Goal: Task Accomplishment & Management: Complete application form

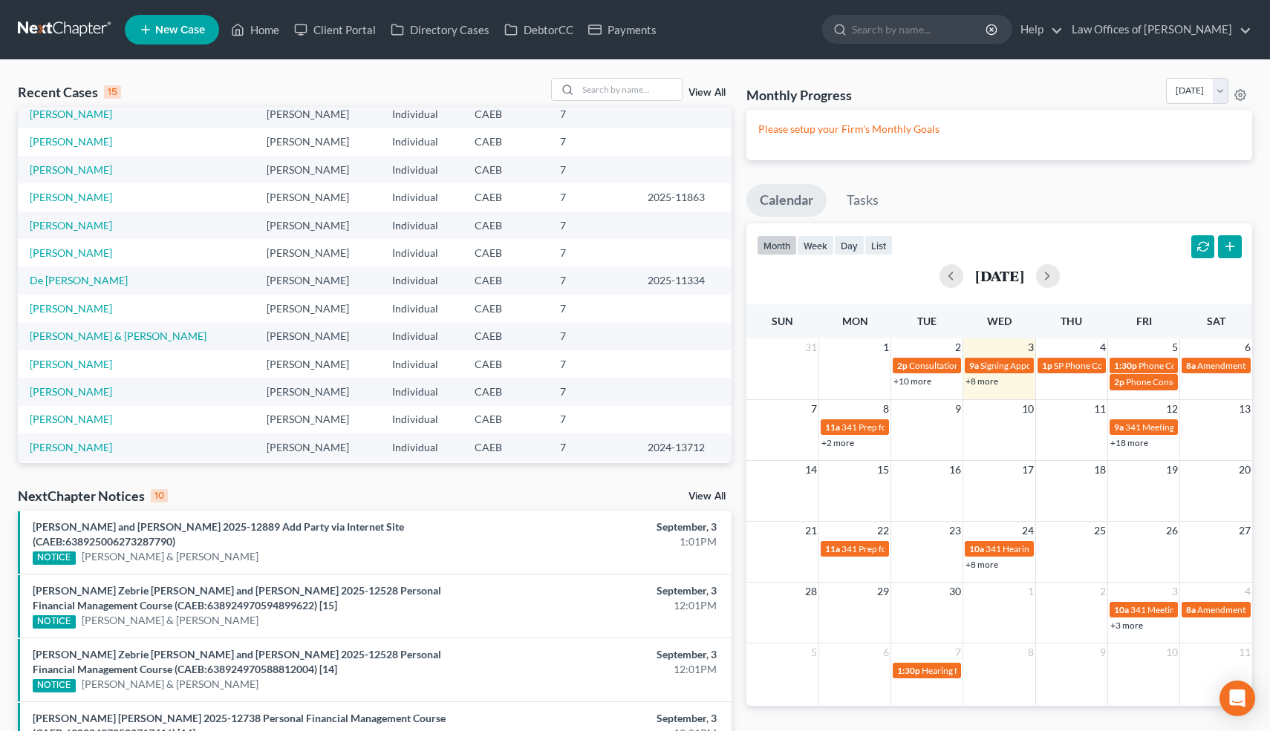
scroll to position [102, 0]
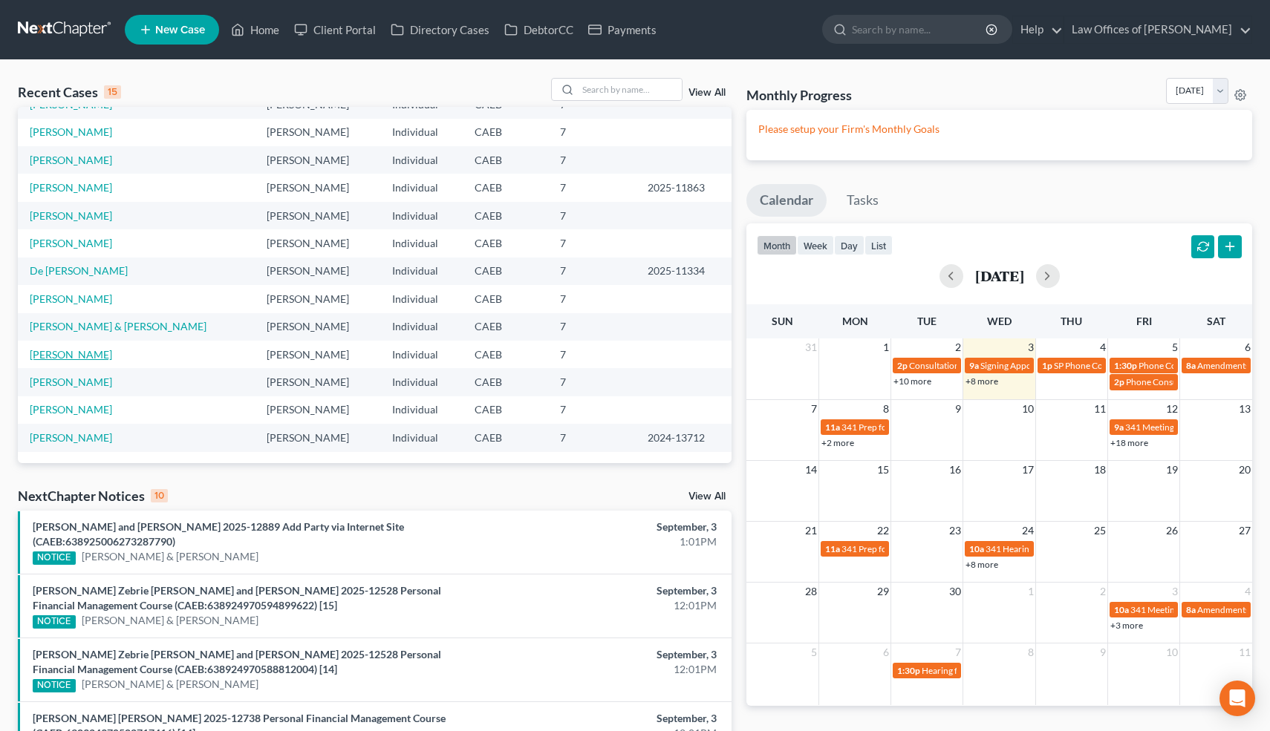
click at [86, 353] on link "[PERSON_NAME]" at bounding box center [71, 354] width 82 height 13
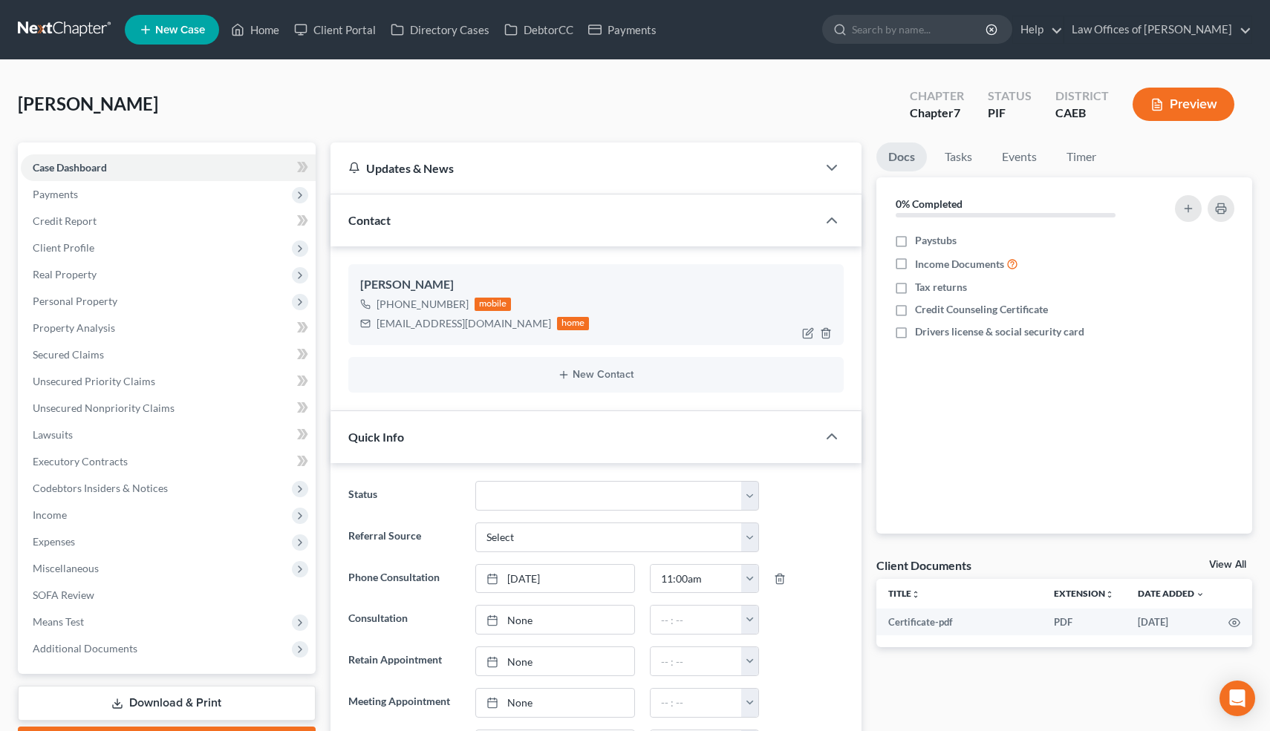
scroll to position [2200, 0]
click at [722, 486] on select "Cancelled/Refund Closed Consultation Declined Discharged Filed Income Check In …" at bounding box center [616, 496] width 283 height 30
click at [68, 520] on span "Income" at bounding box center [168, 515] width 295 height 27
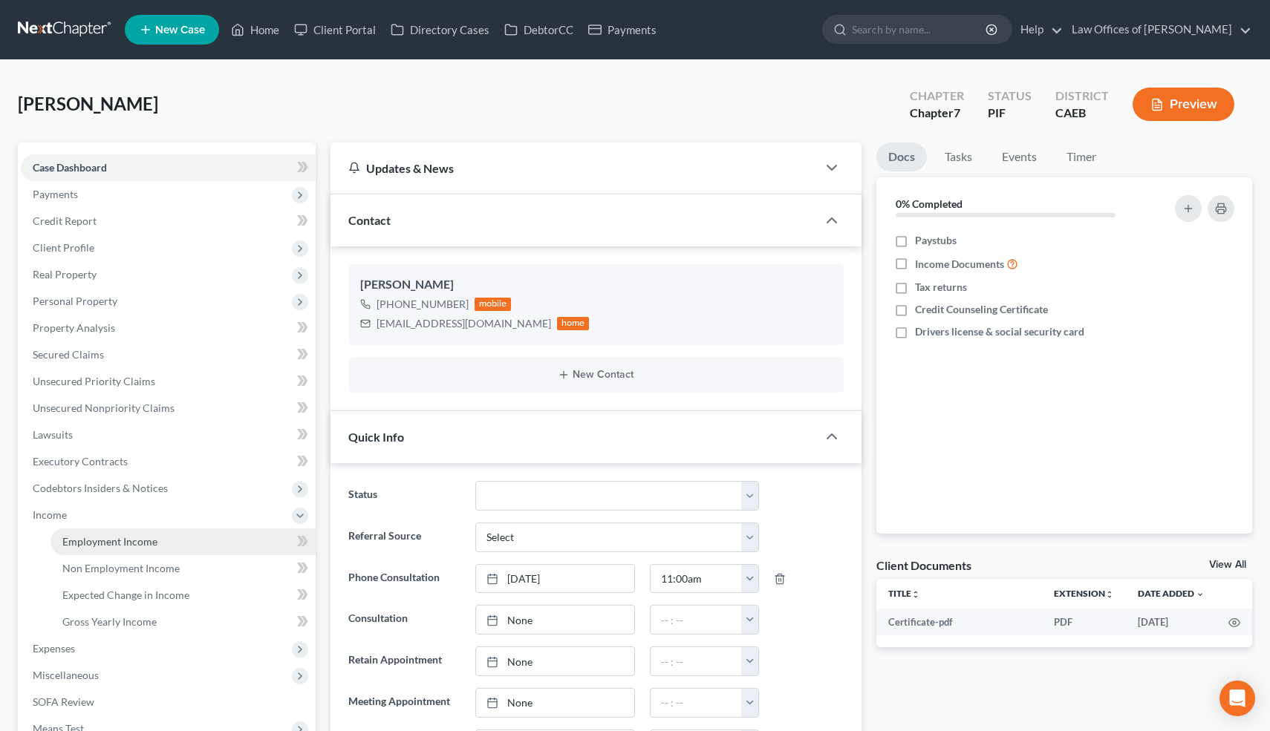
click at [80, 536] on span "Employment Income" at bounding box center [109, 541] width 95 height 13
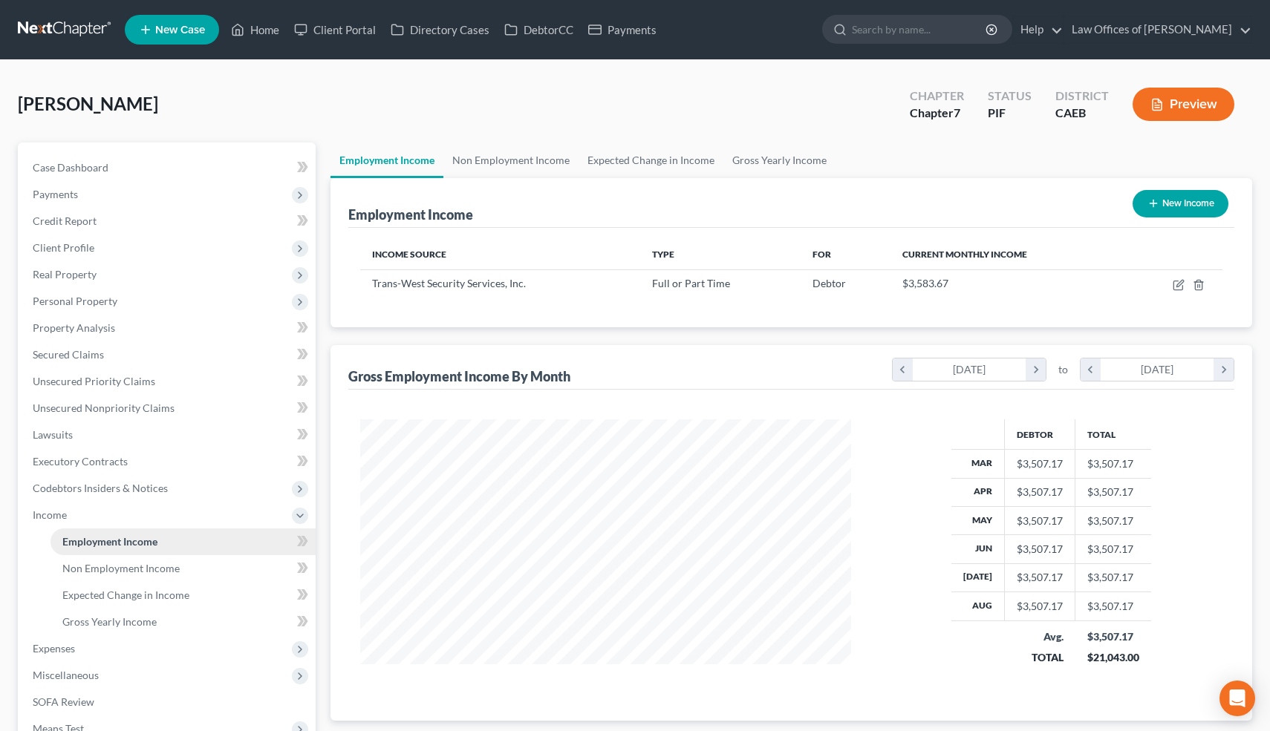
scroll to position [266, 520]
click at [158, 575] on link "Non Employment Income" at bounding box center [182, 568] width 265 height 27
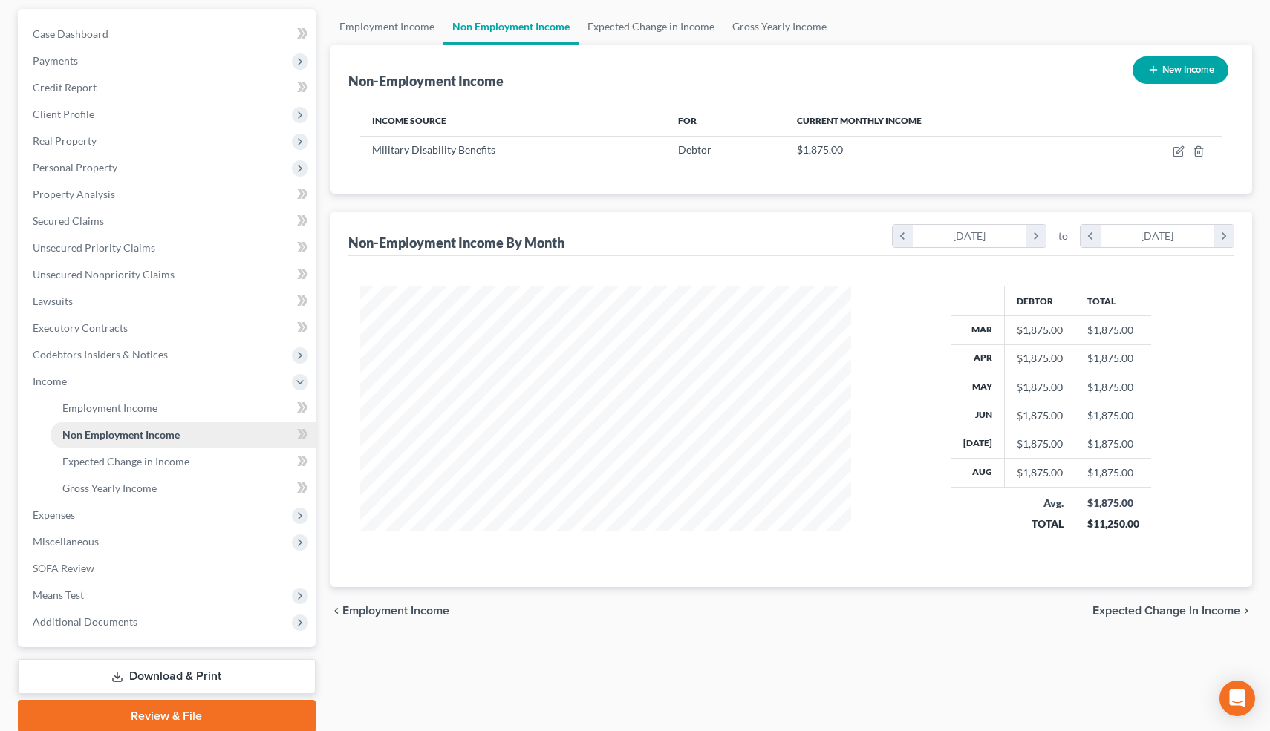
scroll to position [157, 0]
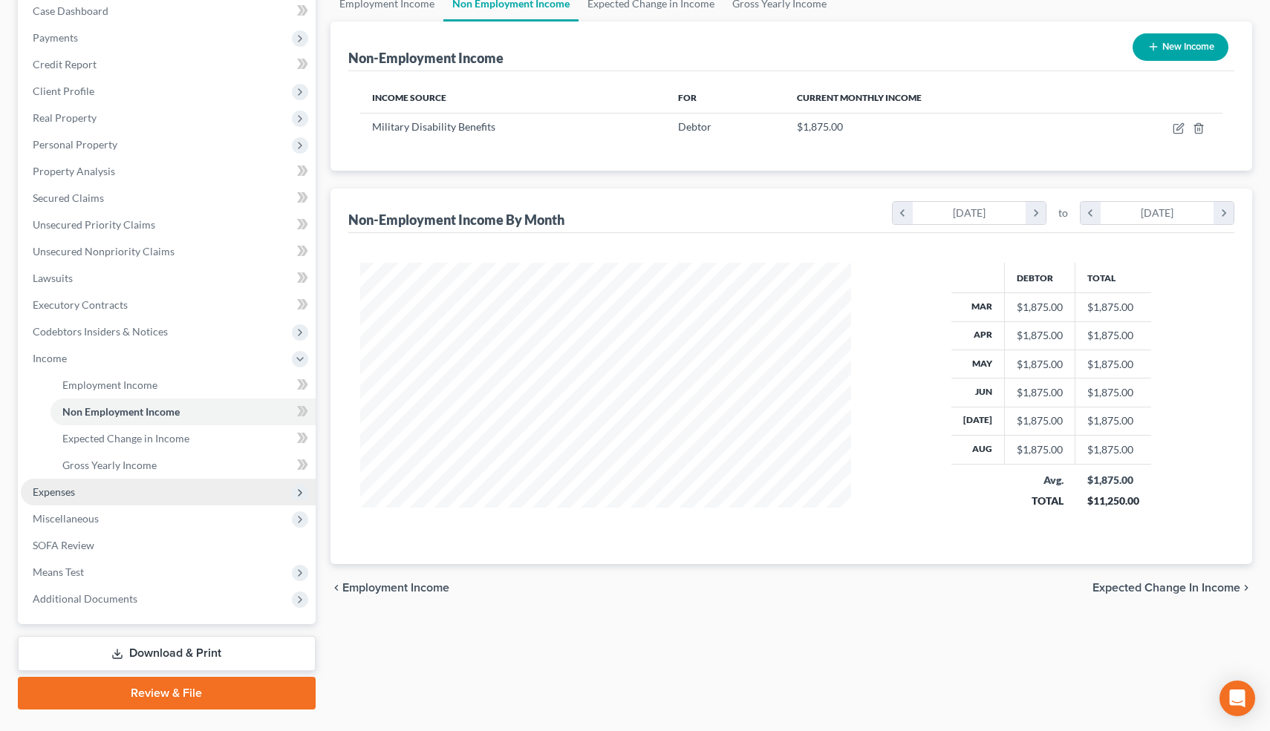
click at [80, 486] on span "Expenses" at bounding box center [168, 492] width 295 height 27
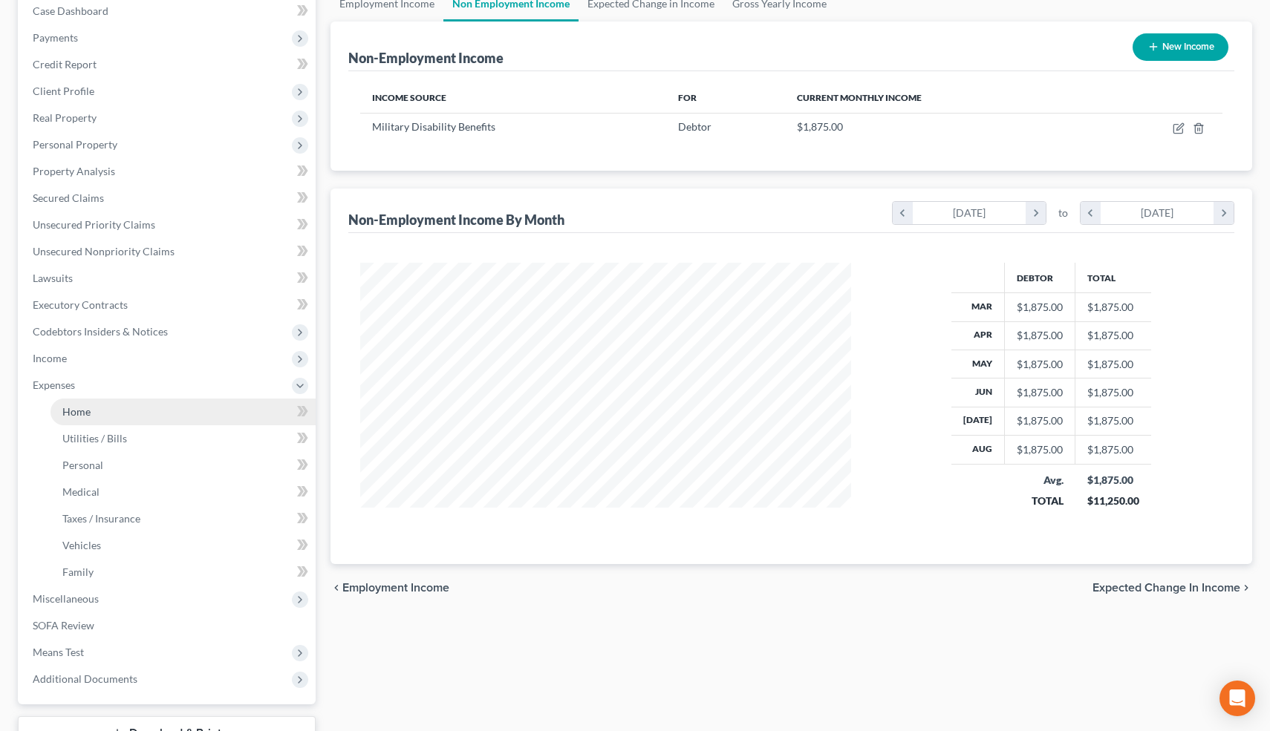
click at [90, 418] on link "Home" at bounding box center [182, 412] width 265 height 27
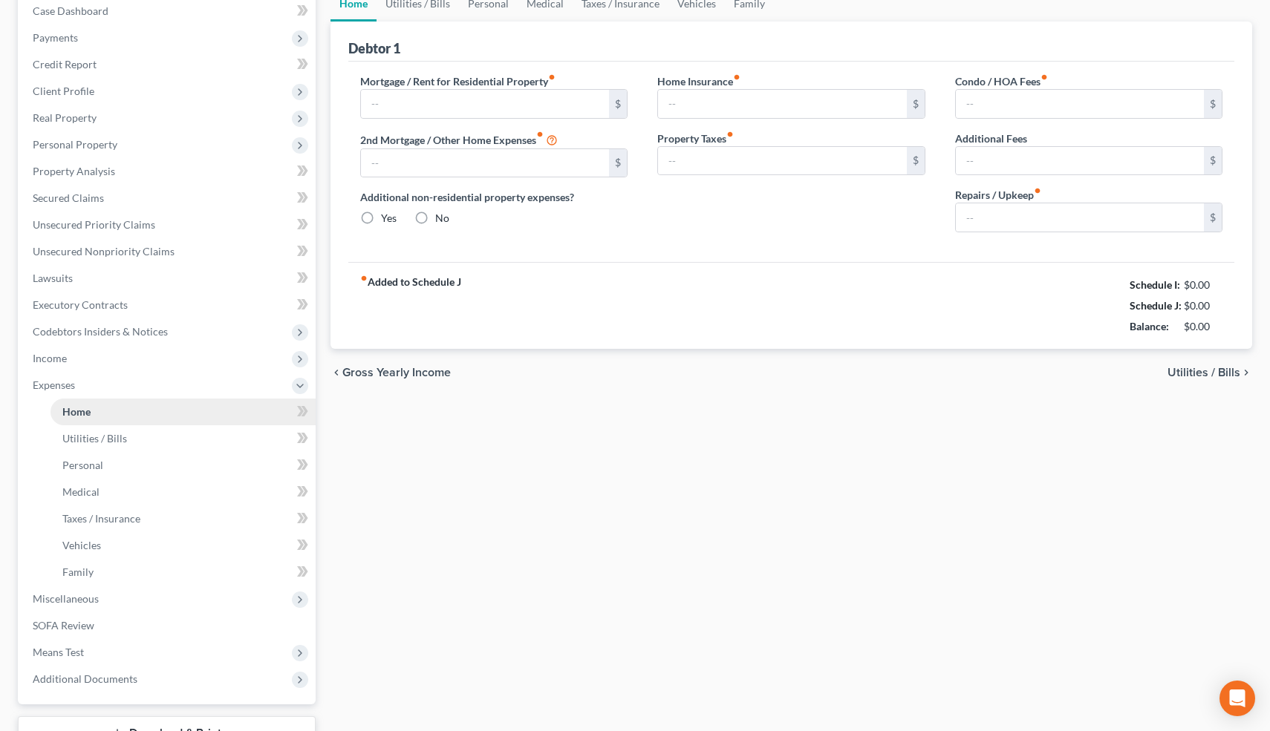
scroll to position [119, 0]
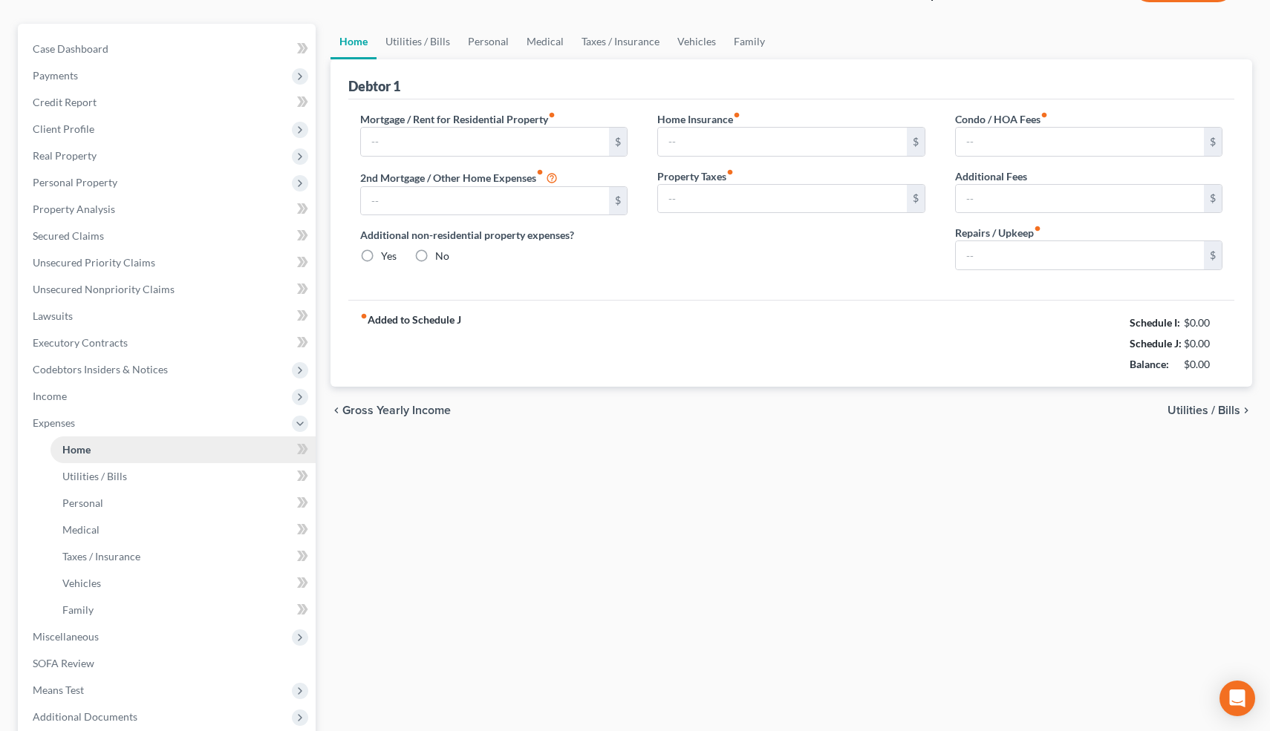
type input "419.00"
type input "503.00"
radio input "true"
type input "0.00"
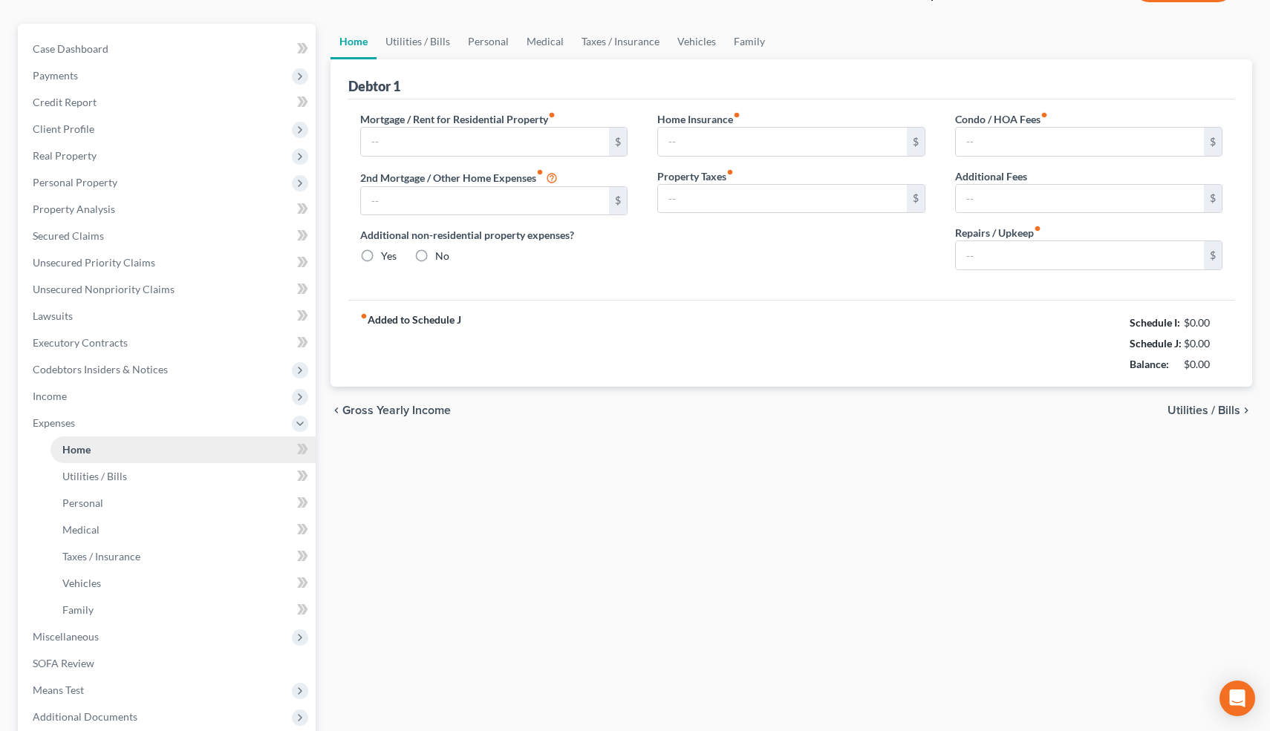
type input "0.00"
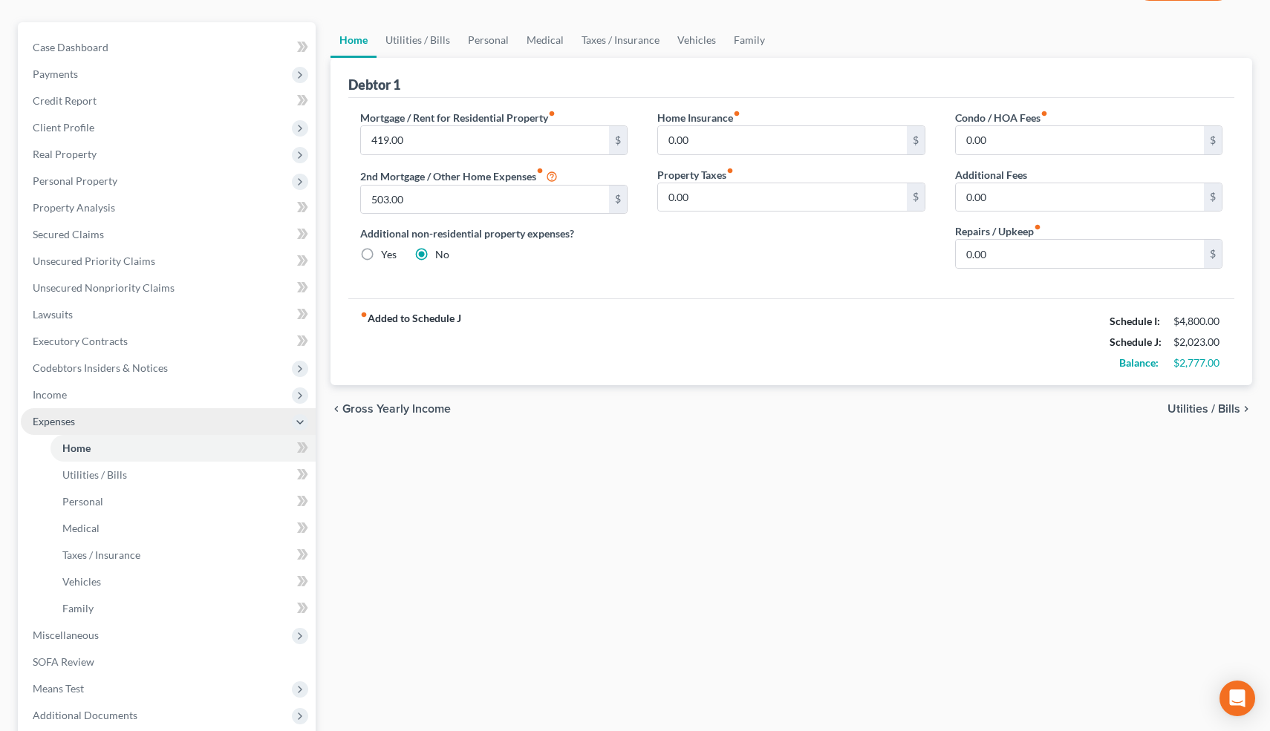
scroll to position [121, 0]
click at [76, 396] on span "Income" at bounding box center [168, 394] width 295 height 27
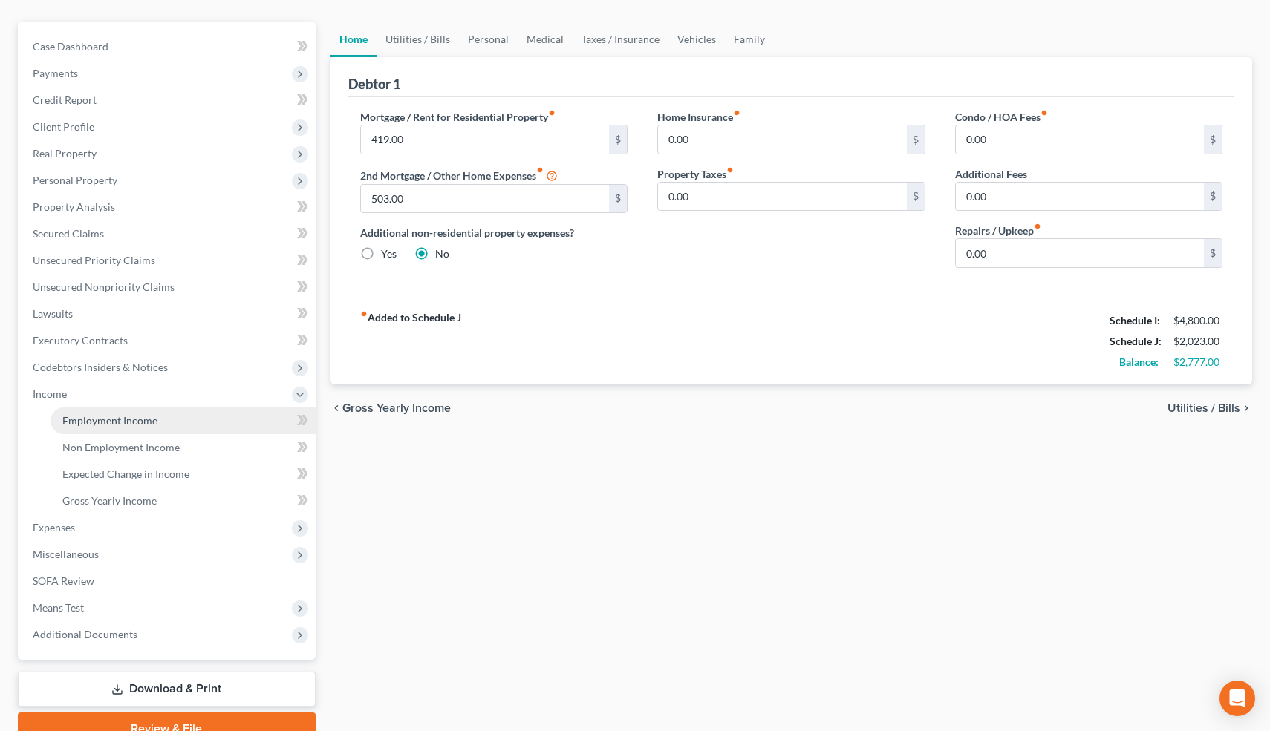
click at [84, 422] on span "Employment Income" at bounding box center [109, 420] width 95 height 13
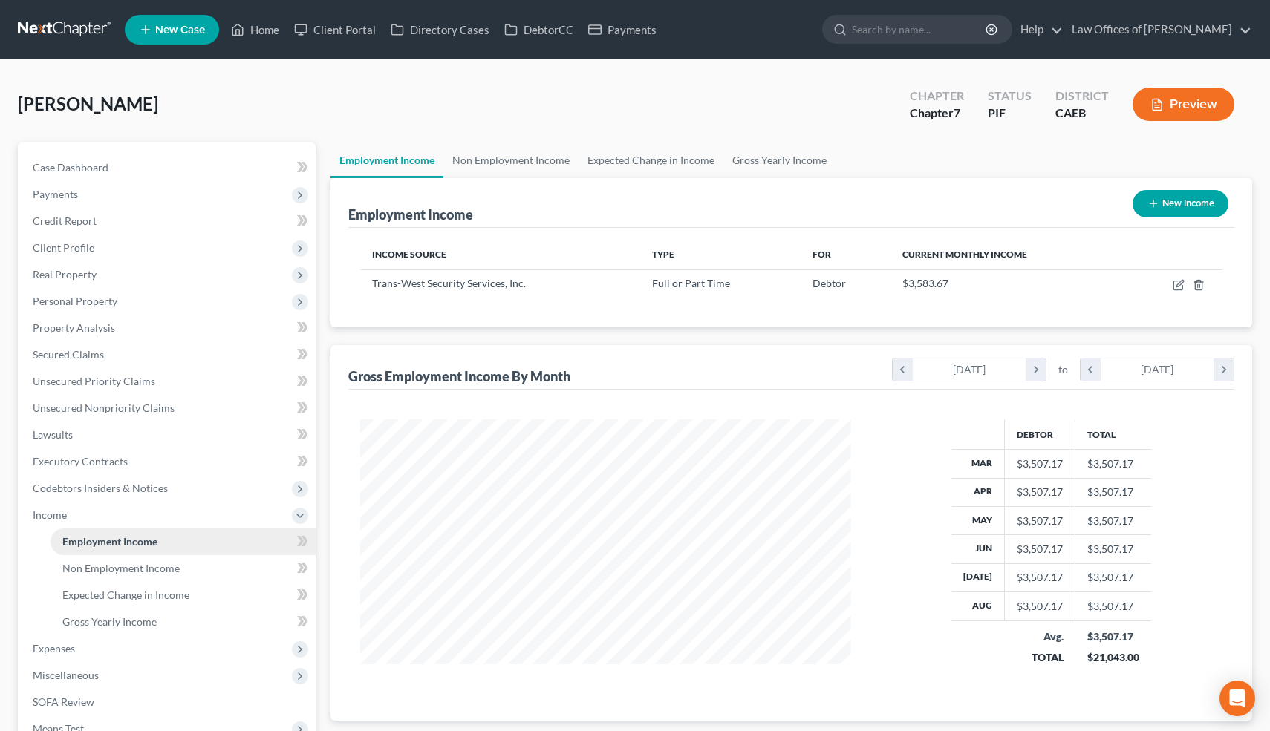
scroll to position [266, 520]
click at [99, 580] on link "Non Employment Income" at bounding box center [182, 568] width 265 height 27
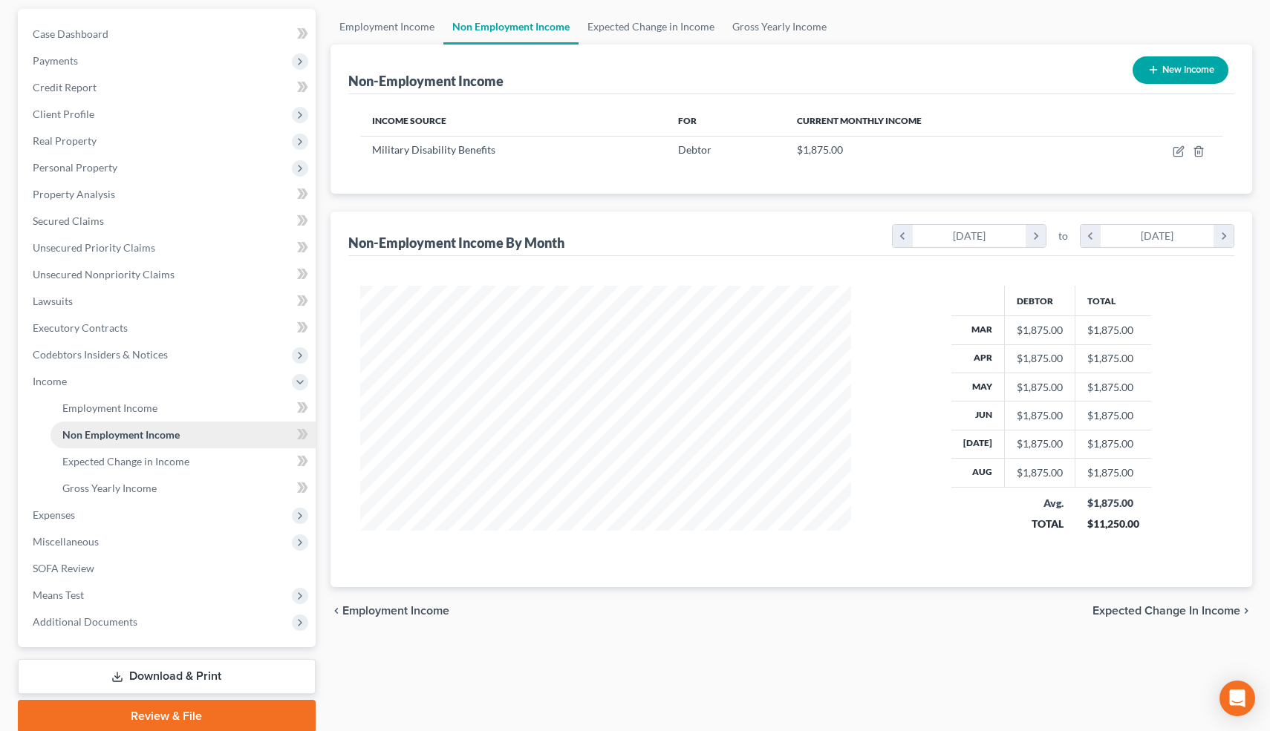
scroll to position [146, 0]
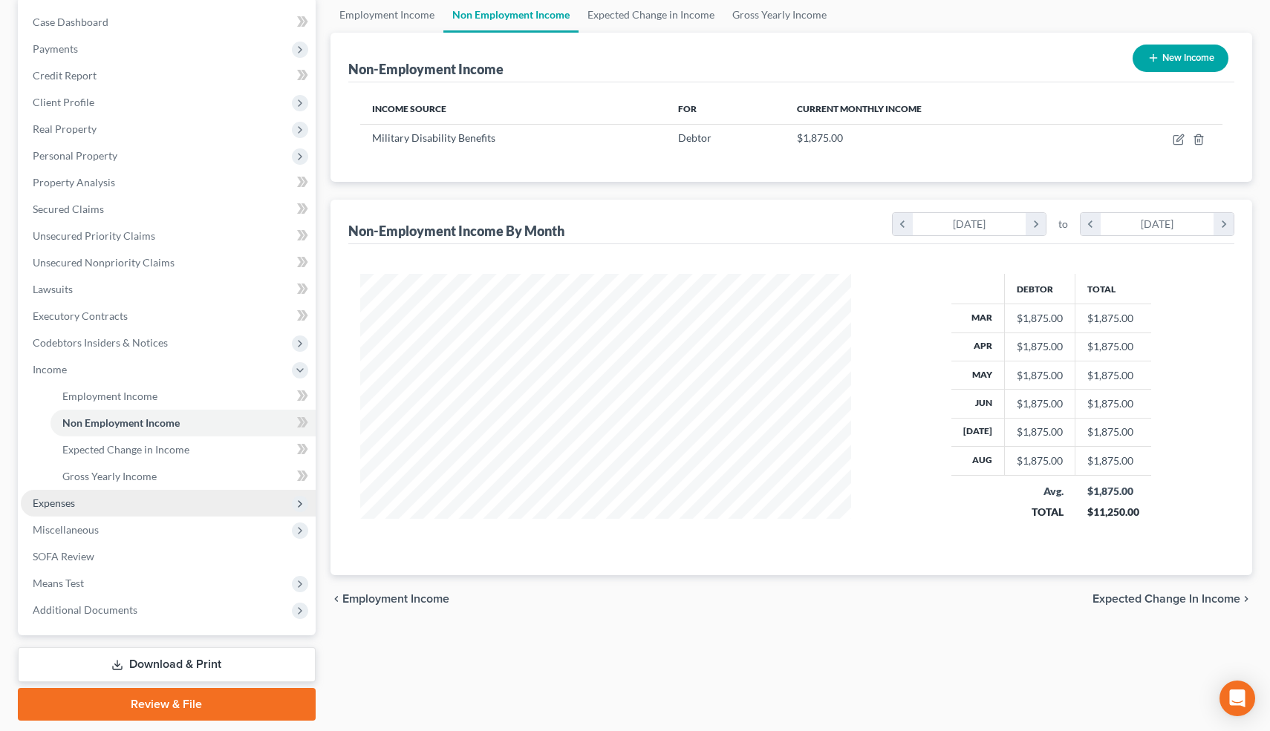
click at [79, 501] on span "Expenses" at bounding box center [168, 503] width 295 height 27
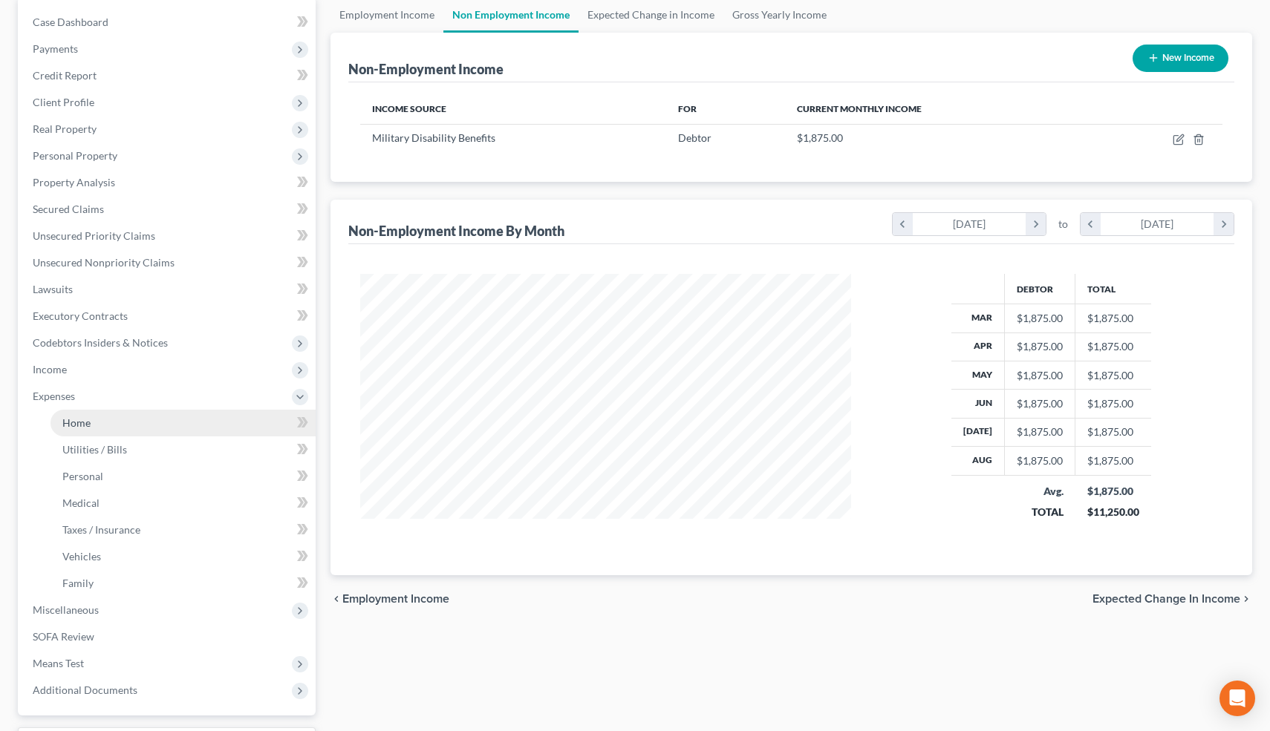
click at [83, 427] on span "Home" at bounding box center [76, 423] width 28 height 13
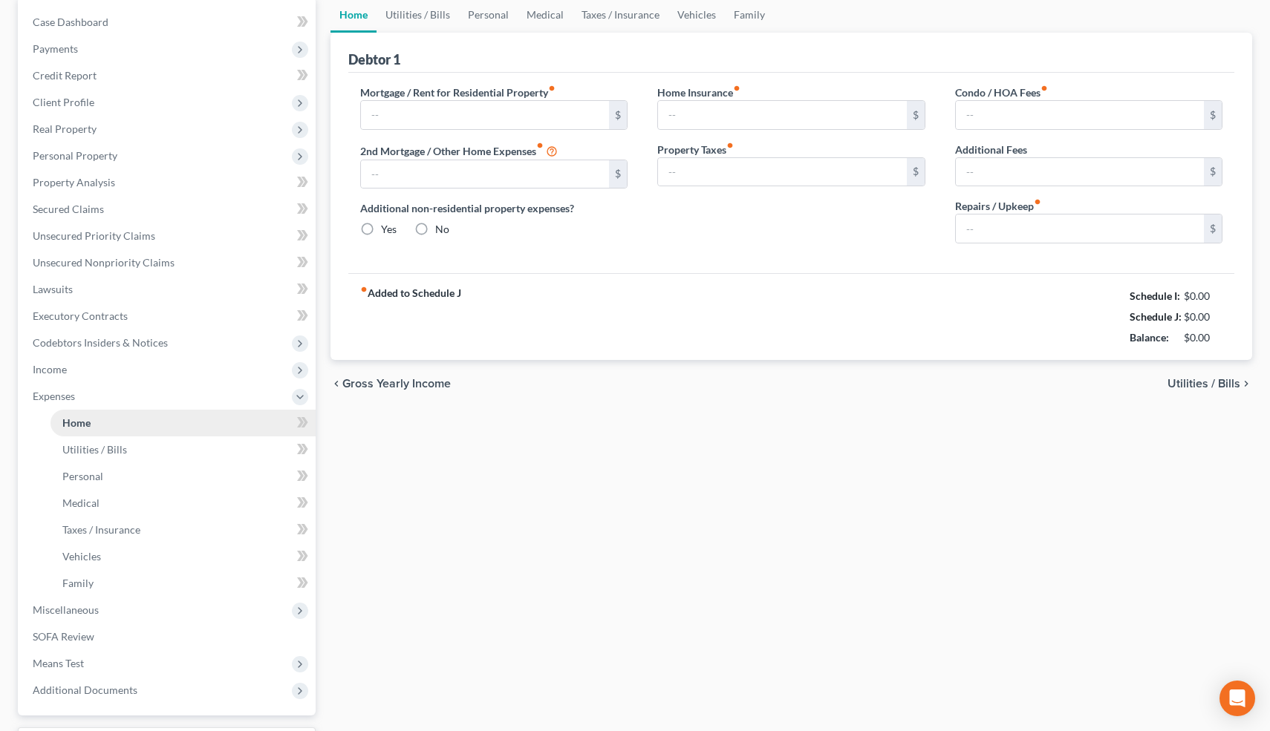
scroll to position [47, 0]
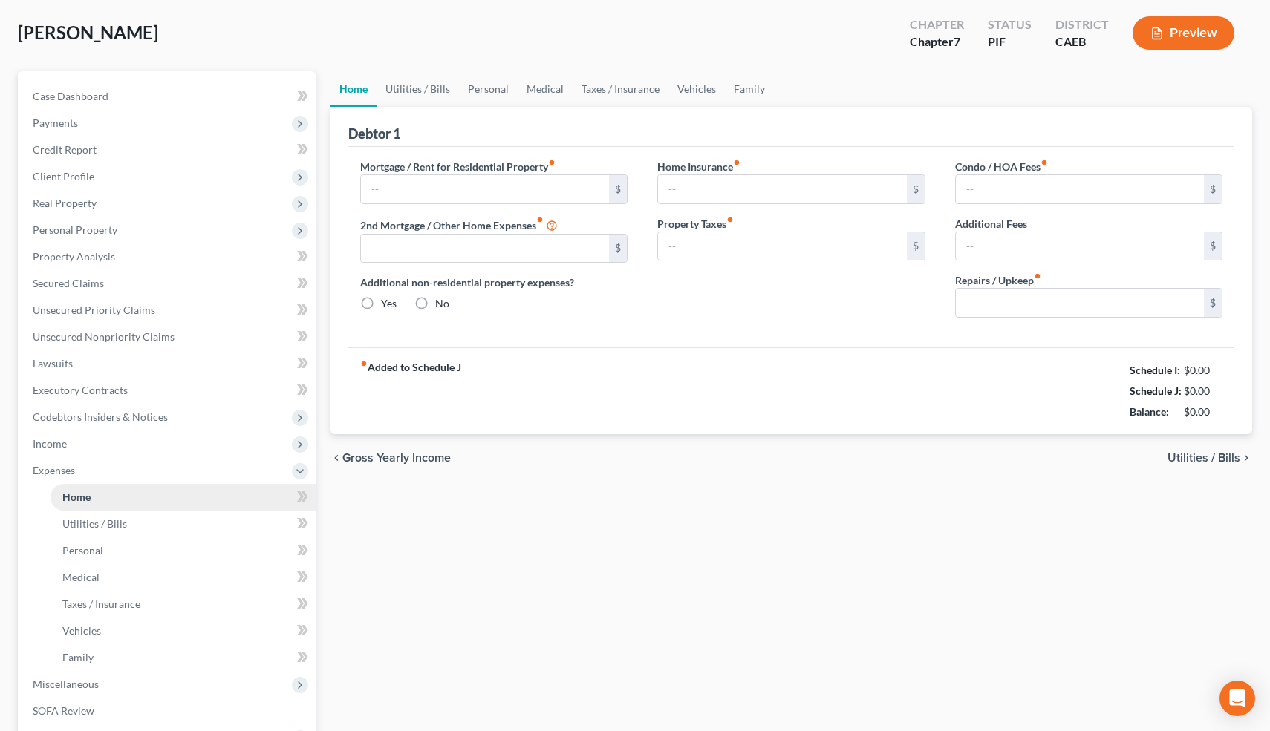
type input "419.00"
type input "503.00"
radio input "true"
type input "0.00"
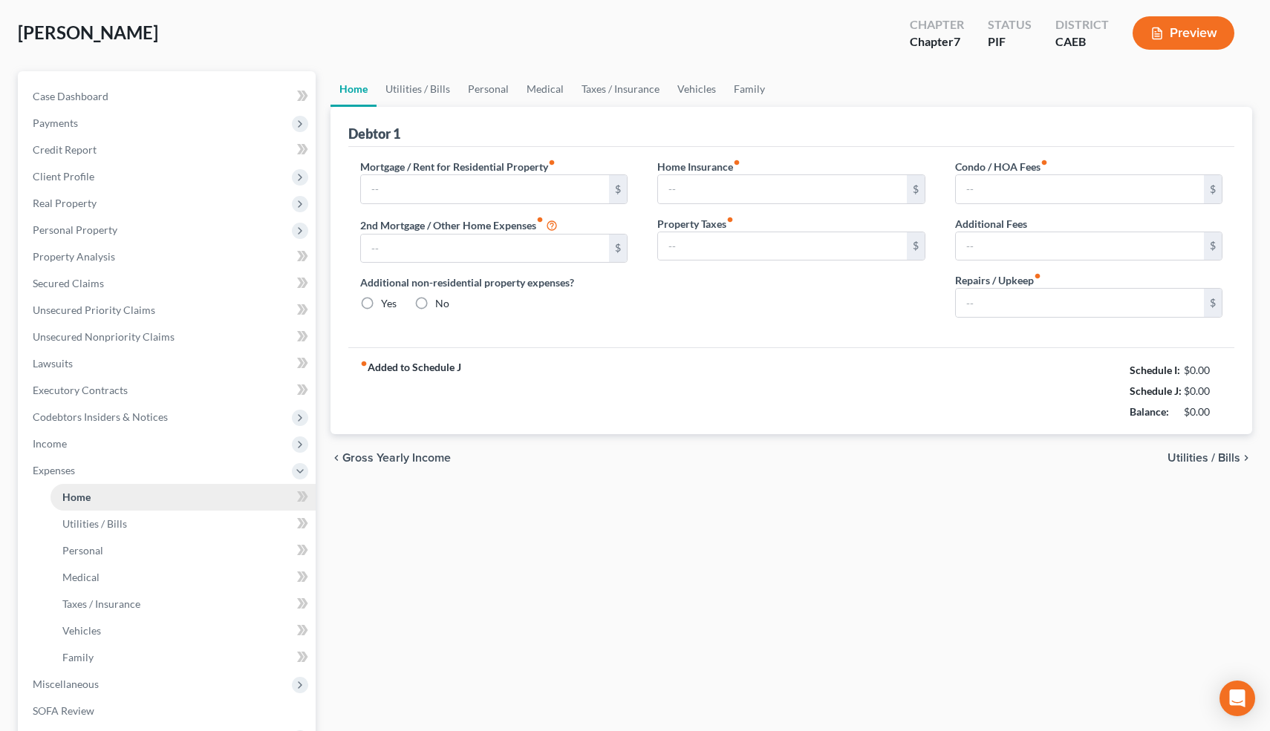
type input "0.00"
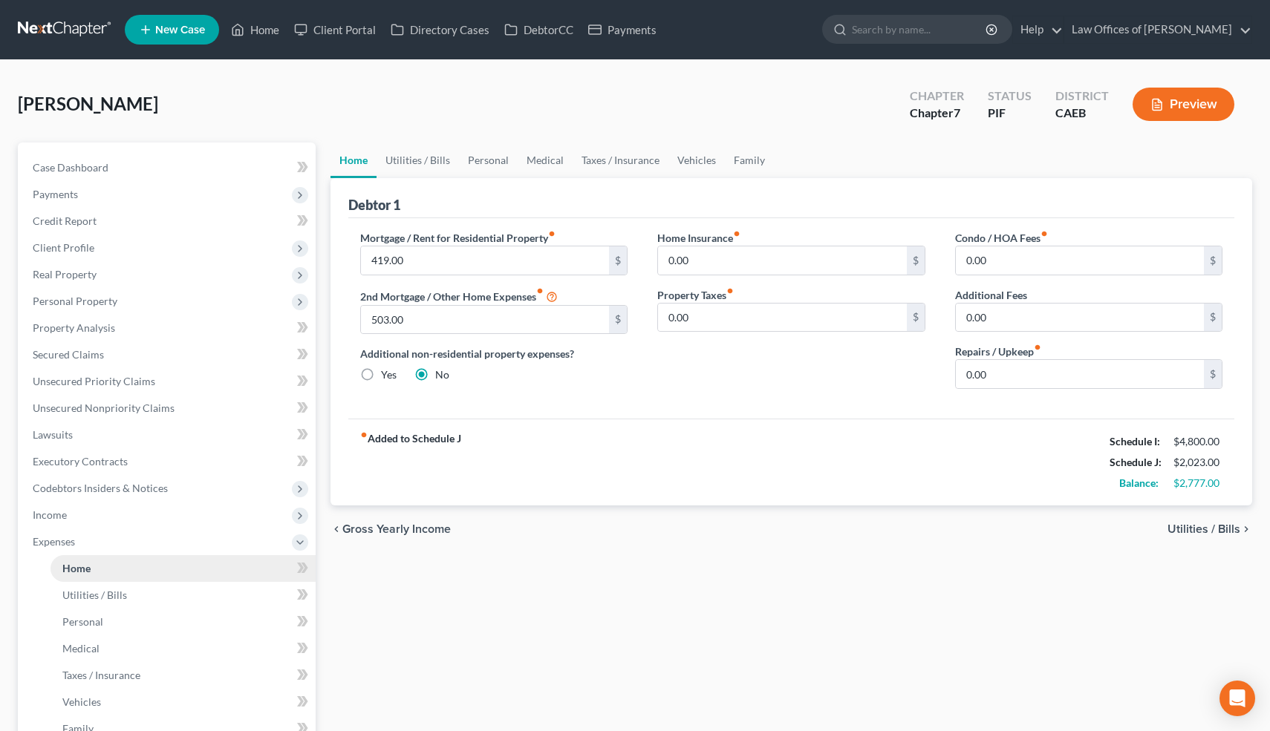
scroll to position [0, 0]
click at [417, 157] on link "Utilities / Bills" at bounding box center [417, 161] width 82 height 36
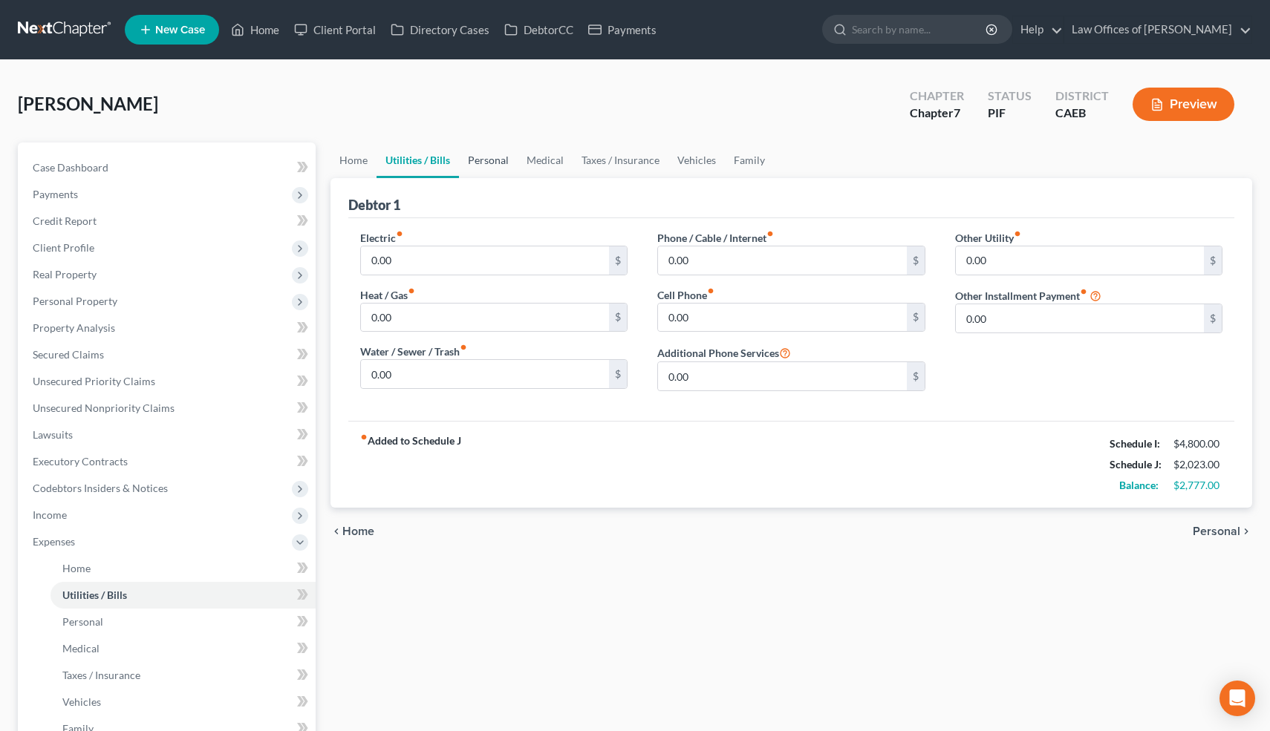
click at [500, 158] on link "Personal" at bounding box center [488, 161] width 59 height 36
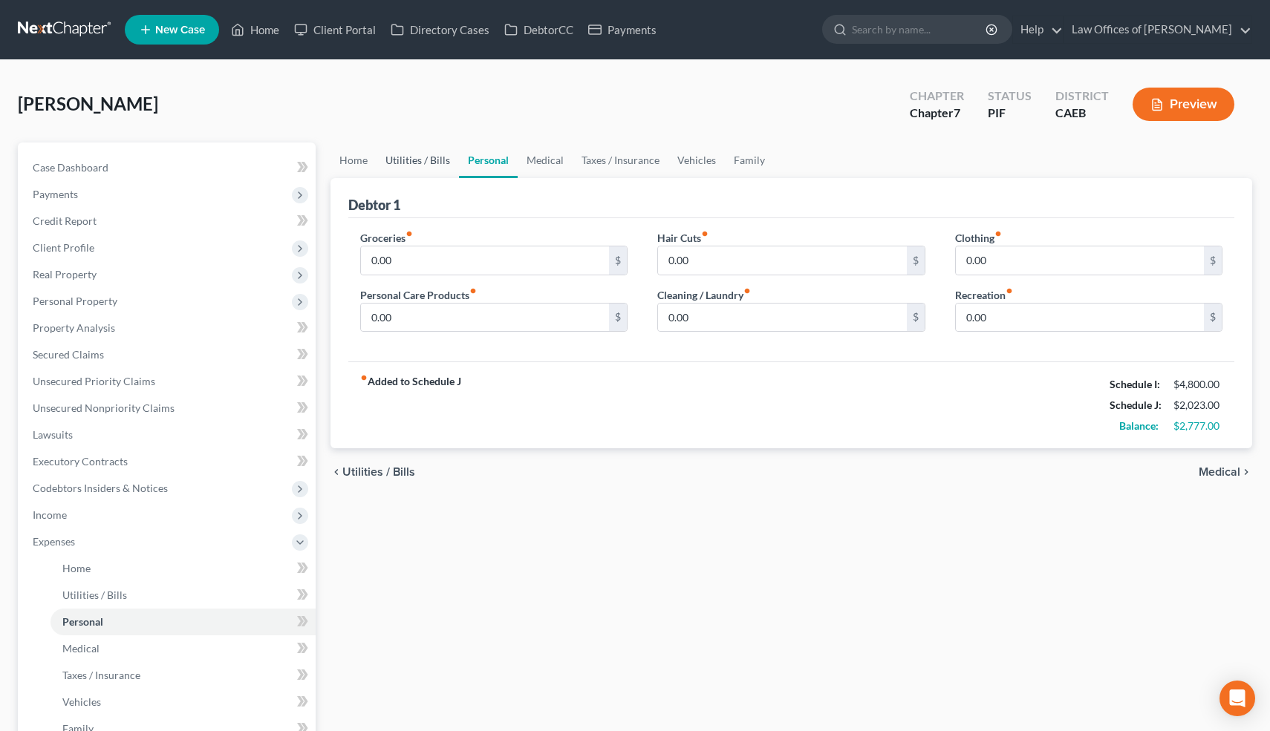
click at [440, 156] on link "Utilities / Bills" at bounding box center [417, 161] width 82 height 36
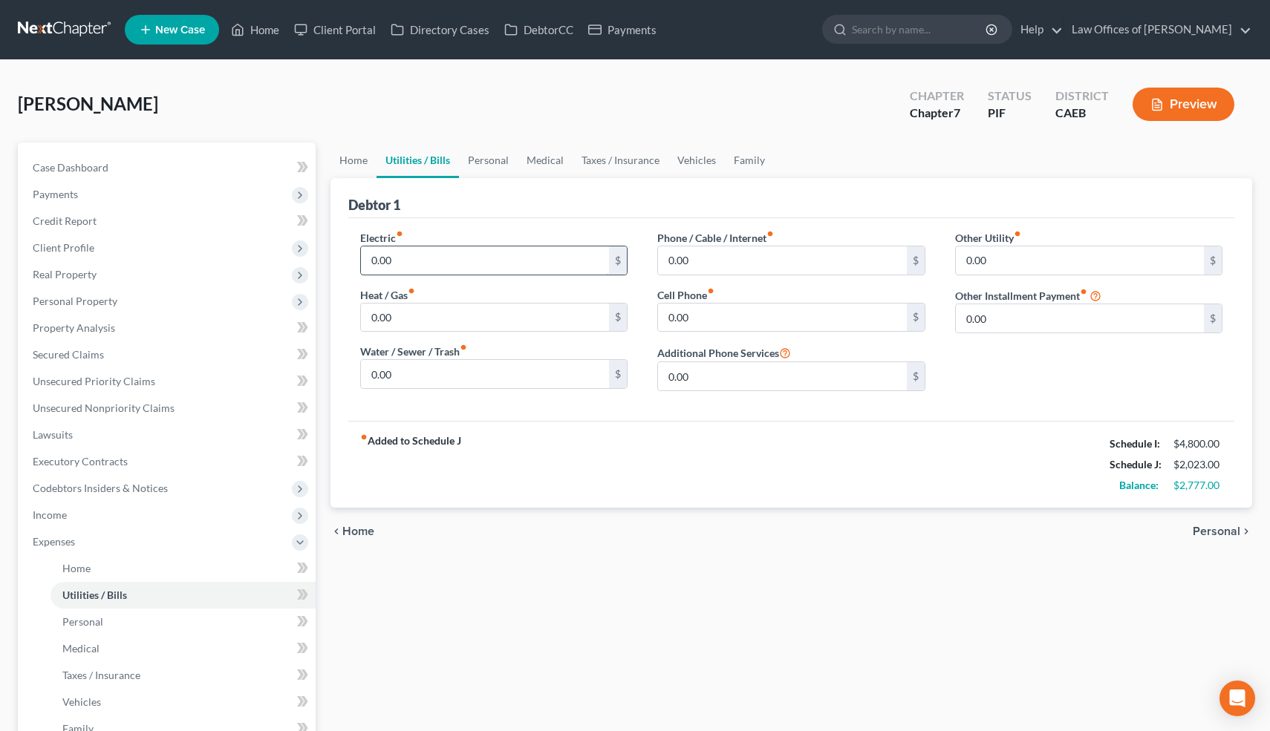
click at [410, 264] on input "0.00" at bounding box center [485, 261] width 249 height 28
type input "200"
click at [670, 217] on div "Debtor 1 Electric fiber_manual_record 200 $ Heat / Gas fiber_manual_record 0.00…" at bounding box center [791, 343] width 922 height 330
click at [709, 258] on input "0.00" at bounding box center [782, 261] width 249 height 28
click at [699, 329] on input "0.00" at bounding box center [782, 318] width 249 height 28
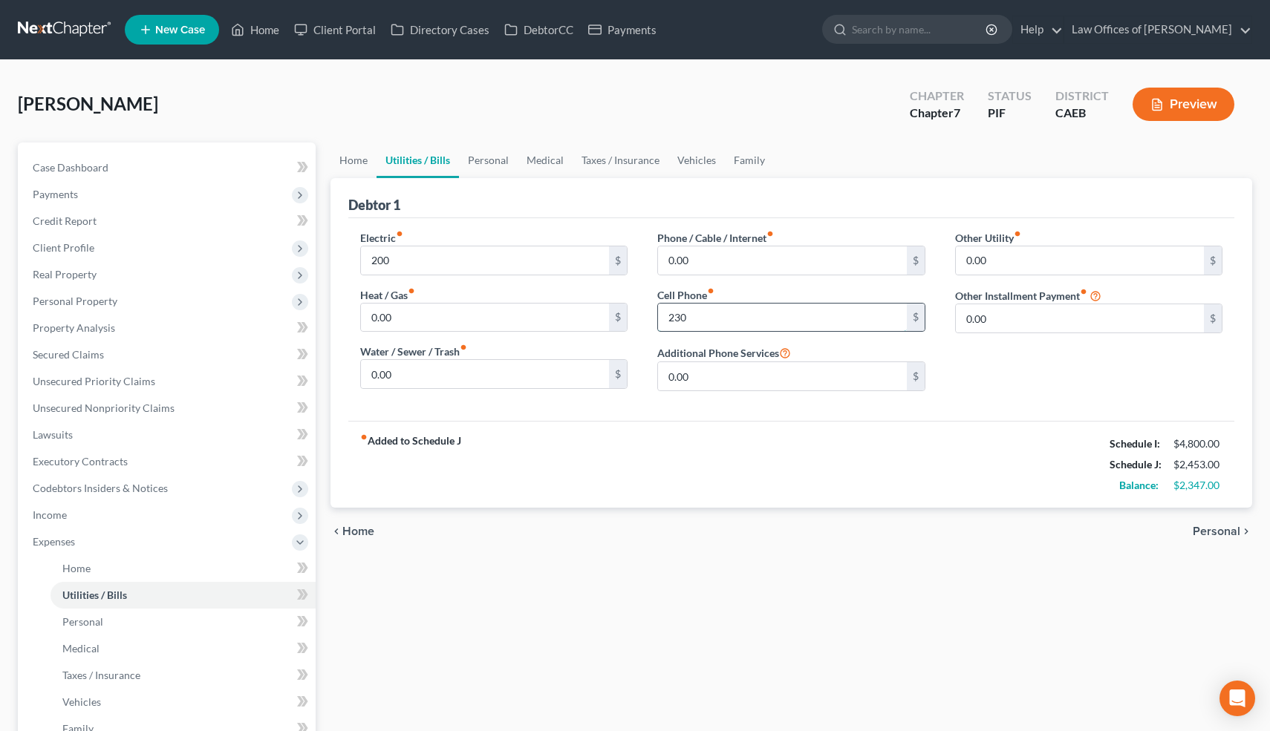
type input "230"
click at [983, 390] on div "Other Utility fiber_manual_record 0.00 $ Other Installment Payment fiber_manual…" at bounding box center [1089, 316] width 298 height 173
click at [343, 153] on link "Home" at bounding box center [353, 161] width 46 height 36
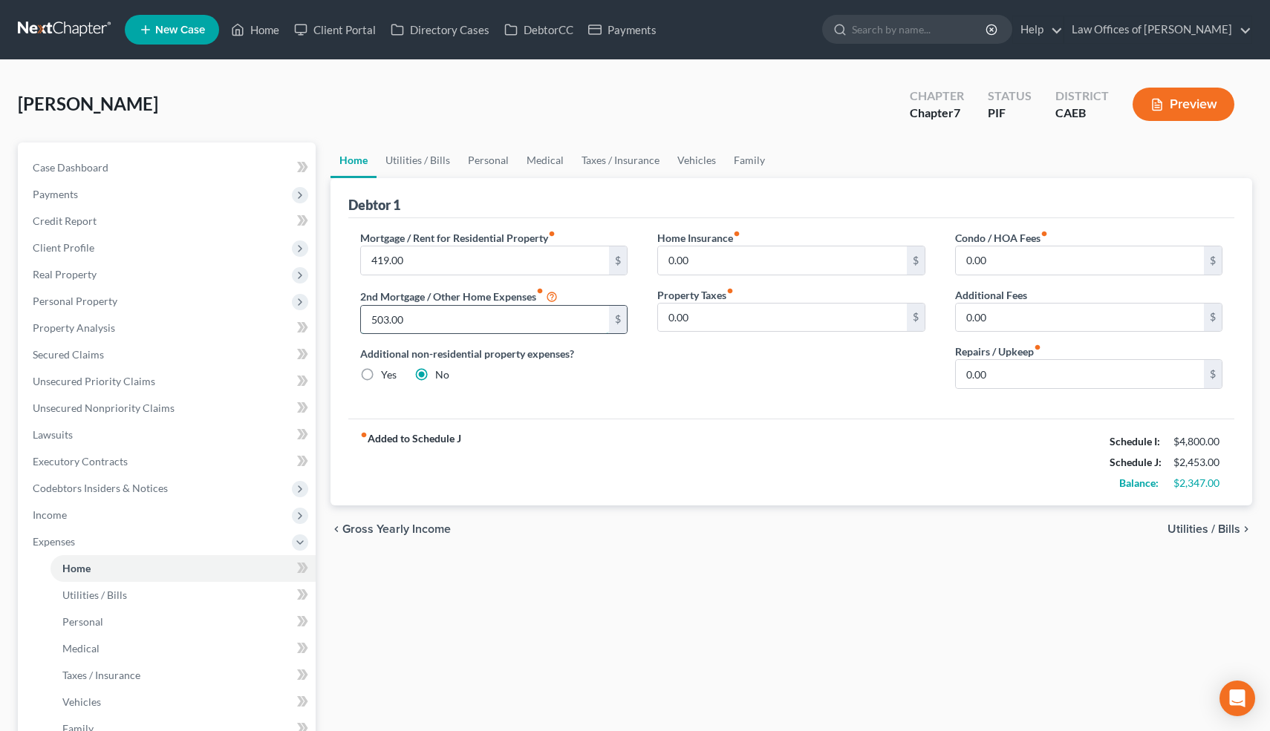
drag, startPoint x: 417, startPoint y: 316, endPoint x: 439, endPoint y: 319, distance: 22.6
click at [439, 319] on input "503.00" at bounding box center [485, 320] width 249 height 28
click at [411, 249] on input "419.00" at bounding box center [485, 261] width 249 height 28
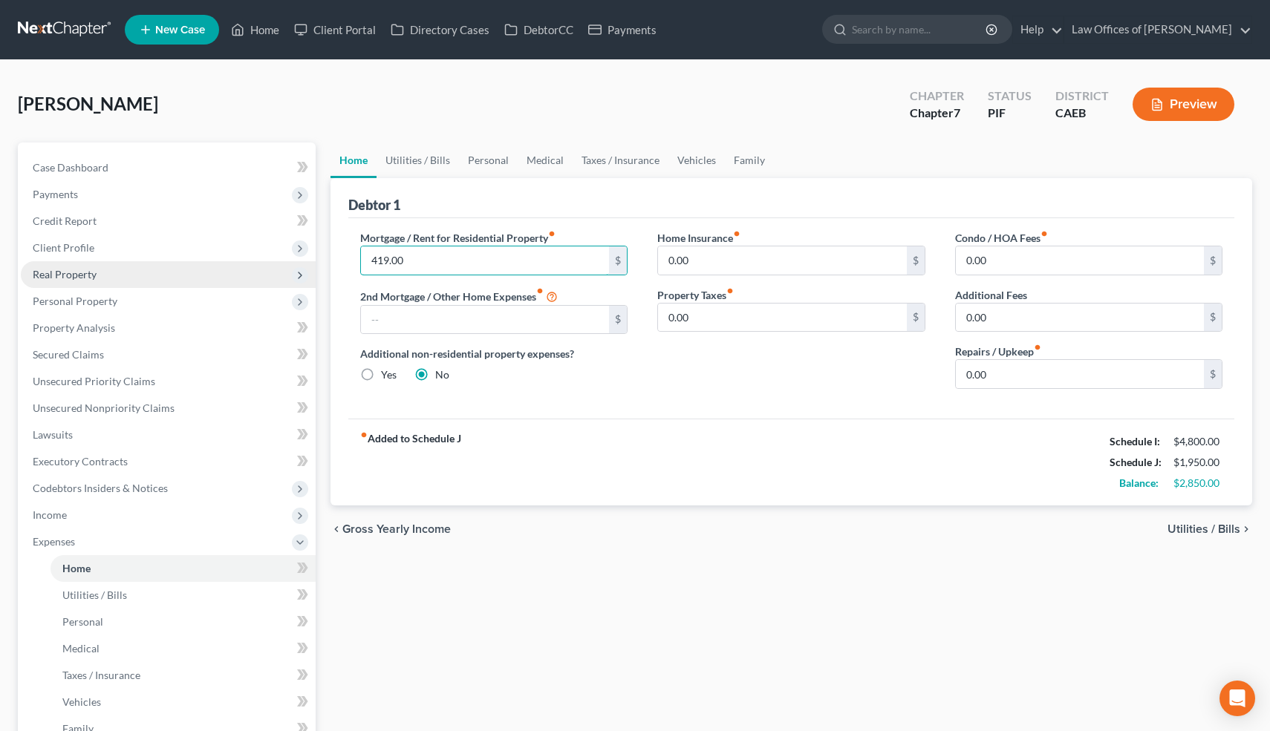
drag, startPoint x: 411, startPoint y: 256, endPoint x: 294, endPoint y: 263, distance: 117.5
click at [294, 263] on div "Petition Navigation Case Dashboard Payments Invoices Payments Payments Credit R…" at bounding box center [634, 545] width 1249 height 804
type input "503"
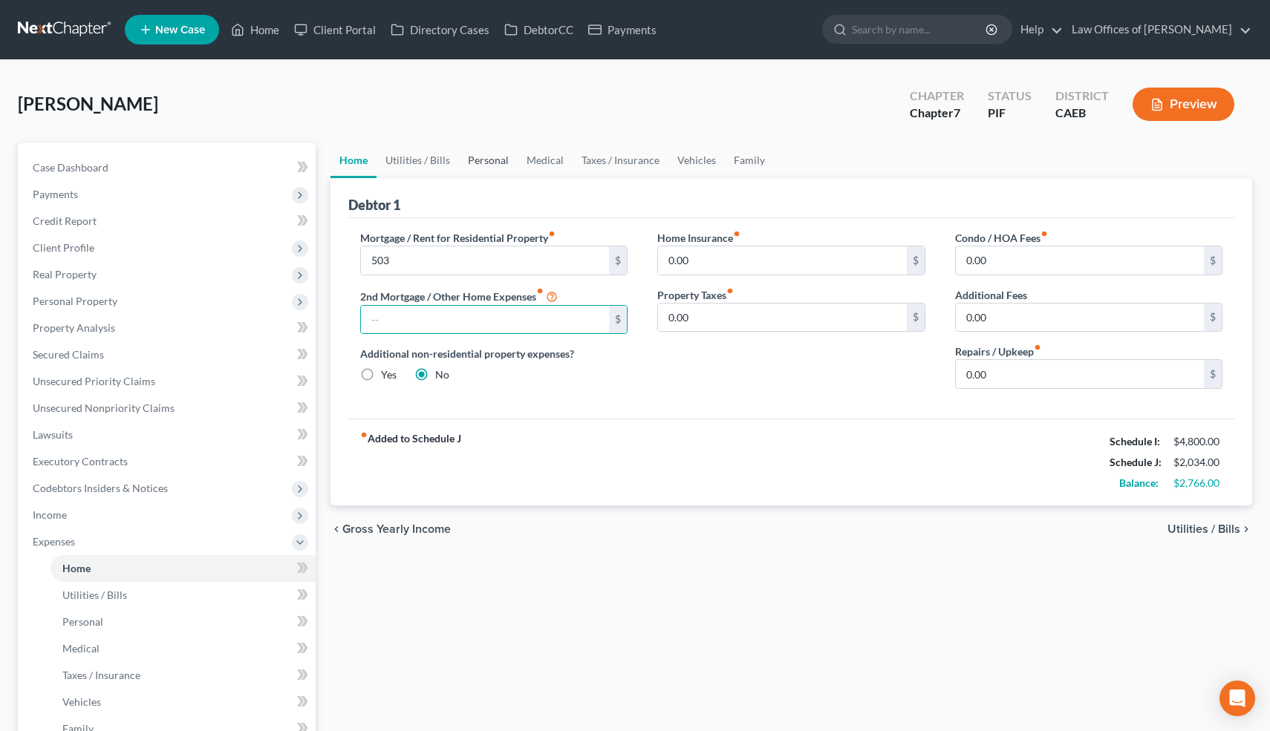
click at [495, 162] on link "Personal" at bounding box center [488, 161] width 59 height 36
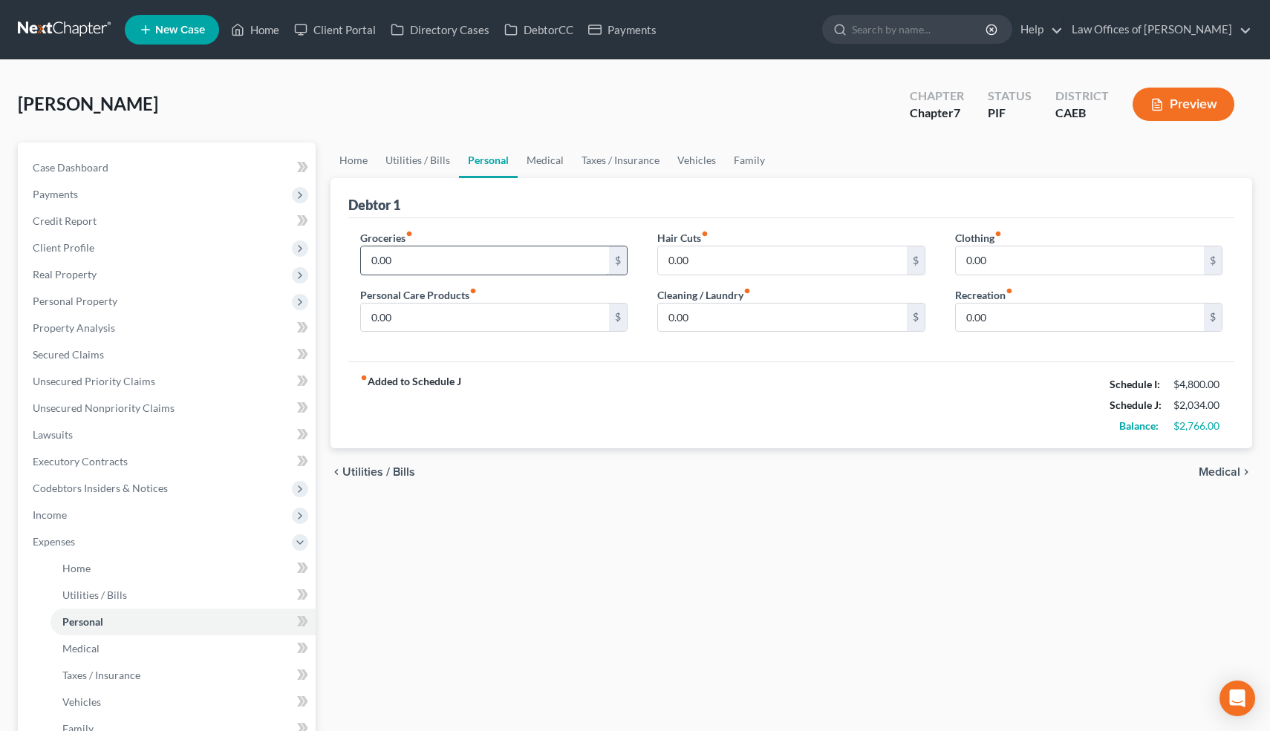
drag, startPoint x: 411, startPoint y: 259, endPoint x: 446, endPoint y: 266, distance: 35.5
click at [446, 266] on input "0.00" at bounding box center [485, 261] width 249 height 28
type input "600"
click at [515, 299] on div "Personal Care Products fiber_manual_record 0.00 $" at bounding box center [494, 309] width 268 height 45
drag, startPoint x: 406, startPoint y: 316, endPoint x: 349, endPoint y: 316, distance: 57.2
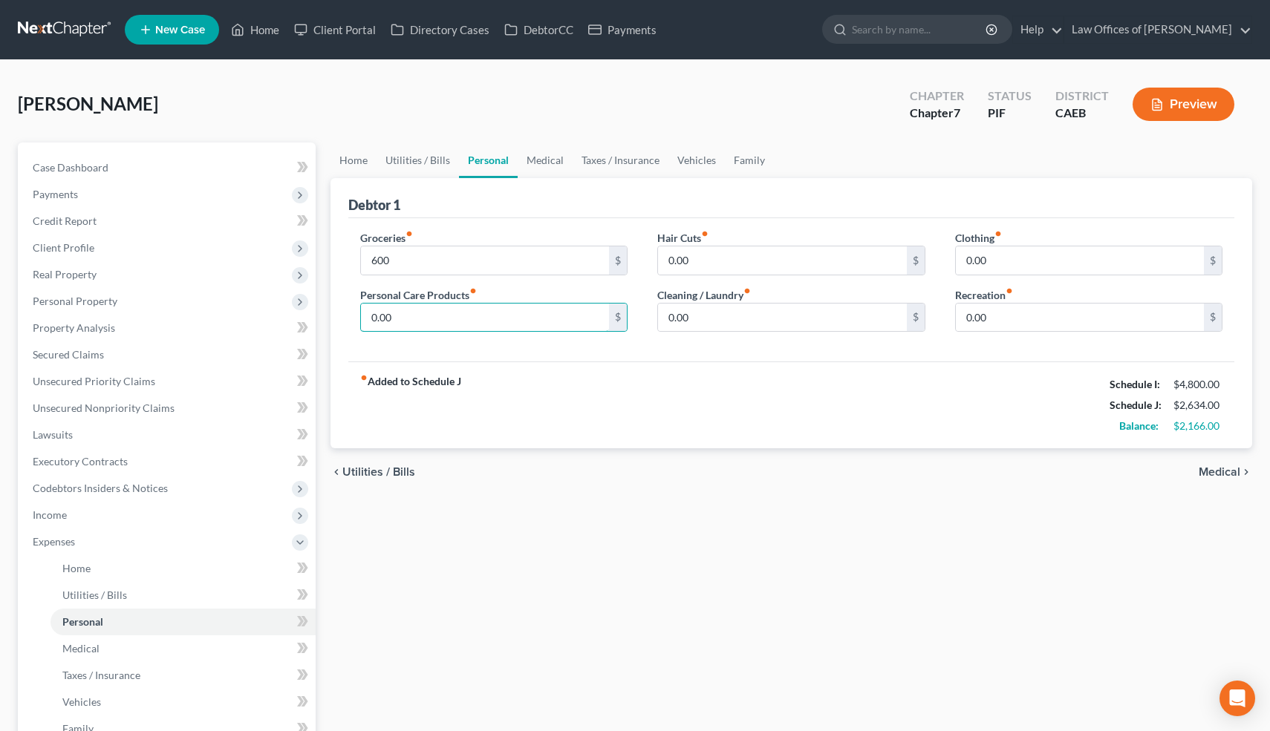
click at [349, 316] on div "Groceries fiber_manual_record 600 $ Personal Care Products fiber_manual_record …" at bounding box center [494, 287] width 298 height 114
drag, startPoint x: 385, startPoint y: 315, endPoint x: 427, endPoint y: 316, distance: 42.3
click at [426, 318] on input "0.00" at bounding box center [485, 318] width 249 height 28
type input "0"
type input "150"
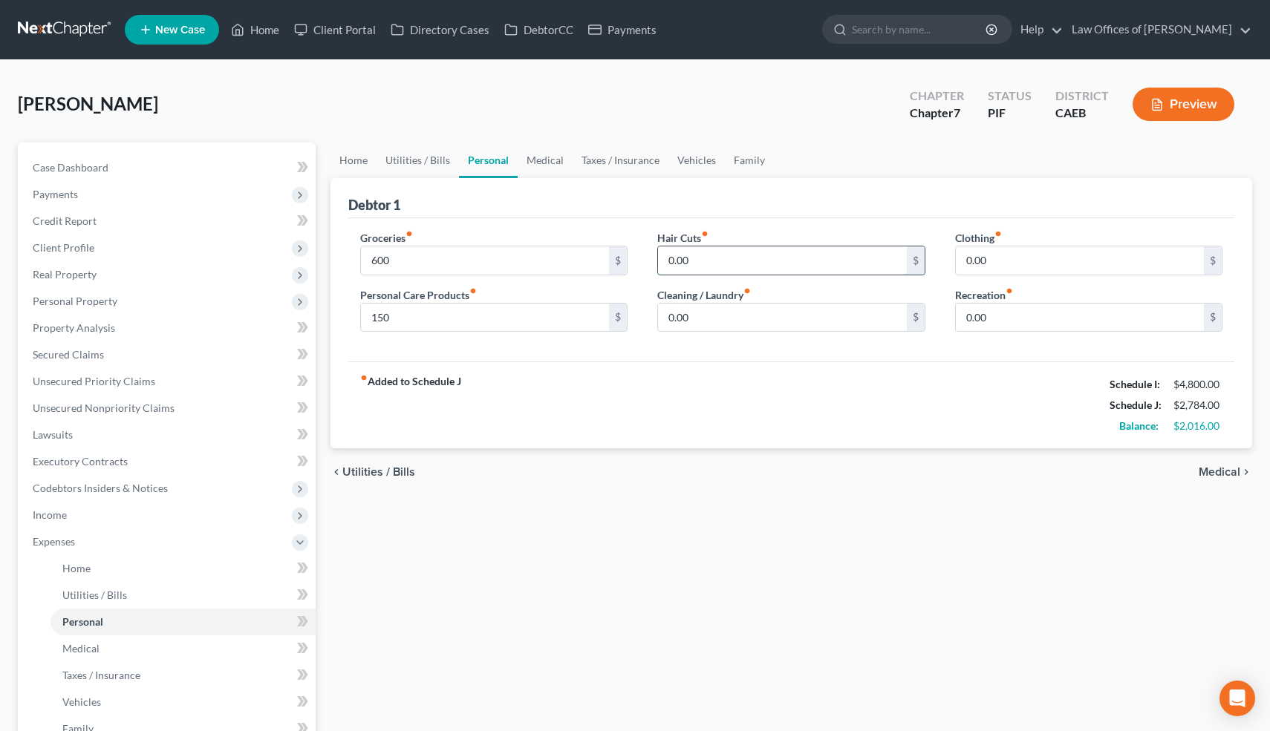
click at [699, 256] on input "0.00" at bounding box center [782, 261] width 249 height 28
type input "100"
click at [702, 317] on input "0.00" at bounding box center [782, 318] width 249 height 28
type input "50"
click at [1018, 257] on input "0.00" at bounding box center [1080, 261] width 249 height 28
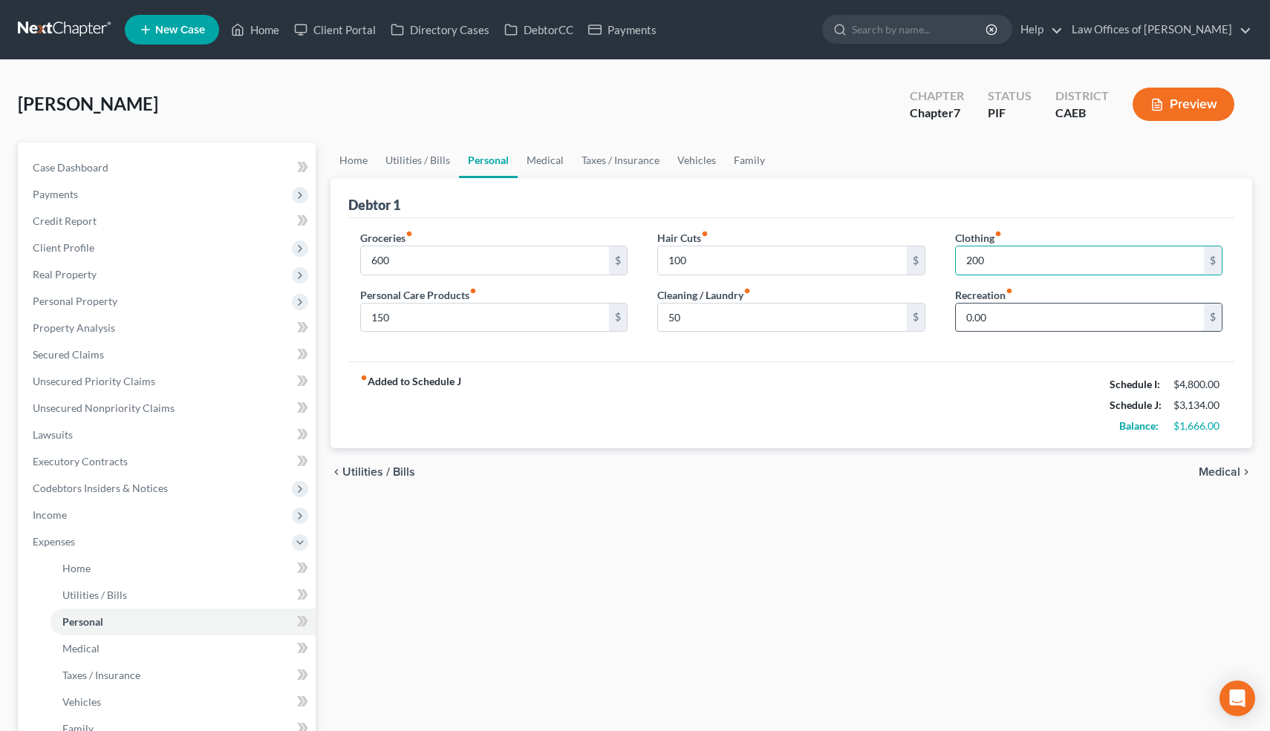
type input "200"
click at [1000, 313] on input "0.00" at bounding box center [1080, 318] width 249 height 28
type input "200"
click at [915, 396] on div "fiber_manual_record Added to Schedule J Schedule I: $4,800.00 Schedule J: $3,33…" at bounding box center [791, 405] width 887 height 87
click at [538, 157] on link "Medical" at bounding box center [545, 161] width 55 height 36
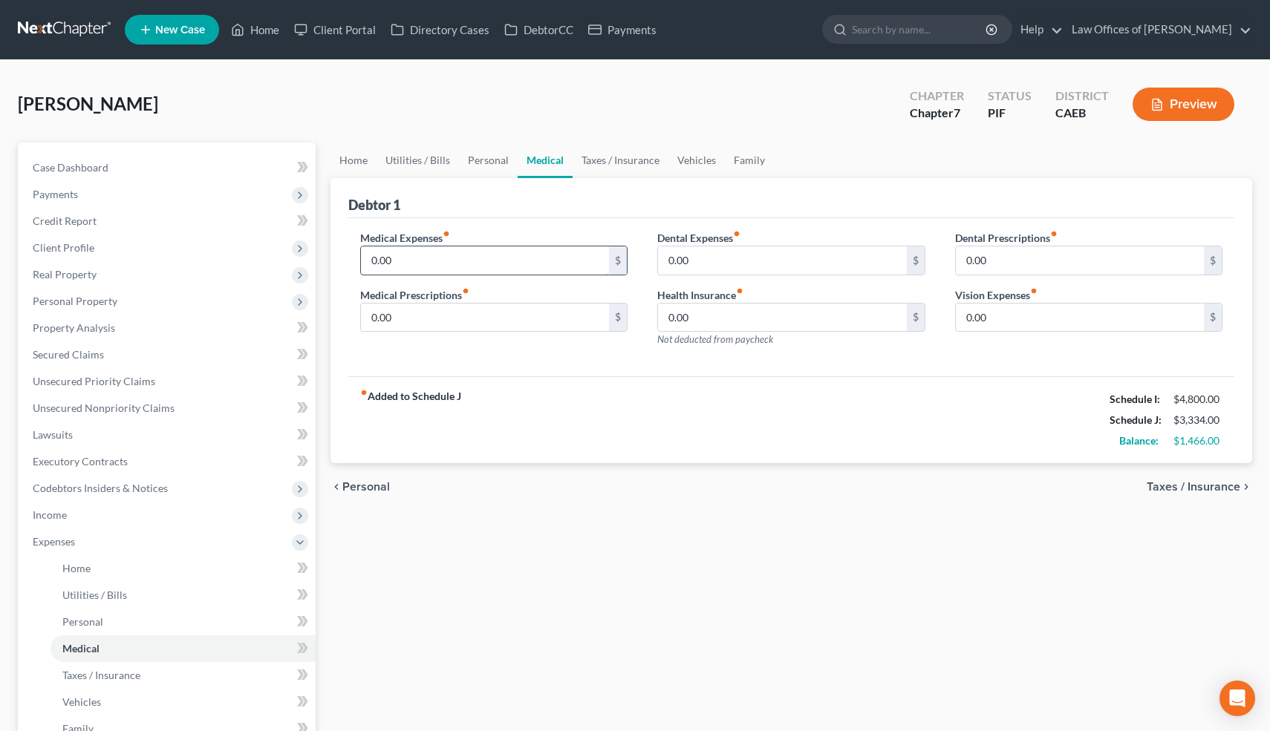
click at [422, 258] on input "0.00" at bounding box center [485, 261] width 249 height 28
type input "50"
click at [604, 150] on link "Taxes / Insurance" at bounding box center [620, 161] width 96 height 36
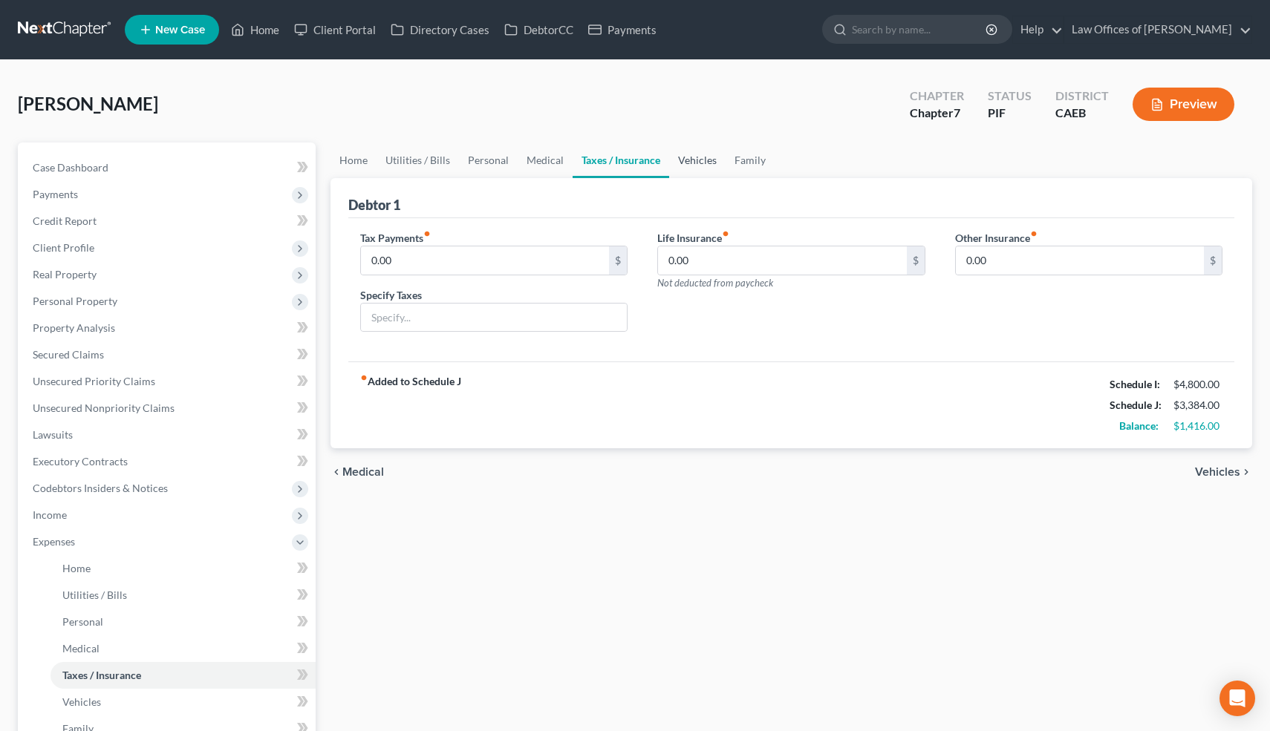
click at [682, 167] on link "Vehicles" at bounding box center [697, 161] width 56 height 36
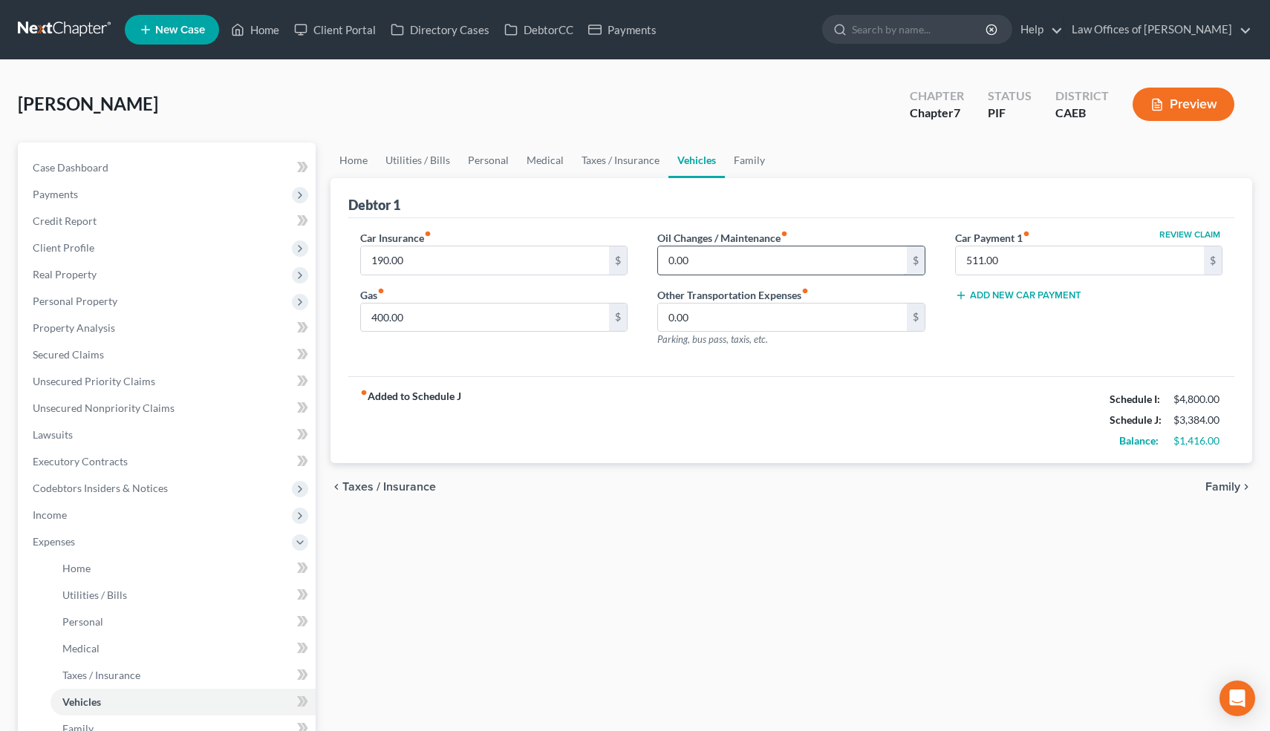
click at [697, 273] on input "0.00" at bounding box center [782, 261] width 249 height 28
type input "100"
click at [936, 342] on div "Oil Changes / Maintenance fiber_manual_record 100 $ Other Transportation Expens…" at bounding box center [791, 294] width 298 height 129
click at [742, 160] on link "Family" at bounding box center [749, 161] width 49 height 36
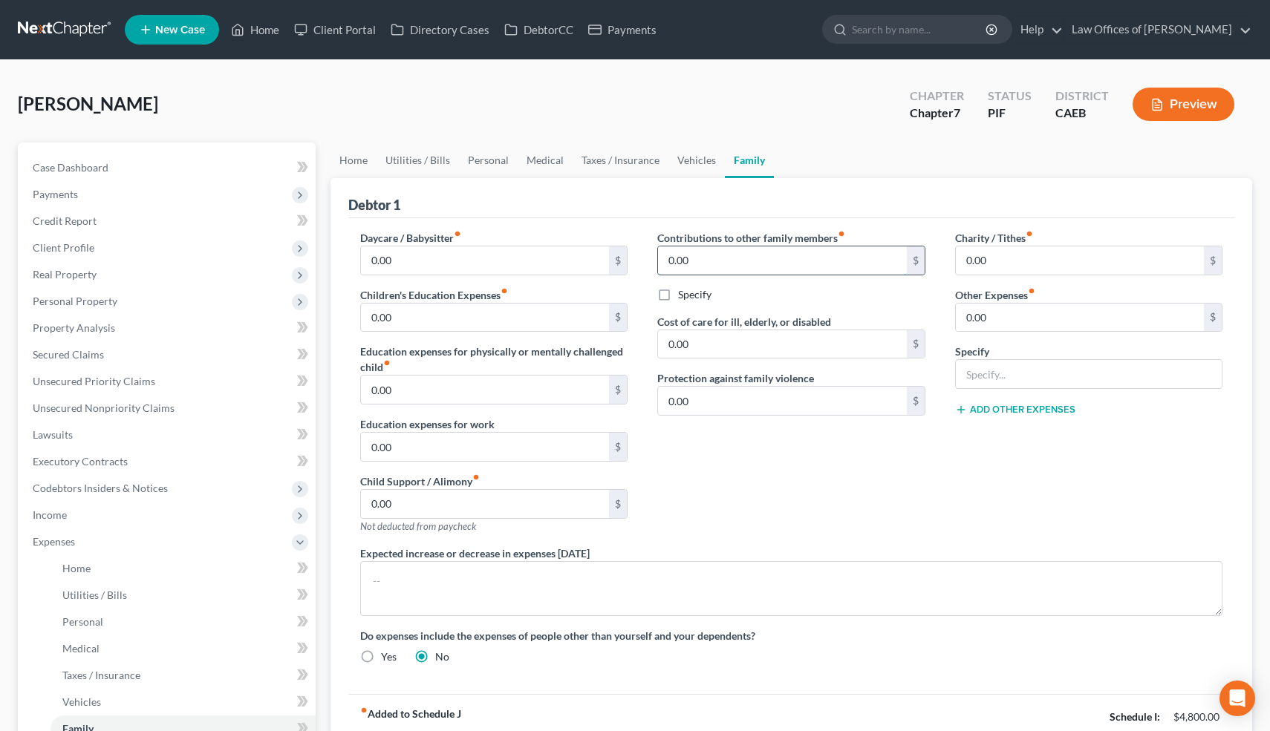
click at [699, 259] on input "0.00" at bounding box center [782, 261] width 249 height 28
type input "300"
click at [678, 293] on label "Specify" at bounding box center [694, 294] width 33 height 15
click at [684, 293] on input "Specify" at bounding box center [689, 292] width 10 height 10
checkbox input "true"
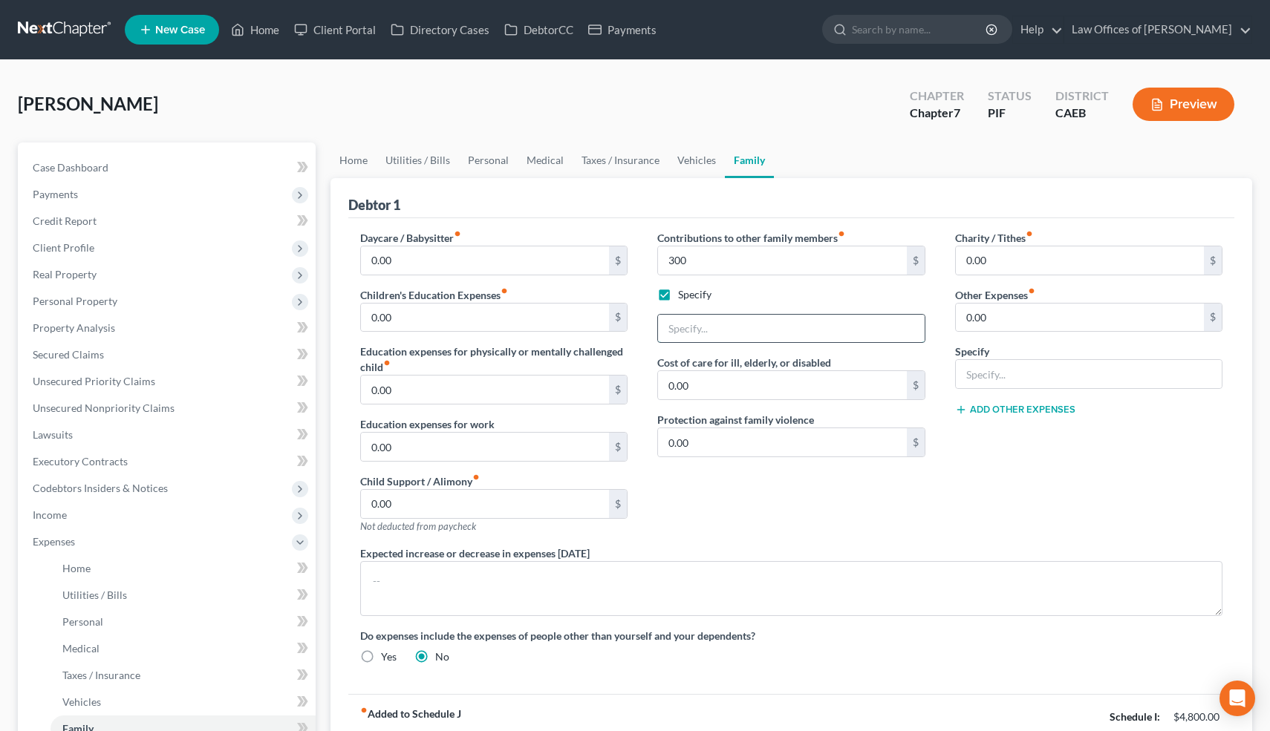
click at [682, 323] on input "text" at bounding box center [791, 329] width 267 height 28
type input "Support for special needs brother"
click at [748, 299] on div "Specify" at bounding box center [791, 294] width 268 height 15
click at [742, 474] on div "Contributions to other family members fiber_manual_record 300 $ Specify Support…" at bounding box center [791, 388] width 298 height 316
click at [358, 162] on link "Home" at bounding box center [353, 161] width 46 height 36
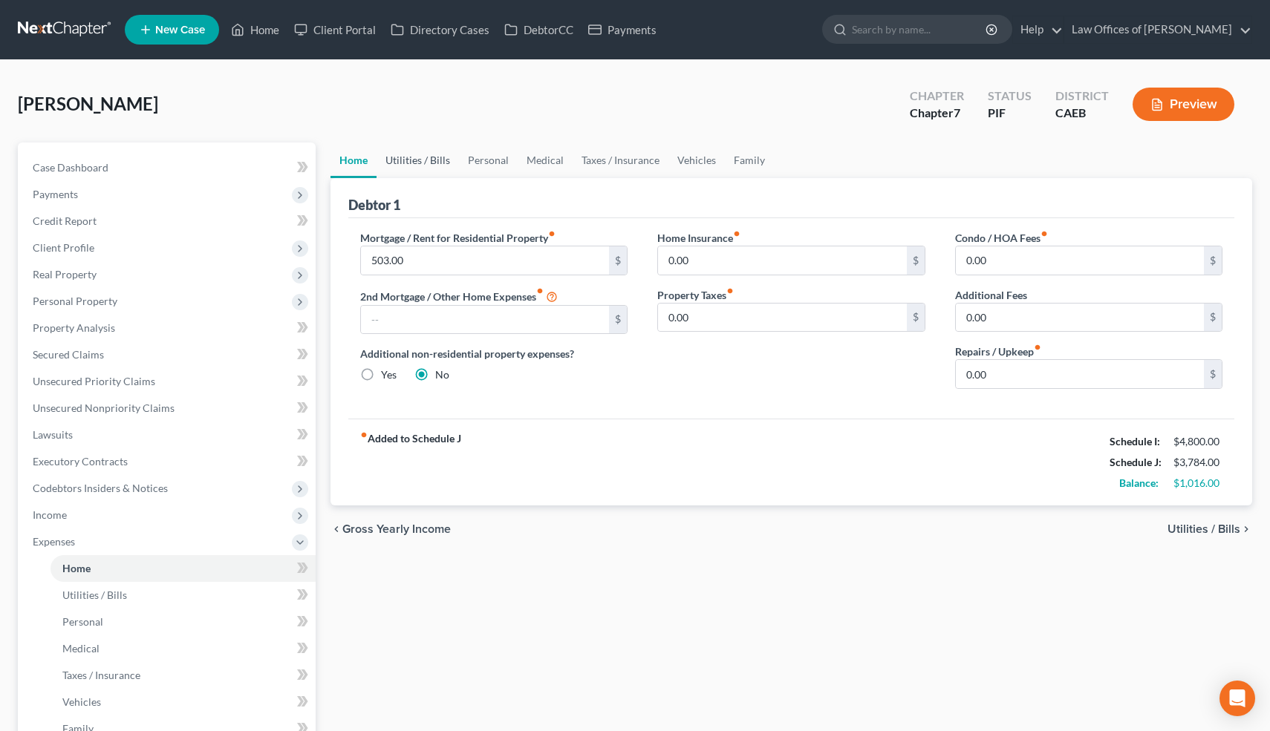
click at [434, 156] on link "Utilities / Bills" at bounding box center [417, 161] width 82 height 36
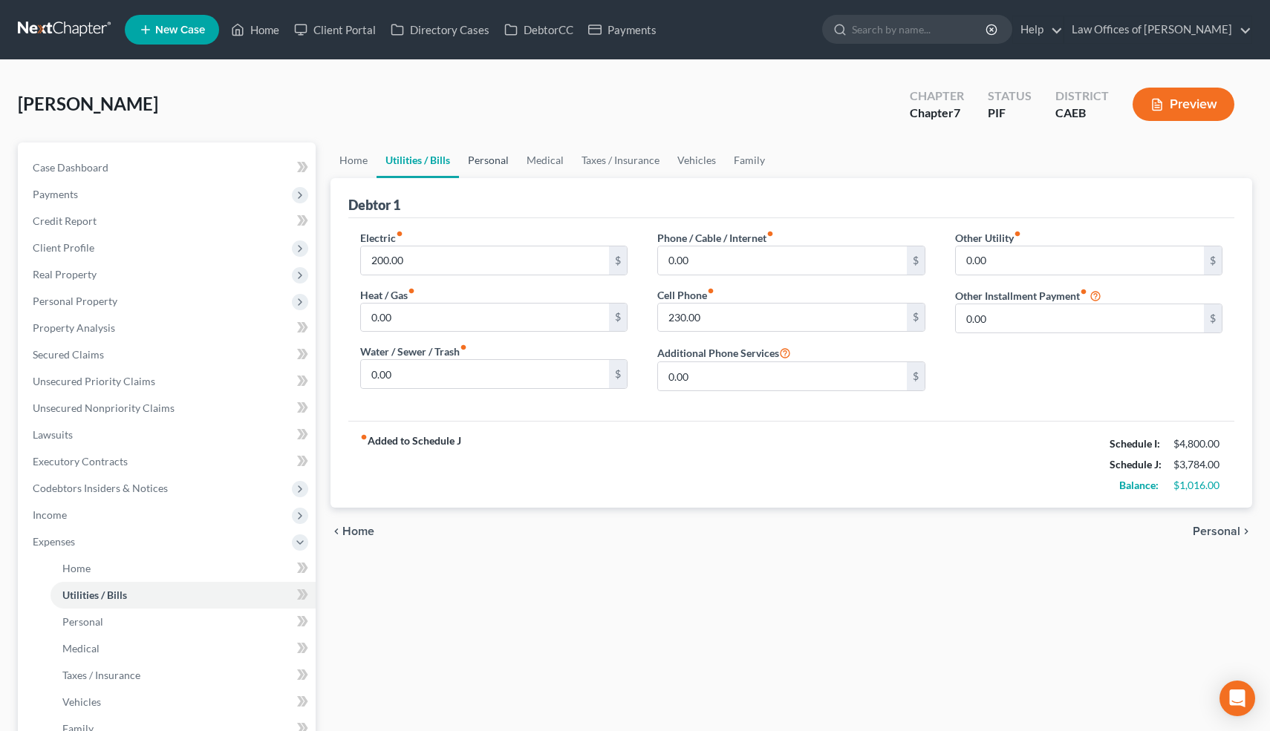
click at [495, 154] on link "Personal" at bounding box center [488, 161] width 59 height 36
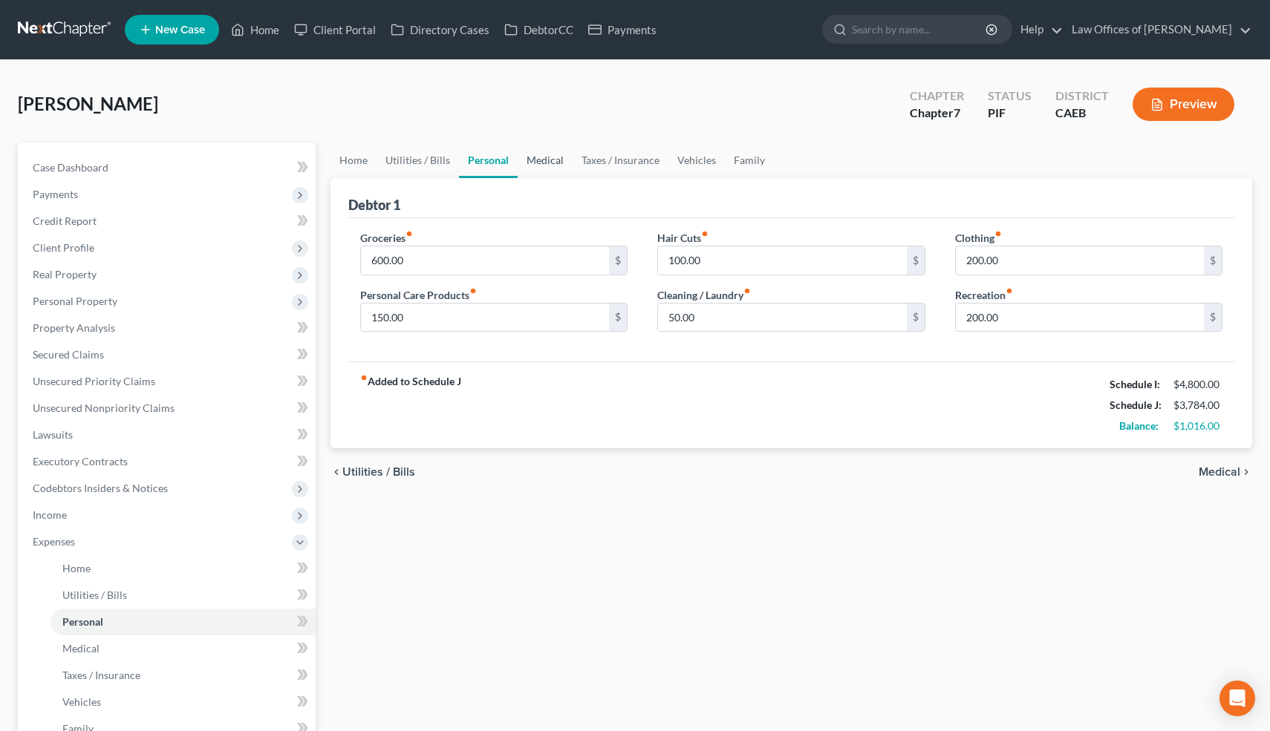
click at [540, 161] on link "Medical" at bounding box center [545, 161] width 55 height 36
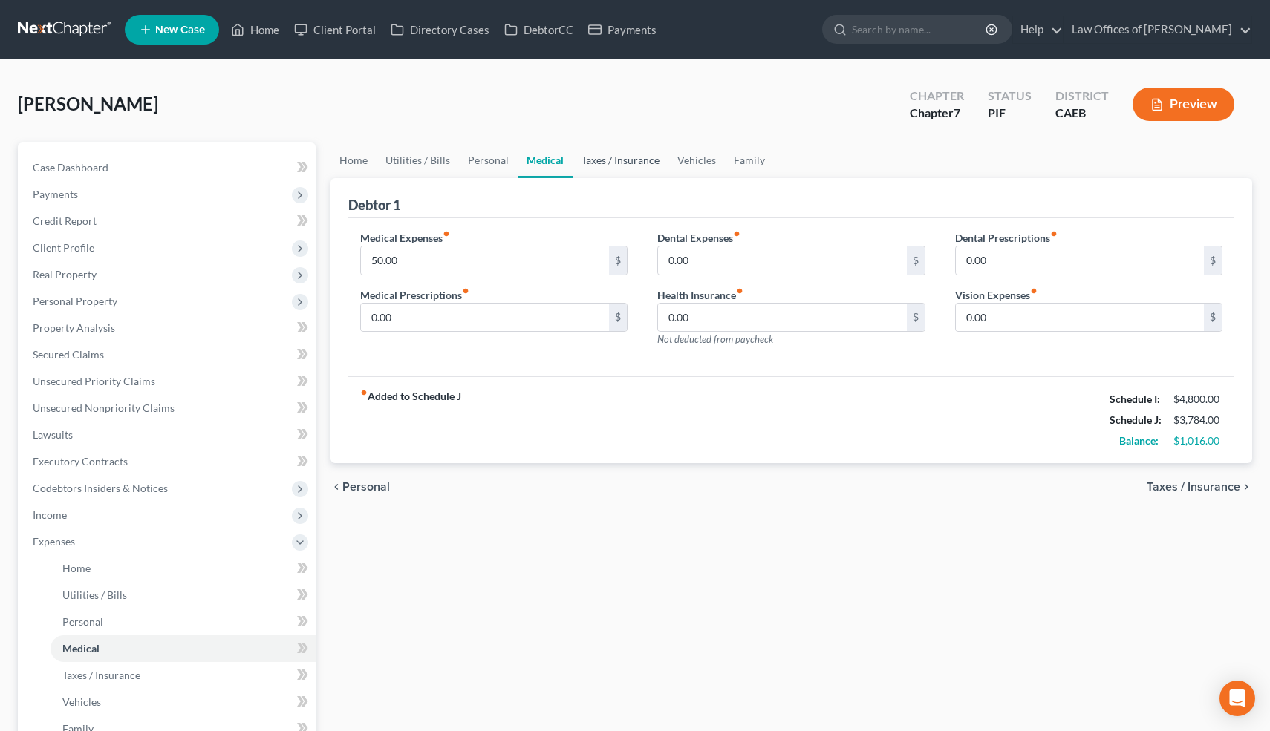
click at [609, 165] on link "Taxes / Insurance" at bounding box center [620, 161] width 96 height 36
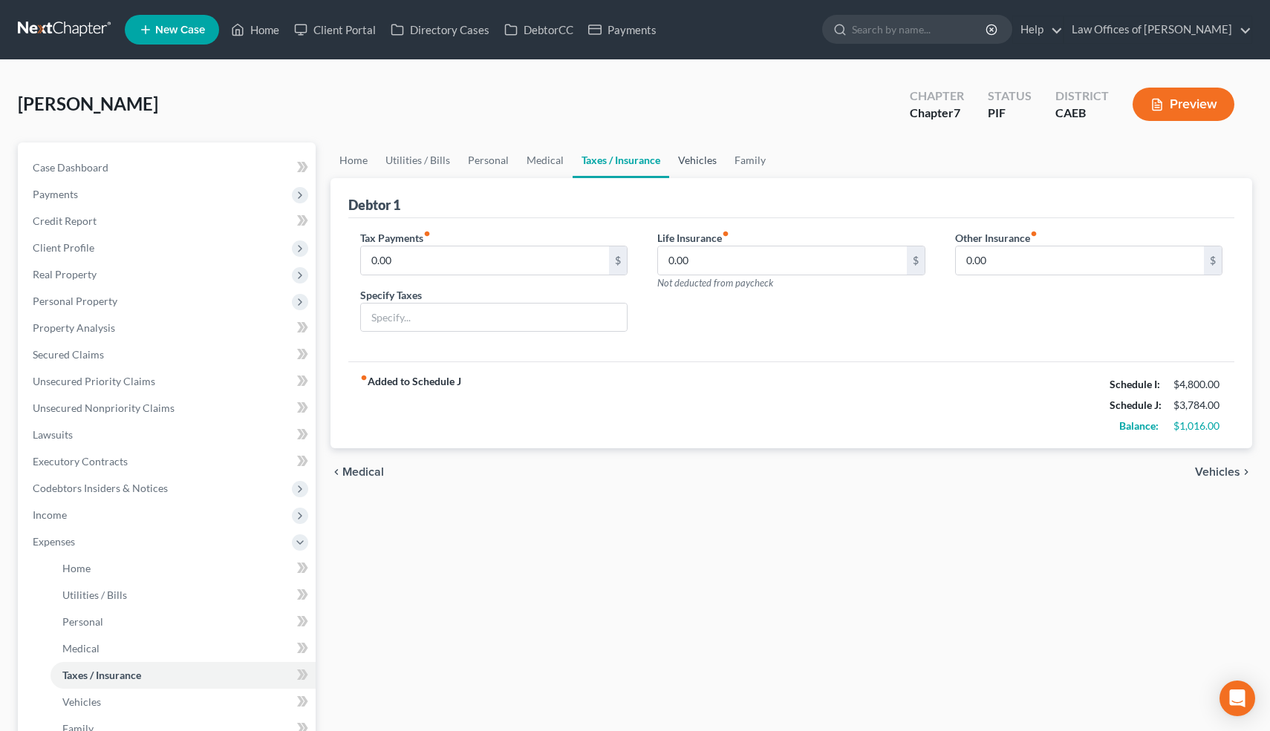
click at [691, 160] on link "Vehicles" at bounding box center [697, 161] width 56 height 36
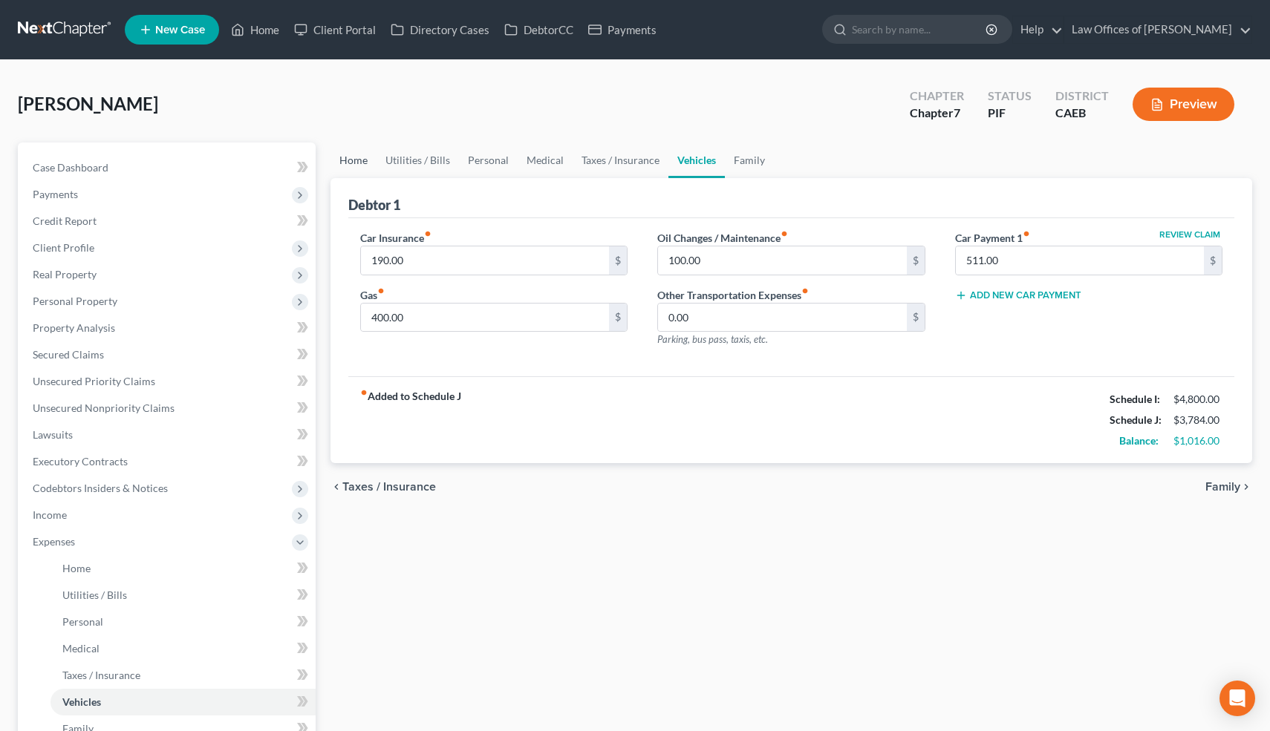
click at [356, 162] on link "Home" at bounding box center [353, 161] width 46 height 36
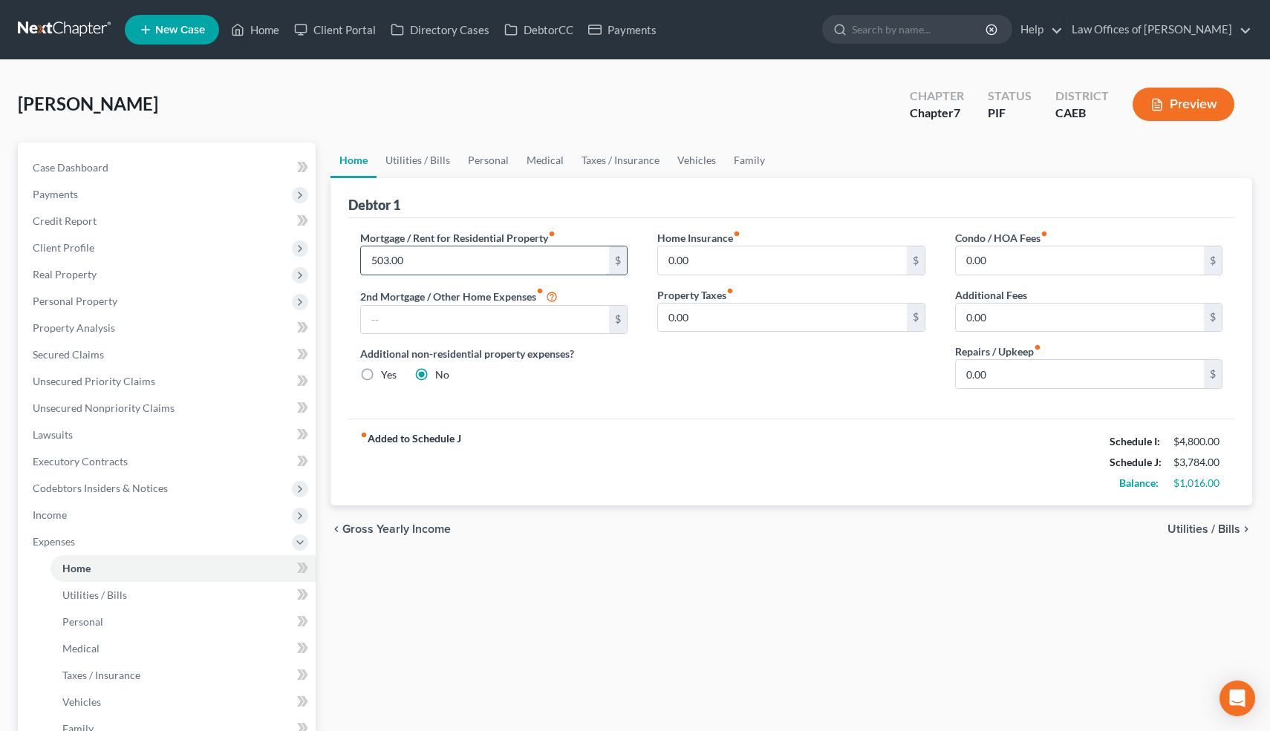
click at [418, 261] on input "503.00" at bounding box center [485, 261] width 249 height 28
type input "1,000"
click at [587, 366] on div "Additional non-residential property expenses? Yes No" at bounding box center [494, 364] width 268 height 36
click at [439, 161] on link "Utilities / Bills" at bounding box center [417, 161] width 82 height 36
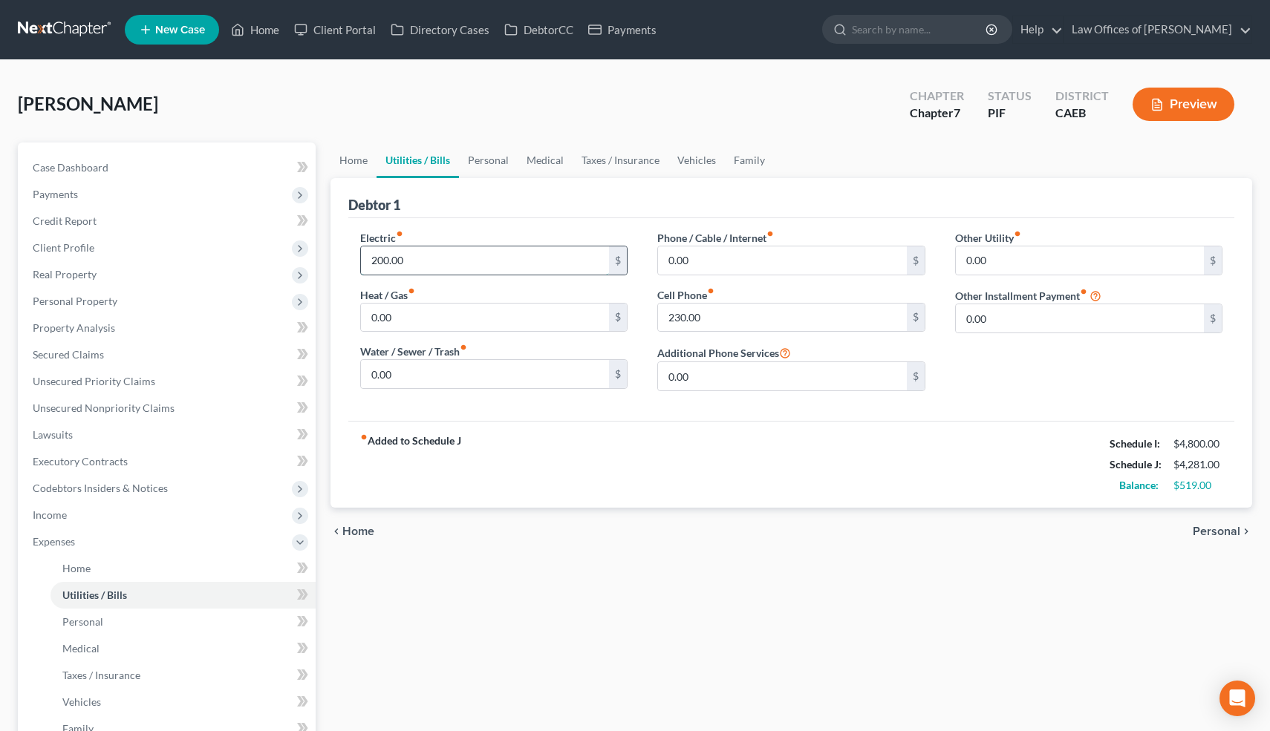
click at [423, 264] on input "200.00" at bounding box center [485, 261] width 249 height 28
type input "300"
click at [639, 409] on div "Electric fiber_manual_record 300 $ Heat / Gas fiber_manual_record 0.00 $ Water …" at bounding box center [791, 319] width 887 height 203
click at [722, 255] on input "0.00" at bounding box center [782, 261] width 249 height 28
type input "150"
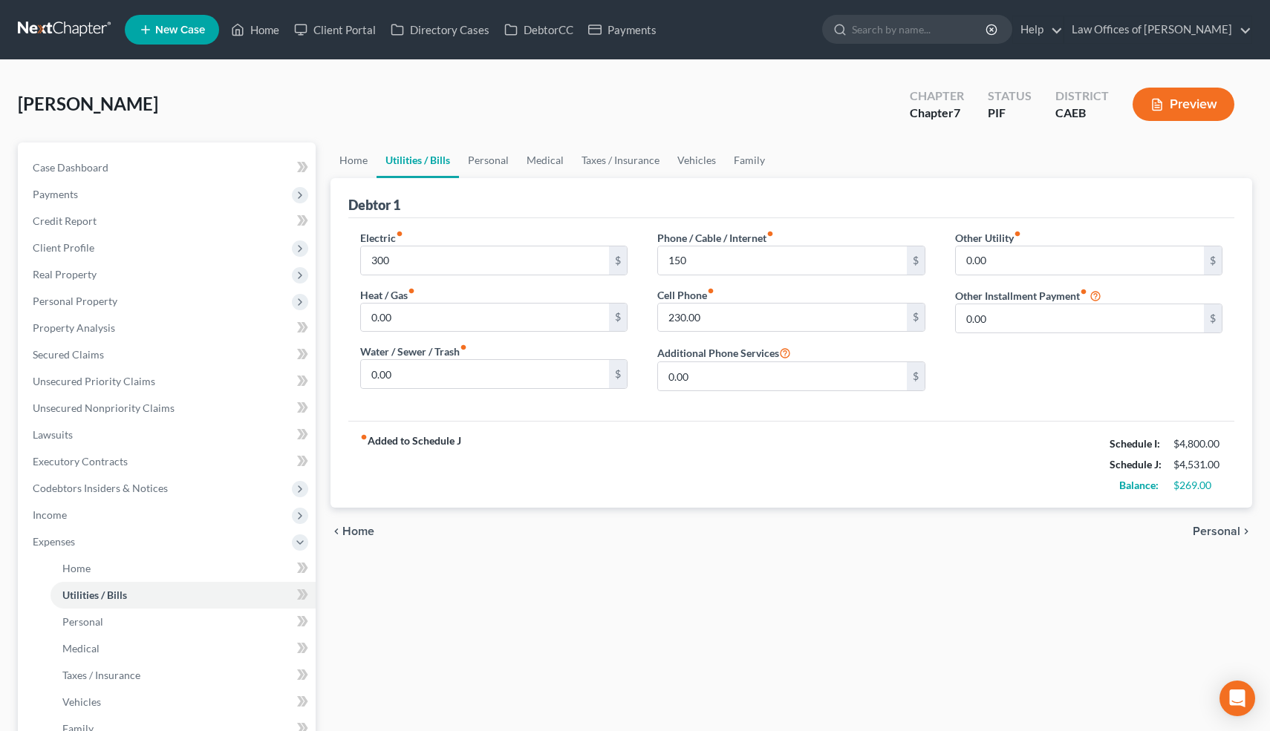
click at [708, 411] on div "Electric fiber_manual_record 300 $ Heat / Gas fiber_manual_record 0.00 $ Water …" at bounding box center [791, 319] width 887 height 203
click at [488, 157] on link "Personal" at bounding box center [488, 161] width 59 height 36
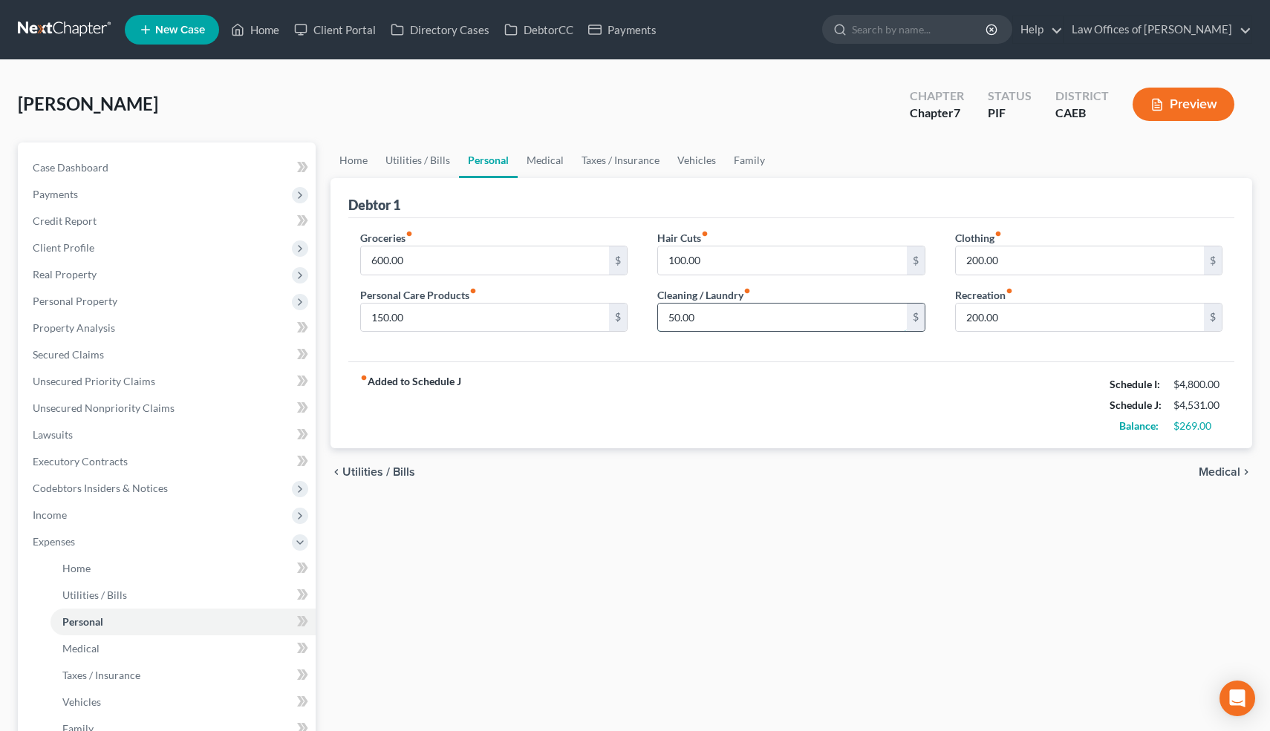
click at [756, 315] on input "50.00" at bounding box center [782, 318] width 249 height 28
click at [476, 316] on input "150.00" at bounding box center [485, 318] width 249 height 28
type input "200"
click at [491, 369] on div "fiber_manual_record Added to Schedule J Schedule I: $4,800.00 Schedule J: $4,58…" at bounding box center [791, 405] width 887 height 87
click at [535, 156] on link "Medical" at bounding box center [545, 161] width 55 height 36
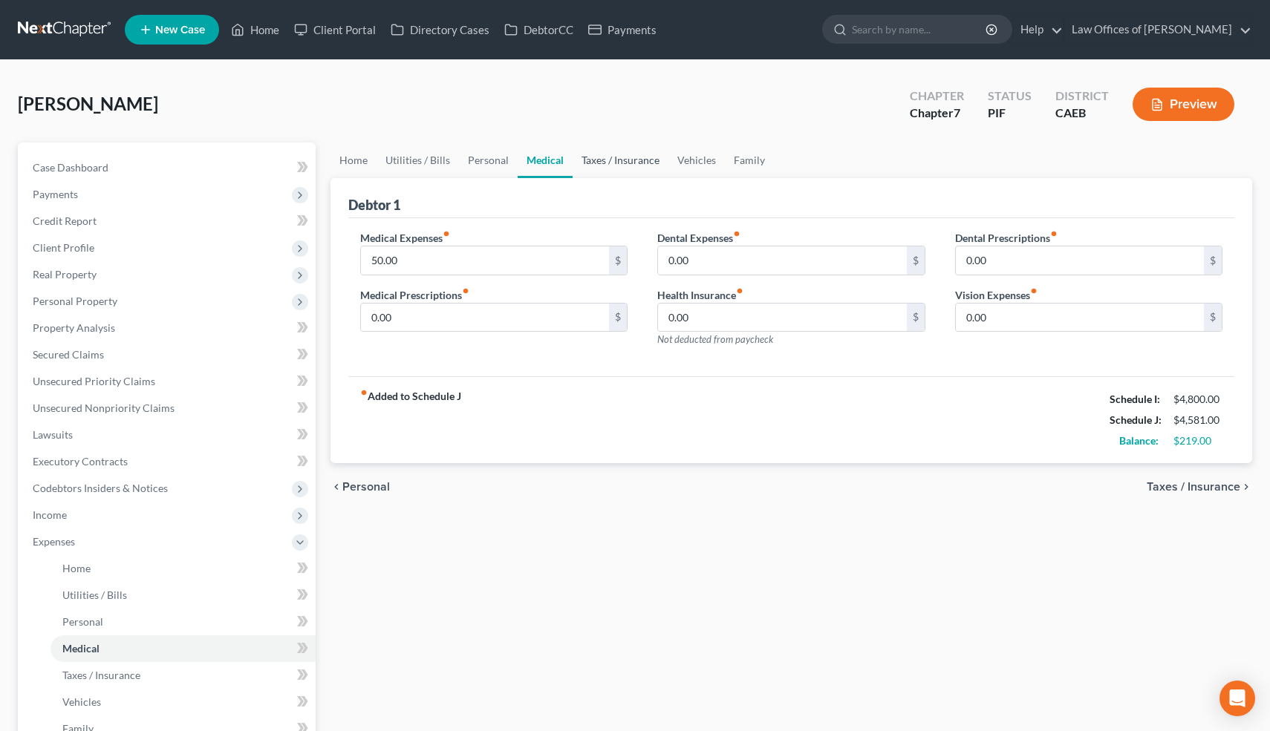
click at [610, 165] on link "Taxes / Insurance" at bounding box center [620, 161] width 96 height 36
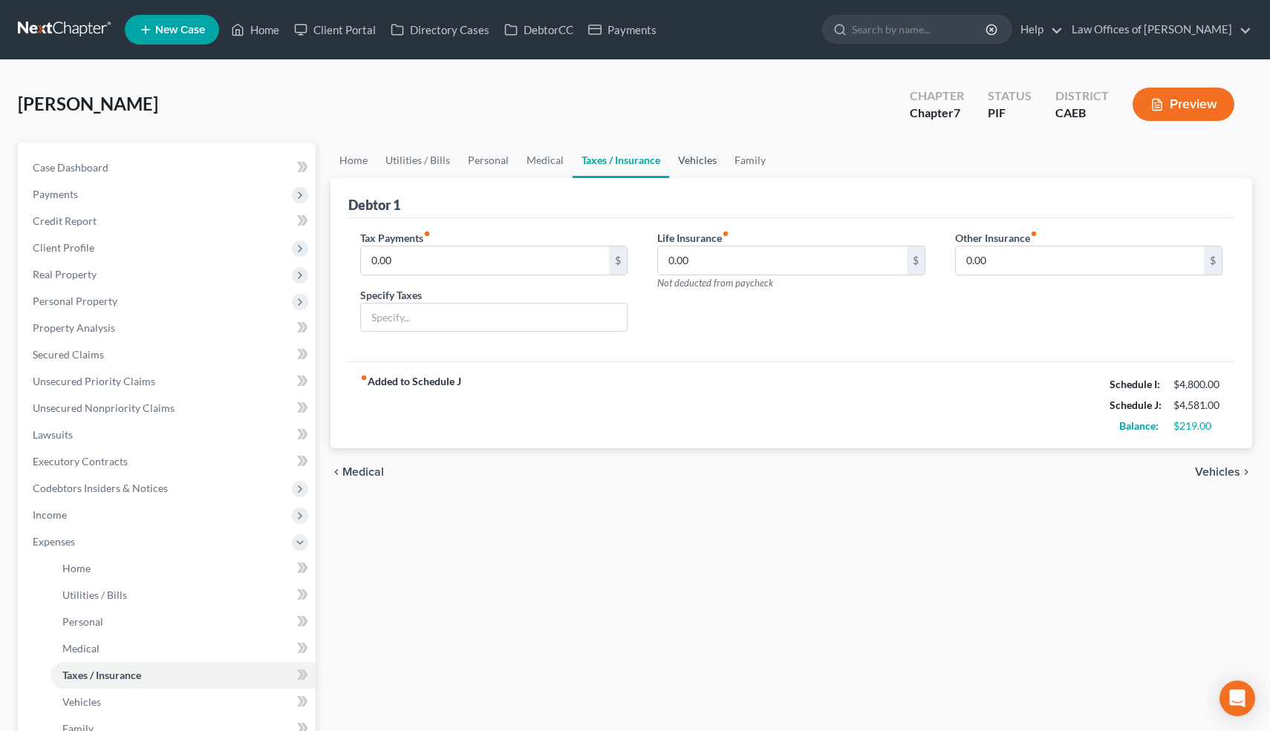
click at [702, 166] on link "Vehicles" at bounding box center [697, 161] width 56 height 36
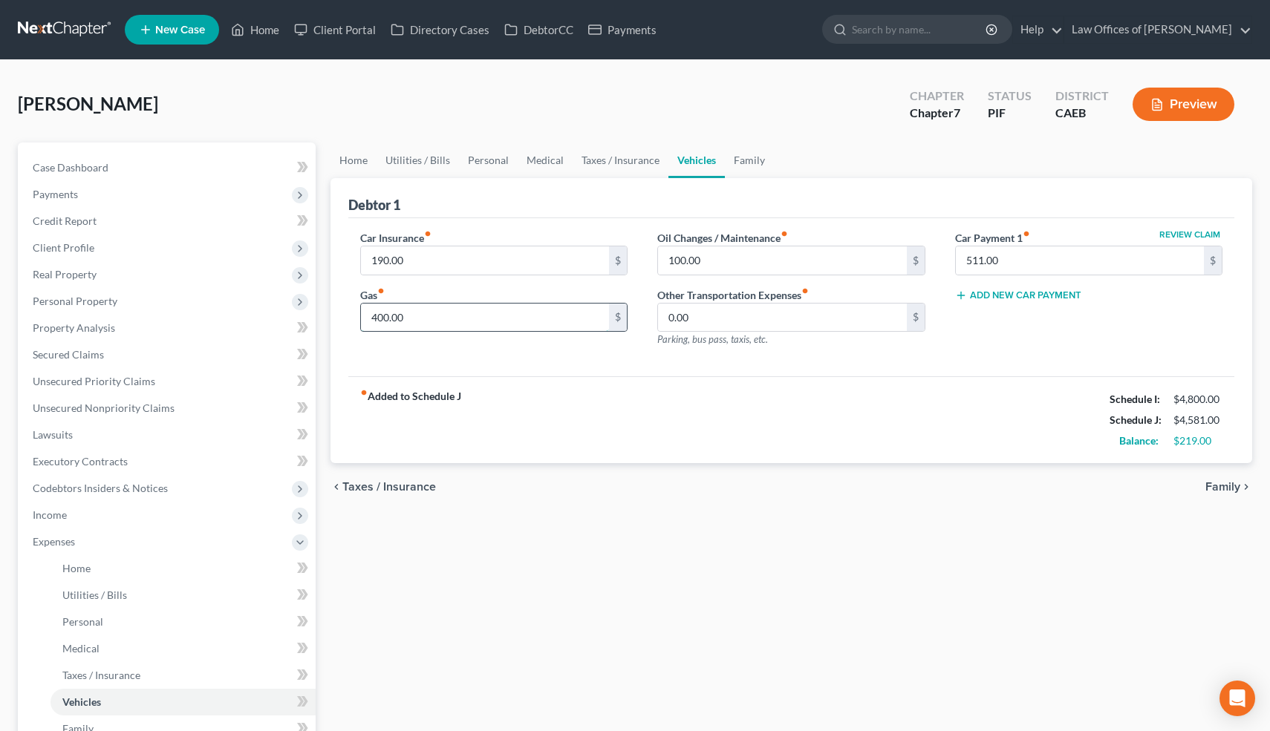
click at [463, 313] on input "400.00" at bounding box center [485, 318] width 249 height 28
type input "500"
click at [520, 370] on div "Car Insurance fiber_manual_record 190.00 $ Gas fiber_manual_record 500 $ Oil Ch…" at bounding box center [791, 297] width 887 height 159
click at [735, 165] on link "Family" at bounding box center [749, 161] width 49 height 36
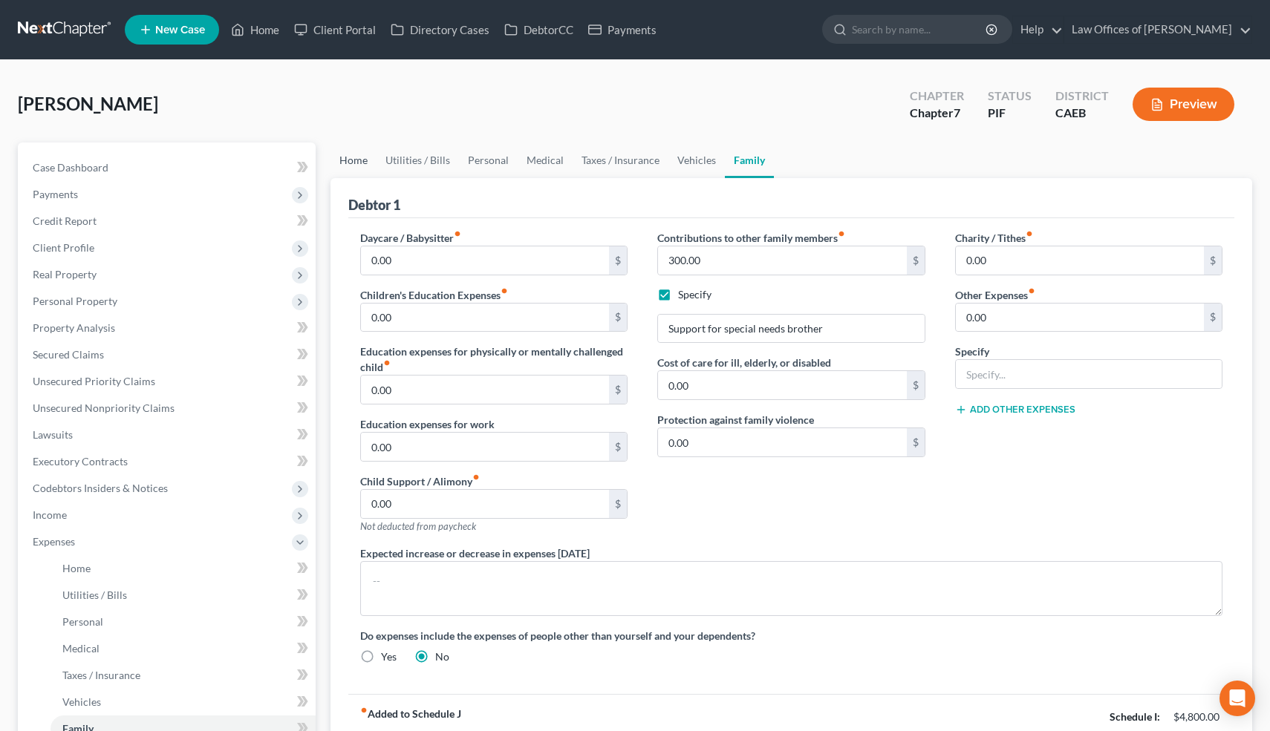
click at [359, 155] on link "Home" at bounding box center [353, 161] width 46 height 36
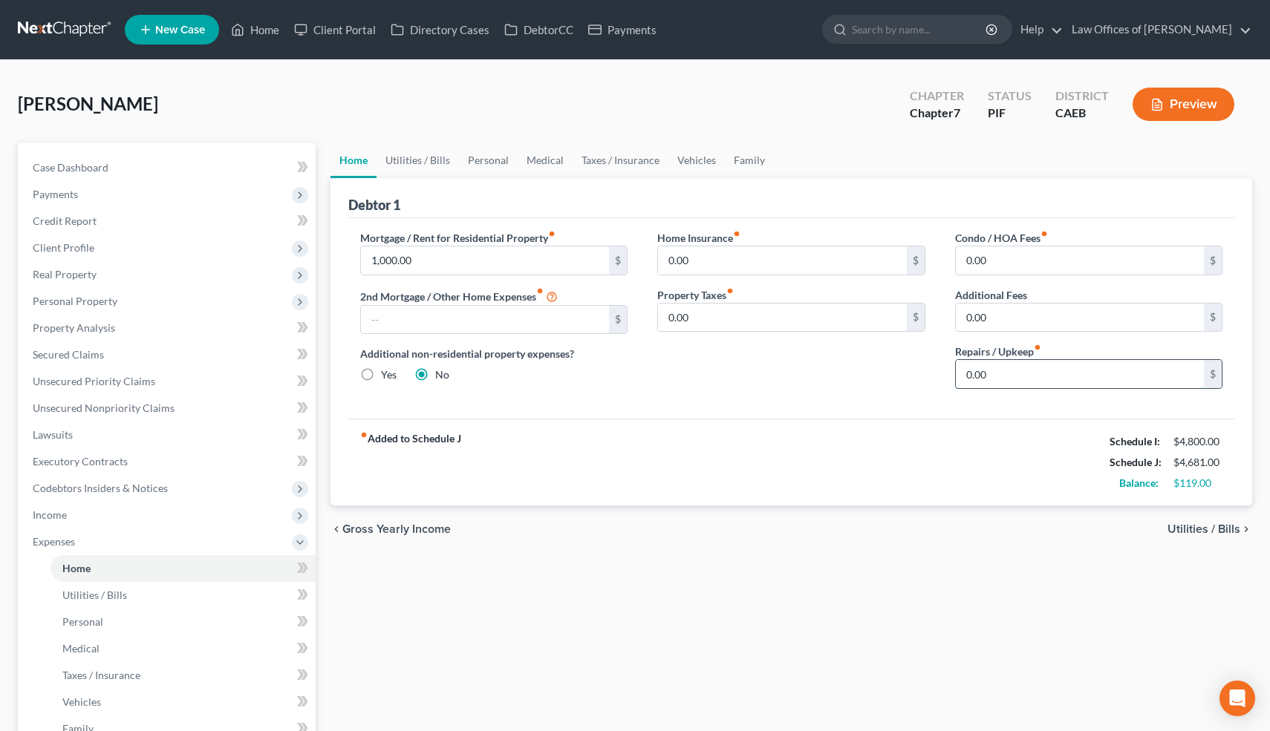
click at [1008, 371] on input "0.00" at bounding box center [1080, 374] width 249 height 28
type input "50"
click at [896, 392] on div "Home Insurance fiber_manual_record 0.00 $ Property Taxes fiber_manual_record 0.…" at bounding box center [791, 315] width 298 height 171
click at [428, 263] on input "1,000.00" at bounding box center [485, 261] width 249 height 28
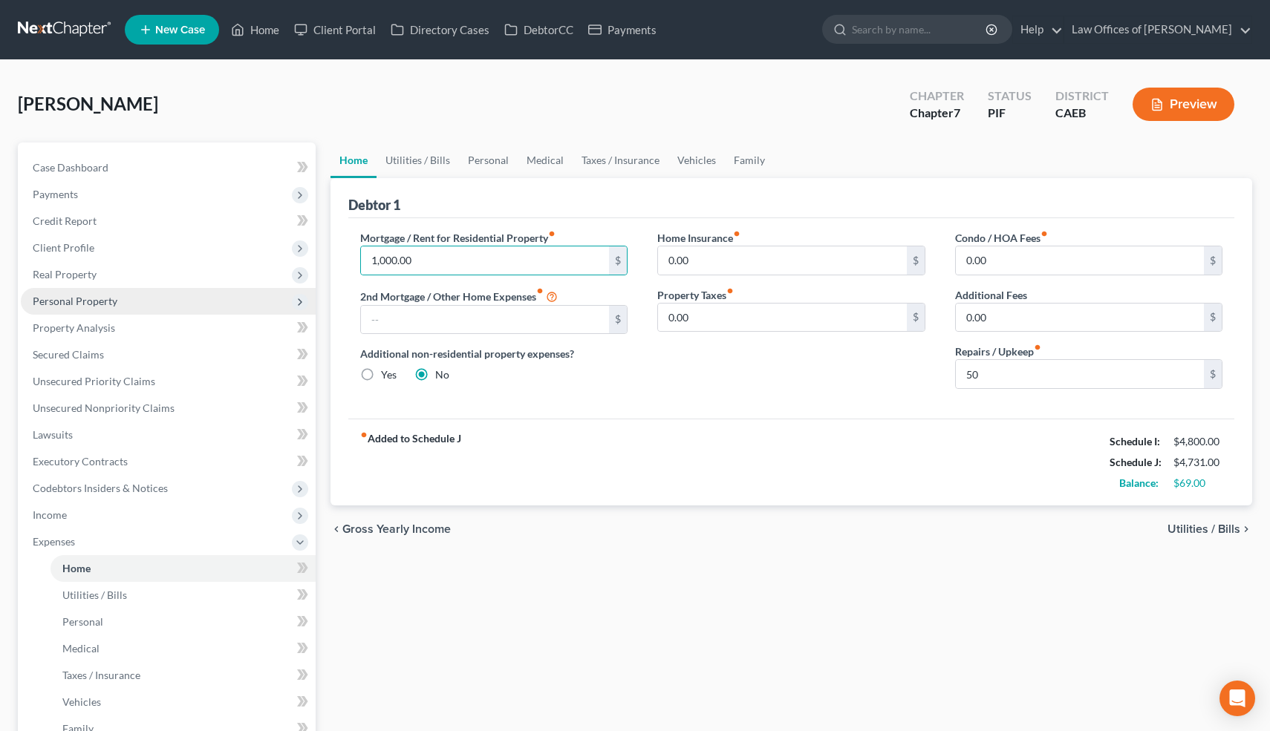
click at [144, 299] on span "Personal Property" at bounding box center [168, 301] width 295 height 27
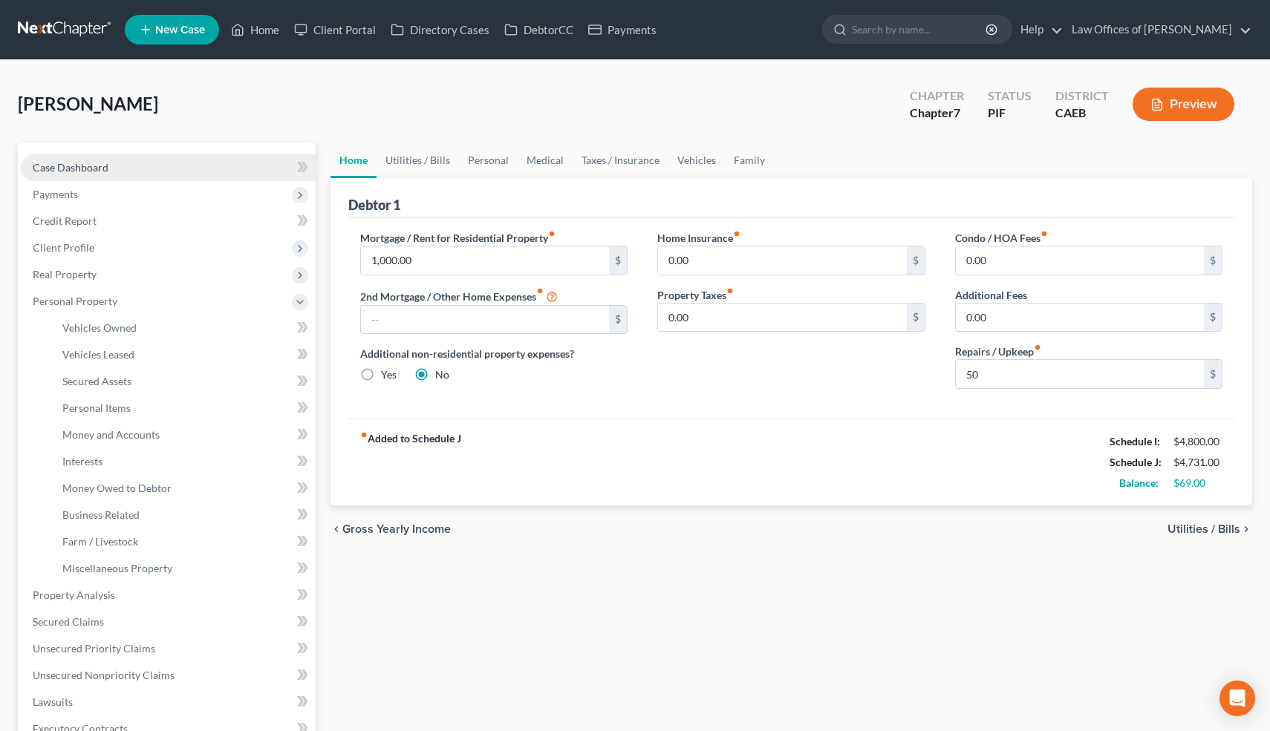
click at [102, 168] on span "Case Dashboard" at bounding box center [71, 167] width 76 height 13
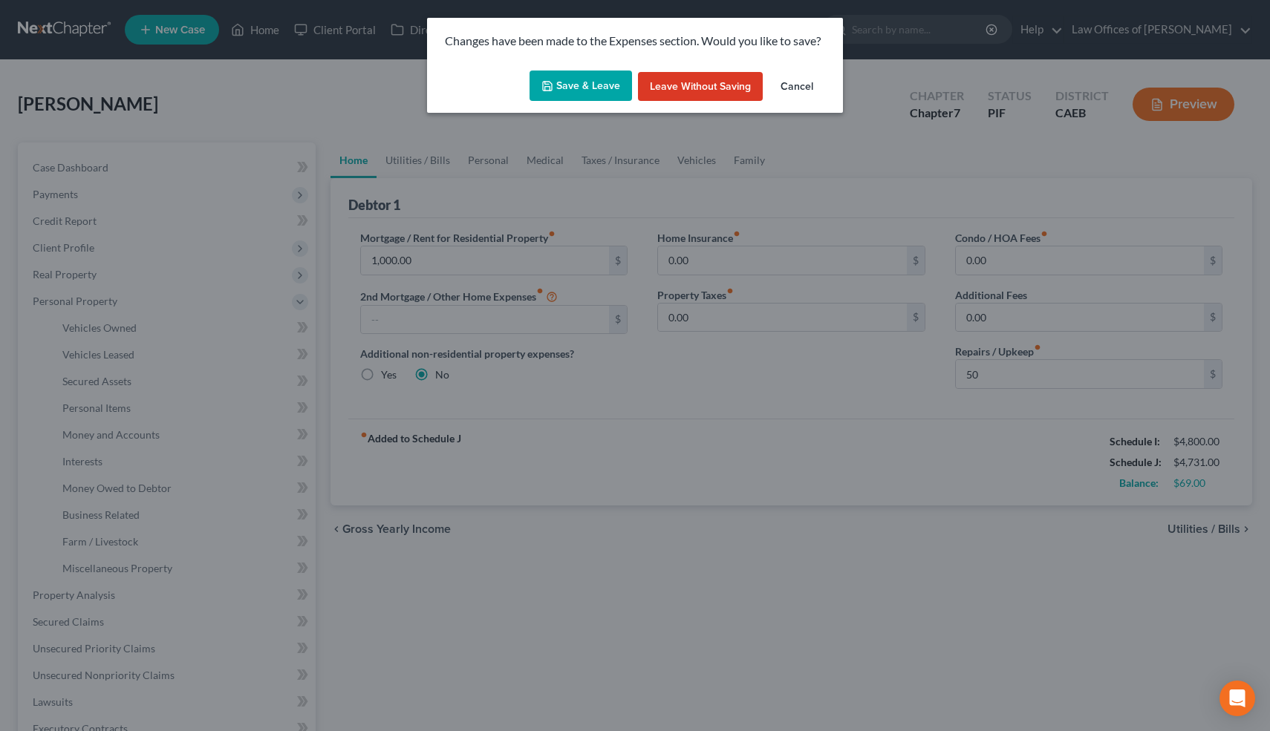
click at [595, 80] on button "Save & Leave" at bounding box center [580, 86] width 102 height 31
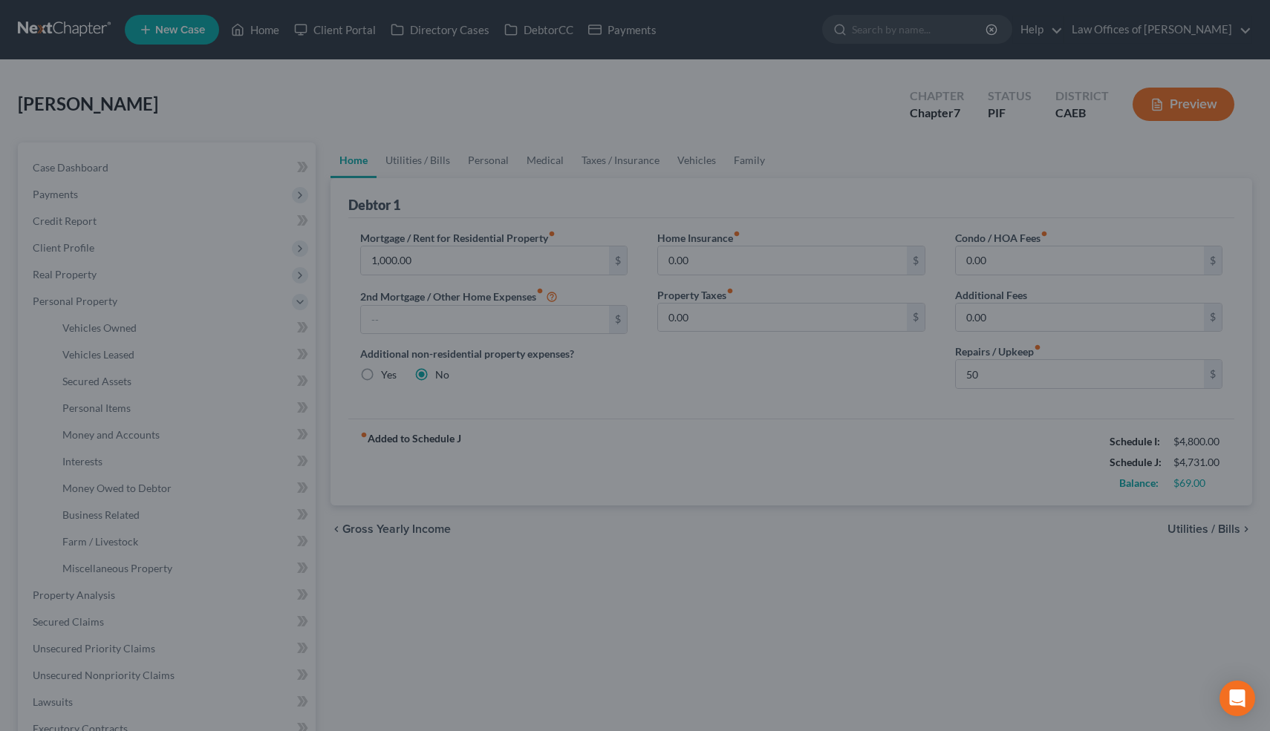
type input "50.00"
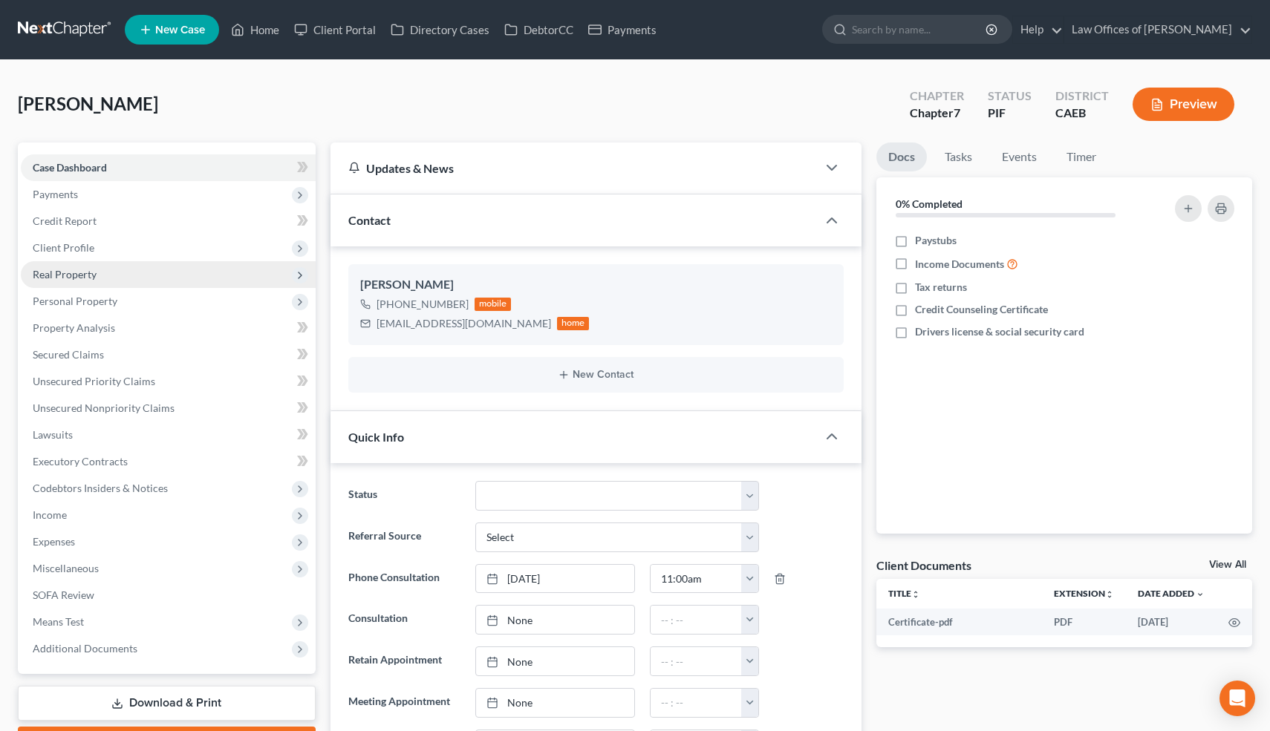
click at [88, 278] on span "Real Property" at bounding box center [65, 274] width 64 height 13
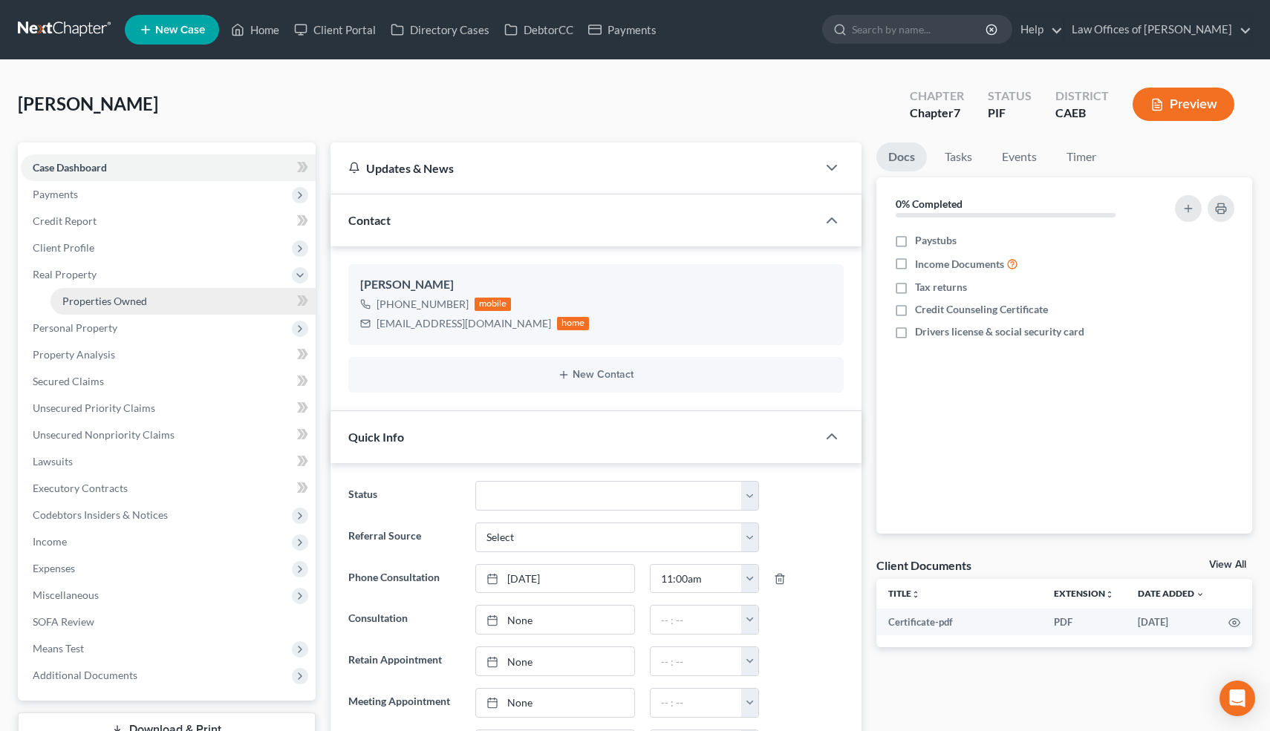
click at [90, 298] on span "Properties Owned" at bounding box center [104, 301] width 85 height 13
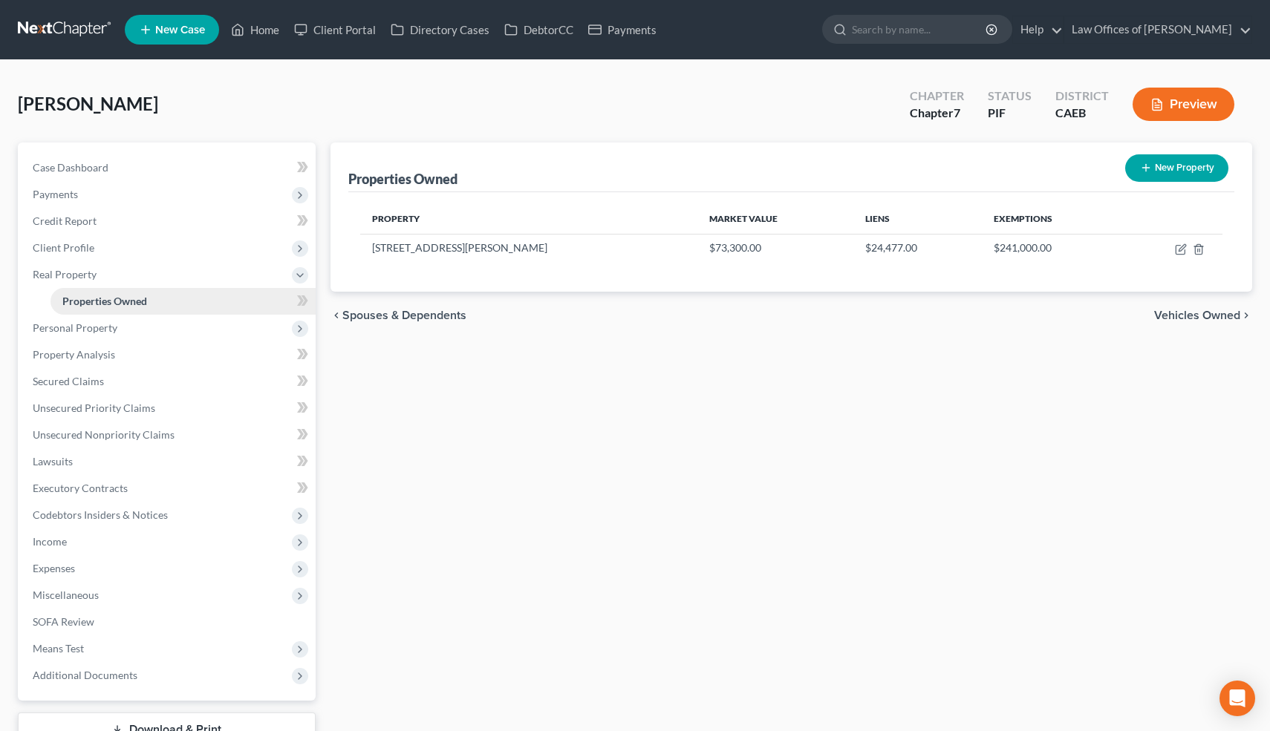
scroll to position [110, 0]
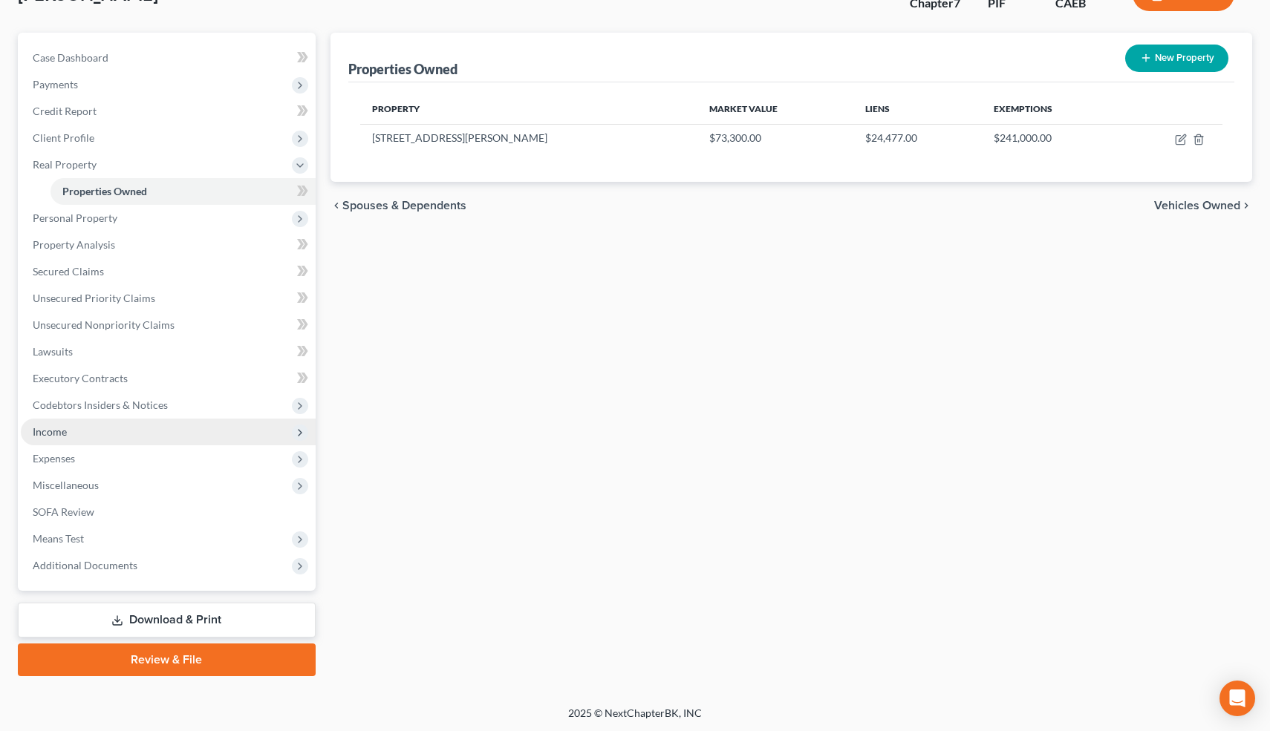
click at [54, 424] on span "Income" at bounding box center [168, 432] width 295 height 27
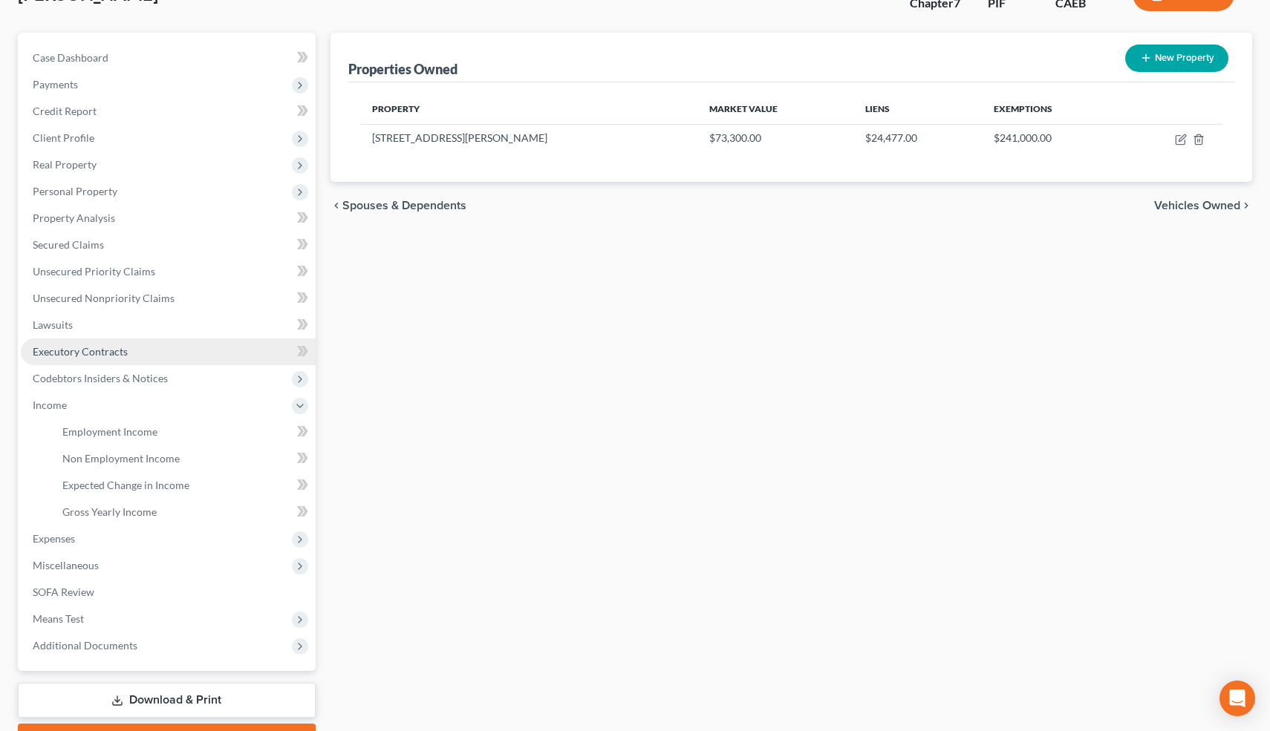
scroll to position [190, 0]
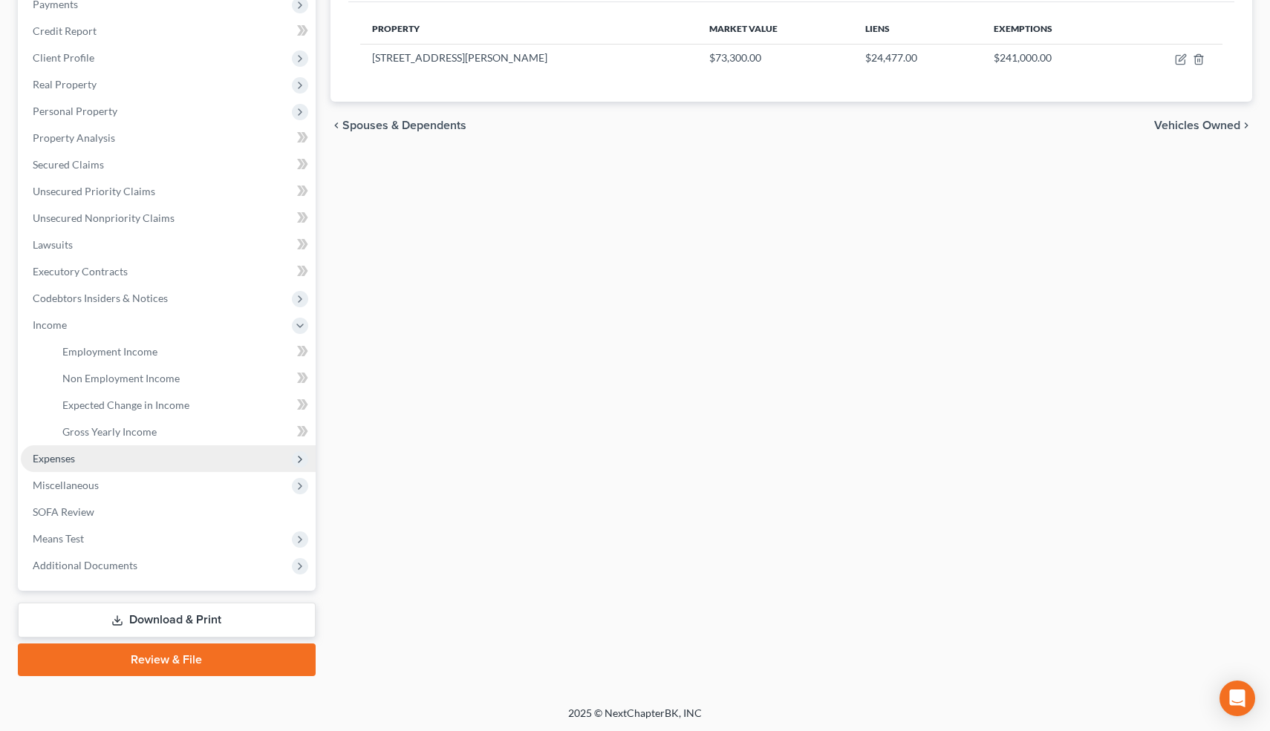
click at [64, 456] on span "Expenses" at bounding box center [54, 458] width 42 height 13
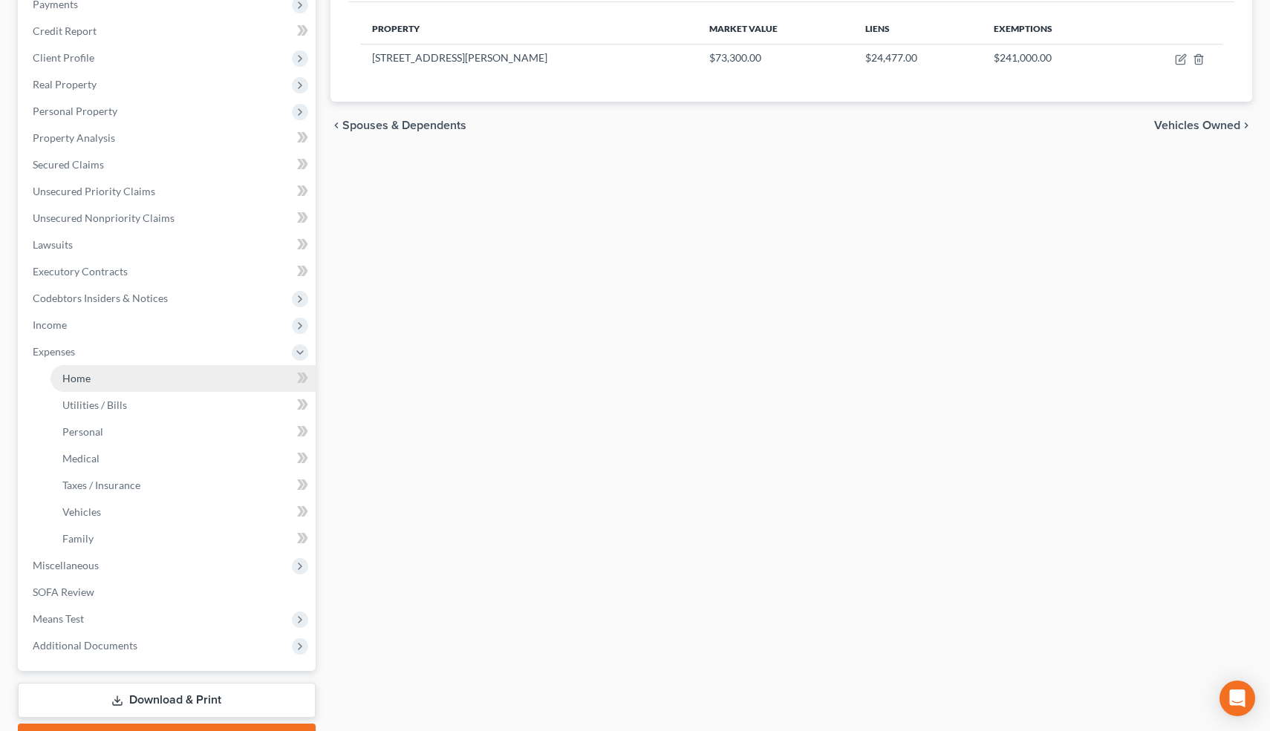
click at [195, 376] on link "Home" at bounding box center [182, 378] width 265 height 27
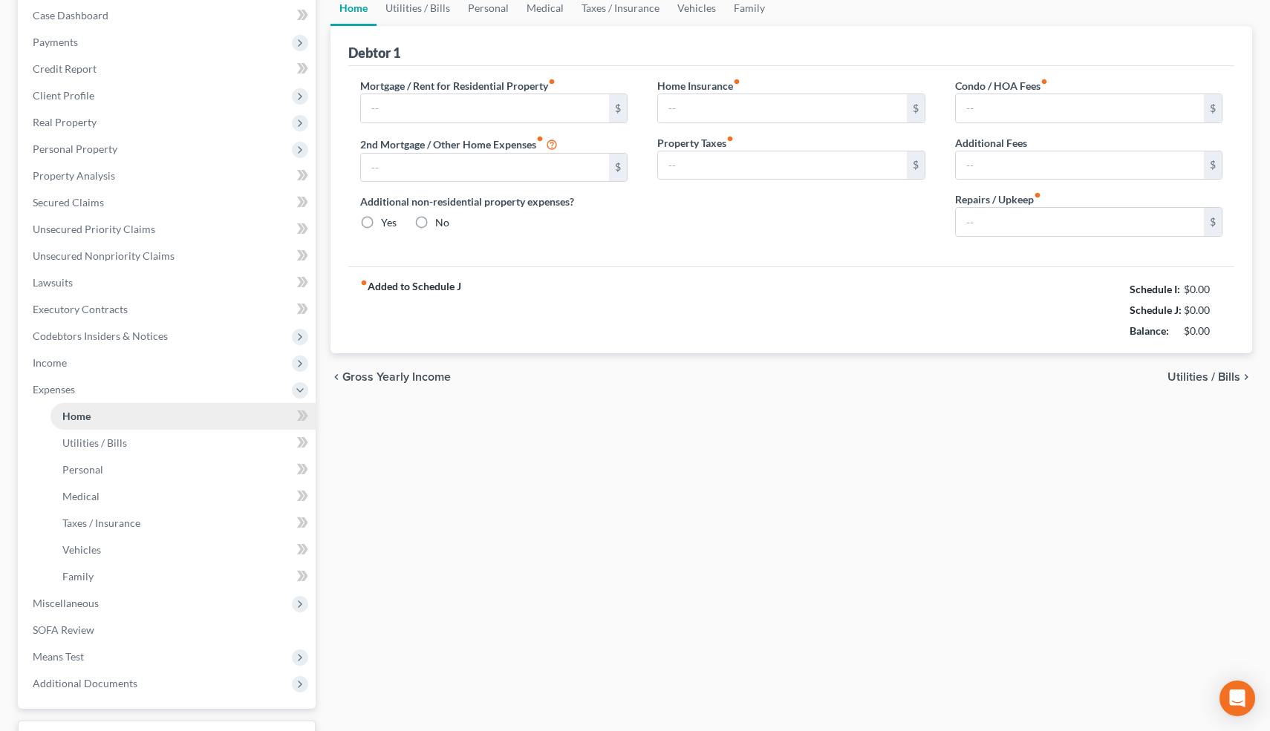
type input "1,000.00"
radio input "true"
type input "0.00"
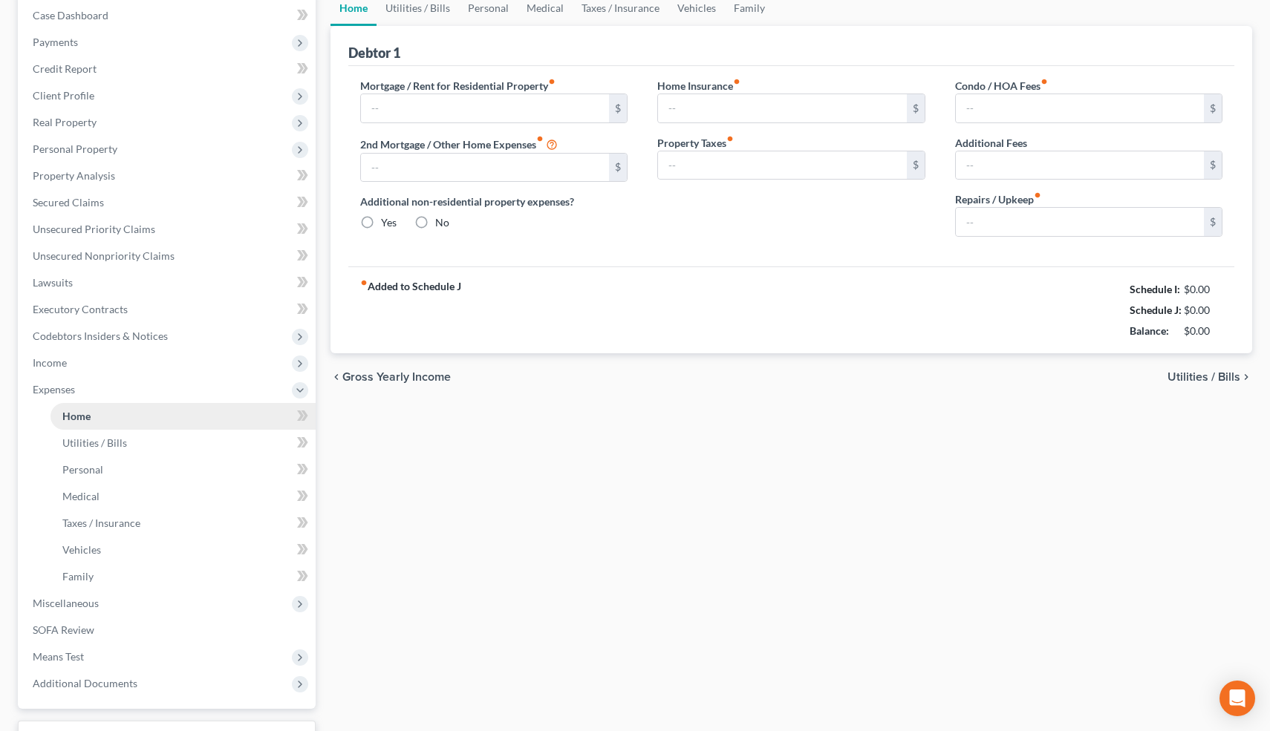
type input "0.00"
type input "50.00"
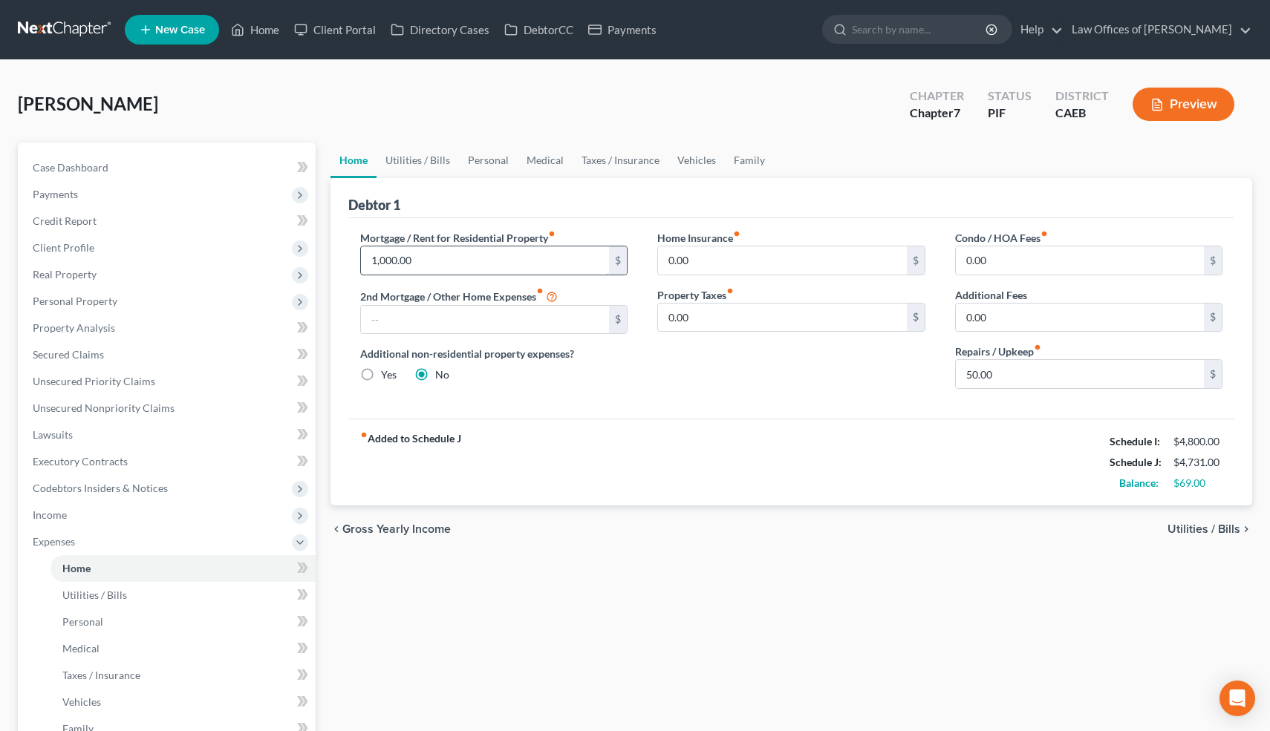
click at [460, 262] on input "1,000.00" at bounding box center [485, 261] width 249 height 28
type input "503"
click at [444, 318] on input "text" at bounding box center [485, 320] width 249 height 28
type input "419"
click at [657, 389] on div "Home Insurance fiber_manual_record 0.00 $ Property Taxes fiber_manual_record 0.…" at bounding box center [791, 315] width 298 height 171
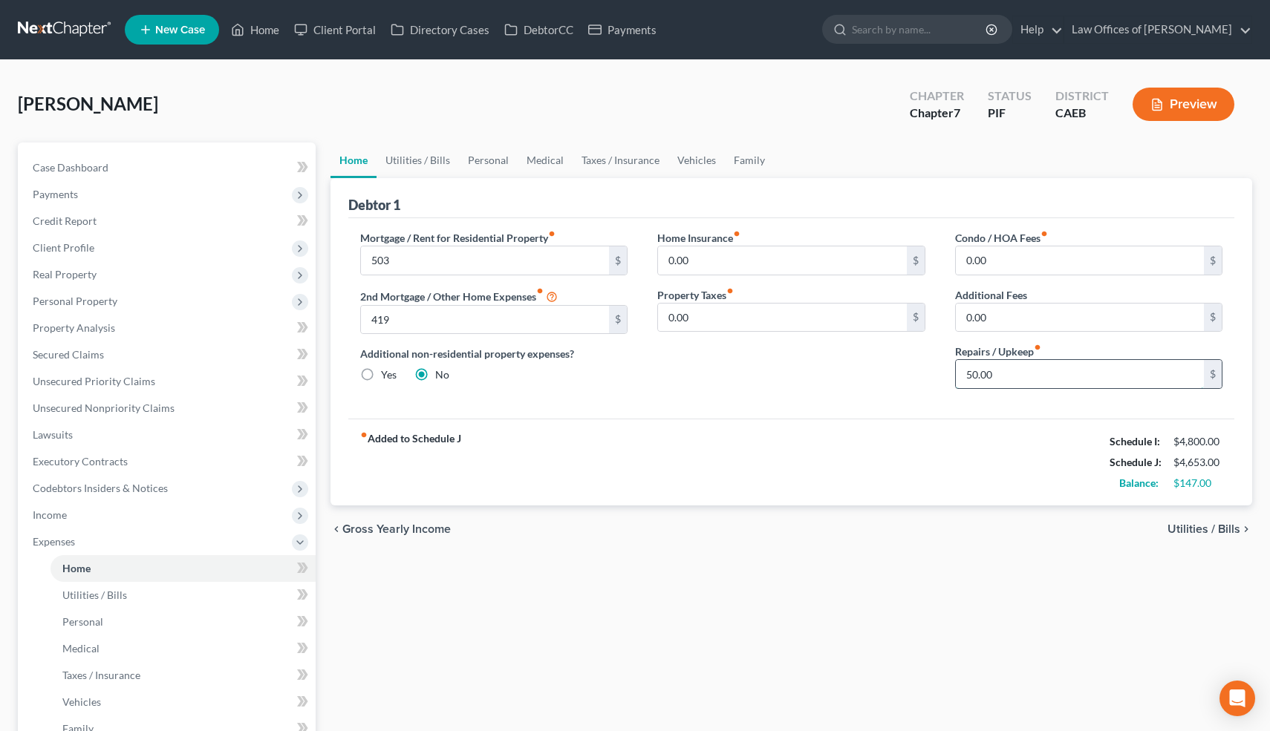
click at [1014, 372] on input "50.00" at bounding box center [1080, 374] width 249 height 28
type input "2"
type input "150"
click at [943, 419] on div "fiber_manual_record Added to Schedule J Schedule I: $4,800.00 Schedule J: $4,75…" at bounding box center [791, 462] width 887 height 87
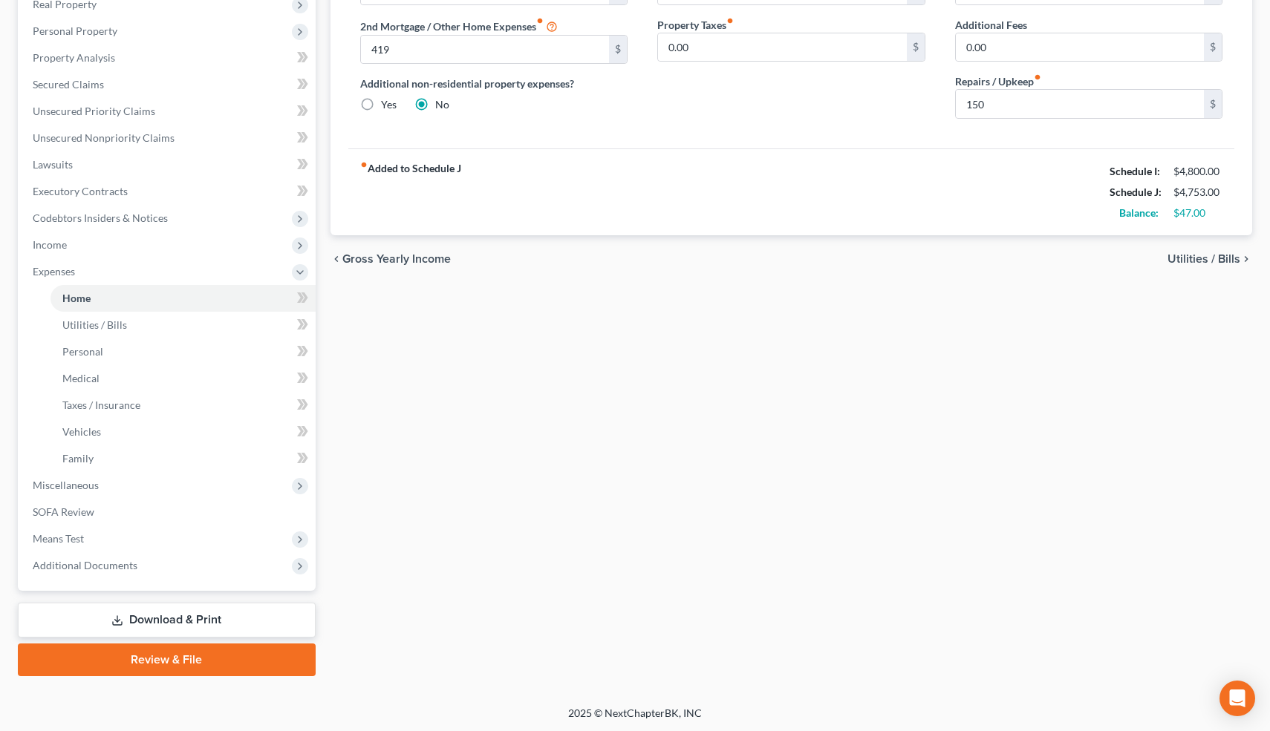
scroll to position [270, 0]
click at [165, 609] on link "Download & Print" at bounding box center [167, 620] width 298 height 35
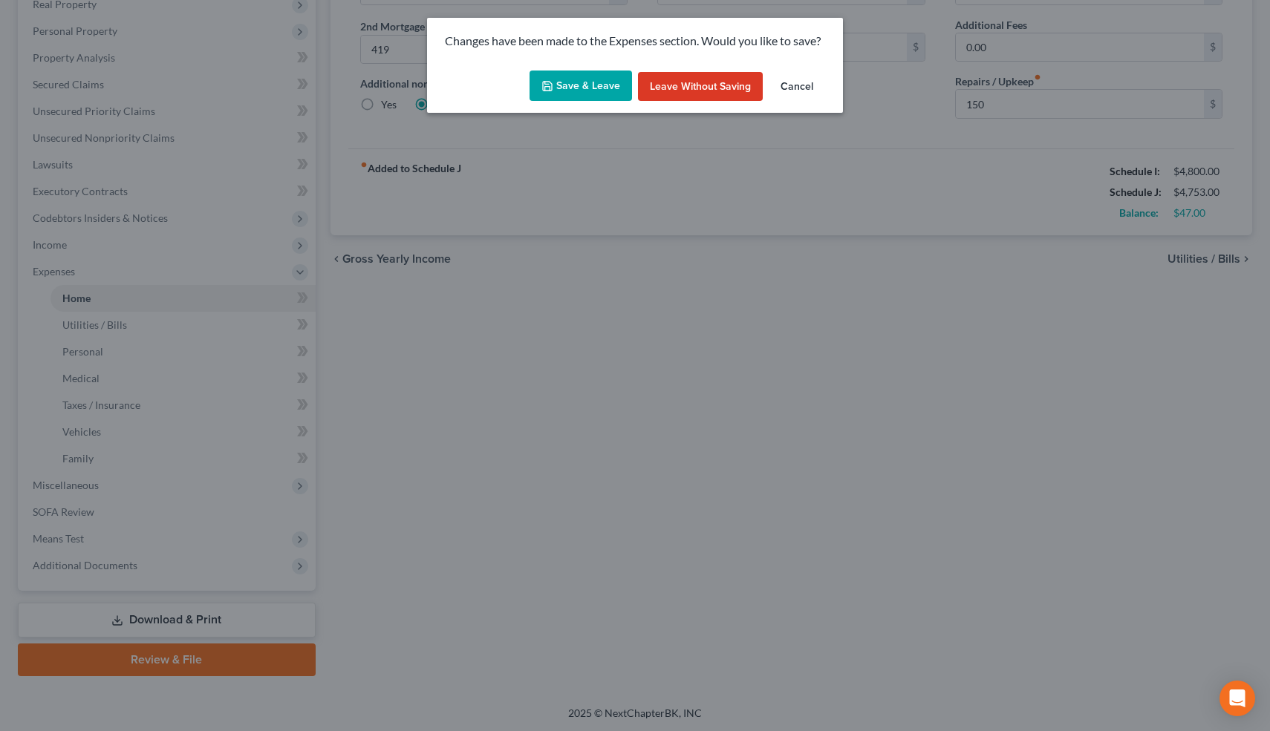
click at [574, 94] on button "Save & Leave" at bounding box center [580, 86] width 102 height 31
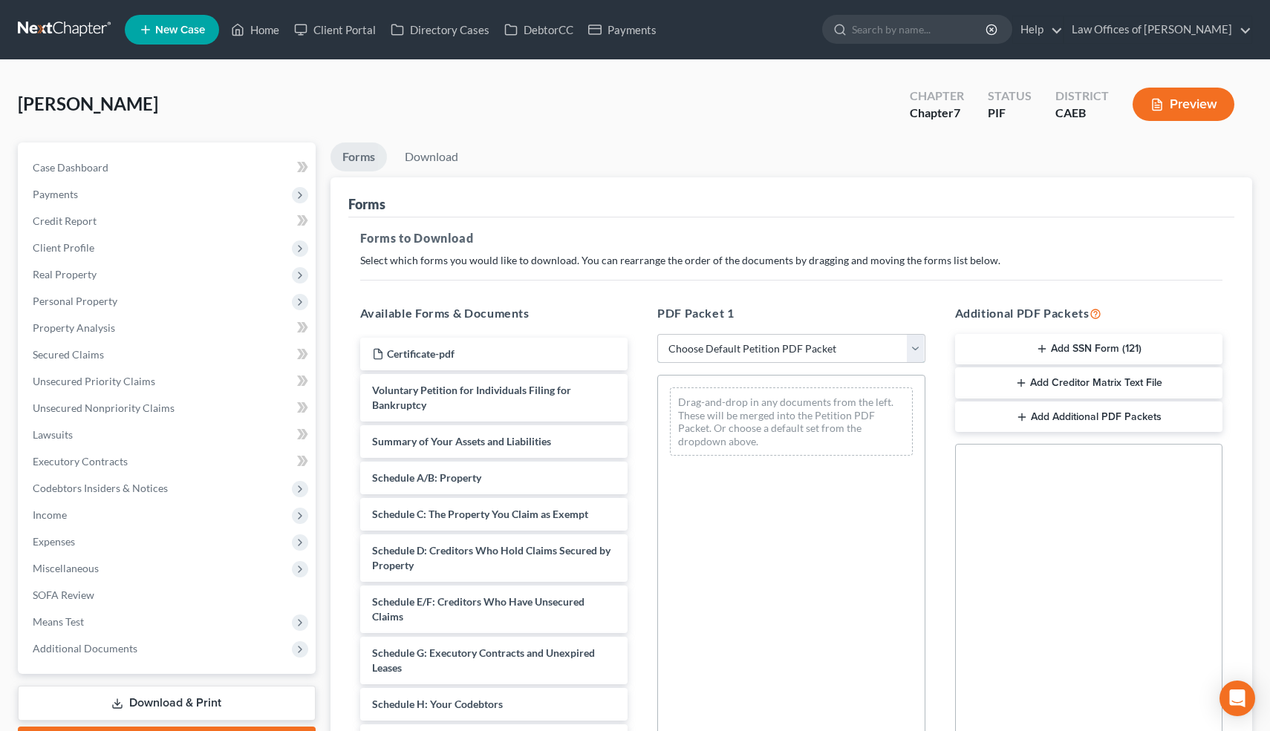
click at [815, 347] on select "Choose Default Petition PDF Packet Complete Bankruptcy Petition (all forms and …" at bounding box center [791, 349] width 268 height 30
select select "0"
click at [657, 334] on select "Choose Default Petition PDF Packet Complete Bankruptcy Petition (all forms and …" at bounding box center [791, 349] width 268 height 30
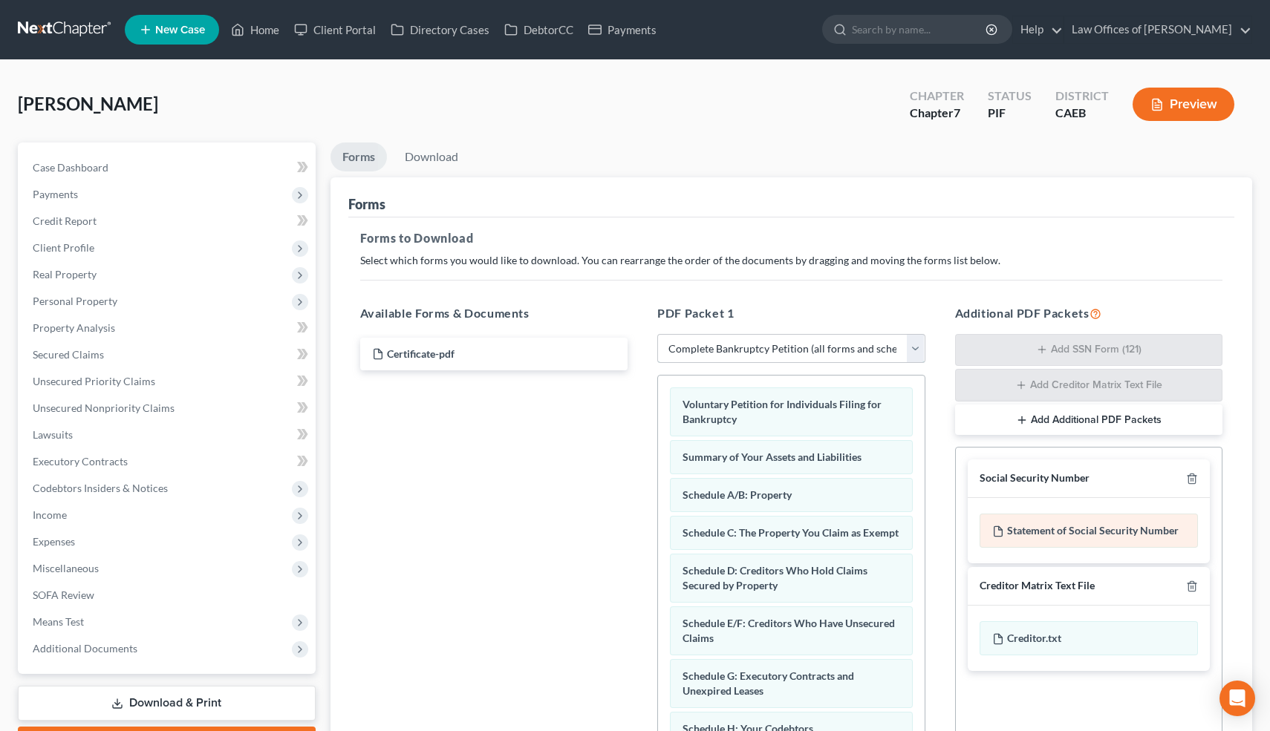
scroll to position [186, 0]
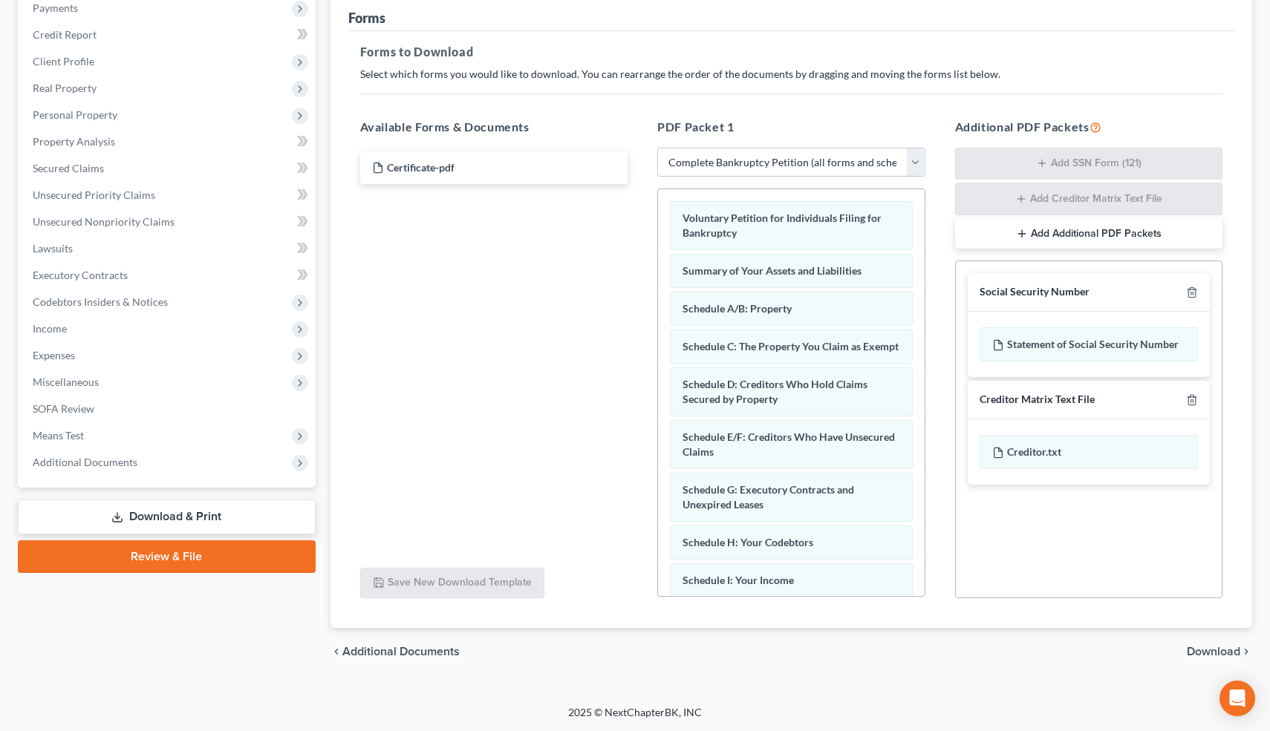
click at [1204, 647] on span "Download" at bounding box center [1213, 652] width 53 height 12
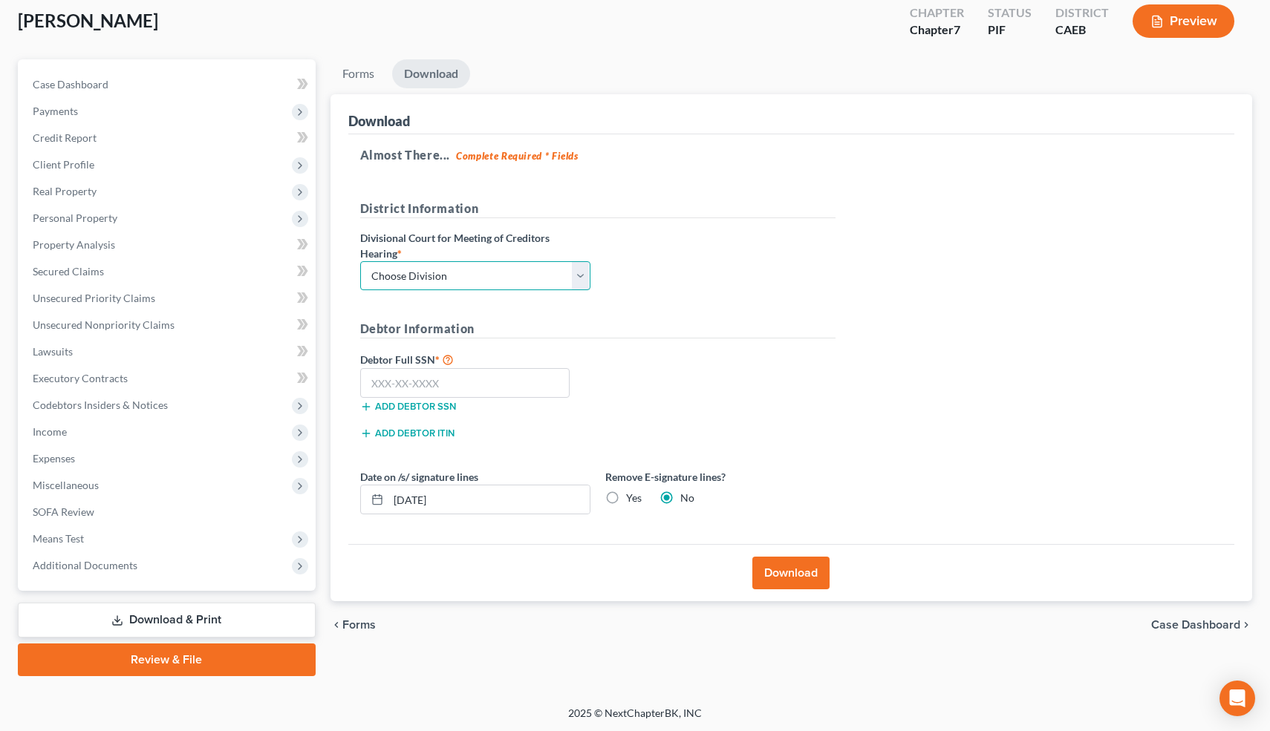
click at [480, 264] on select "Choose Division Fresno Modesto [GEOGRAPHIC_DATA]" at bounding box center [475, 276] width 230 height 30
select select "0"
click at [360, 261] on select "Choose Division Fresno Modesto [GEOGRAPHIC_DATA]" at bounding box center [475, 276] width 230 height 30
click at [436, 389] on input "text" at bounding box center [465, 383] width 210 height 30
type input "561-17-9266"
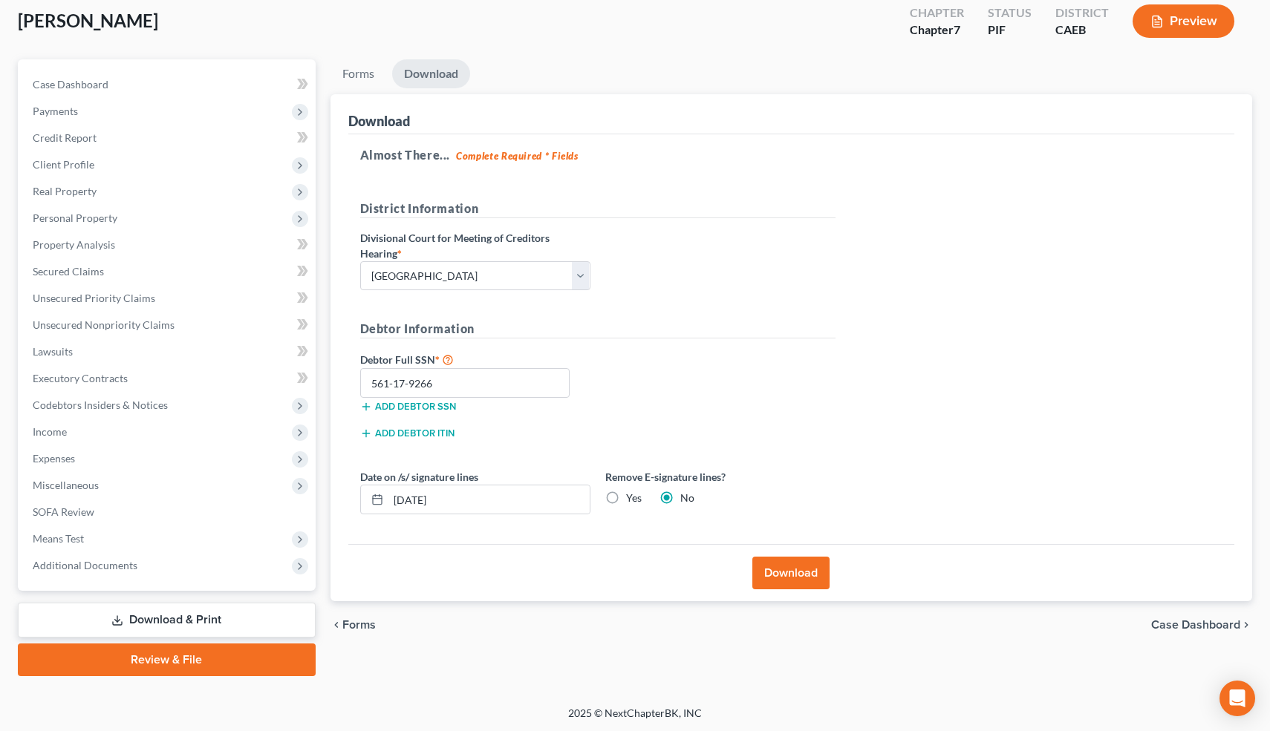
click at [806, 574] on button "Download" at bounding box center [790, 573] width 77 height 33
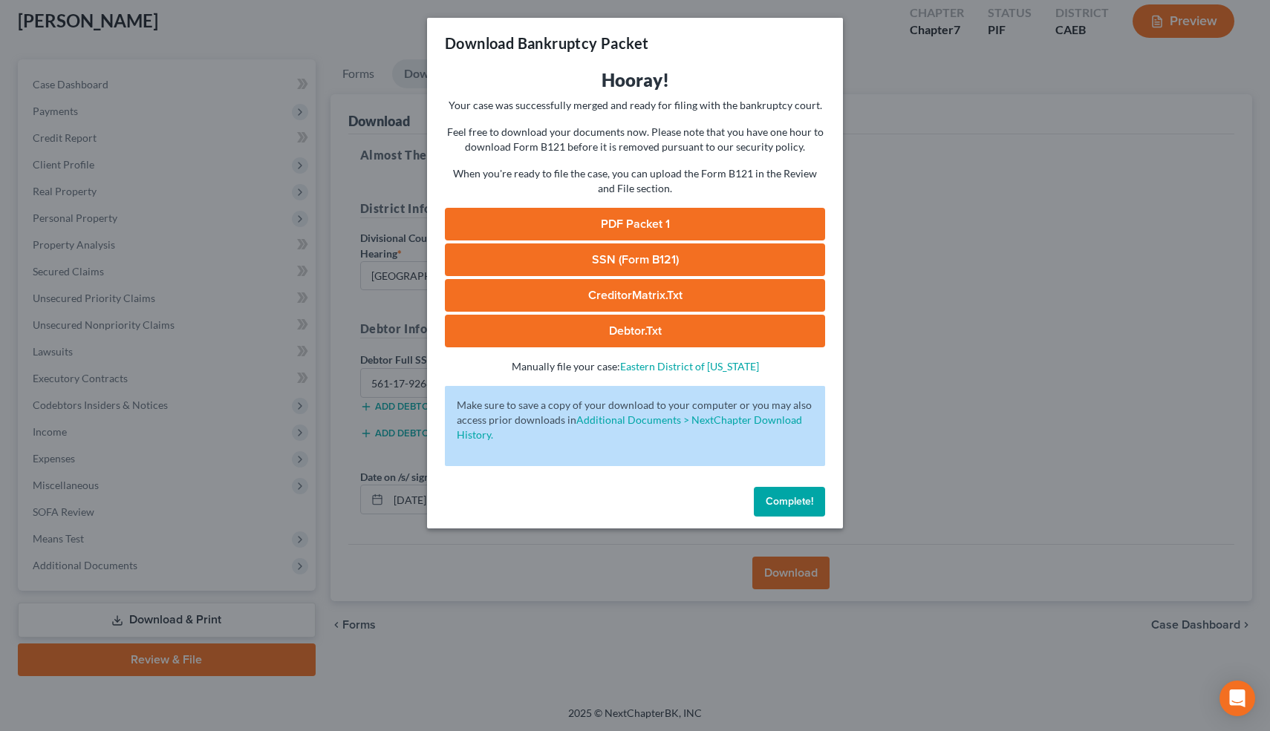
click at [685, 223] on link "PDF Packet 1" at bounding box center [635, 224] width 380 height 33
click at [590, 258] on link "SSN (Form B121)" at bounding box center [635, 260] width 380 height 33
click at [797, 504] on span "Complete!" at bounding box center [790, 501] width 48 height 13
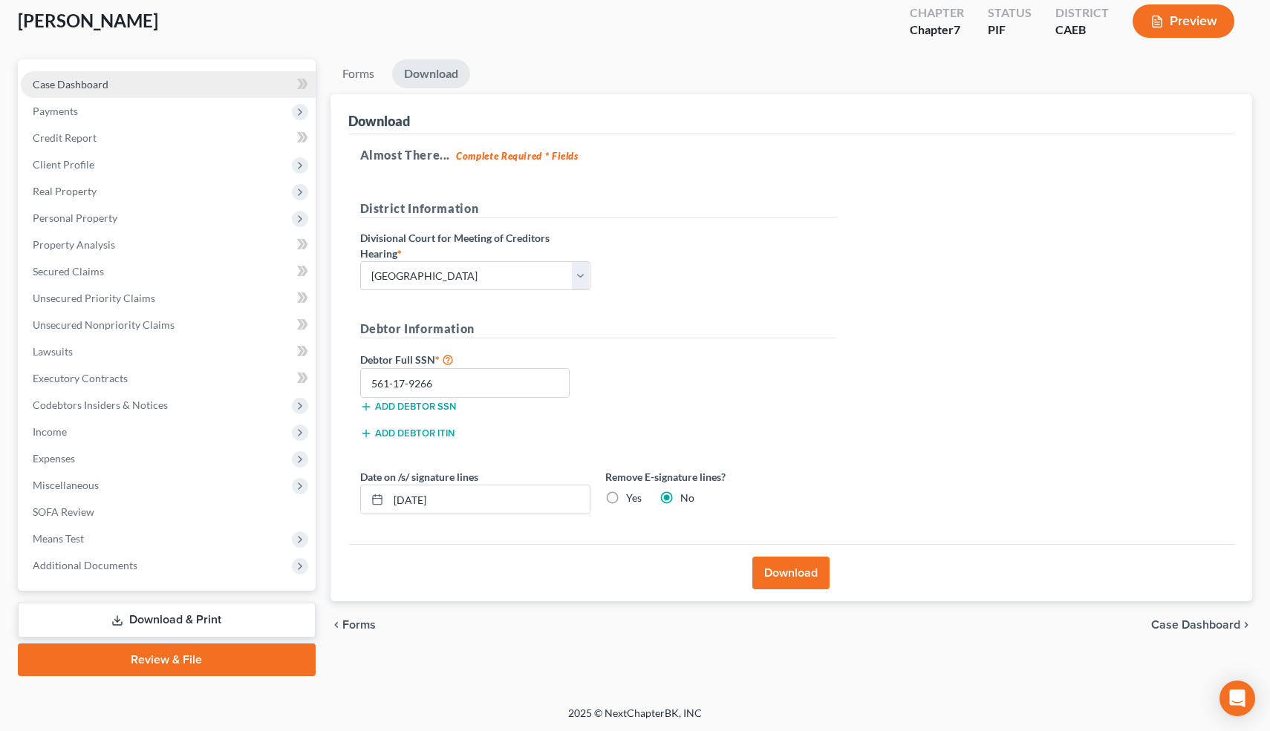
click at [114, 85] on link "Case Dashboard" at bounding box center [168, 84] width 295 height 27
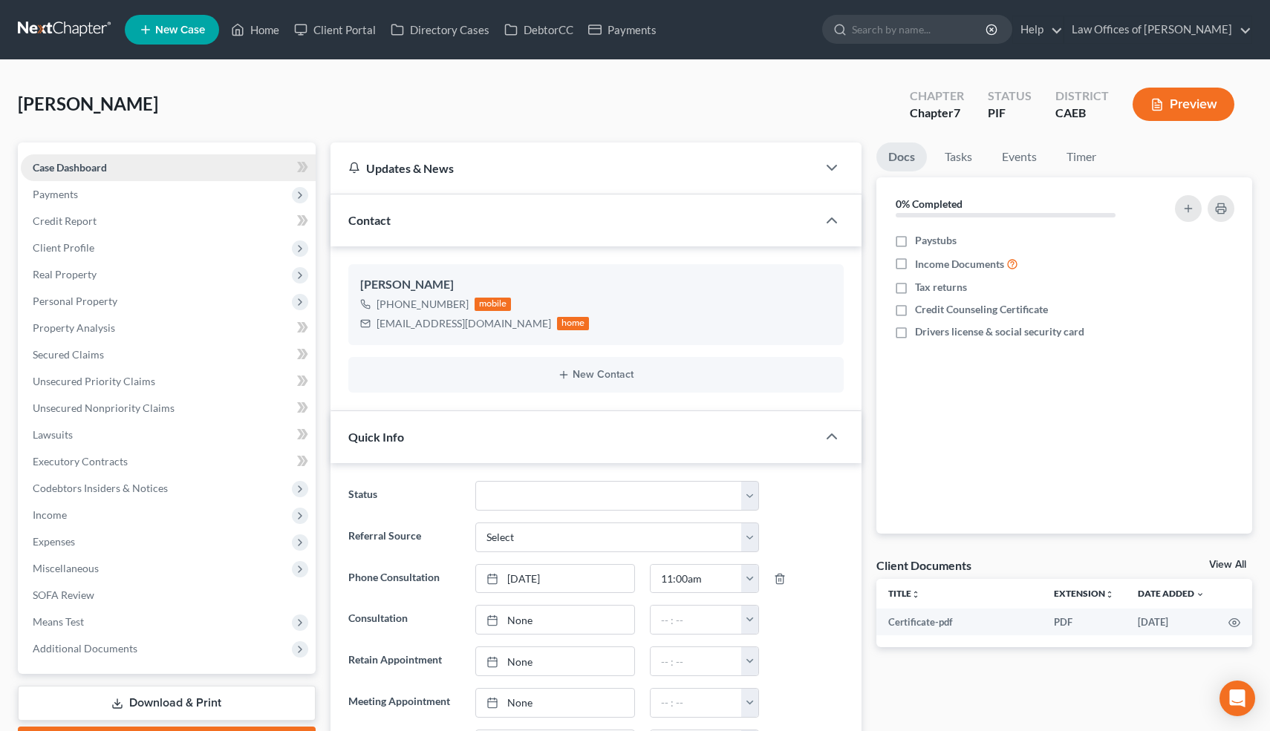
scroll to position [2200, 0]
click at [95, 247] on span "Client Profile" at bounding box center [168, 248] width 295 height 27
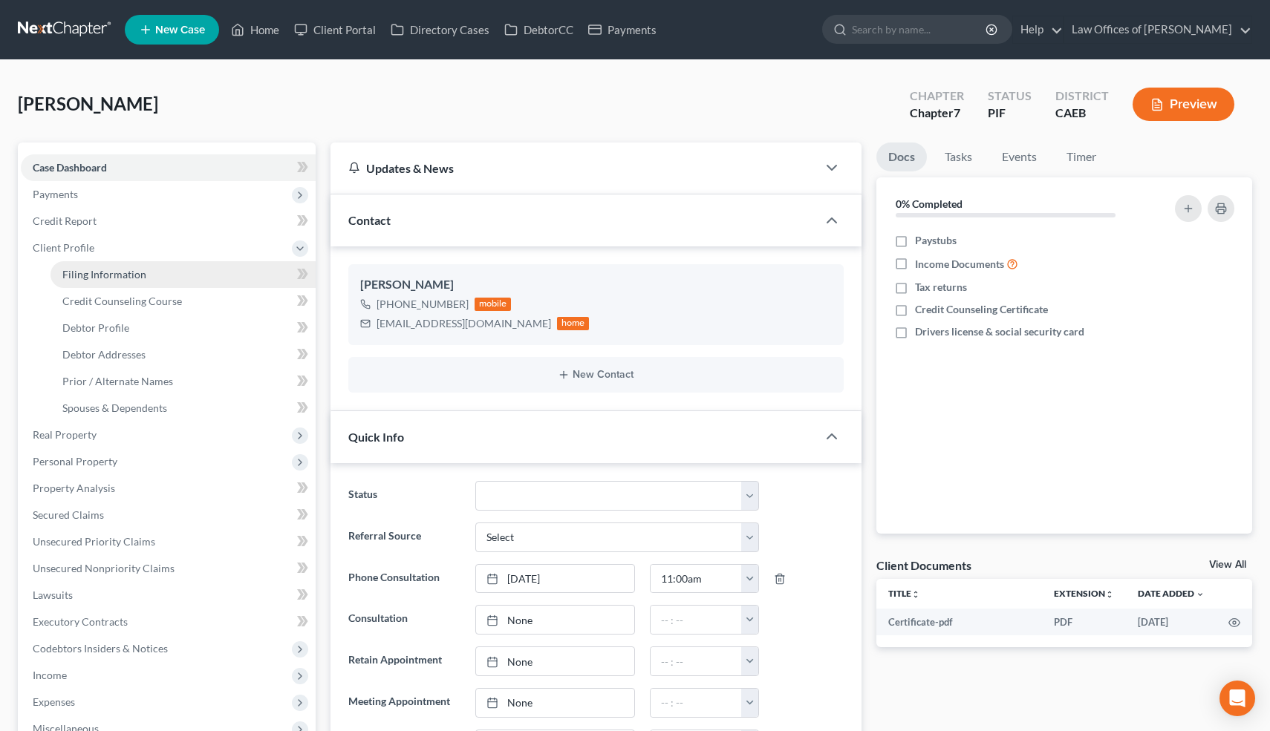
click at [98, 272] on span "Filing Information" at bounding box center [104, 274] width 84 height 13
select select "1"
select select "0"
select select "4"
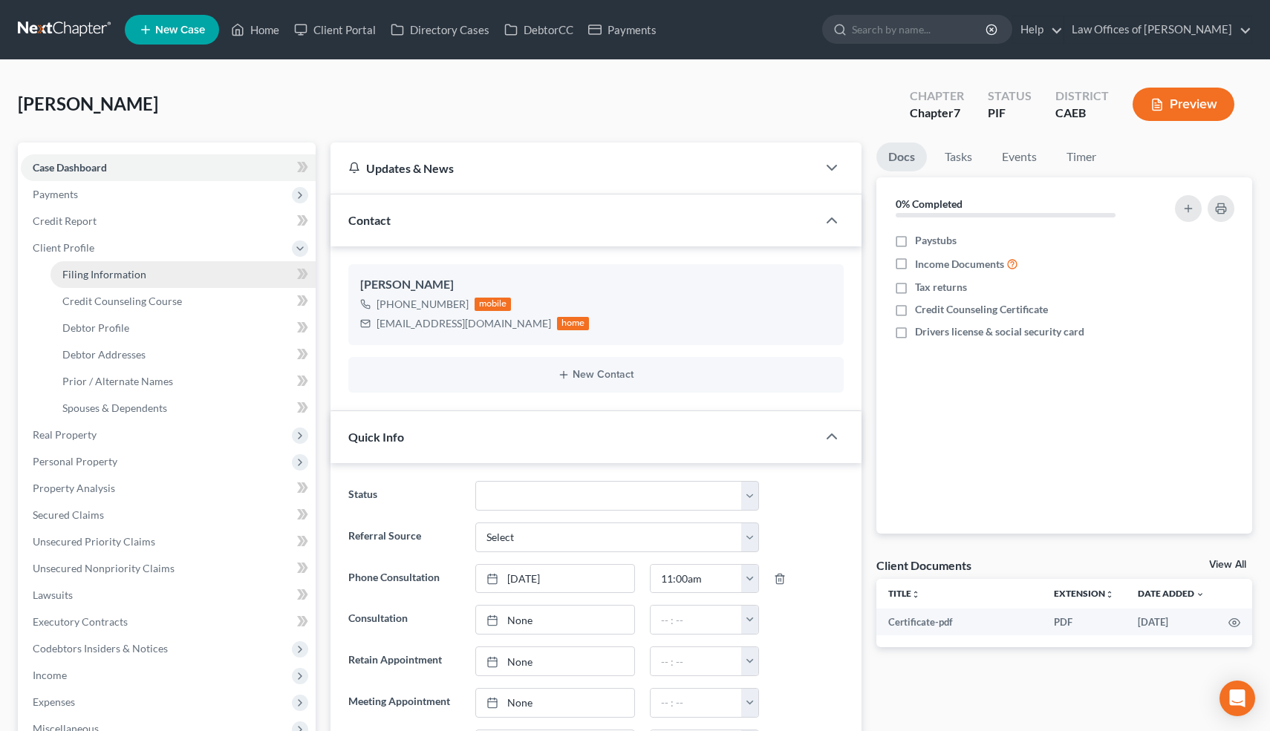
select select "1"
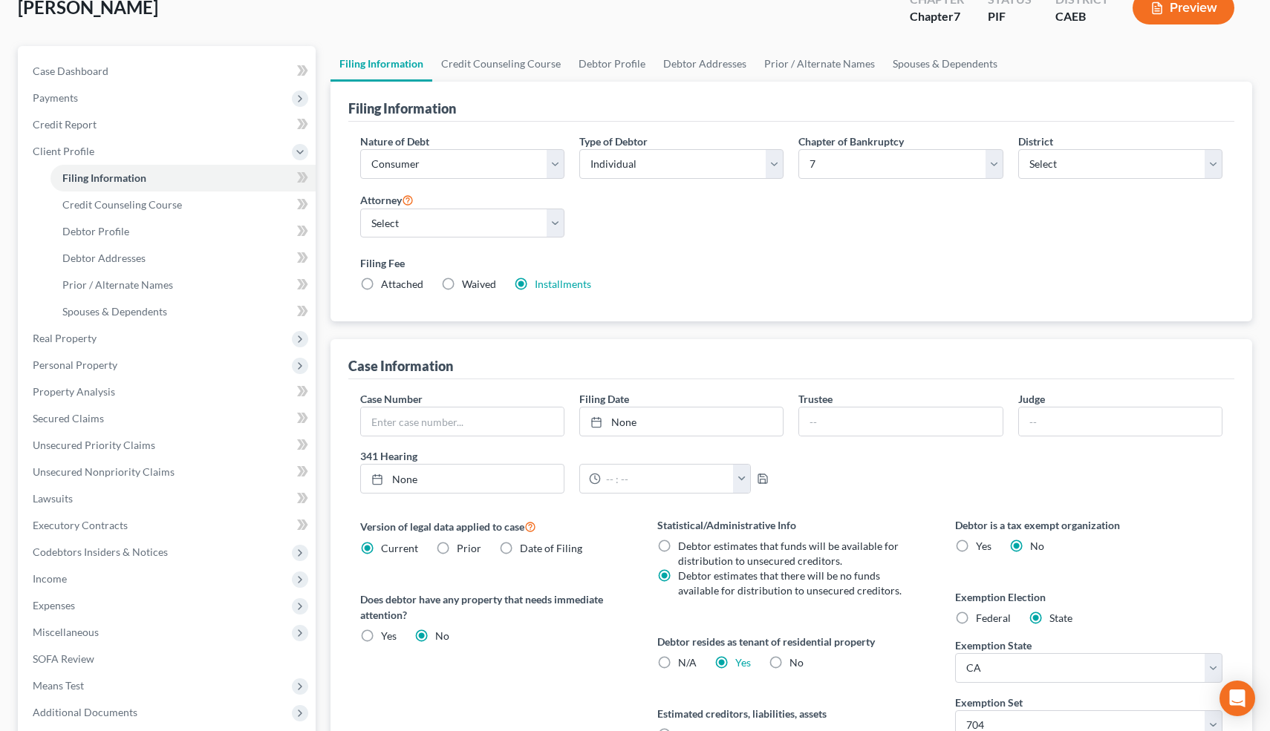
scroll to position [261, 0]
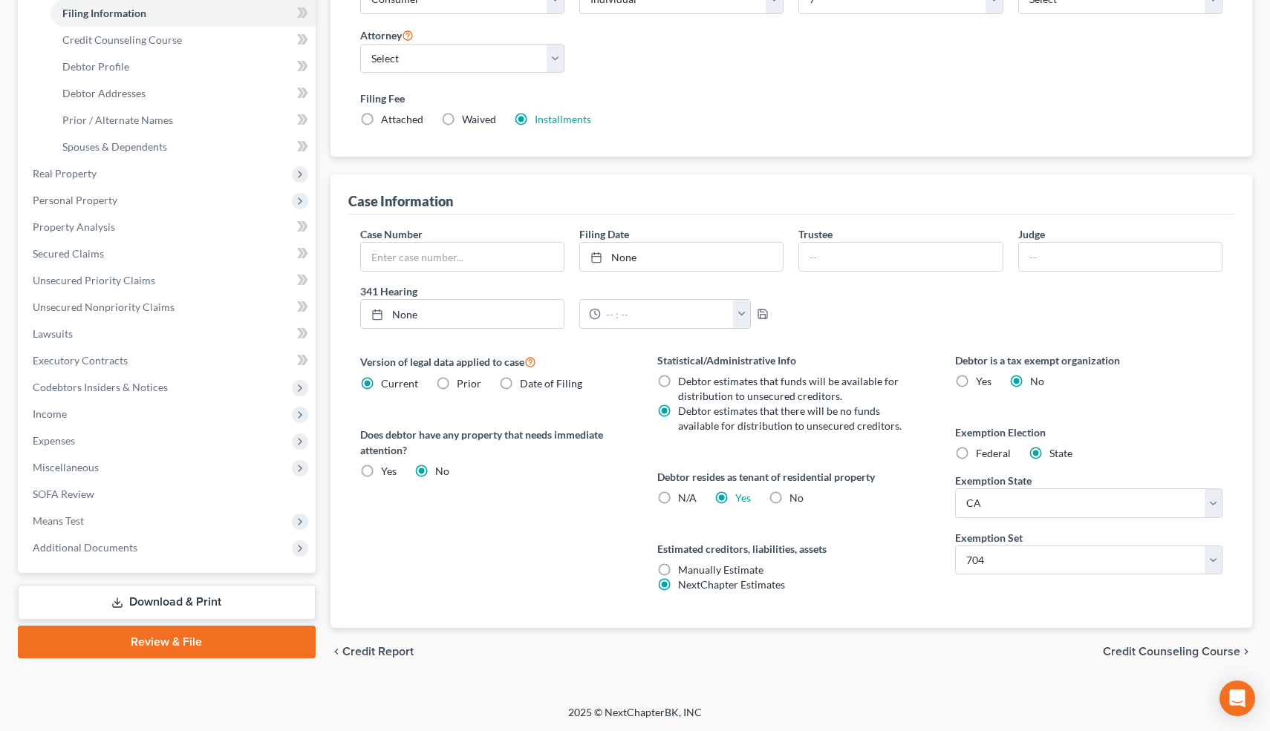
click at [789, 495] on label "No" at bounding box center [796, 498] width 14 height 15
click at [795, 495] on input "No" at bounding box center [800, 496] width 10 height 10
radio input "true"
radio input "false"
click at [567, 571] on div "Version of legal data applied to case Current Prior Date of Filing Legal data v…" at bounding box center [494, 490] width 298 height 275
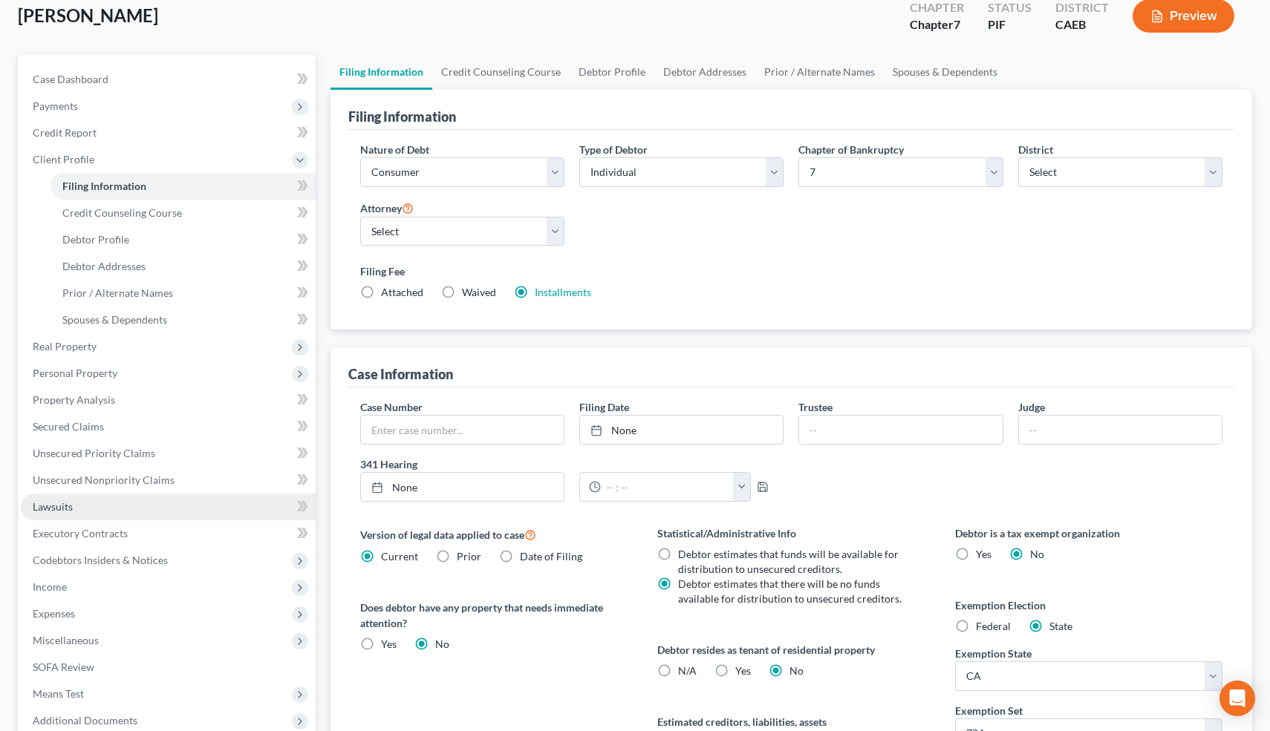
scroll to position [0, 0]
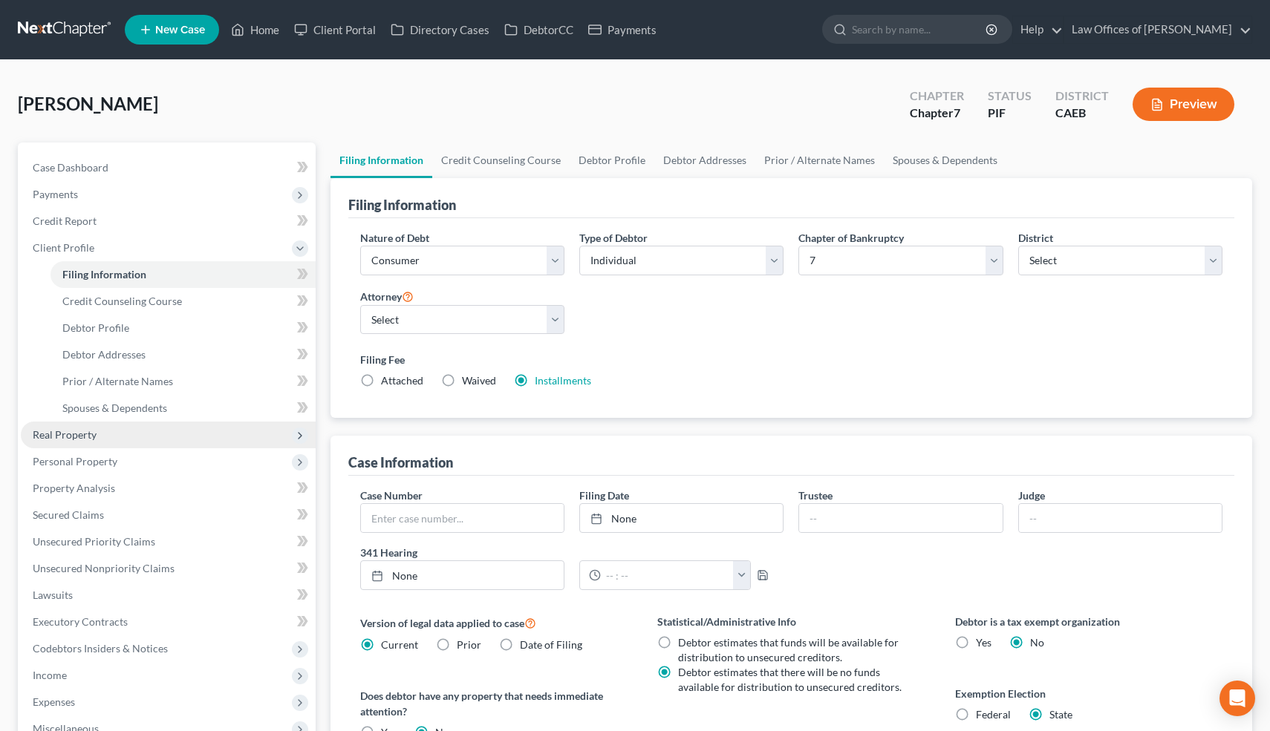
click at [90, 440] on span "Real Property" at bounding box center [65, 434] width 64 height 13
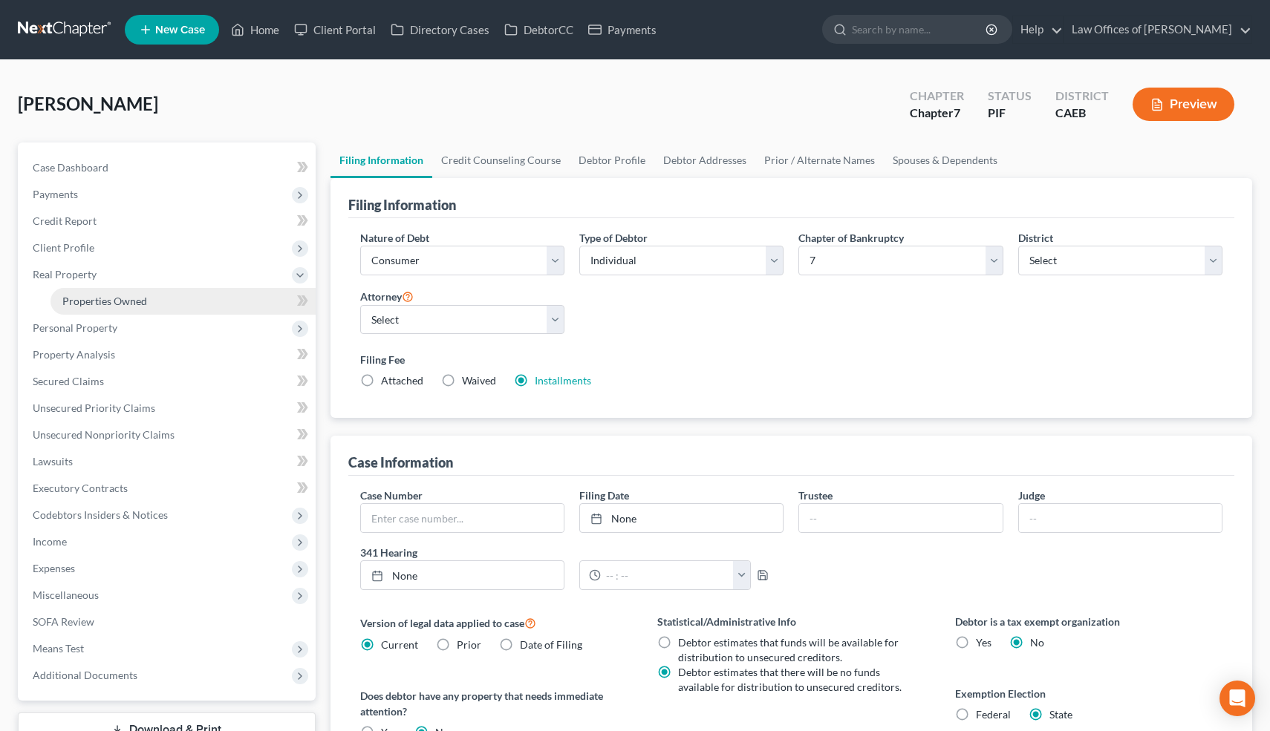
click at [124, 301] on span "Properties Owned" at bounding box center [104, 301] width 85 height 13
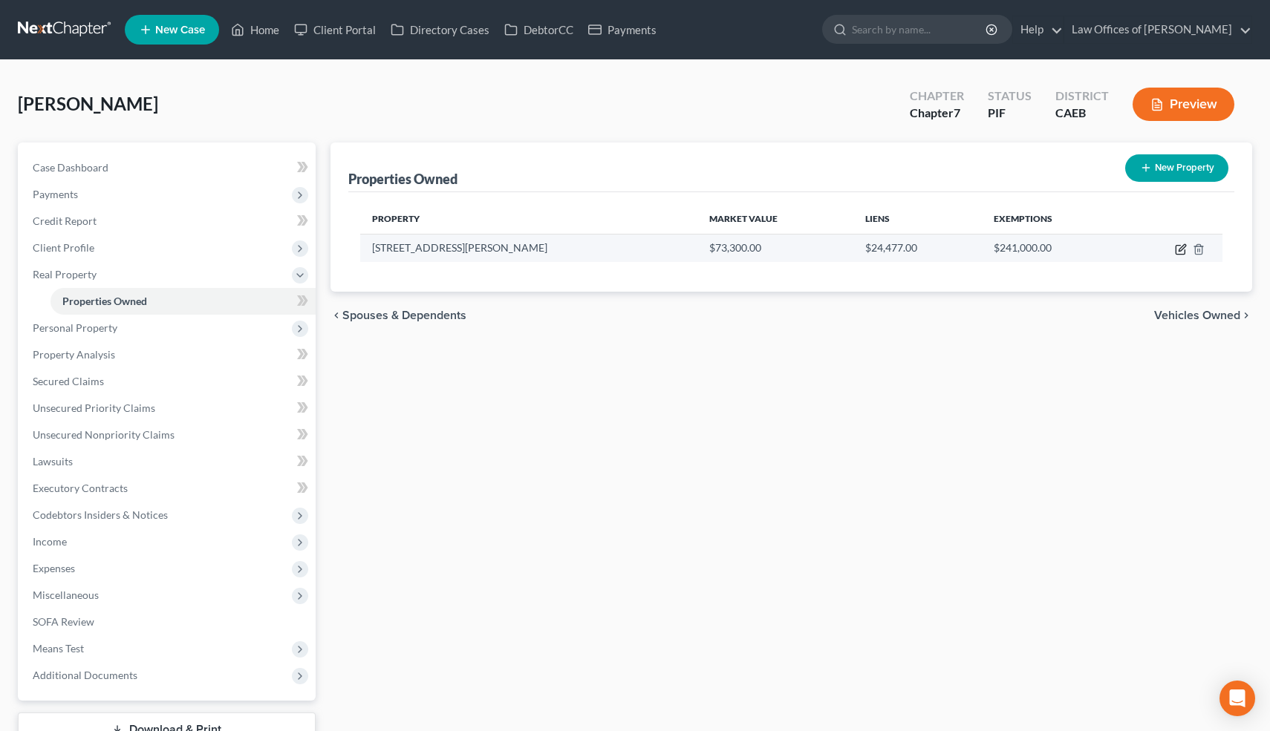
click at [1180, 249] on icon "button" at bounding box center [1181, 250] width 12 height 12
select select "4"
select select "0"
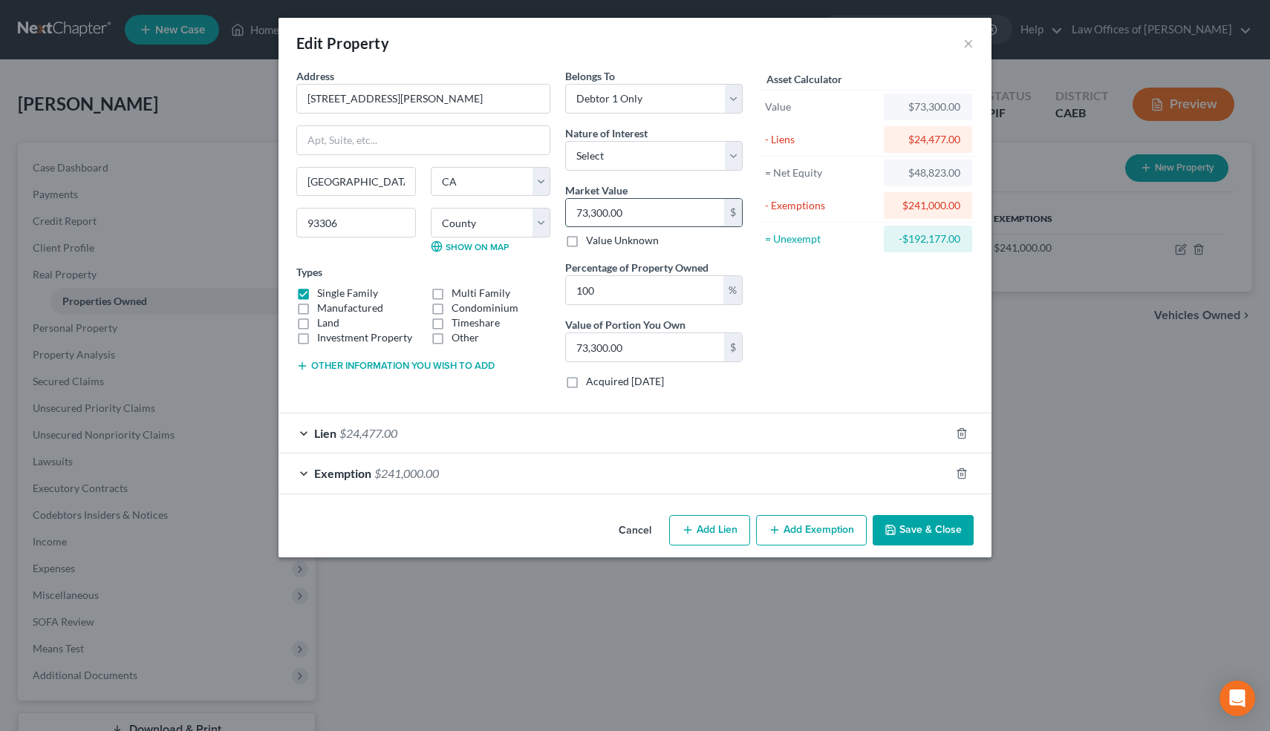
click at [647, 210] on input "73,300.00" at bounding box center [645, 213] width 158 height 28
type input "3"
type input "3.00"
type input "35"
type input "35.00"
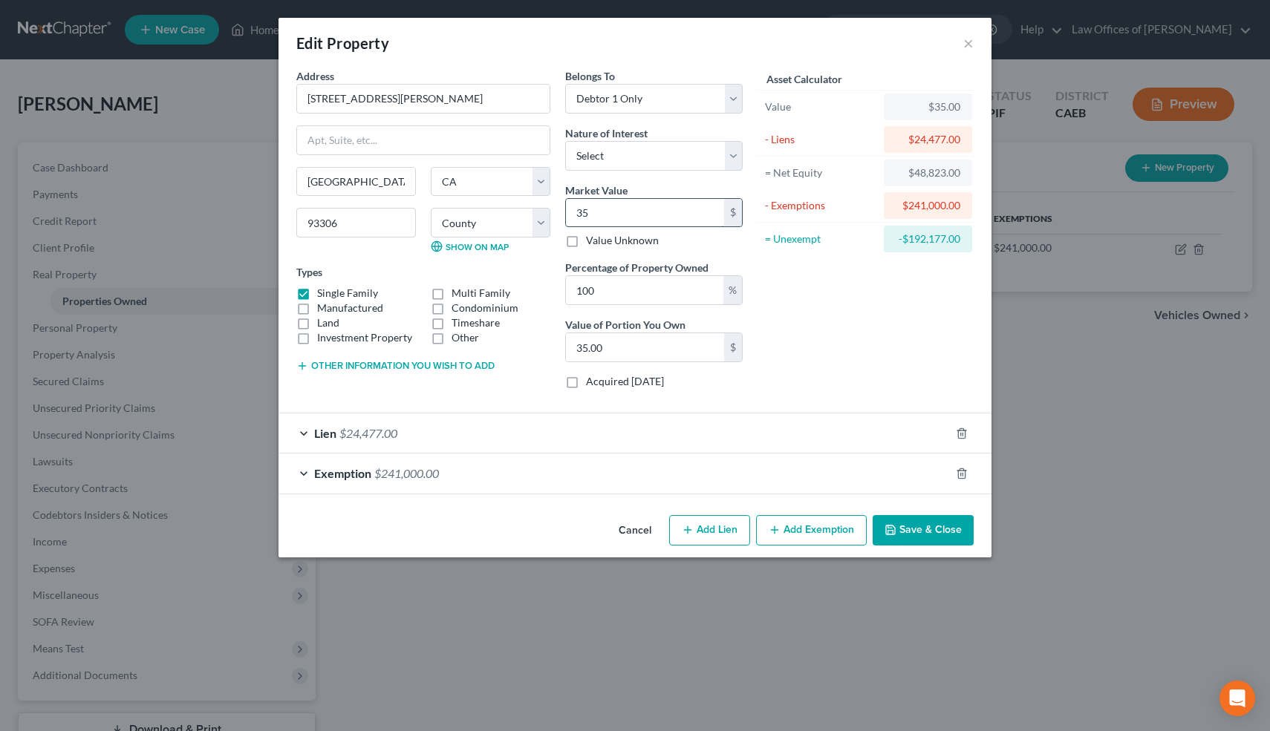
type input "350"
type input "350.00"
type input "3500"
type input "3,500.00"
type input "3,5000"
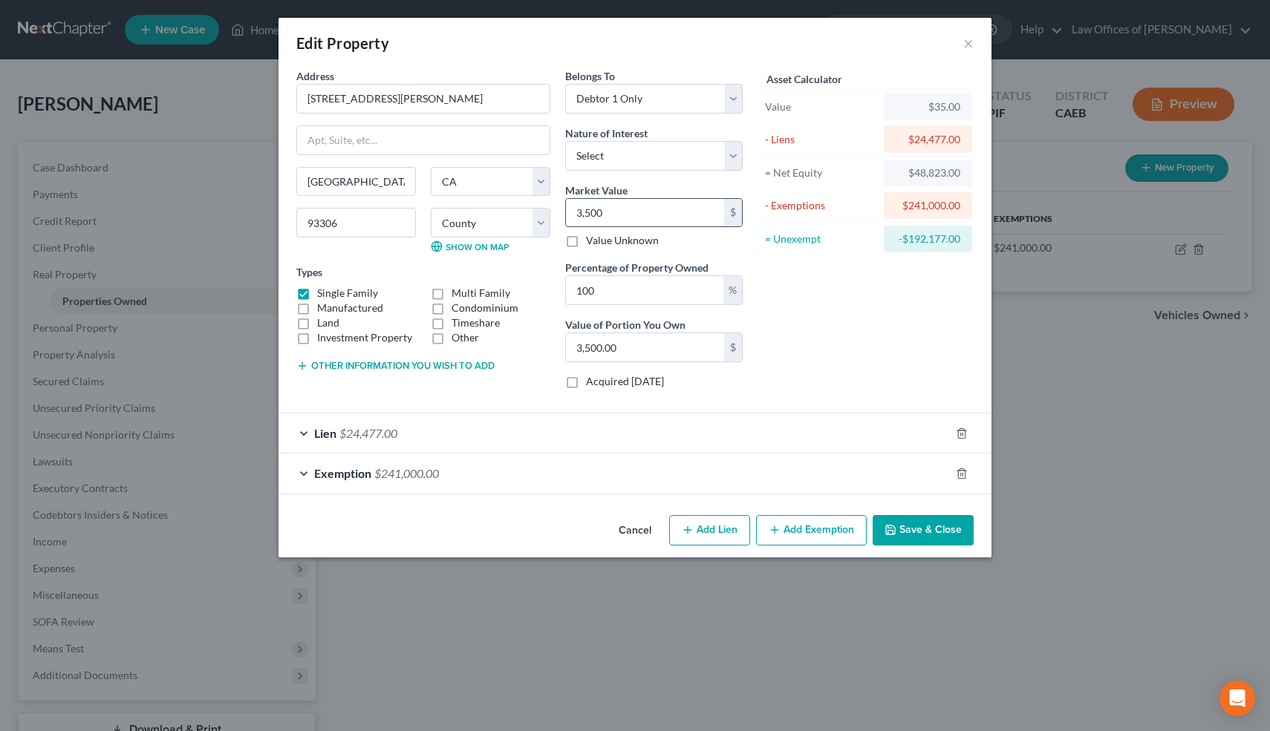
type input "35,000.00"
type input "35,000"
click at [877, 333] on div "Asset Calculator Value $35,000.00 - Liens $24,477.00 = Net Equity -$24,442.00 -…" at bounding box center [865, 234] width 231 height 333
click at [317, 310] on label "Manufactured" at bounding box center [350, 308] width 66 height 15
click at [323, 310] on input "Manufactured" at bounding box center [328, 306] width 10 height 10
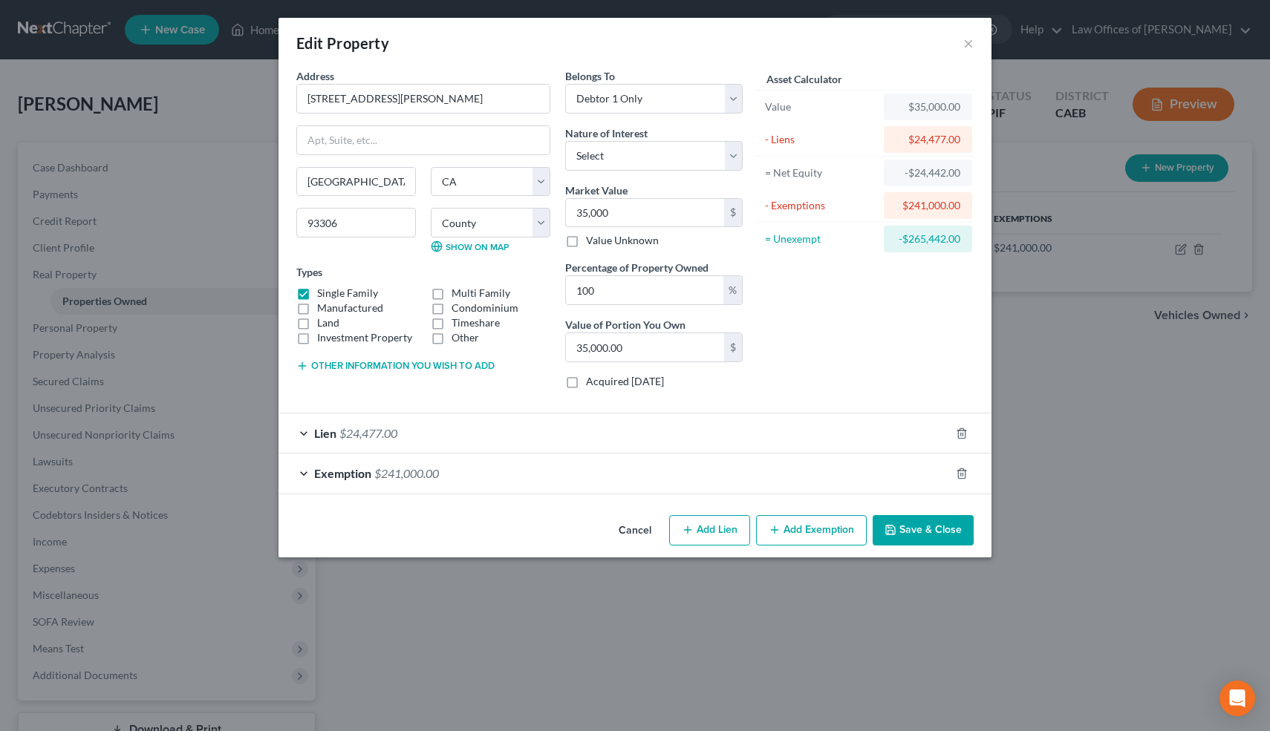
checkbox input "true"
click at [317, 294] on label "Single Family" at bounding box center [347, 293] width 61 height 15
click at [323, 294] on input "Single Family" at bounding box center [328, 291] width 10 height 10
checkbox input "false"
click at [931, 527] on button "Save & Close" at bounding box center [922, 530] width 101 height 31
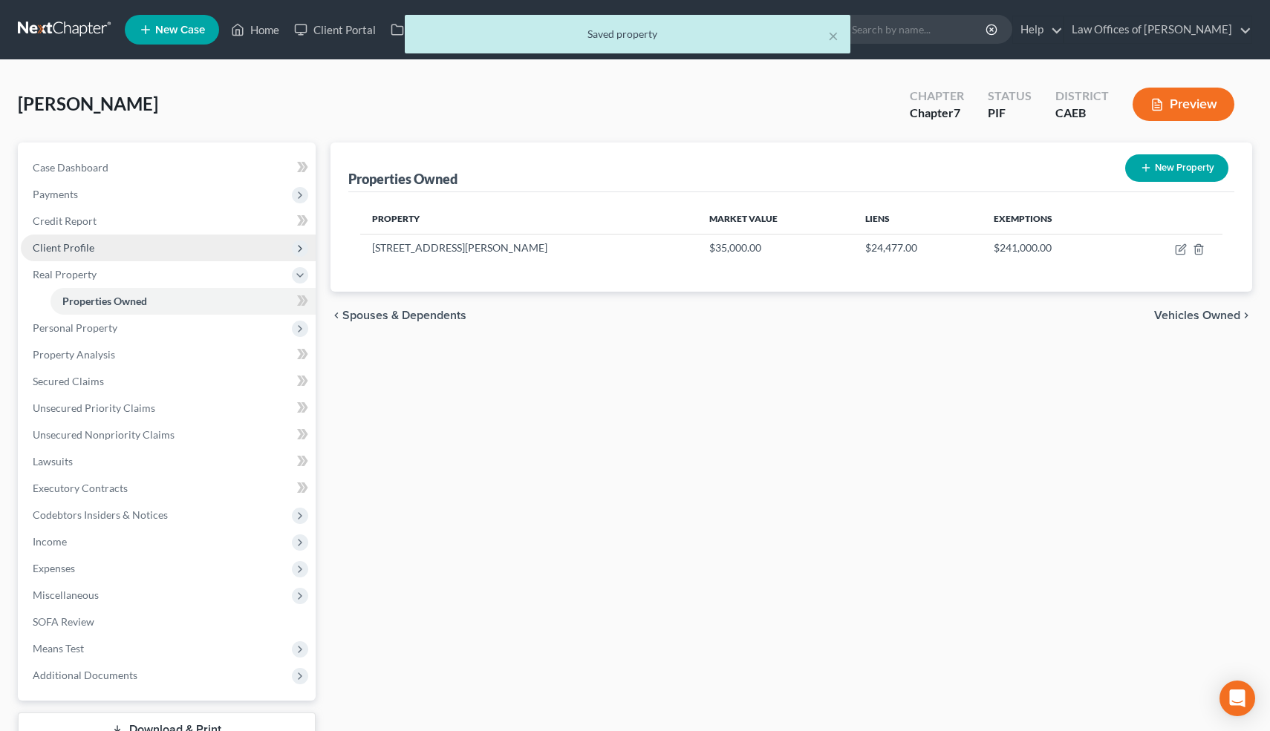
click at [85, 247] on span "Client Profile" at bounding box center [64, 247] width 62 height 13
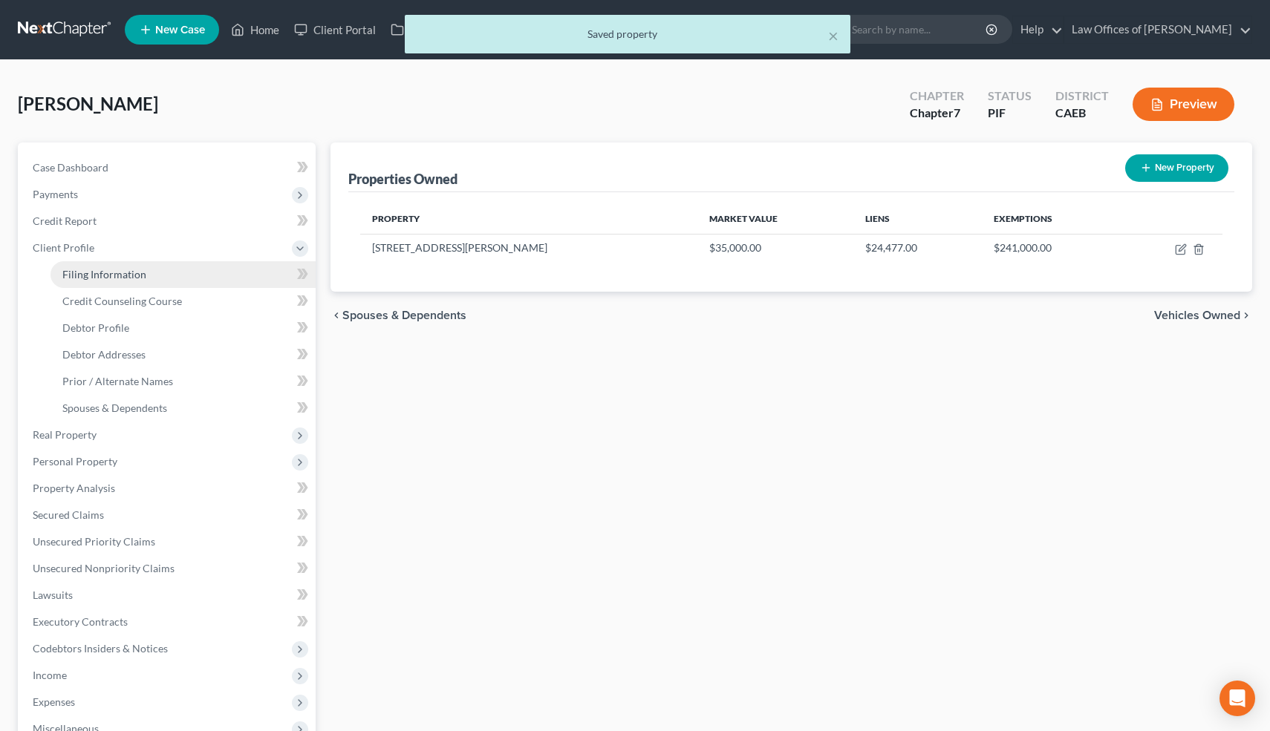
click at [94, 278] on span "Filing Information" at bounding box center [104, 274] width 84 height 13
select select "1"
select select "0"
select select "8"
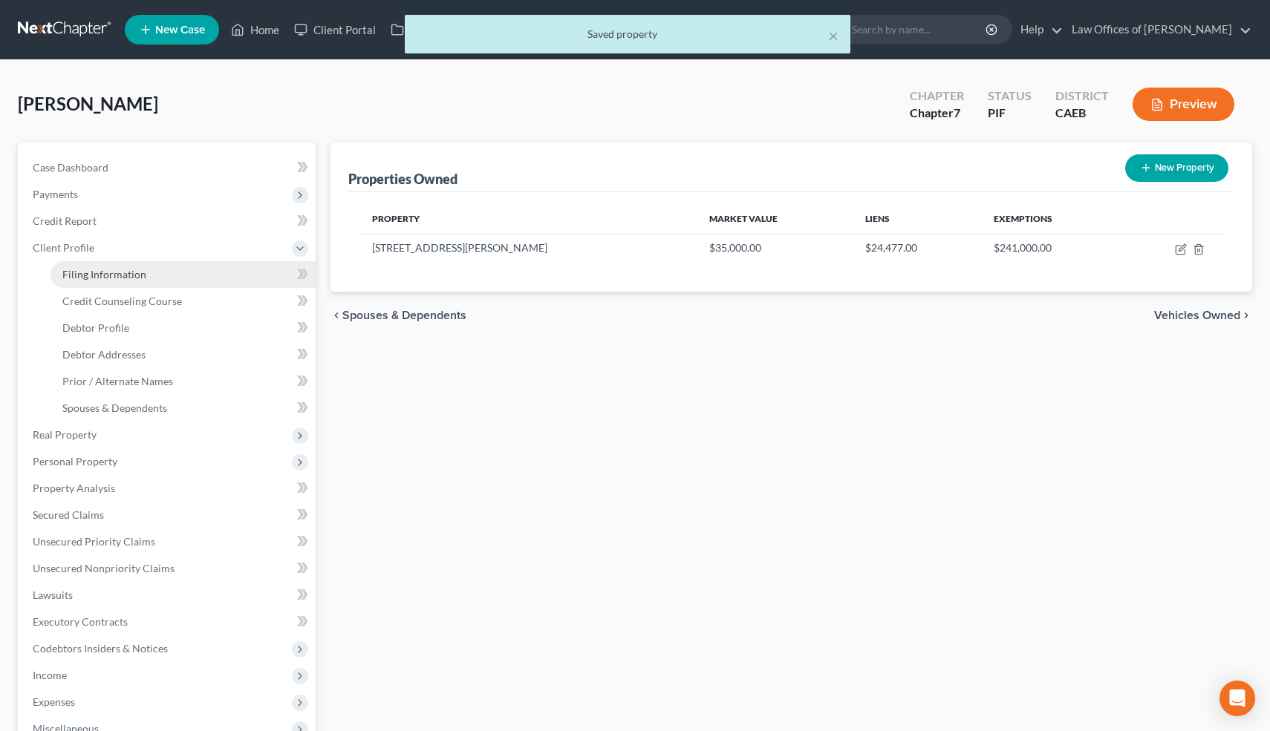
select select "0"
select select "4"
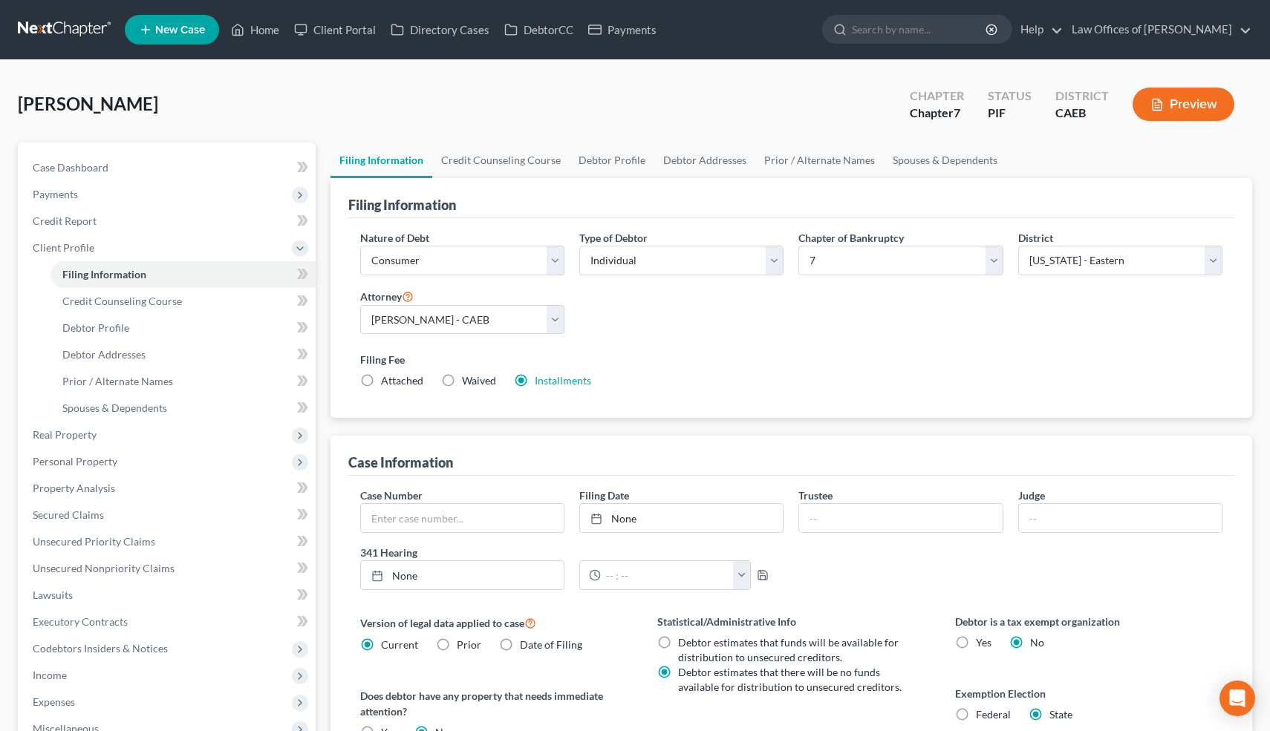
scroll to position [261, 0]
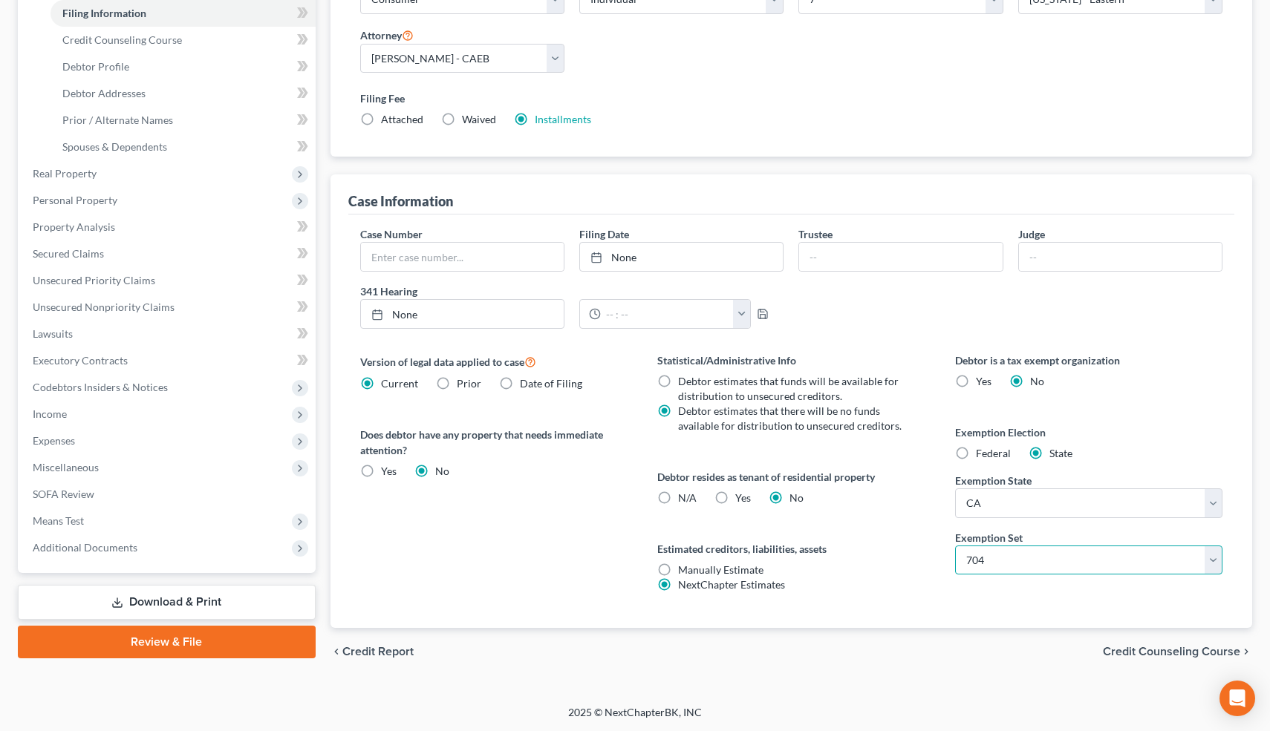
click at [1025, 559] on select "Select 703 704" at bounding box center [1089, 561] width 268 height 30
select select "0"
click at [955, 546] on select "Select 703 704" at bounding box center [1089, 561] width 268 height 30
click at [575, 525] on div "Version of legal data applied to case Current Prior Date of Filing Legal data v…" at bounding box center [494, 490] width 298 height 275
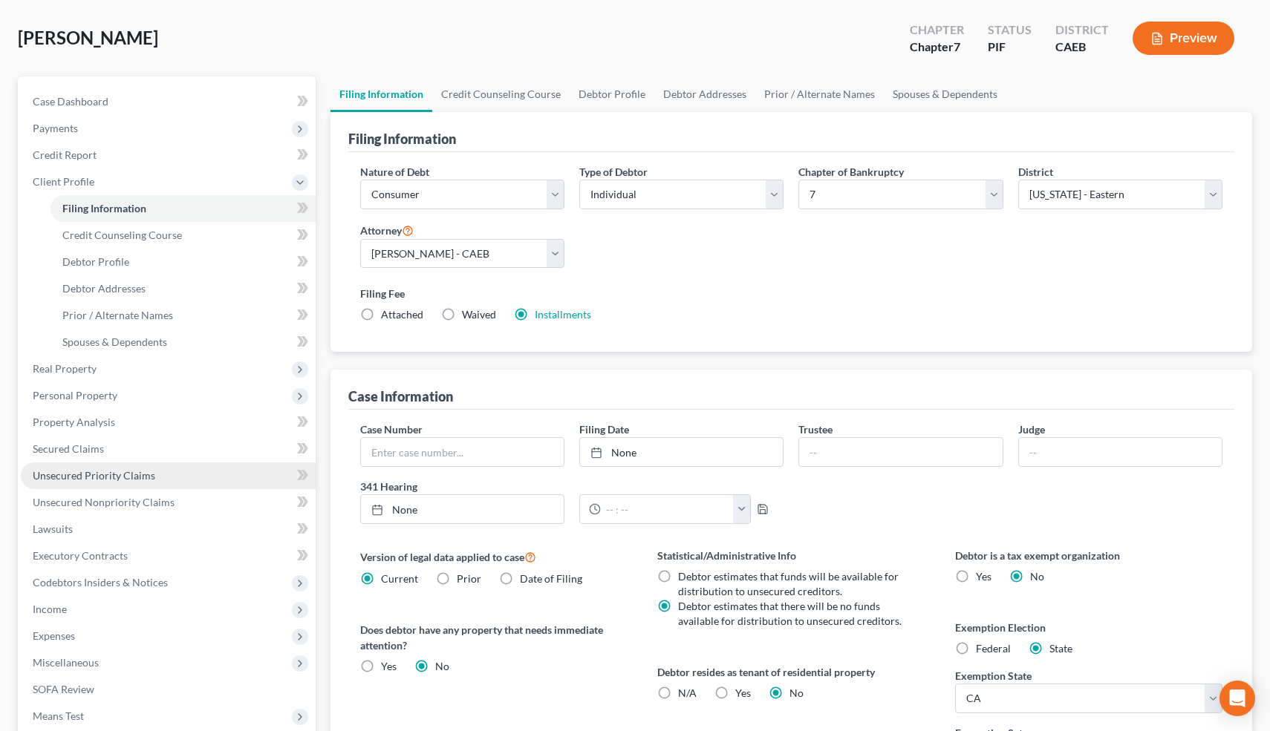
scroll to position [67, 0]
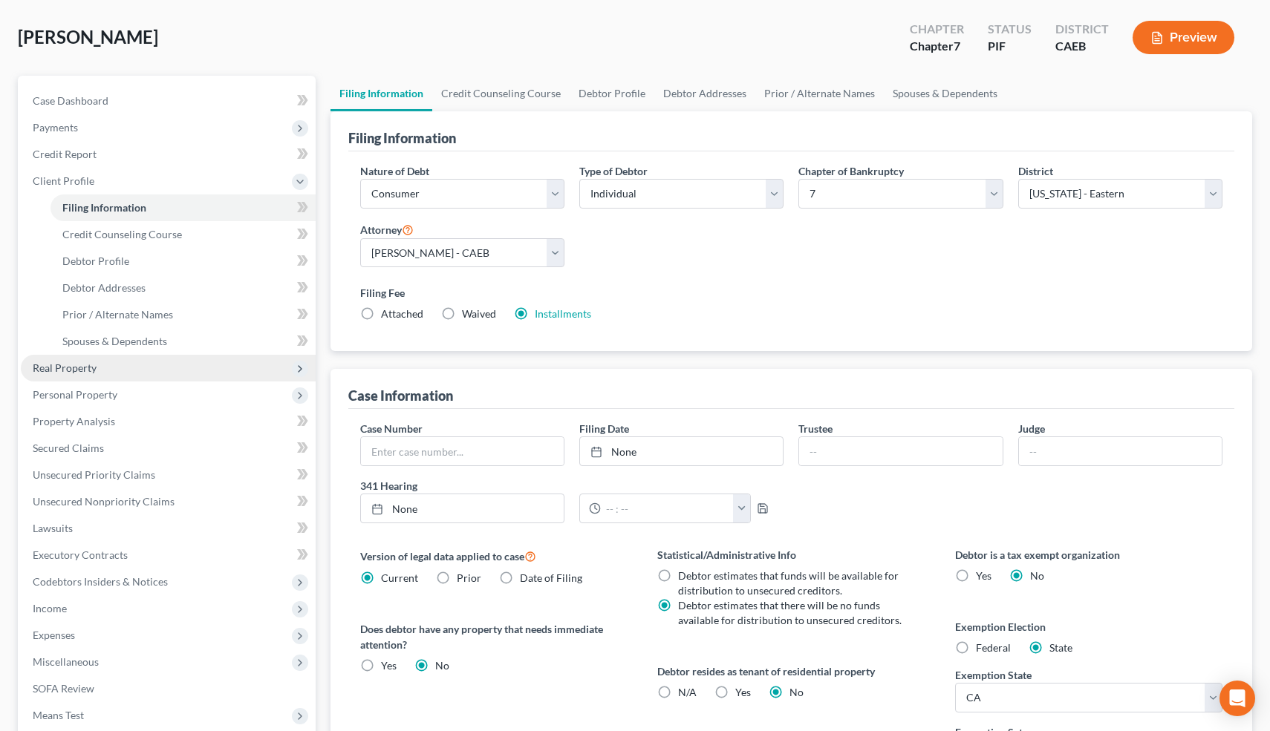
click at [105, 364] on span "Real Property" at bounding box center [168, 368] width 295 height 27
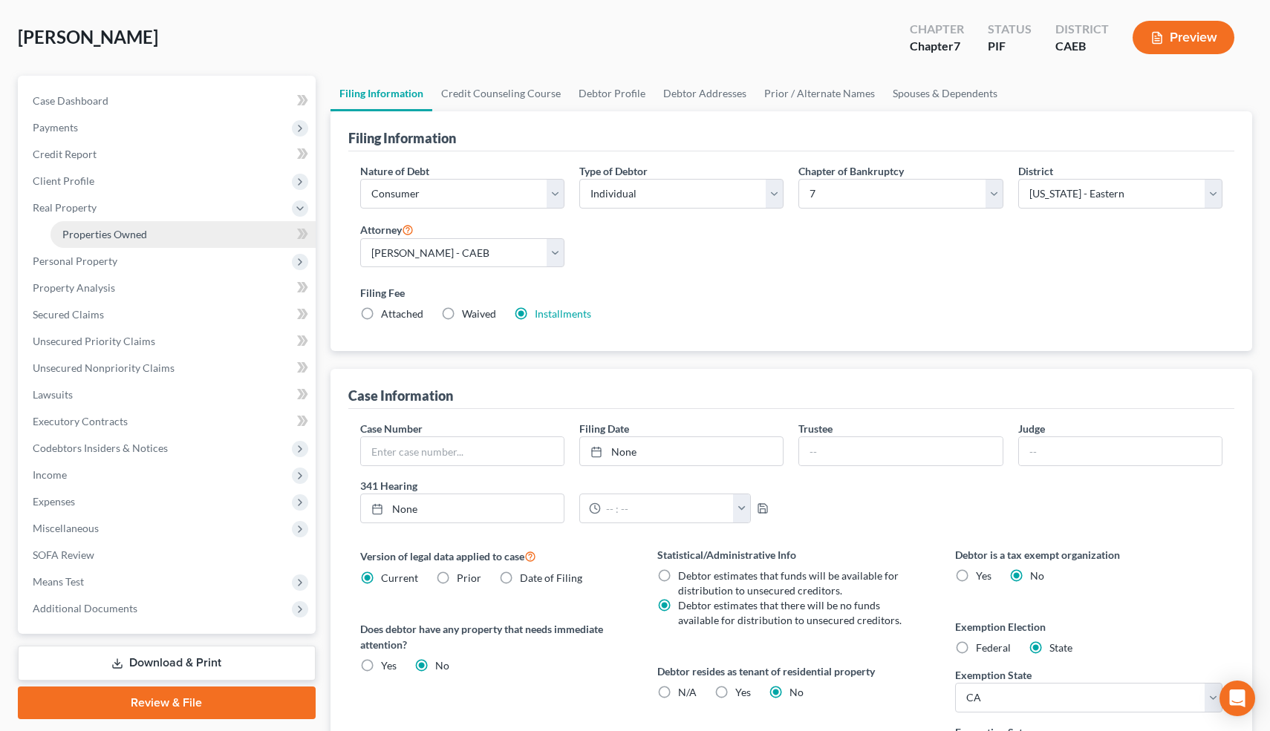
click at [117, 221] on link "Properties Owned" at bounding box center [182, 234] width 265 height 27
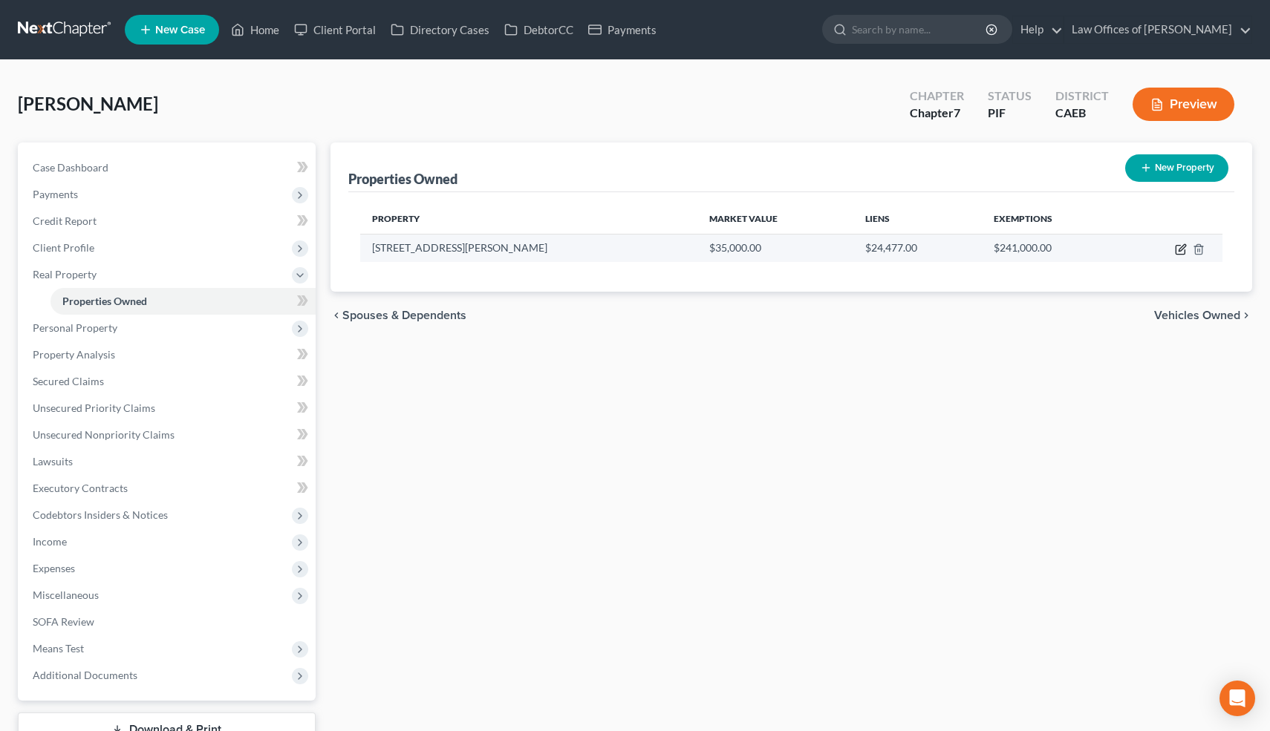
click at [1180, 247] on icon "button" at bounding box center [1181, 247] width 7 height 7
select select "4"
select select "14"
select select "0"
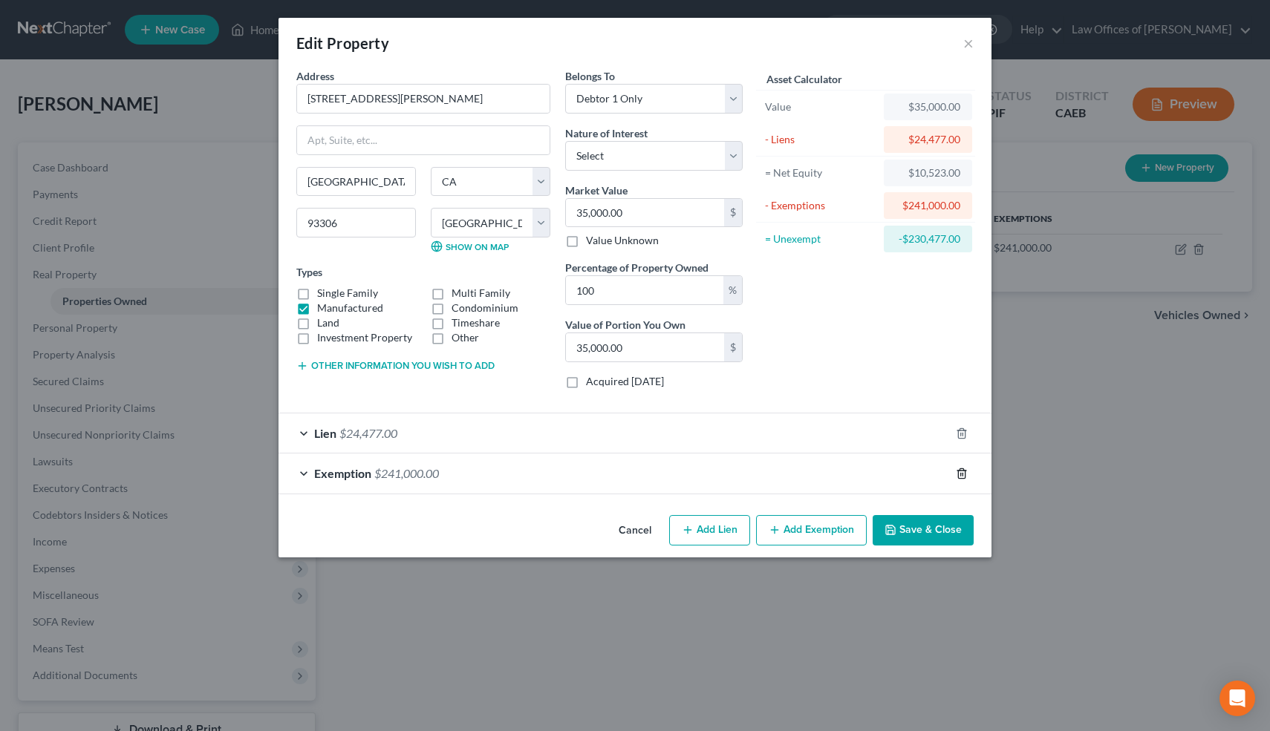
click at [962, 473] on line "button" at bounding box center [962, 474] width 0 height 3
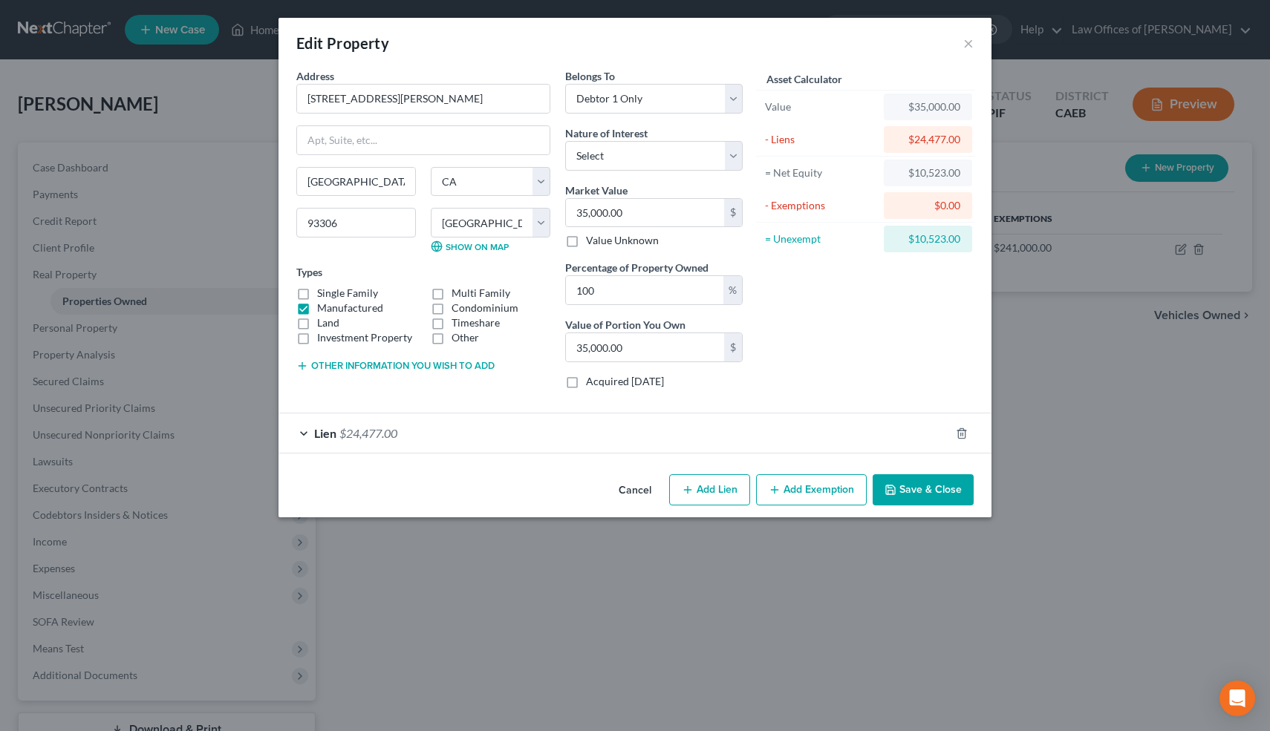
click at [823, 492] on button "Add Exemption" at bounding box center [811, 489] width 111 height 31
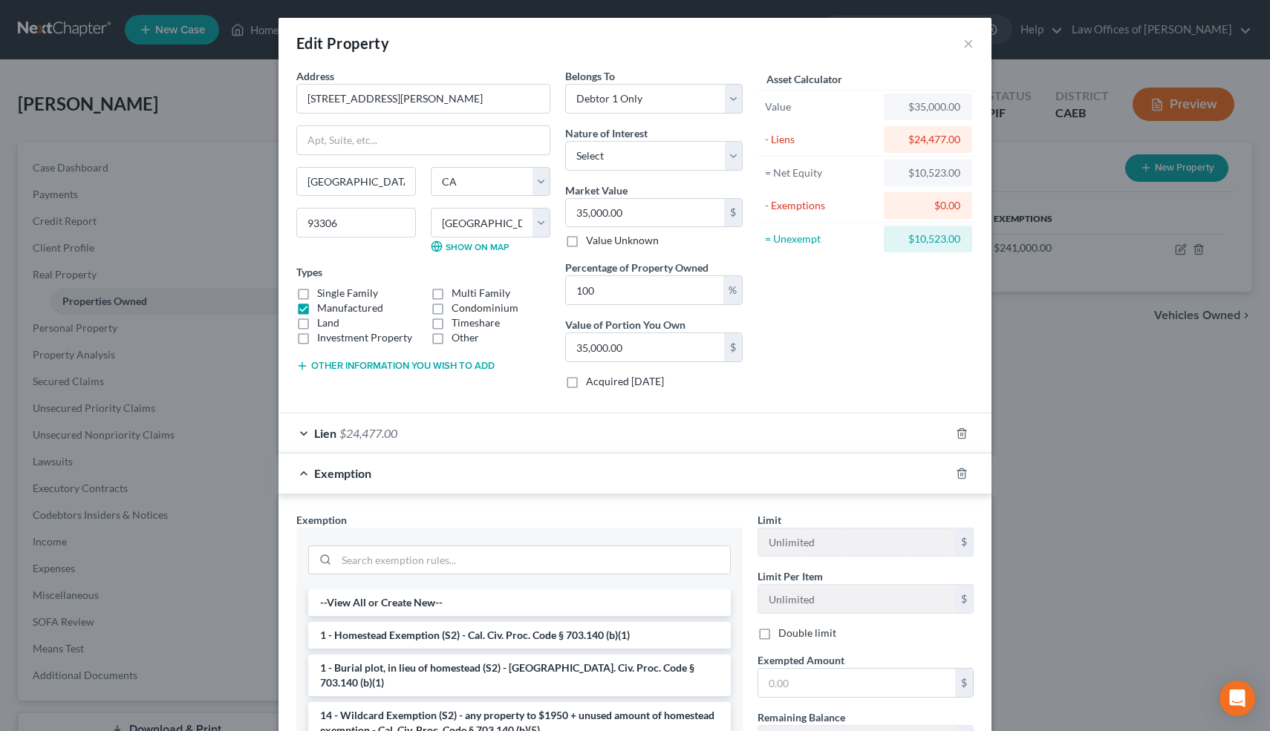
scroll to position [202, 0]
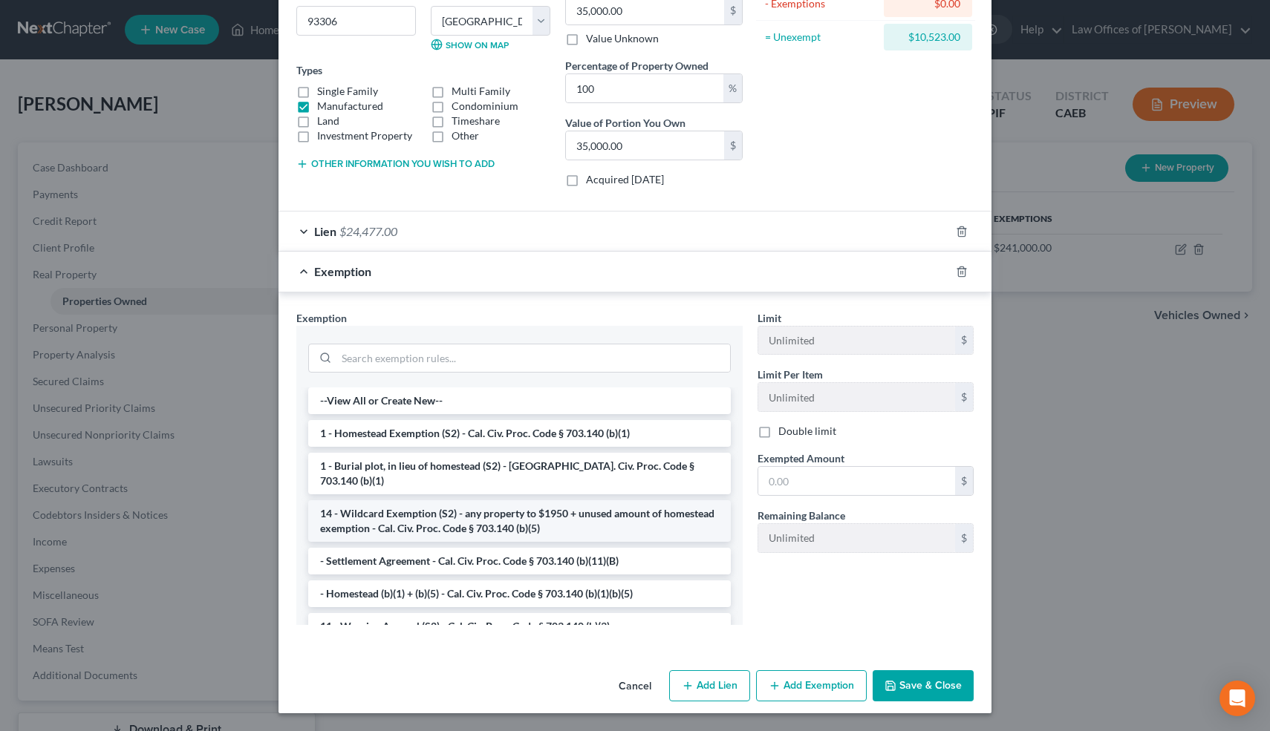
click at [468, 506] on li "14 - Wildcard Exemption (S2) - any property to $1950 + unused amount of homeste…" at bounding box center [519, 521] width 422 height 42
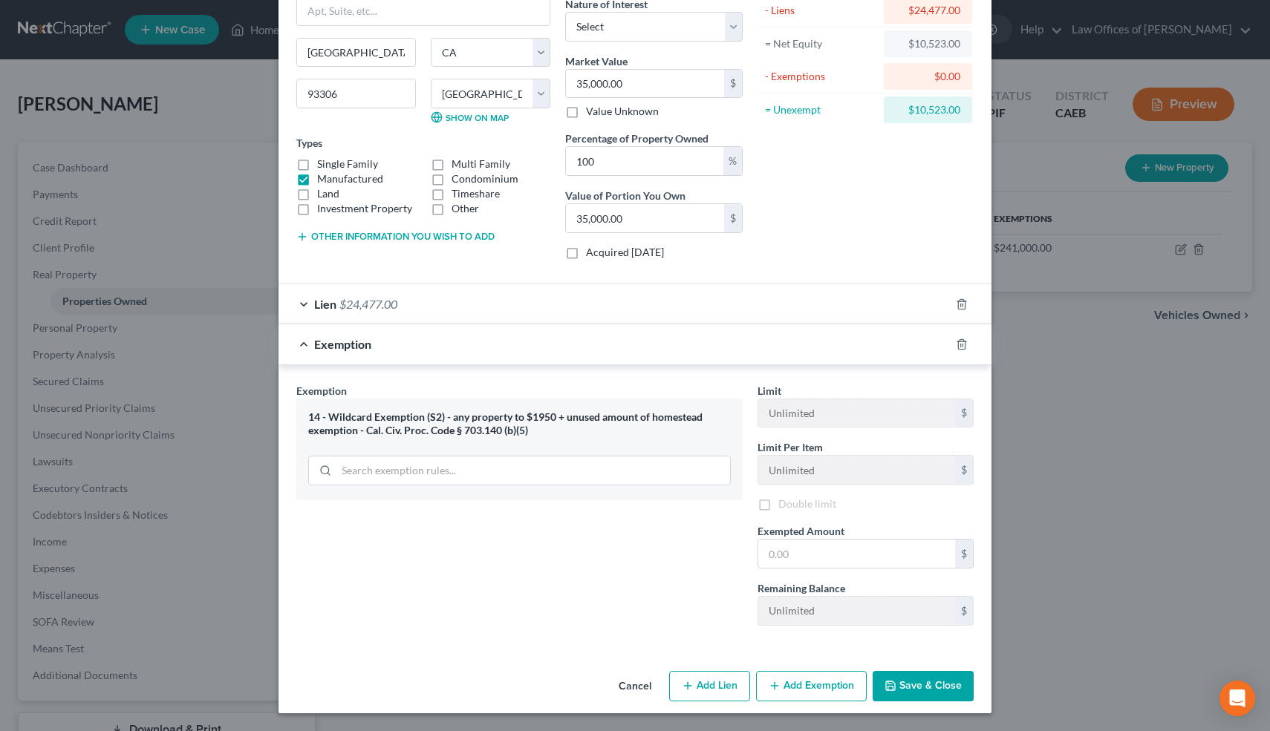
scroll to position [131, 0]
click at [716, 515] on div "Exemption Set must be selected for CA. Exemption * 14 - Wildcard Exemption (S2)…" at bounding box center [519, 509] width 461 height 257
click at [819, 556] on input "text" at bounding box center [856, 554] width 197 height 28
click at [767, 567] on input "10,523" at bounding box center [856, 554] width 197 height 28
type input "10,523"
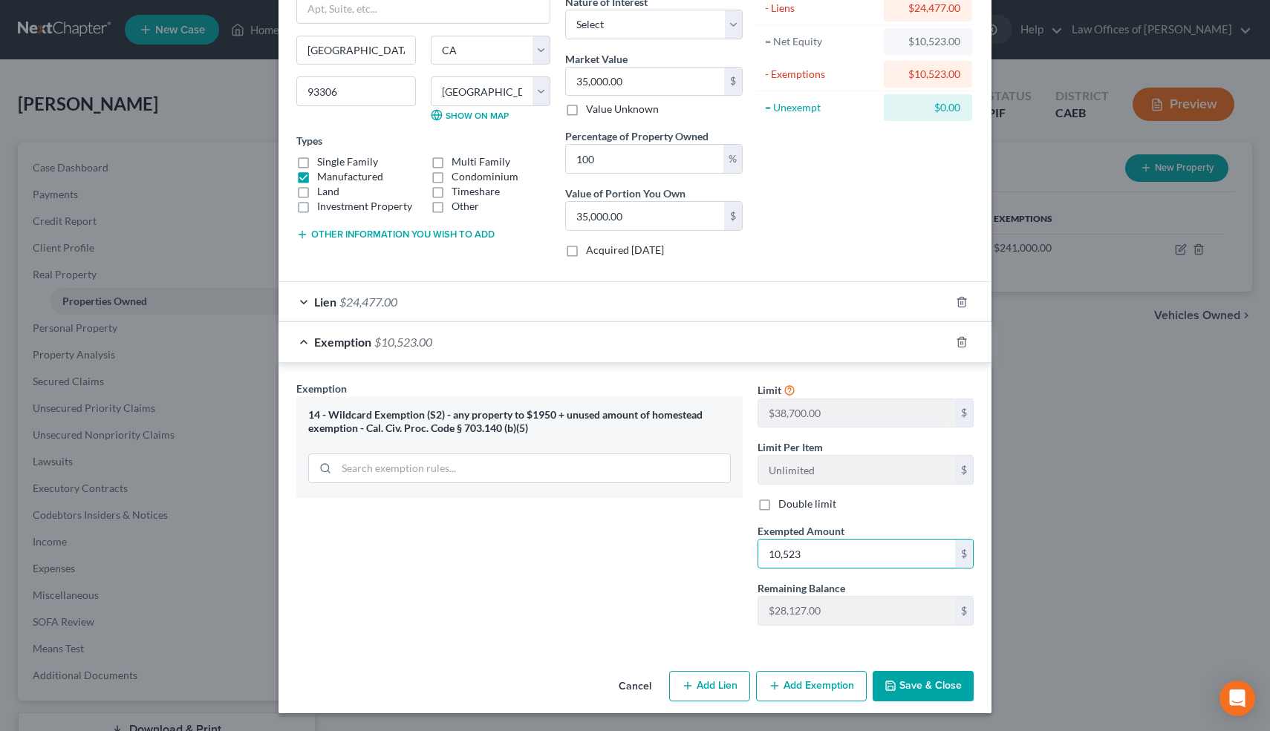
click at [906, 673] on button "Save & Close" at bounding box center [922, 686] width 101 height 31
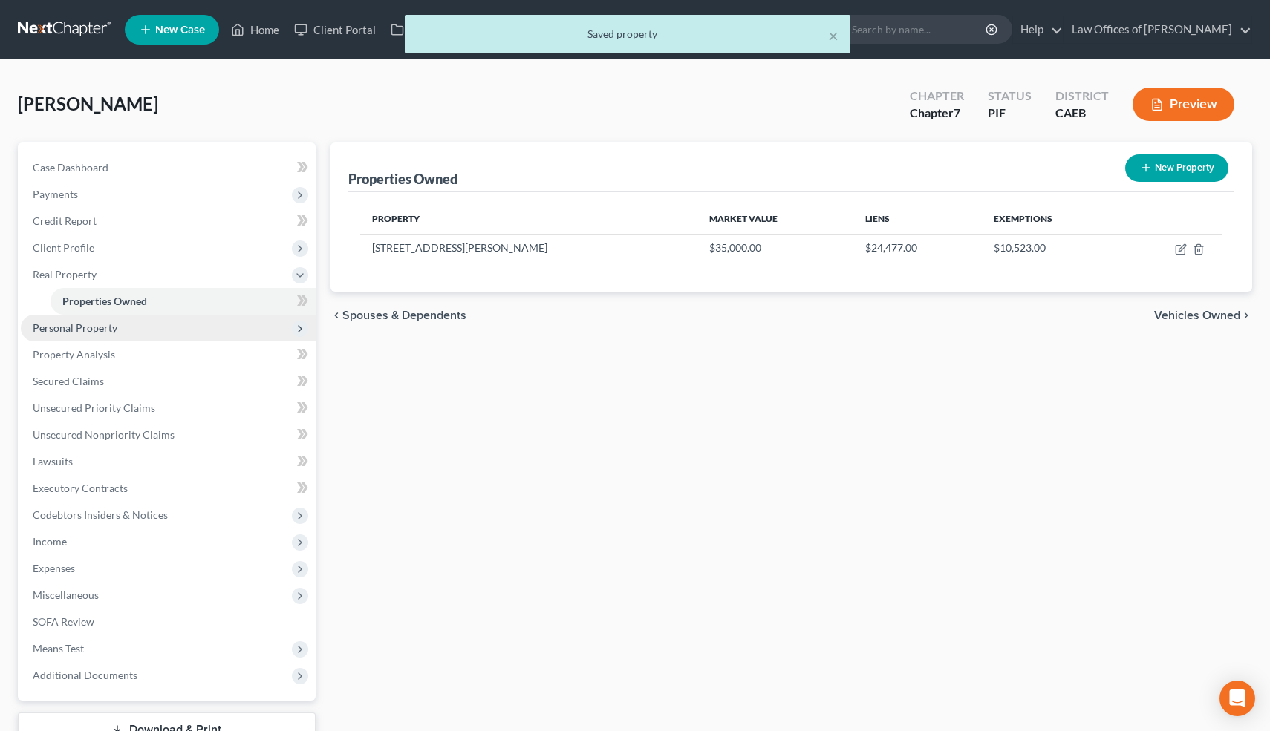
click at [152, 330] on span "Personal Property" at bounding box center [168, 328] width 295 height 27
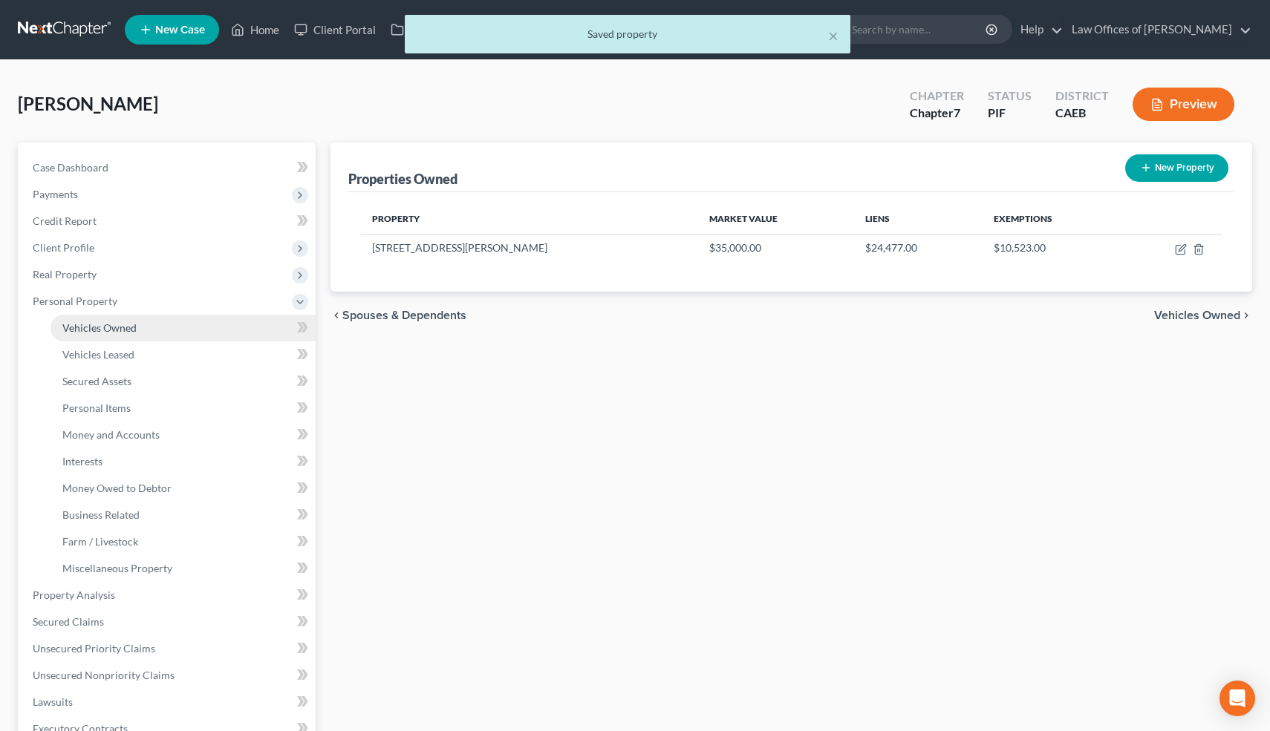
click at [131, 334] on link "Vehicles Owned" at bounding box center [182, 328] width 265 height 27
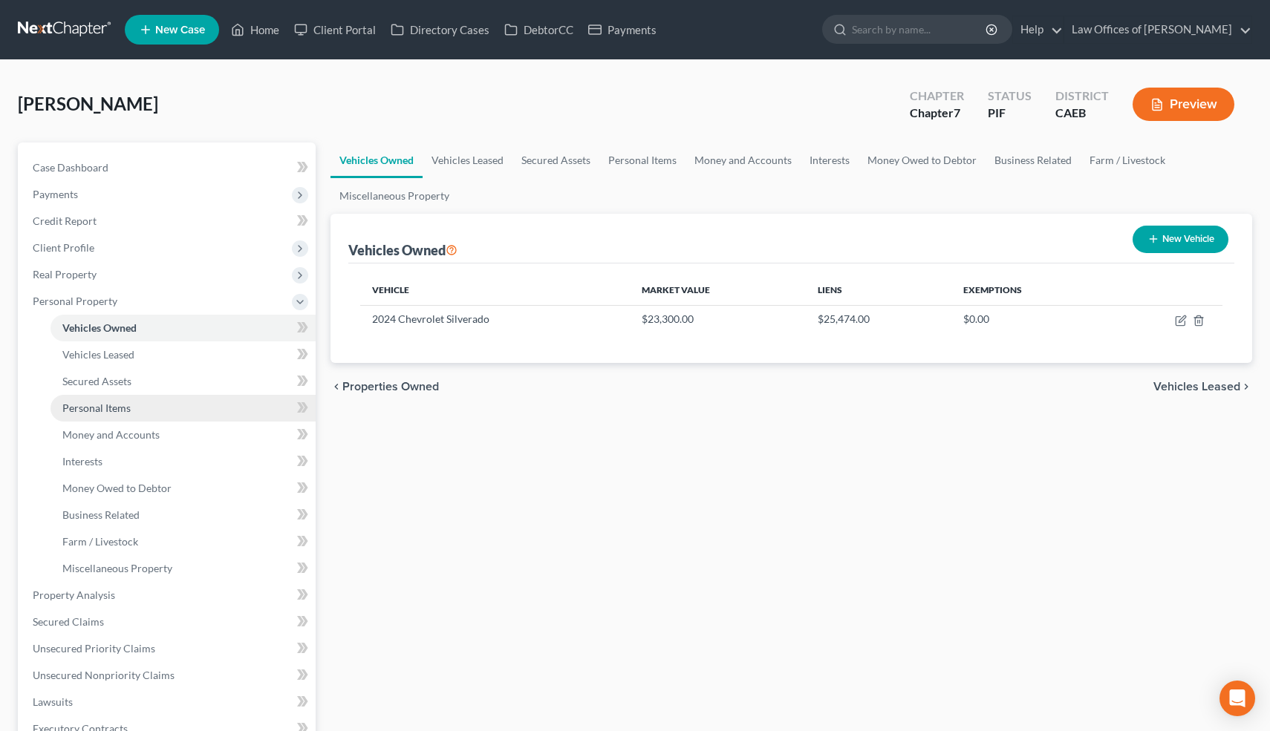
click at [121, 406] on span "Personal Items" at bounding box center [96, 408] width 68 height 13
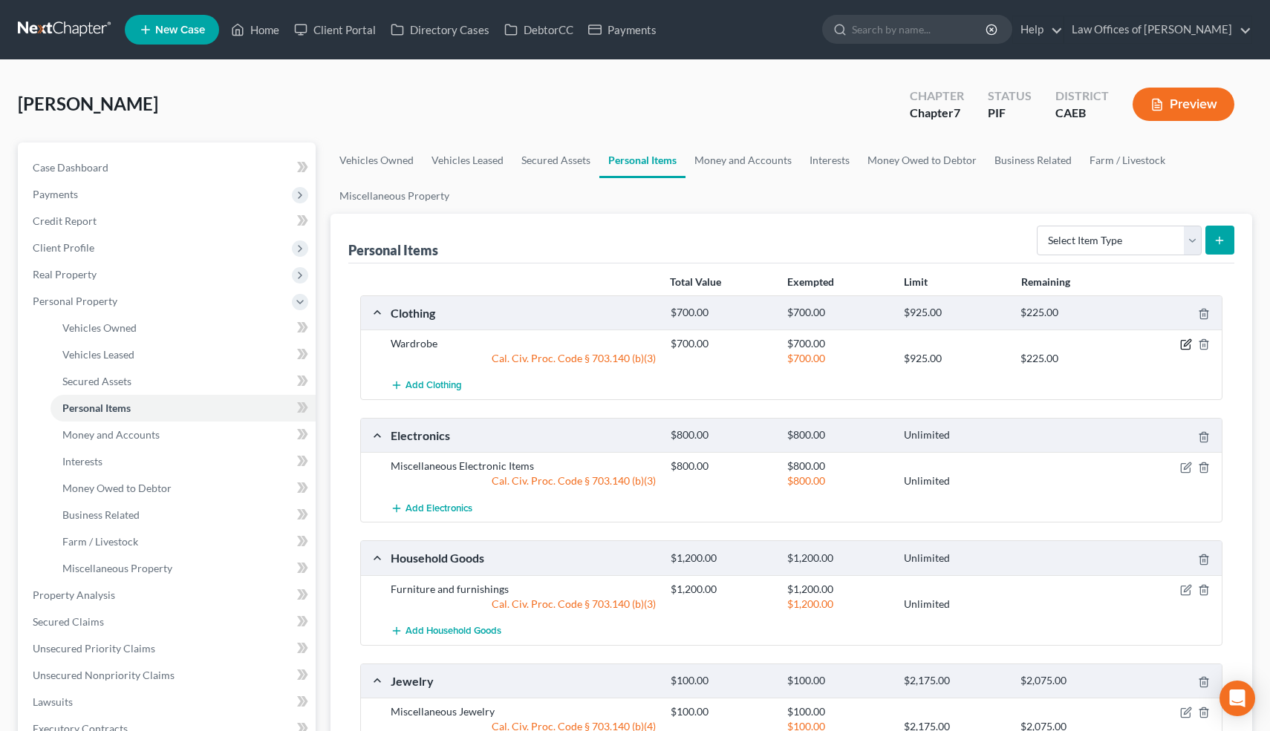
click at [1185, 345] on icon "button" at bounding box center [1187, 343] width 7 height 7
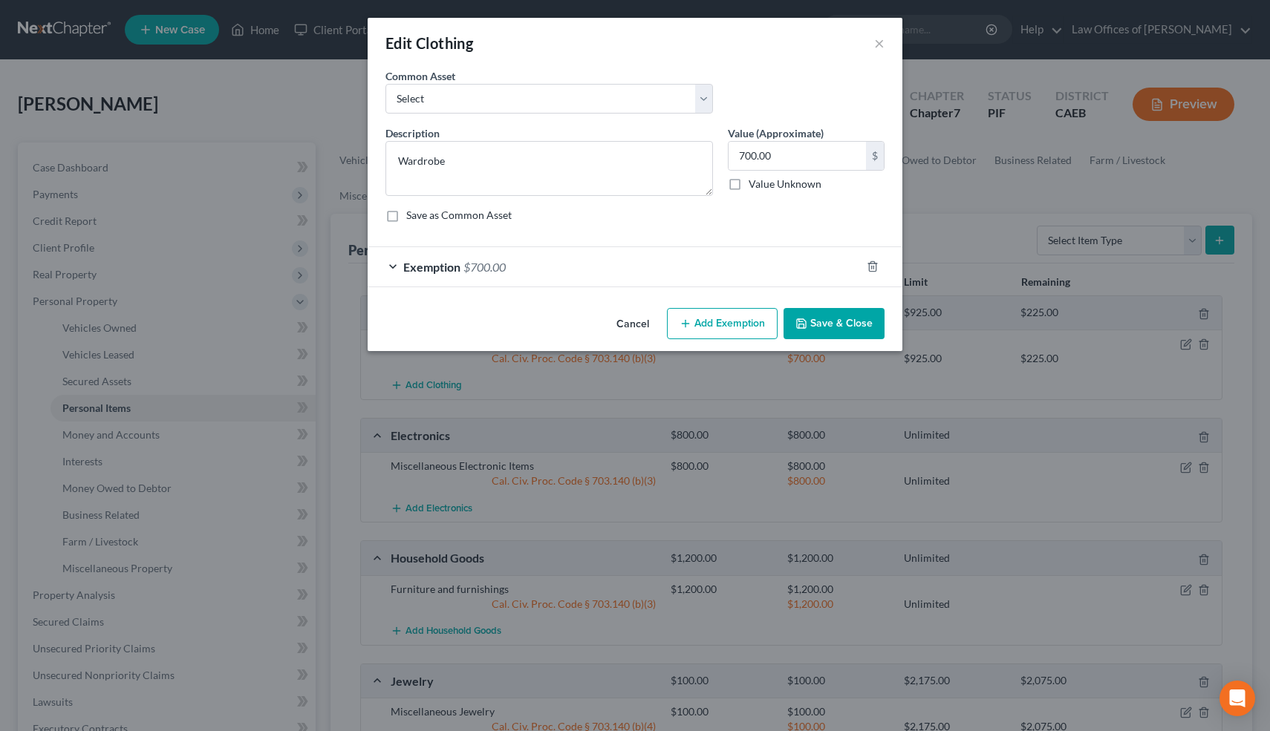
click at [484, 270] on span "$700.00" at bounding box center [484, 267] width 42 height 14
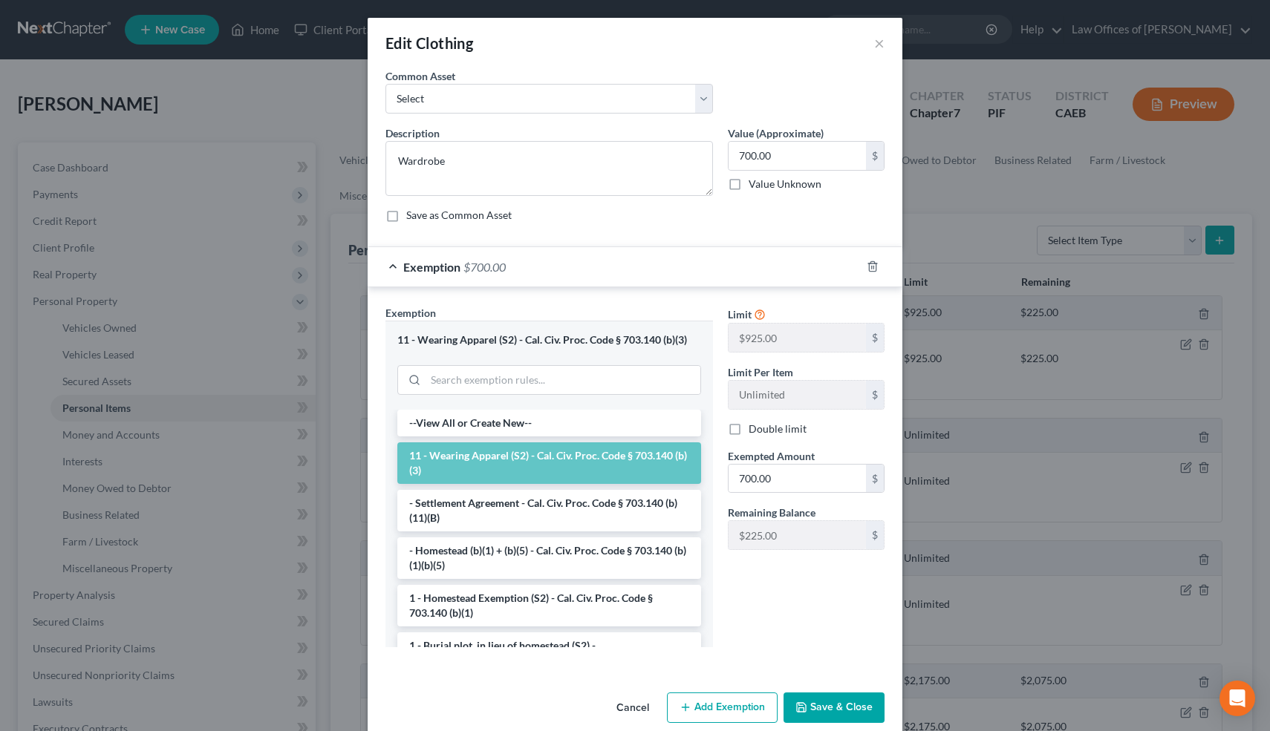
click at [825, 708] on button "Save & Close" at bounding box center [833, 708] width 101 height 31
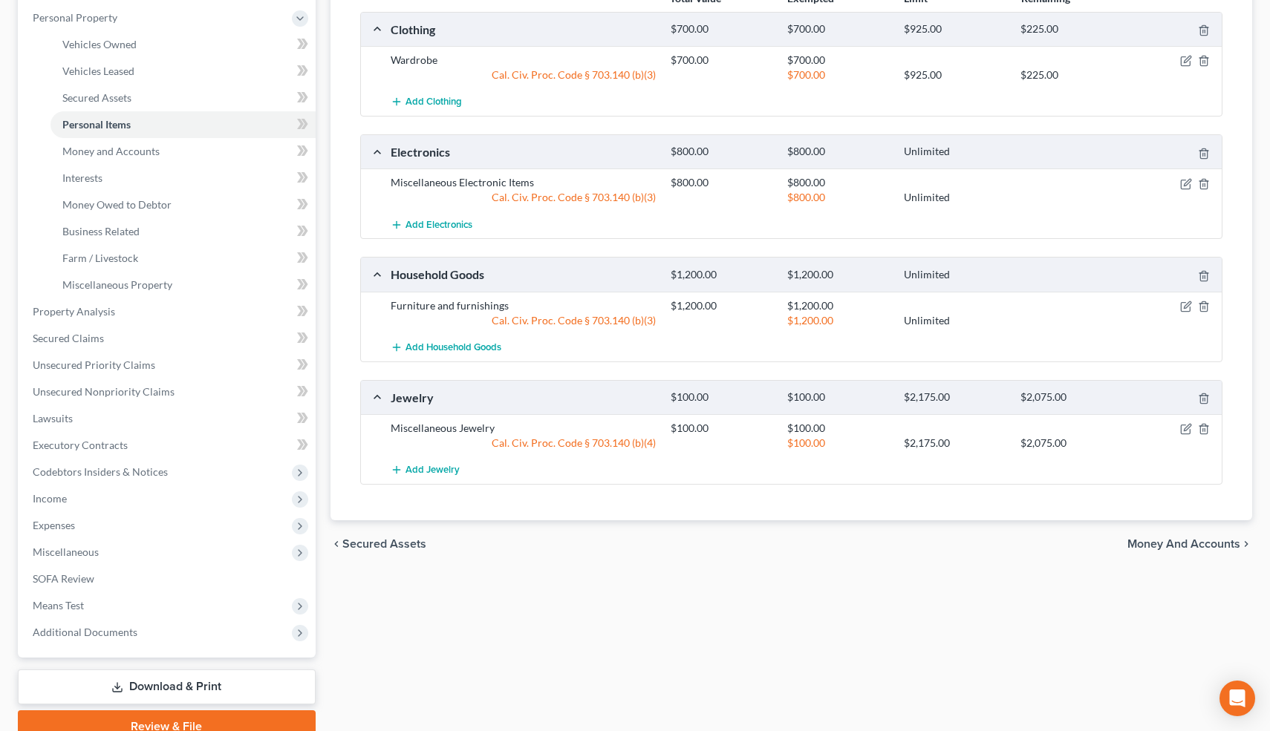
scroll to position [311, 0]
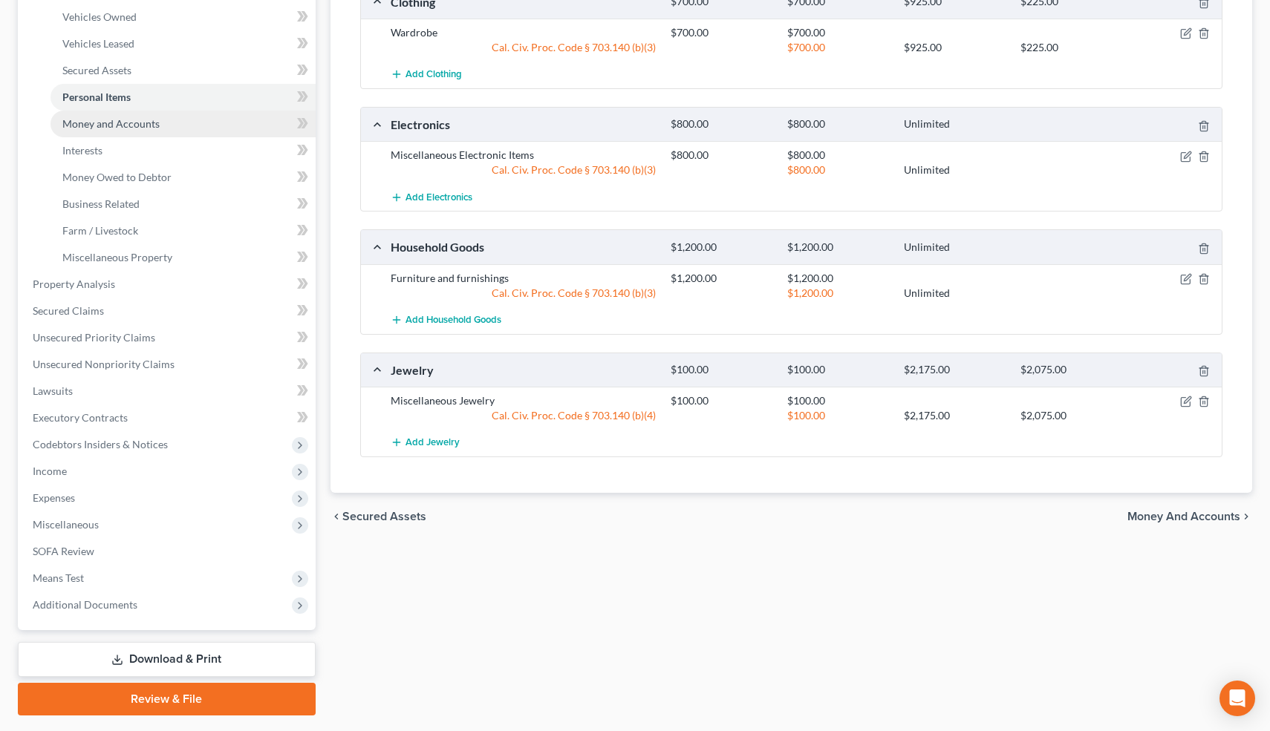
click at [181, 120] on link "Money and Accounts" at bounding box center [182, 124] width 265 height 27
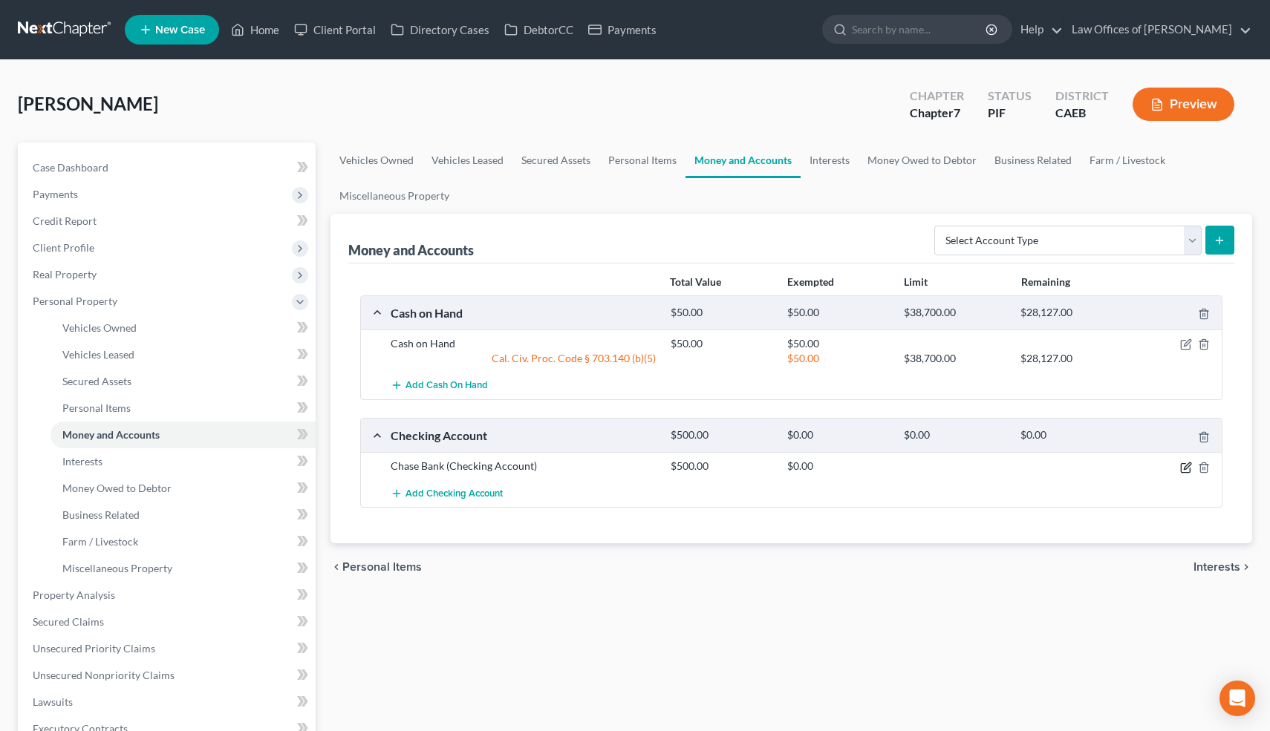
click at [1189, 469] on icon "button" at bounding box center [1185, 467] width 9 height 9
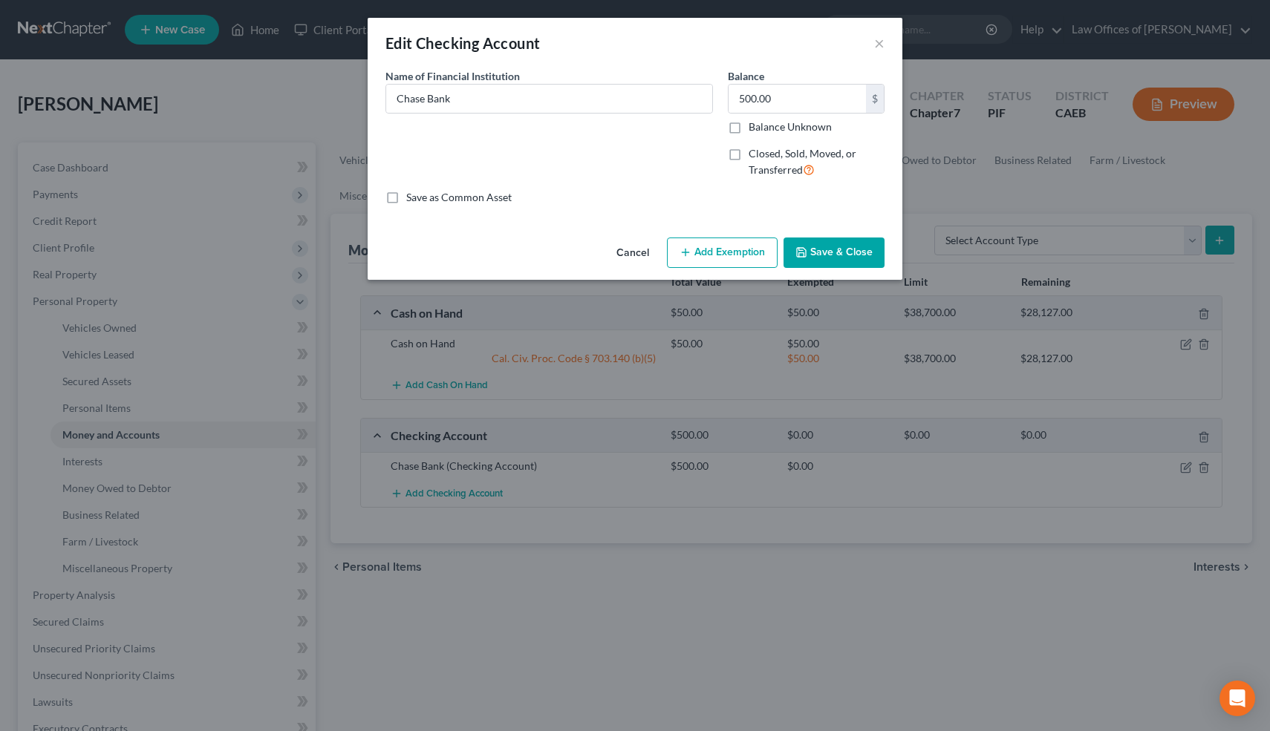
click at [734, 254] on button "Add Exemption" at bounding box center [722, 253] width 111 height 31
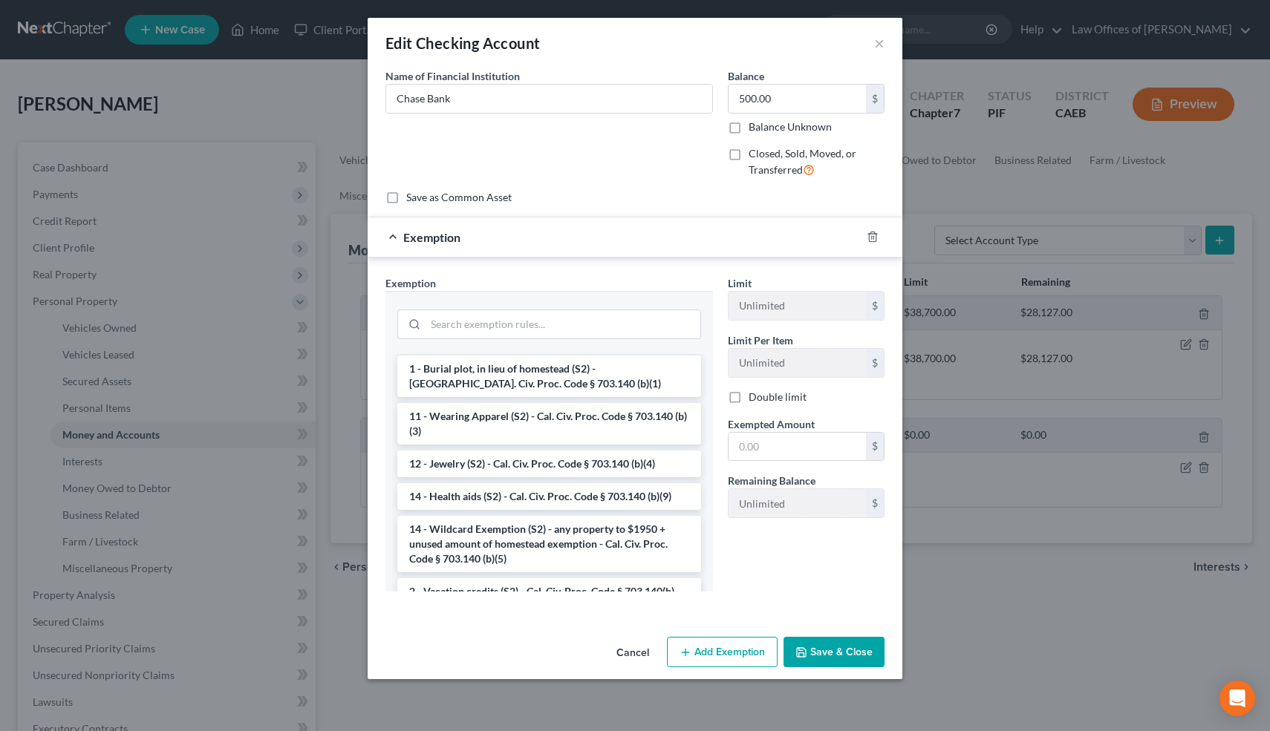
scroll to position [179, 0]
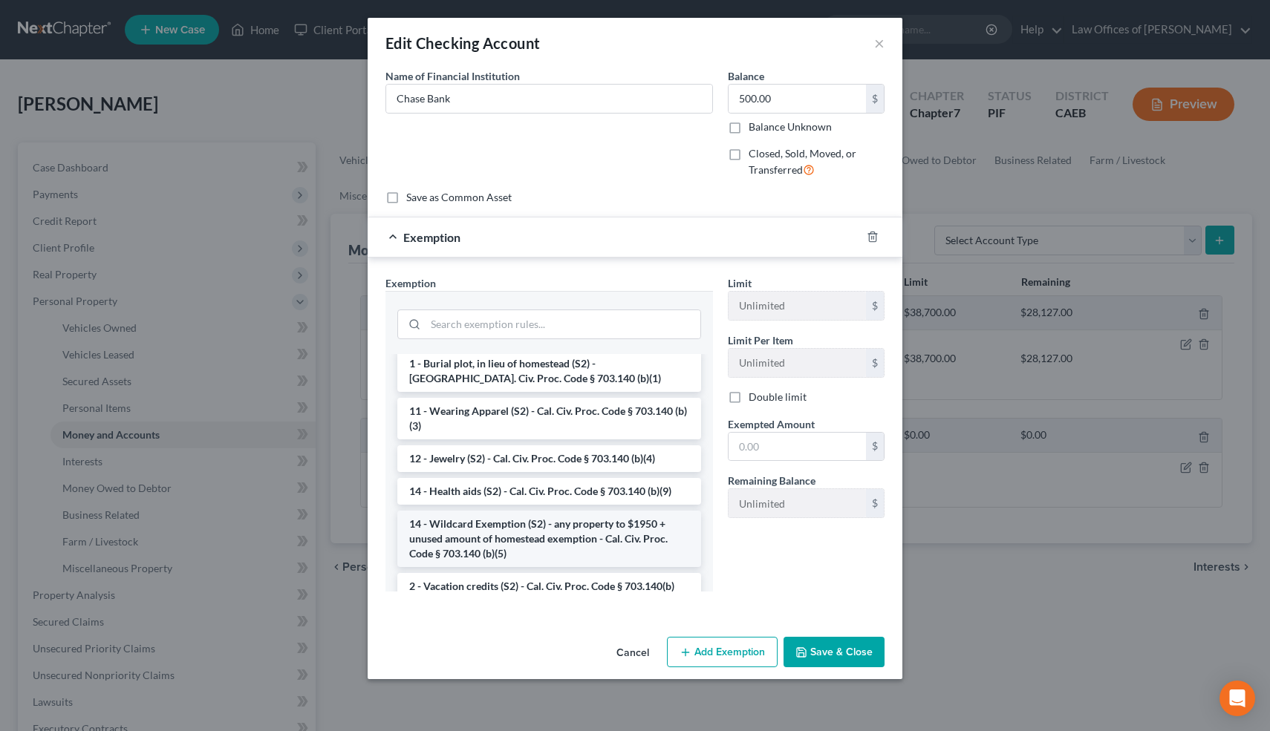
click at [505, 534] on li "14 - Wildcard Exemption (S2) - any property to $1950 + unused amount of homeste…" at bounding box center [549, 539] width 304 height 56
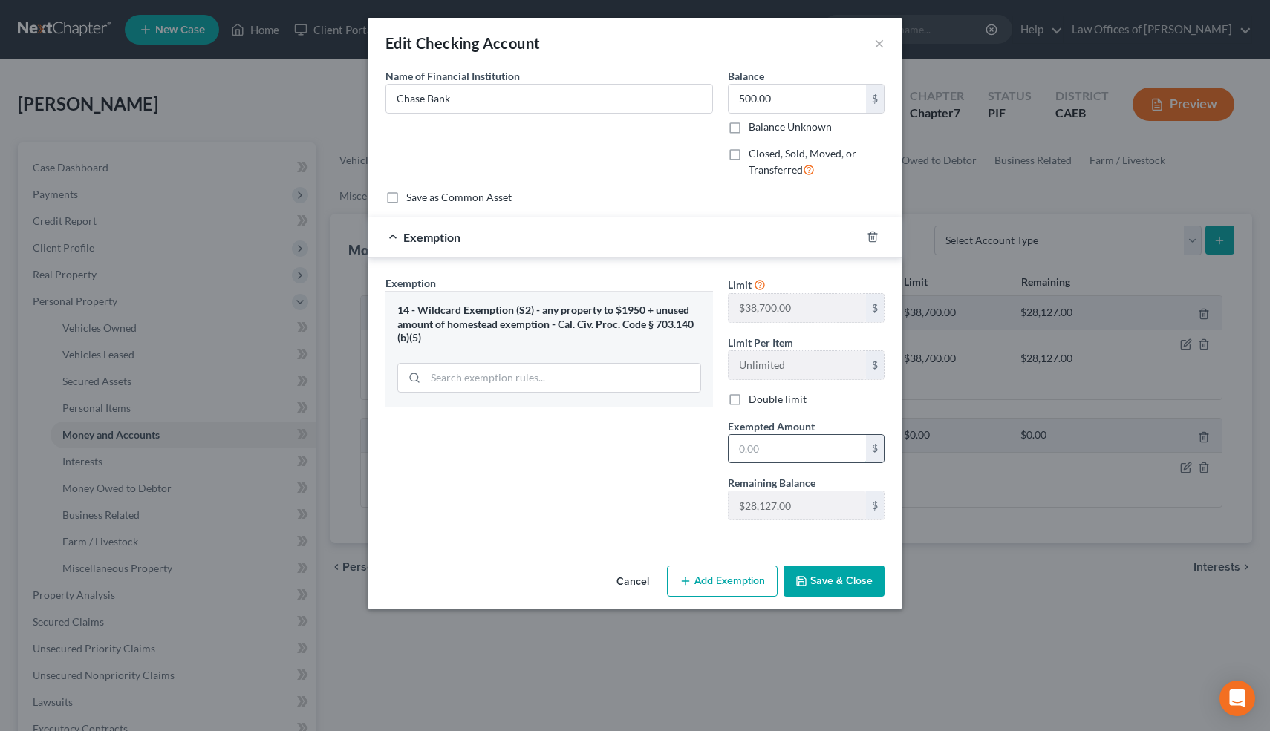
click at [780, 446] on input "text" at bounding box center [796, 449] width 137 height 28
type input "500"
click at [826, 578] on button "Save & Close" at bounding box center [833, 581] width 101 height 31
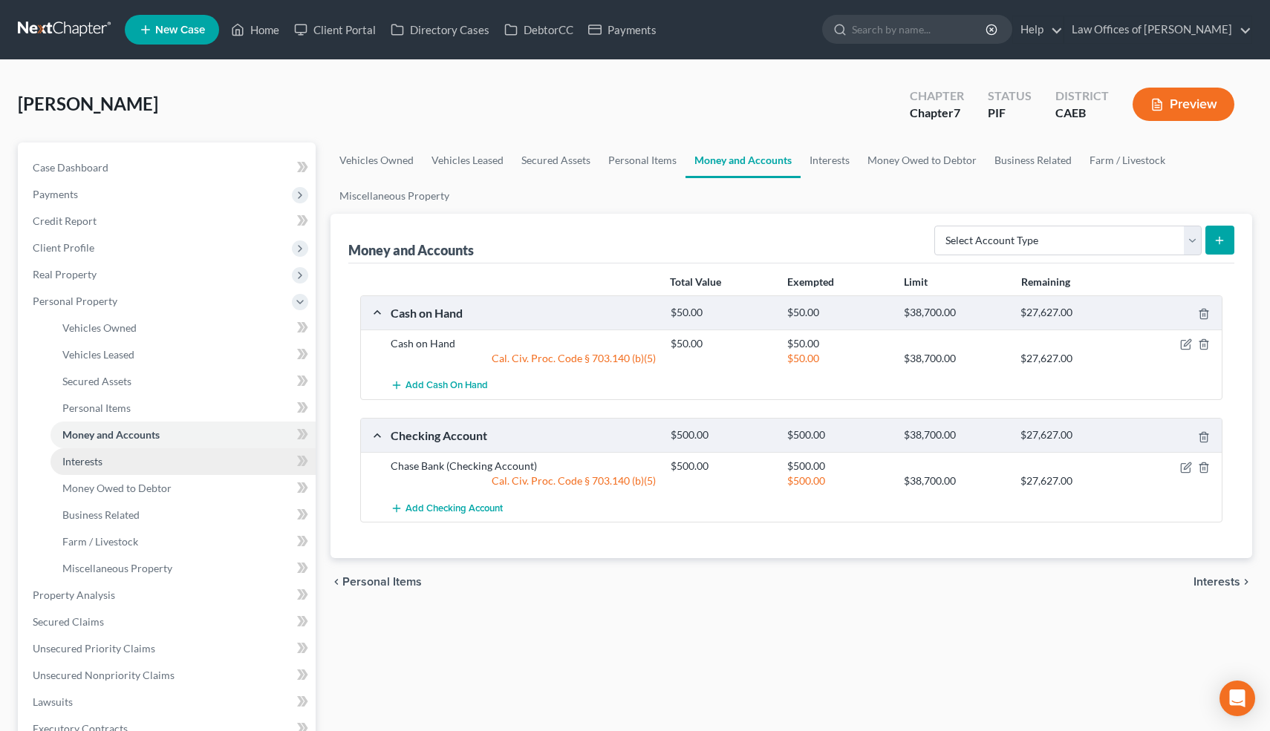
click at [138, 462] on link "Interests" at bounding box center [182, 461] width 265 height 27
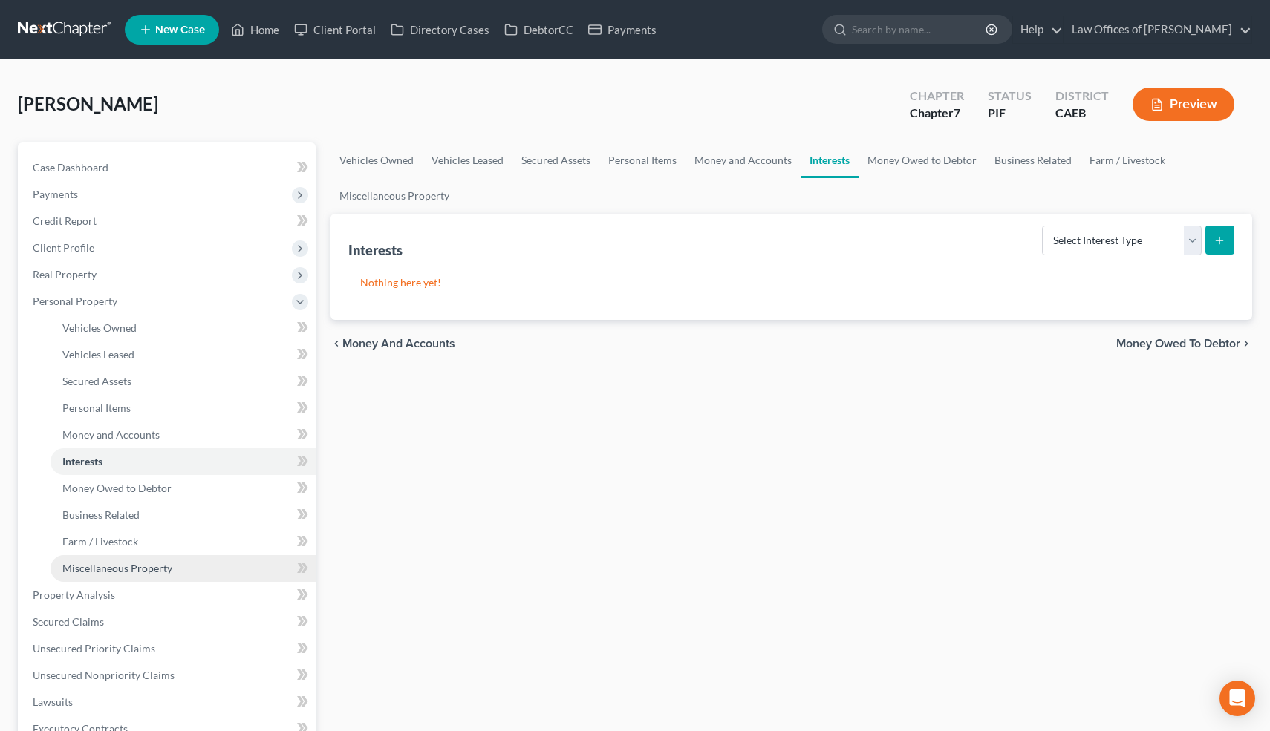
click at [127, 564] on span "Miscellaneous Property" at bounding box center [117, 568] width 110 height 13
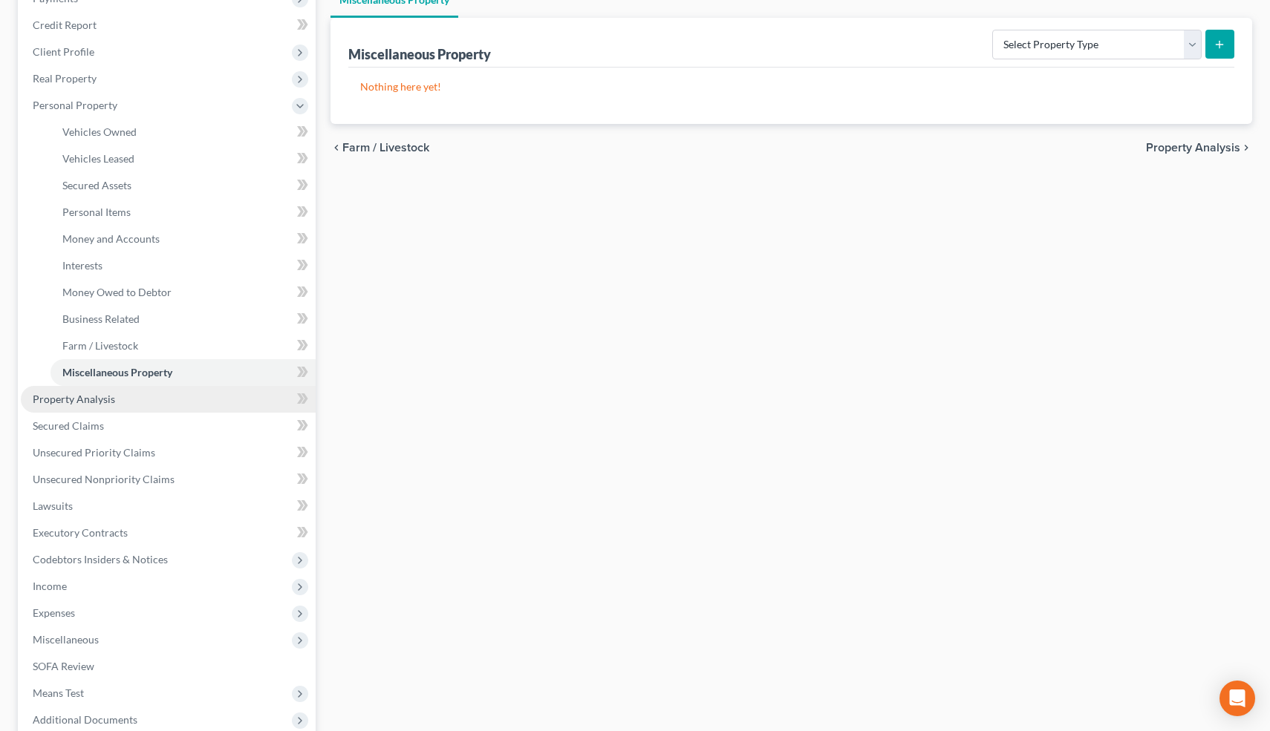
click at [123, 405] on link "Property Analysis" at bounding box center [168, 399] width 295 height 27
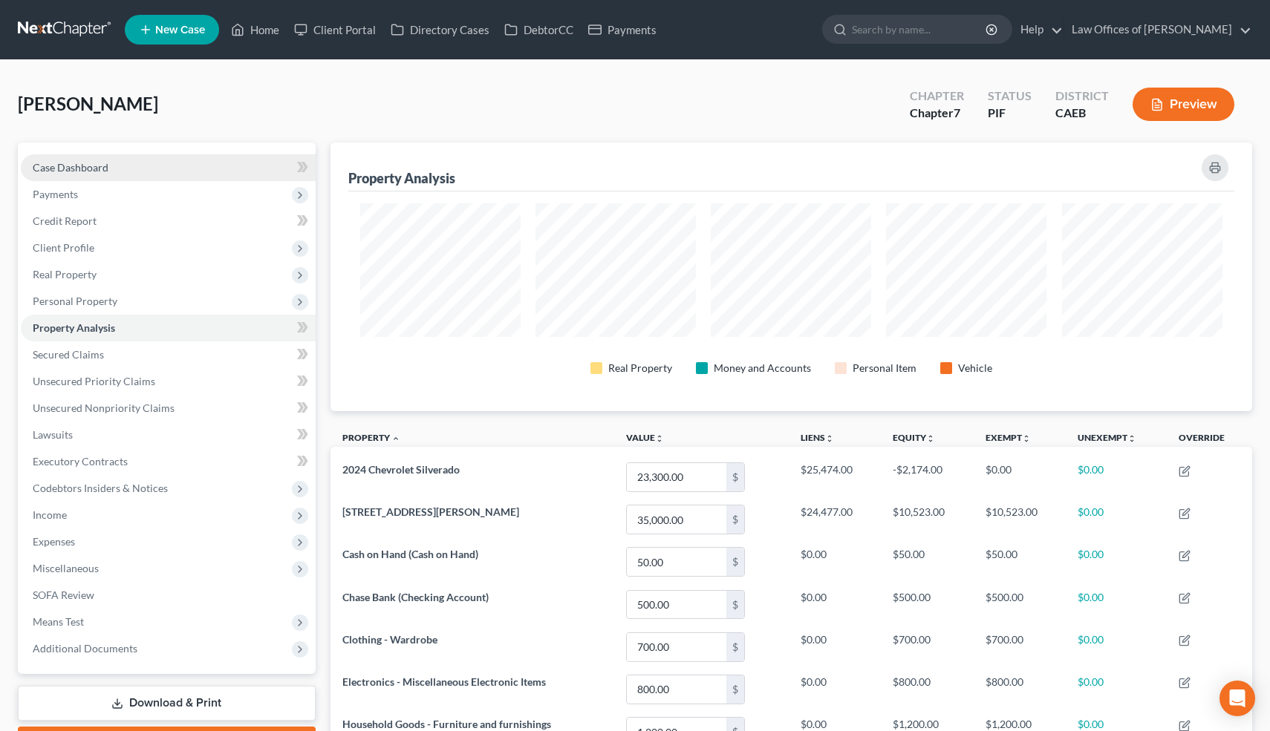
click at [108, 163] on link "Case Dashboard" at bounding box center [168, 167] width 295 height 27
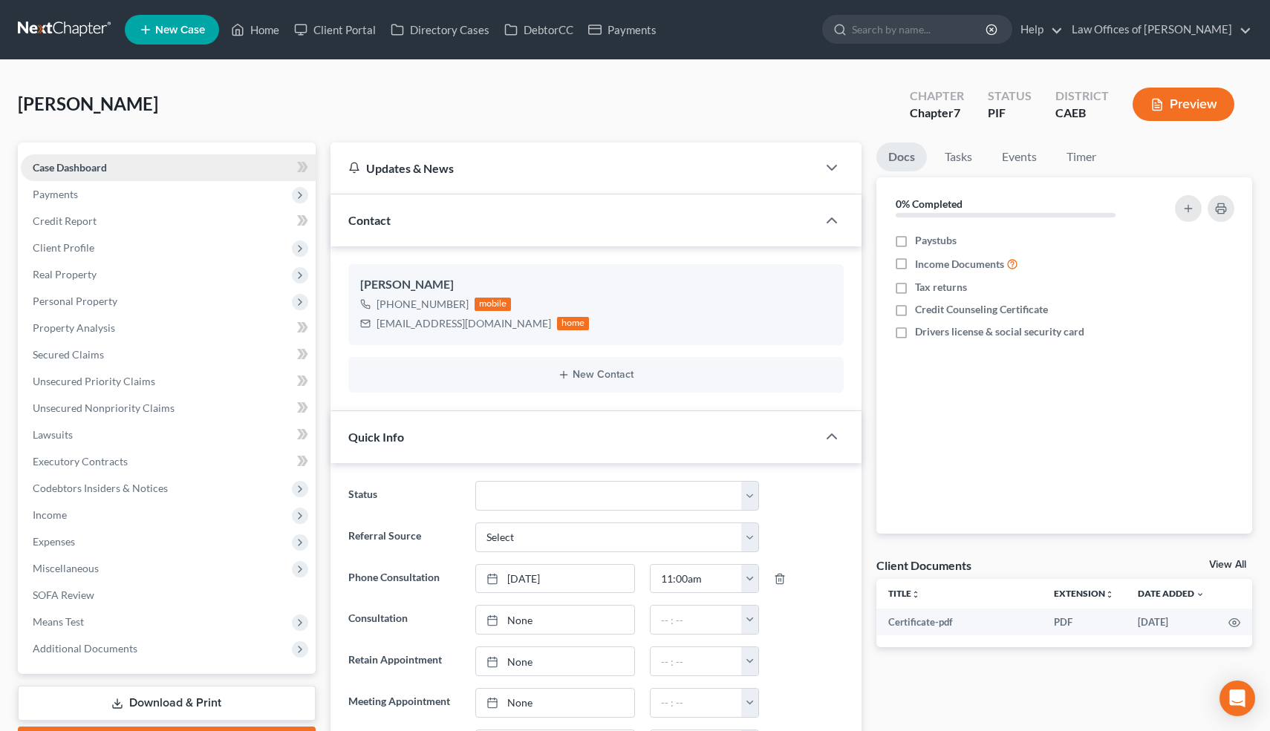
scroll to position [2200, 0]
click at [108, 290] on span "Personal Property" at bounding box center [168, 301] width 295 height 27
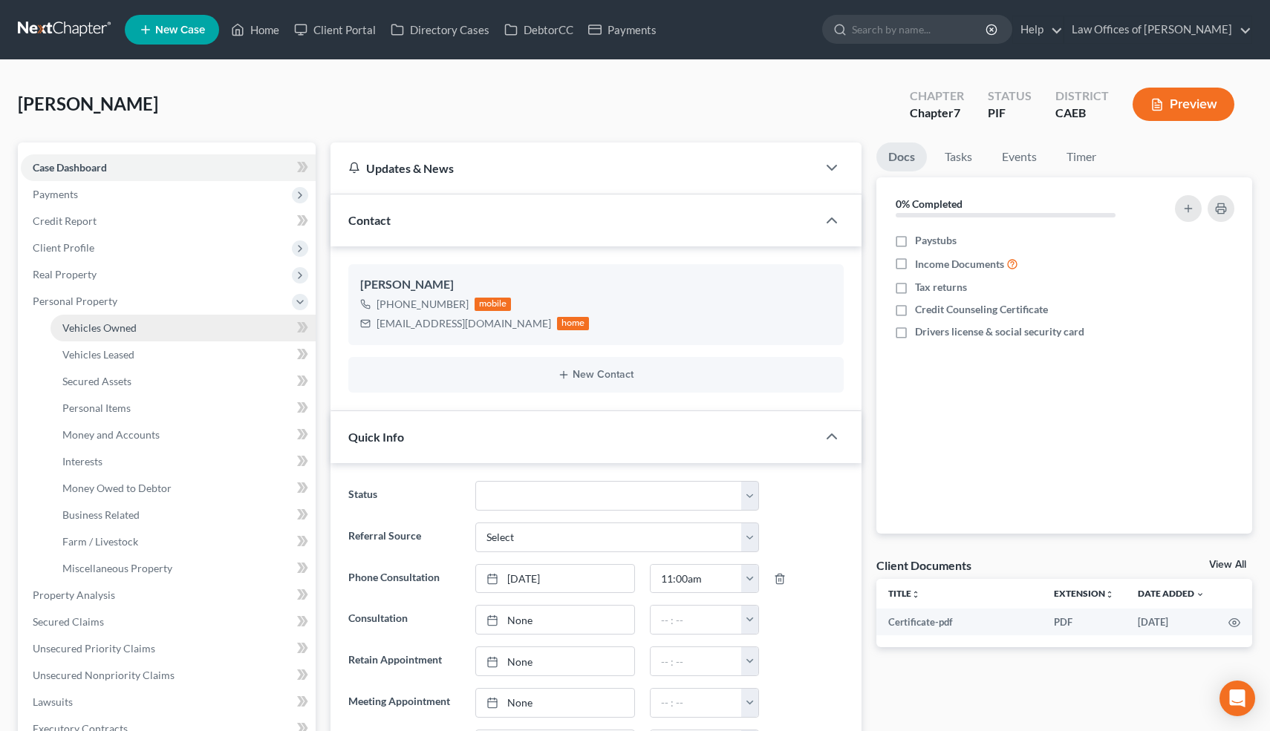
click at [114, 325] on span "Vehicles Owned" at bounding box center [99, 327] width 74 height 13
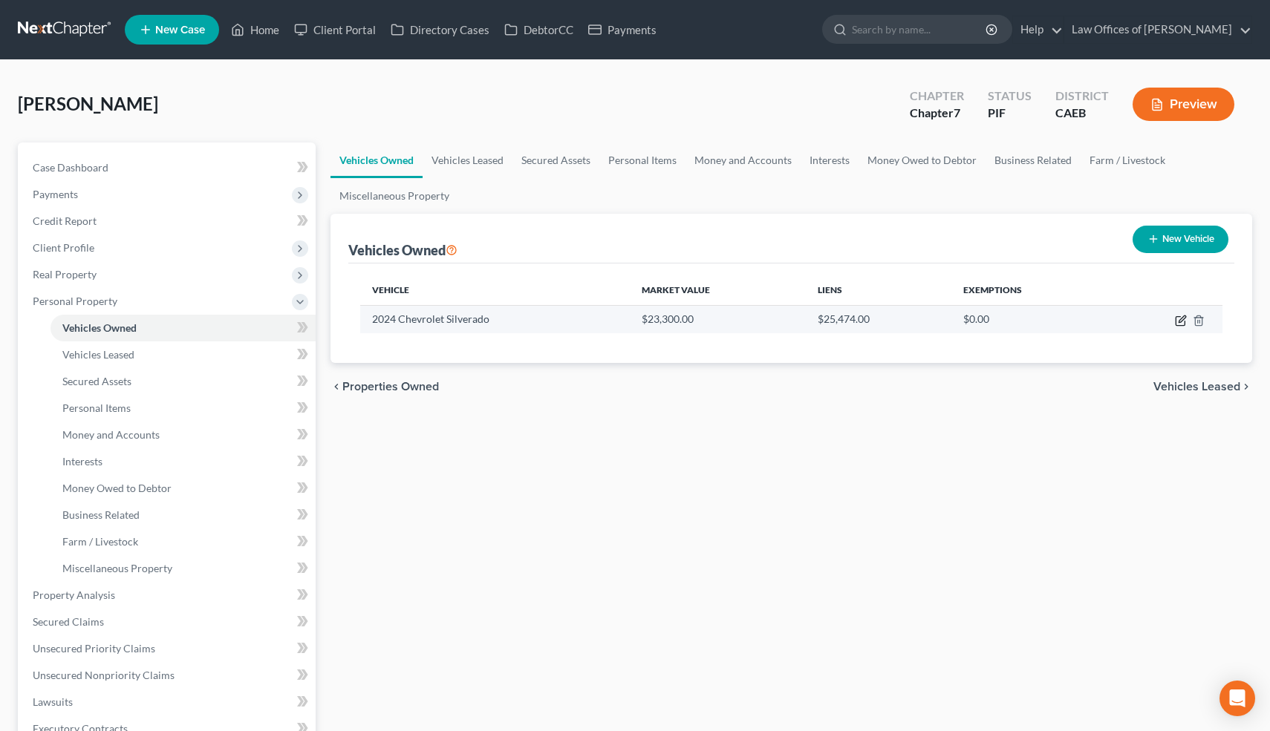
click at [1178, 319] on icon "button" at bounding box center [1181, 321] width 12 height 12
select select "0"
select select "2"
select select "0"
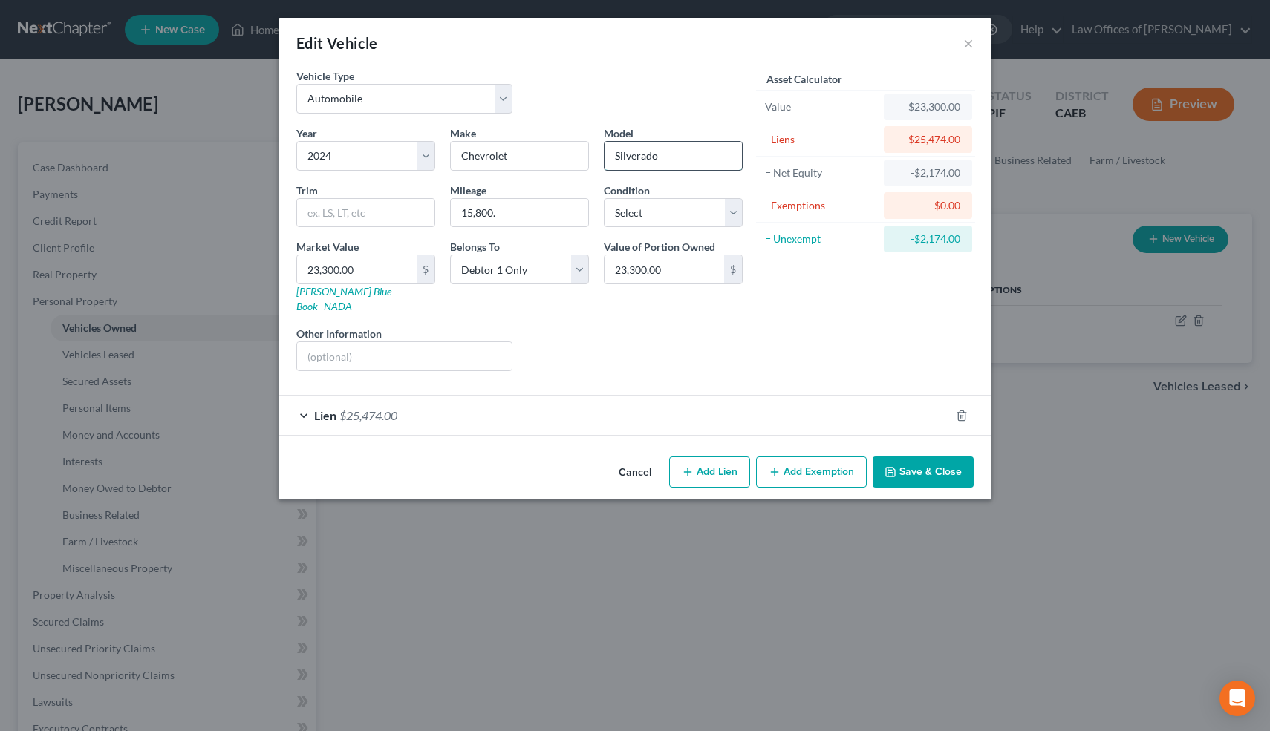
click at [633, 157] on input "Silverado" at bounding box center [672, 156] width 137 height 28
type input "[US_STATE]"
click at [653, 212] on select "Select Excellent Very Good Good Fair Poor" at bounding box center [673, 213] width 139 height 30
select select "1"
click at [604, 198] on select "Select Excellent Very Good Good Fair Poor" at bounding box center [673, 213] width 139 height 30
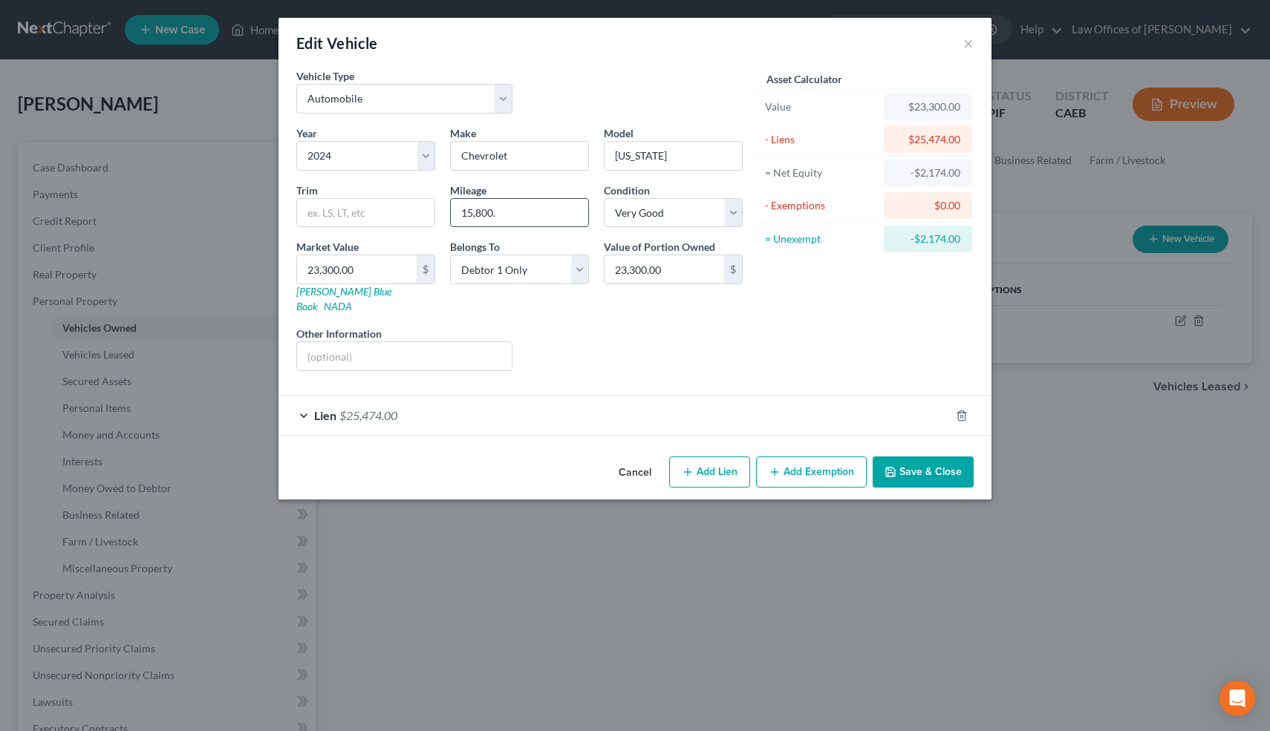
click at [518, 215] on input "15,800." at bounding box center [519, 213] width 137 height 28
drag, startPoint x: 518, startPoint y: 215, endPoint x: 433, endPoint y: 215, distance: 84.6
click at [433, 215] on div "Year Select 2026 2025 2024 2023 2022 2021 2020 2019 2018 2017 2016 2015 2014 20…" at bounding box center [519, 254] width 461 height 258
type input "6300"
click at [673, 270] on input "23,300.00" at bounding box center [664, 269] width 120 height 28
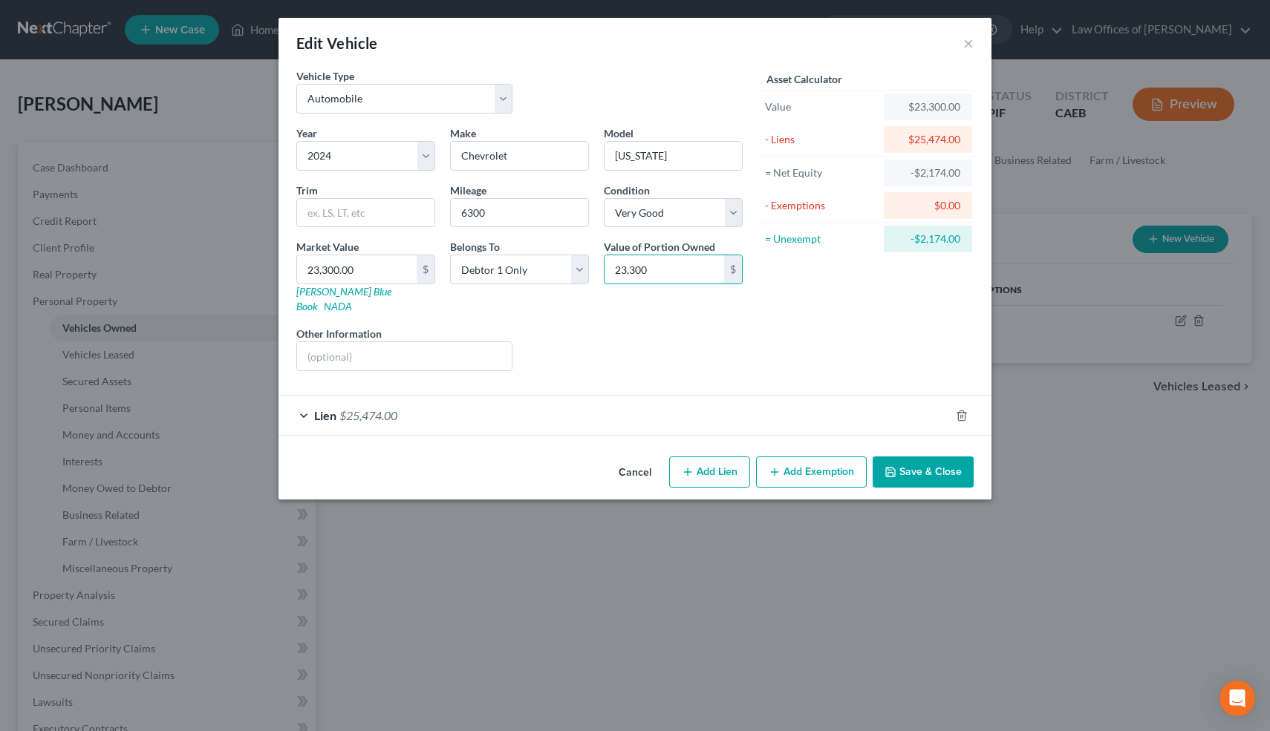
type input "23,300"
click at [859, 338] on div "Asset Calculator Value $23,300.00 - Liens $25,474.00 = Net Equity -$2,174.00 - …" at bounding box center [865, 225] width 231 height 315
click at [303, 399] on div "Lien $25,474.00" at bounding box center [613, 415] width 671 height 39
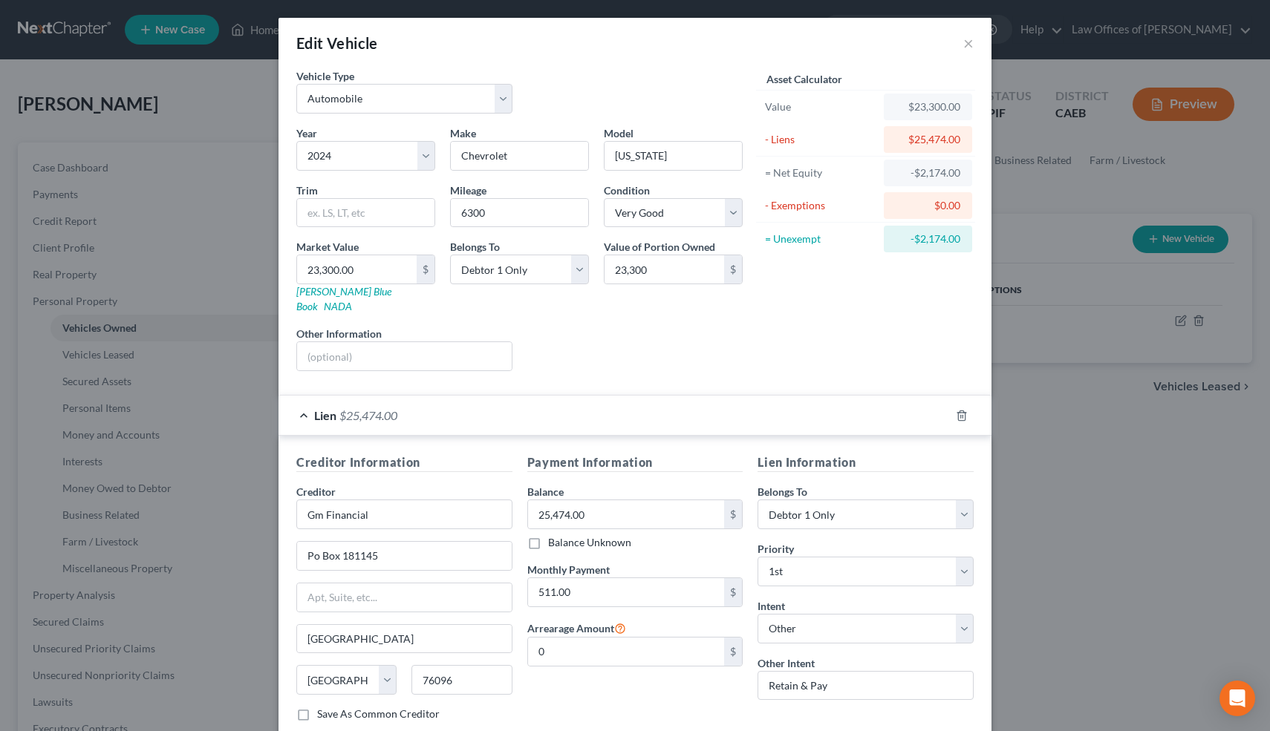
scroll to position [81, 0]
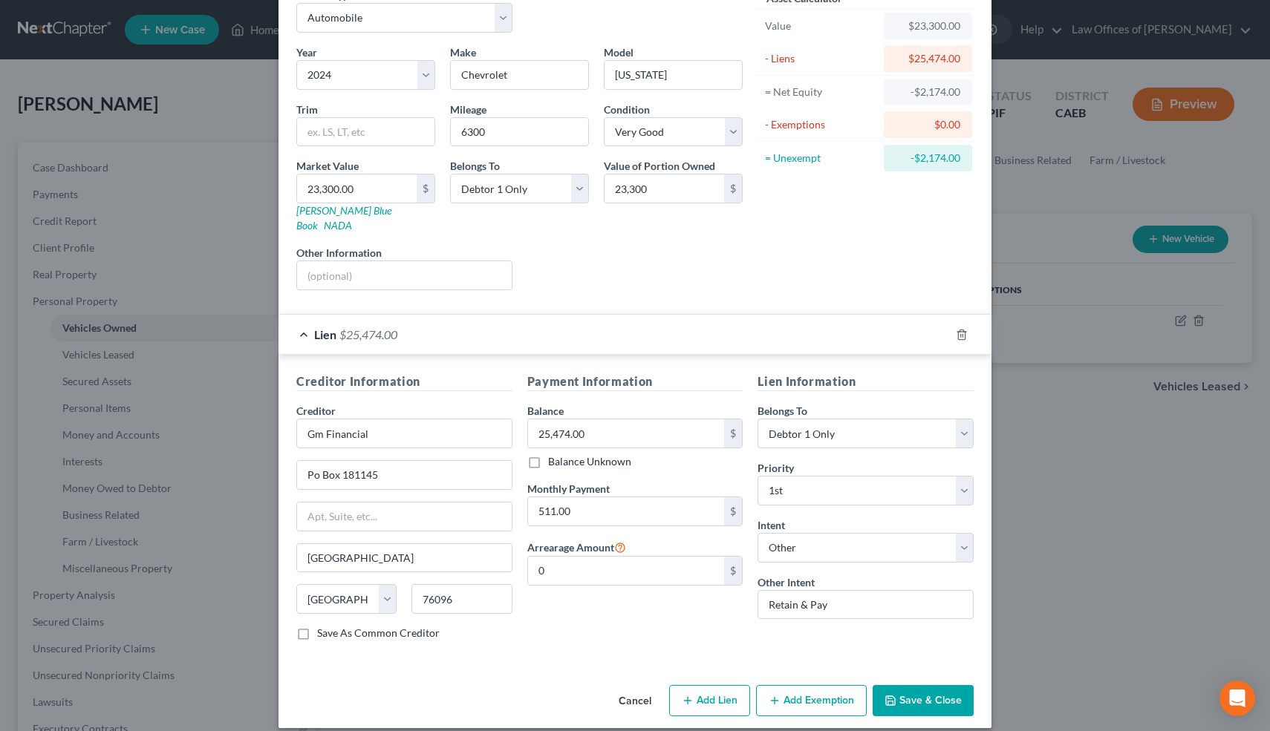
click at [916, 685] on button "Save & Close" at bounding box center [922, 700] width 101 height 31
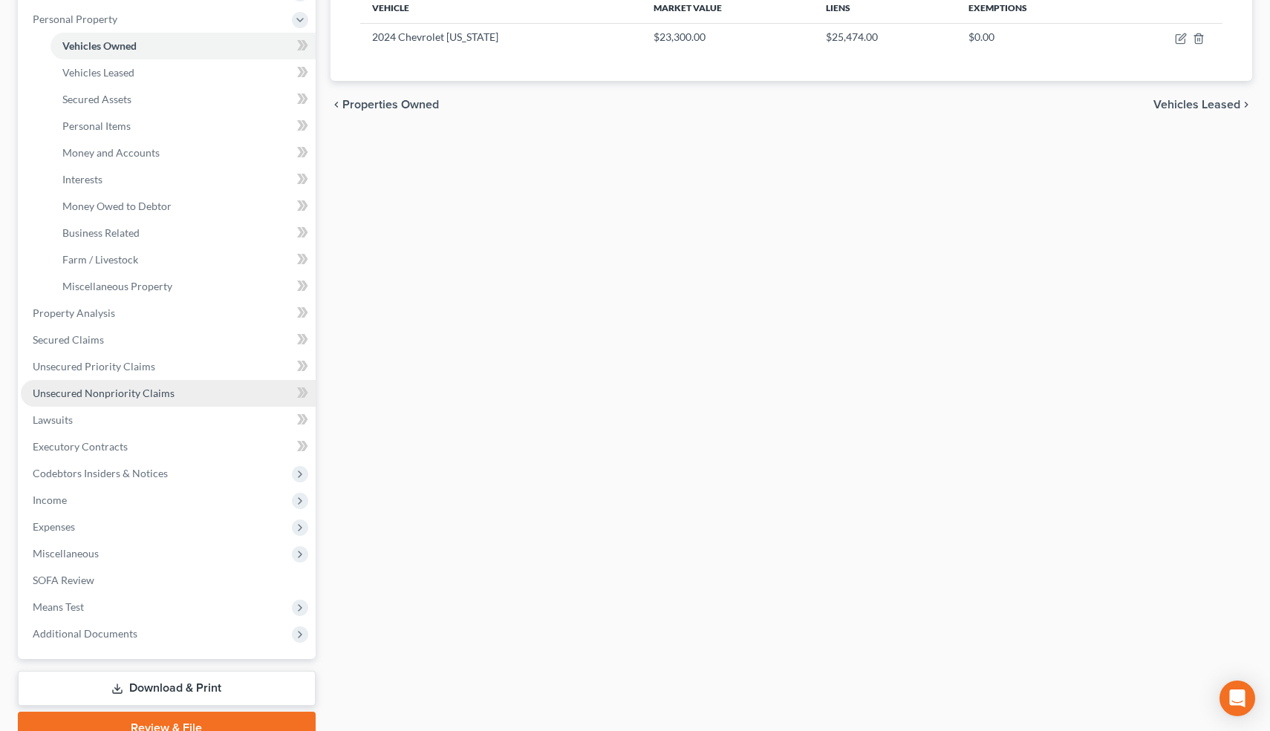
click at [152, 392] on span "Unsecured Nonpriority Claims" at bounding box center [104, 393] width 142 height 13
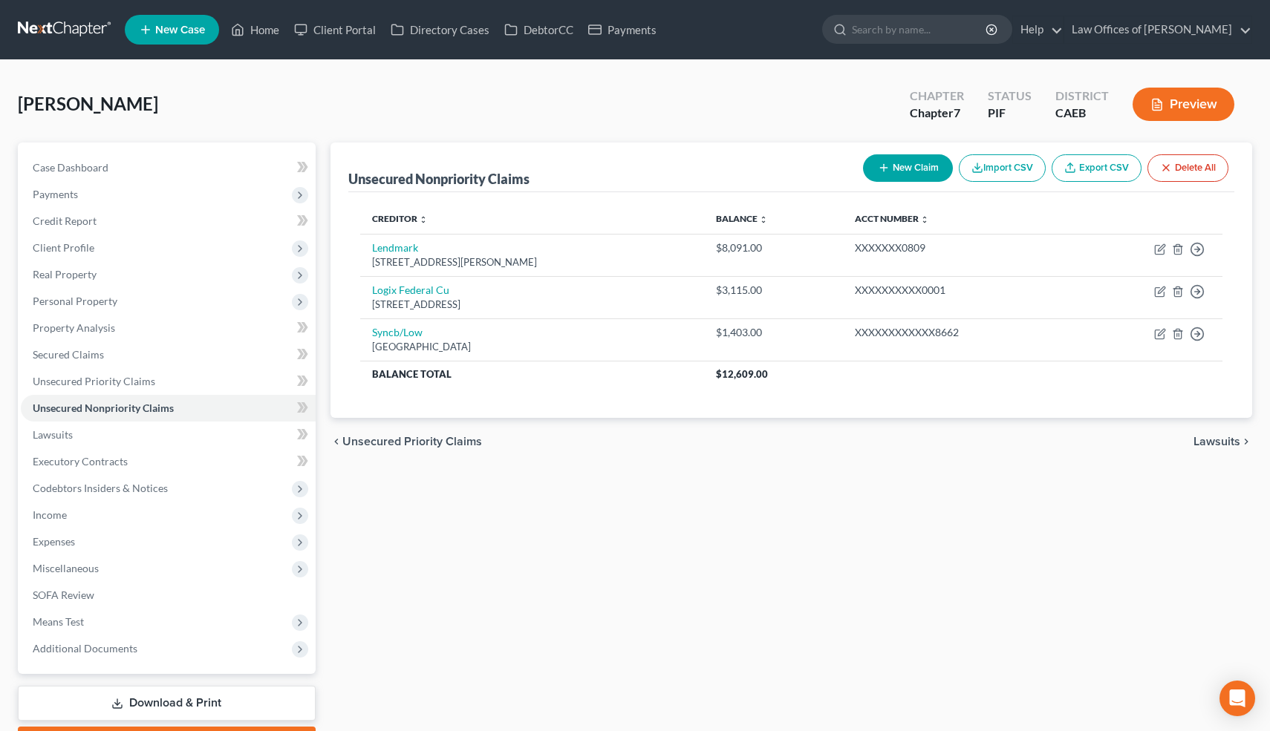
click at [915, 163] on button "New Claim" at bounding box center [908, 167] width 90 height 27
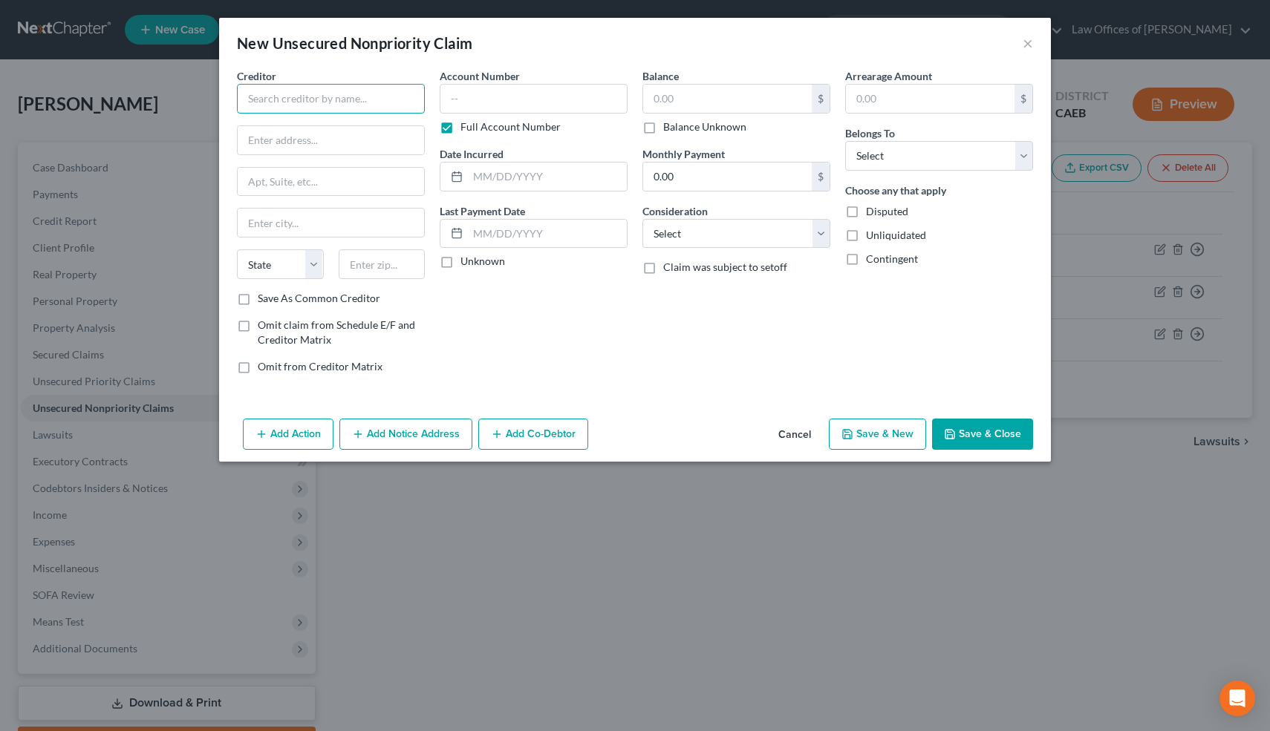
click at [356, 97] on input "text" at bounding box center [331, 99] width 188 height 30
type input "Trajector Medical"
click at [272, 134] on input "text" at bounding box center [331, 140] width 186 height 28
type input "[STREET_ADDRESS]"
click at [280, 181] on input "text" at bounding box center [331, 182] width 186 height 28
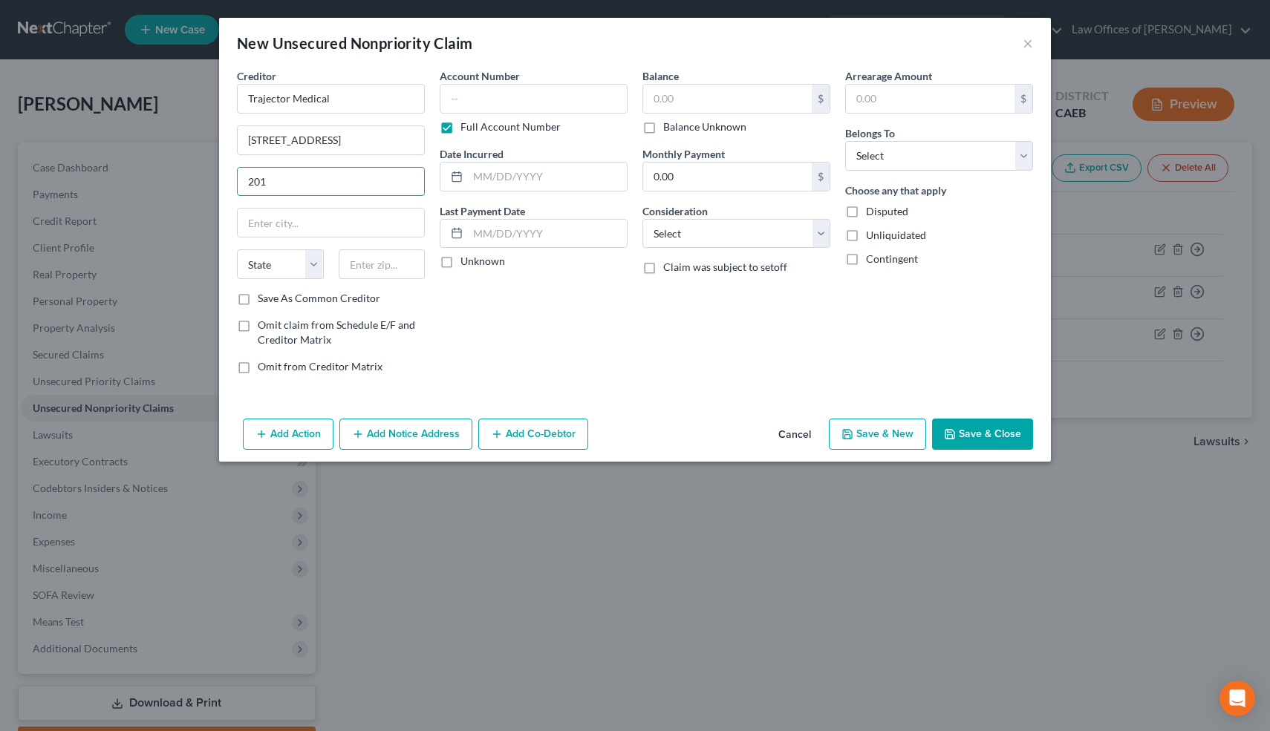
type input "201"
click at [384, 259] on input "text" at bounding box center [382, 264] width 87 height 30
type input "32607"
type input "[GEOGRAPHIC_DATA]"
select select "9"
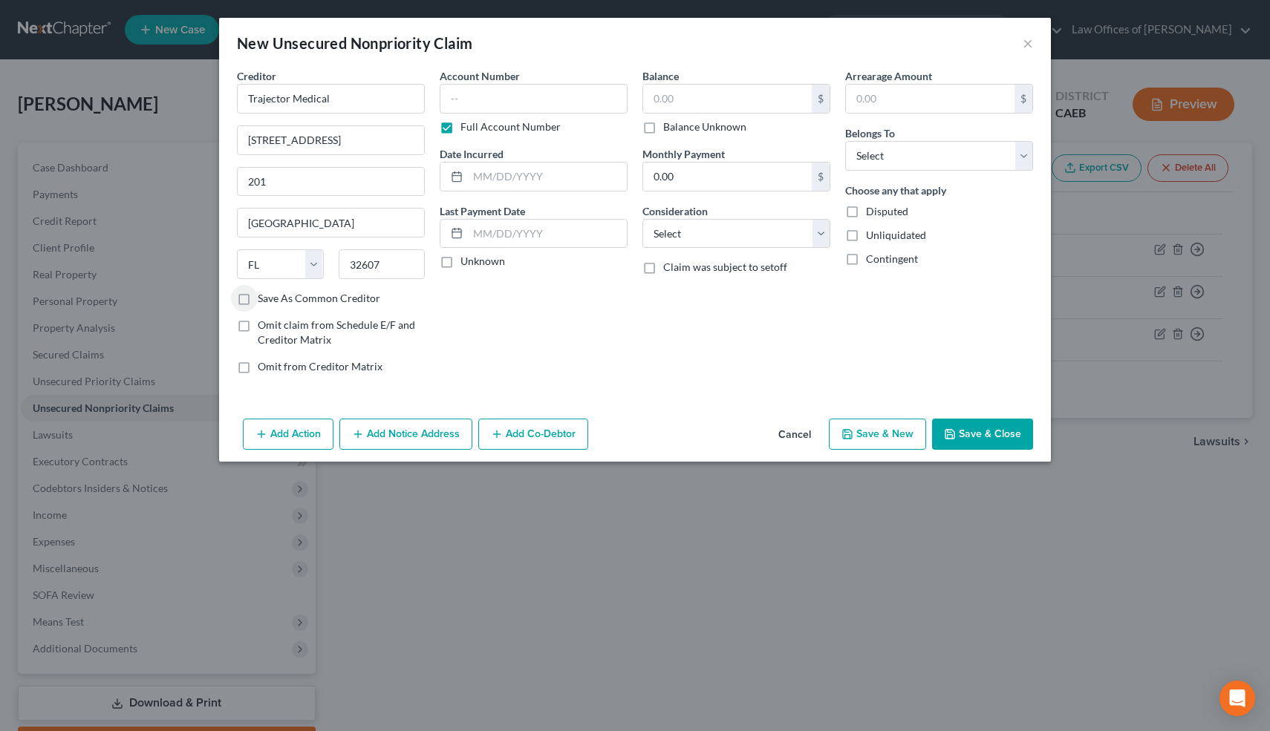
click at [460, 263] on label "Unknown" at bounding box center [482, 261] width 45 height 15
click at [466, 263] on input "Unknown" at bounding box center [471, 259] width 10 height 10
checkbox input "true"
click at [663, 122] on label "Balance Unknown" at bounding box center [704, 127] width 83 height 15
click at [669, 122] on input "Balance Unknown" at bounding box center [674, 125] width 10 height 10
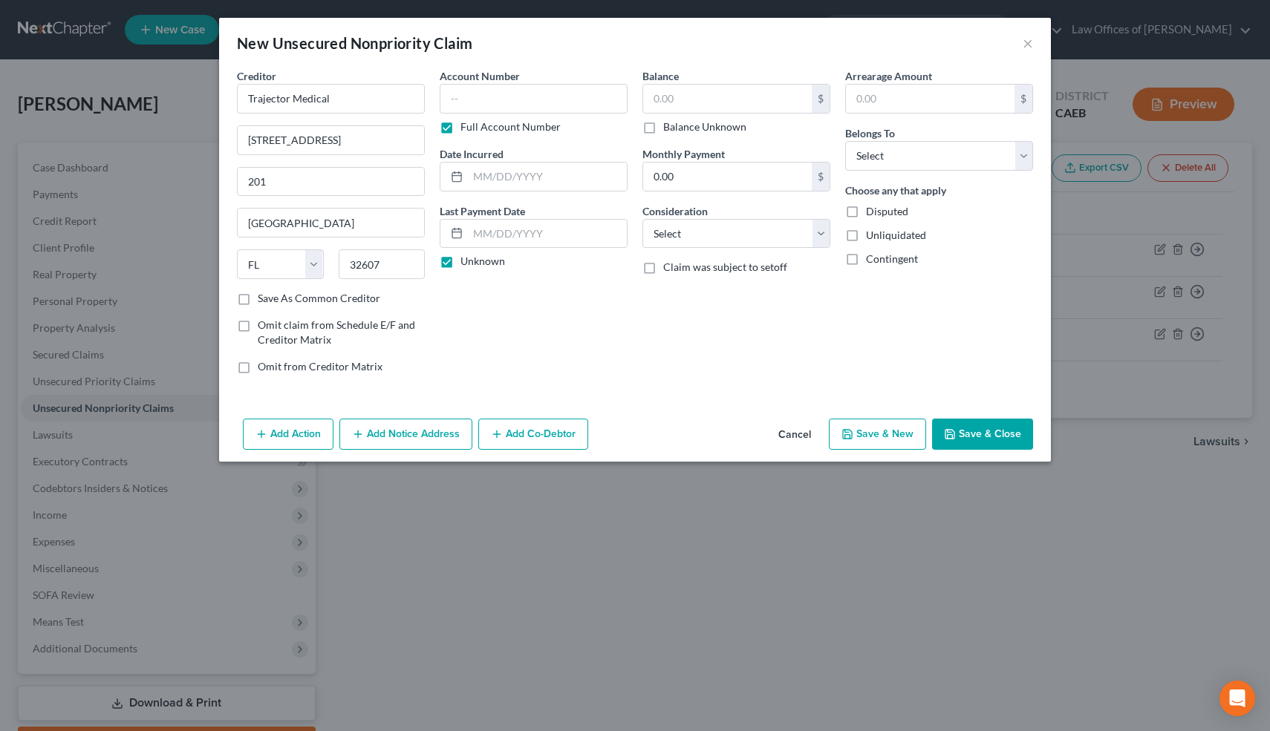
checkbox input "true"
type input "0.00"
click at [672, 236] on select "Select Cable / Satellite Services Collection Agency Credit Card Debt Debt Couns…" at bounding box center [736, 234] width 188 height 30
select select "9"
click at [642, 219] on select "Select Cable / Satellite Services Collection Agency Credit Card Debt Debt Couns…" at bounding box center [736, 234] width 188 height 30
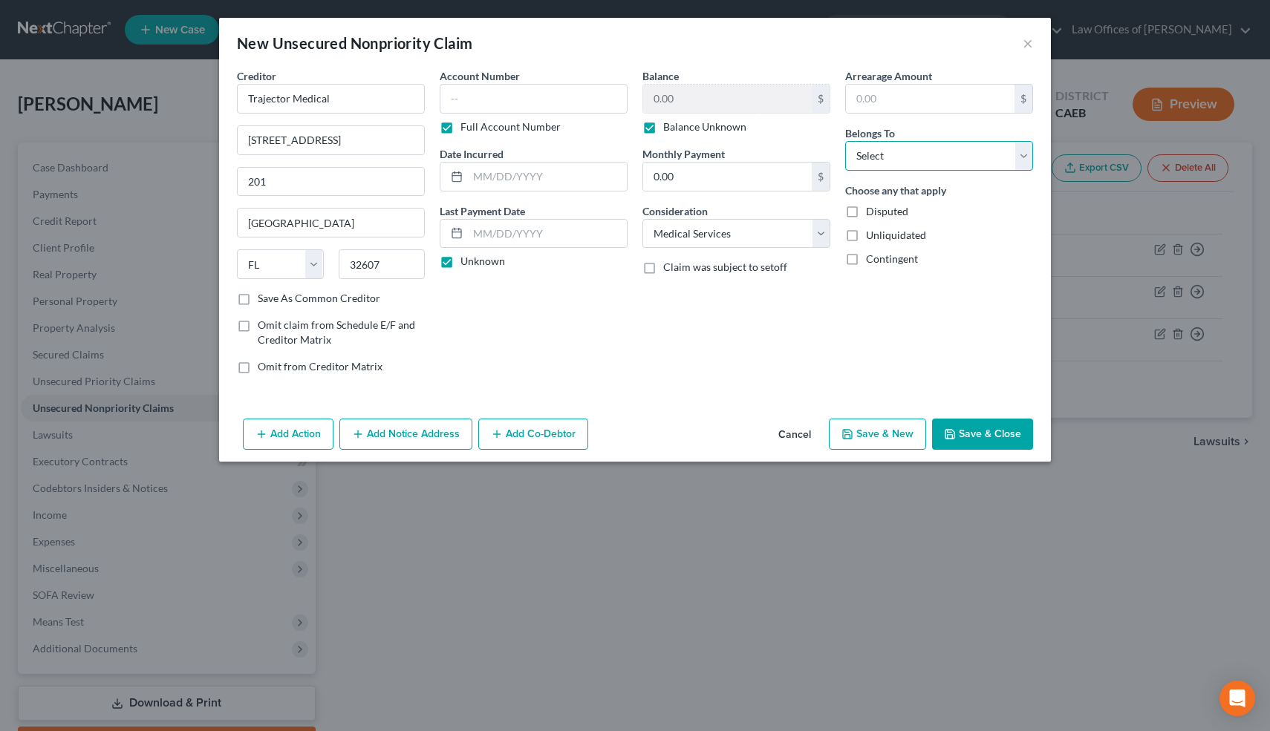
click at [944, 145] on select "Select Debtor 1 Only Debtor 2 Only Debtor 1 And Debtor 2 Only At Least One Of T…" at bounding box center [939, 156] width 188 height 30
select select "0"
click at [845, 141] on select "Select Debtor 1 Only Debtor 2 Only Debtor 1 And Debtor 2 Only At Least One Of T…" at bounding box center [939, 156] width 188 height 30
click at [970, 432] on button "Save & Close" at bounding box center [982, 434] width 101 height 31
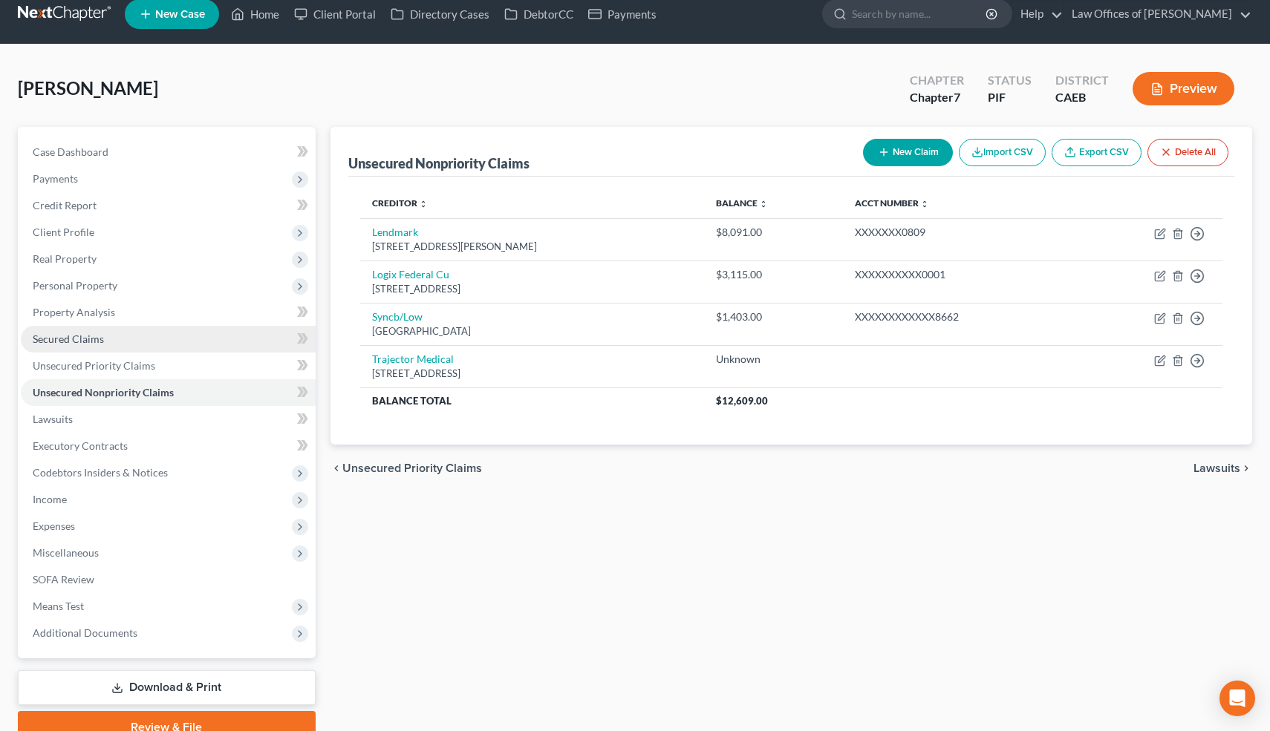
scroll to position [18, 0]
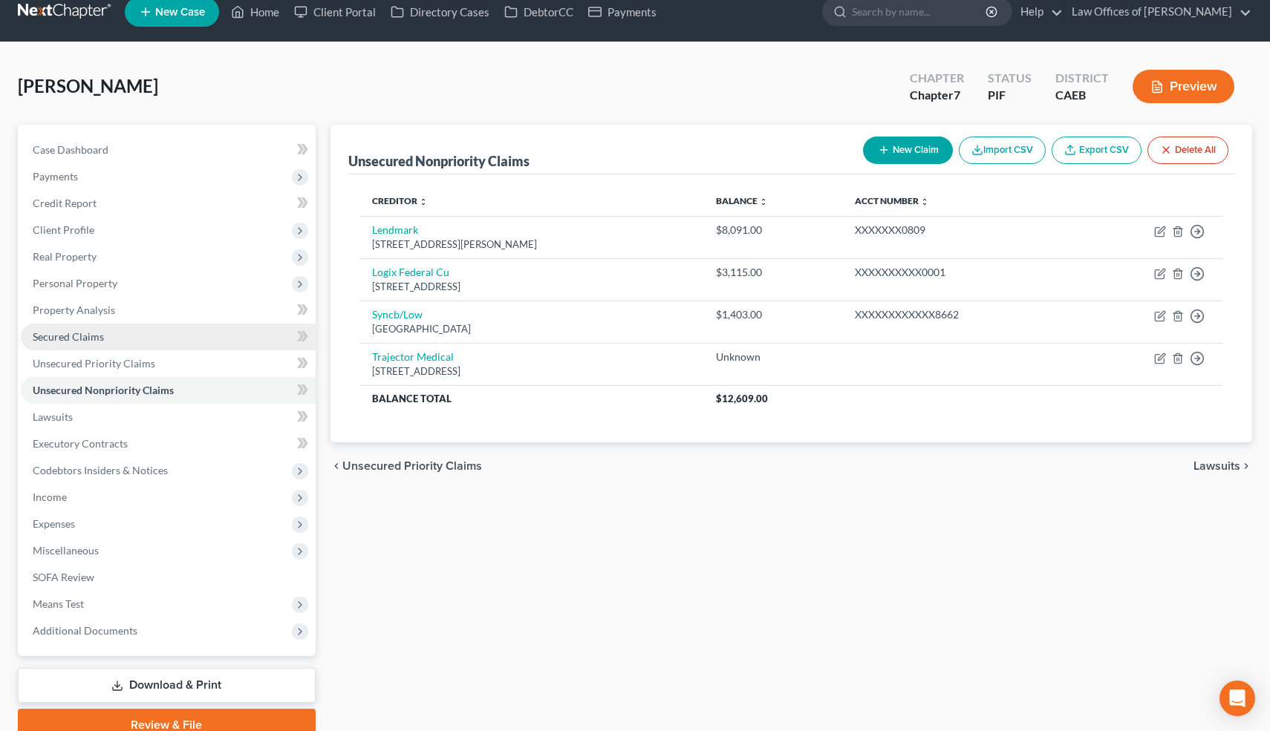
click at [127, 337] on link "Secured Claims" at bounding box center [168, 337] width 295 height 27
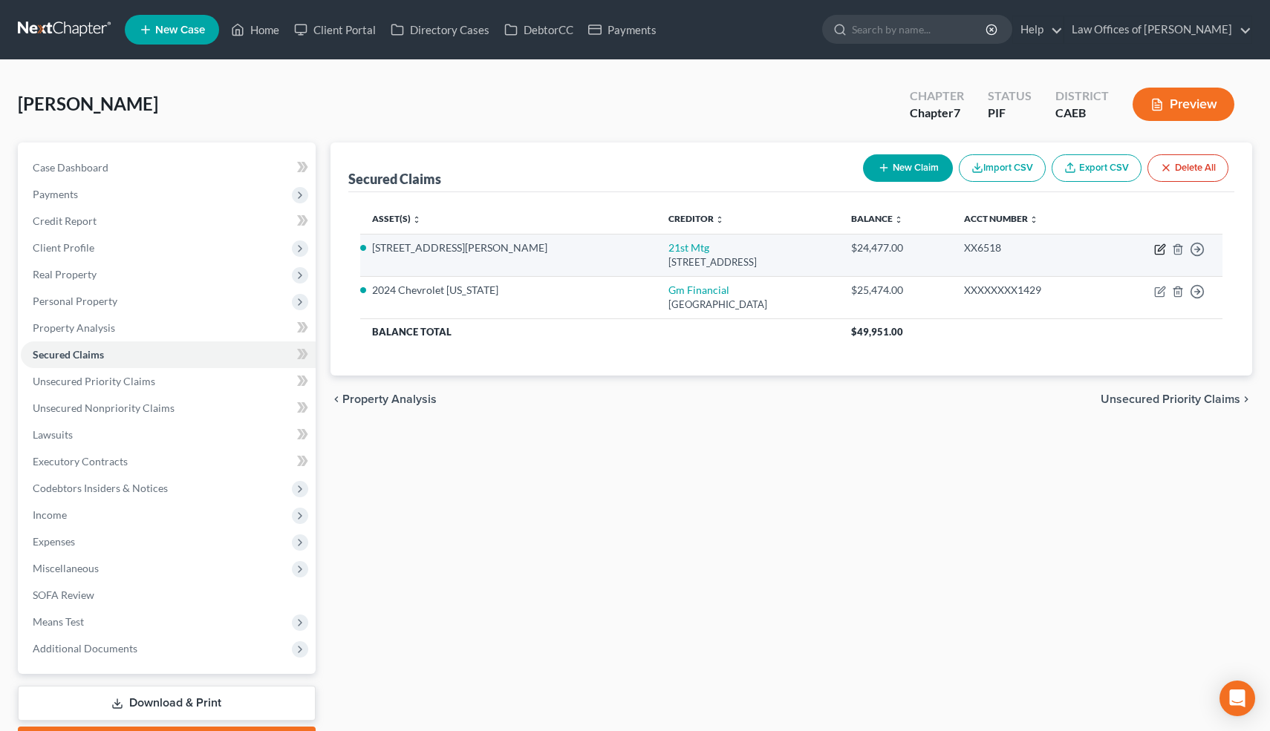
click at [1159, 252] on icon "button" at bounding box center [1160, 250] width 12 height 12
select select "44"
select select "4"
select select "0"
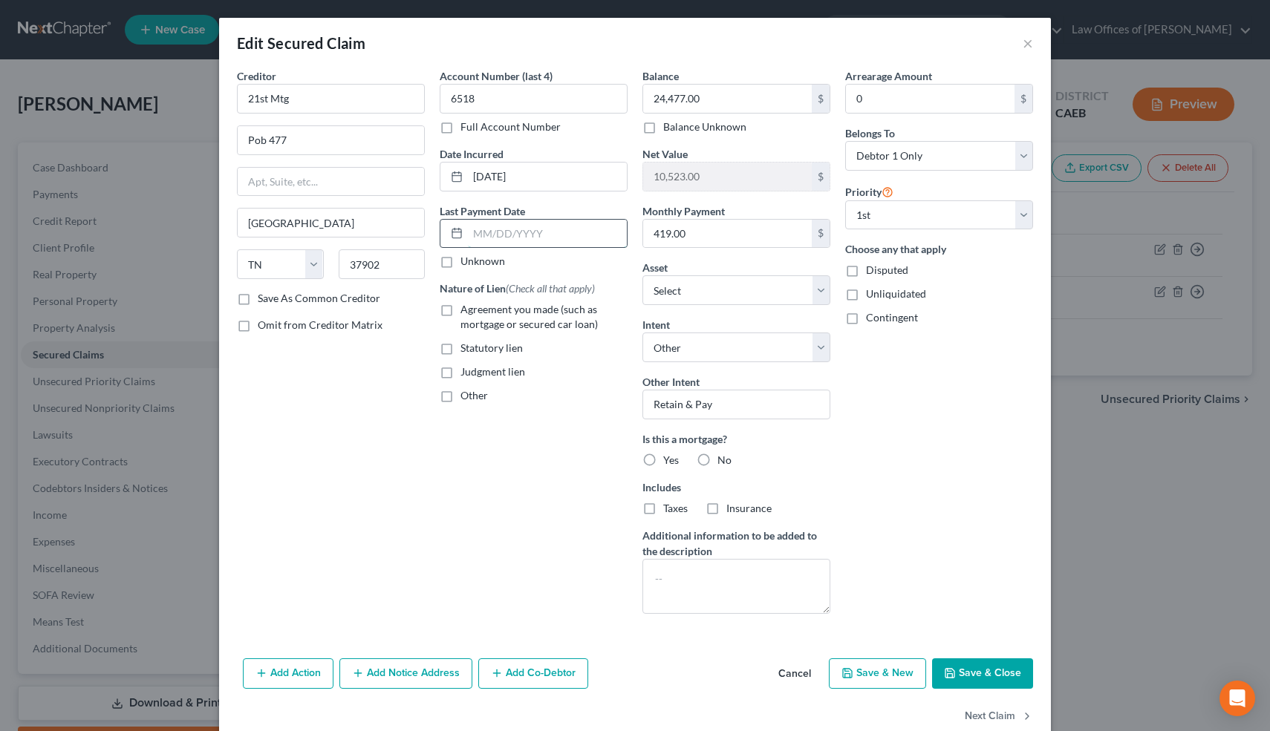
click at [521, 236] on input "text" at bounding box center [547, 234] width 159 height 28
type input "0"
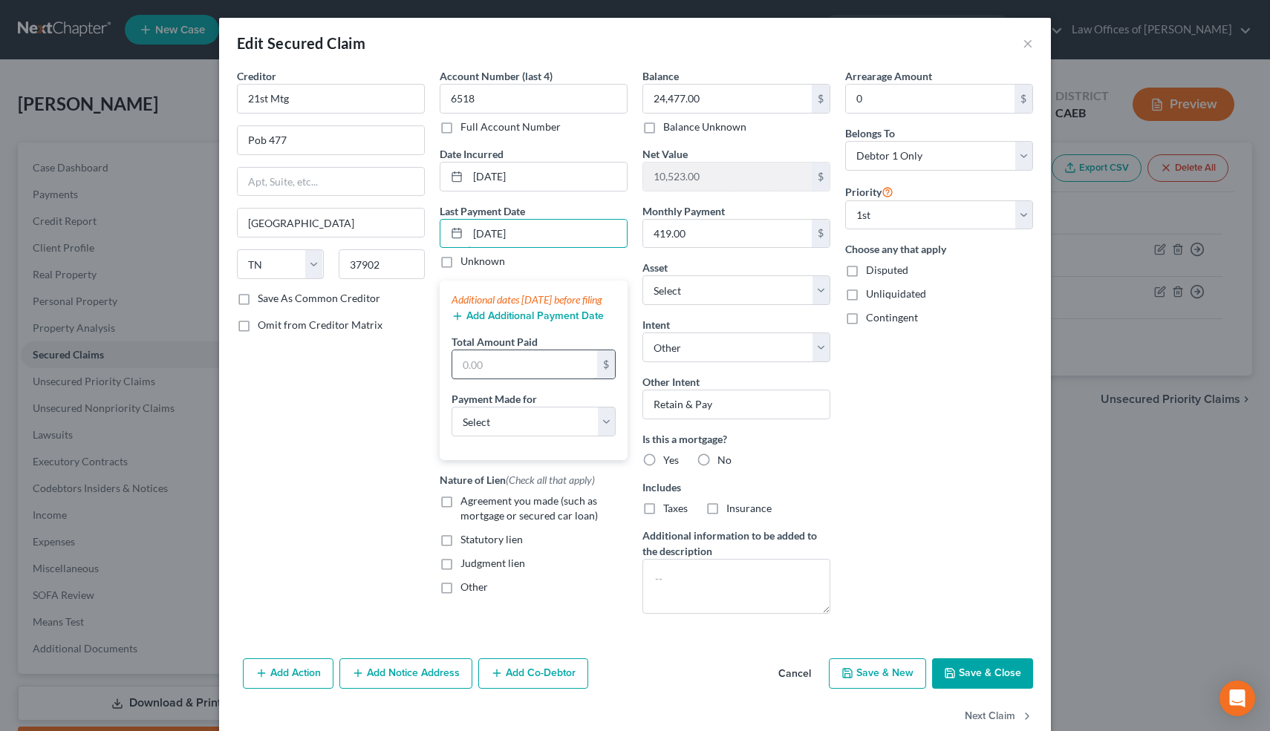
type input "[DATE]"
click at [484, 373] on input "text" at bounding box center [524, 364] width 145 height 28
type input "1,257"
click at [486, 433] on select "Select Car Credit Card Loan Repayment Mortgage Other Suppliers Or Vendors" at bounding box center [533, 422] width 164 height 30
select select "3"
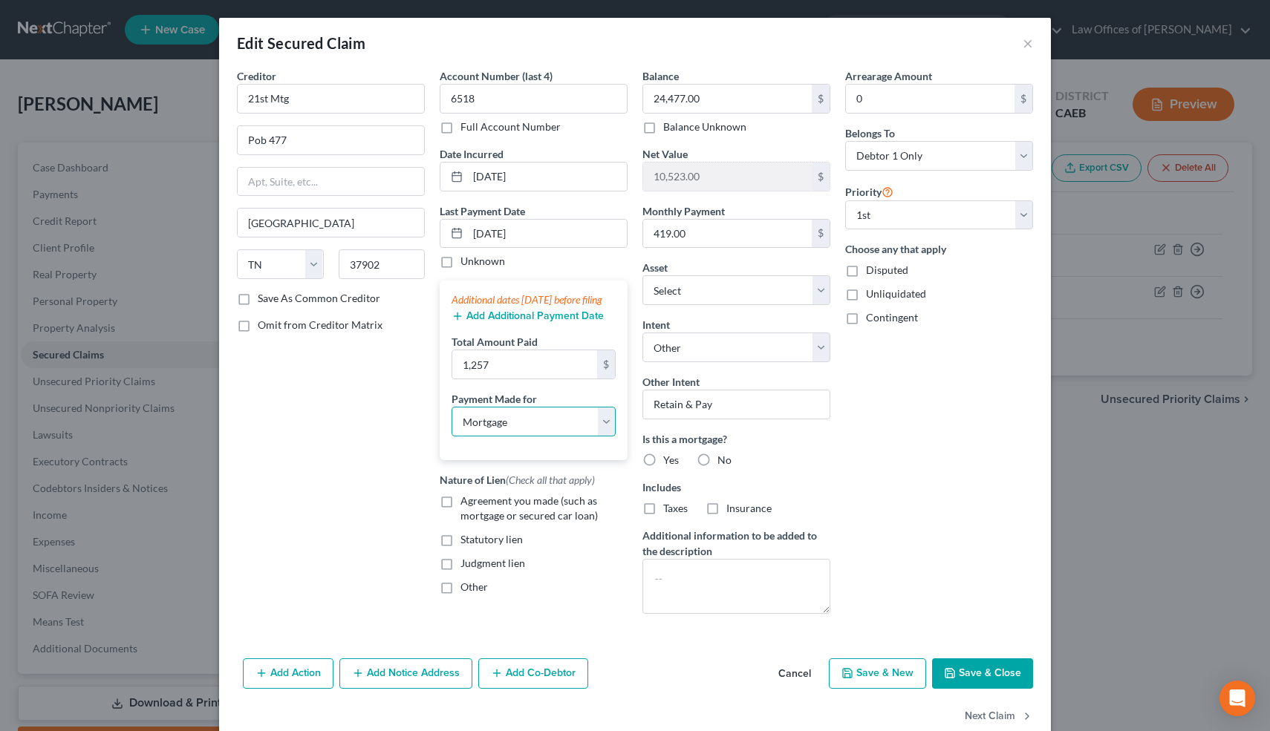
click at [451, 422] on select "Select Car Credit Card Loan Repayment Mortgage Other Suppliers Or Vendors" at bounding box center [533, 422] width 164 height 30
click at [460, 514] on label "Agreement you made (such as mortgage or secured car loan)" at bounding box center [543, 509] width 167 height 30
click at [466, 503] on input "Agreement you made (such as mortgage or secured car loan)" at bounding box center [471, 499] width 10 height 10
checkbox input "true"
click at [663, 460] on label "Yes" at bounding box center [671, 460] width 16 height 15
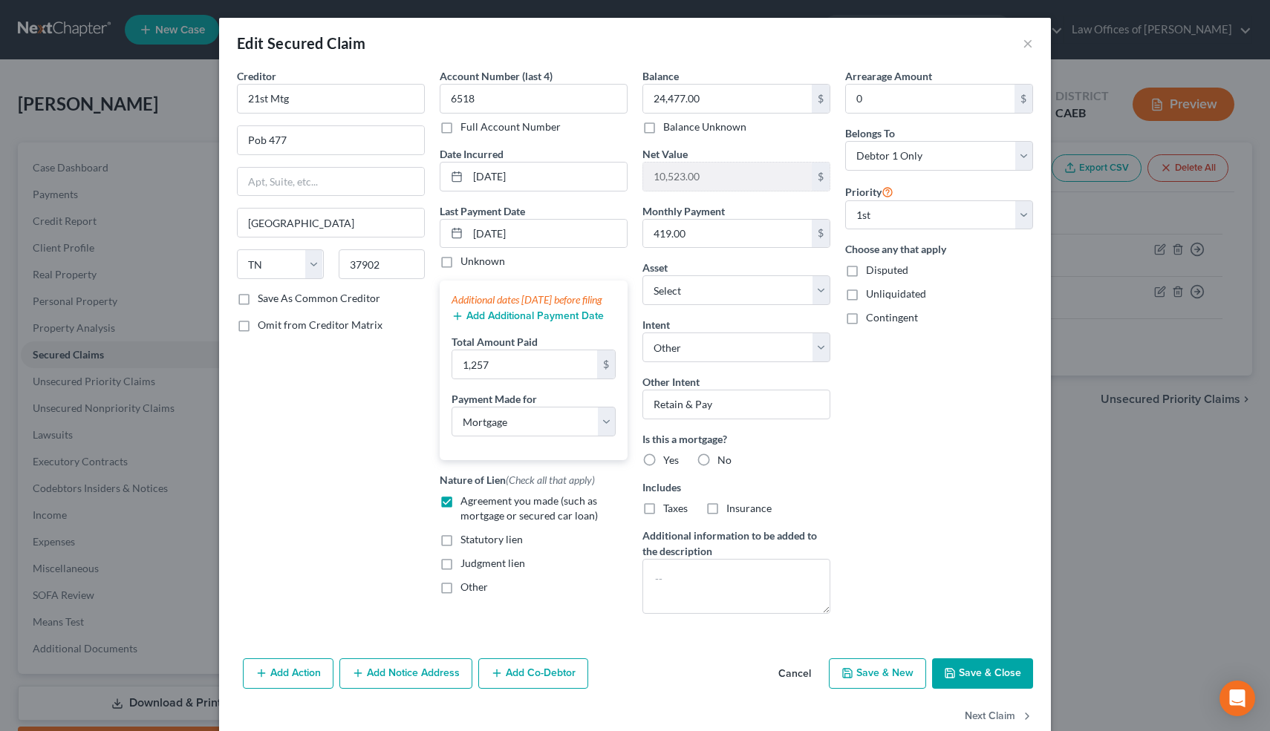
click at [669, 460] on input "Yes" at bounding box center [674, 458] width 10 height 10
radio input "true"
click at [663, 509] on label "Taxes" at bounding box center [675, 508] width 25 height 15
click at [669, 509] on input "Taxes" at bounding box center [674, 506] width 10 height 10
checkbox input "true"
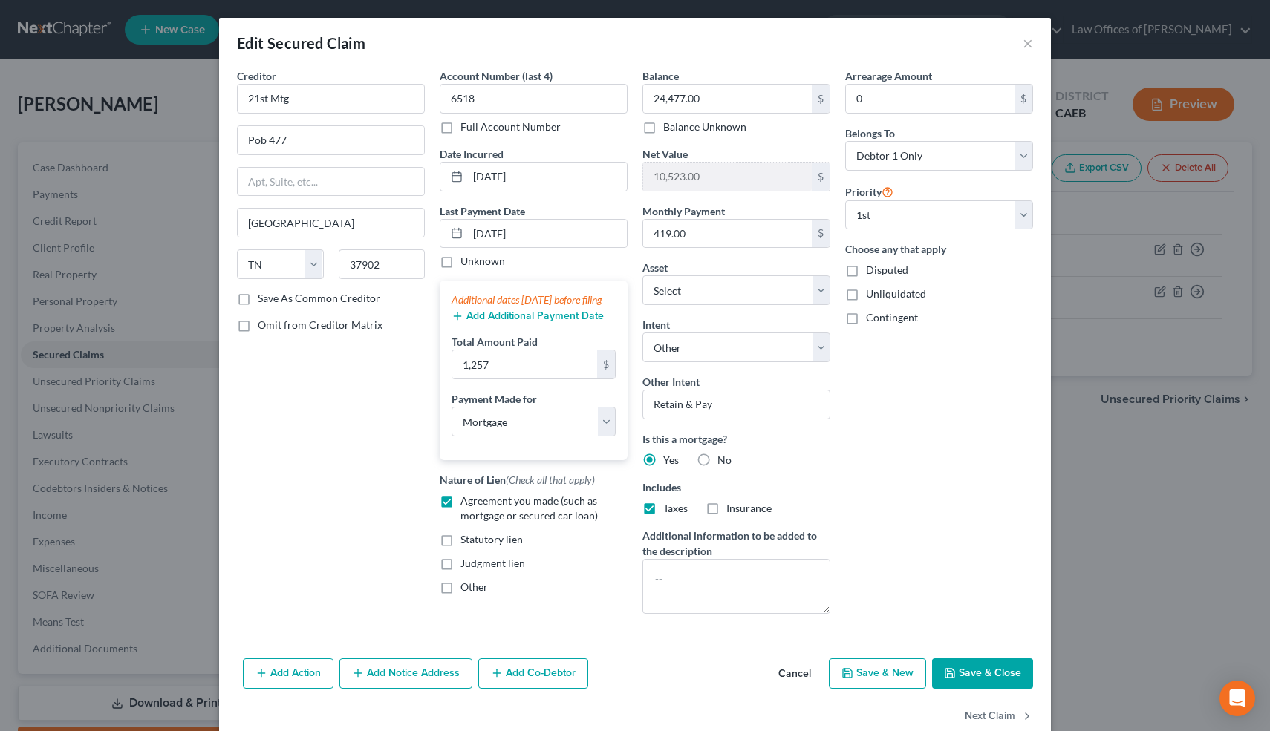
click at [726, 510] on label "Insurance" at bounding box center [748, 508] width 45 height 15
click at [732, 510] on input "Insurance" at bounding box center [737, 506] width 10 height 10
checkbox input "true"
click at [976, 670] on button "Save & Close" at bounding box center [982, 674] width 101 height 31
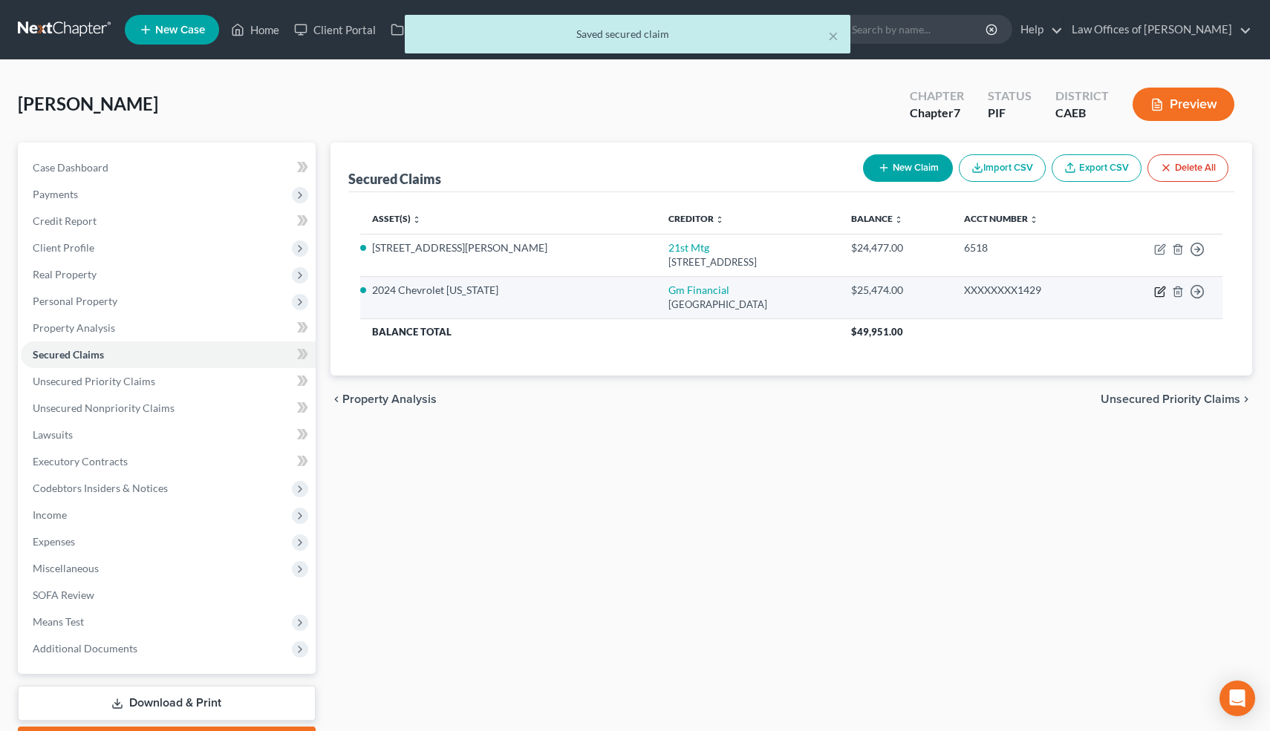
click at [1160, 286] on icon "button" at bounding box center [1160, 292] width 12 height 12
select select "45"
select select "4"
select select "0"
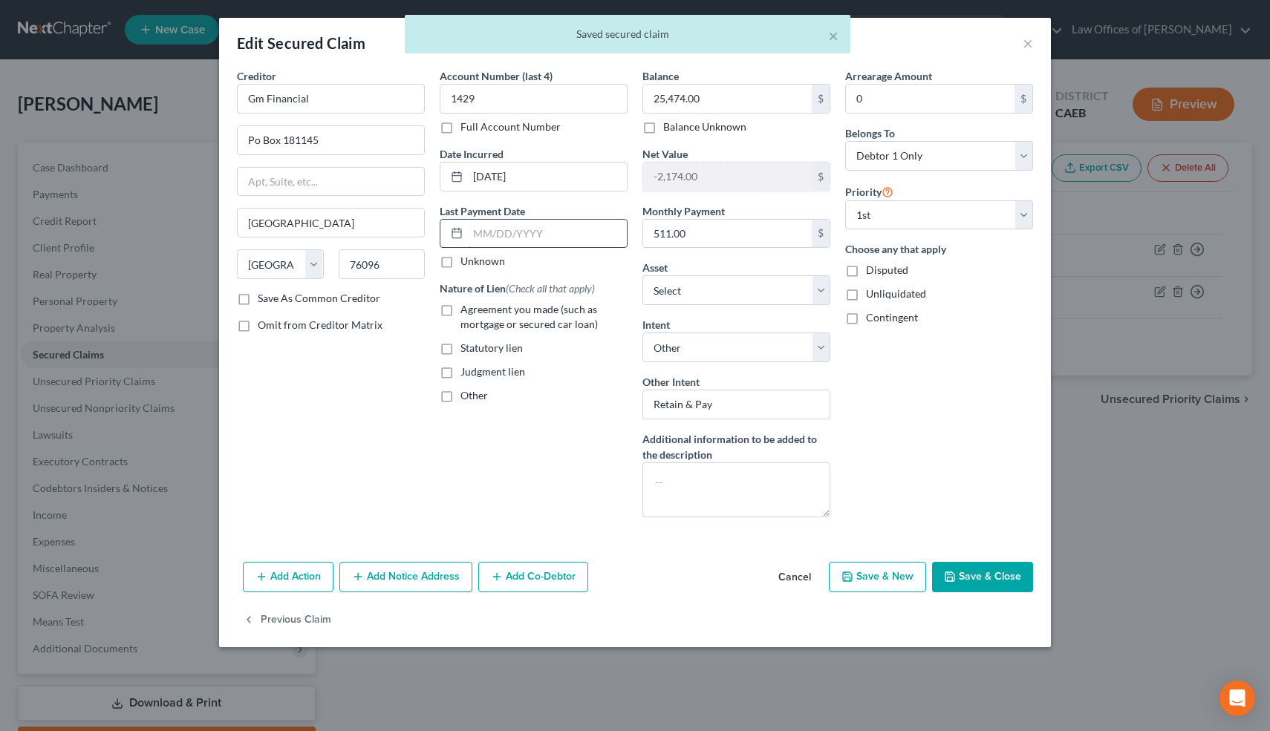
click at [504, 227] on input "text" at bounding box center [547, 234] width 159 height 28
click at [543, 179] on input "[DATE]" at bounding box center [547, 177] width 159 height 28
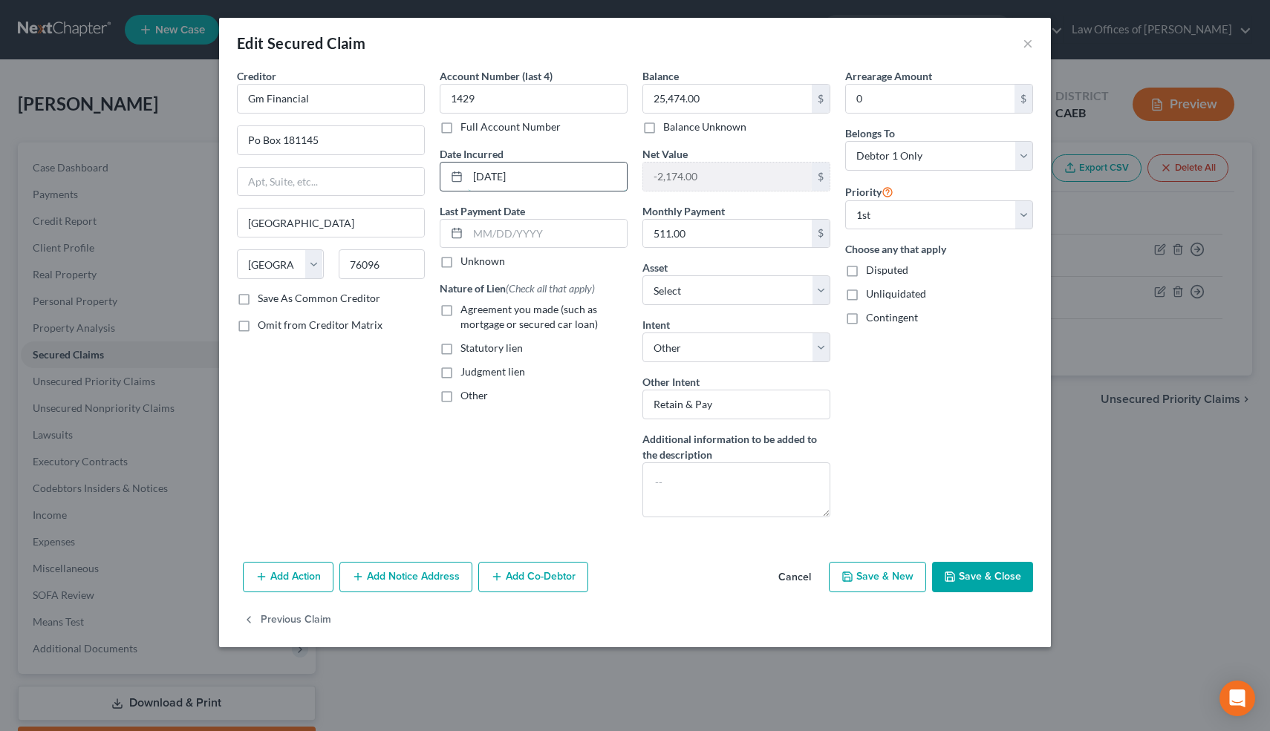
click at [489, 177] on input "[DATE]" at bounding box center [547, 177] width 159 height 28
click at [507, 177] on input "02/17-2025" at bounding box center [547, 177] width 159 height 28
type input "[DATE]"
click at [486, 229] on input "text" at bounding box center [547, 234] width 159 height 28
type input "[DATE]"
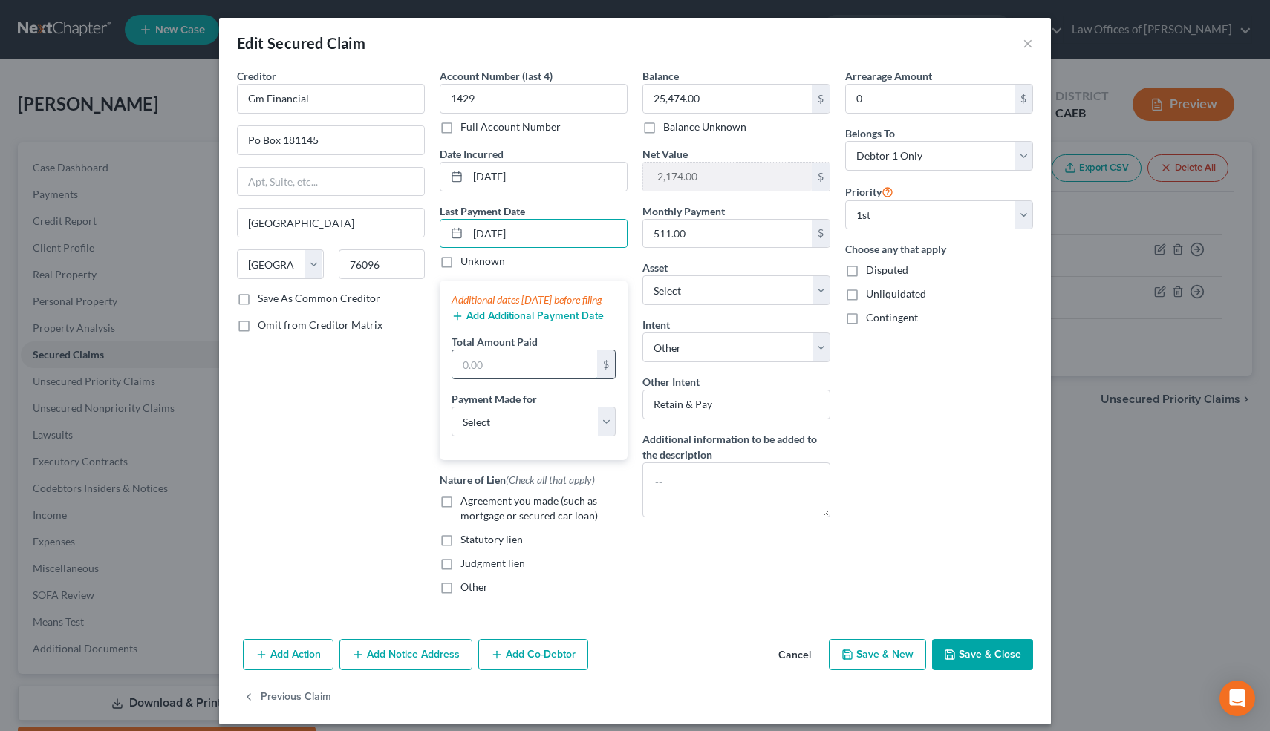
click at [515, 379] on input "text" at bounding box center [524, 364] width 145 height 28
type input "1,533"
click at [490, 437] on select "Select Car Credit Card Loan Repayment Mortgage Other Suppliers Or Vendors" at bounding box center [533, 422] width 164 height 30
select select "0"
click at [451, 422] on select "Select Car Credit Card Loan Repayment Mortgage Other Suppliers Or Vendors" at bounding box center [533, 422] width 164 height 30
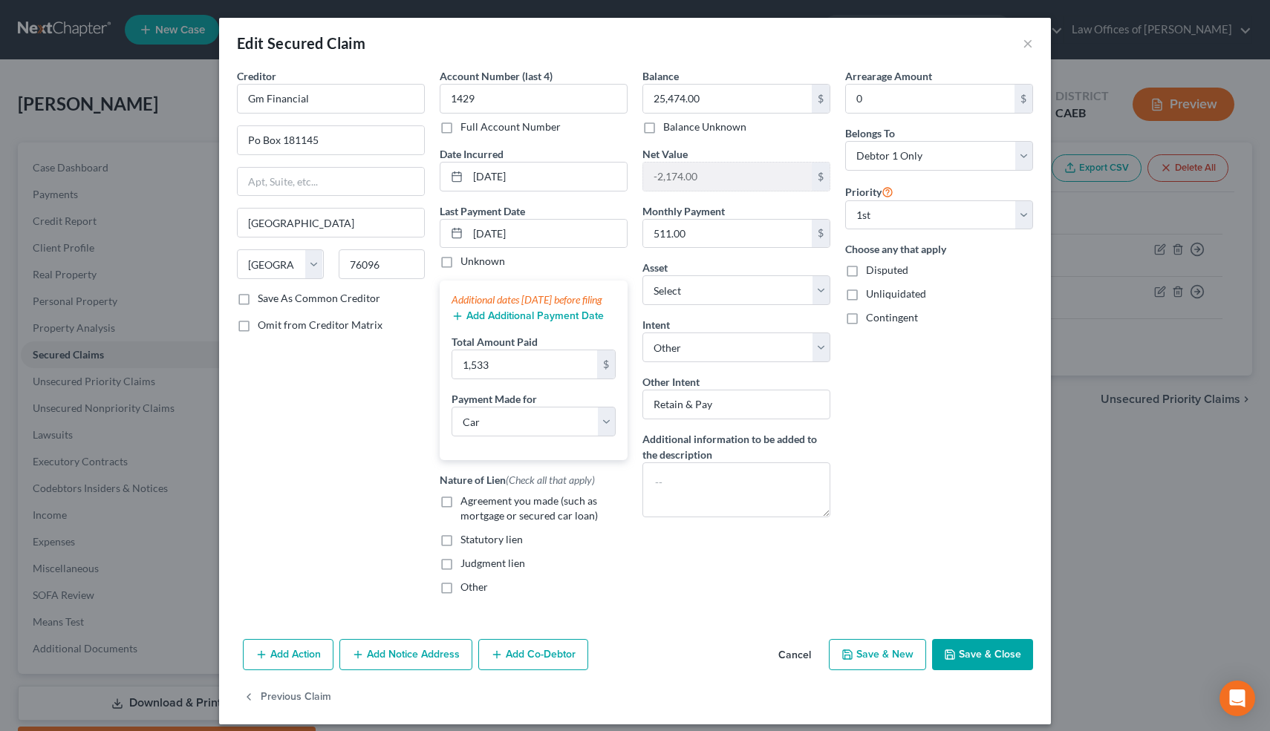
click at [460, 523] on label "Agreement you made (such as mortgage or secured car loan)" at bounding box center [543, 509] width 167 height 30
click at [466, 503] on input "Agreement you made (such as mortgage or secured car loan)" at bounding box center [471, 499] width 10 height 10
checkbox input "true"
click at [989, 670] on button "Save & Close" at bounding box center [982, 654] width 101 height 31
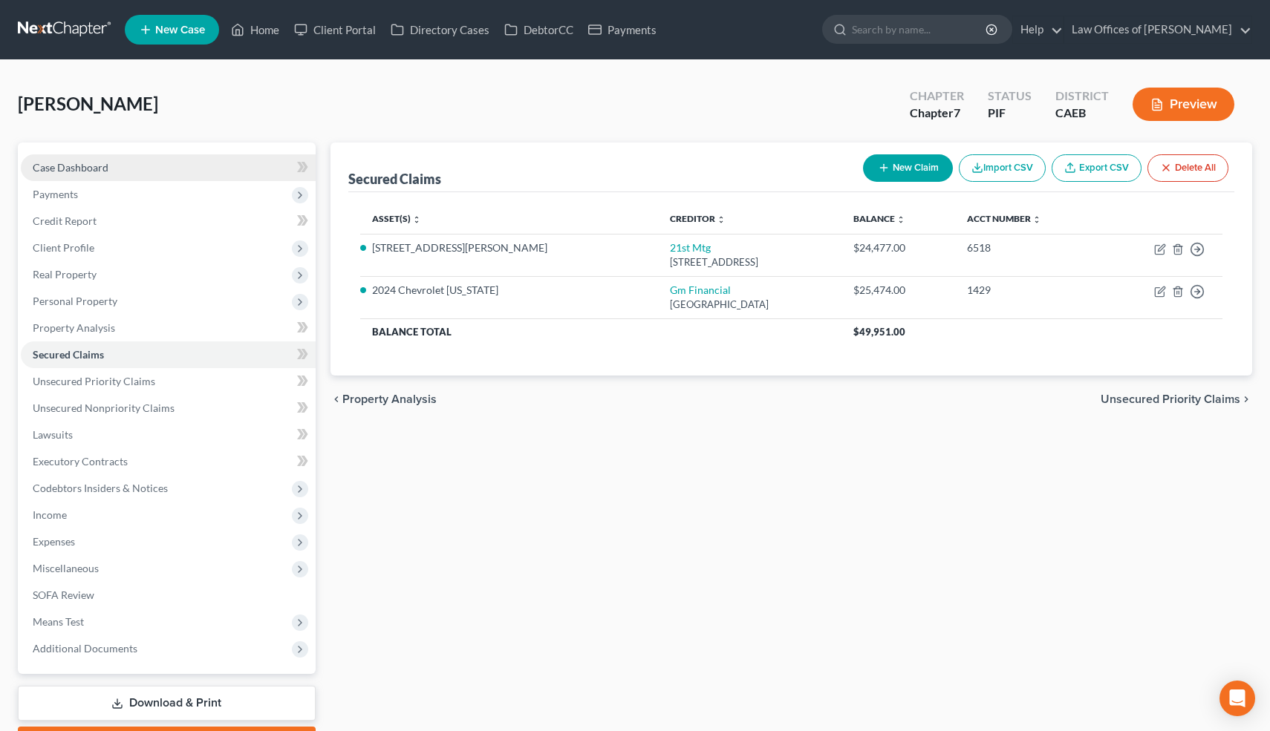
click at [56, 169] on span "Case Dashboard" at bounding box center [71, 167] width 76 height 13
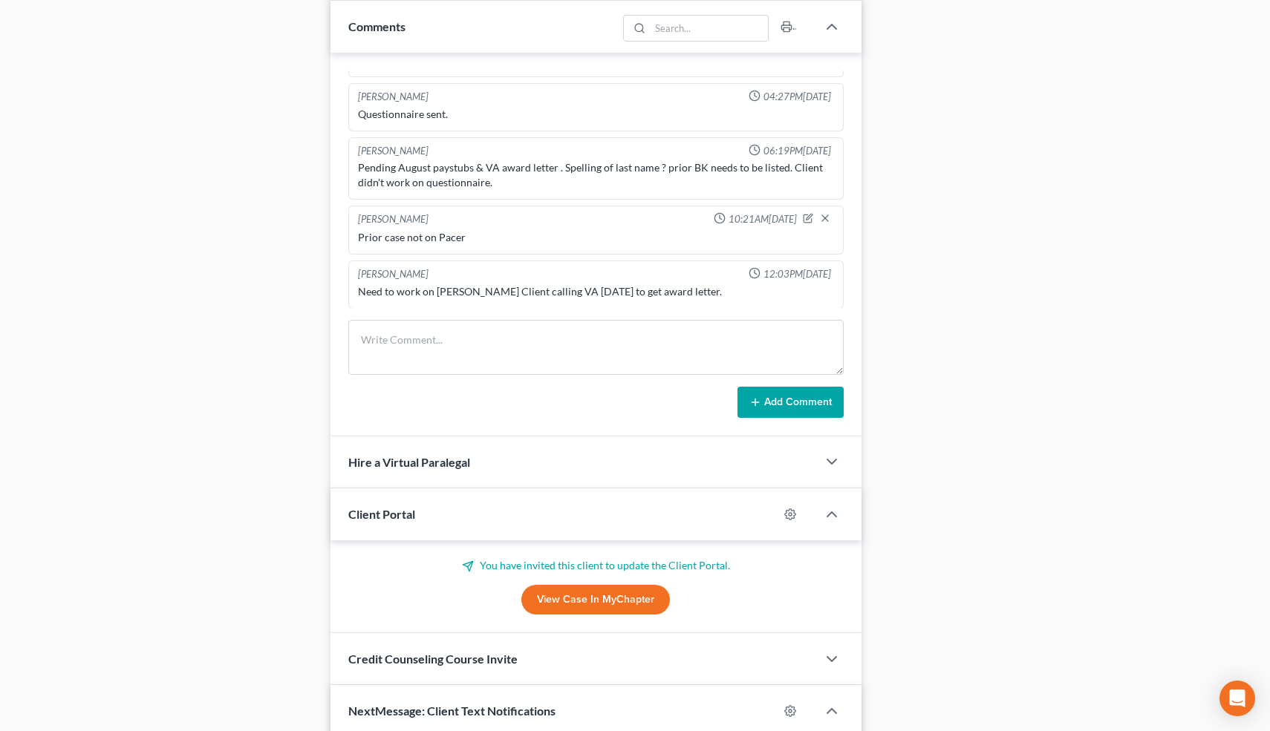
scroll to position [915, 0]
click at [509, 334] on textarea at bounding box center [596, 345] width 496 height 55
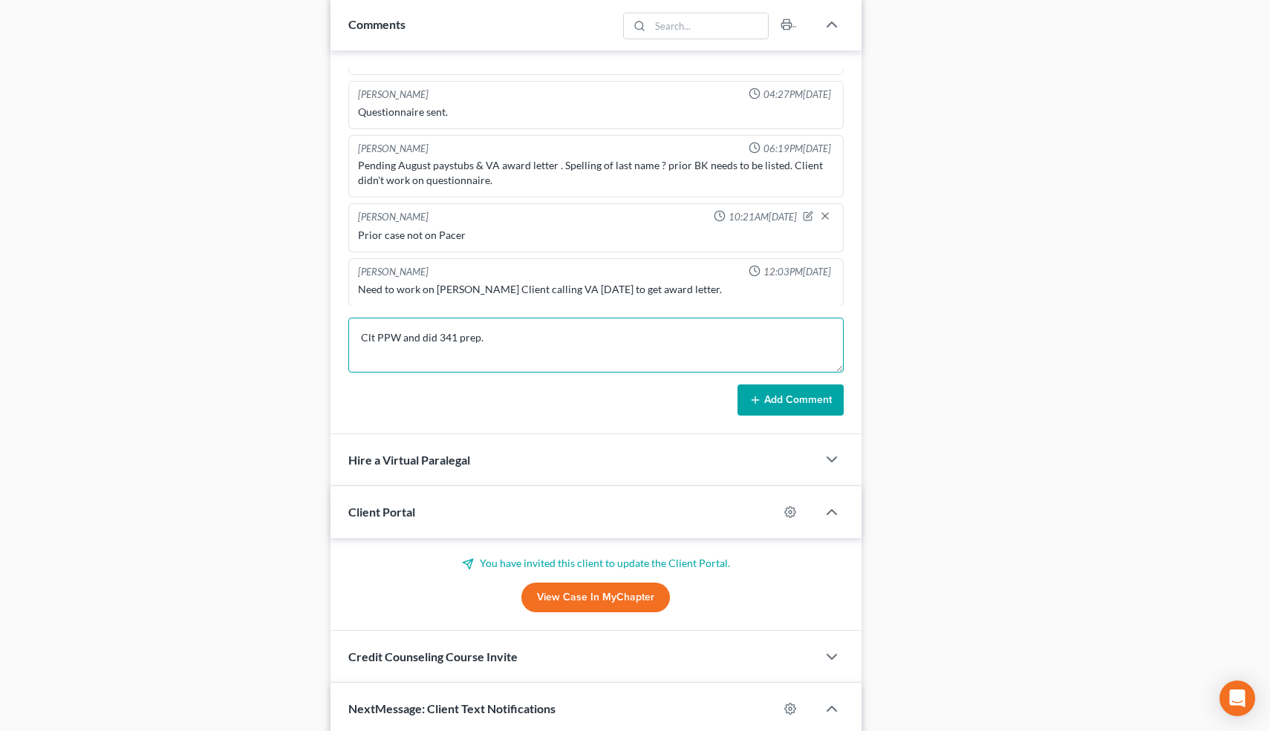
type textarea "Clt PPW and did 341 prep."
click at [757, 394] on icon at bounding box center [755, 400] width 12 height 12
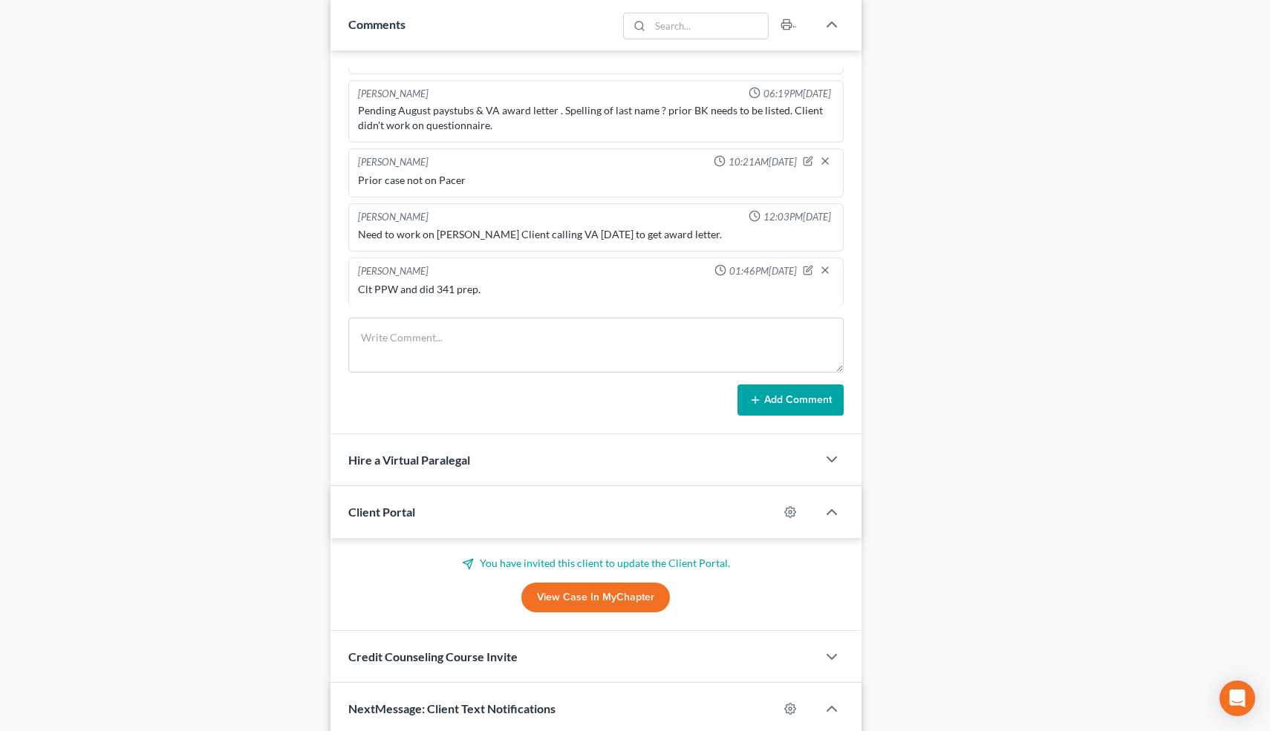
scroll to position [0, 0]
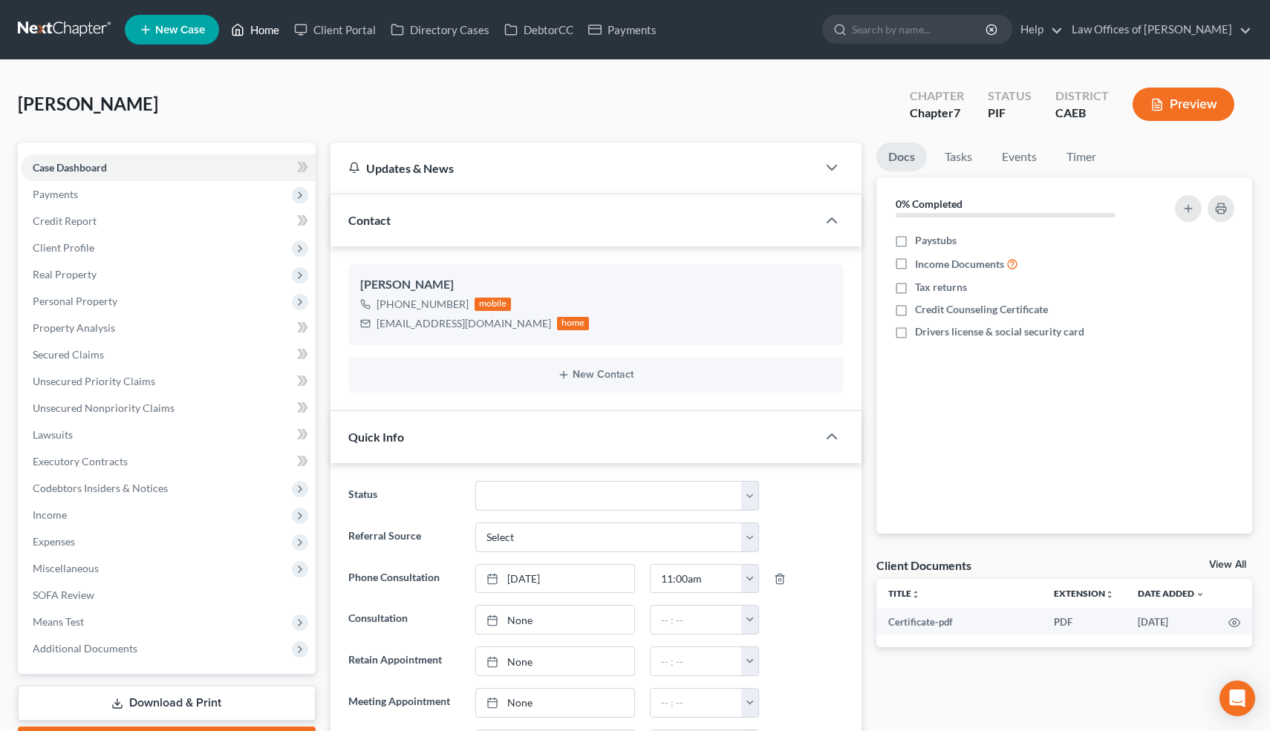
click at [268, 30] on link "Home" at bounding box center [254, 29] width 63 height 27
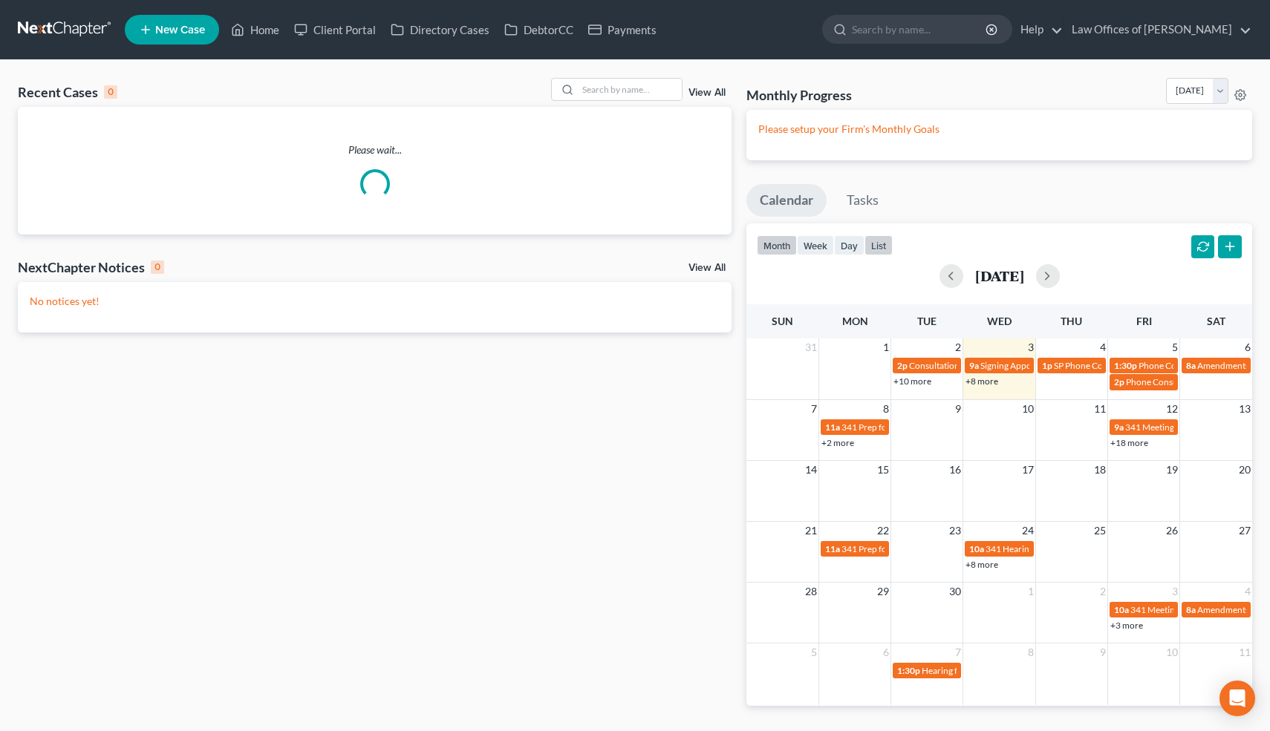
click at [881, 243] on button "list" at bounding box center [878, 245] width 28 height 20
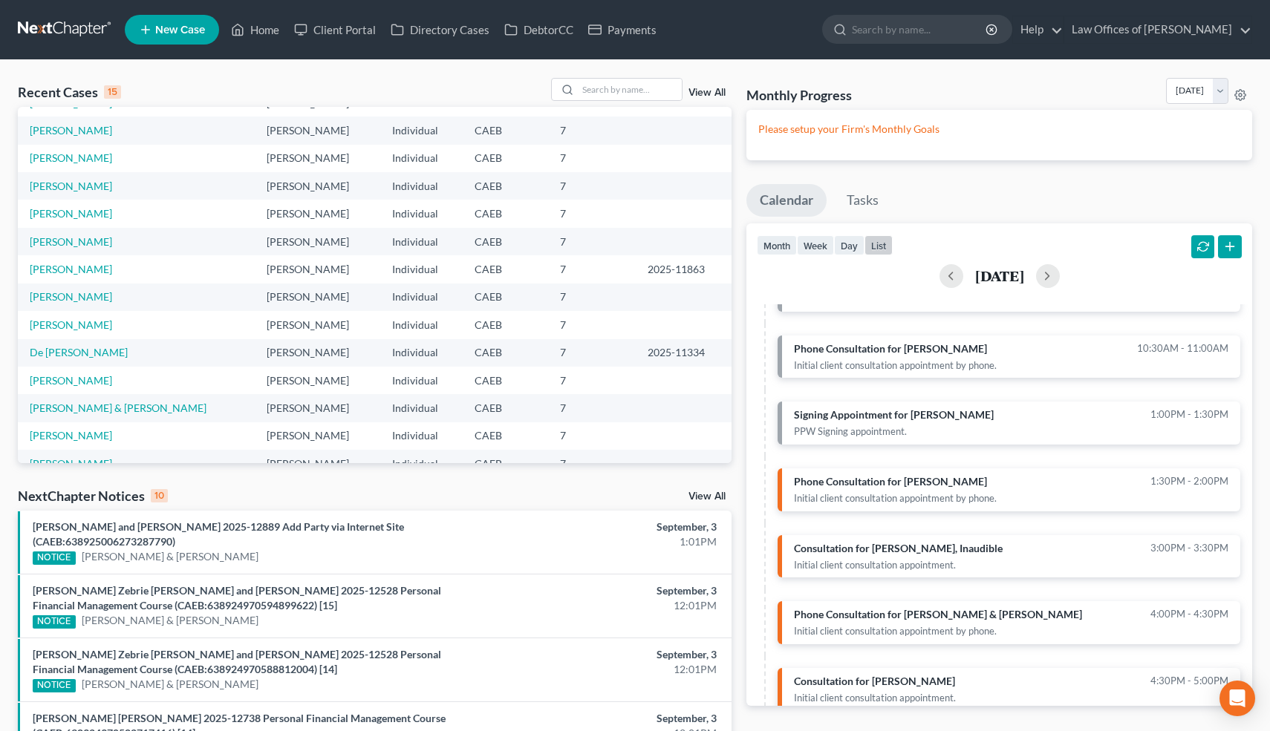
scroll to position [102, 0]
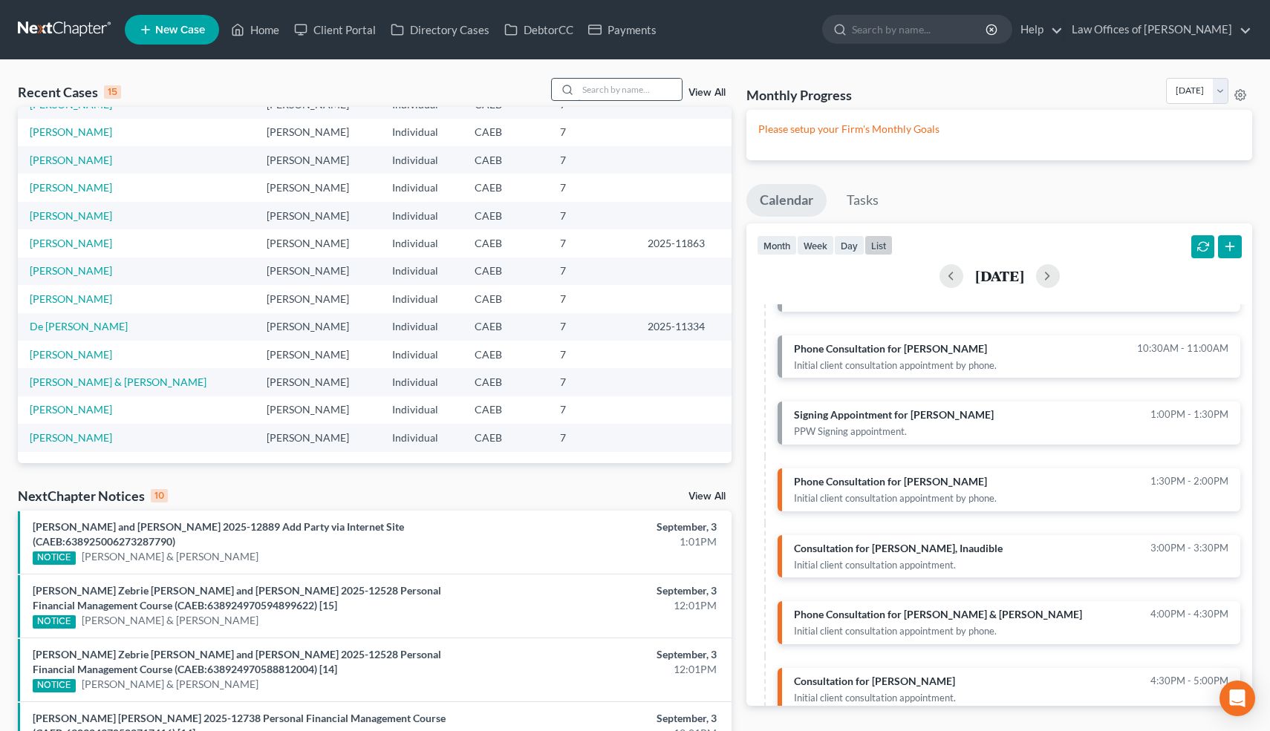
click at [639, 91] on input "search" at bounding box center [630, 90] width 104 height 22
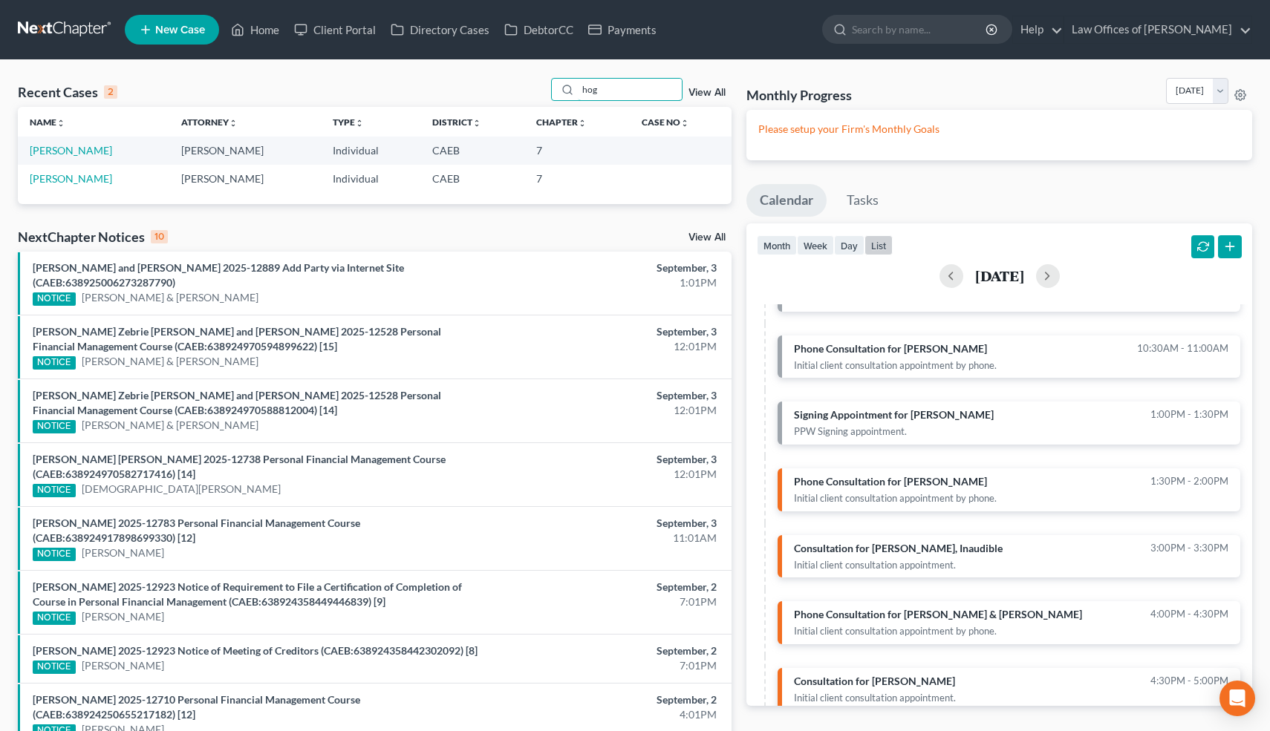
scroll to position [0, 0]
type input "hog"
click at [88, 152] on link "[PERSON_NAME]" at bounding box center [71, 150] width 82 height 13
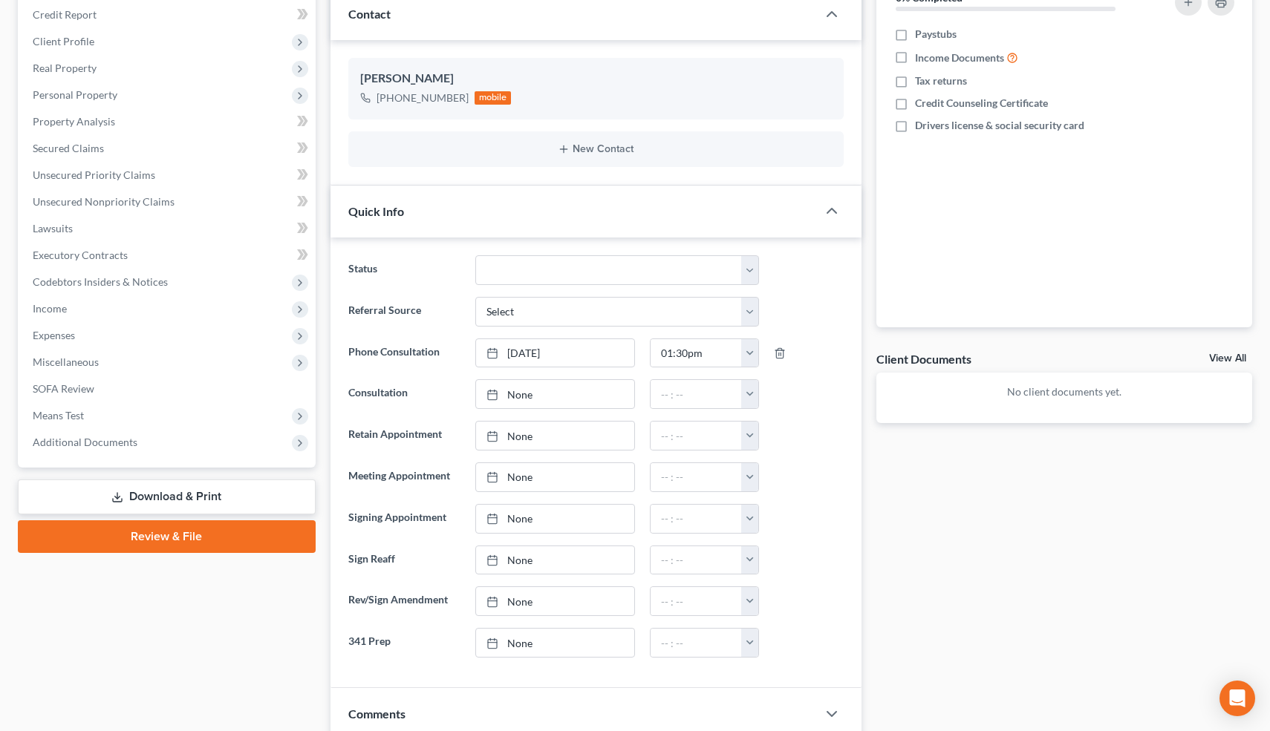
scroll to position [480, 0]
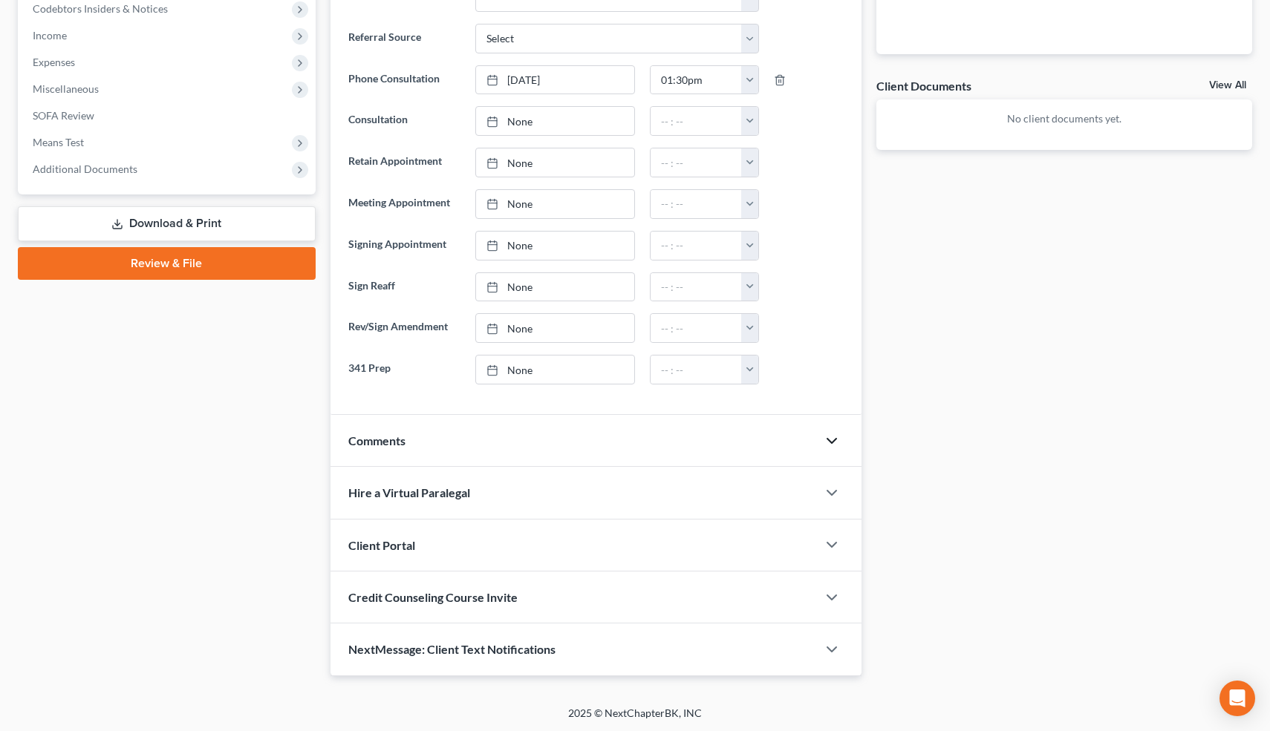
click at [829, 443] on icon "button" at bounding box center [832, 441] width 18 height 18
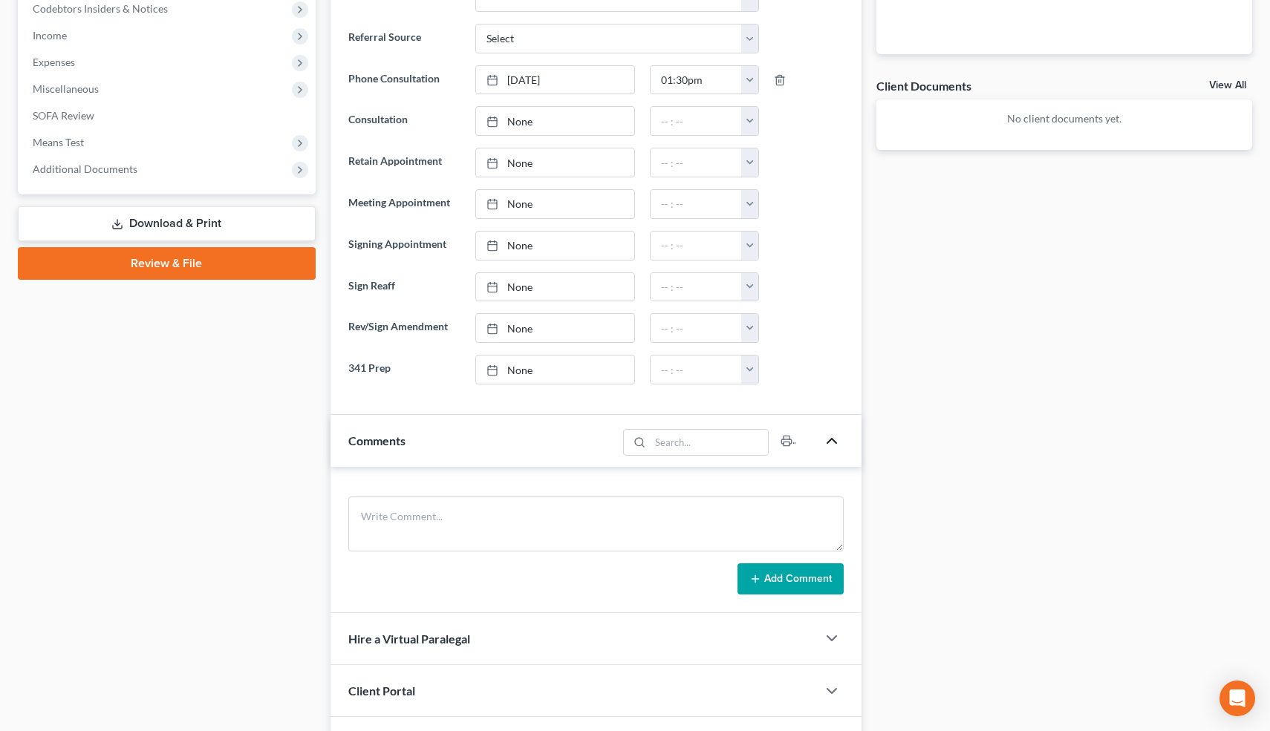
scroll to position [626, 0]
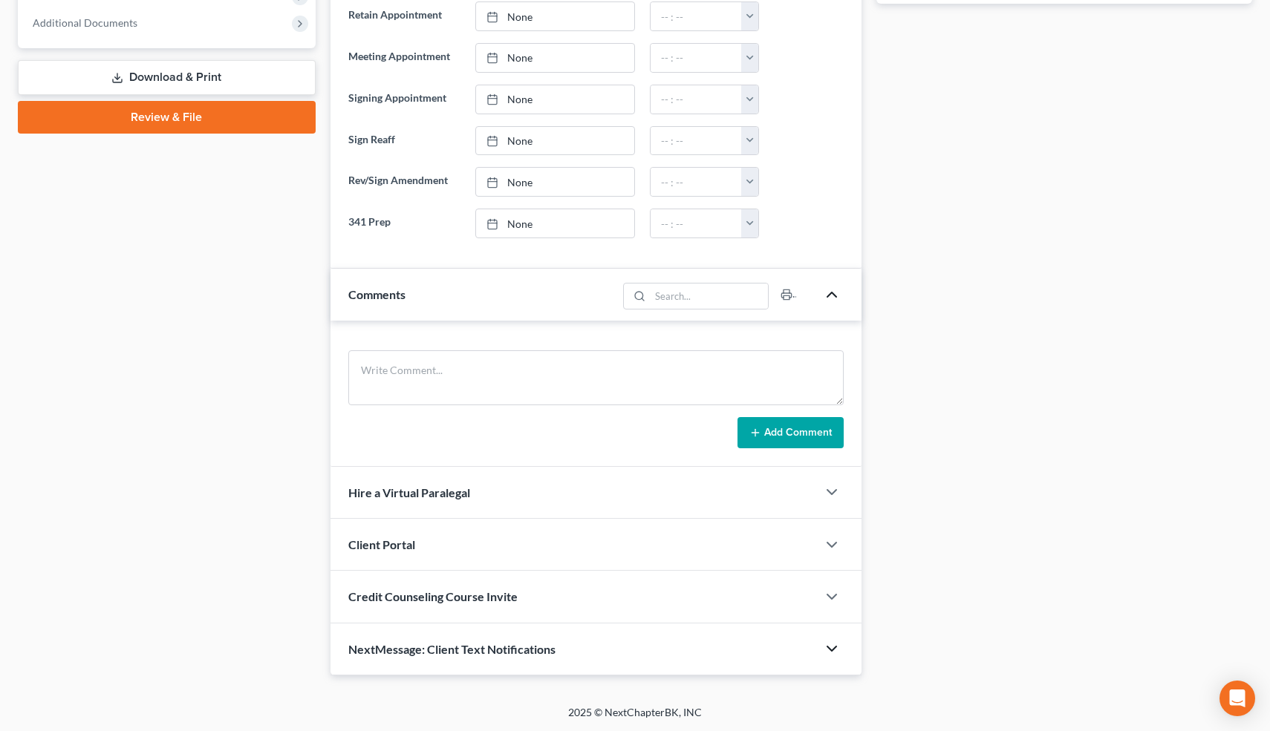
click at [829, 647] on polyline "button" at bounding box center [831, 649] width 9 height 4
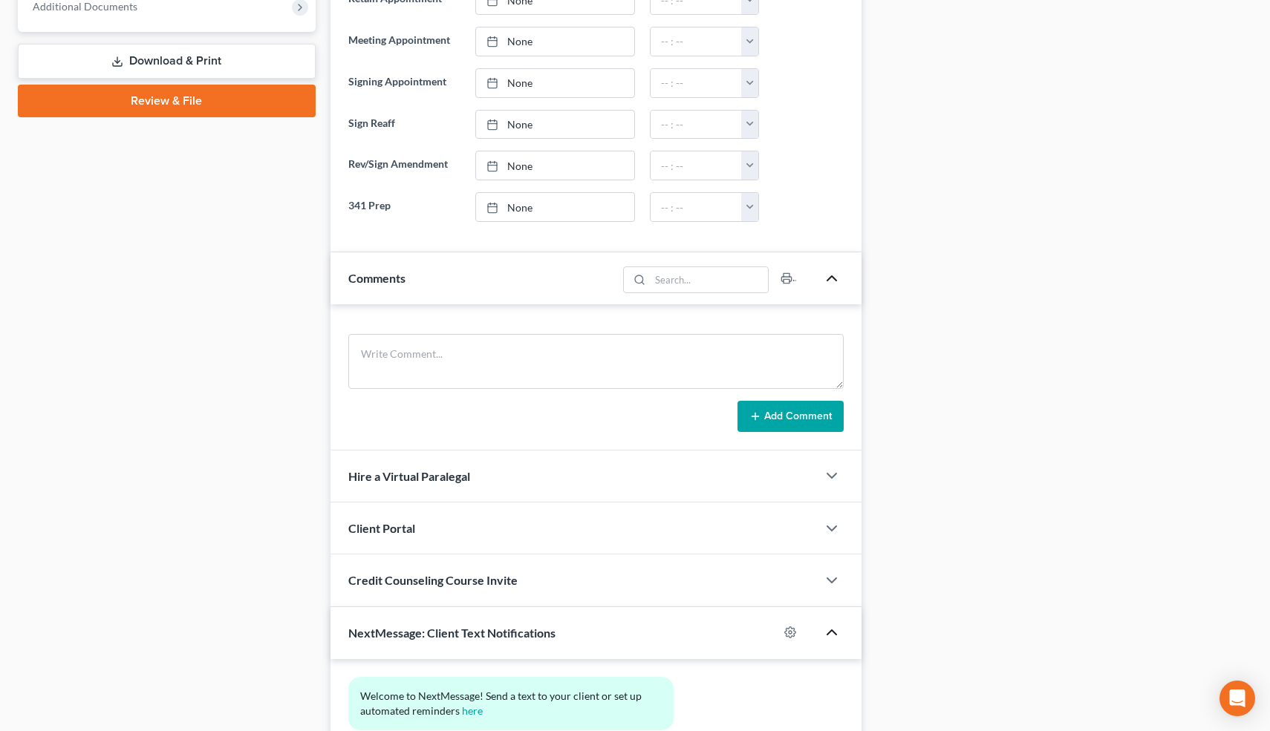
scroll to position [640, 0]
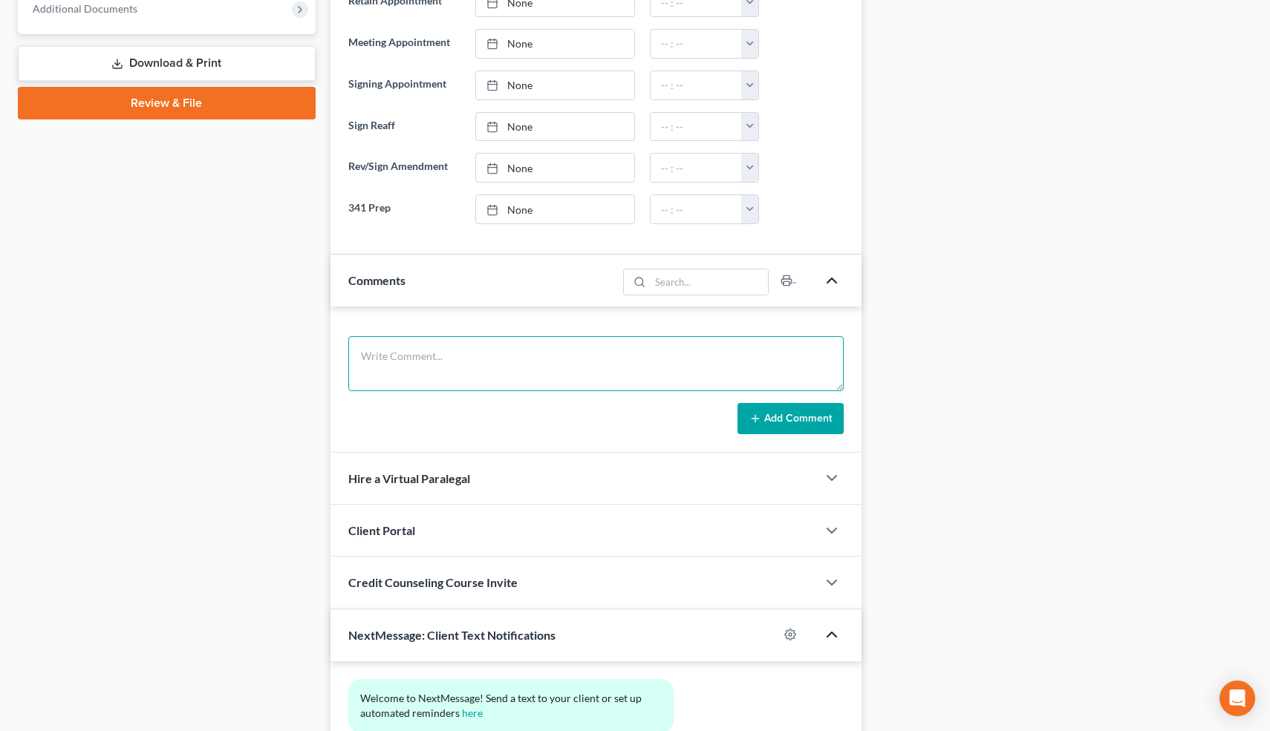
click at [475, 384] on textarea at bounding box center [596, 363] width 496 height 55
type textarea "Inherited a house. Back property taxes. Ref out for 13."
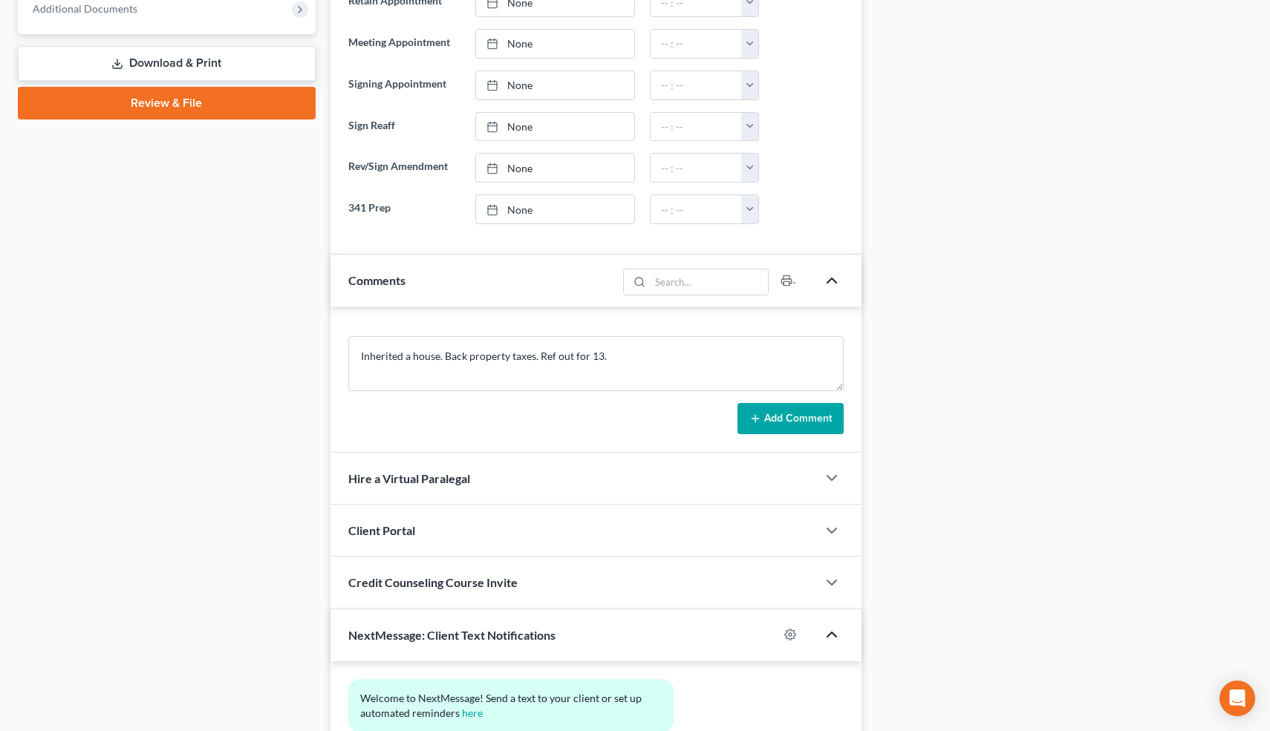
click at [774, 423] on button "Add Comment" at bounding box center [790, 418] width 106 height 31
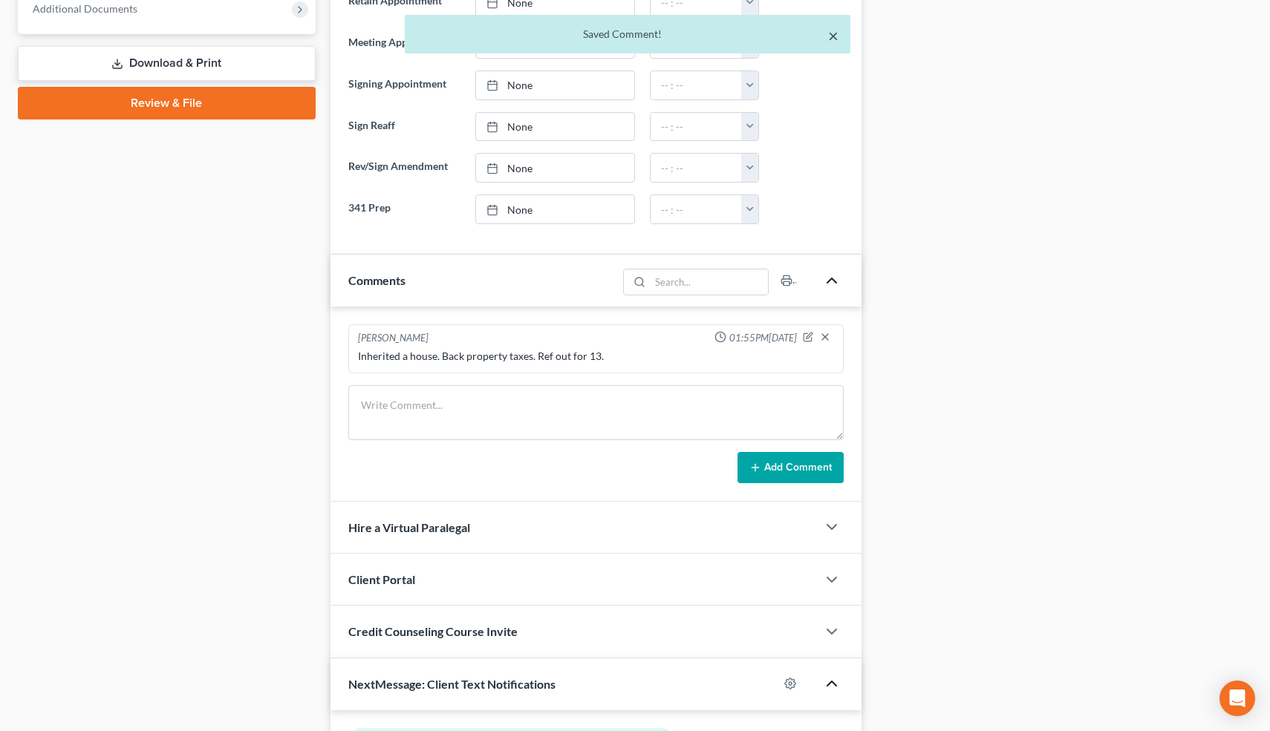
click at [832, 37] on button "×" at bounding box center [833, 36] width 10 height 18
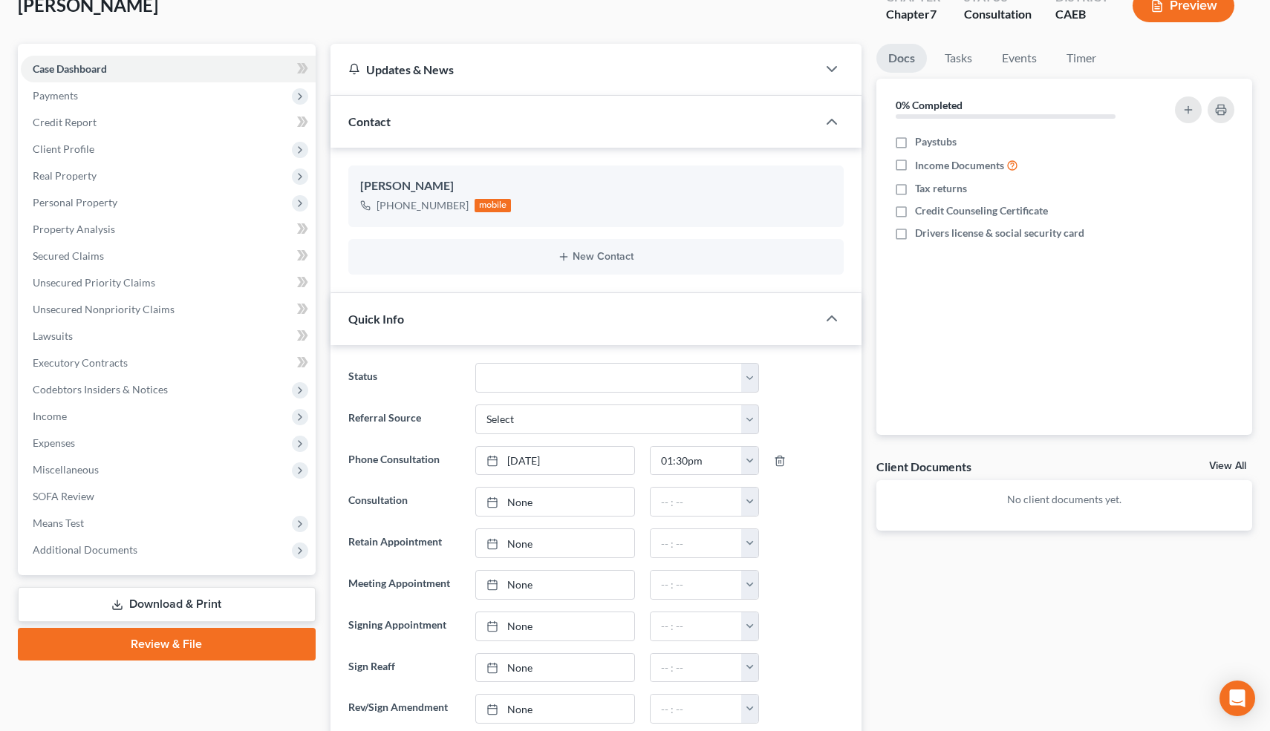
scroll to position [0, 0]
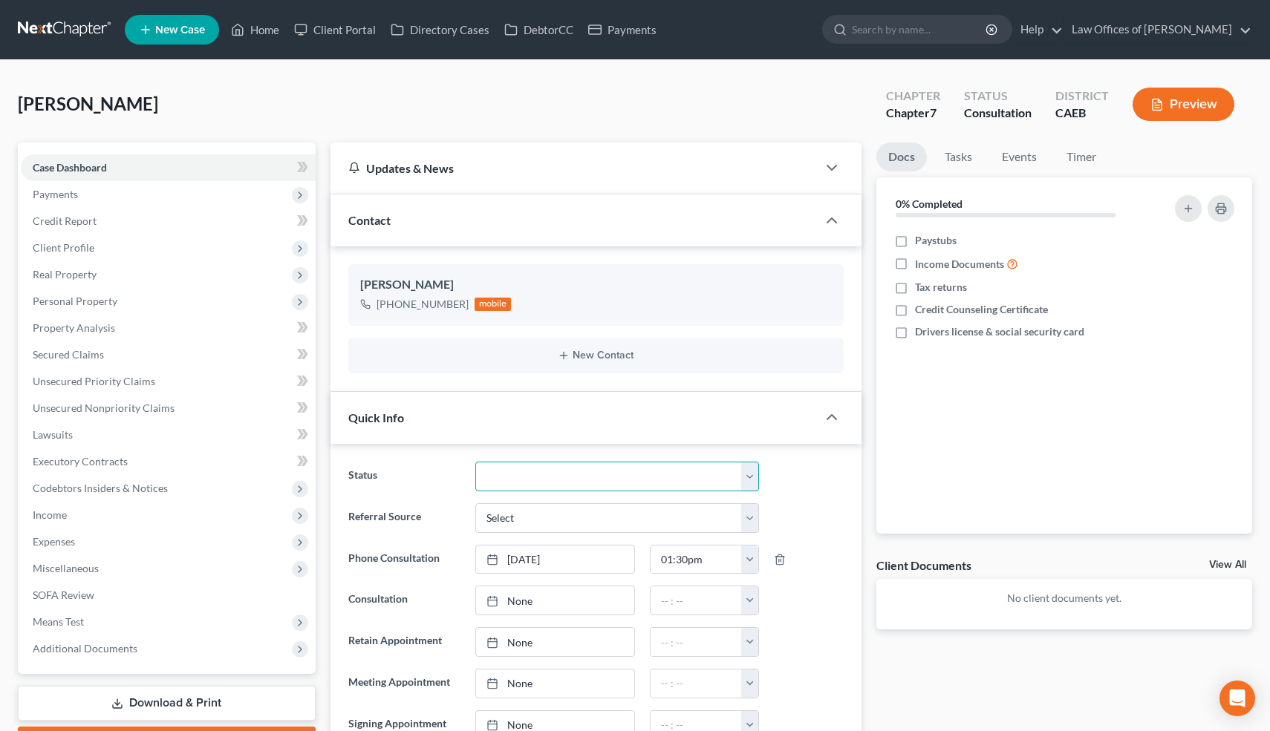
click at [523, 484] on select "Cancelled/Refund Closed Consultation Declined Discharged Filed Income Check In …" at bounding box center [616, 477] width 283 height 30
select select "3"
click at [475, 462] on select "Cancelled/Refund Closed Consultation Declined Discharged Filed Income Check In …" at bounding box center [616, 477] width 283 height 30
click at [270, 32] on link "Home" at bounding box center [254, 29] width 63 height 27
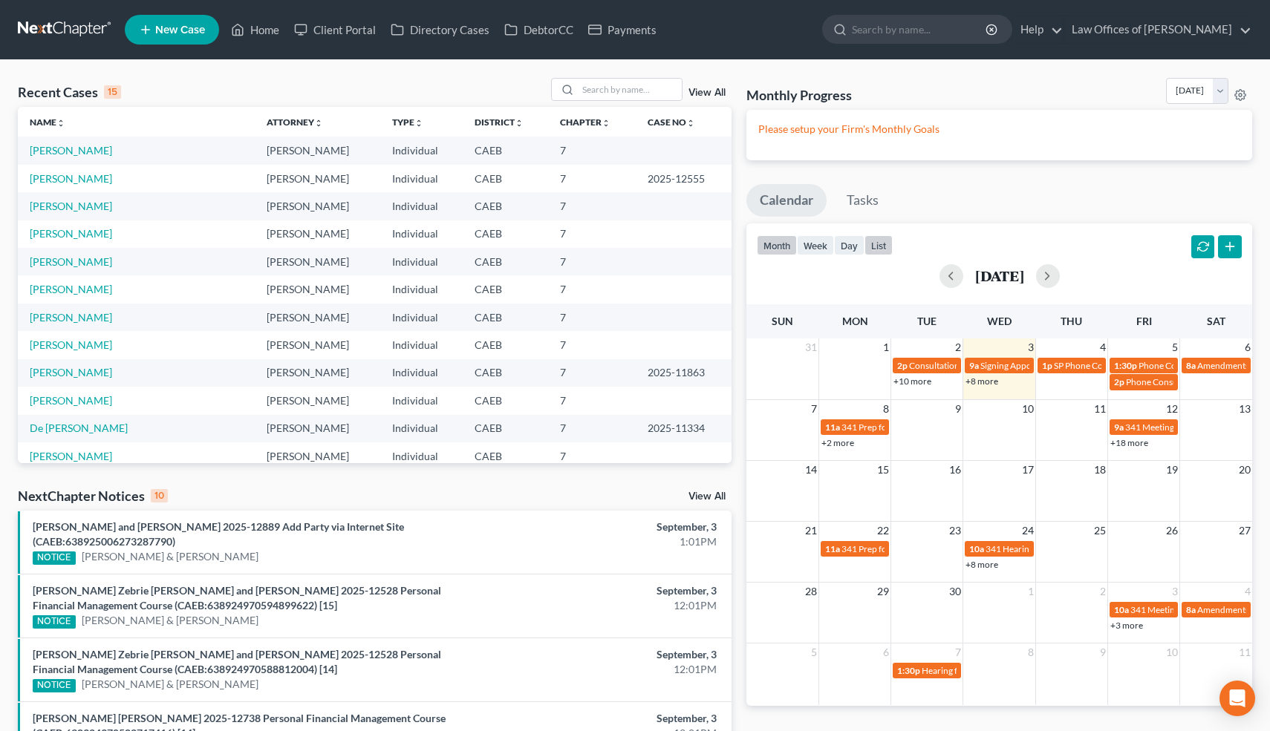
click at [882, 244] on button "list" at bounding box center [878, 245] width 28 height 20
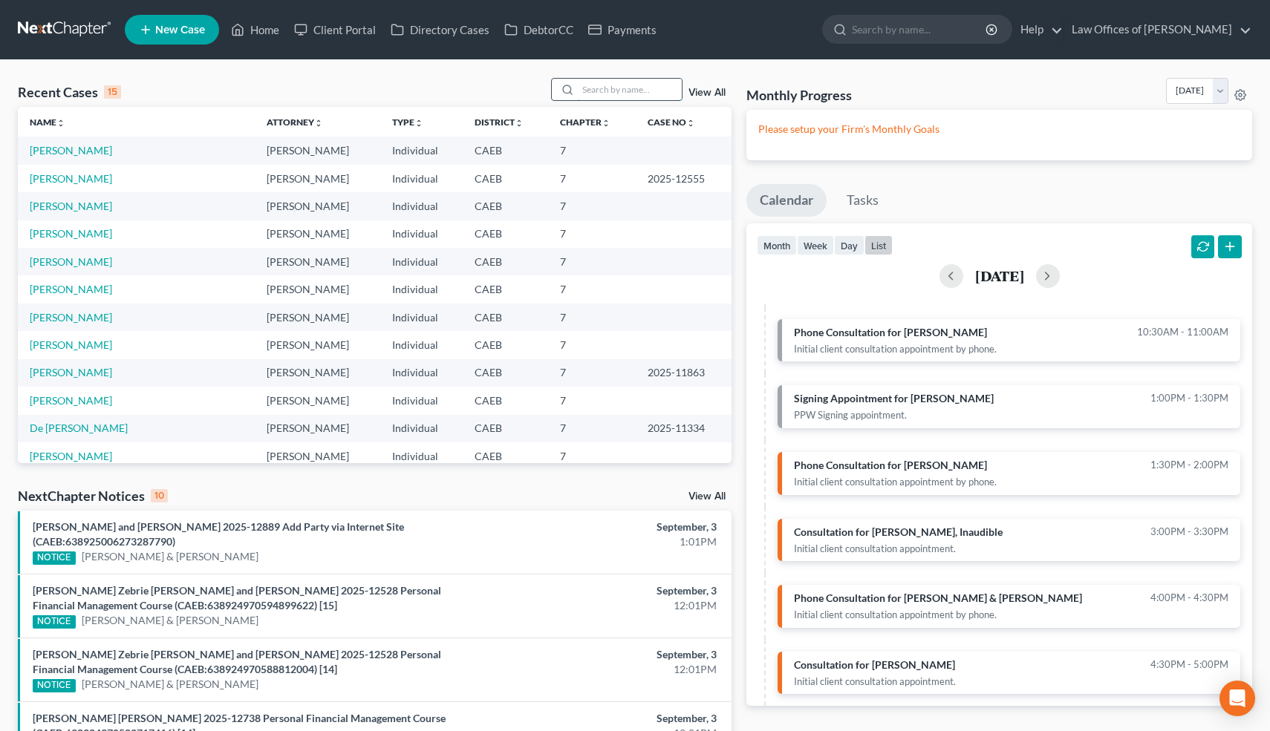
click at [643, 91] on input "search" at bounding box center [630, 90] width 104 height 22
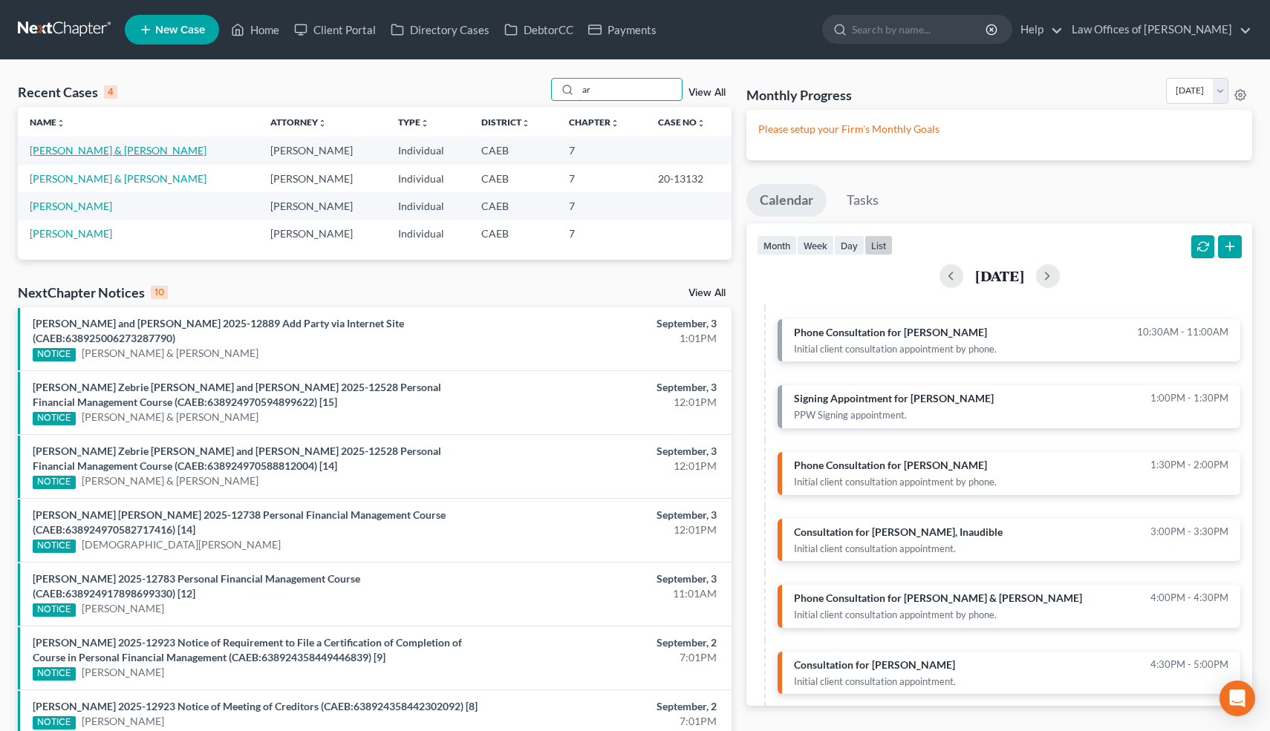
type input "a"
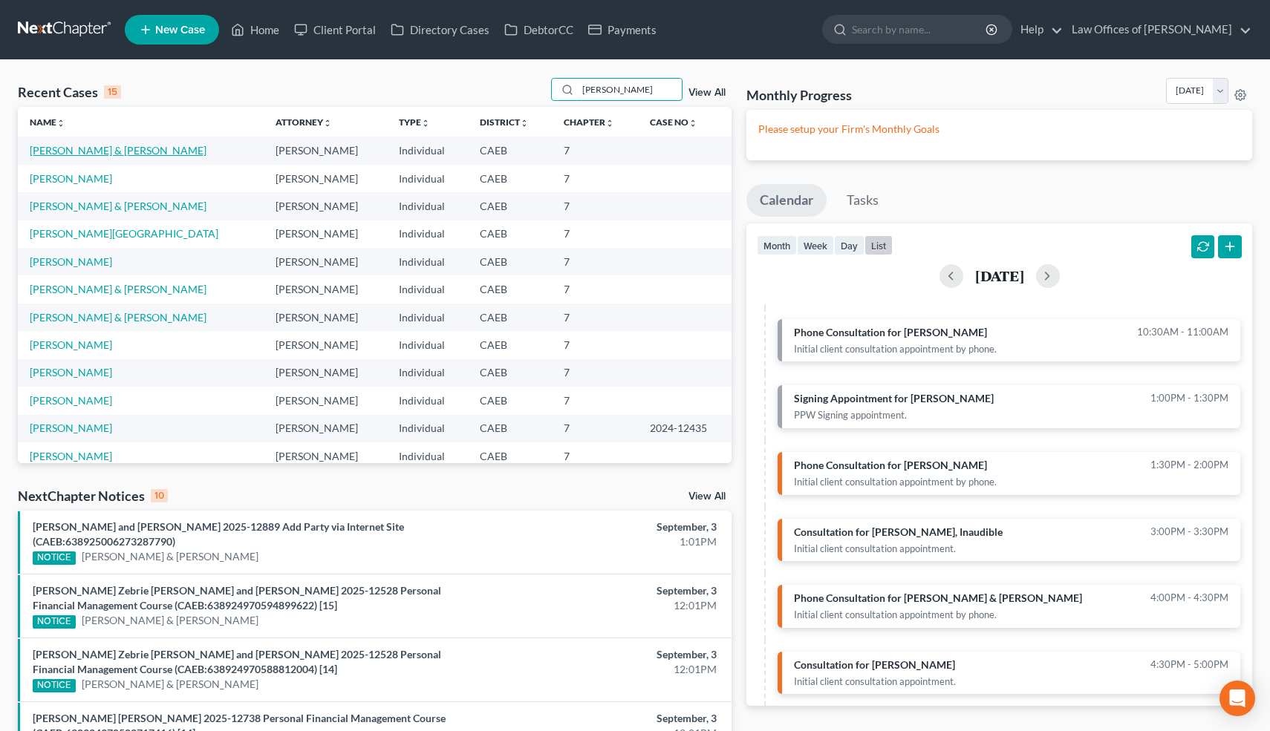
type input "[PERSON_NAME]"
click at [131, 151] on link "[PERSON_NAME] & [PERSON_NAME]" at bounding box center [118, 150] width 177 height 13
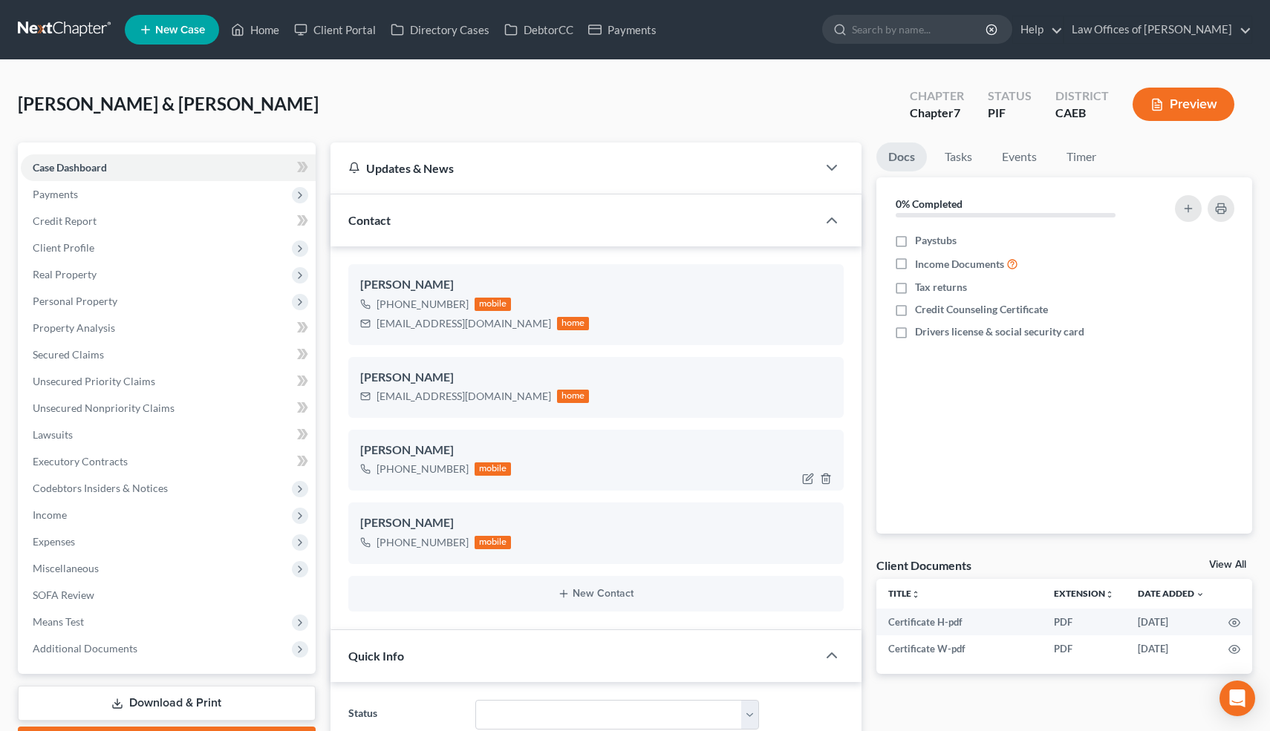
scroll to position [552, 0]
click at [827, 403] on icon "button" at bounding box center [826, 406] width 12 height 12
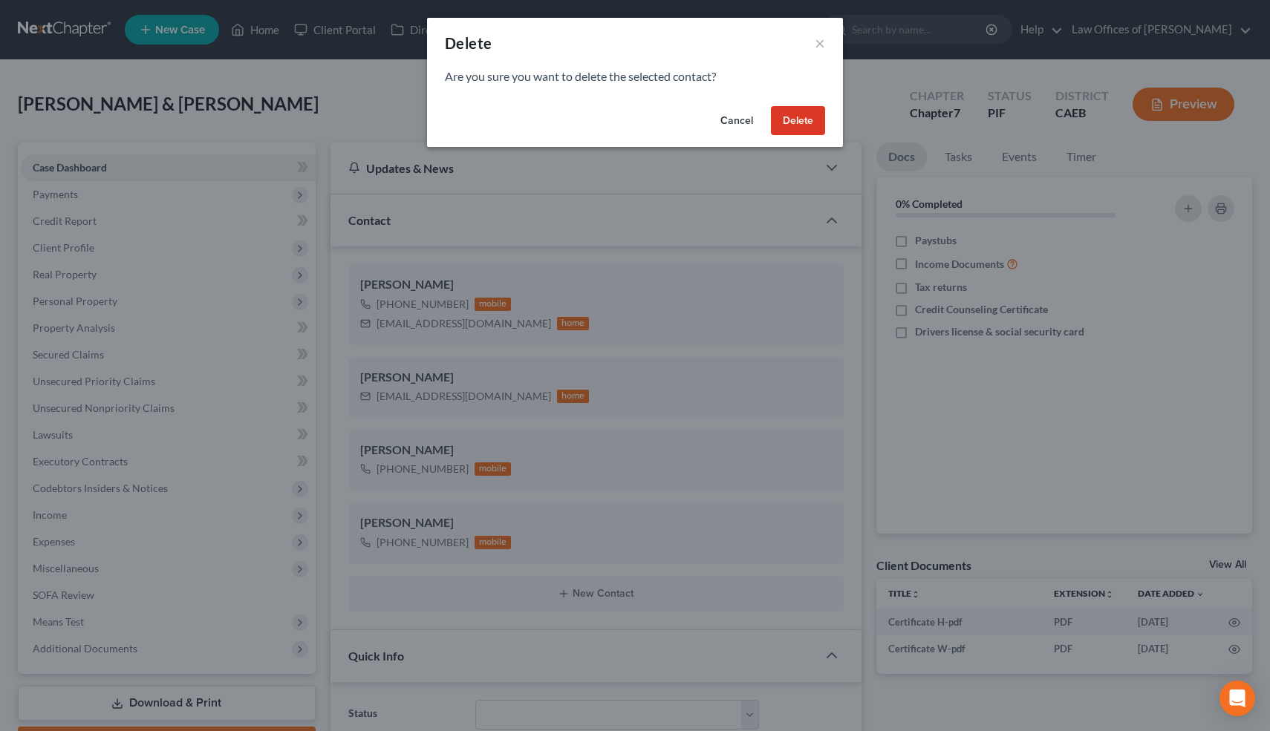
click at [797, 123] on button "Delete" at bounding box center [798, 121] width 54 height 30
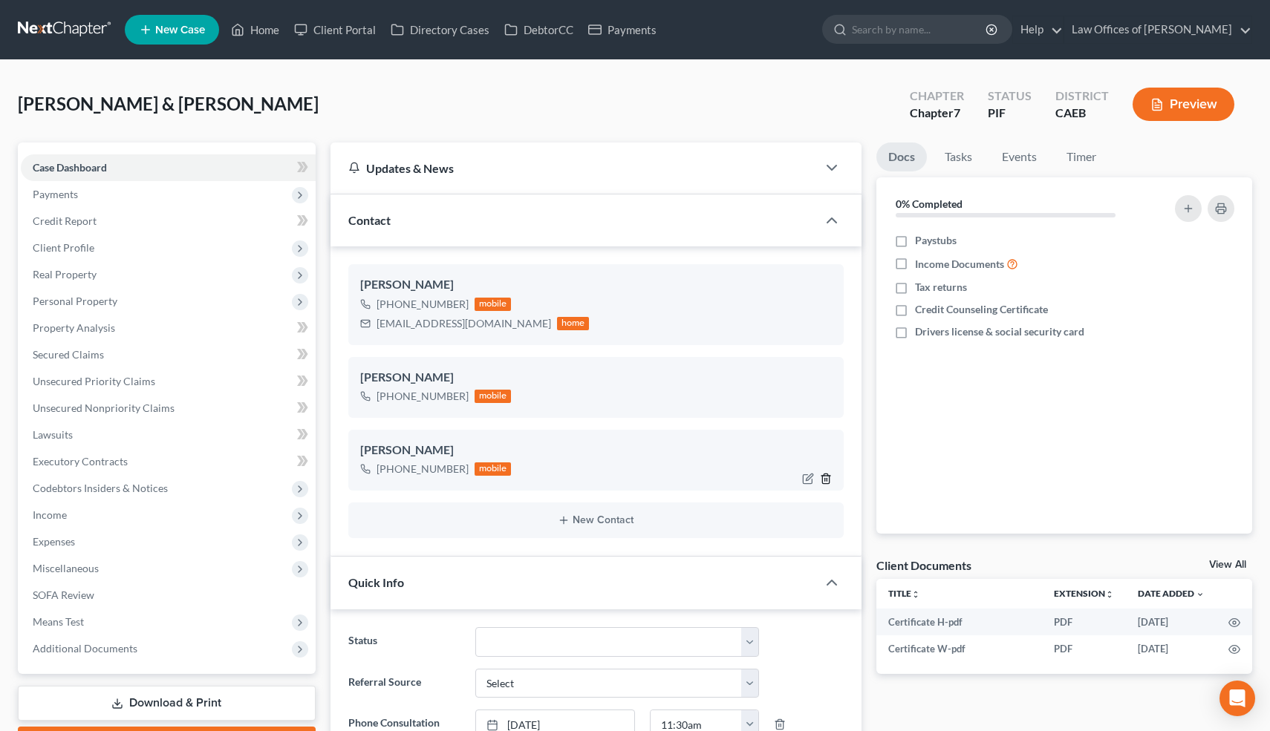
click at [827, 479] on line "button" at bounding box center [827, 480] width 0 height 3
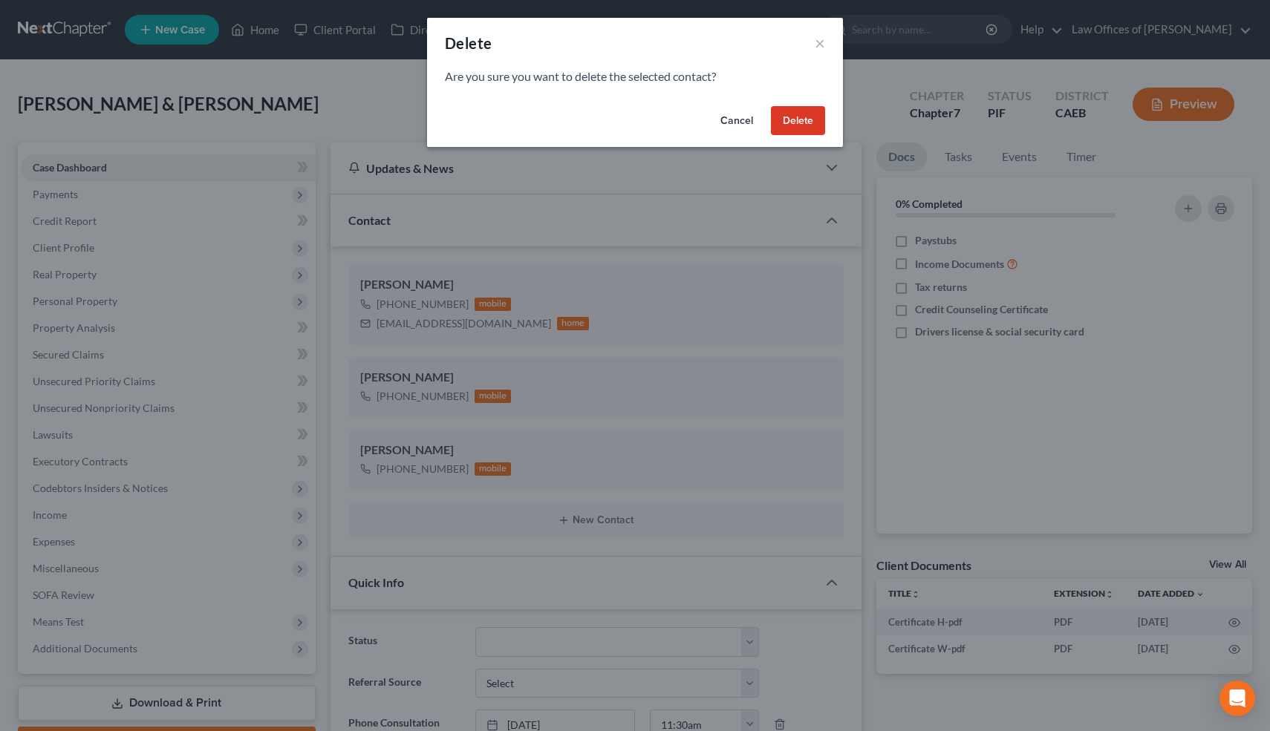
click at [800, 125] on button "Delete" at bounding box center [798, 121] width 54 height 30
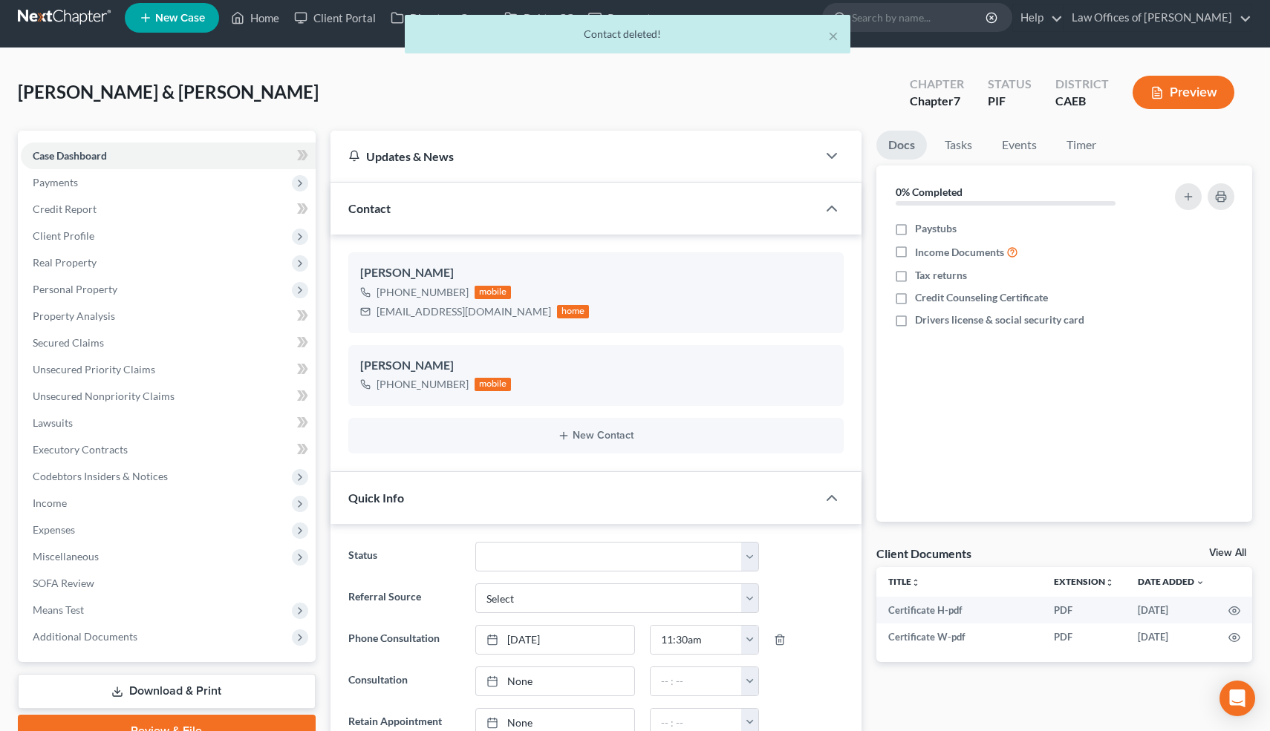
scroll to position [0, 0]
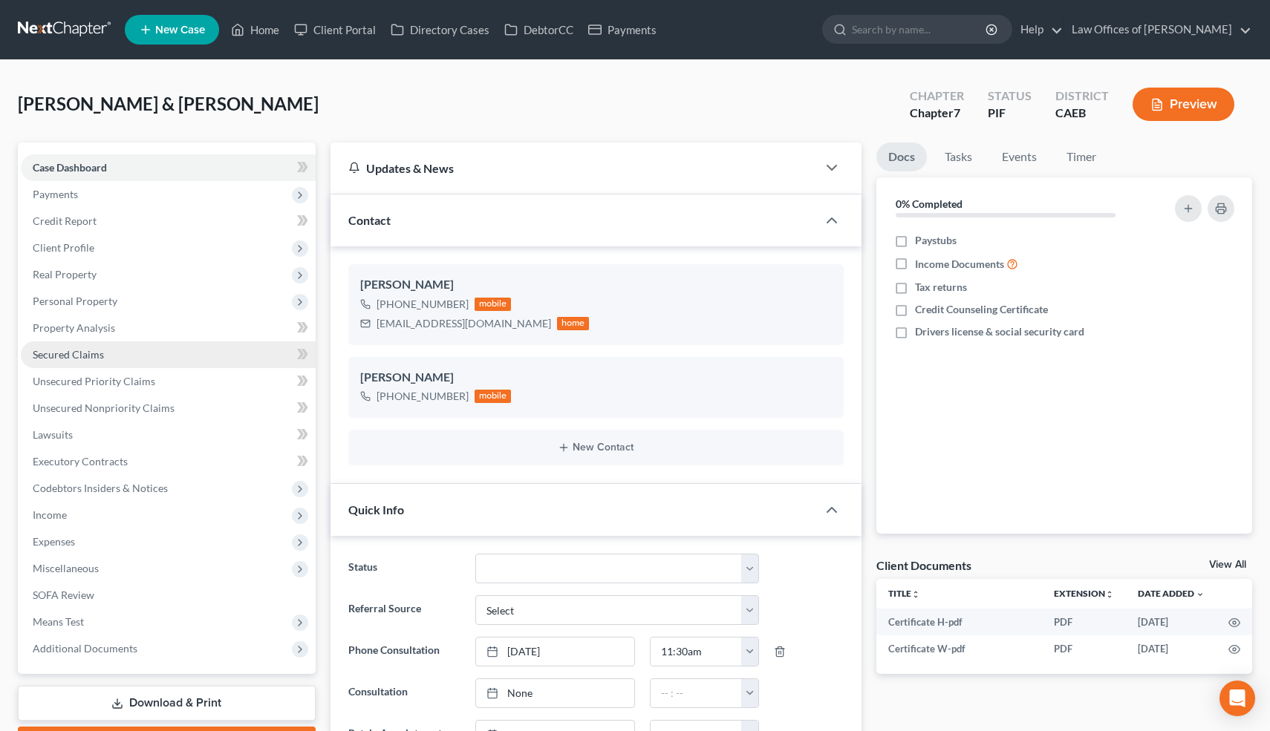
click at [71, 353] on span "Secured Claims" at bounding box center [68, 354] width 71 height 13
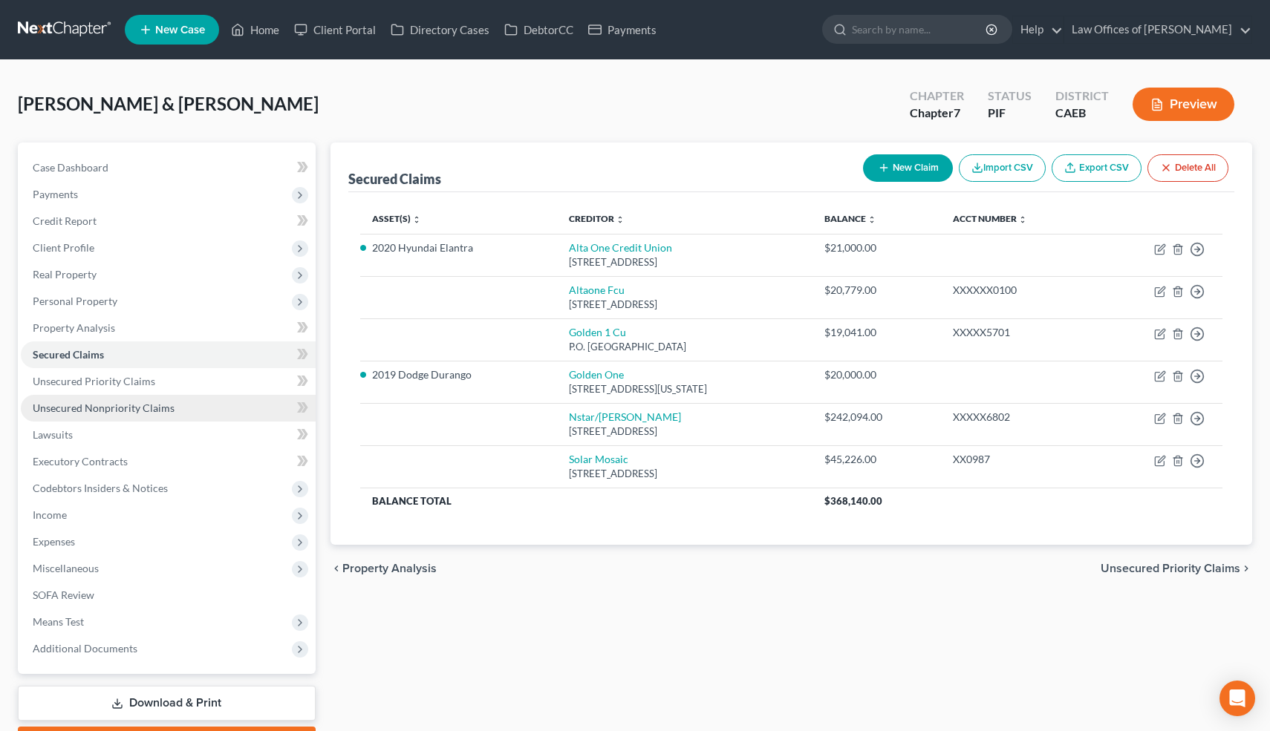
click at [222, 402] on link "Unsecured Nonpriority Claims" at bounding box center [168, 408] width 295 height 27
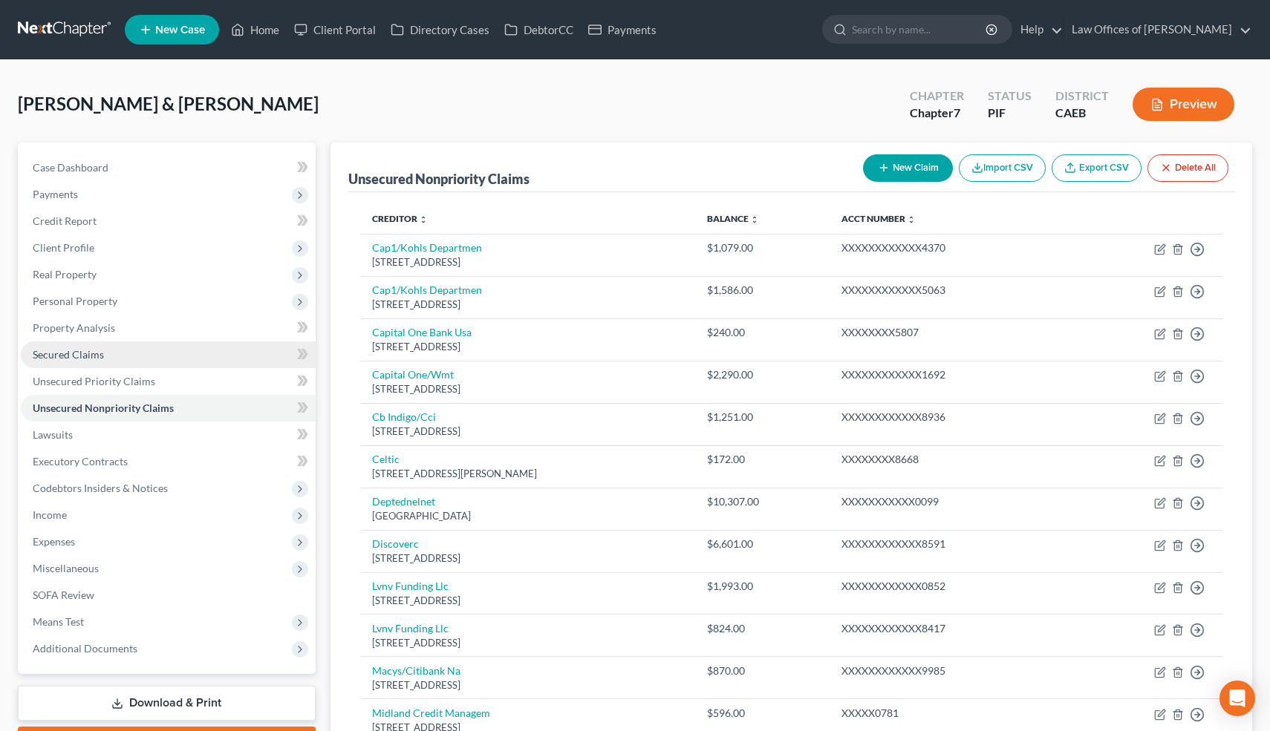
click at [215, 358] on link "Secured Claims" at bounding box center [168, 355] width 295 height 27
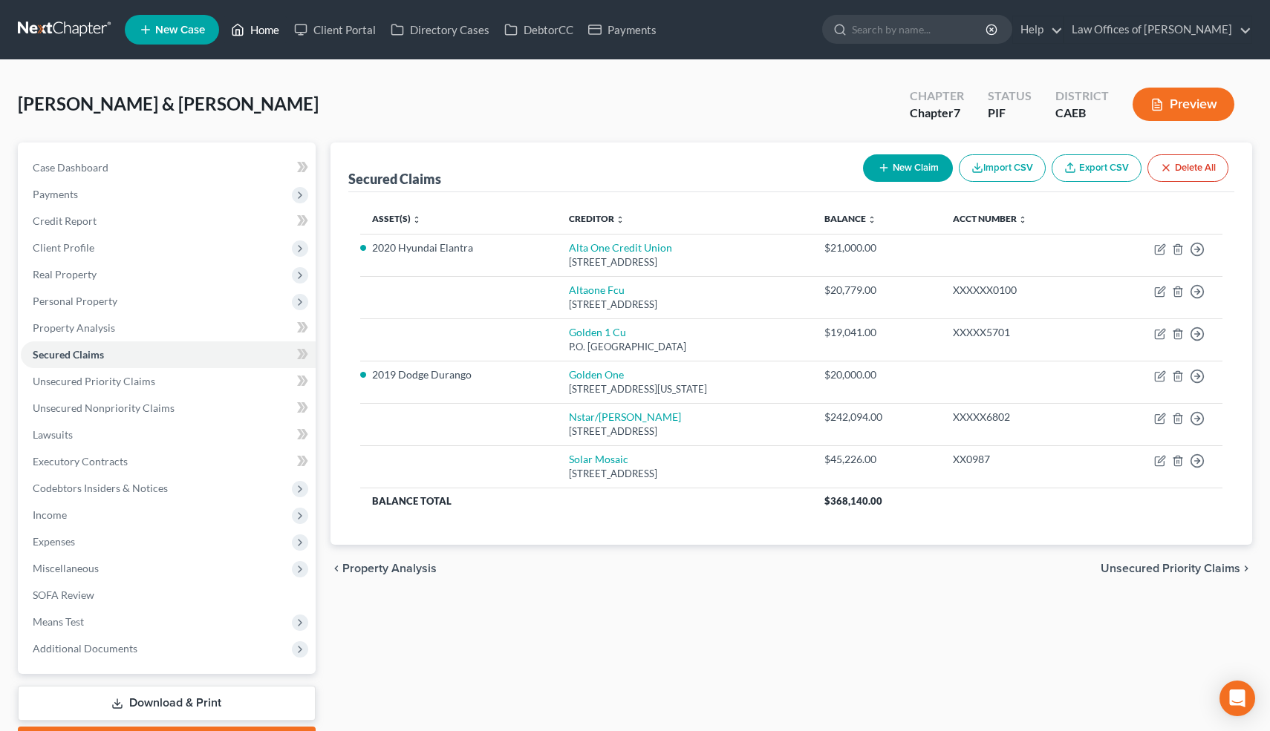
click at [264, 33] on link "Home" at bounding box center [254, 29] width 63 height 27
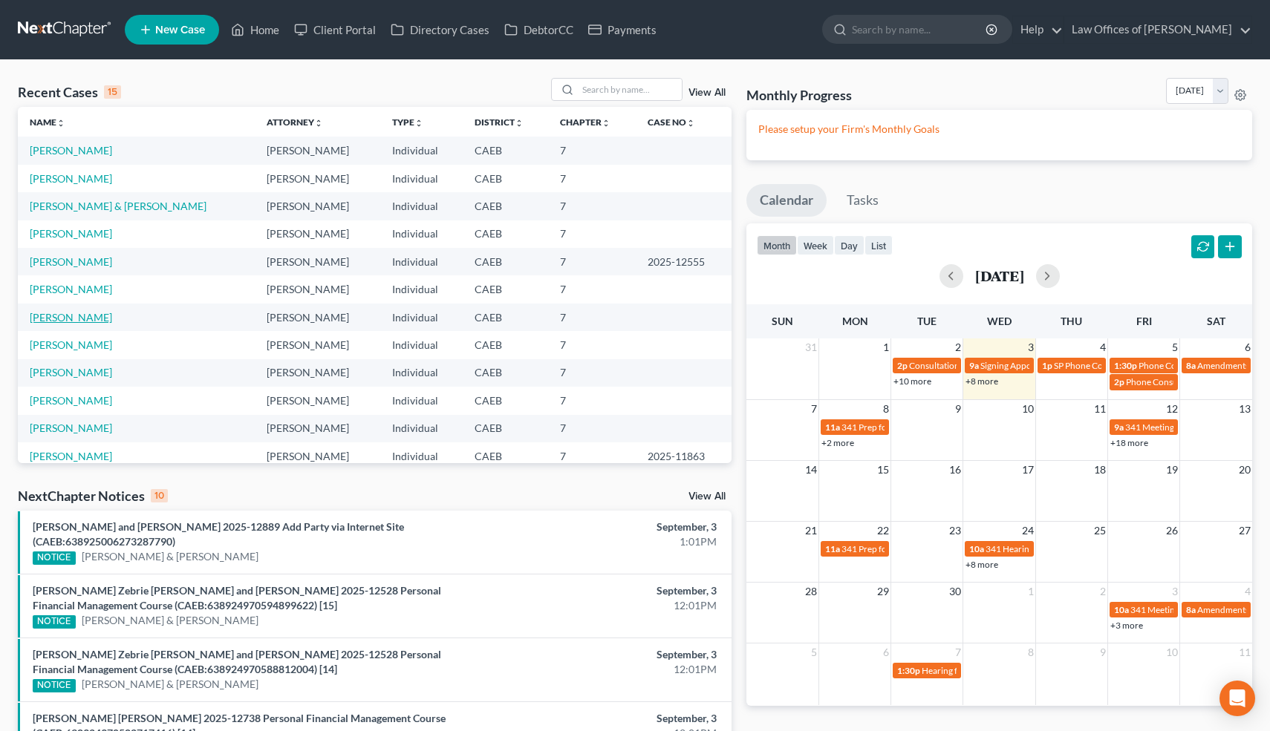
click at [82, 316] on link "[PERSON_NAME]" at bounding box center [71, 317] width 82 height 13
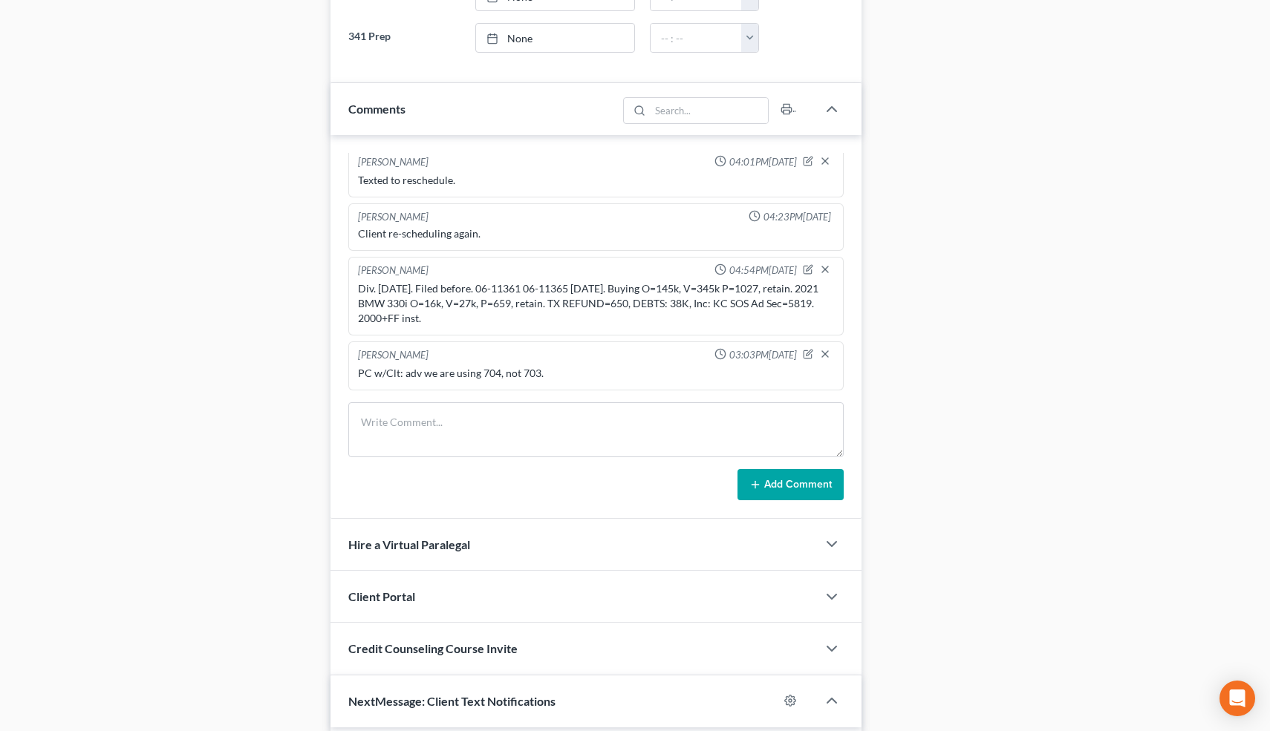
scroll to position [1215, 0]
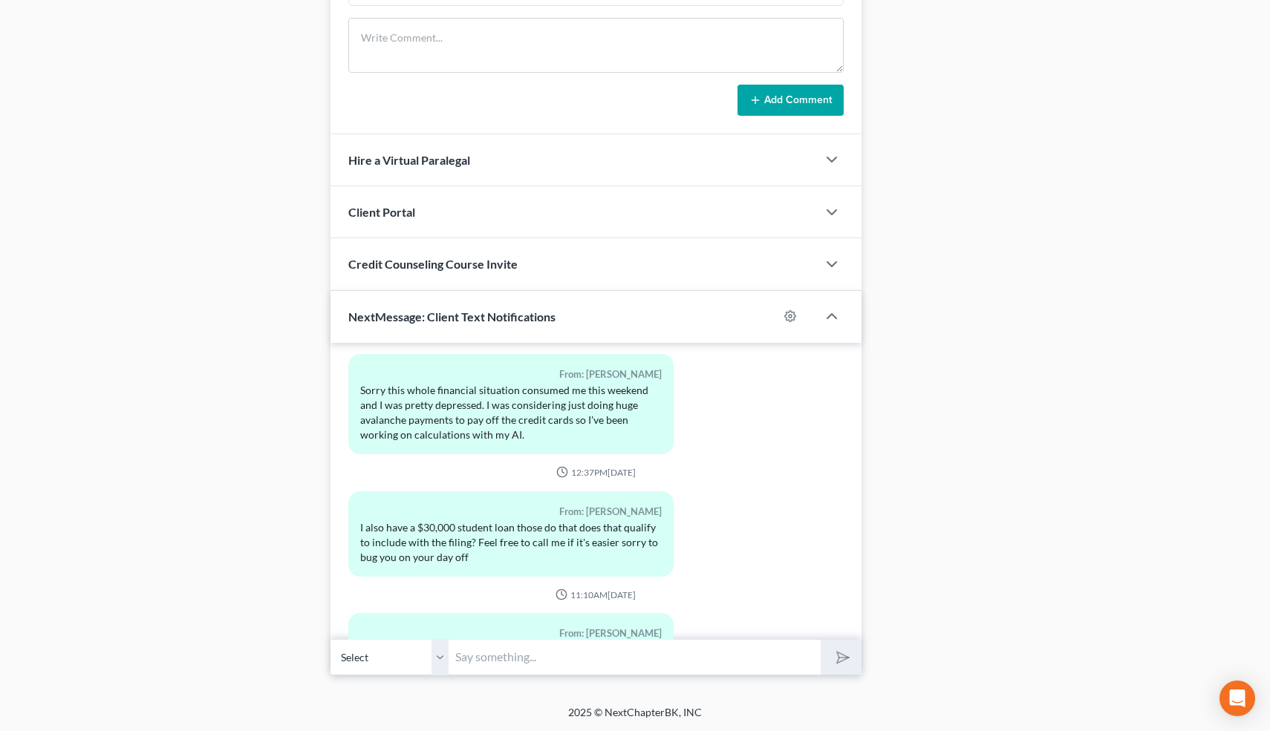
click at [476, 651] on input "text" at bounding box center [635, 657] width 372 height 36
type input "Hi! Student loans are not covered in a bankruptcy. No, you don't have to sell t…"
click at [841, 644] on button "submit" at bounding box center [840, 657] width 41 height 35
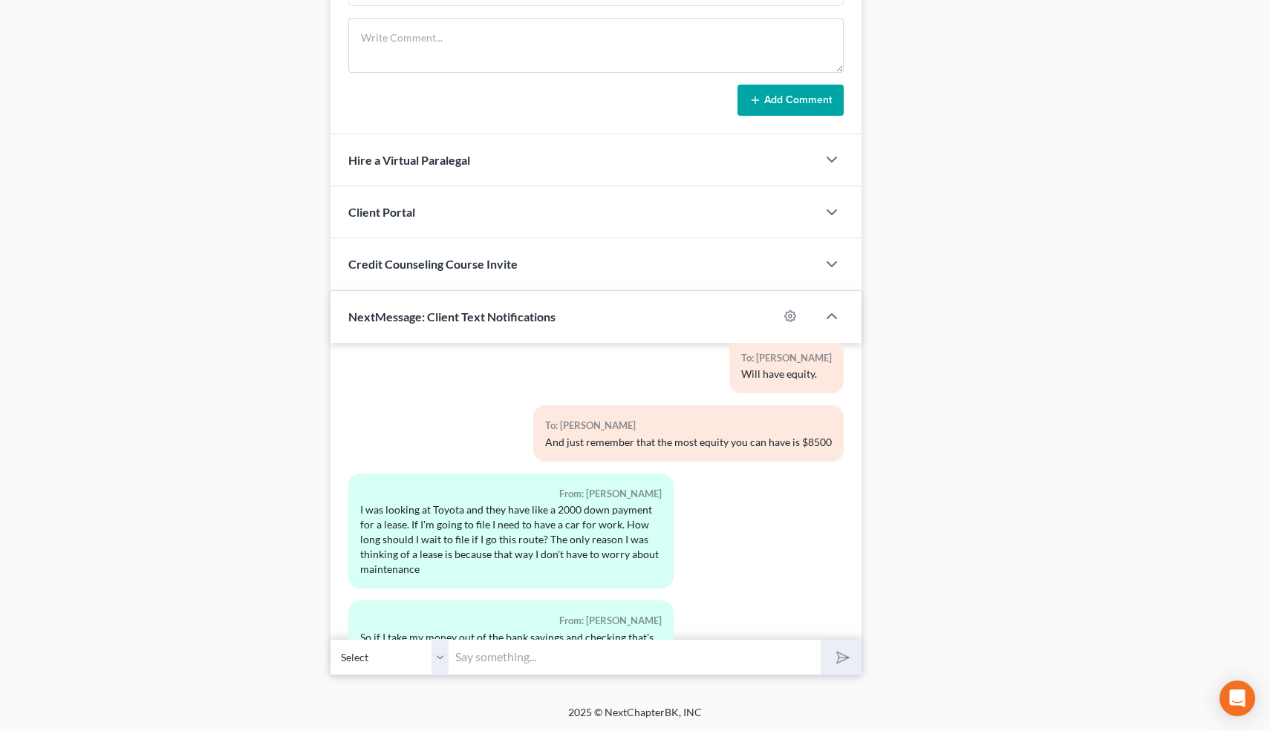
scroll to position [6664, 0]
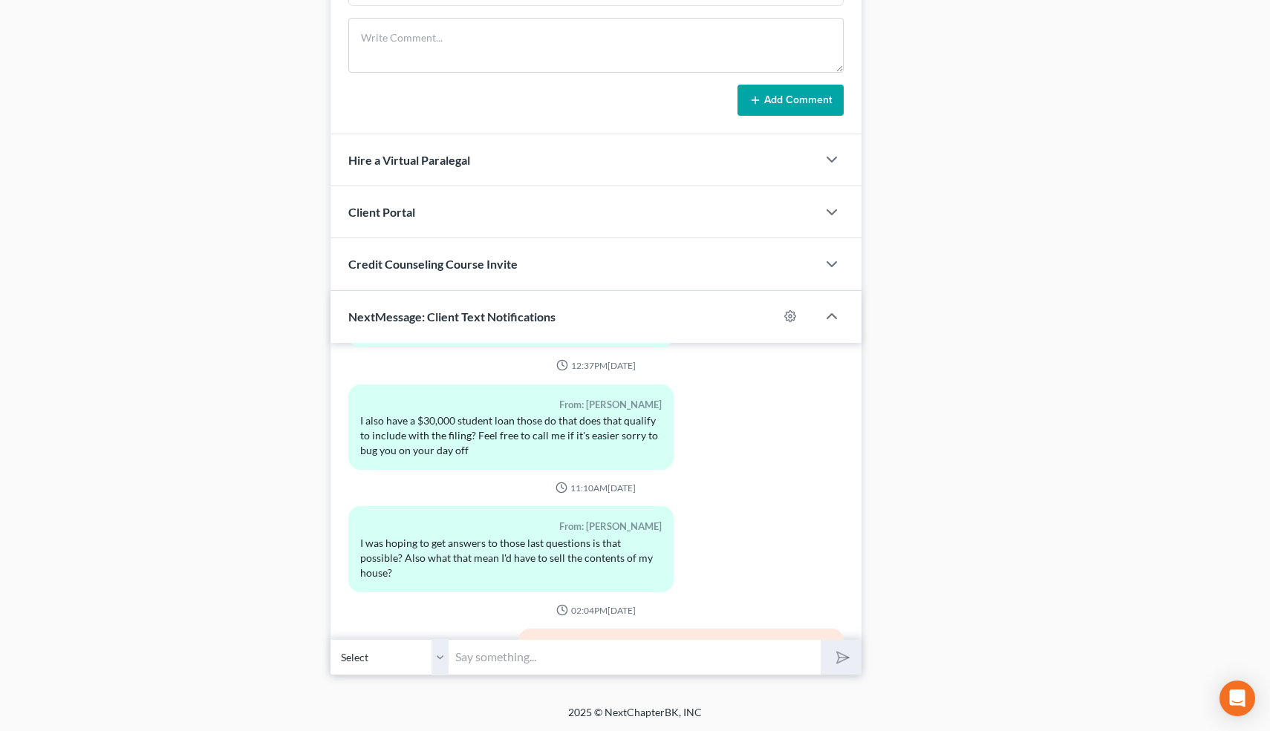
click at [547, 648] on input "text" at bounding box center [635, 657] width 372 height 36
type input "And you can do the lease, it's fine."
click at [820, 640] on button "submit" at bounding box center [840, 657] width 41 height 35
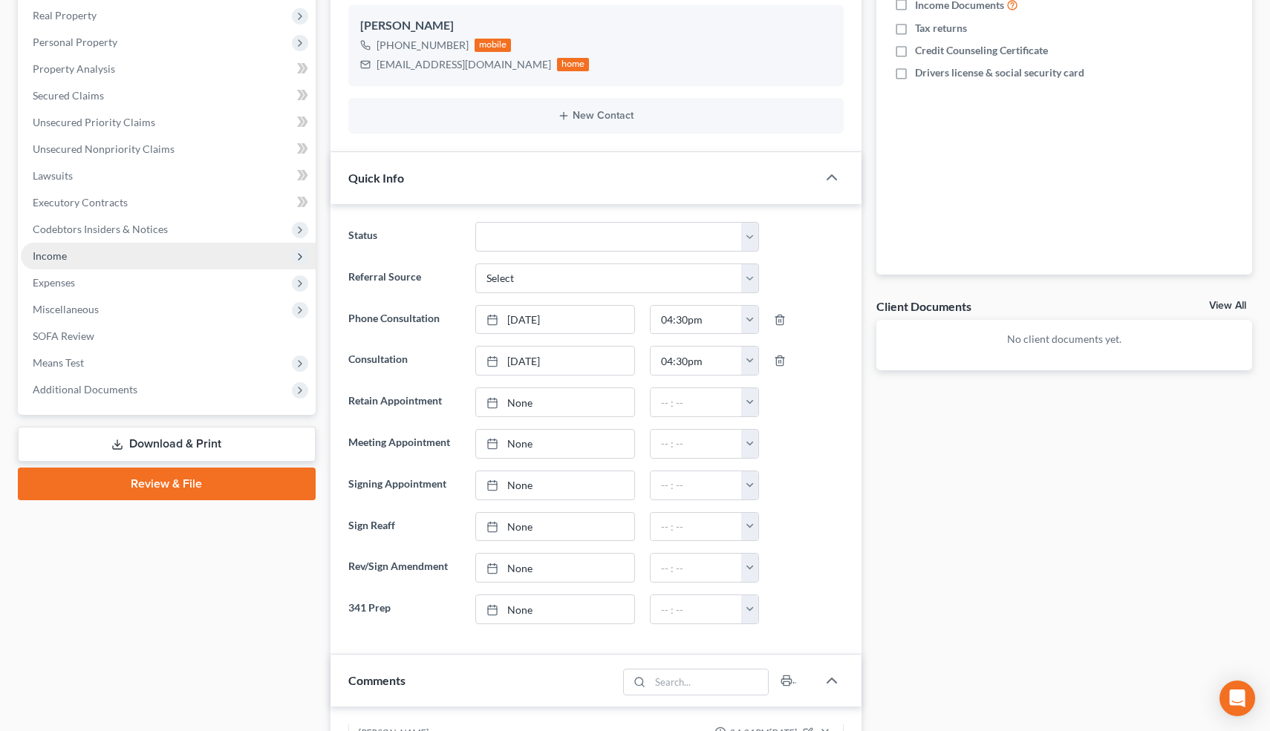
scroll to position [0, 0]
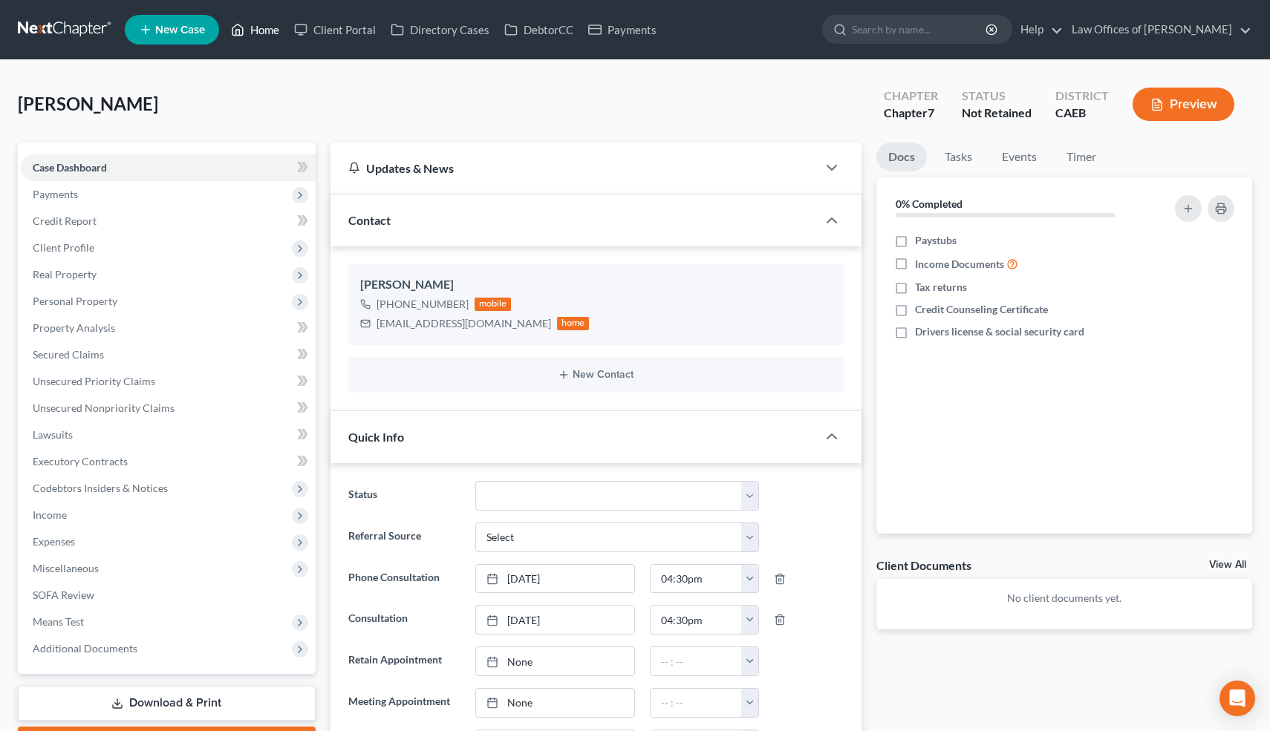
click at [267, 34] on link "Home" at bounding box center [254, 29] width 63 height 27
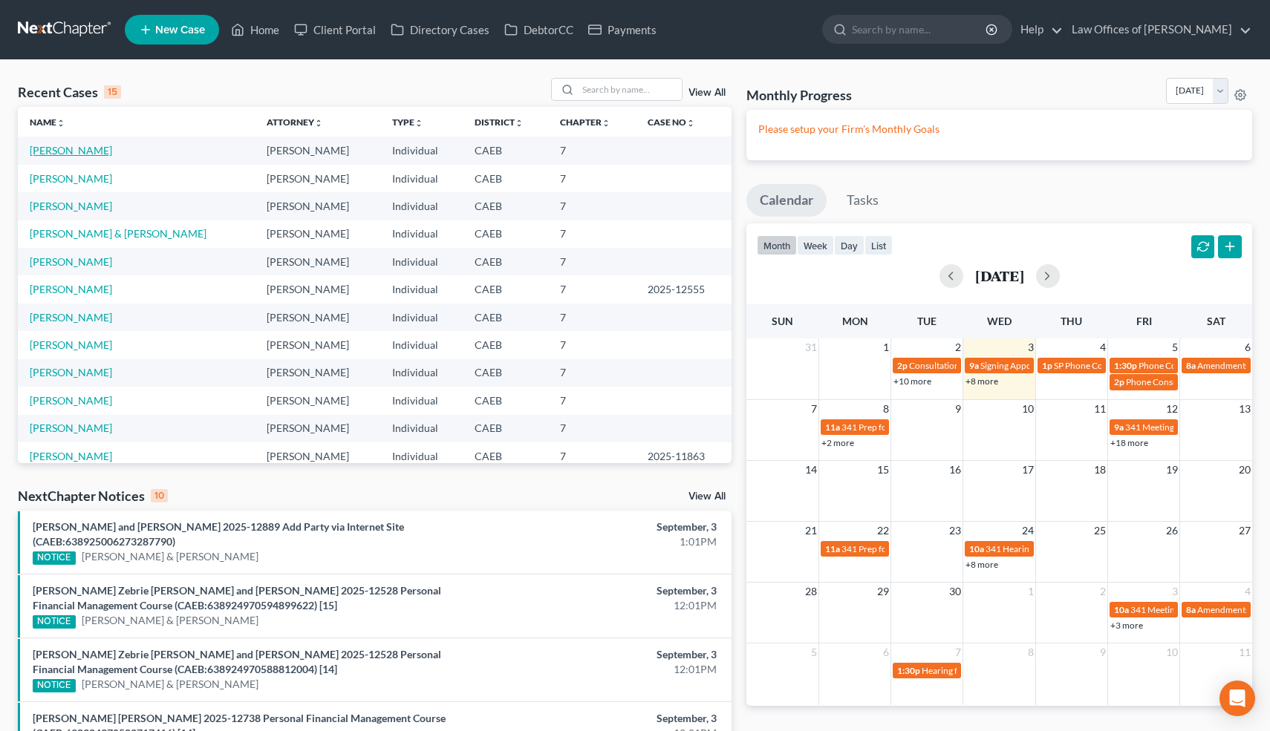
click at [88, 153] on link "[PERSON_NAME]" at bounding box center [71, 150] width 82 height 13
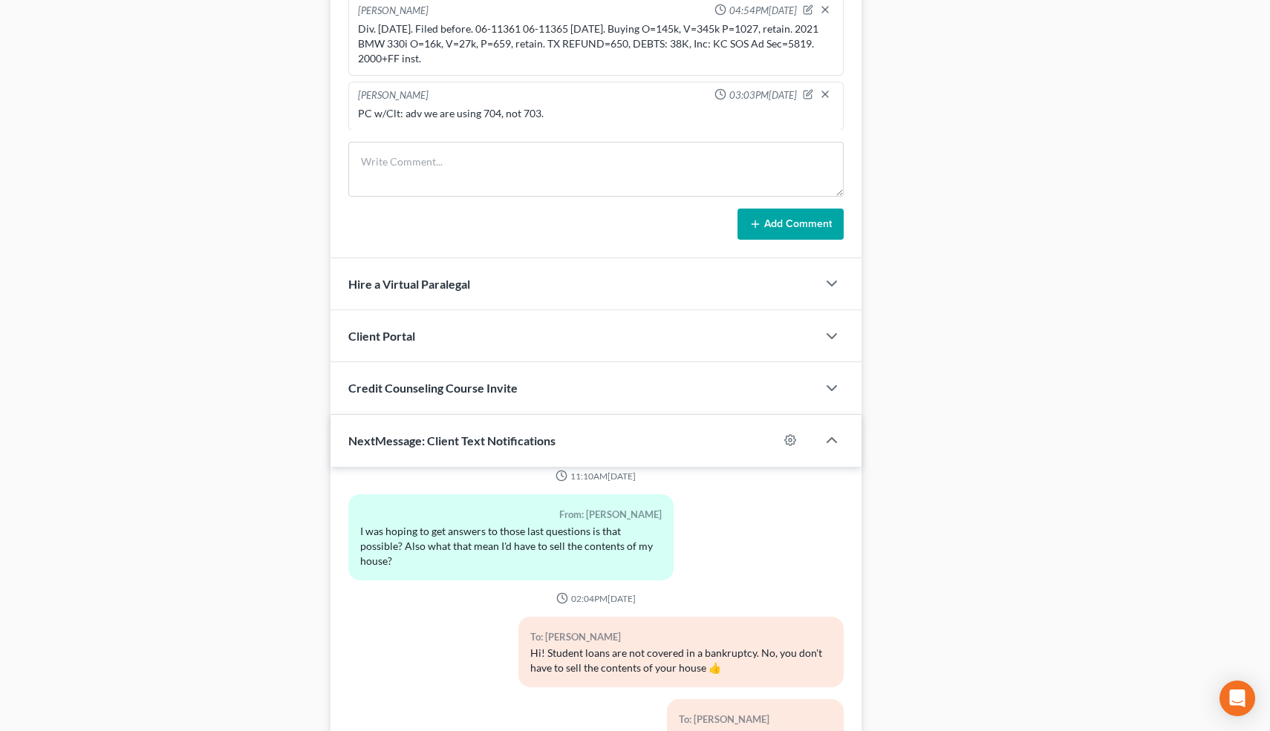
scroll to position [1215, 0]
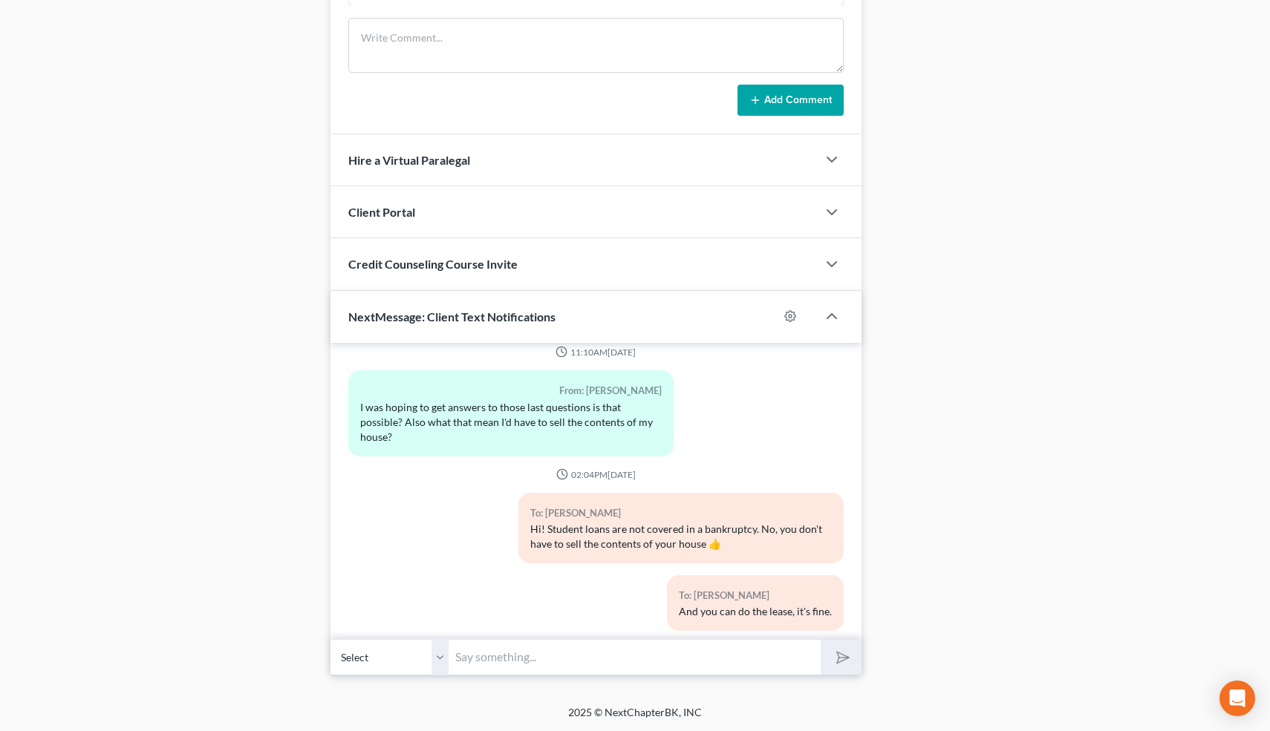
click at [485, 656] on input "text" at bounding box center [635, 657] width 372 height 36
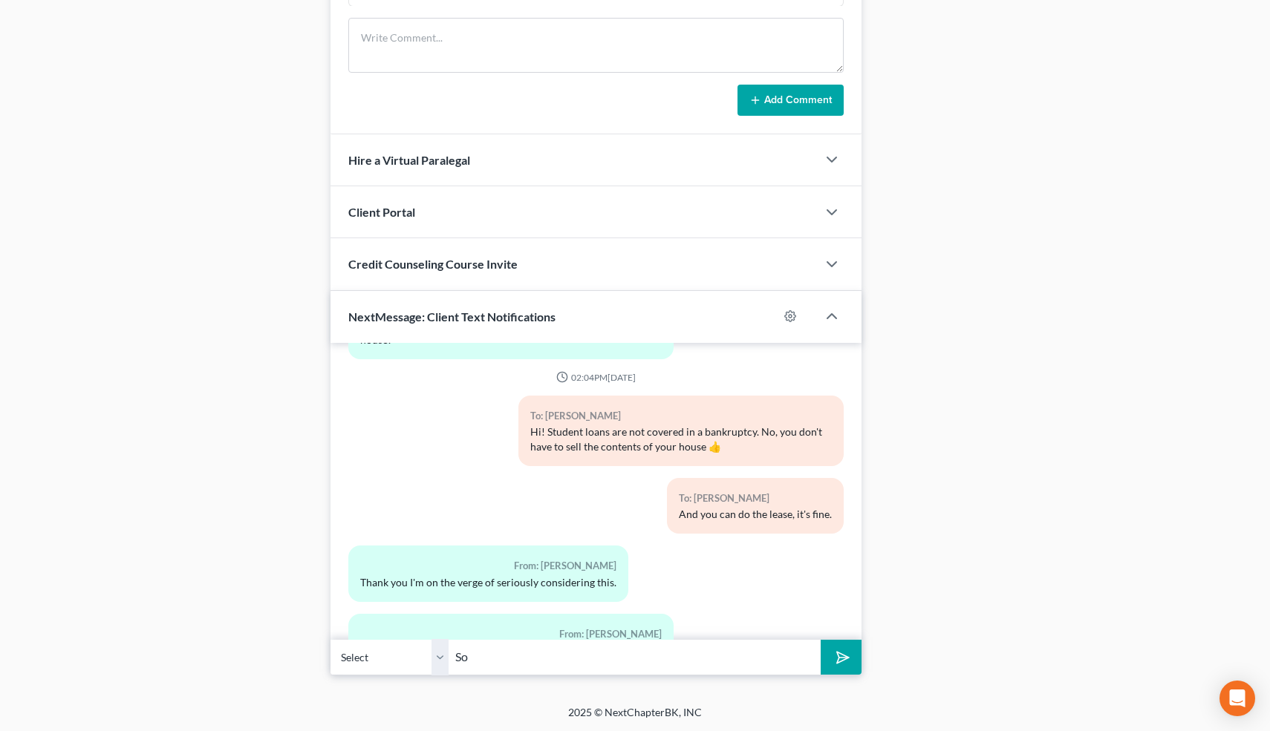
type input "S"
type input "No I don't charge for text messages"
click at [820, 640] on button "submit" at bounding box center [840, 657] width 41 height 35
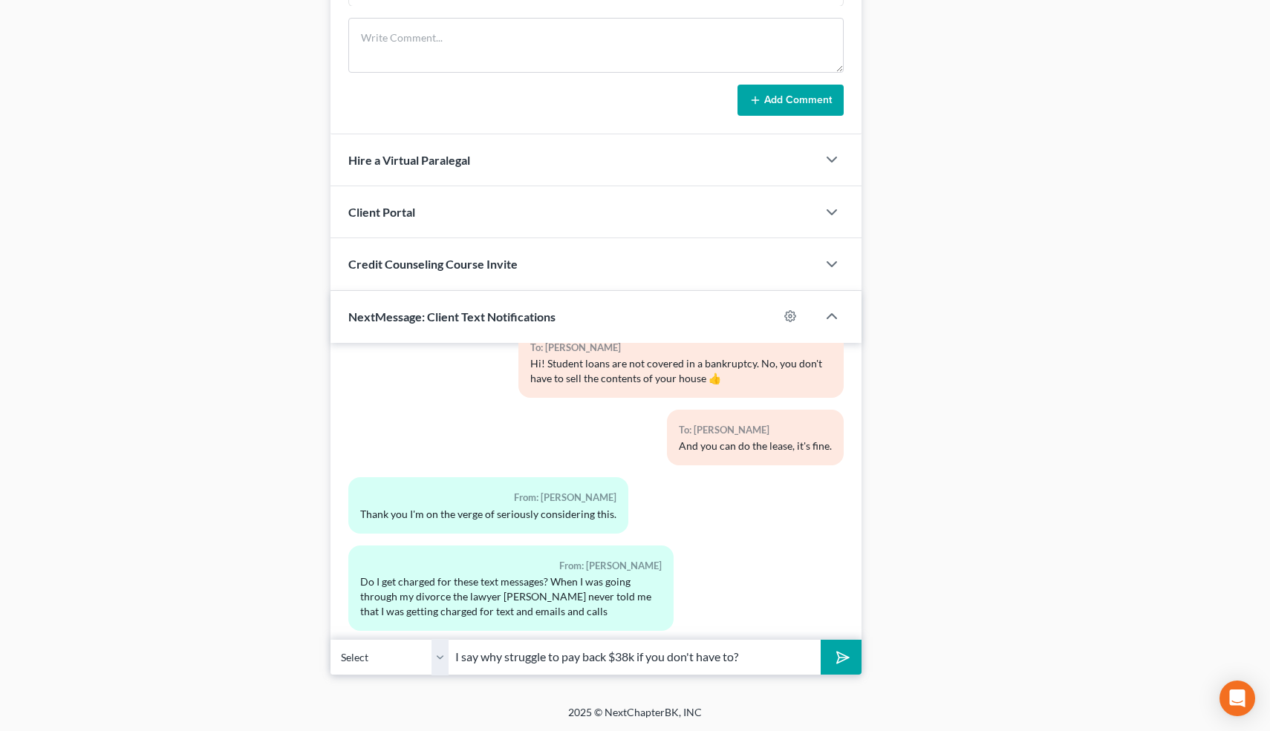
type input "I say why struggle to pay back $38k if you don't have to?"
click at [820, 640] on button "submit" at bounding box center [840, 657] width 41 height 35
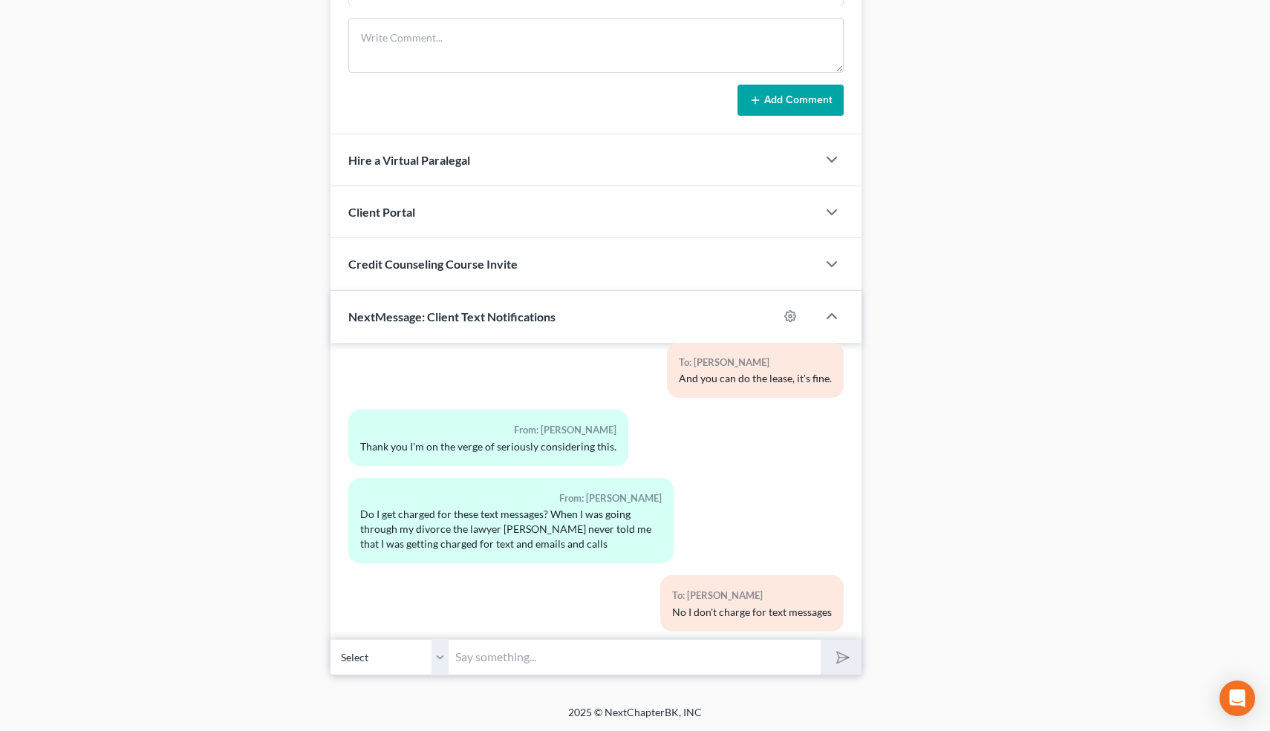
scroll to position [7169, 0]
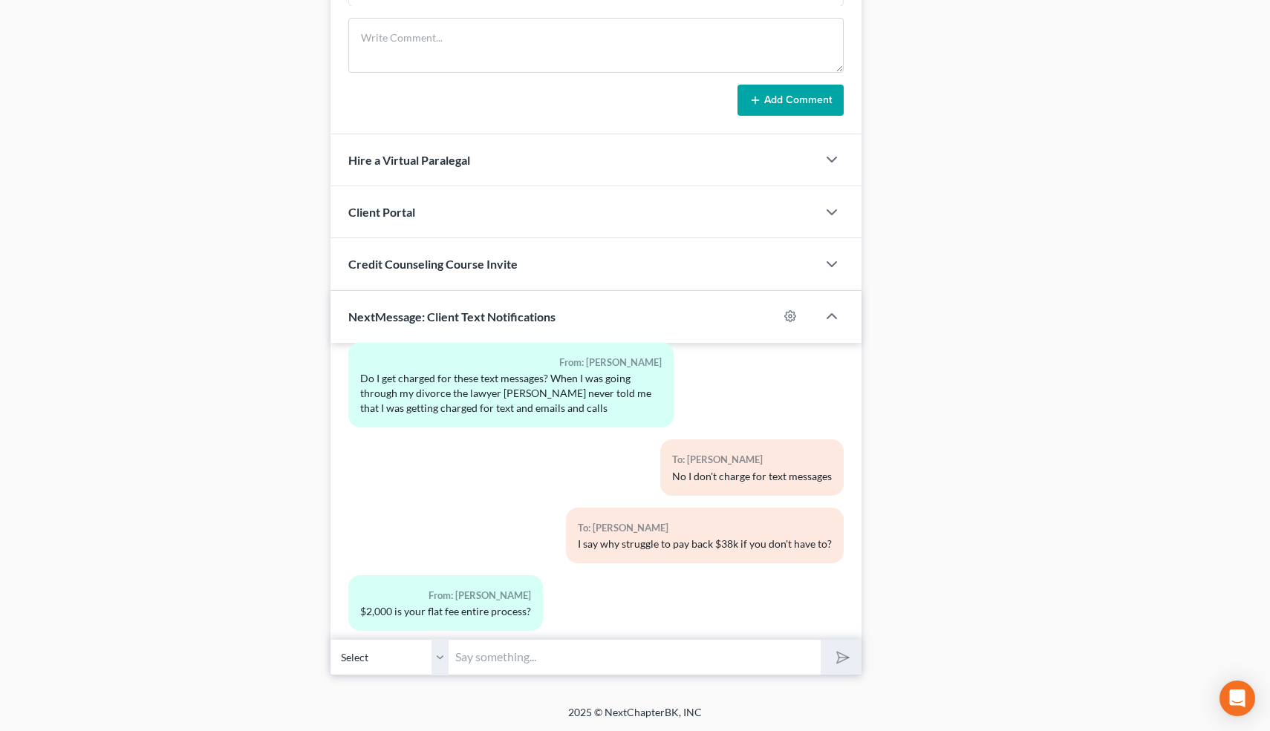
click at [484, 661] on input "text" at bounding box center [635, 657] width 372 height 36
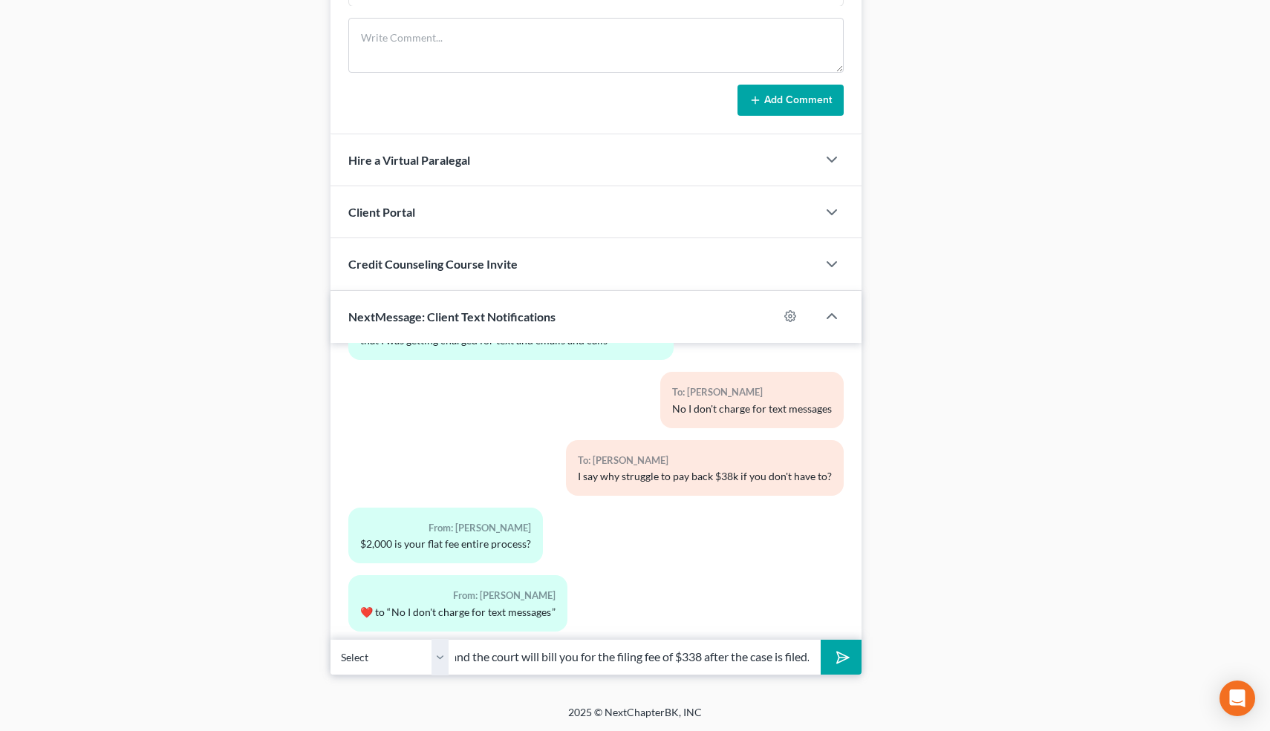
scroll to position [0, 173]
type input "That covers the attorneys fees, and the court will bill you for the filing fee …"
click at [820, 640] on button "submit" at bounding box center [840, 657] width 41 height 35
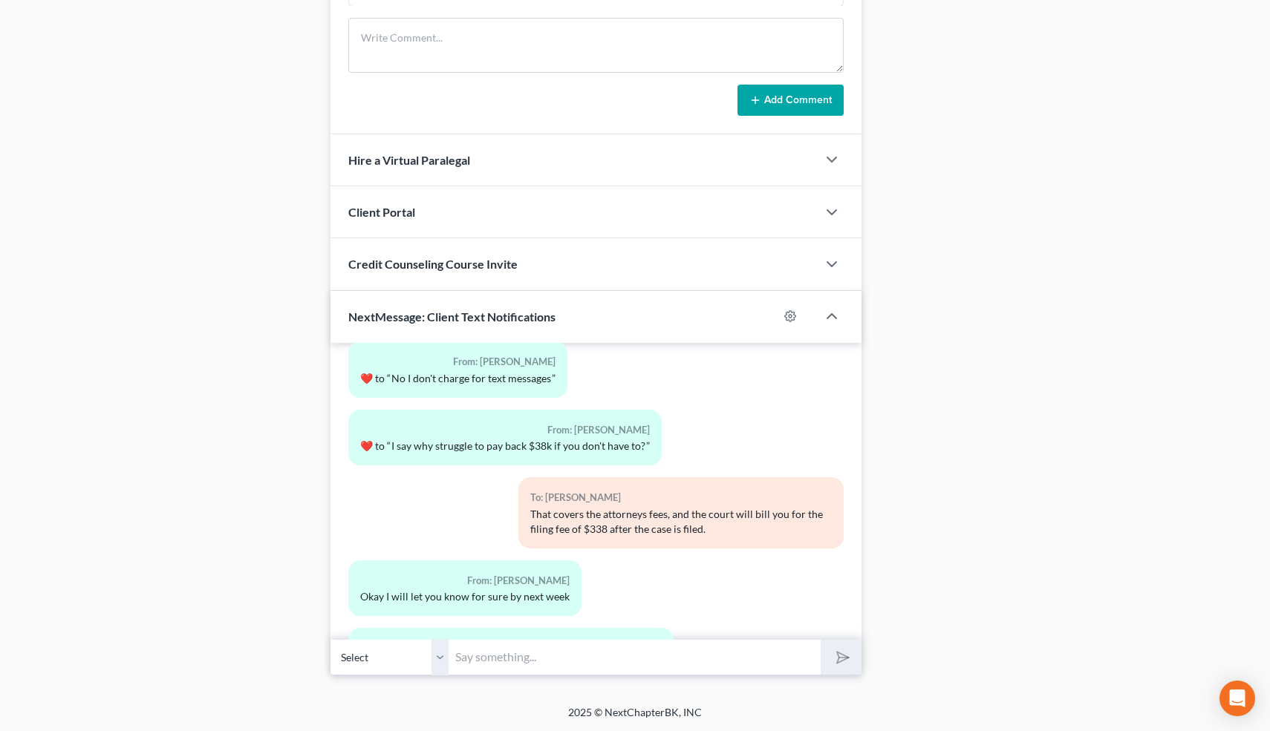
scroll to position [7553, 0]
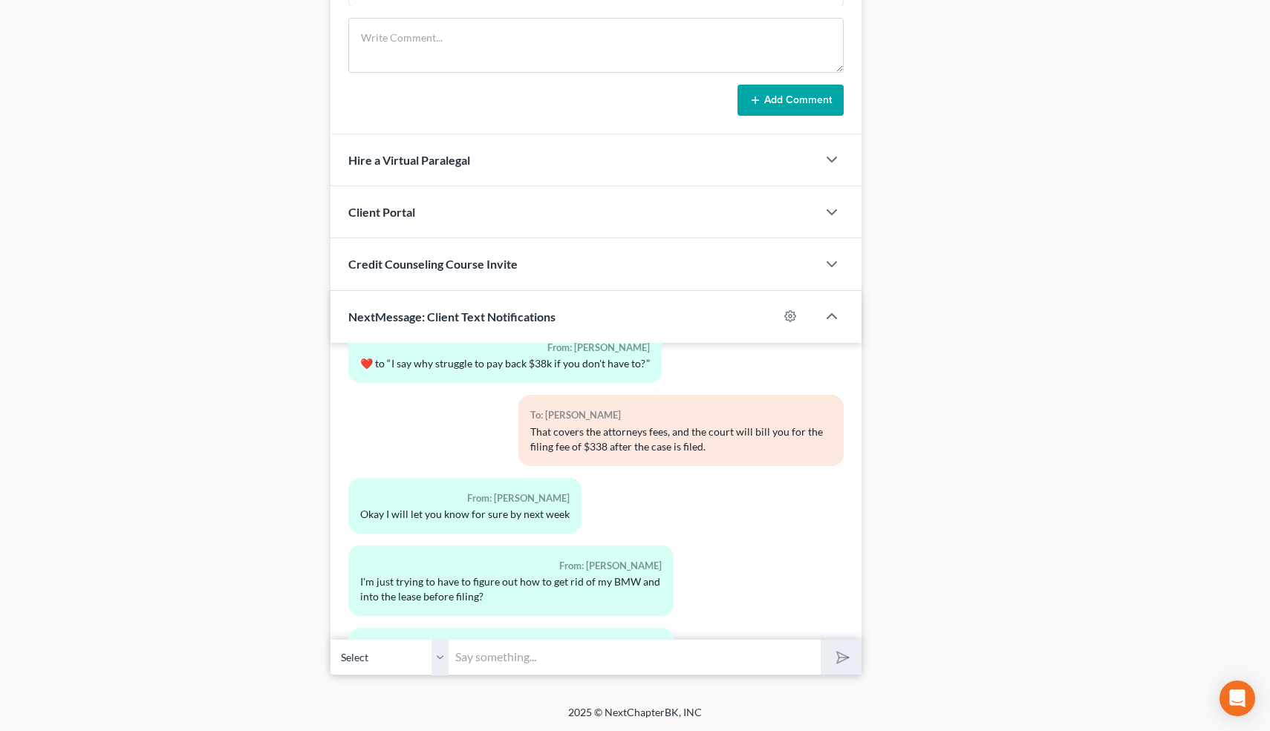
click at [488, 658] on input "text" at bounding box center [635, 657] width 372 height 36
click at [681, 659] on input "Correct-don't pay the personal loans or credit cards. If you are upside down on…" at bounding box center [635, 657] width 372 height 36
type input "Correct-don't pay the personal loans or credit cards. If you are upside down on…"
click at [820, 640] on button "submit" at bounding box center [840, 657] width 41 height 35
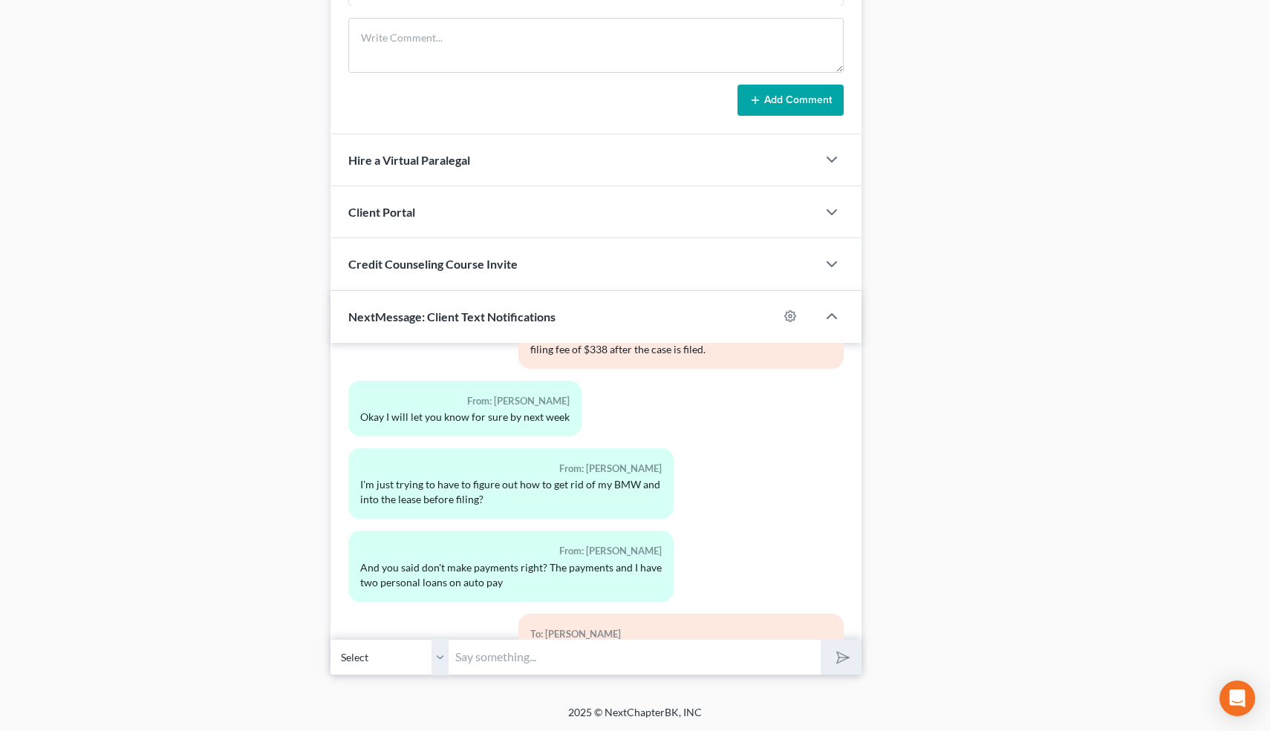
scroll to position [7718, 0]
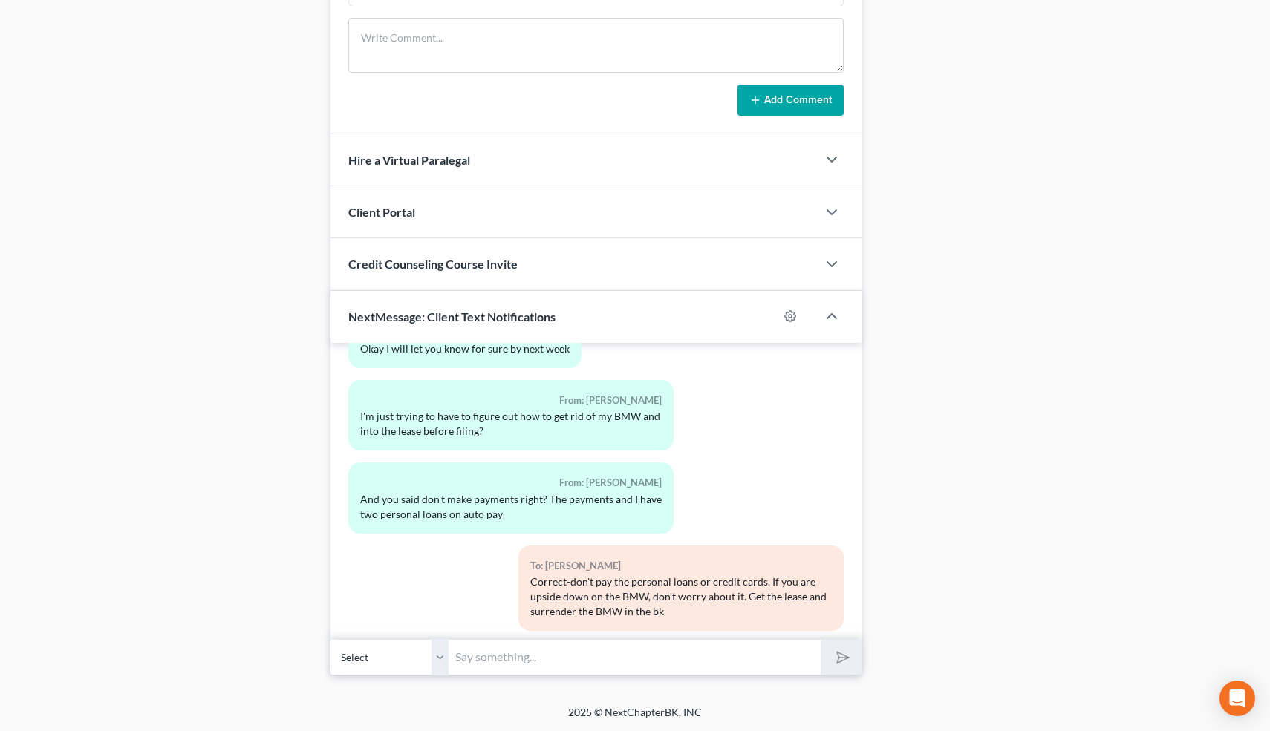
click at [477, 659] on input "text" at bounding box center [635, 657] width 372 height 36
type input "👍"
click at [820, 640] on button "submit" at bounding box center [840, 657] width 41 height 35
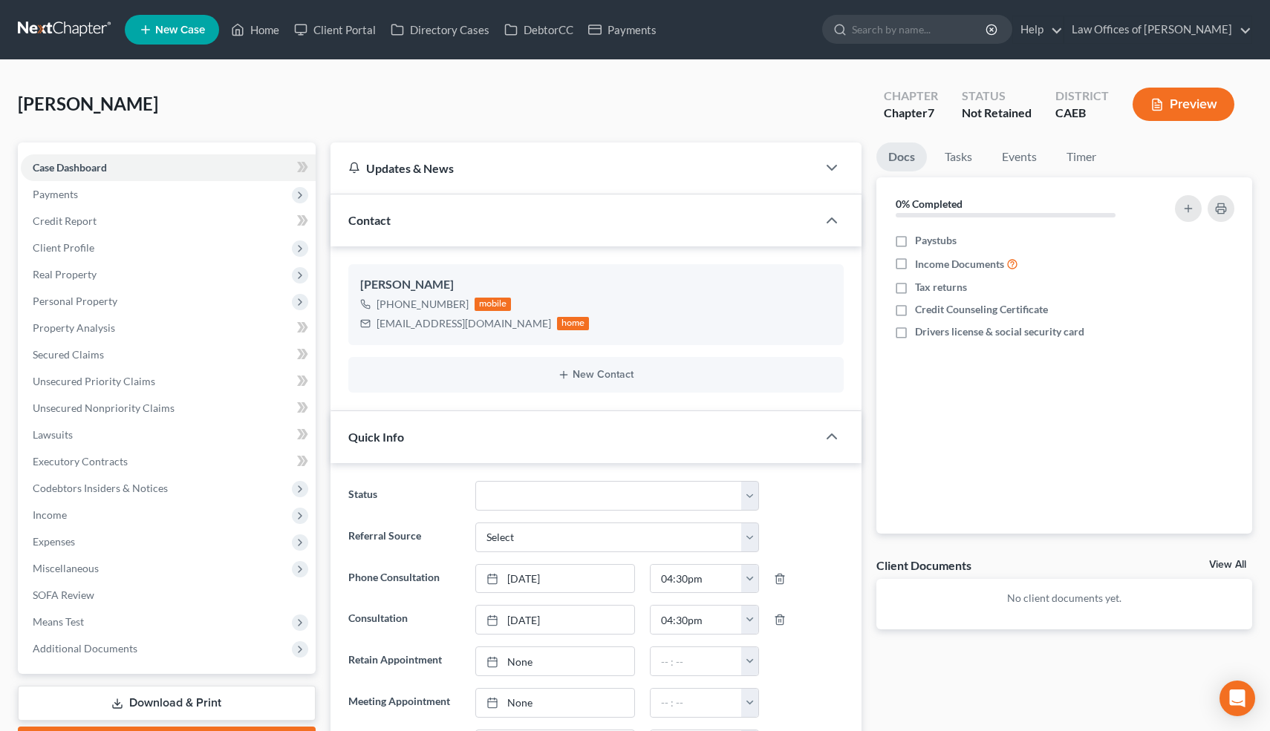
scroll to position [7854, 0]
click at [262, 36] on link "Home" at bounding box center [254, 29] width 63 height 27
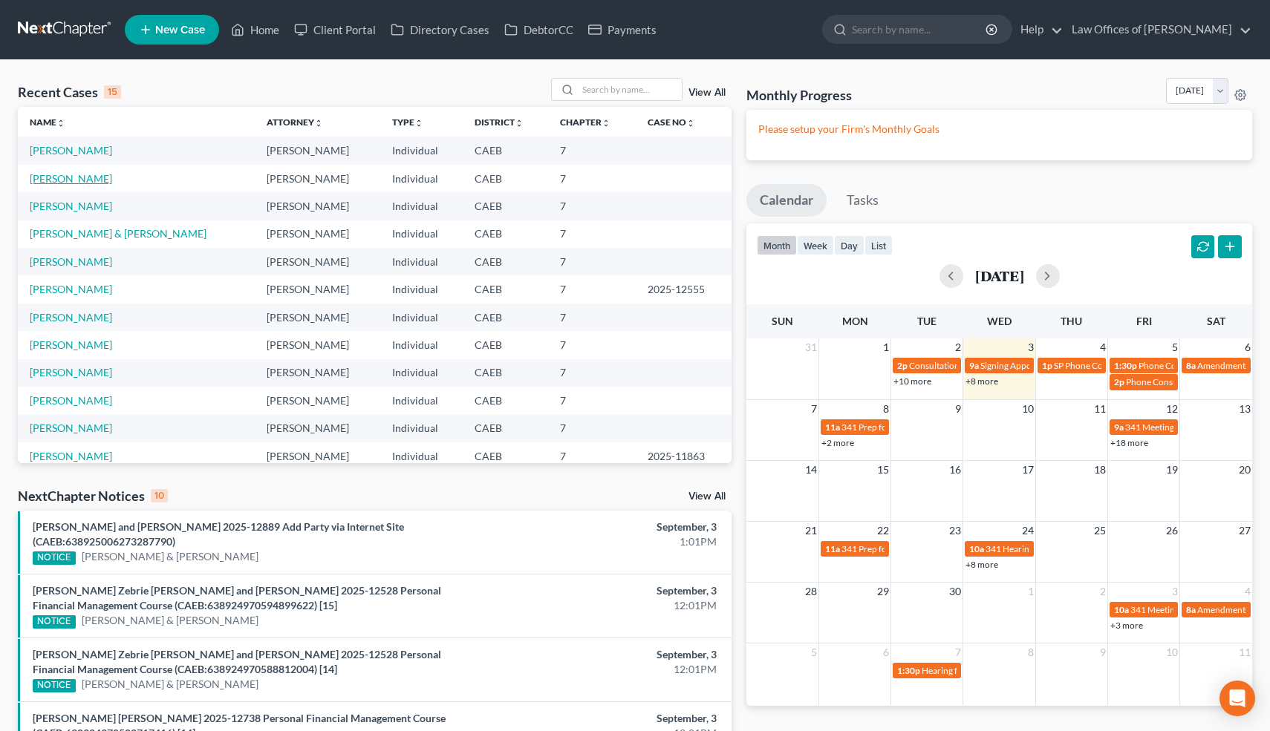
click at [71, 177] on link "[PERSON_NAME]" at bounding box center [71, 178] width 82 height 13
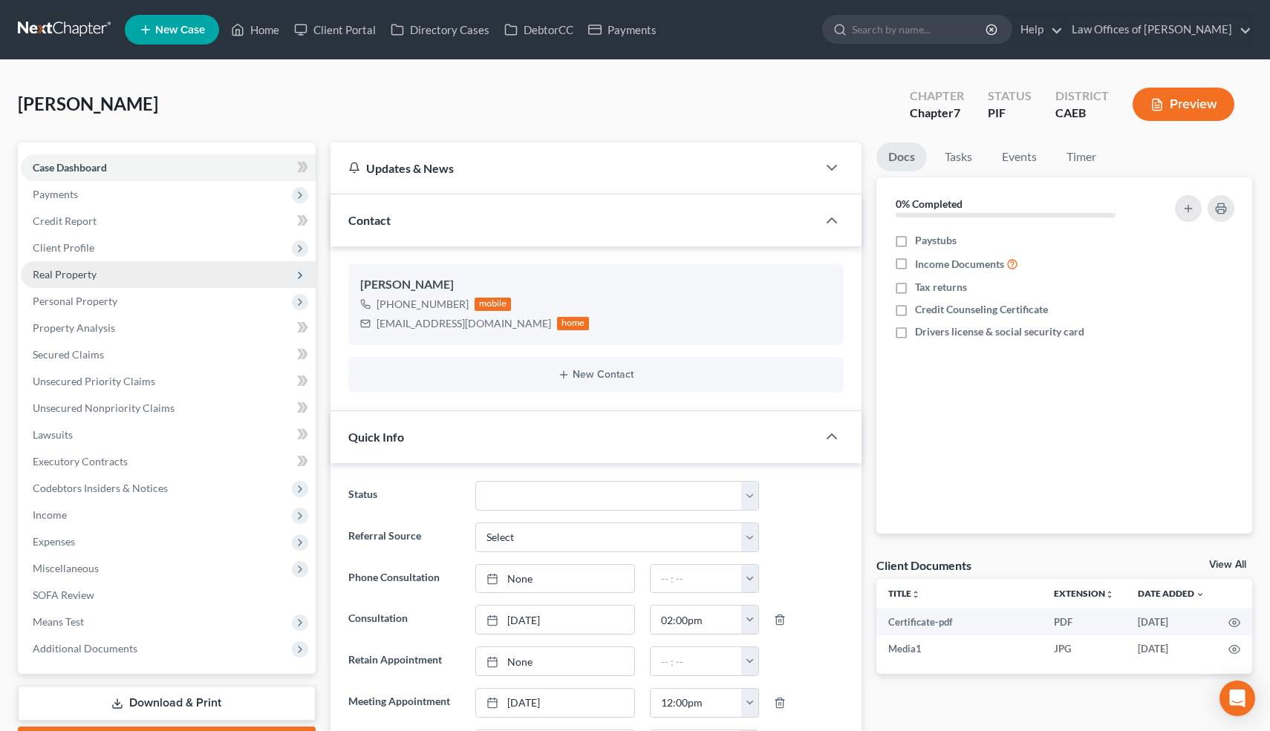
click at [98, 267] on span "Real Property" at bounding box center [168, 274] width 295 height 27
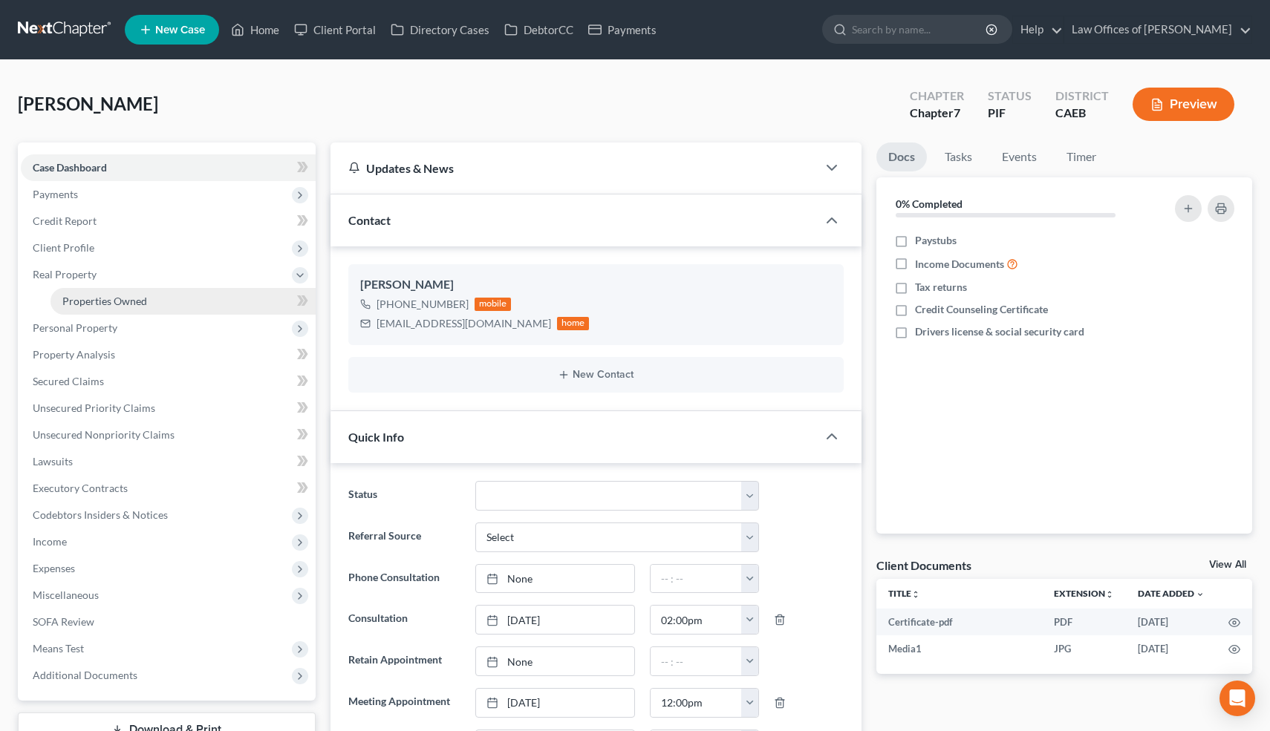
click at [108, 298] on span "Properties Owned" at bounding box center [104, 301] width 85 height 13
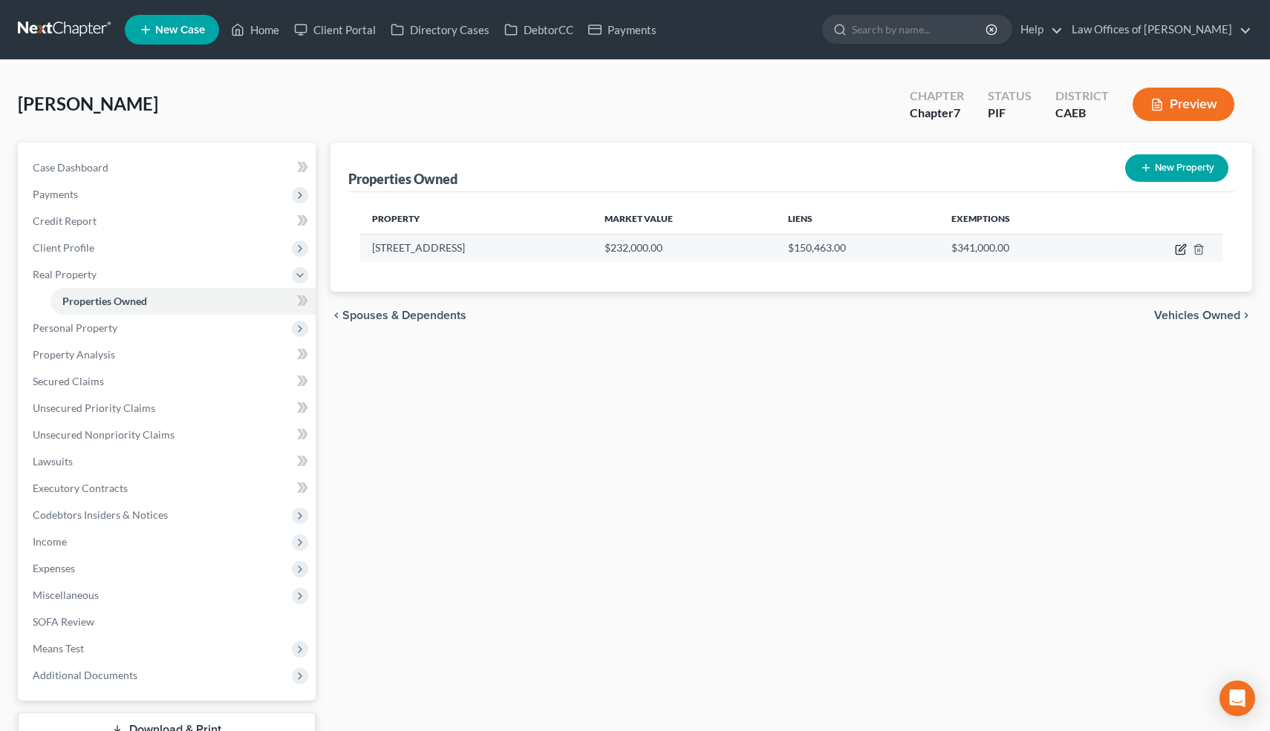
click at [1178, 249] on icon "button" at bounding box center [1181, 250] width 12 height 12
select select "4"
select select "0"
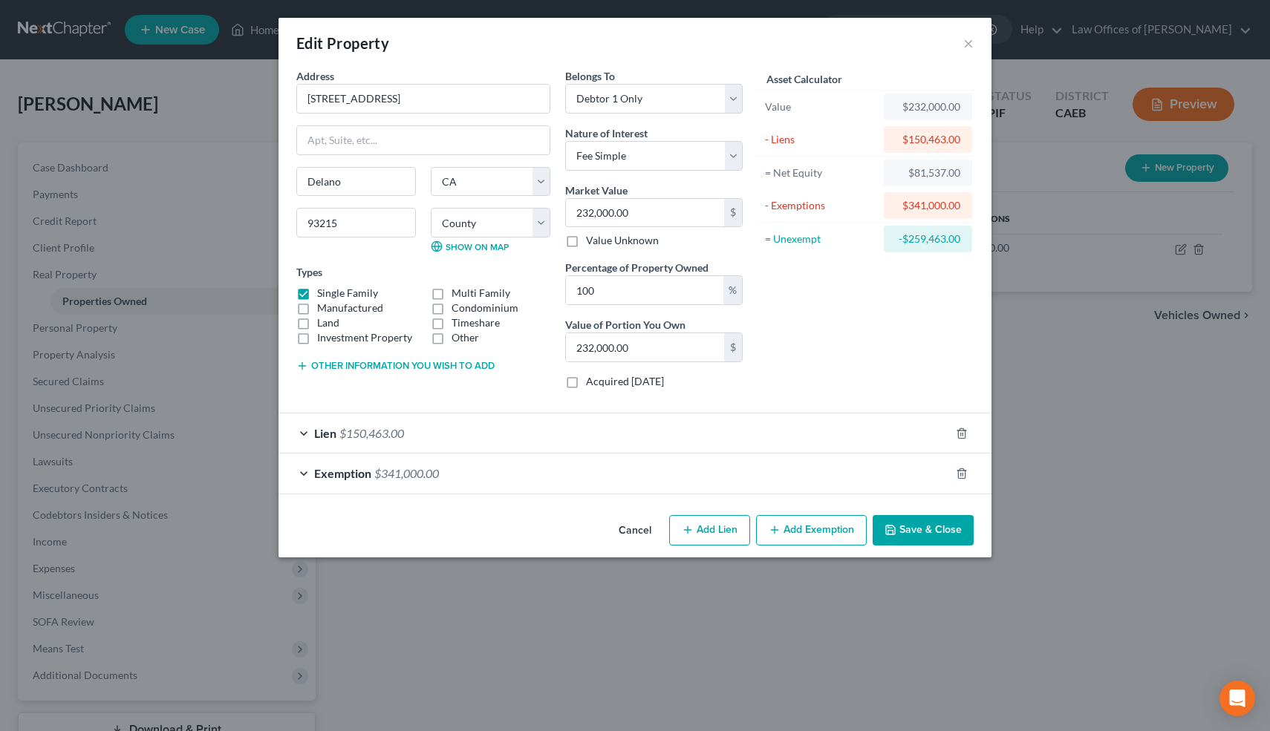
click at [633, 526] on button "Cancel" at bounding box center [635, 532] width 56 height 30
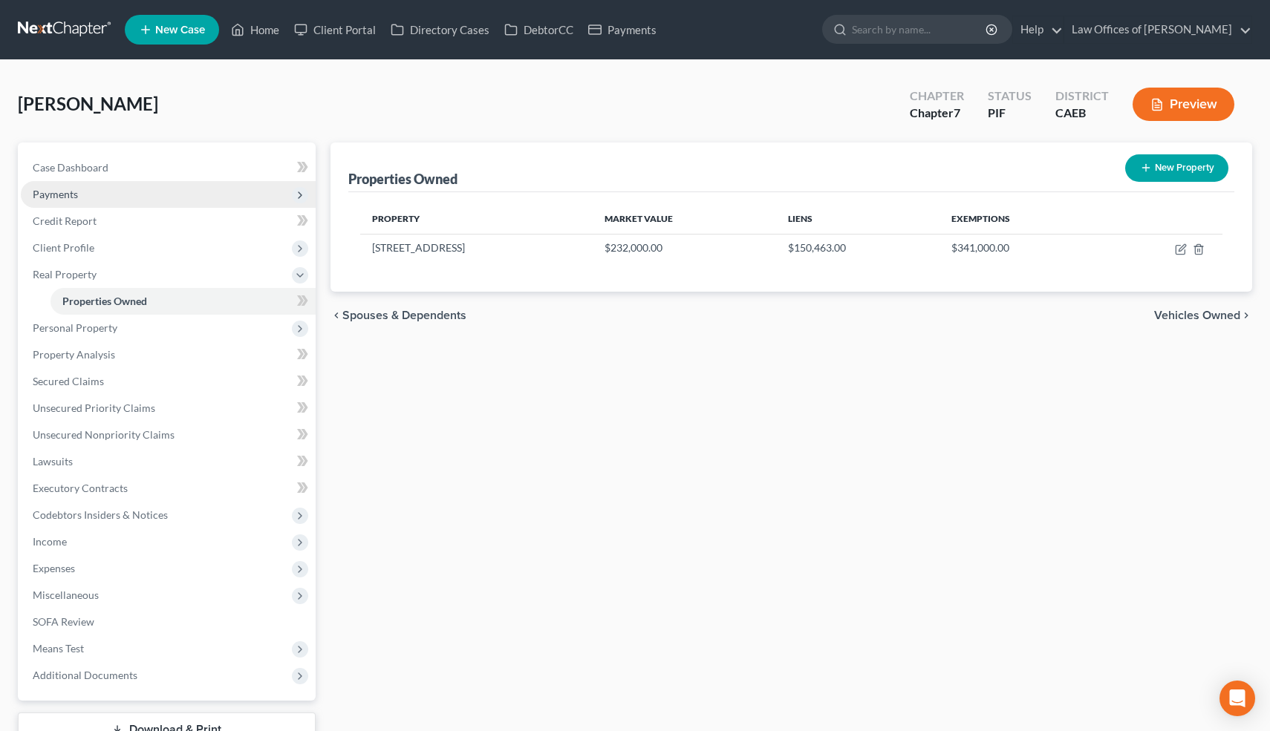
click at [80, 193] on span "Payments" at bounding box center [168, 194] width 295 height 27
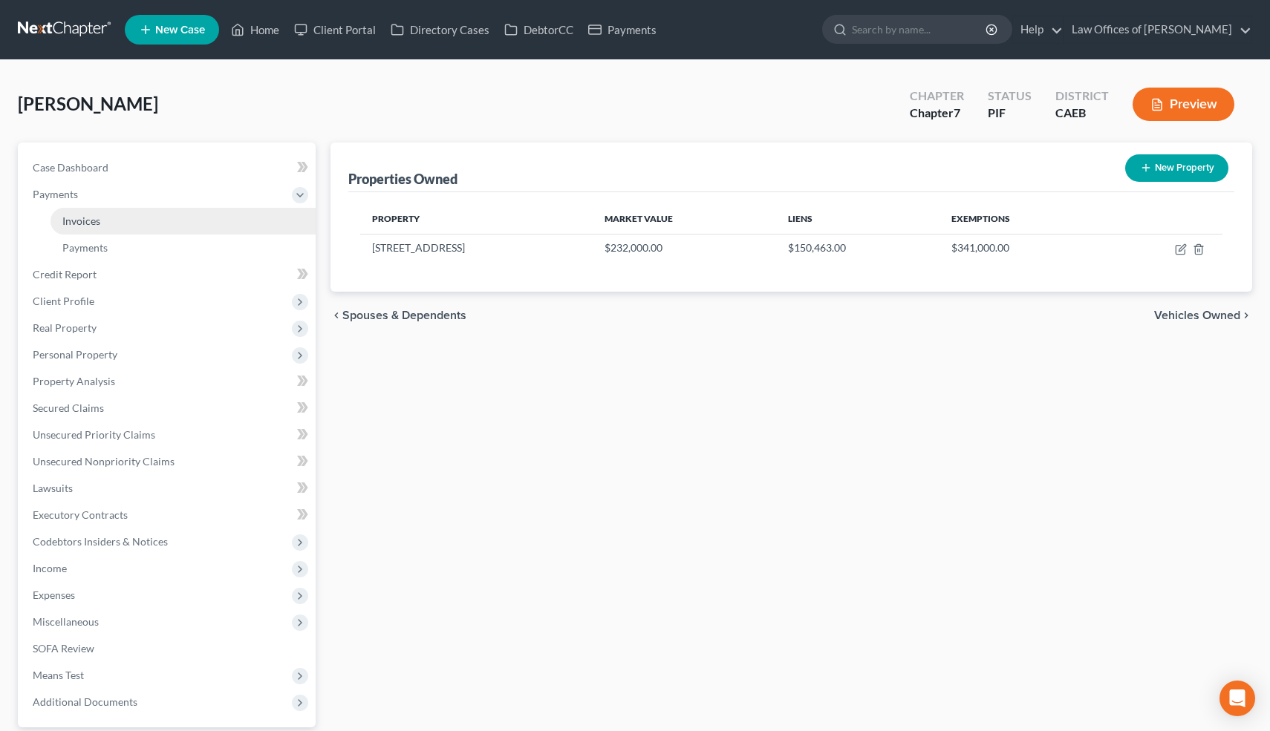
click at [84, 220] on span "Invoices" at bounding box center [81, 221] width 38 height 13
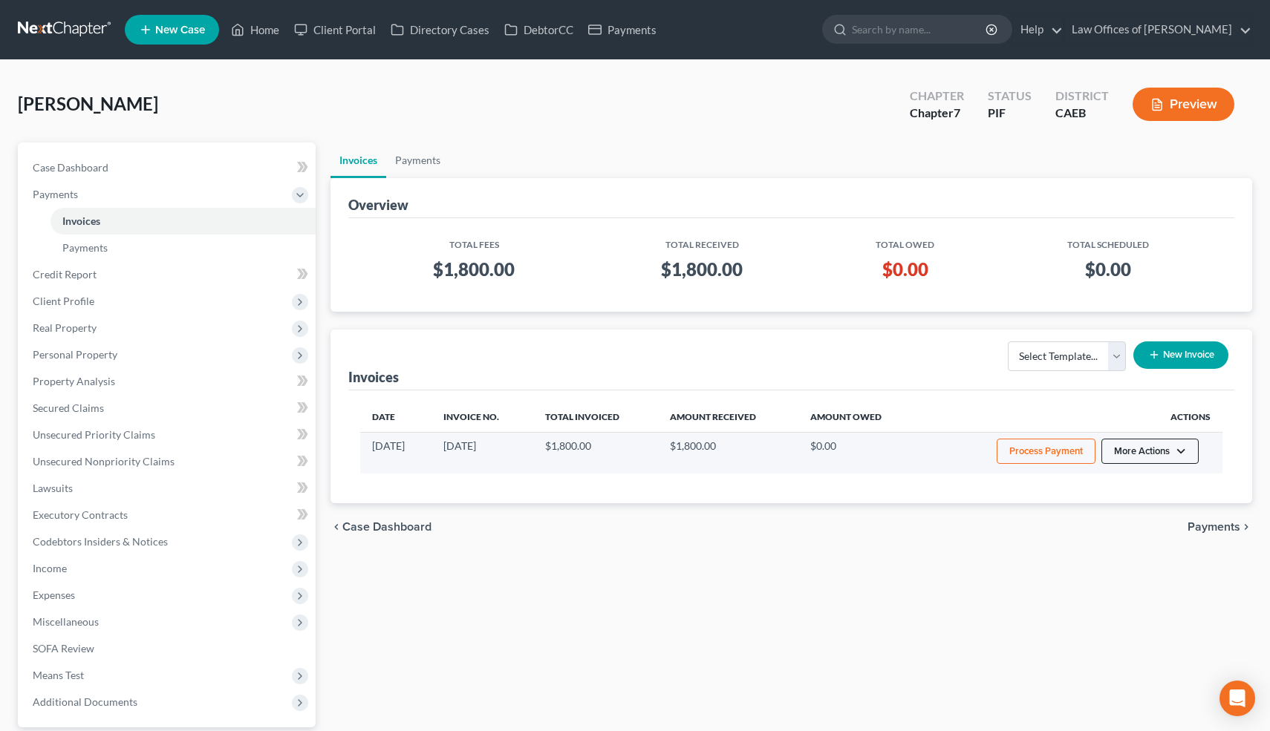
click at [1176, 453] on button "More Actions" at bounding box center [1149, 451] width 97 height 25
click at [1133, 482] on link "View/Edit" at bounding box center [1171, 482] width 174 height 25
select select "0"
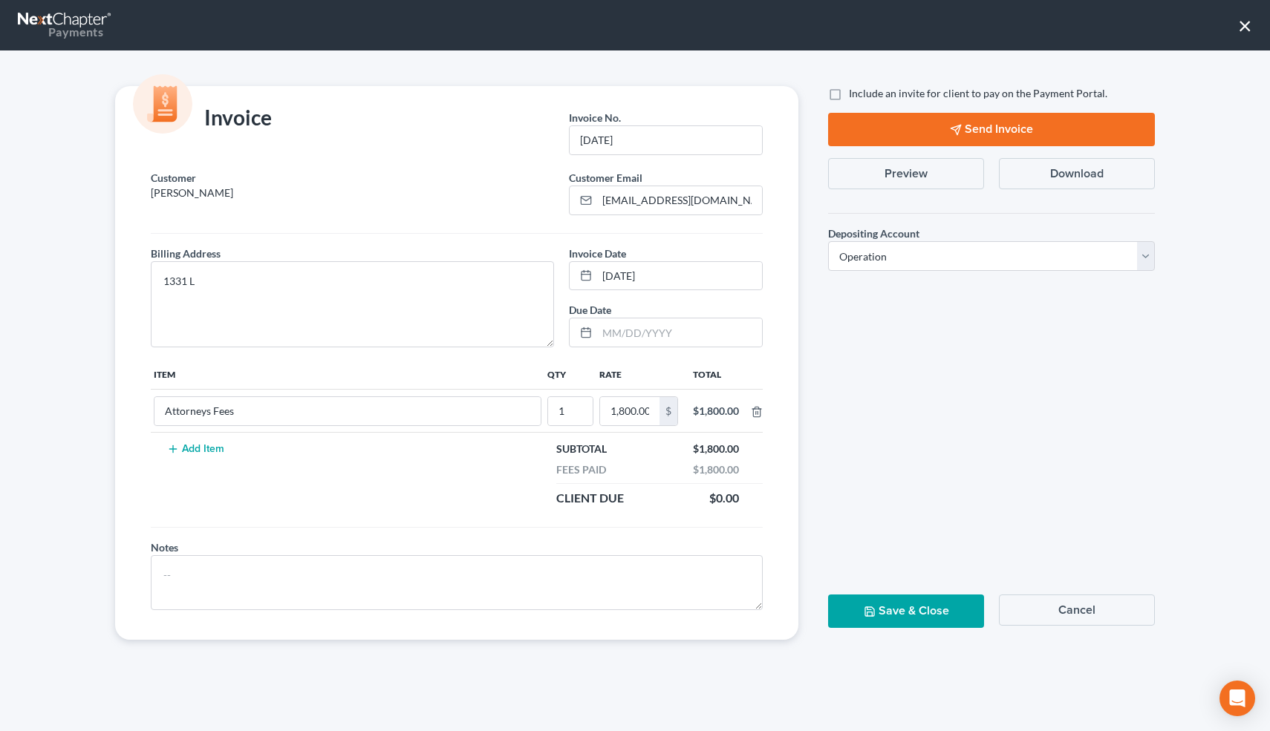
click at [955, 176] on button "Preview" at bounding box center [906, 173] width 156 height 31
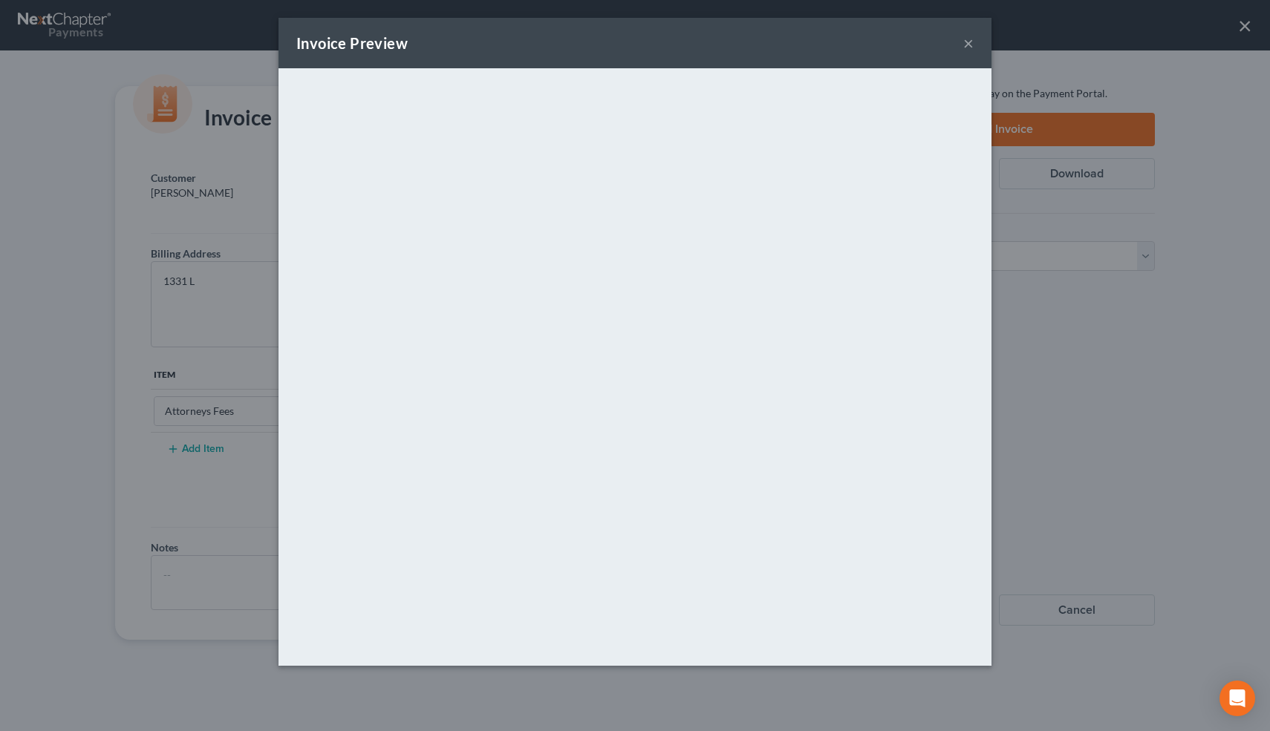
click at [971, 45] on button "×" at bounding box center [968, 43] width 10 height 18
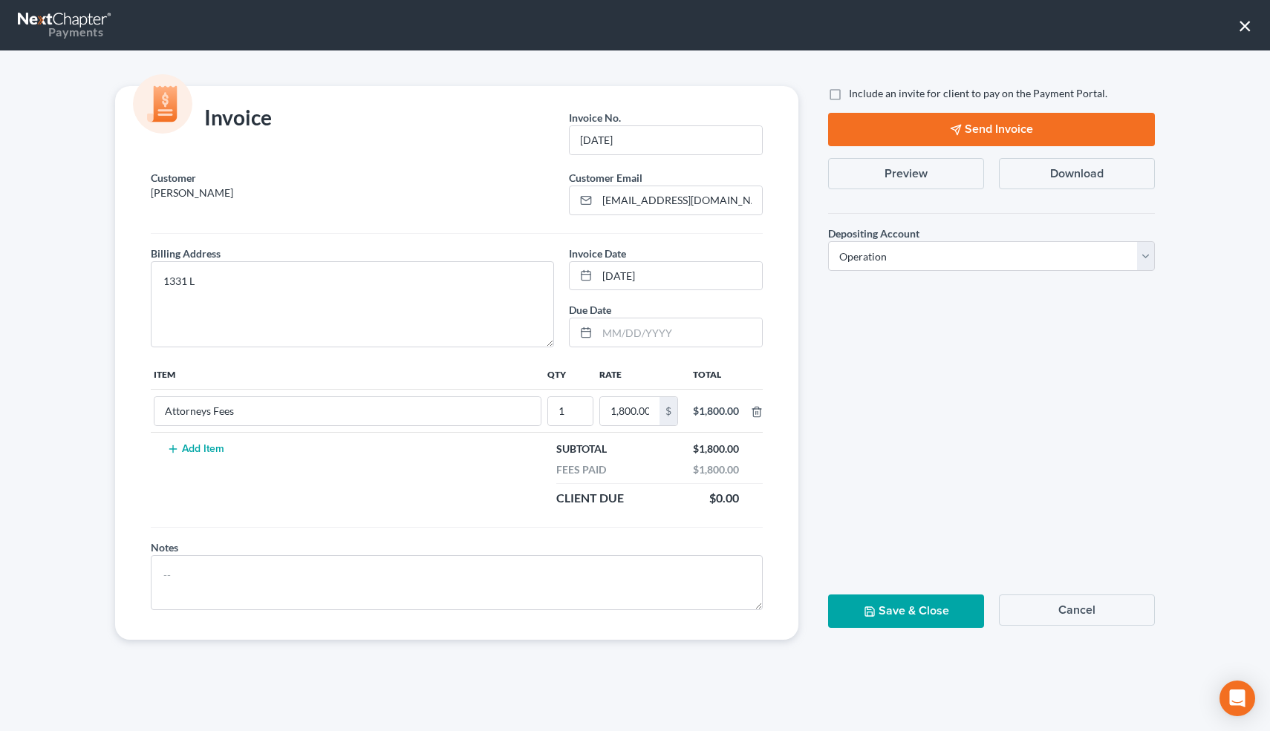
click at [1117, 604] on button "Cancel" at bounding box center [1077, 610] width 156 height 31
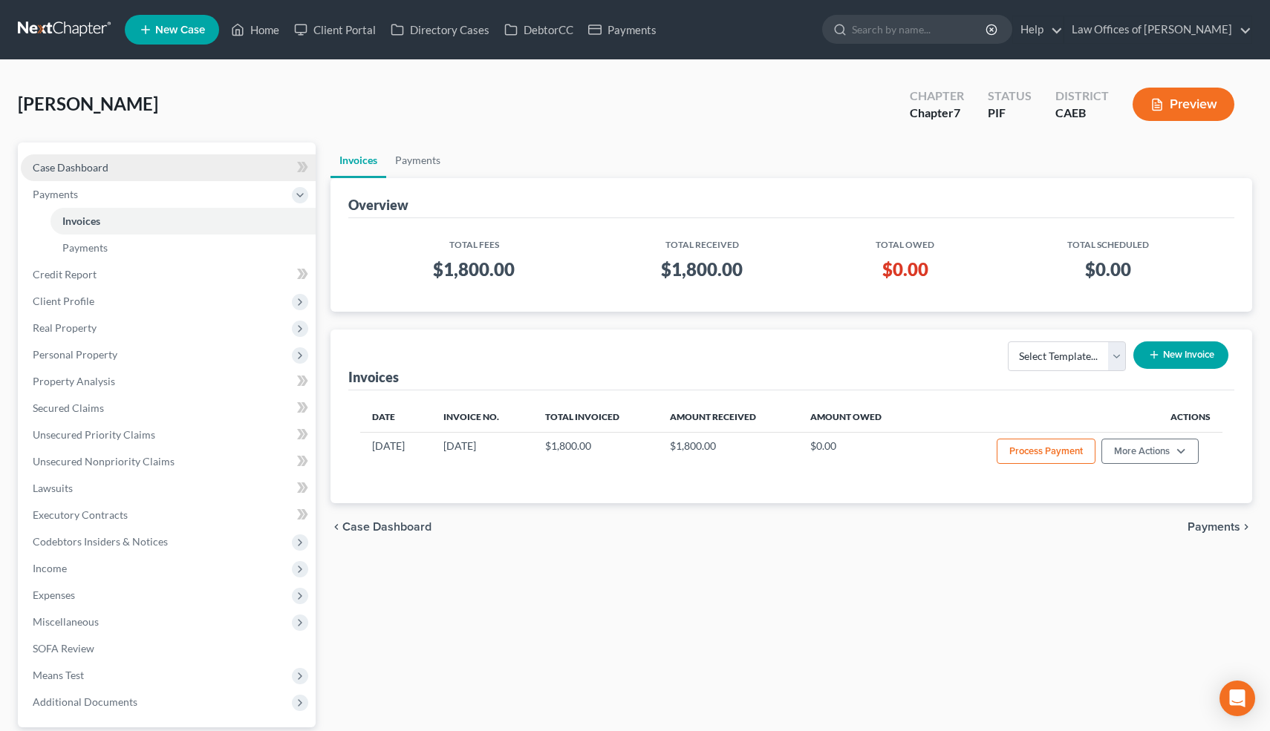
click at [79, 176] on link "Case Dashboard" at bounding box center [168, 167] width 295 height 27
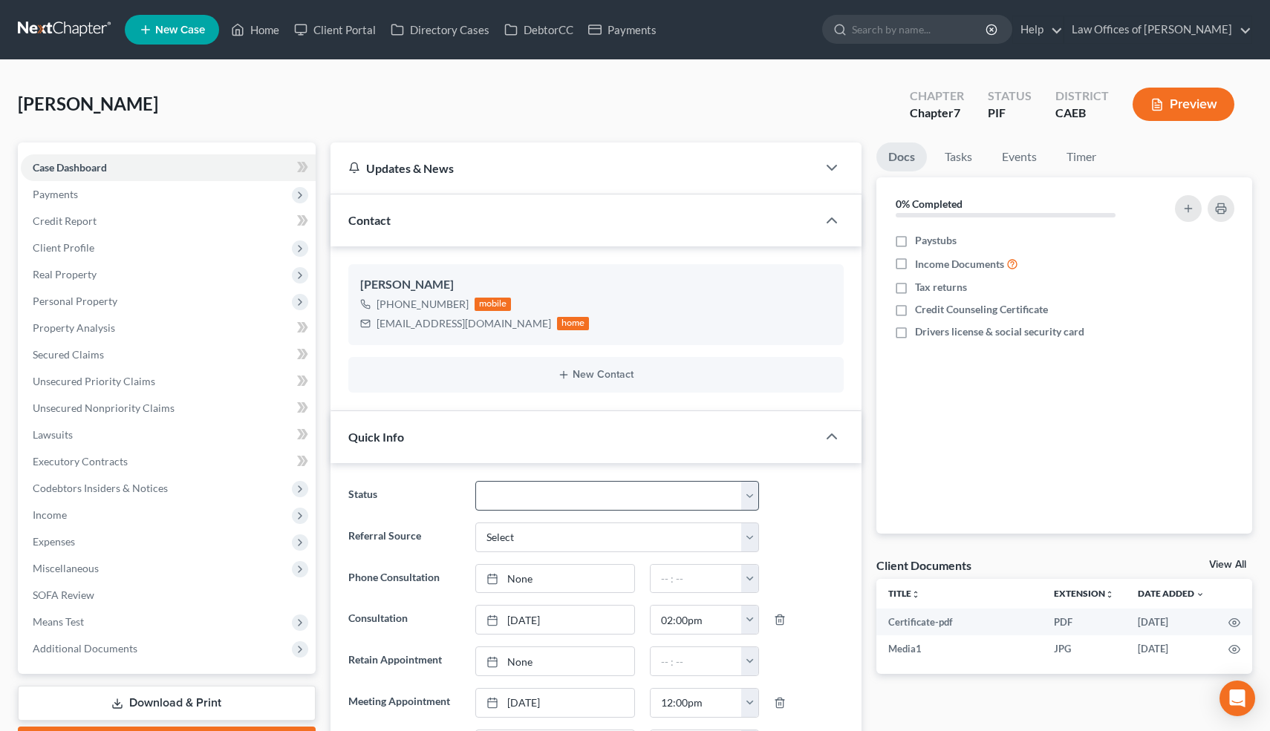
scroll to position [702, 0]
click at [565, 499] on select "Cancelled/Refund Closed Consultation Declined Discharged Filed Income Check In …" at bounding box center [616, 496] width 283 height 30
select select "0"
click at [475, 481] on select "Cancelled/Refund Closed Consultation Declined Discharged Filed Income Check In …" at bounding box center [616, 496] width 283 height 30
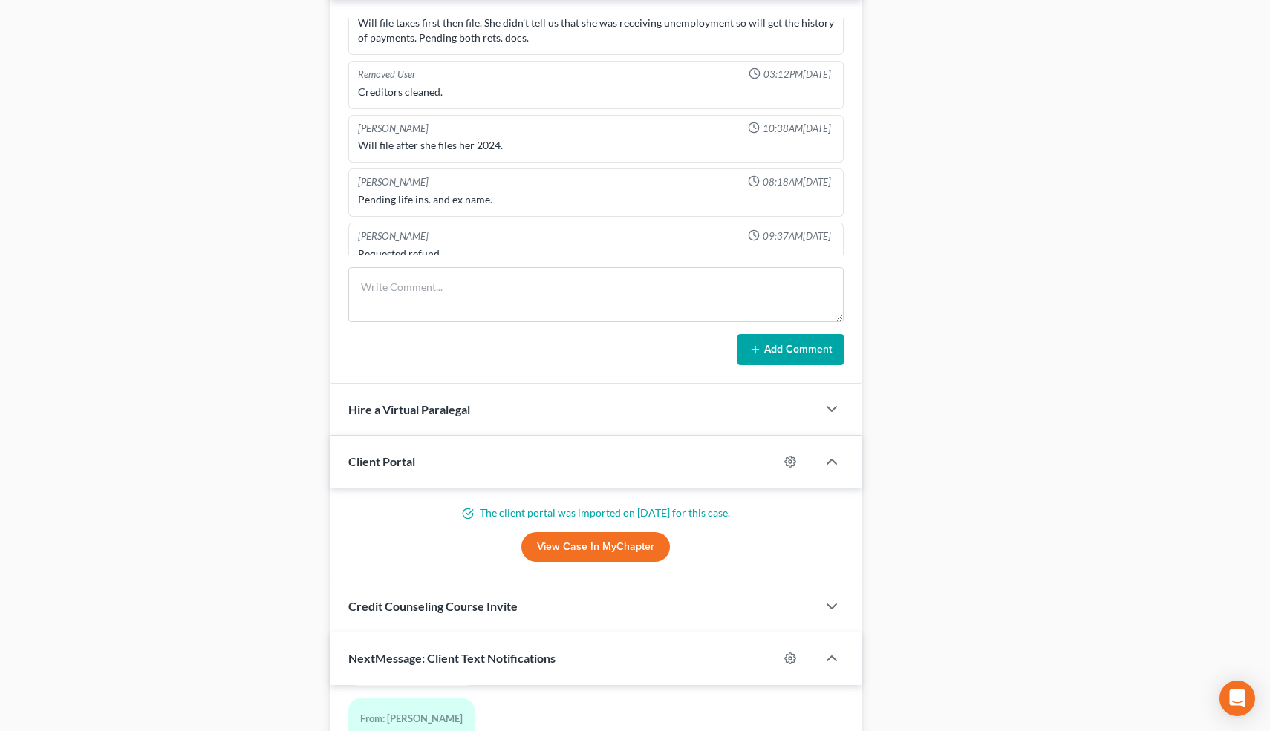
scroll to position [968, 0]
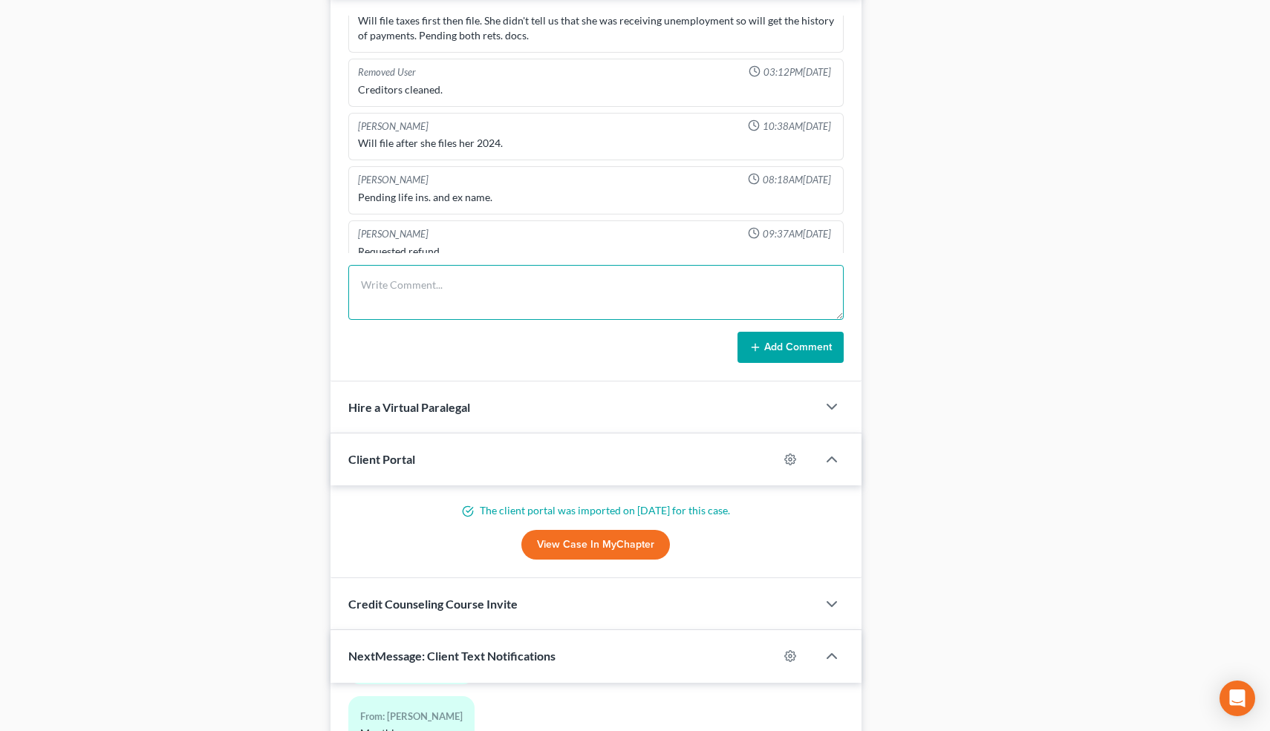
click at [420, 265] on textarea at bounding box center [596, 292] width 496 height 55
type textarea "S"
type textarea "Did accounting and sent refund."
click at [777, 341] on button "Add Comment" at bounding box center [790, 347] width 106 height 31
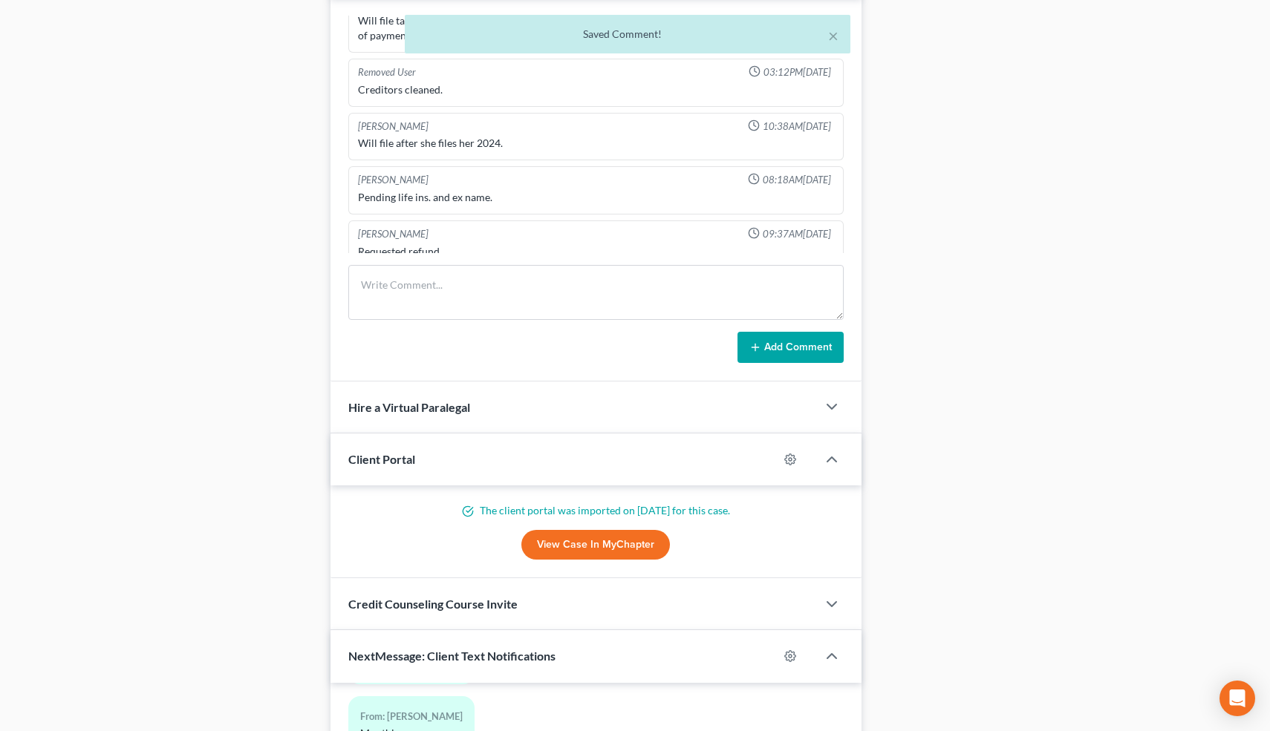
scroll to position [757, 0]
click at [830, 36] on button "×" at bounding box center [833, 36] width 10 height 18
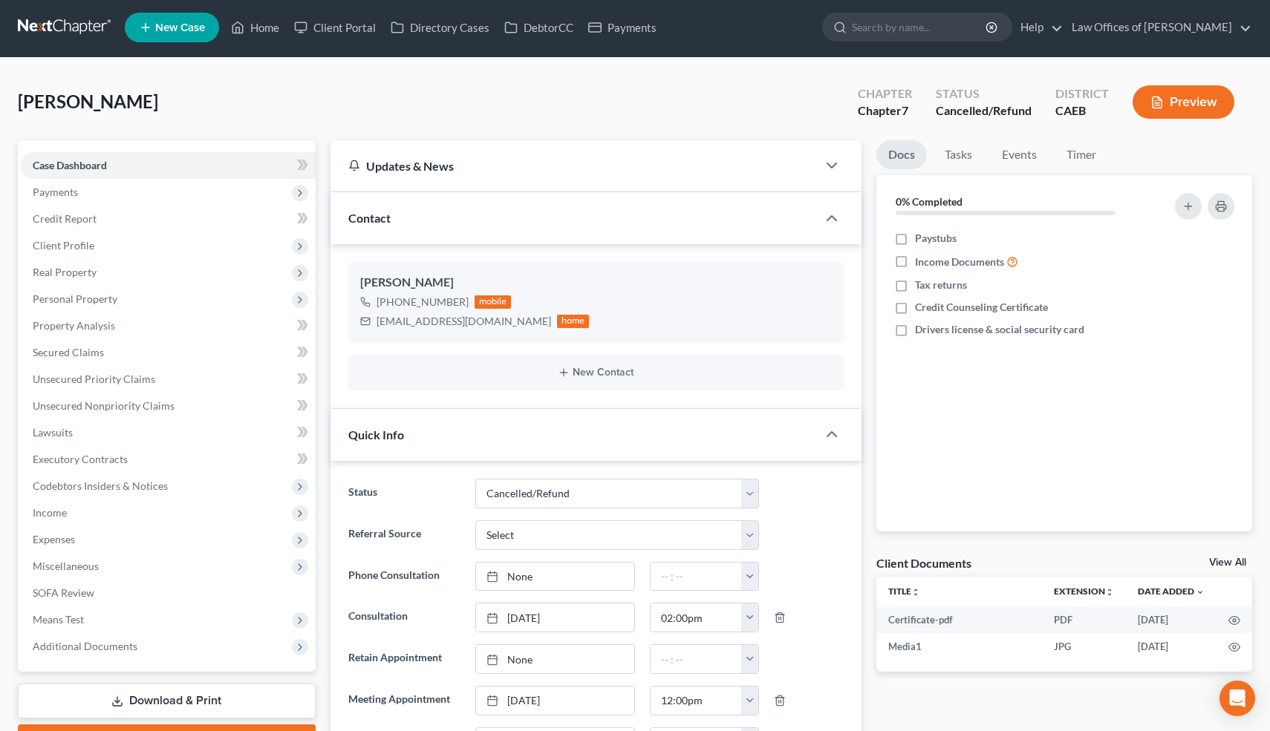
scroll to position [0, 0]
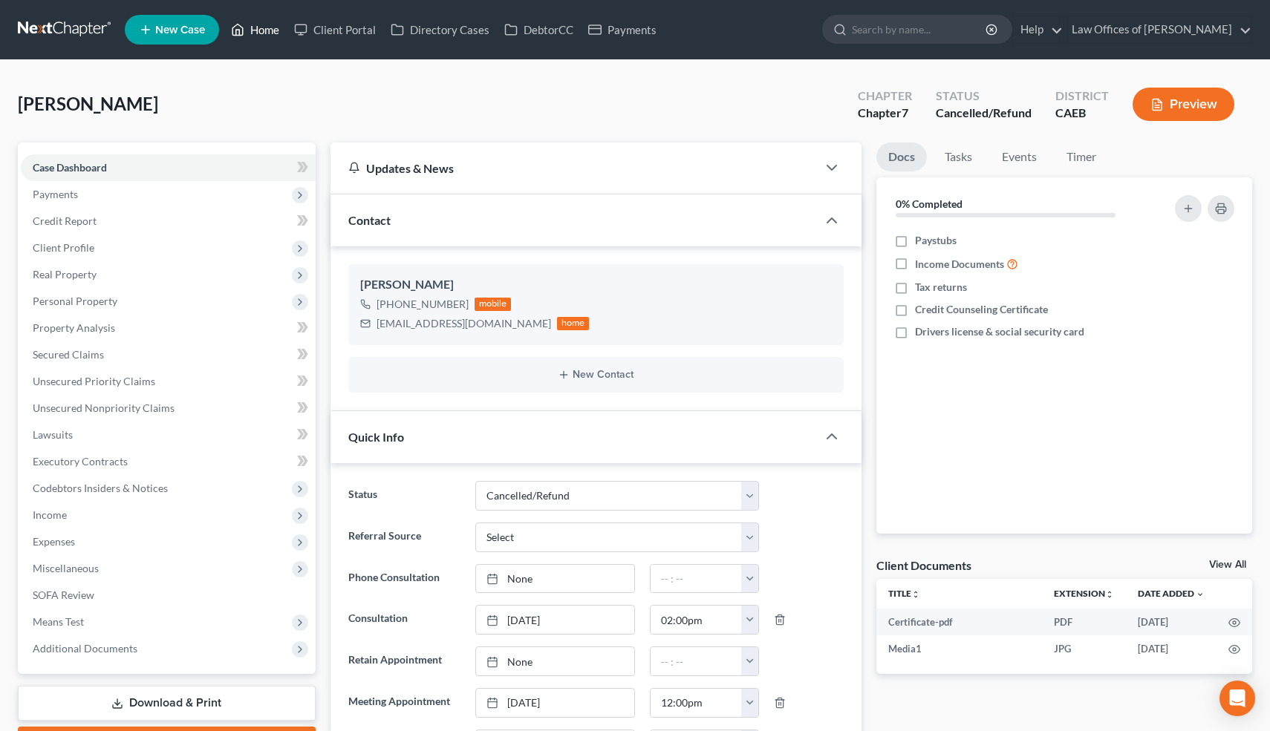
click at [261, 30] on link "Home" at bounding box center [254, 29] width 63 height 27
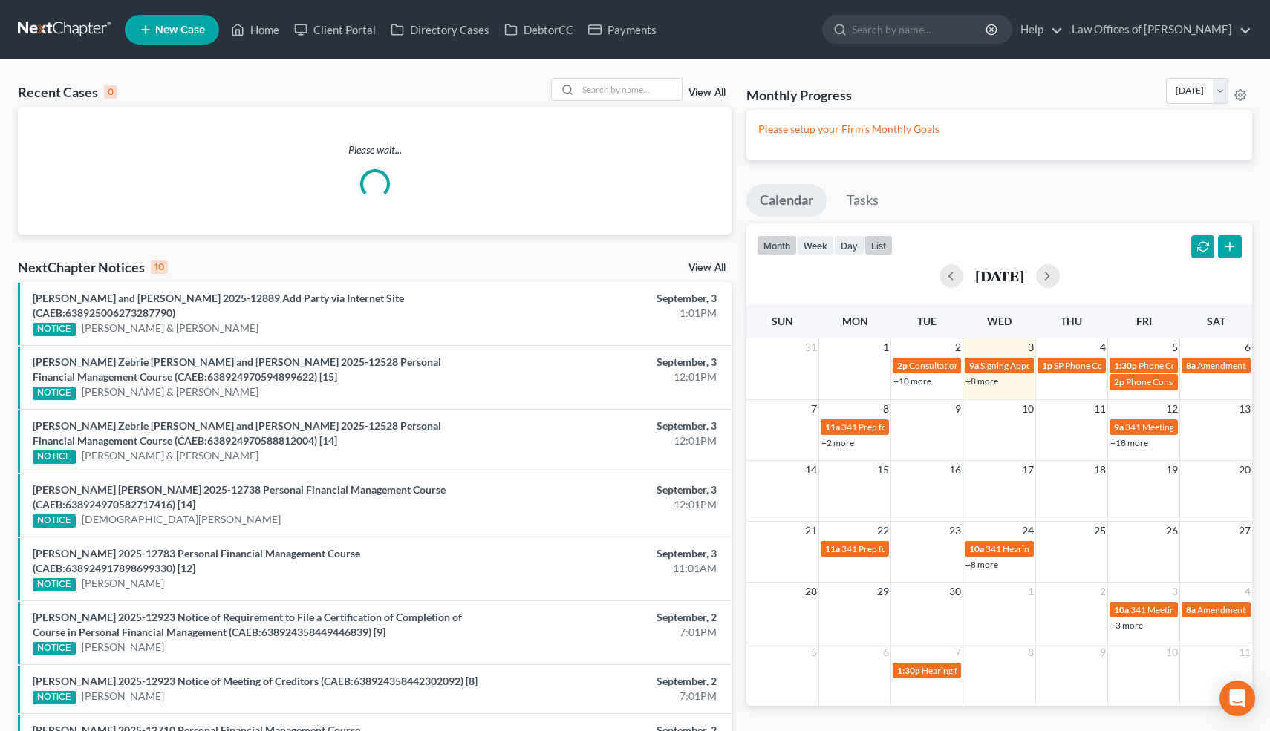
click at [877, 245] on button "list" at bounding box center [878, 245] width 28 height 20
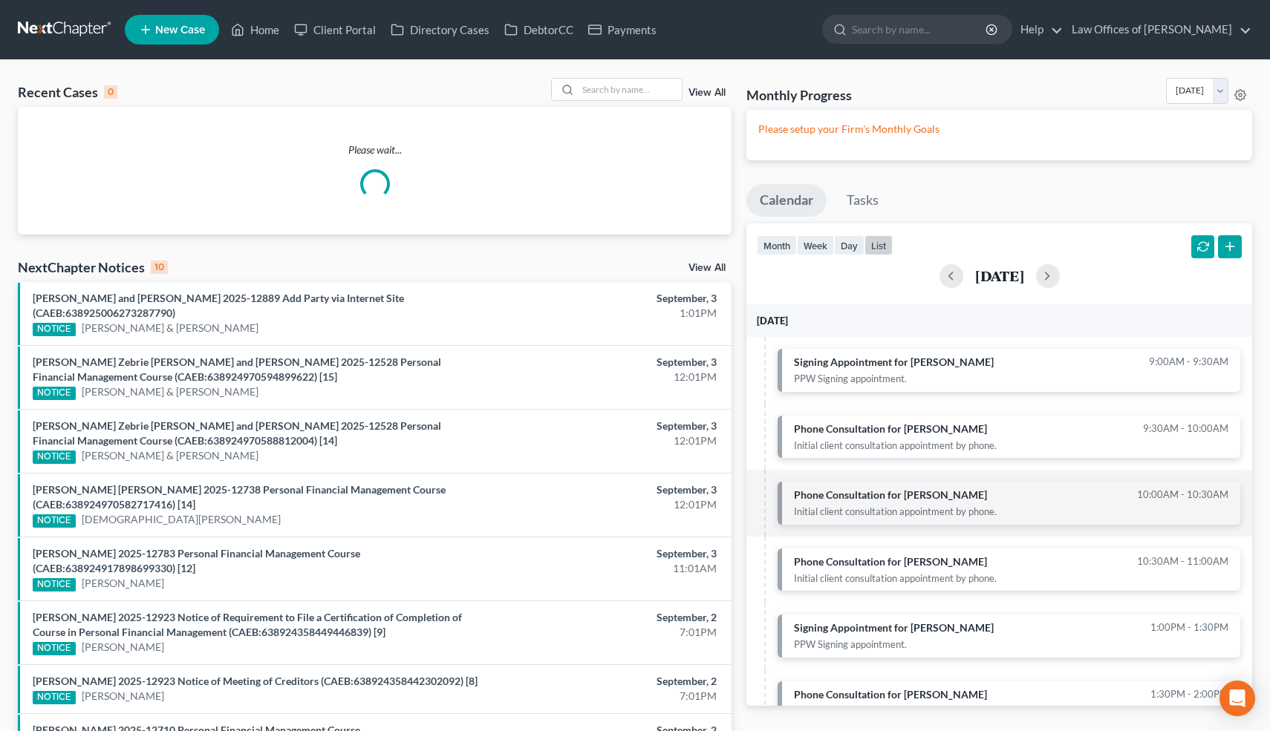
scroll to position [230, 0]
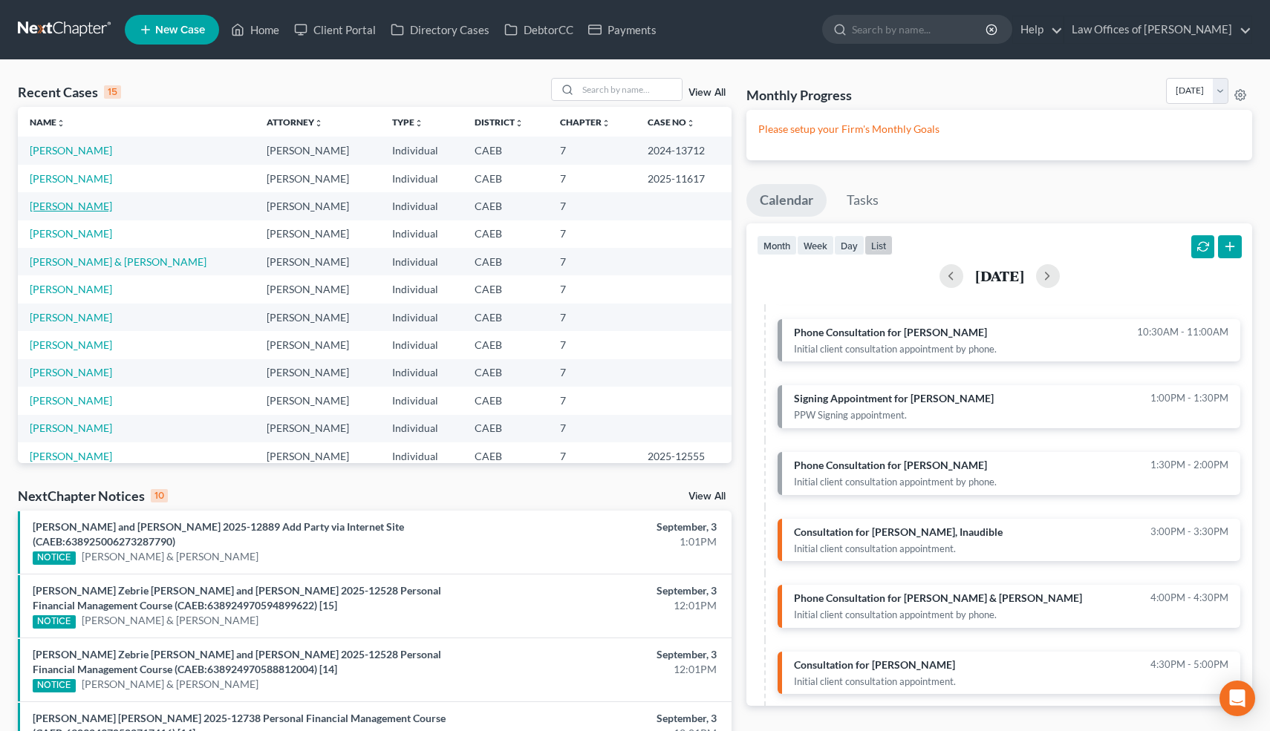
click at [84, 202] on link "[PERSON_NAME]" at bounding box center [71, 206] width 82 height 13
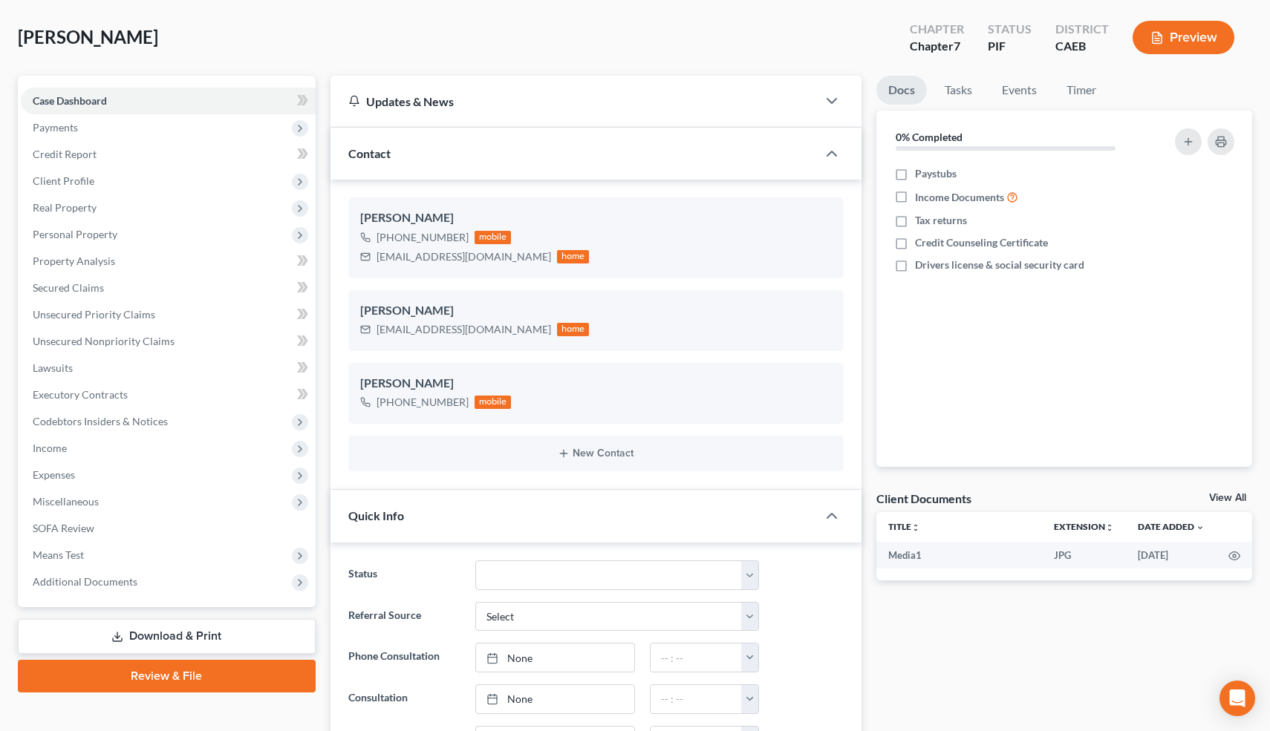
scroll to position [65, 0]
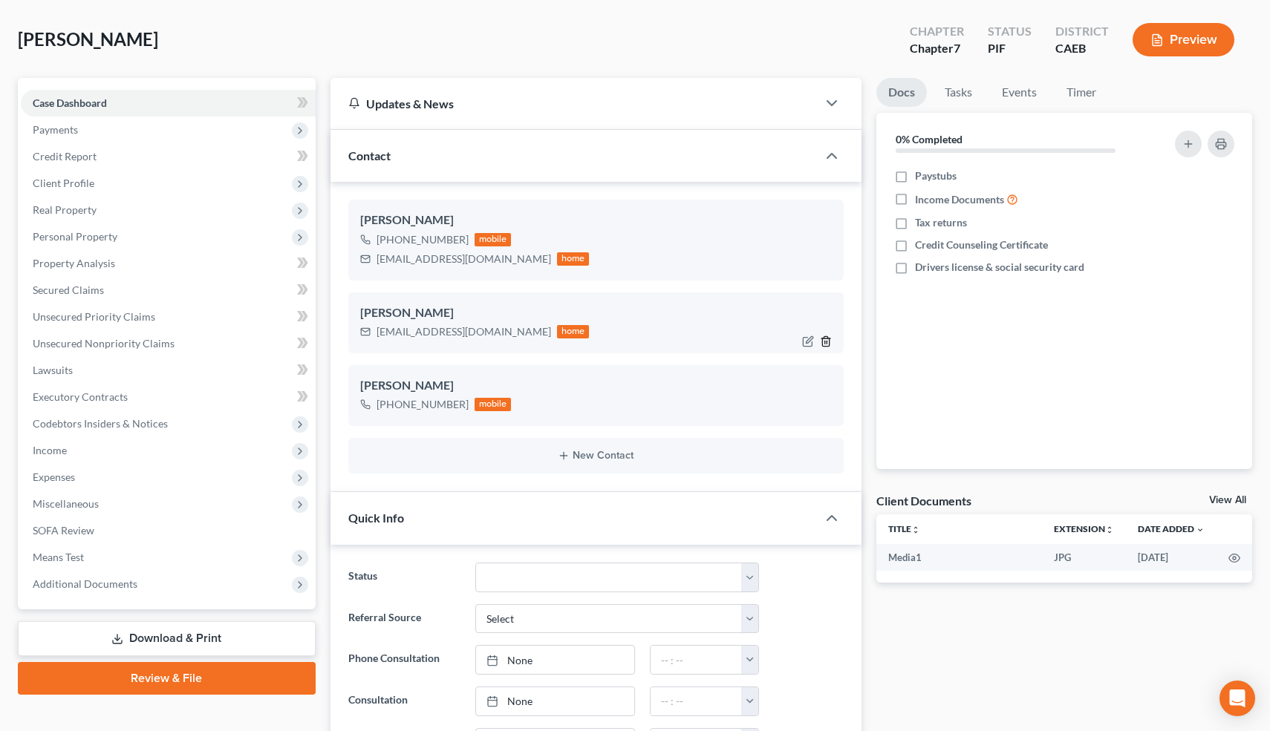
click at [829, 339] on icon "button" at bounding box center [826, 342] width 12 height 12
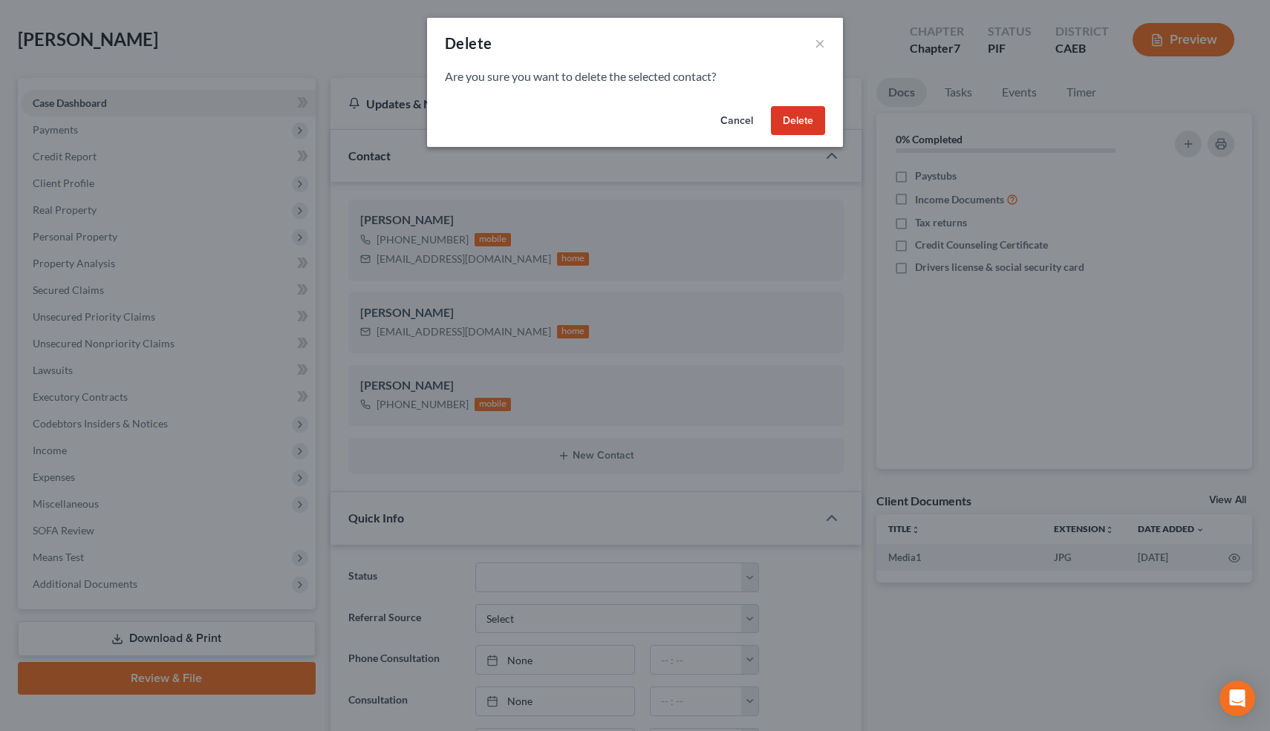
click at [791, 117] on button "Delete" at bounding box center [798, 121] width 54 height 30
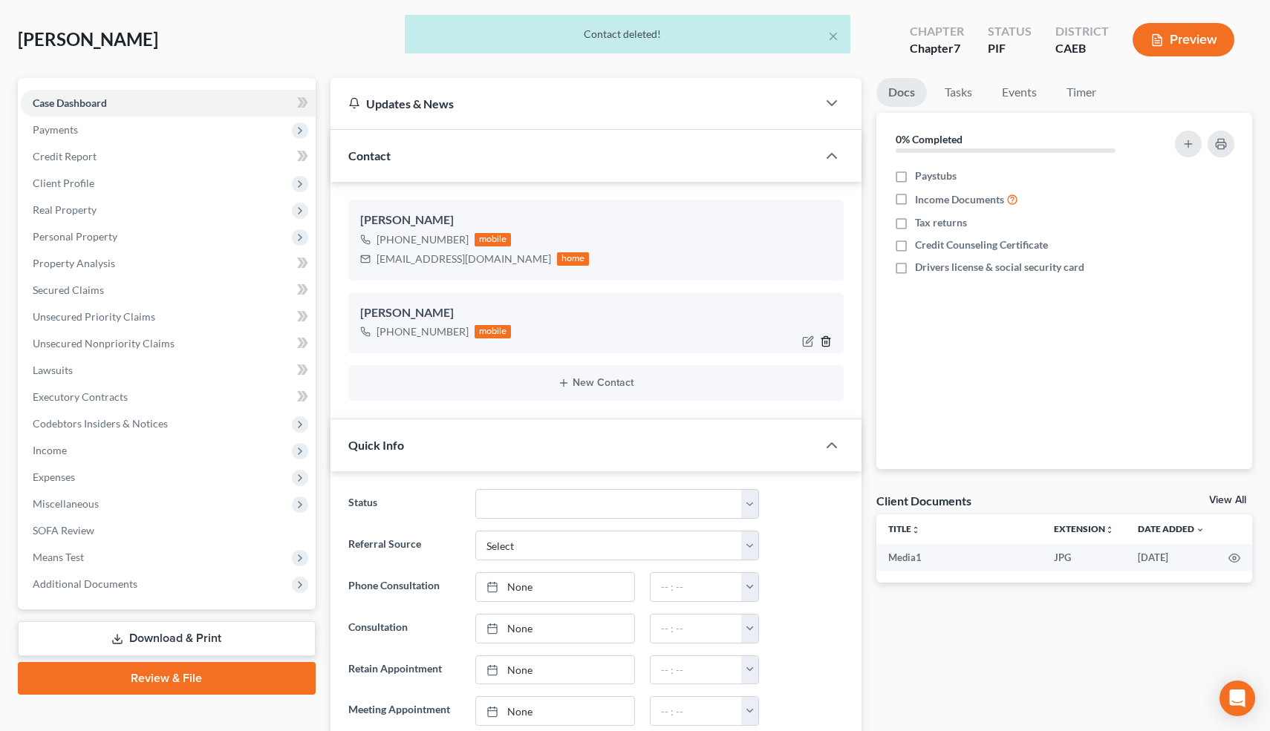
click at [827, 342] on line "button" at bounding box center [827, 342] width 0 height 3
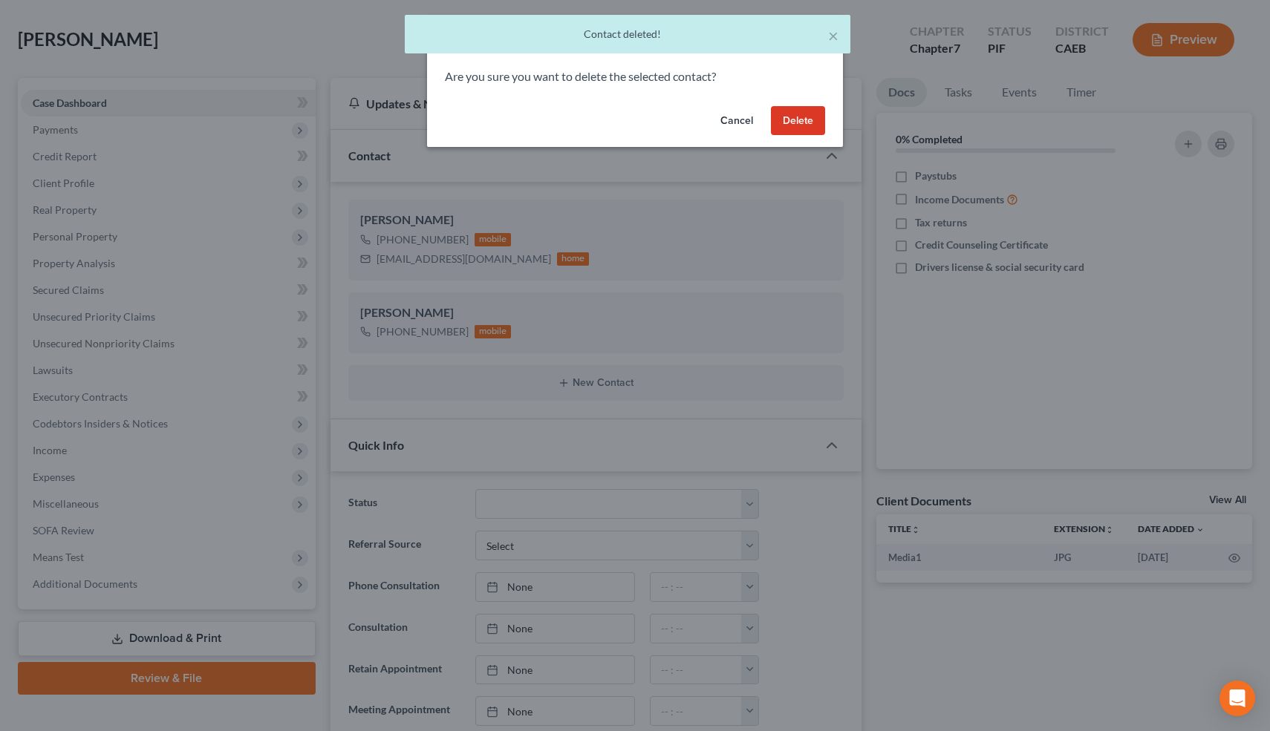
click at [803, 116] on button "Delete" at bounding box center [798, 121] width 54 height 30
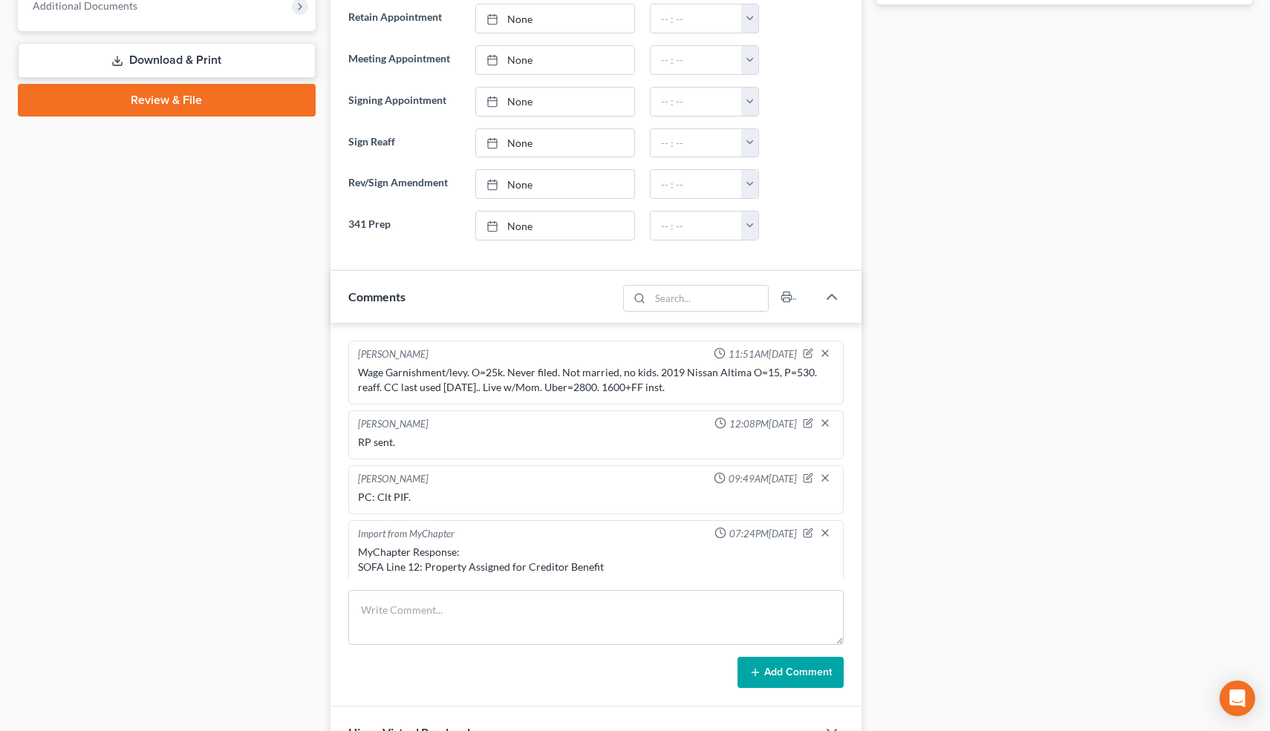
scroll to position [0, 0]
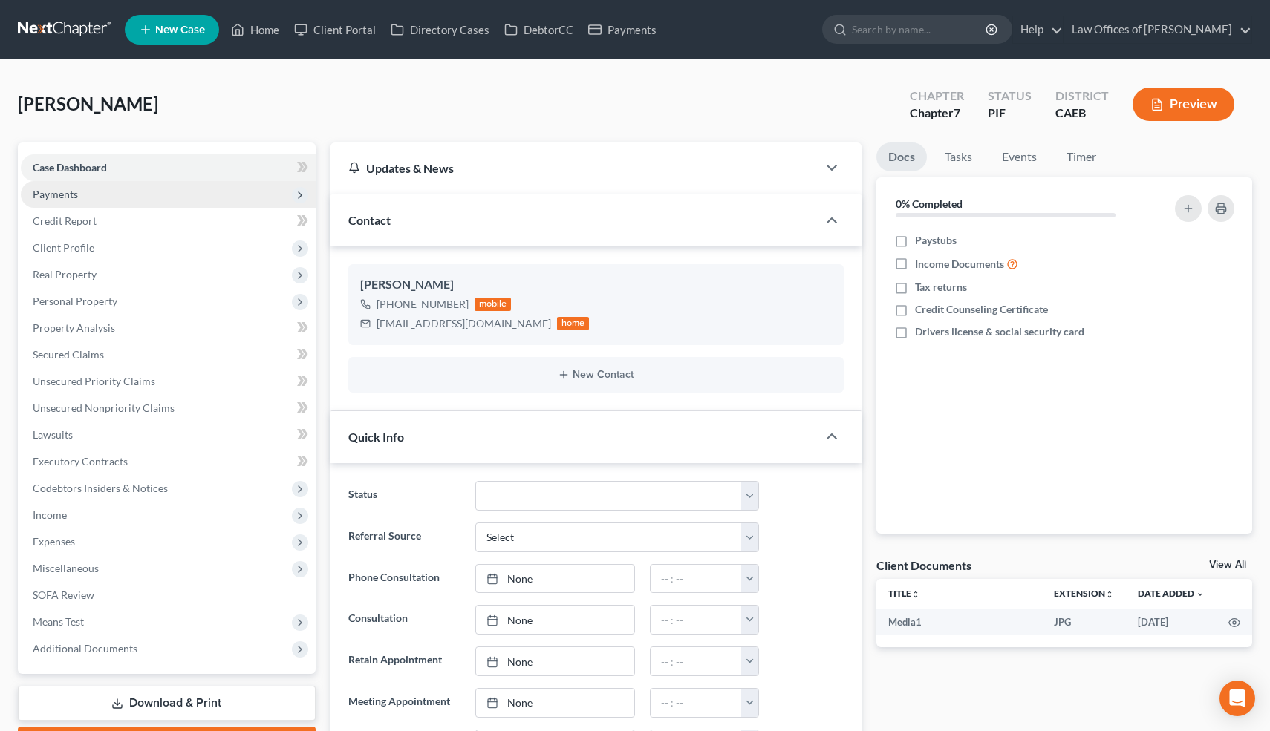
click at [74, 184] on span "Payments" at bounding box center [168, 194] width 295 height 27
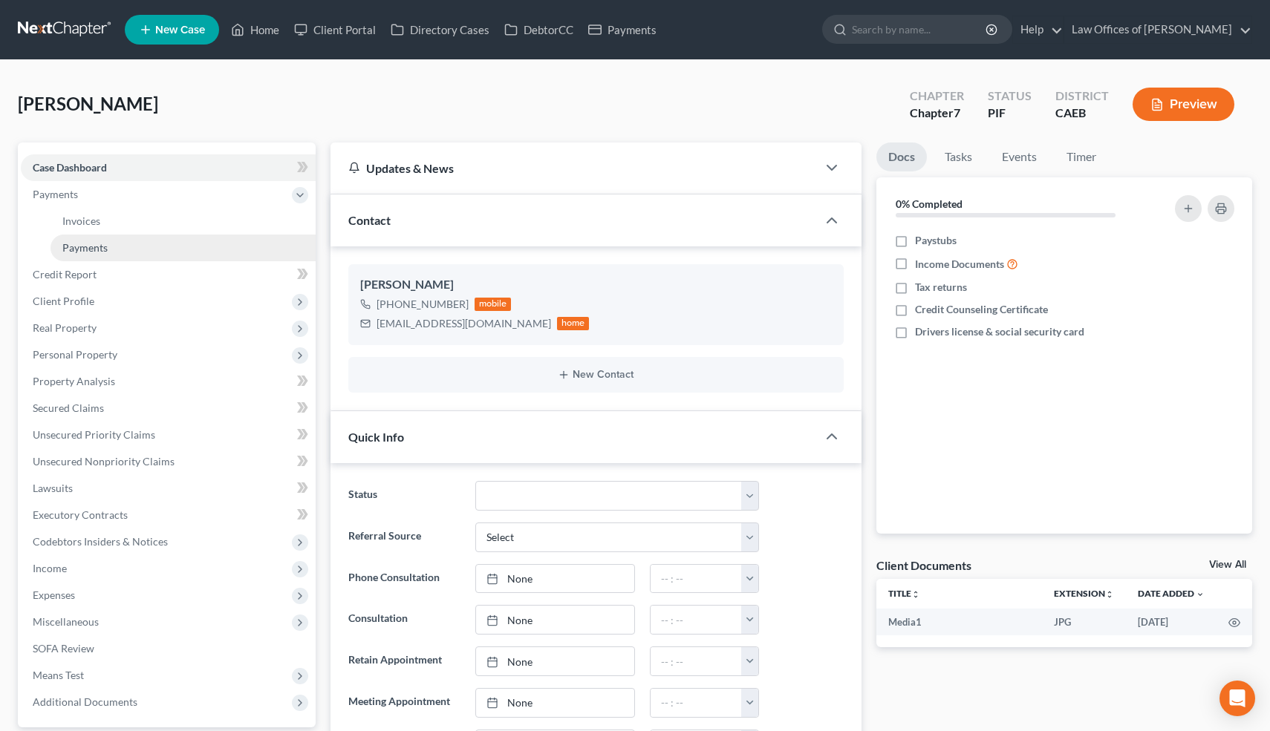
click at [98, 249] on span "Payments" at bounding box center [84, 247] width 45 height 13
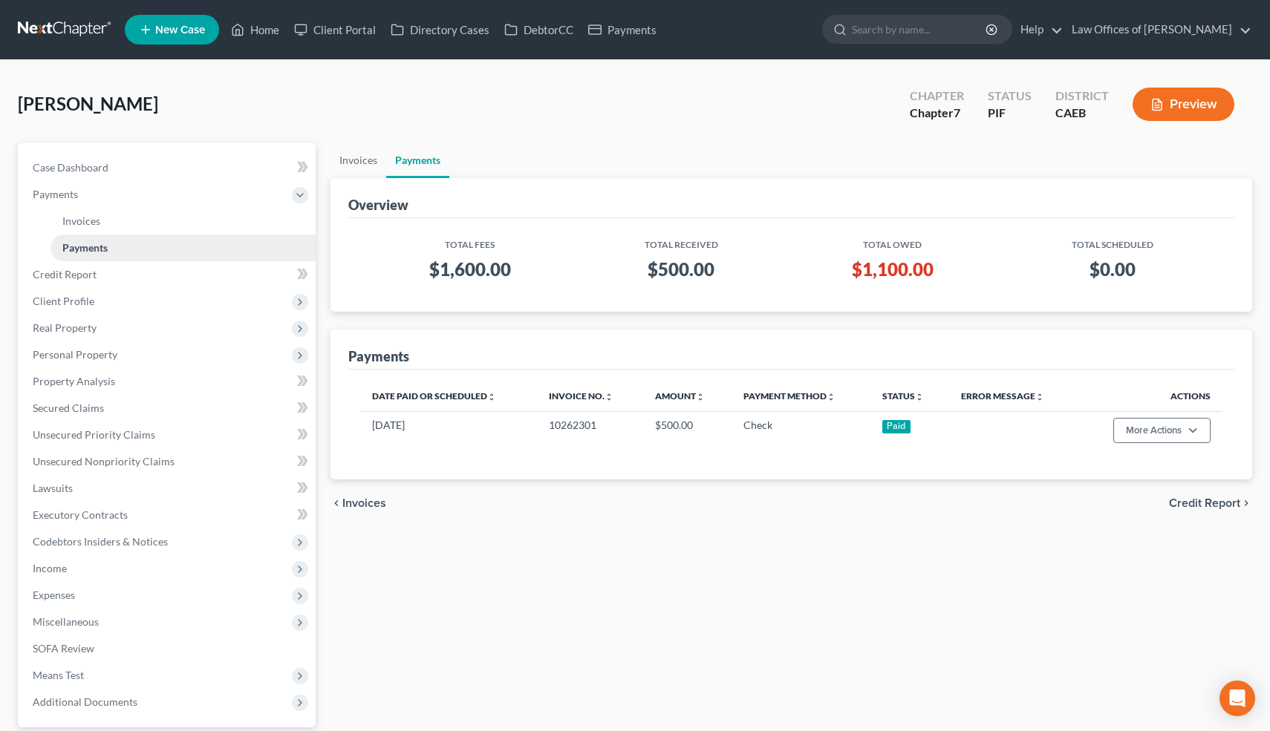
click at [98, 249] on span "Payments" at bounding box center [84, 247] width 45 height 13
click at [357, 317] on div "Overview Total Fees Total Received Total Owed Total Scheduled $1,600.00 $500.00…" at bounding box center [791, 328] width 922 height 301
click at [155, 208] on link "Invoices" at bounding box center [182, 221] width 265 height 27
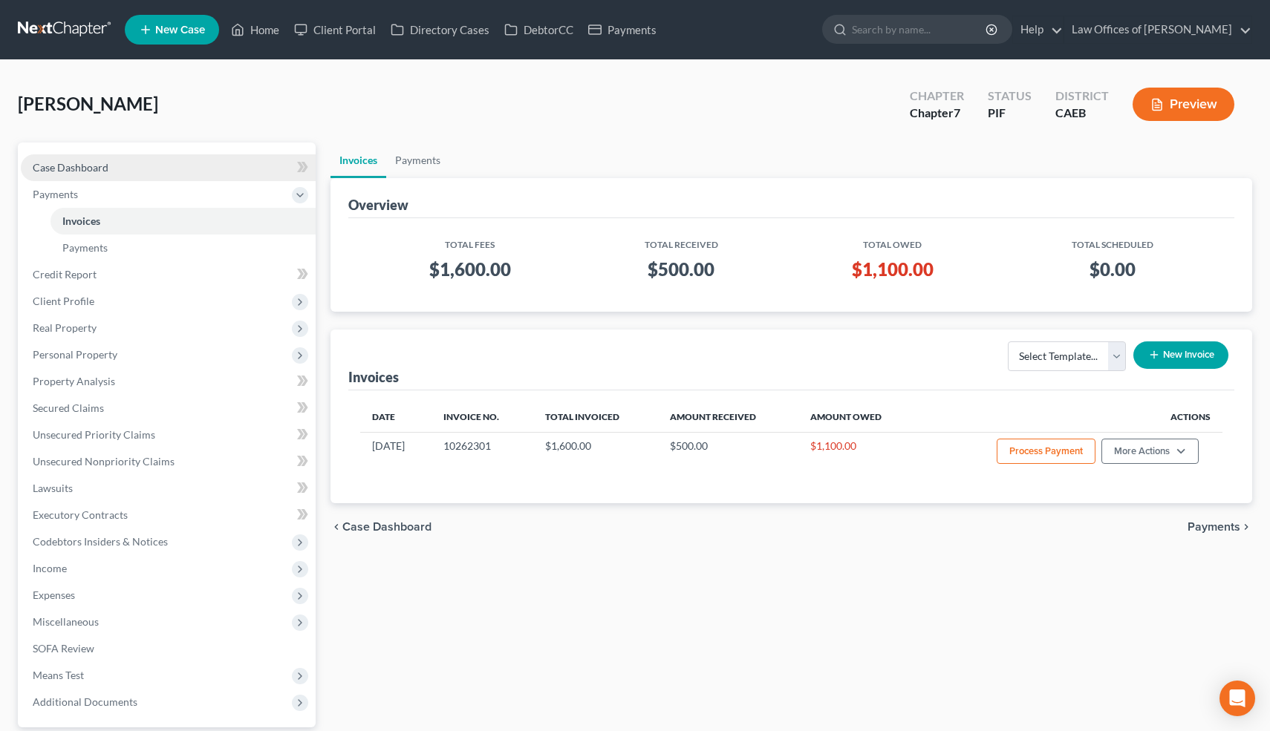
click at [134, 171] on link "Case Dashboard" at bounding box center [168, 167] width 295 height 27
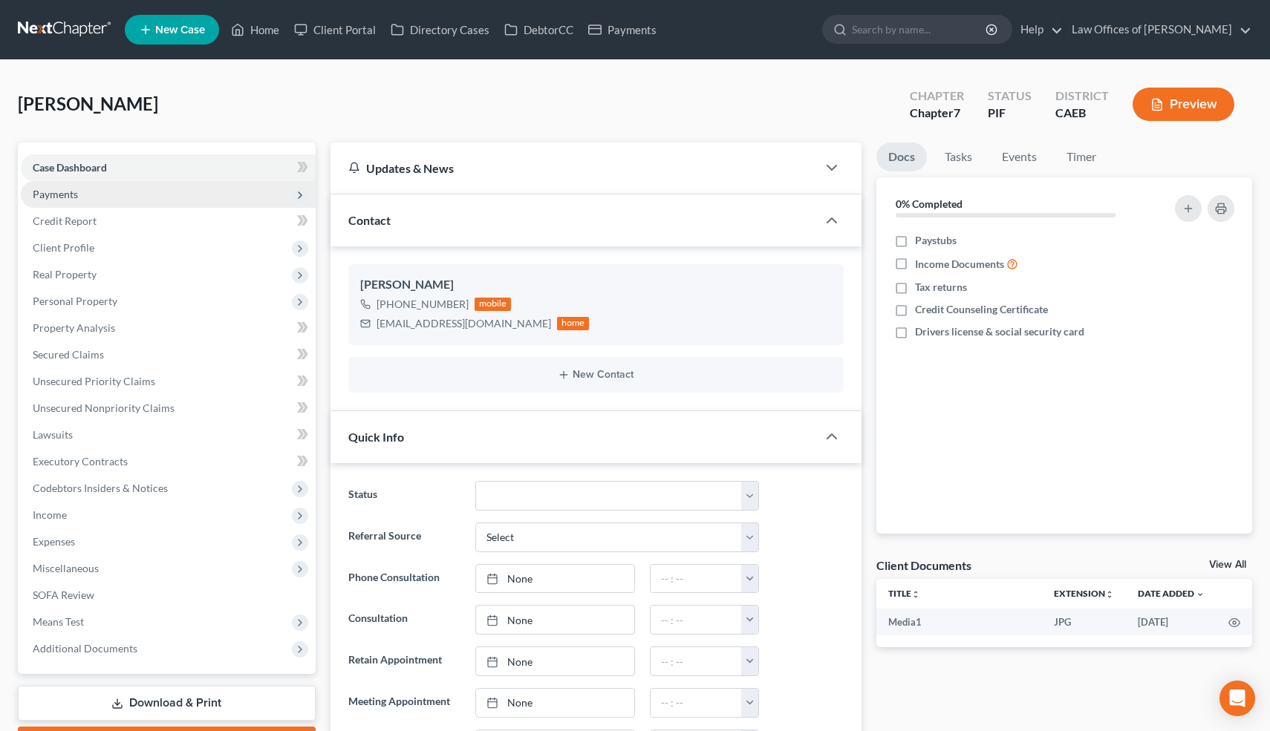
click at [84, 183] on span "Payments" at bounding box center [168, 194] width 295 height 27
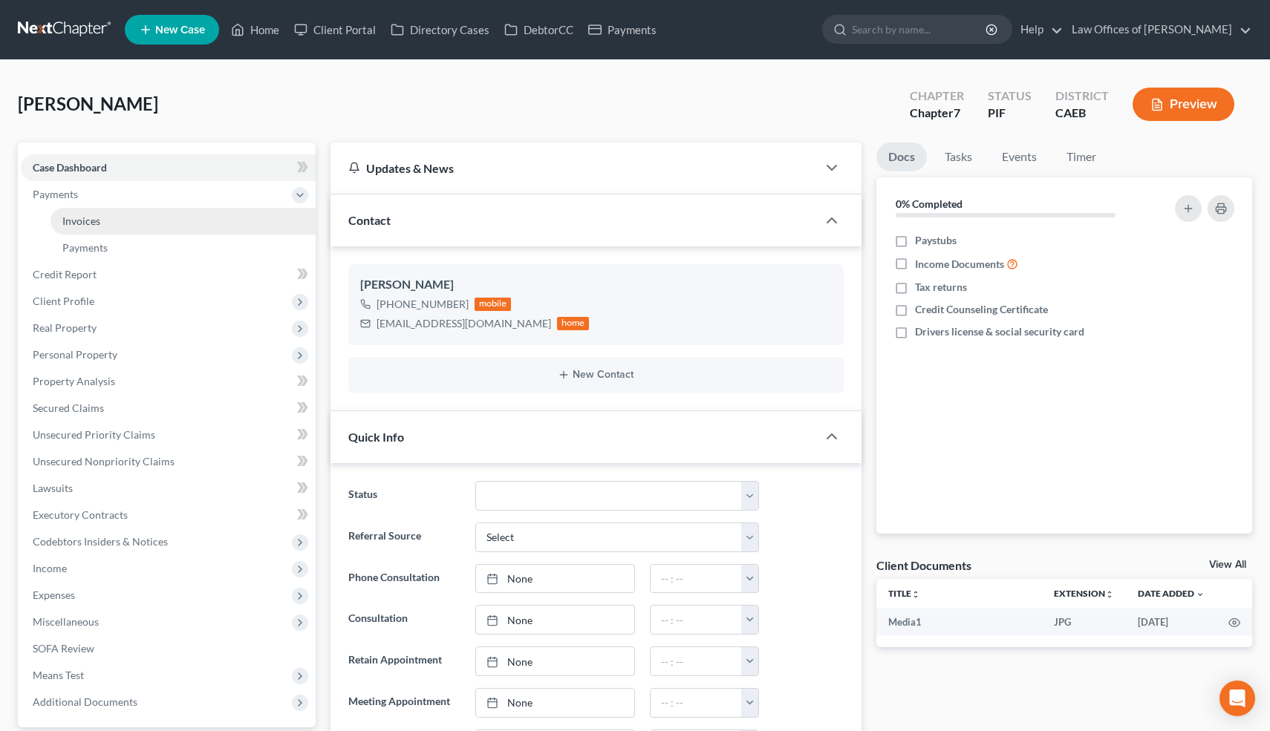
click at [117, 219] on link "Invoices" at bounding box center [182, 221] width 265 height 27
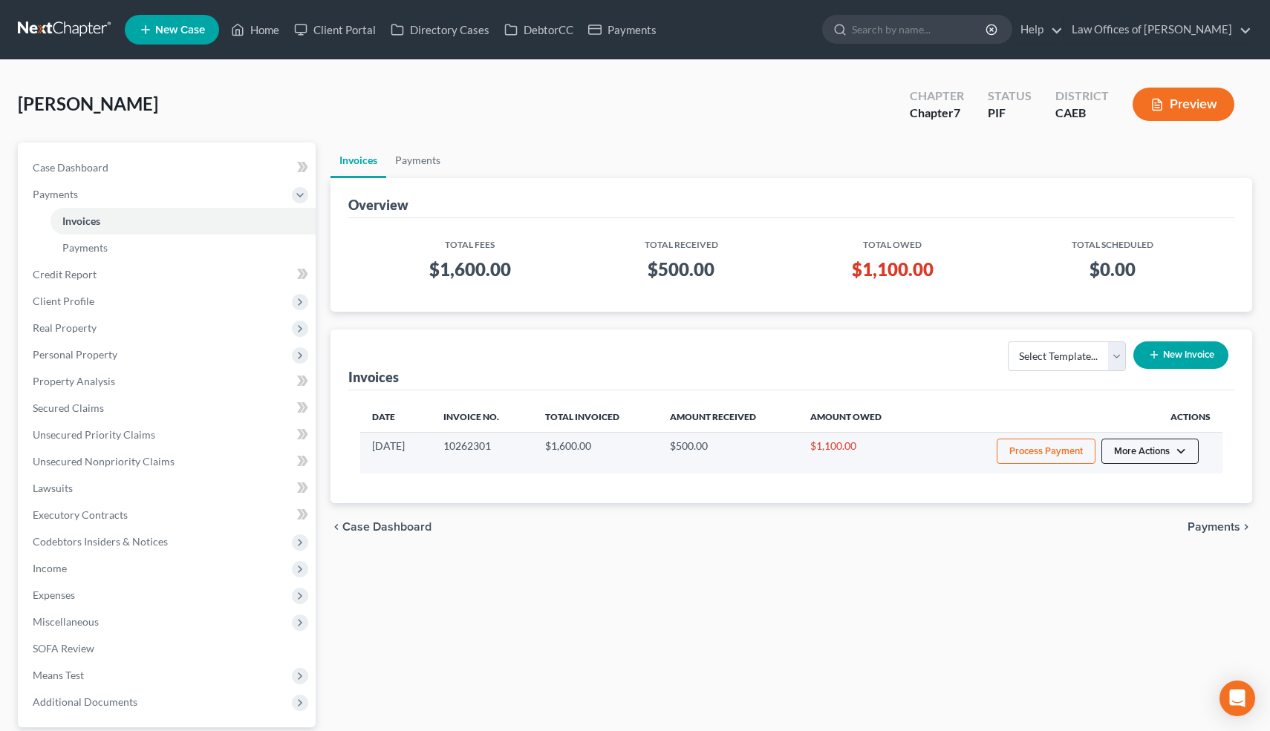
click at [1188, 453] on button "More Actions" at bounding box center [1149, 451] width 97 height 25
click at [1135, 504] on link "Record Cash or Check Payment" at bounding box center [1171, 507] width 174 height 25
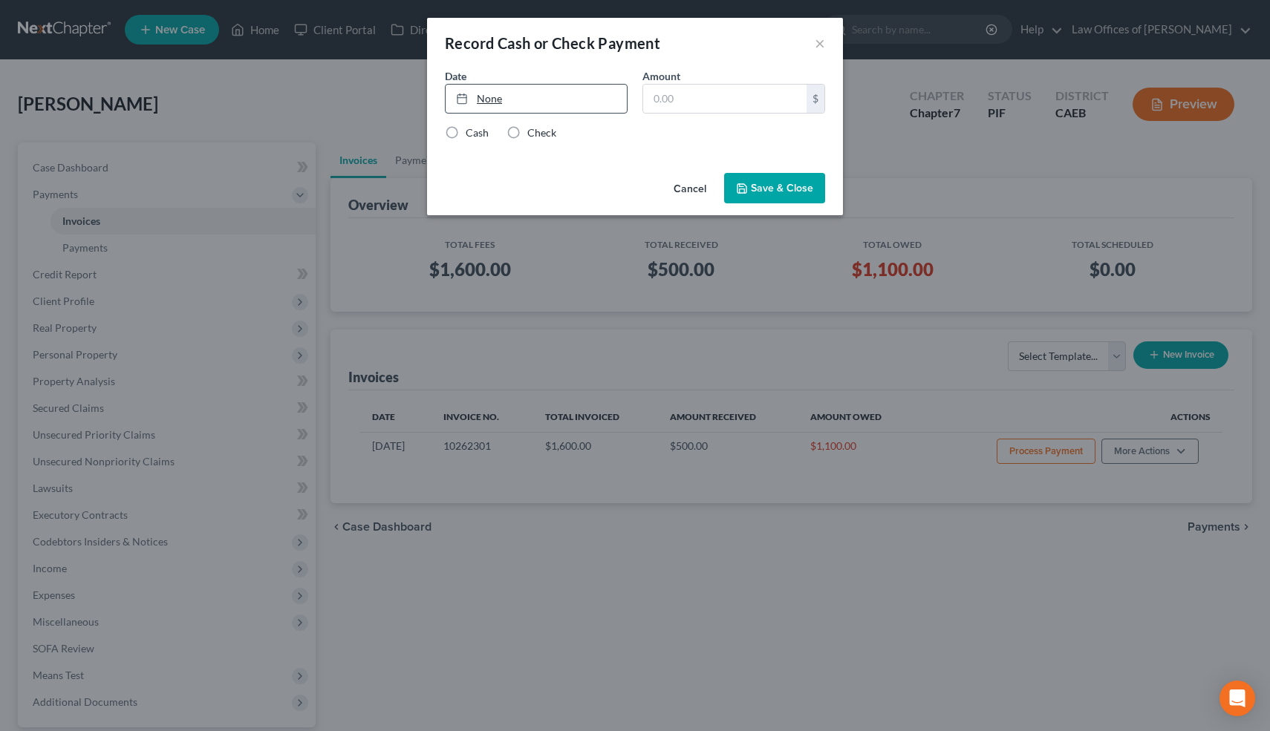
click at [489, 97] on link "None" at bounding box center [535, 99] width 181 height 28
type input "[DATE]"
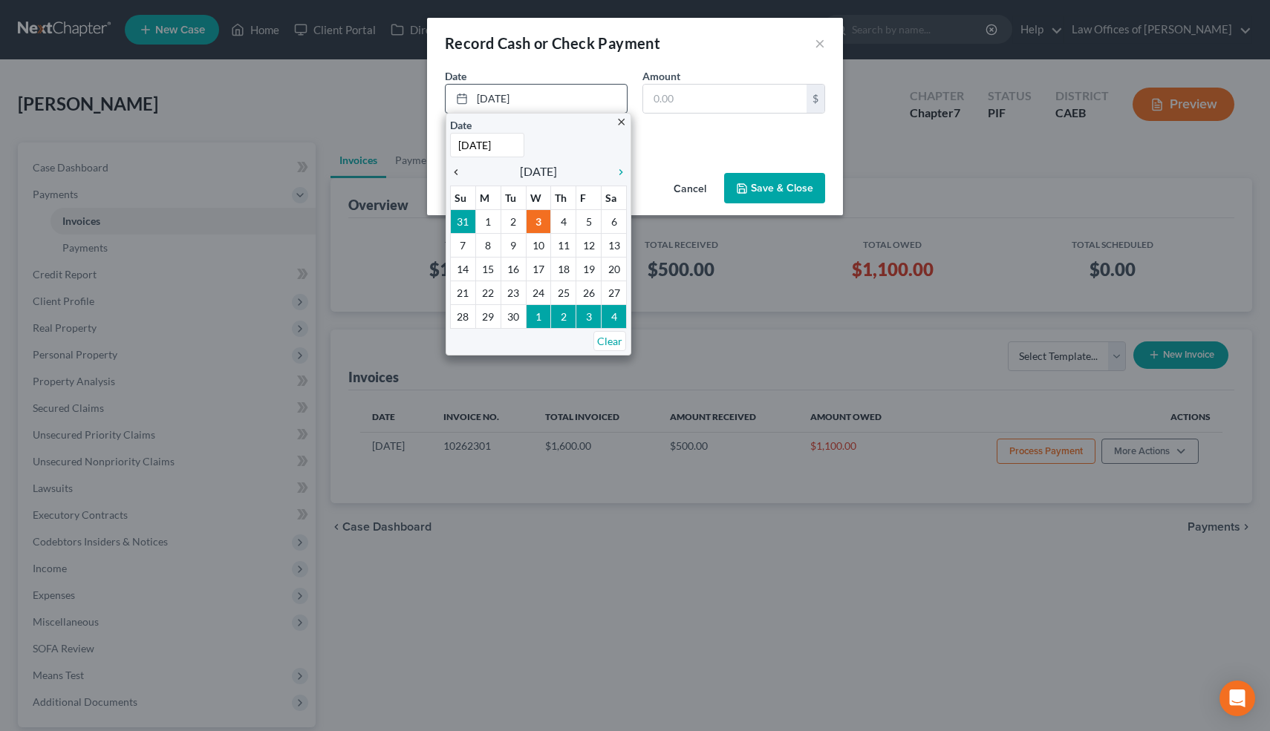
click at [459, 172] on icon "chevron_left" at bounding box center [459, 172] width 19 height 12
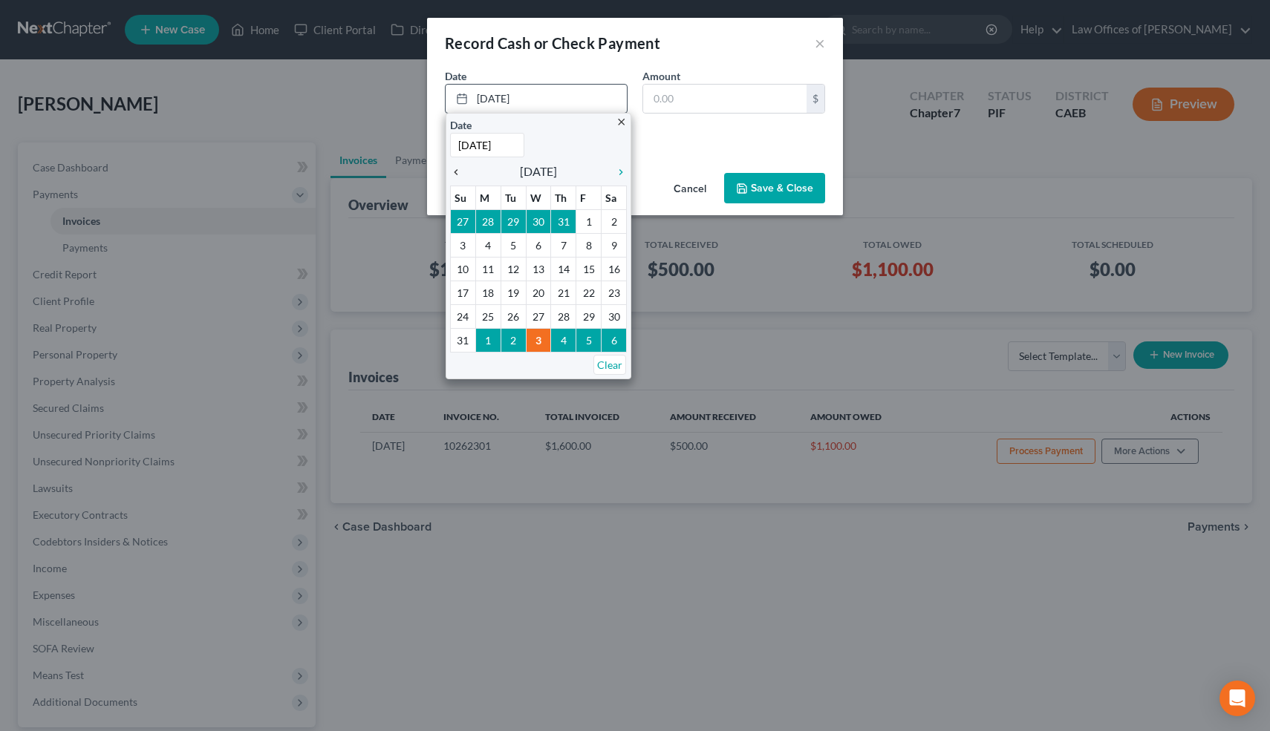
click at [459, 172] on icon "chevron_left" at bounding box center [459, 172] width 19 height 12
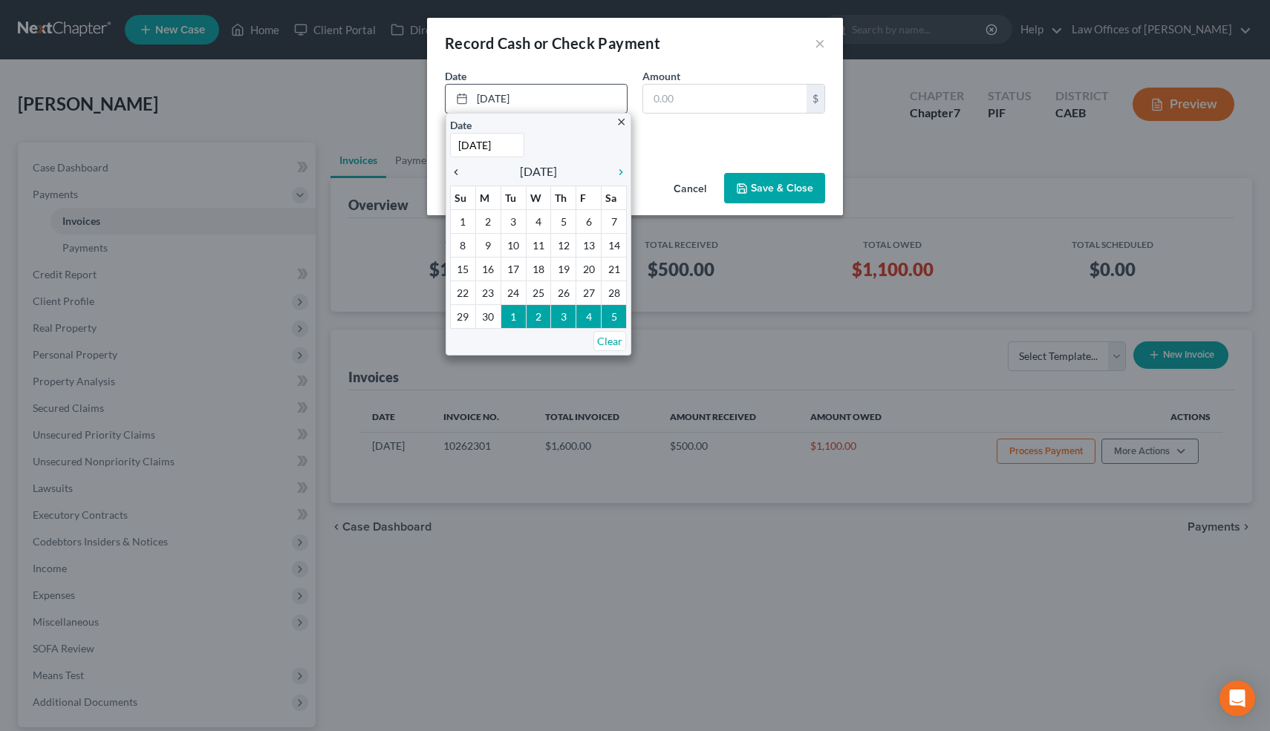
click at [459, 172] on icon "chevron_left" at bounding box center [459, 172] width 19 height 12
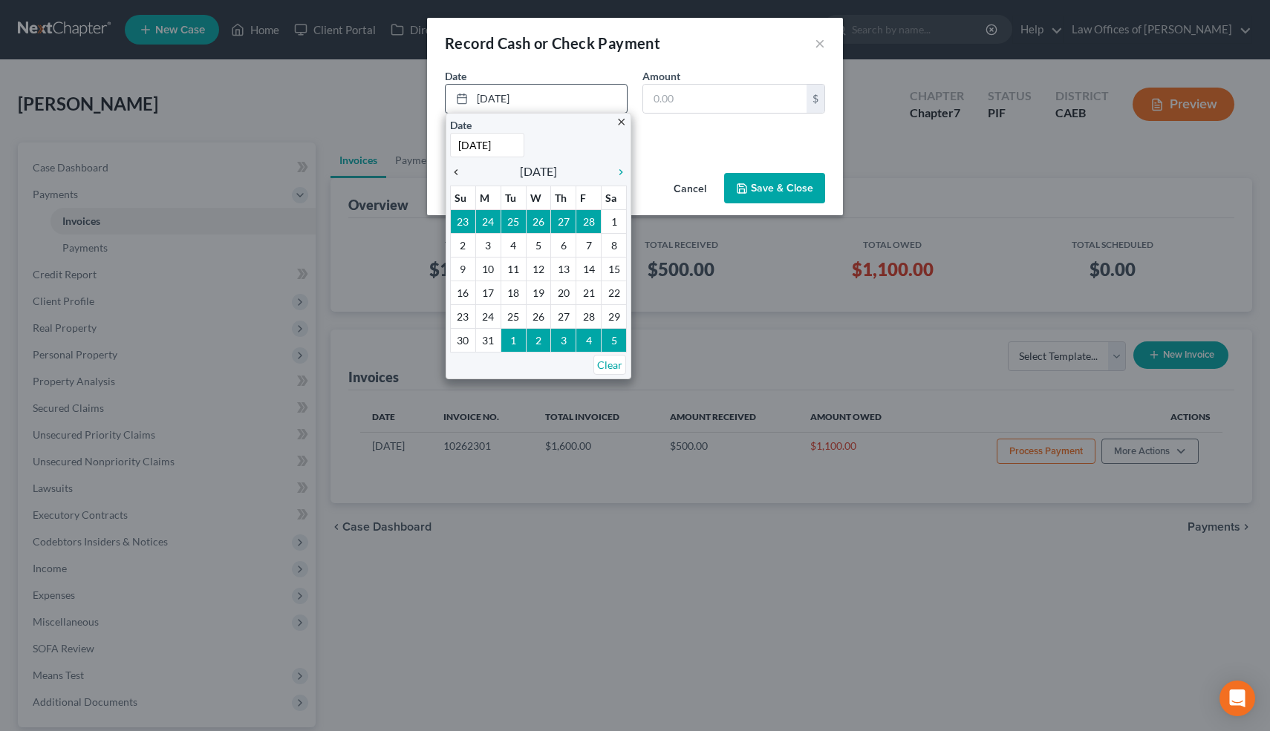
click at [459, 172] on icon "chevron_left" at bounding box center [459, 172] width 19 height 12
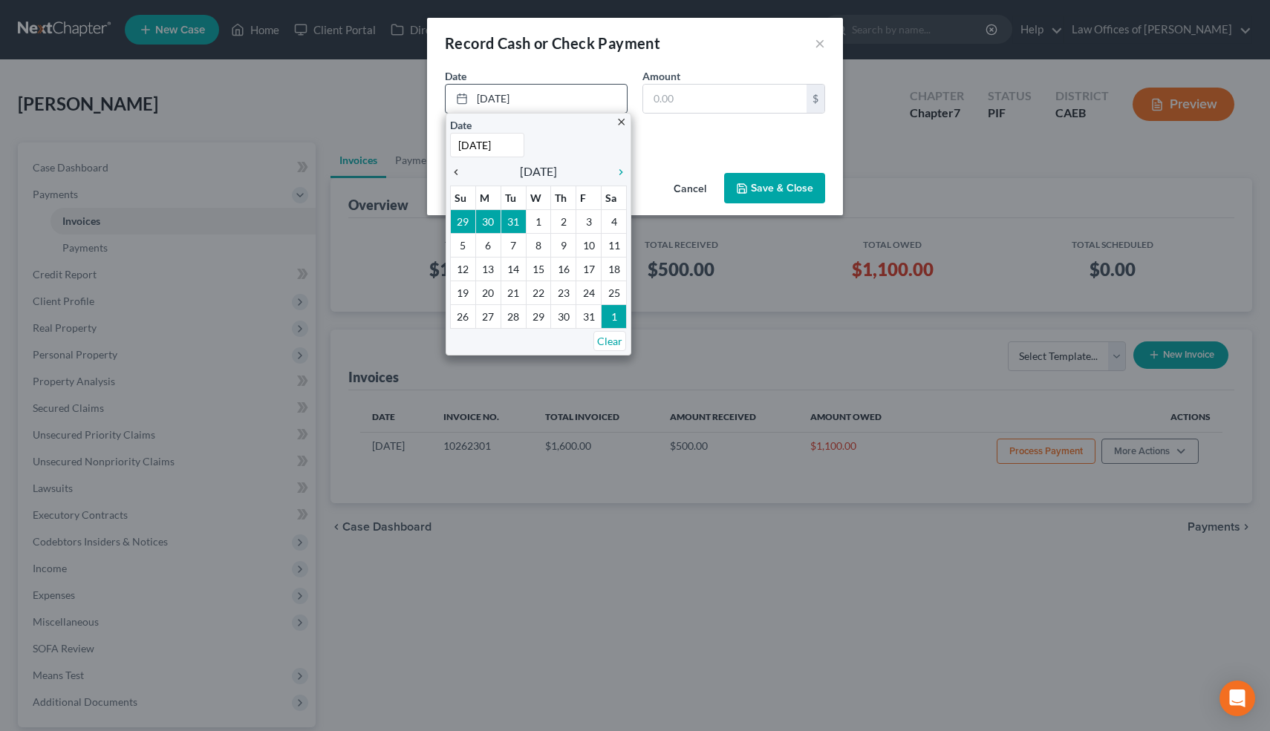
click at [459, 172] on icon "chevron_left" at bounding box center [459, 172] width 19 height 12
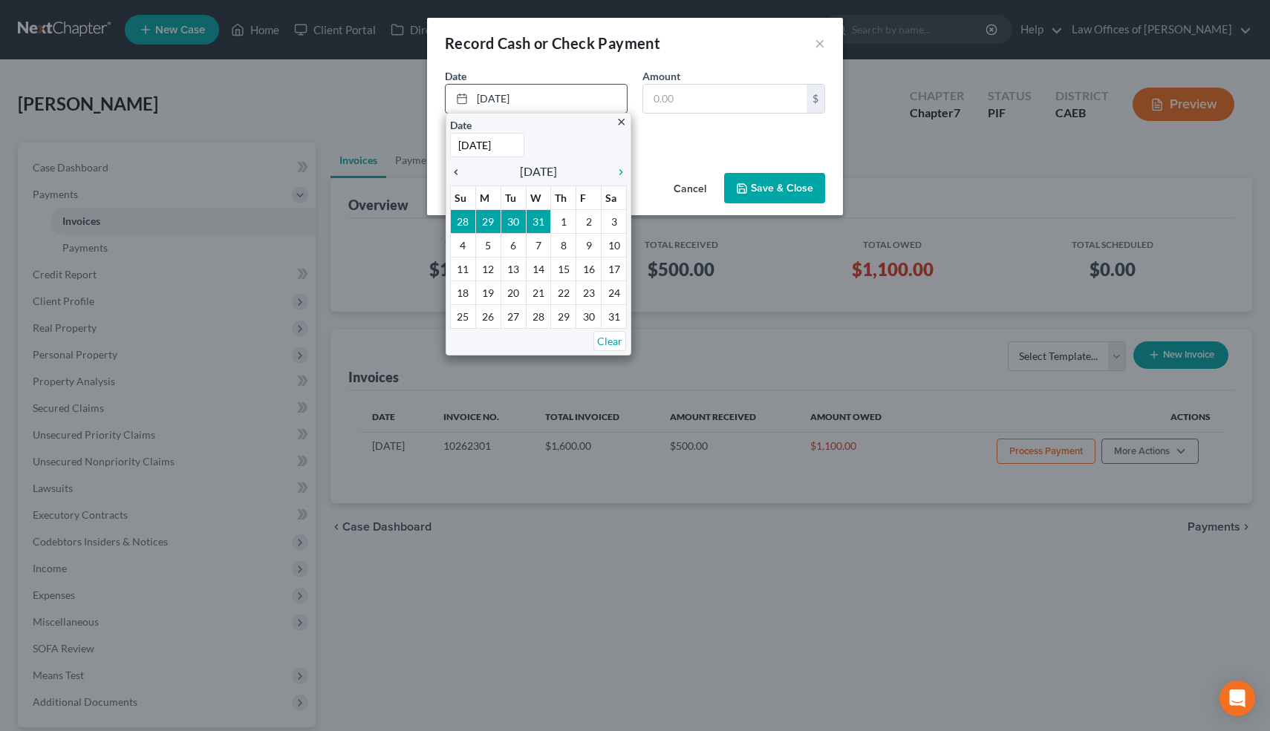
click at [459, 172] on icon "chevron_left" at bounding box center [459, 172] width 19 height 12
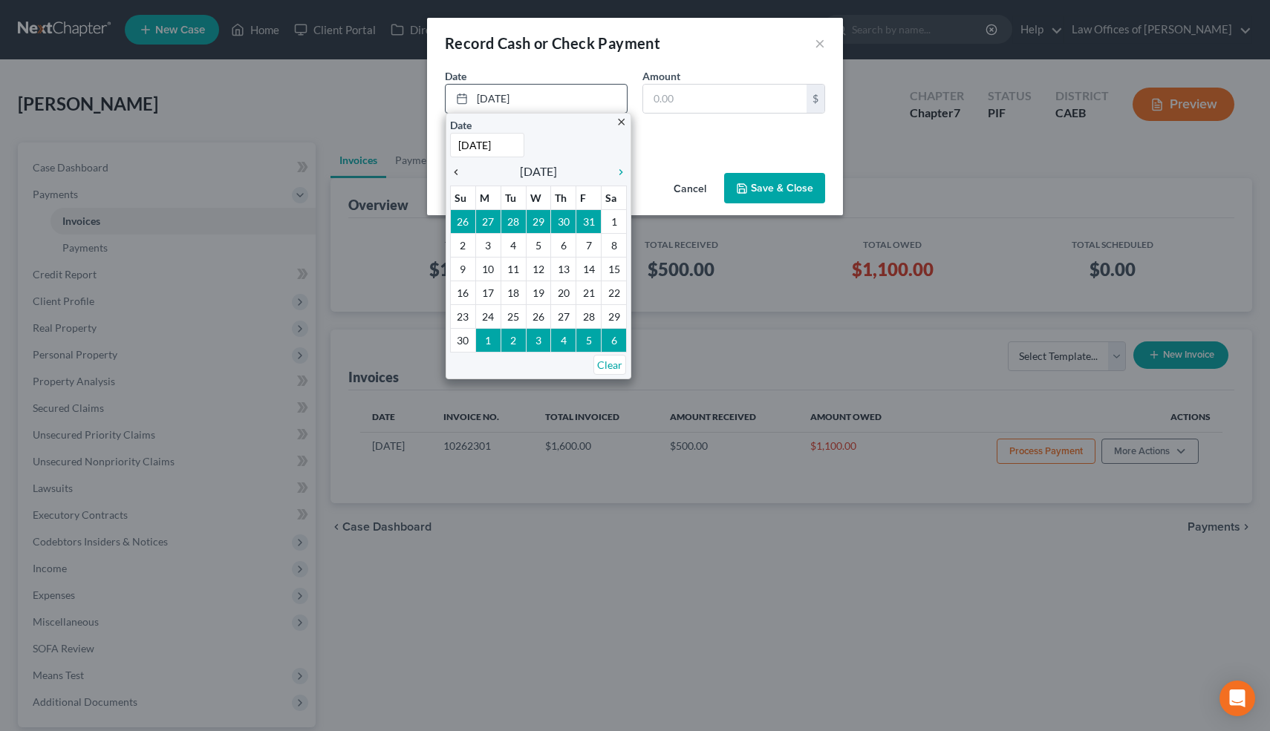
click at [459, 172] on icon "chevron_left" at bounding box center [459, 172] width 19 height 12
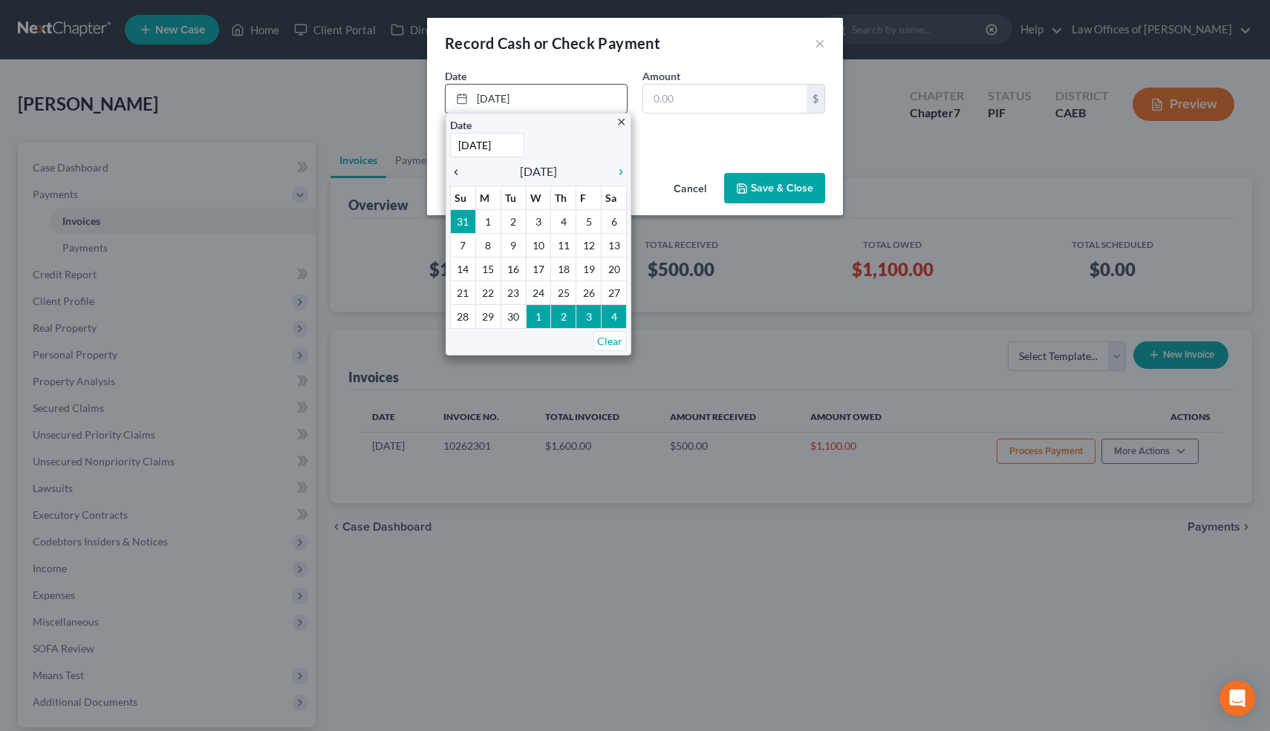
click at [459, 172] on icon "chevron_left" at bounding box center [459, 172] width 19 height 12
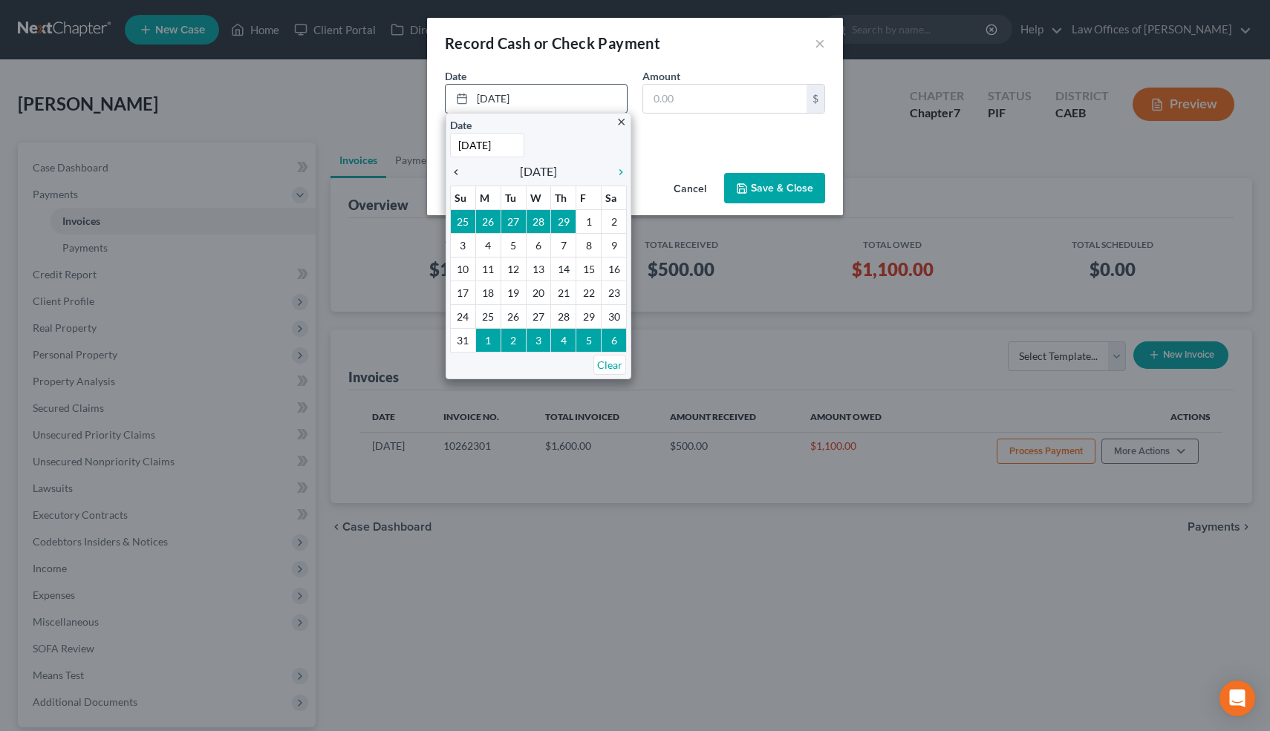
click at [459, 172] on icon "chevron_left" at bounding box center [459, 172] width 19 height 12
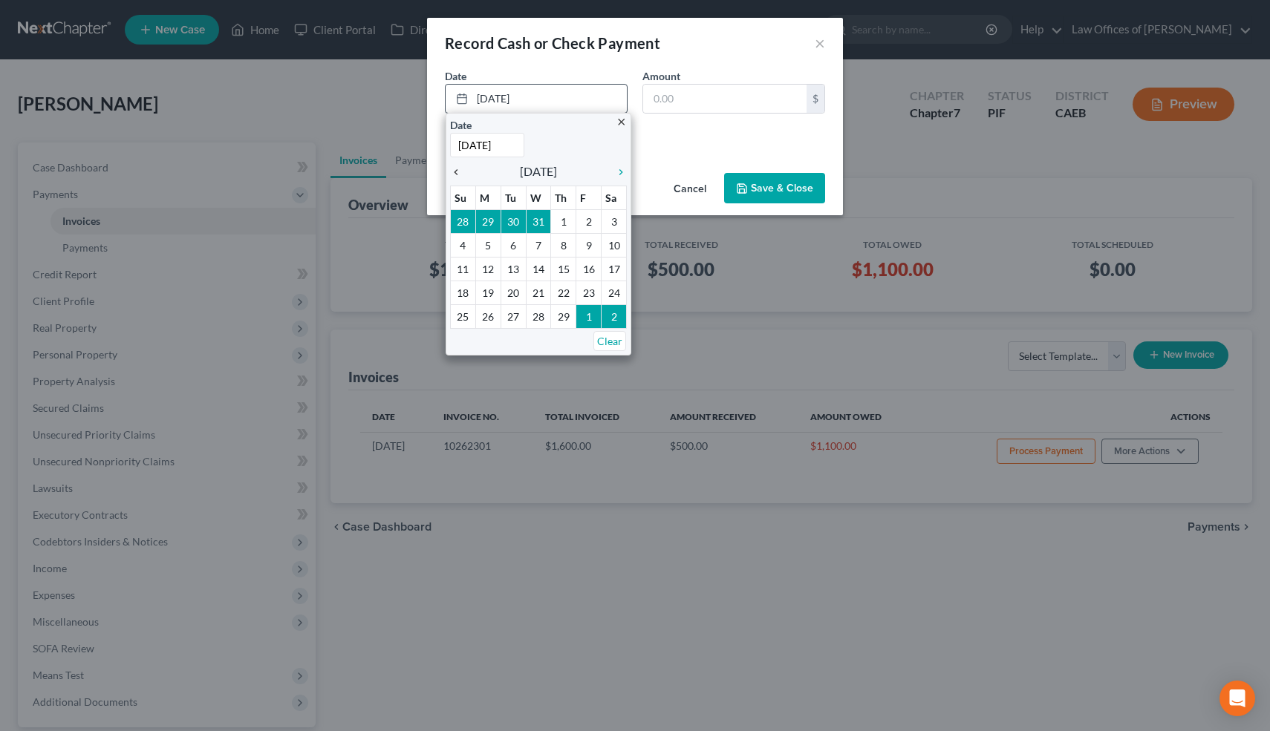
click at [459, 172] on icon "chevron_left" at bounding box center [459, 172] width 19 height 12
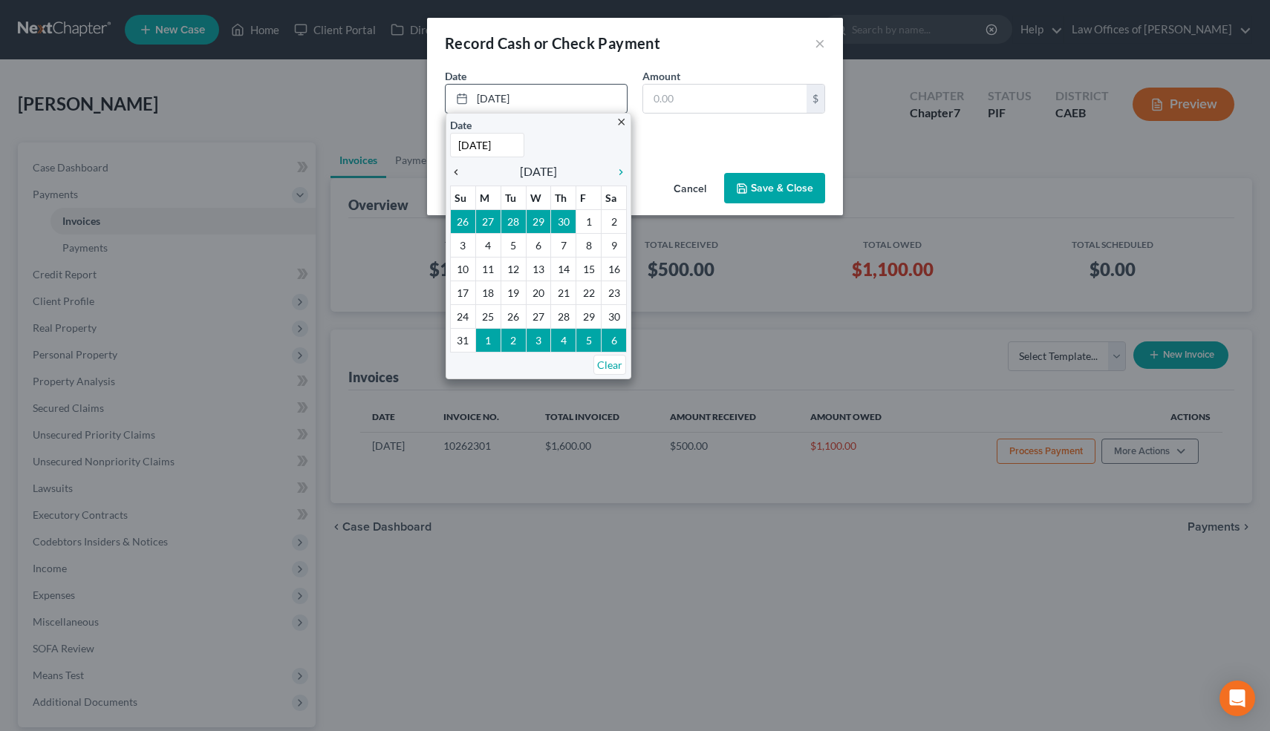
click at [459, 172] on icon "chevron_left" at bounding box center [459, 172] width 19 height 12
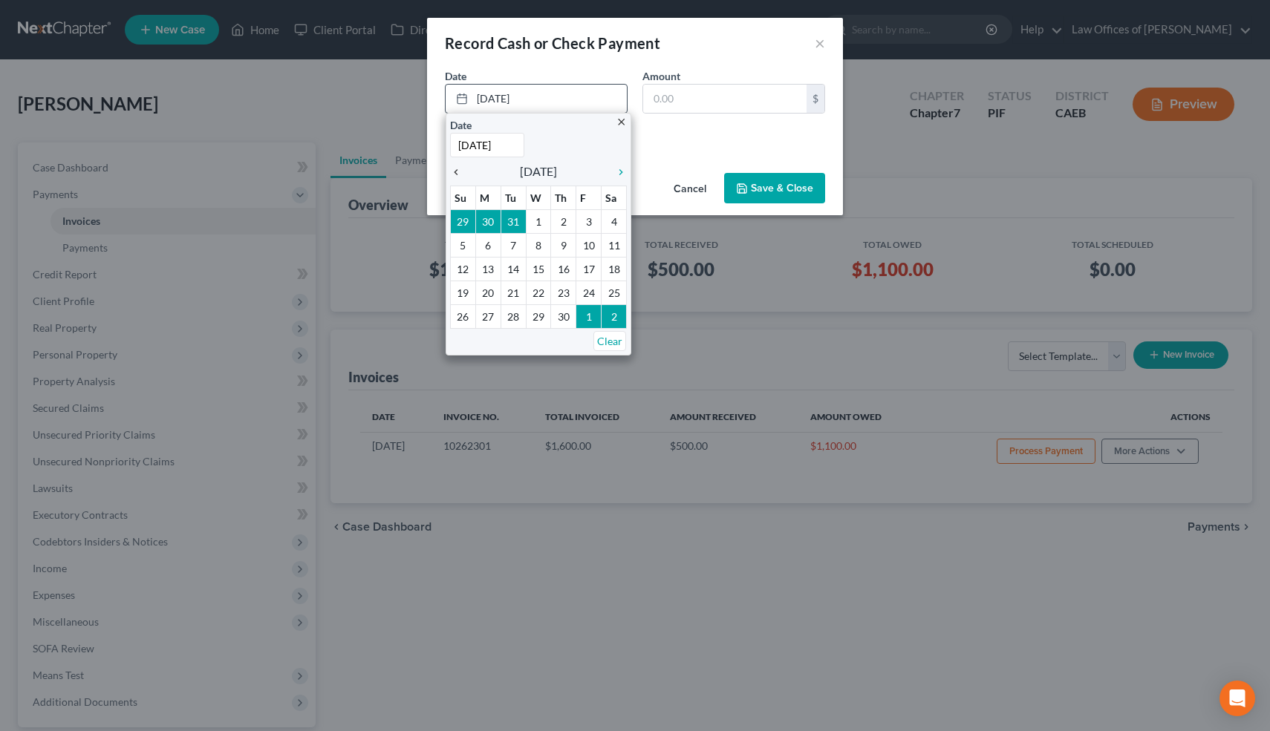
click at [459, 172] on icon "chevron_left" at bounding box center [459, 172] width 19 height 12
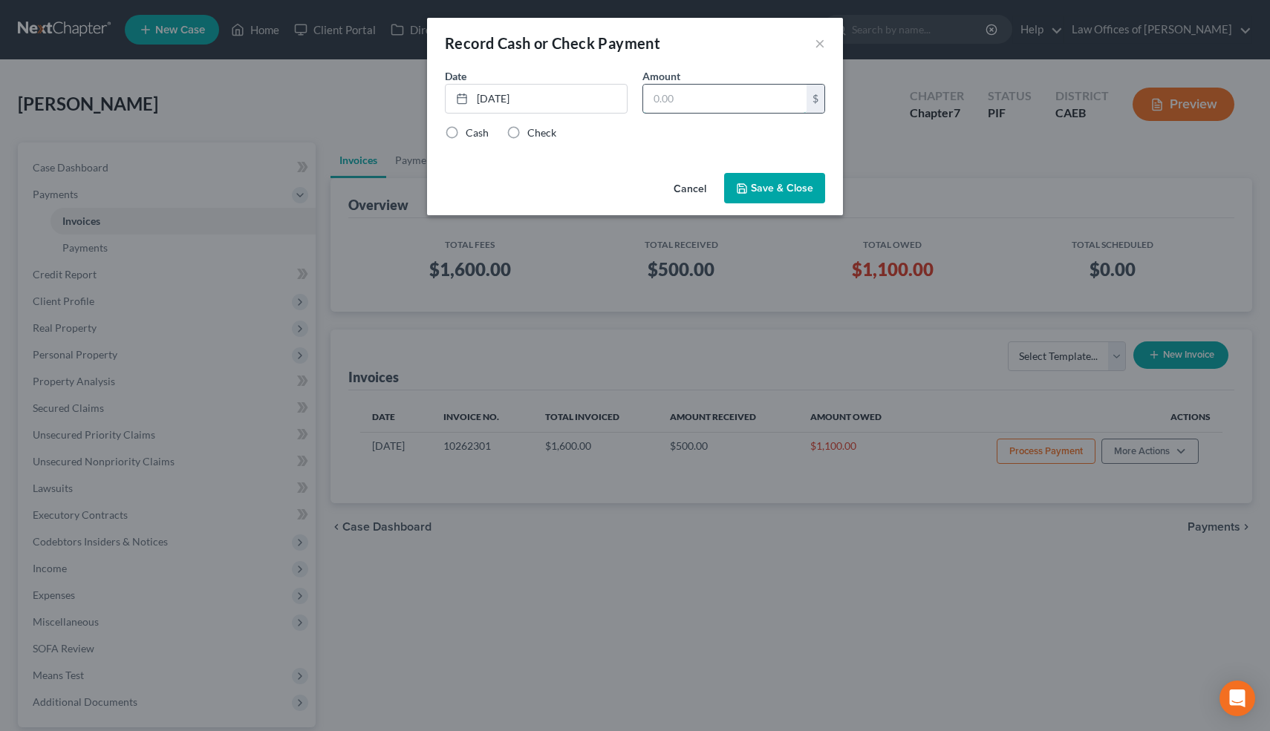
click at [682, 101] on input "text" at bounding box center [724, 99] width 163 height 28
type input "1,100"
click at [527, 134] on label "Check" at bounding box center [541, 132] width 29 height 15
click at [533, 134] on input "Check" at bounding box center [538, 130] width 10 height 10
radio input "true"
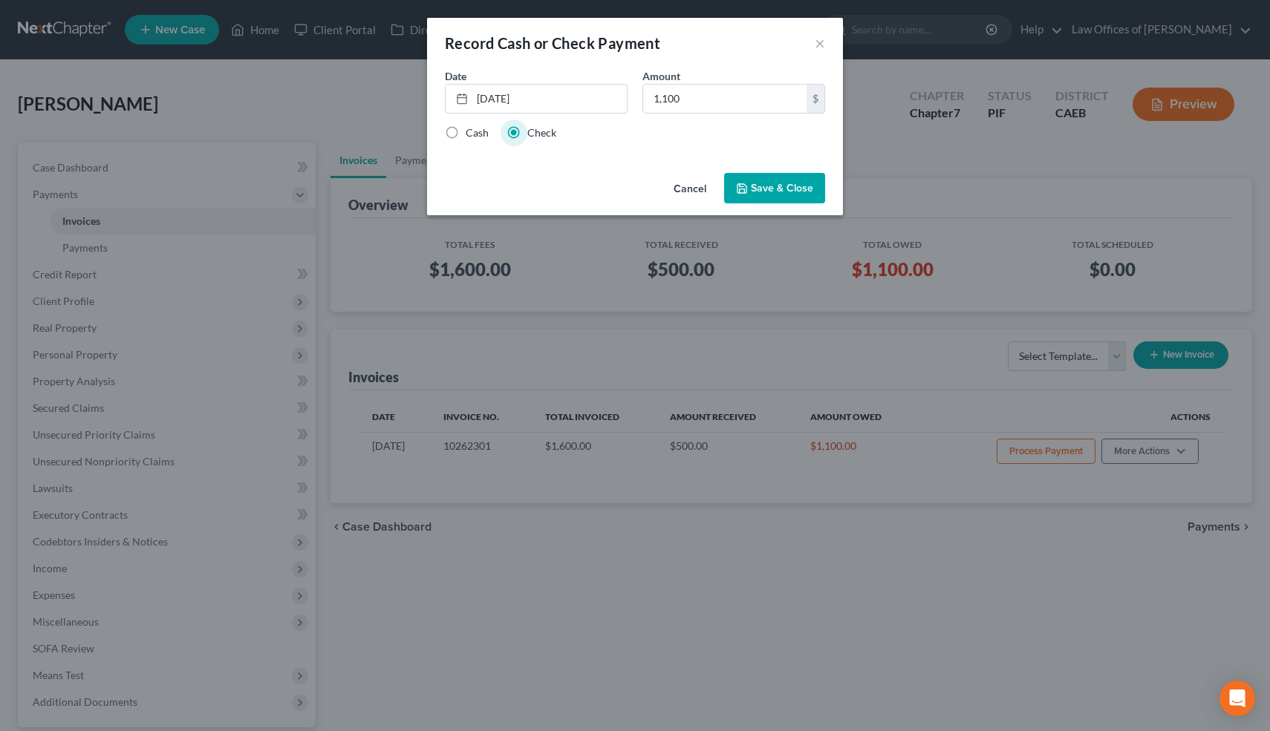
click at [757, 186] on button "Save & Close" at bounding box center [774, 188] width 101 height 31
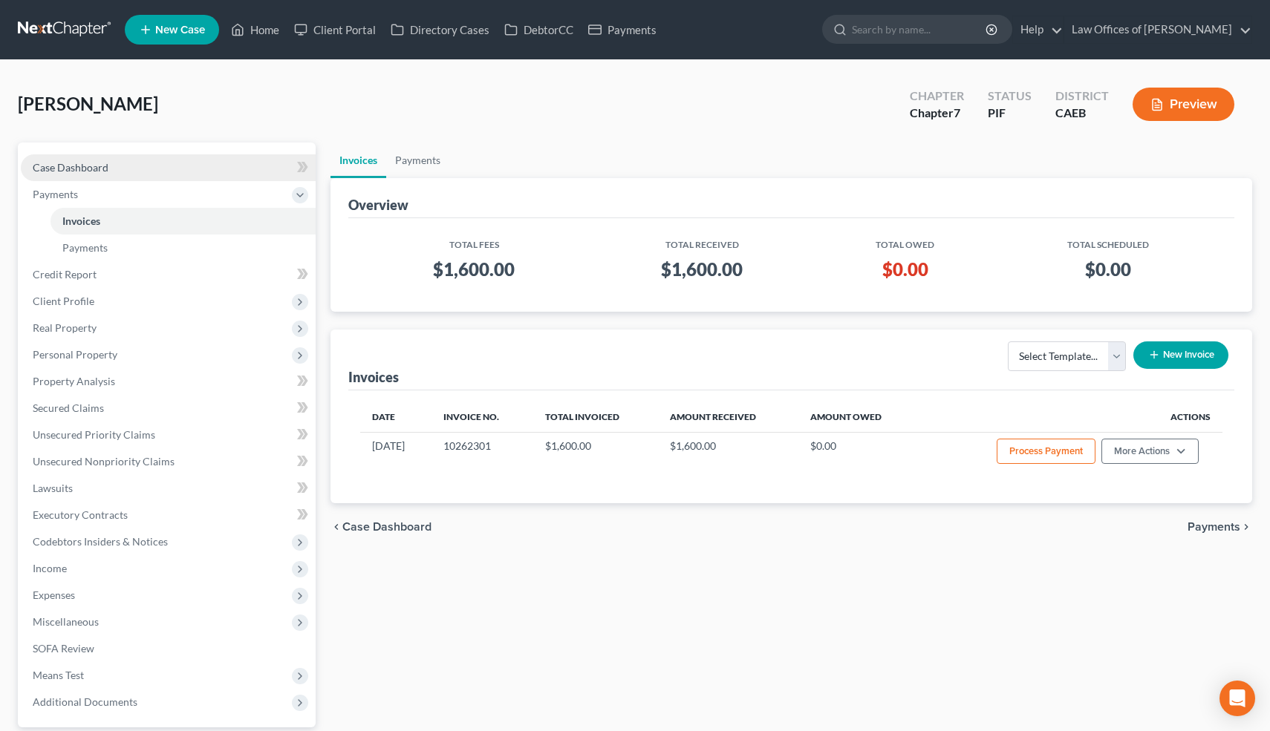
click at [65, 172] on span "Case Dashboard" at bounding box center [71, 167] width 76 height 13
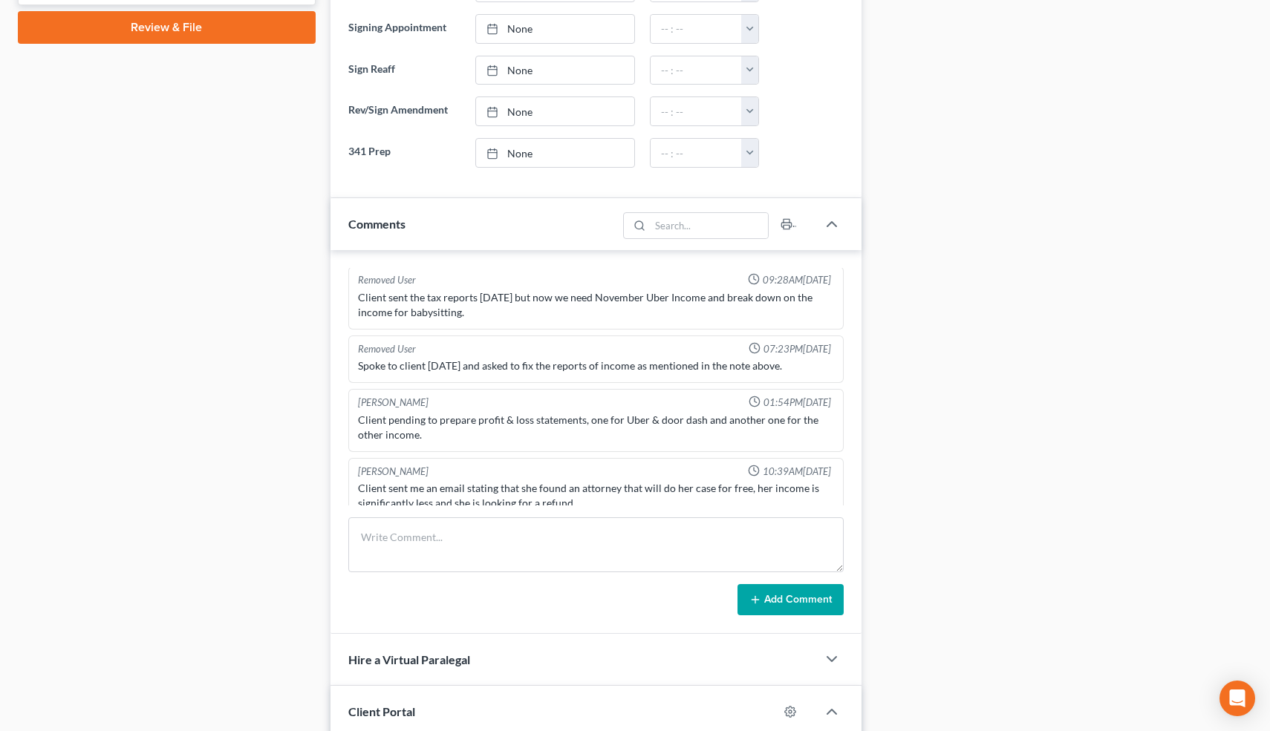
scroll to position [717, 0]
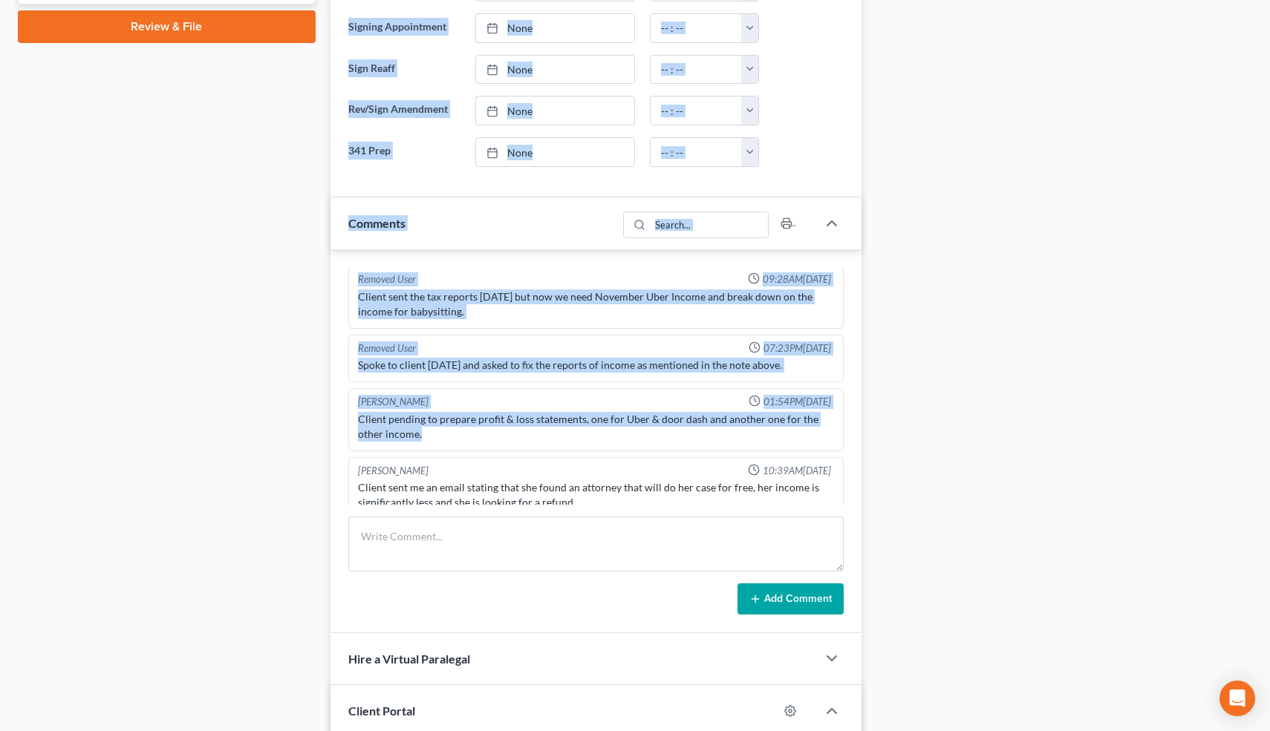
drag, startPoint x: 229, startPoint y: 379, endPoint x: 503, endPoint y: 418, distance: 276.0
click at [503, 418] on div "Petition Navigation Case Dashboard Payments Invoices Payments Payments Credit R…" at bounding box center [634, 353] width 1249 height 1855
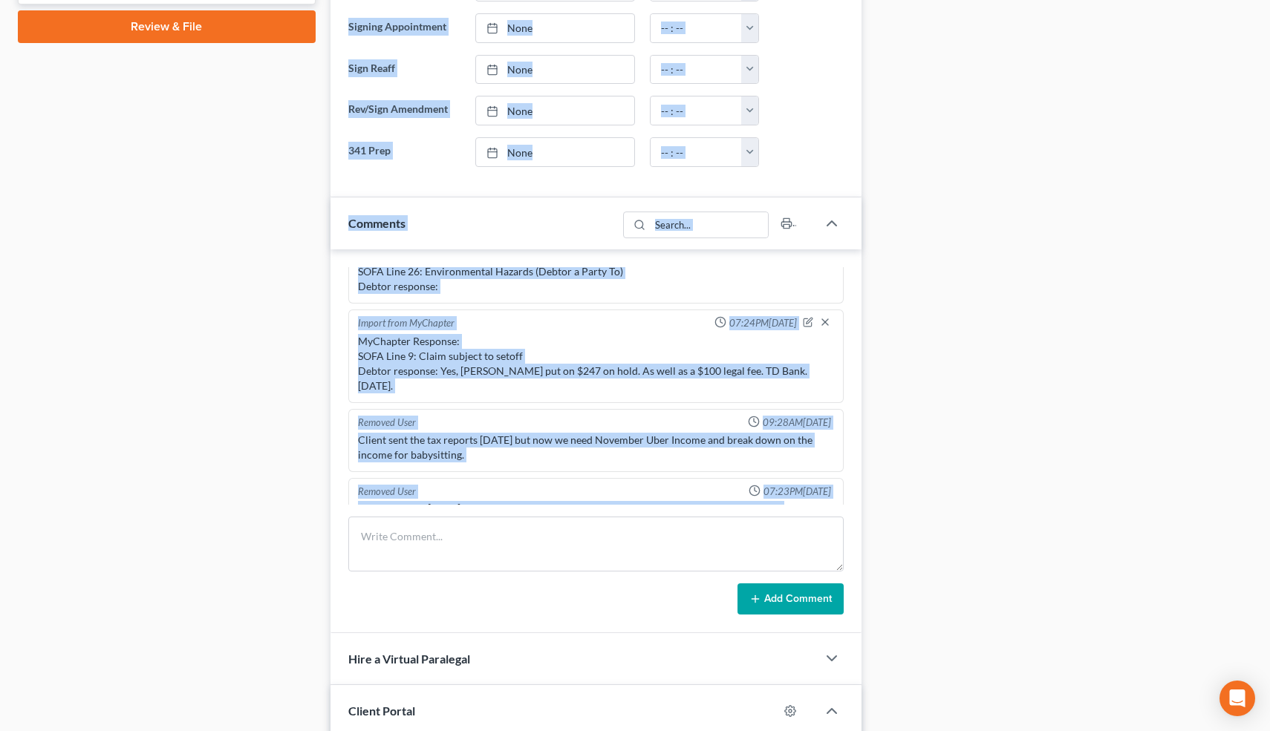
click at [511, 409] on div "Removed User 09:28AM[DATE] Client sent the tax reports [DATE] but now we need N…" at bounding box center [596, 440] width 496 height 63
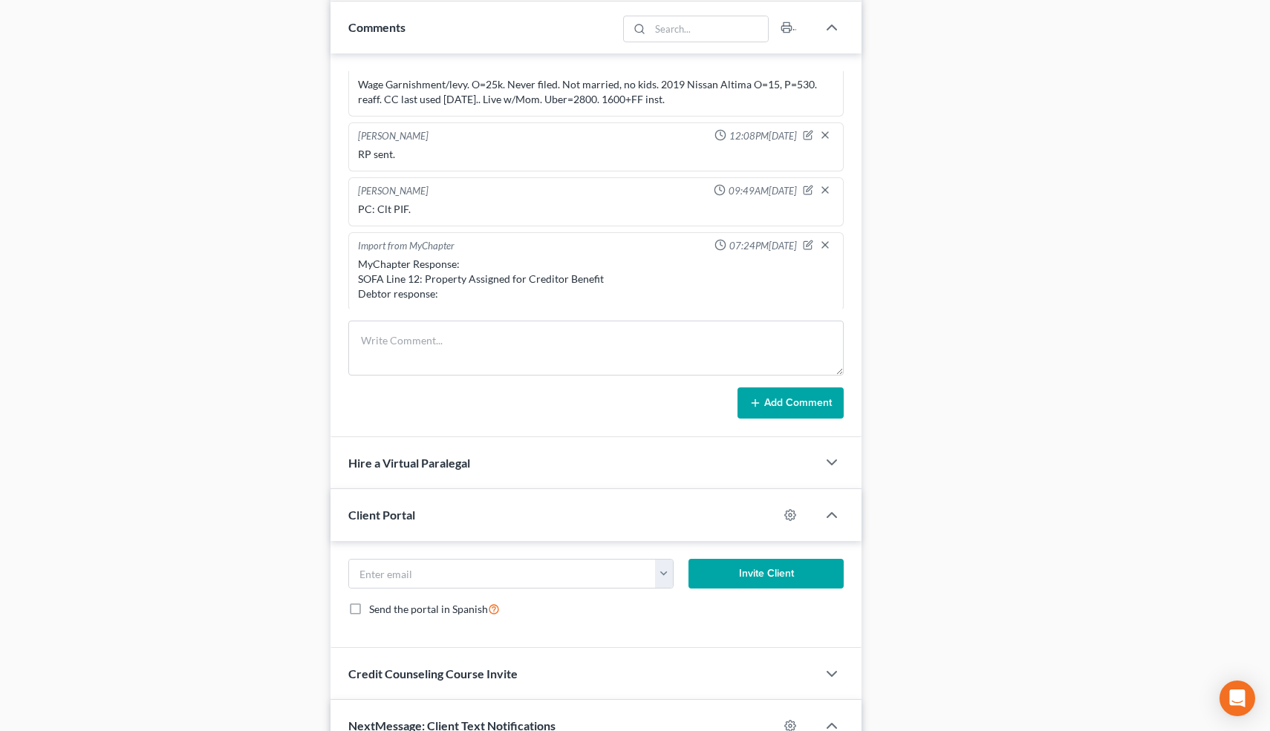
scroll to position [0, 0]
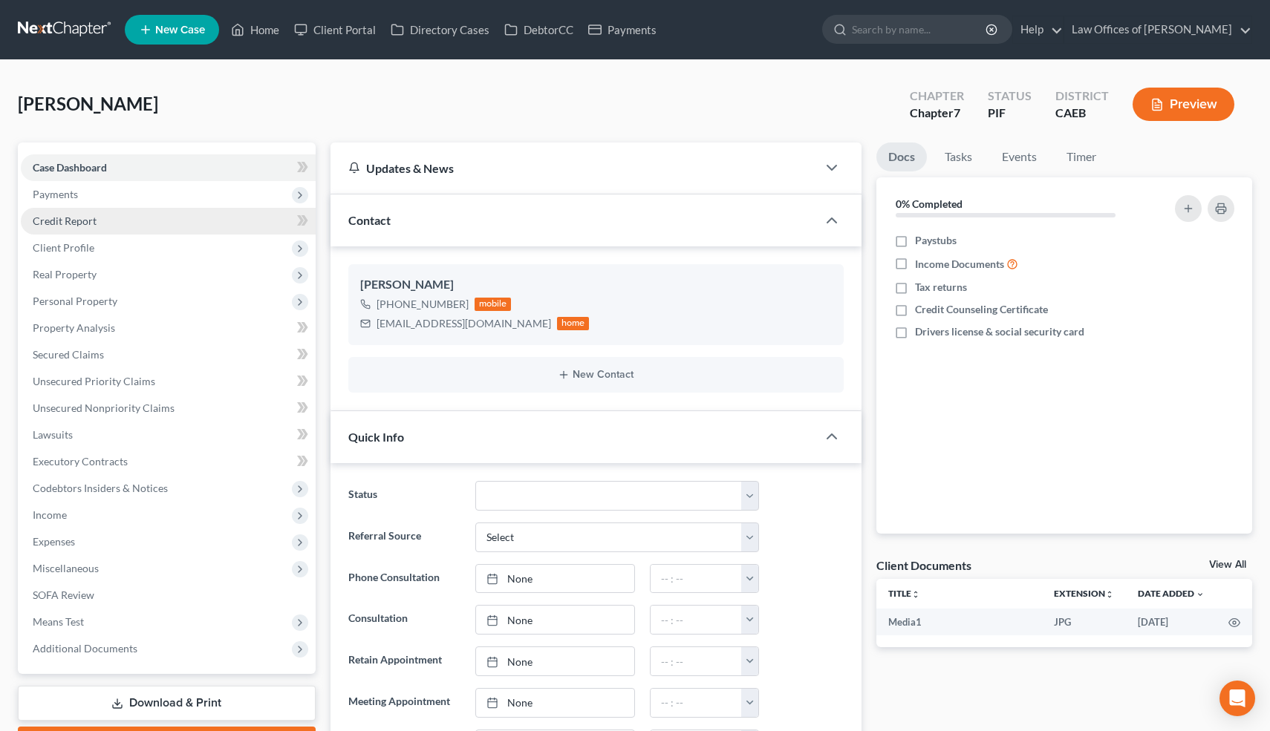
click at [102, 221] on link "Credit Report" at bounding box center [168, 221] width 295 height 27
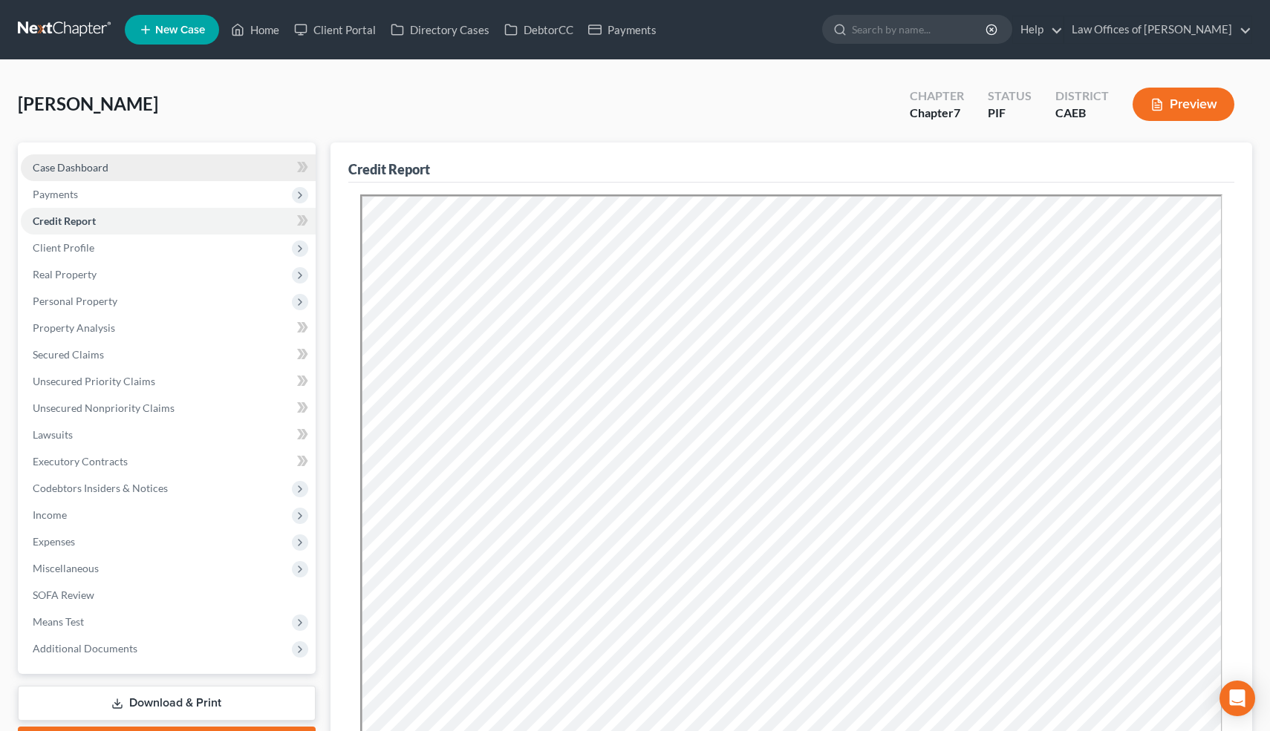
click at [135, 165] on link "Case Dashboard" at bounding box center [168, 167] width 295 height 27
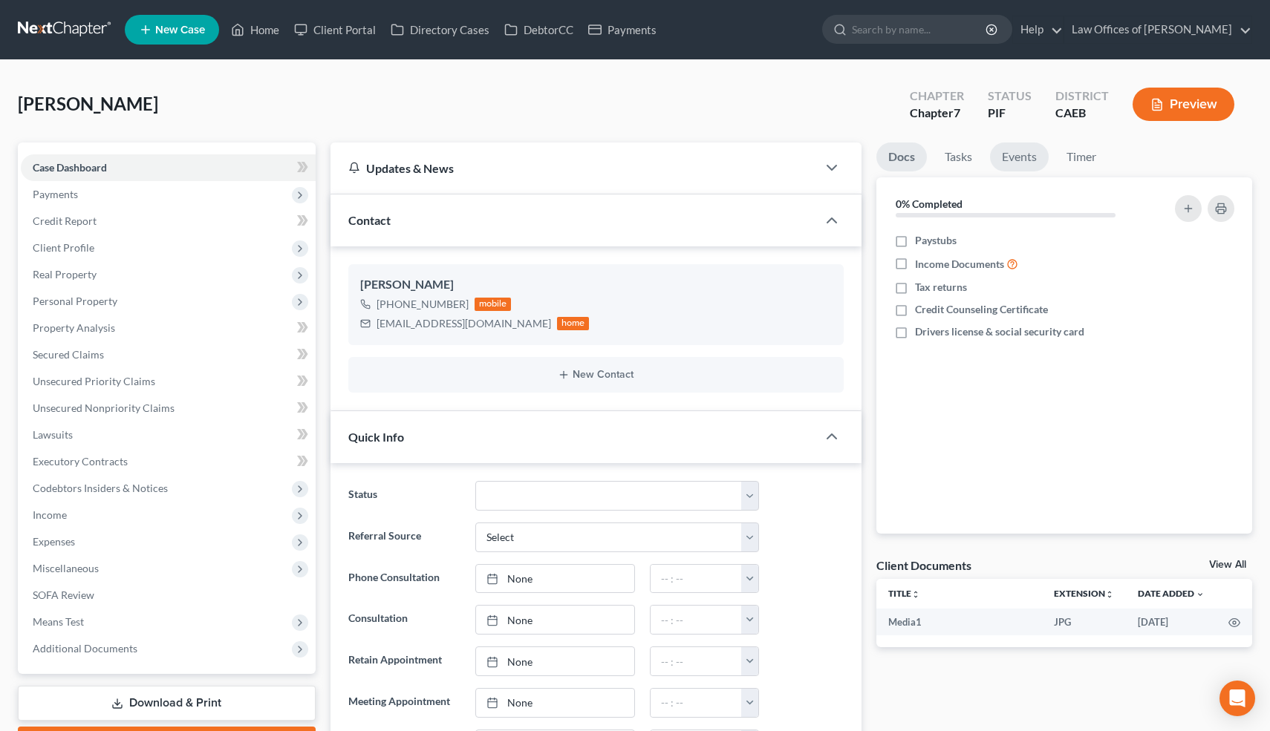
click at [1024, 151] on link "Events" at bounding box center [1019, 157] width 59 height 29
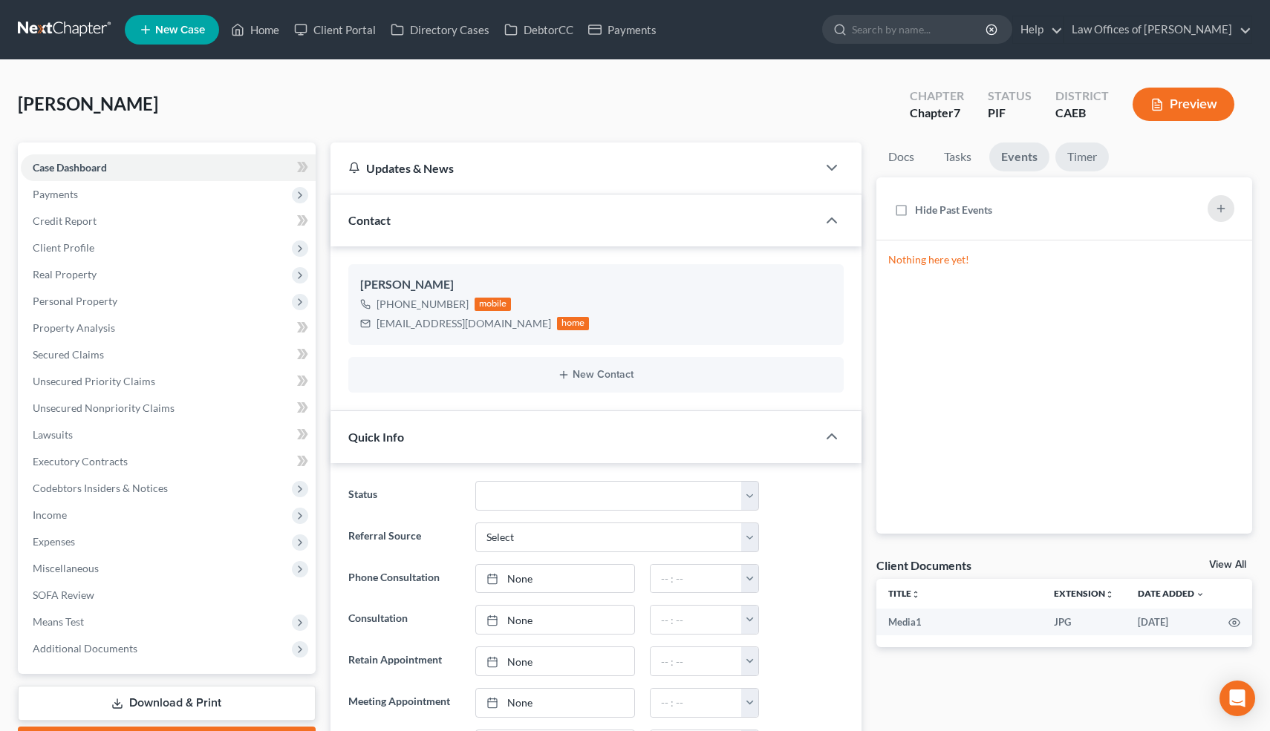
click at [1084, 163] on link "Timer" at bounding box center [1081, 157] width 53 height 29
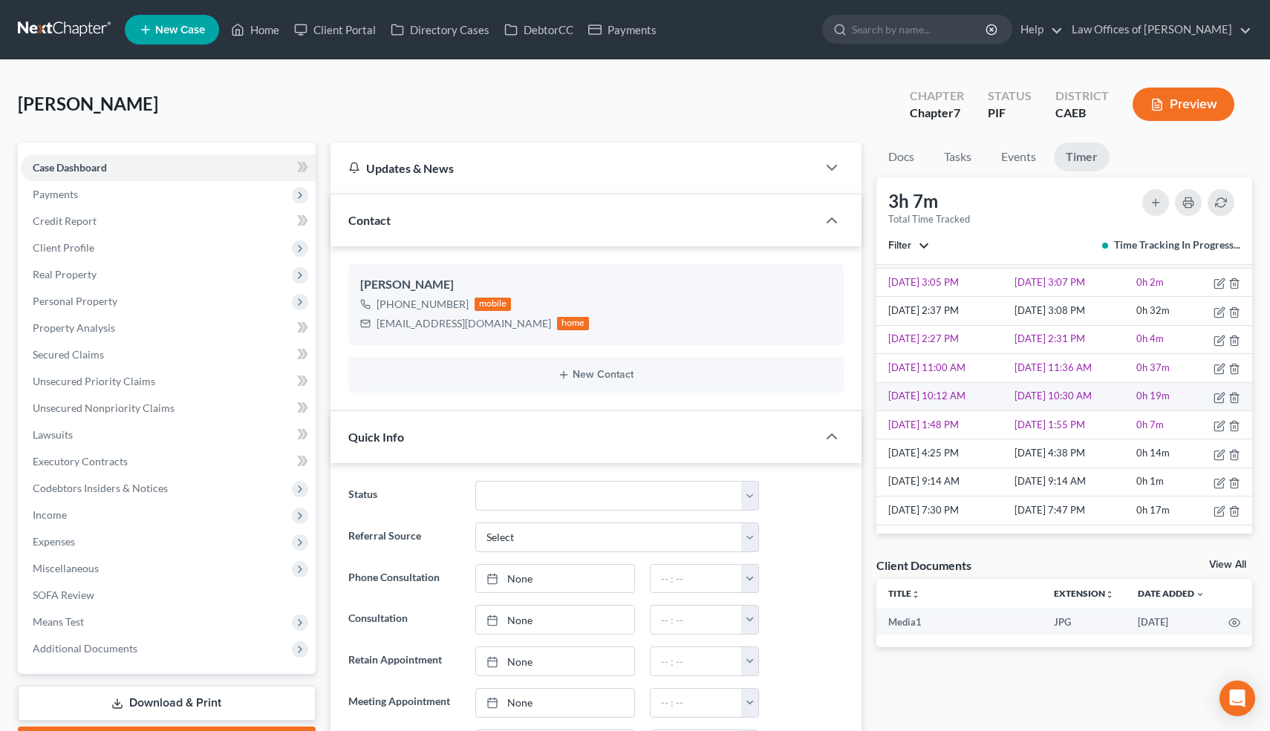
click at [1114, 394] on td "[DATE] 10:30 AM" at bounding box center [1072, 396] width 122 height 28
click at [105, 346] on link "Secured Claims" at bounding box center [168, 355] width 295 height 27
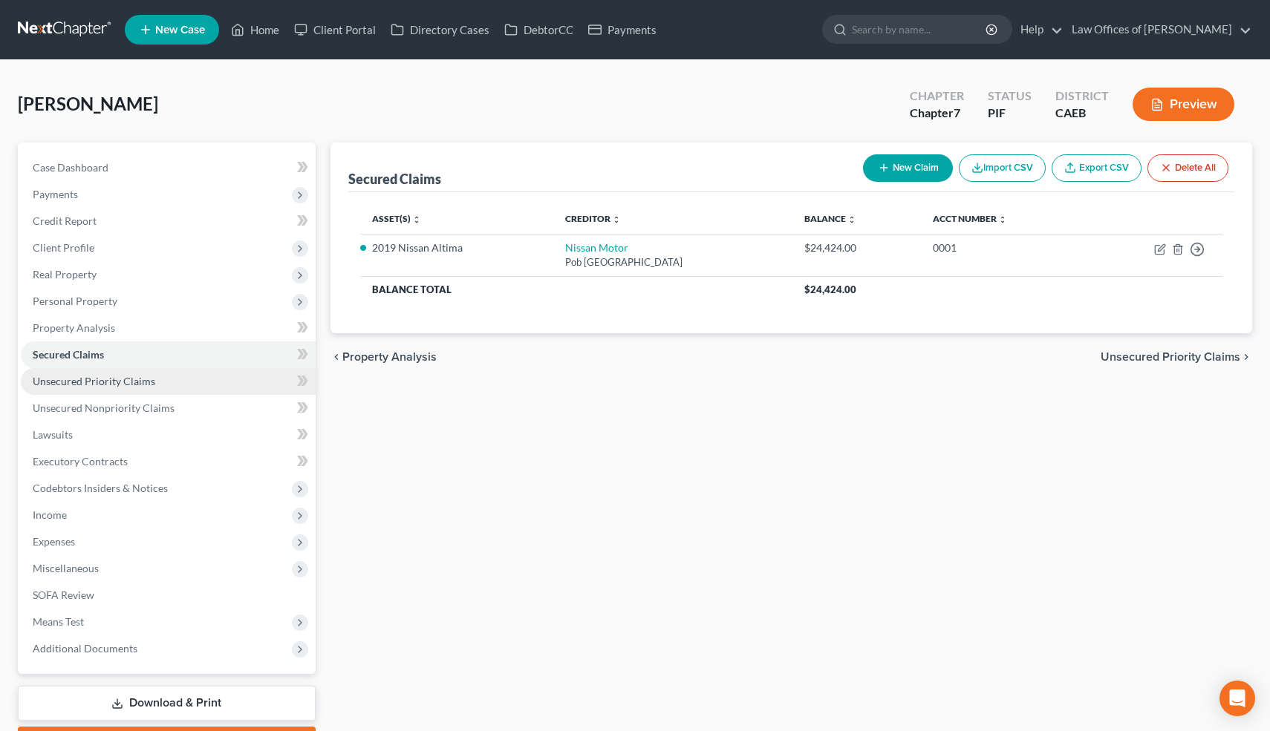
click at [108, 382] on span "Unsecured Priority Claims" at bounding box center [94, 381] width 123 height 13
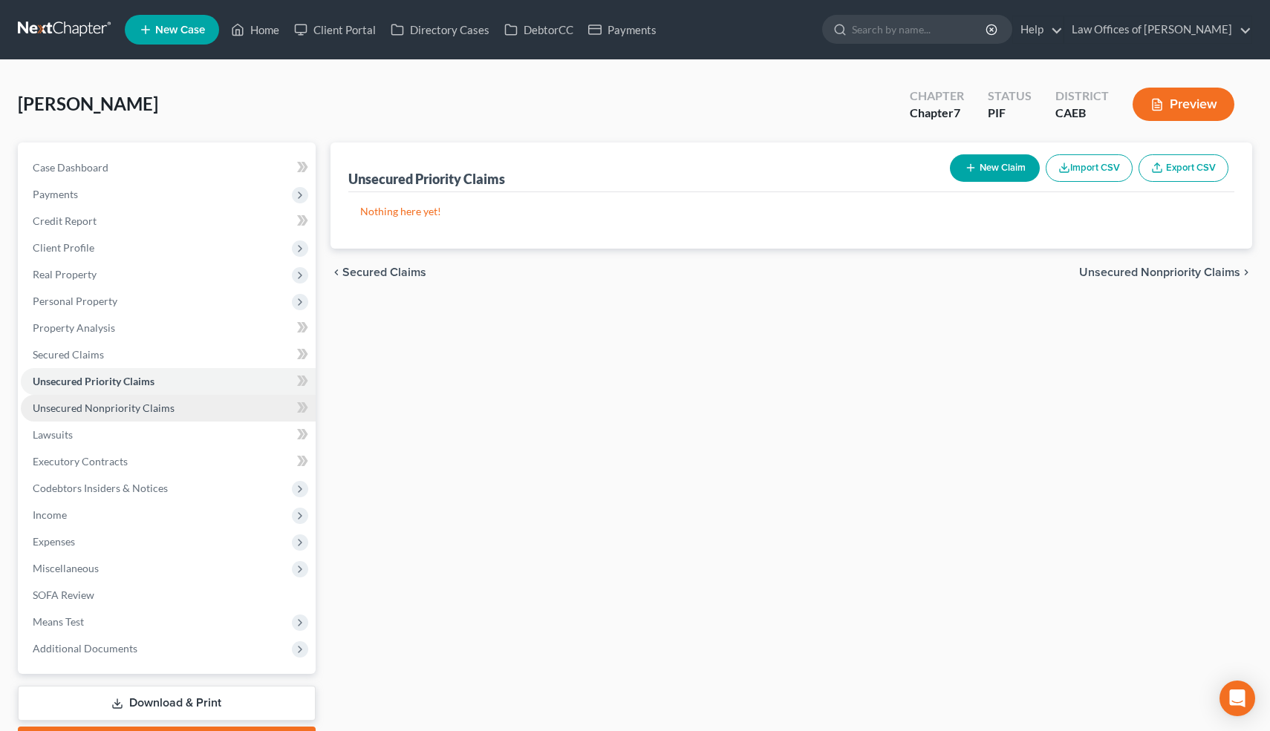
click at [111, 410] on span "Unsecured Nonpriority Claims" at bounding box center [104, 408] width 142 height 13
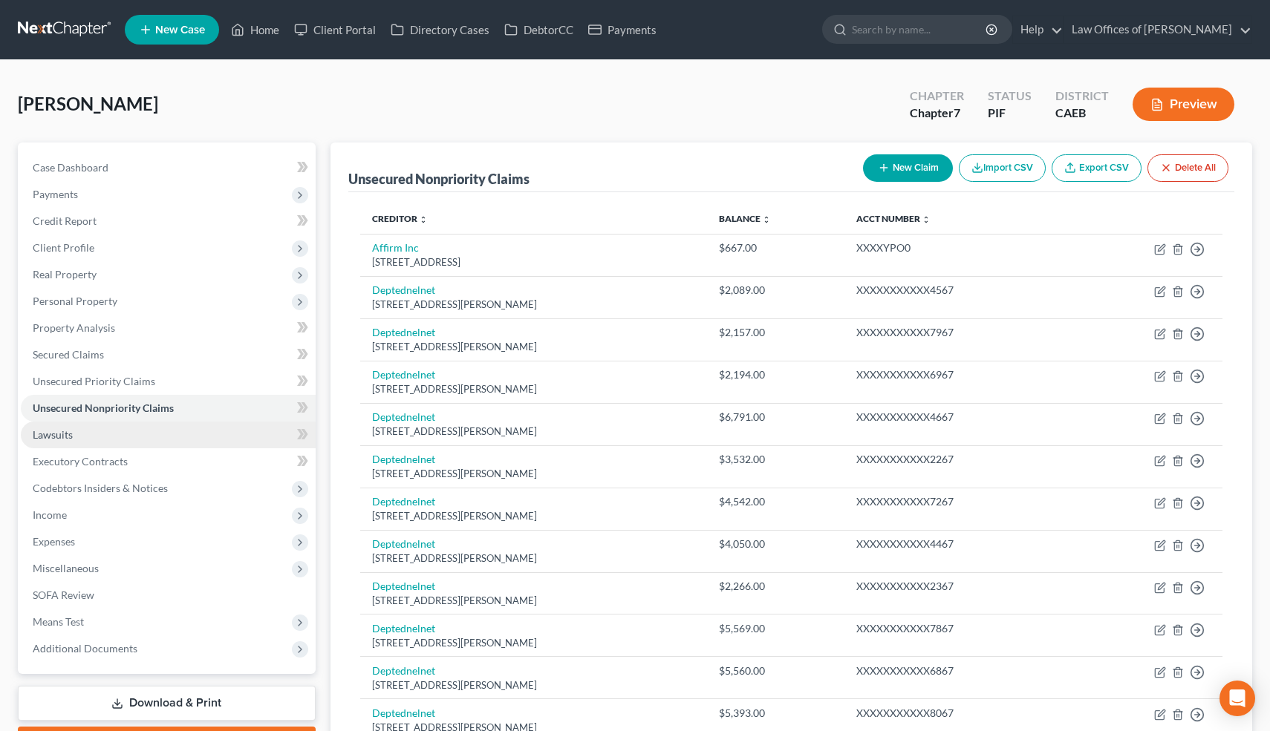
click at [97, 433] on link "Lawsuits" at bounding box center [168, 435] width 295 height 27
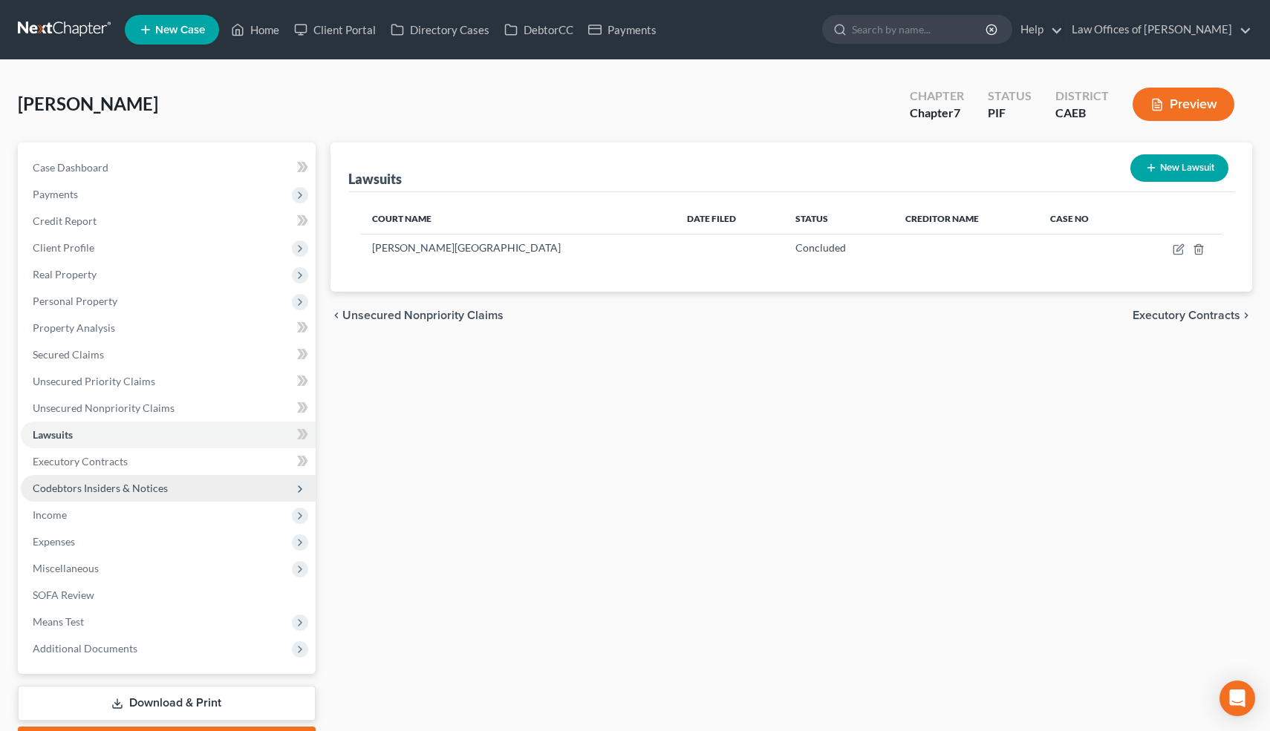
click at [102, 490] on span "Codebtors Insiders & Notices" at bounding box center [100, 488] width 135 height 13
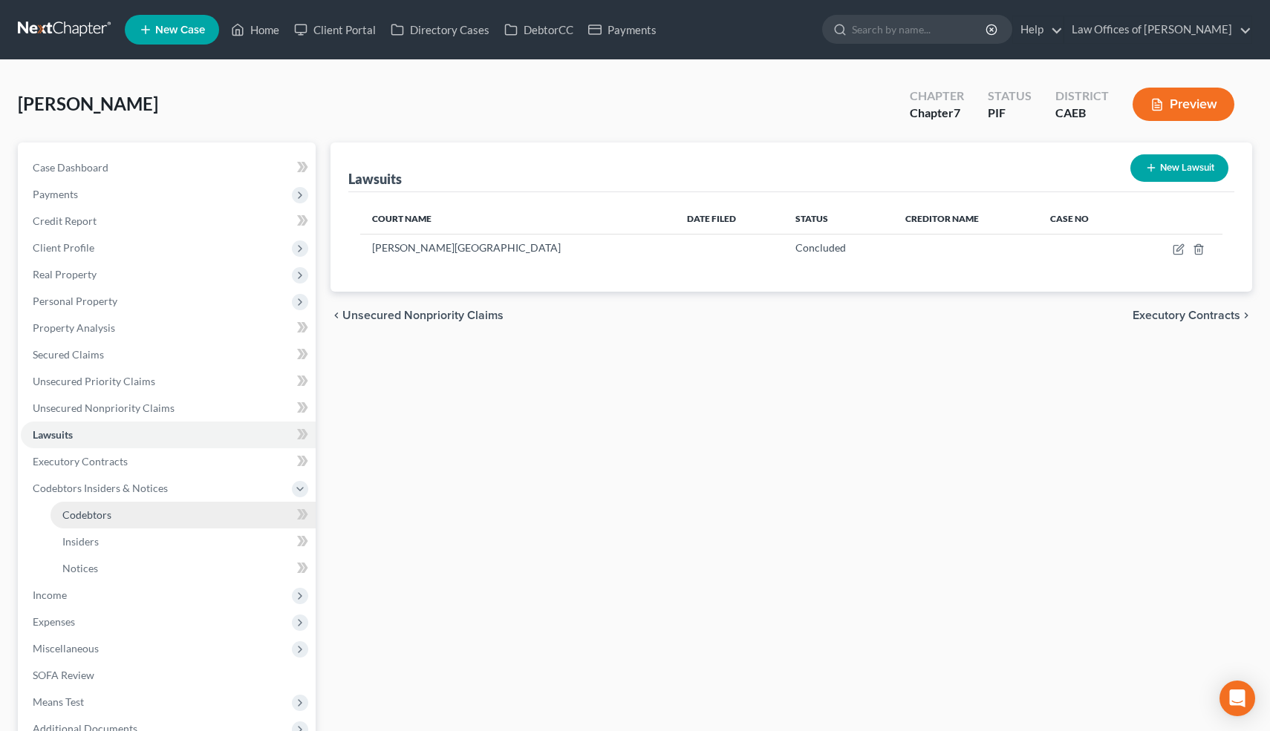
click at [101, 513] on span "Codebtors" at bounding box center [86, 515] width 49 height 13
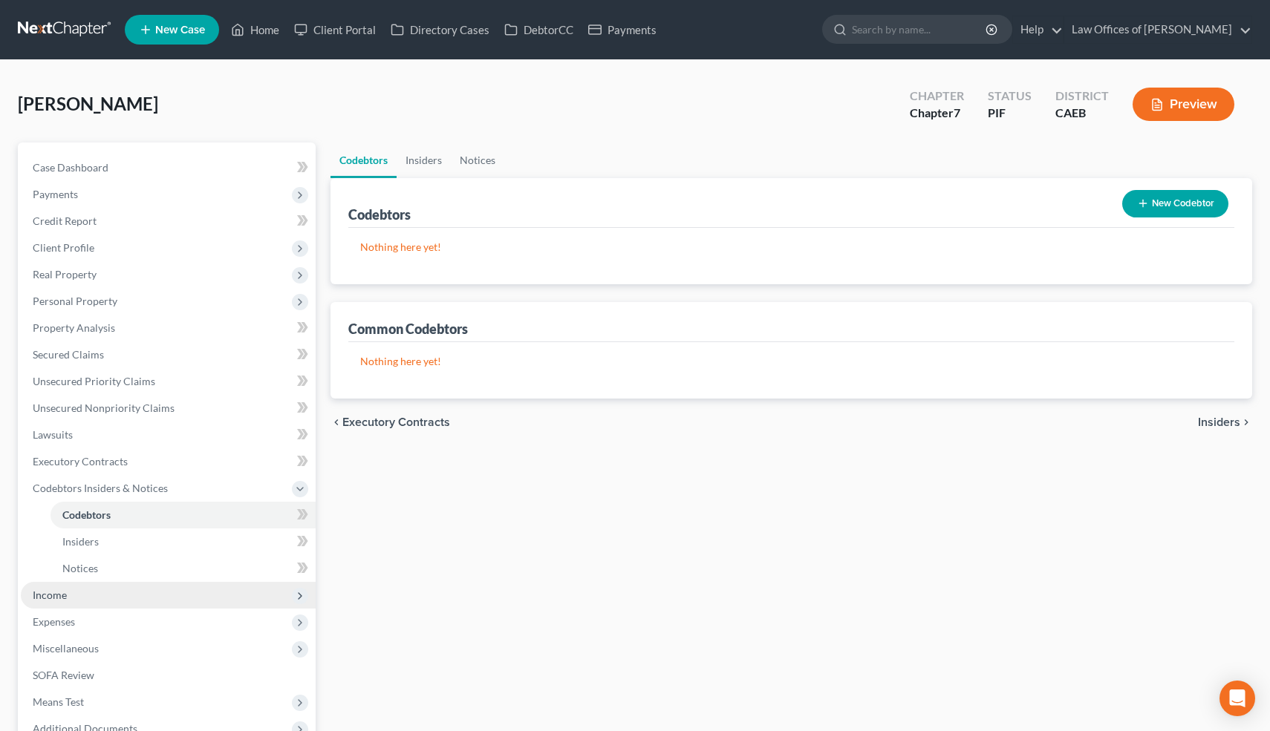
click at [82, 588] on span "Income" at bounding box center [168, 595] width 295 height 27
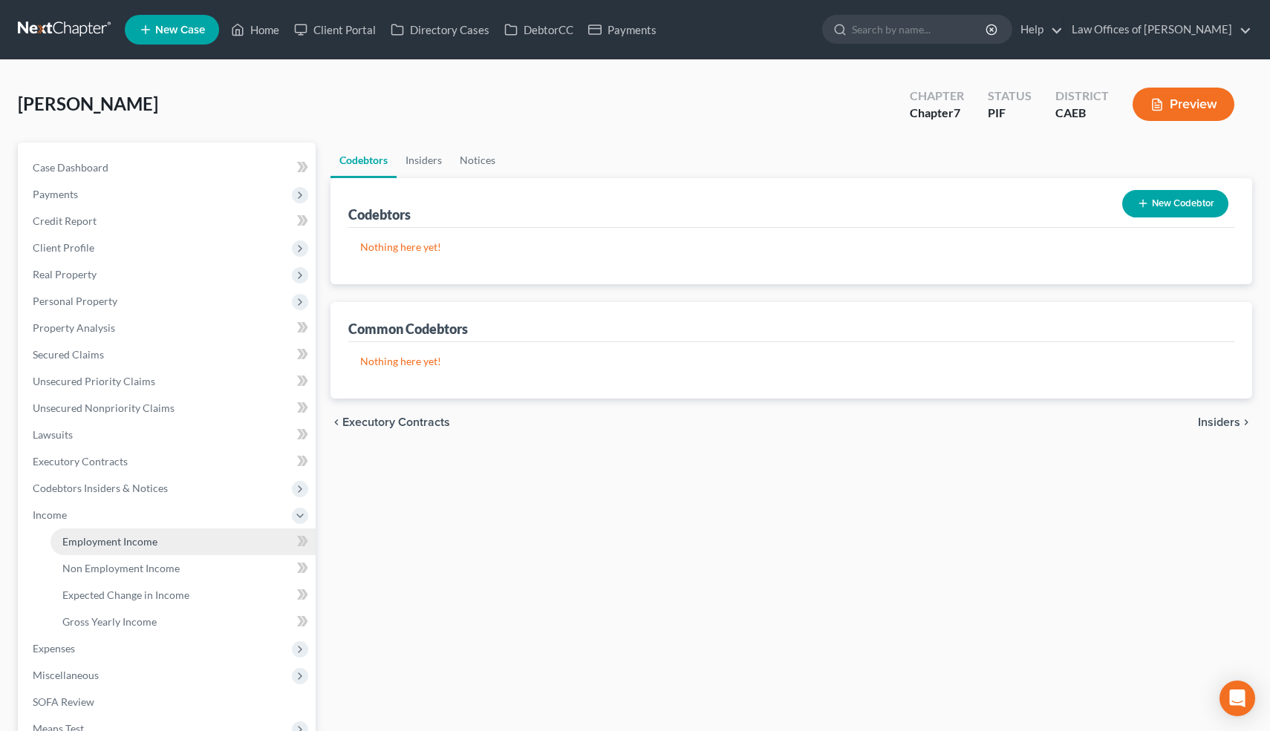
click at [123, 530] on link "Employment Income" at bounding box center [182, 542] width 265 height 27
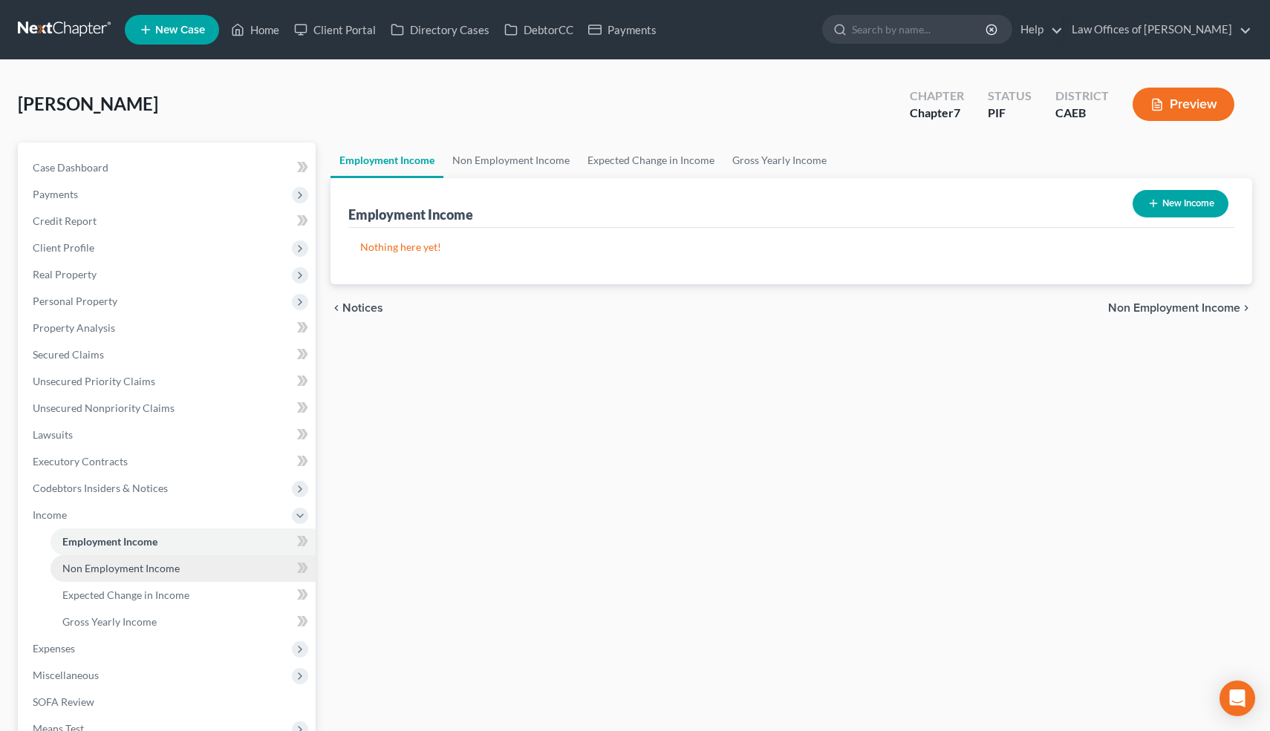
click at [119, 568] on span "Non Employment Income" at bounding box center [120, 568] width 117 height 13
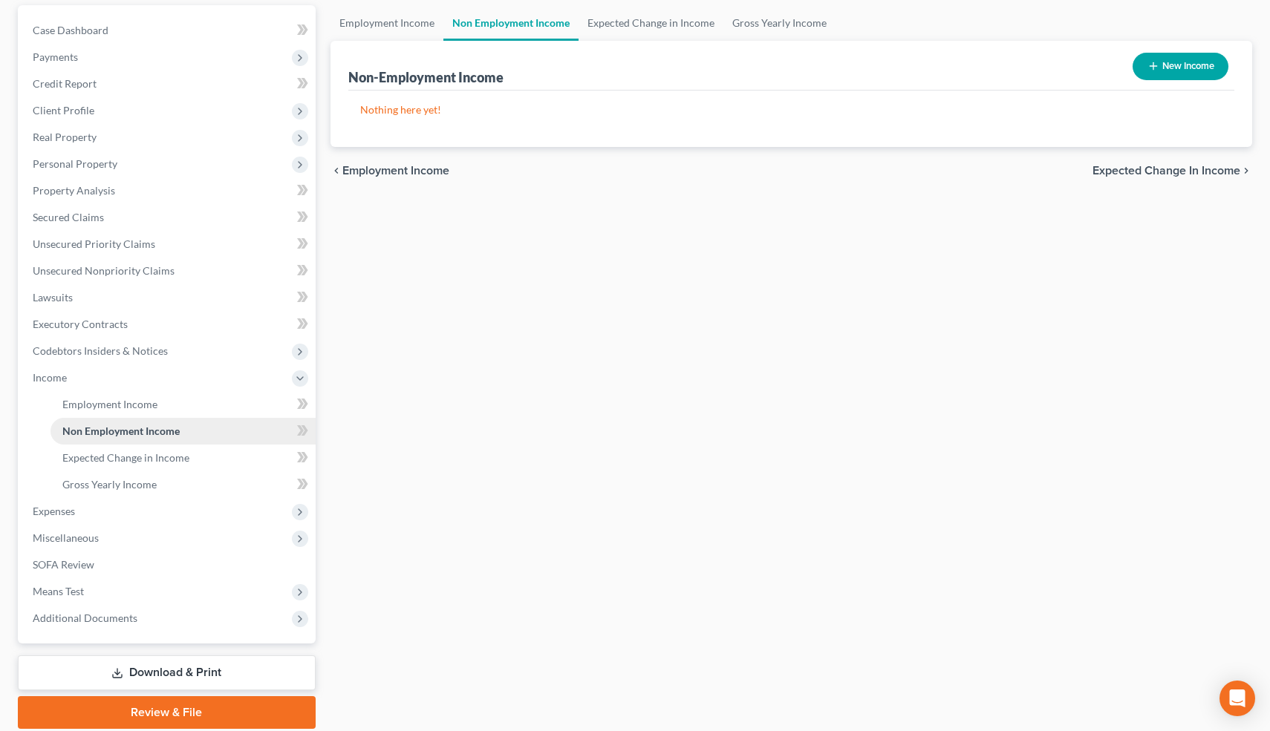
scroll to position [139, 0]
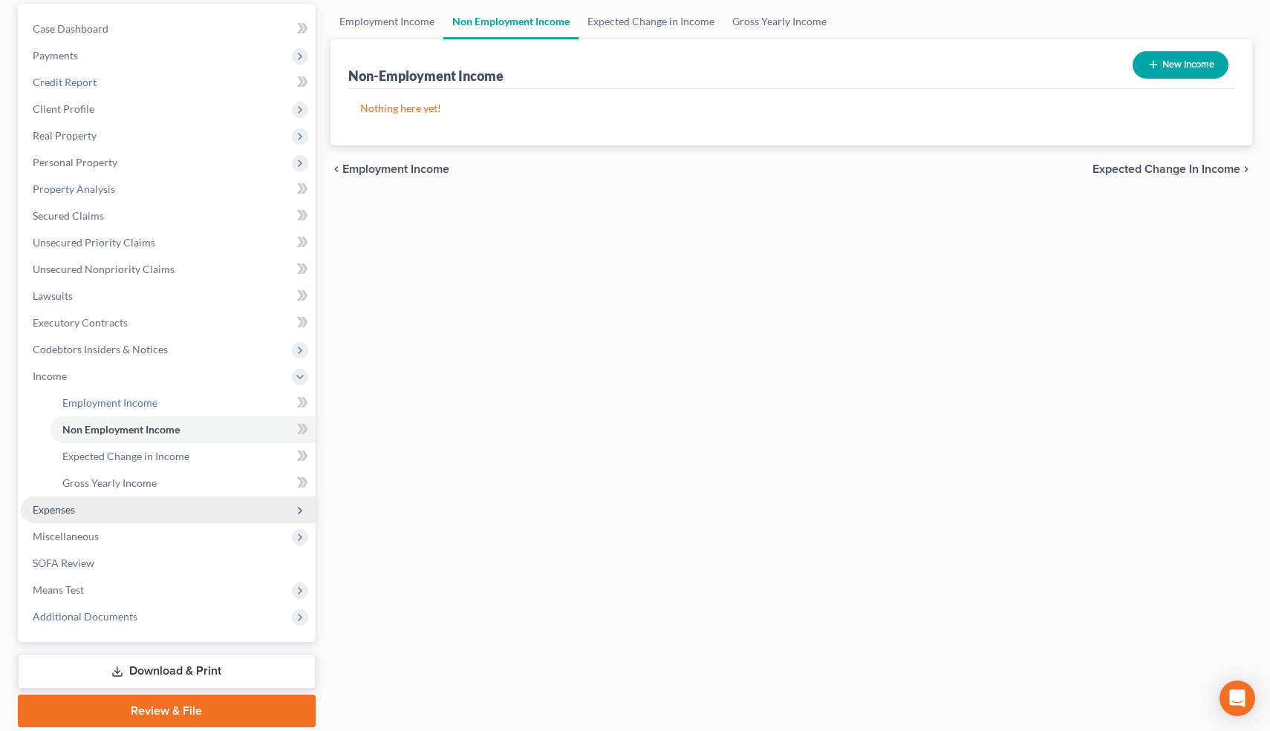
click at [94, 513] on span "Expenses" at bounding box center [168, 510] width 295 height 27
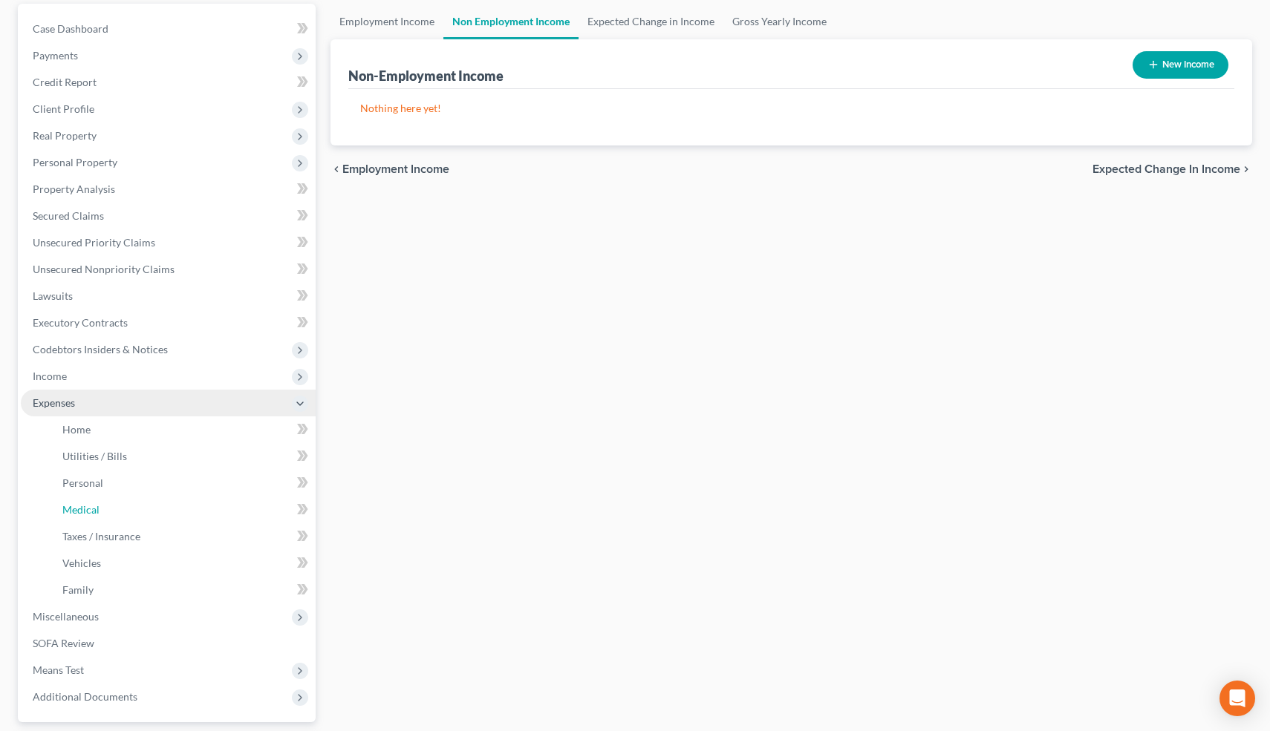
click at [94, 513] on span "Medical" at bounding box center [80, 509] width 37 height 13
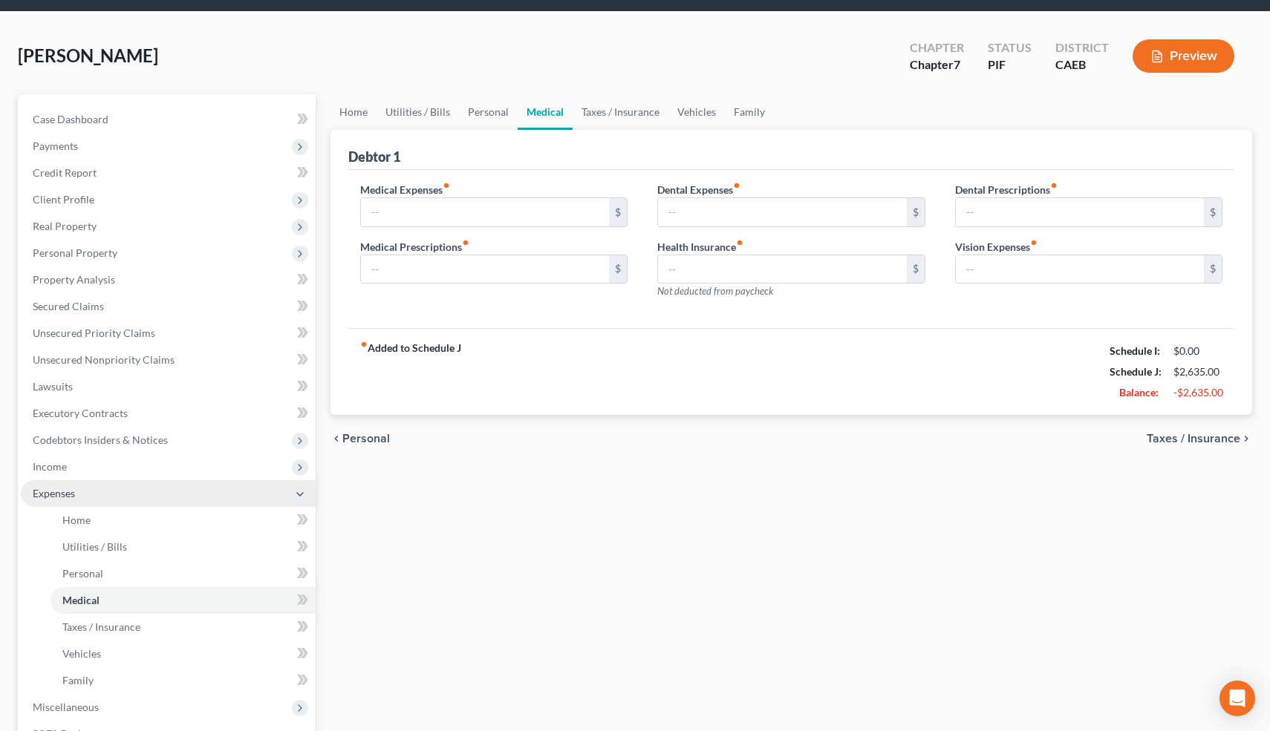
scroll to position [37, 0]
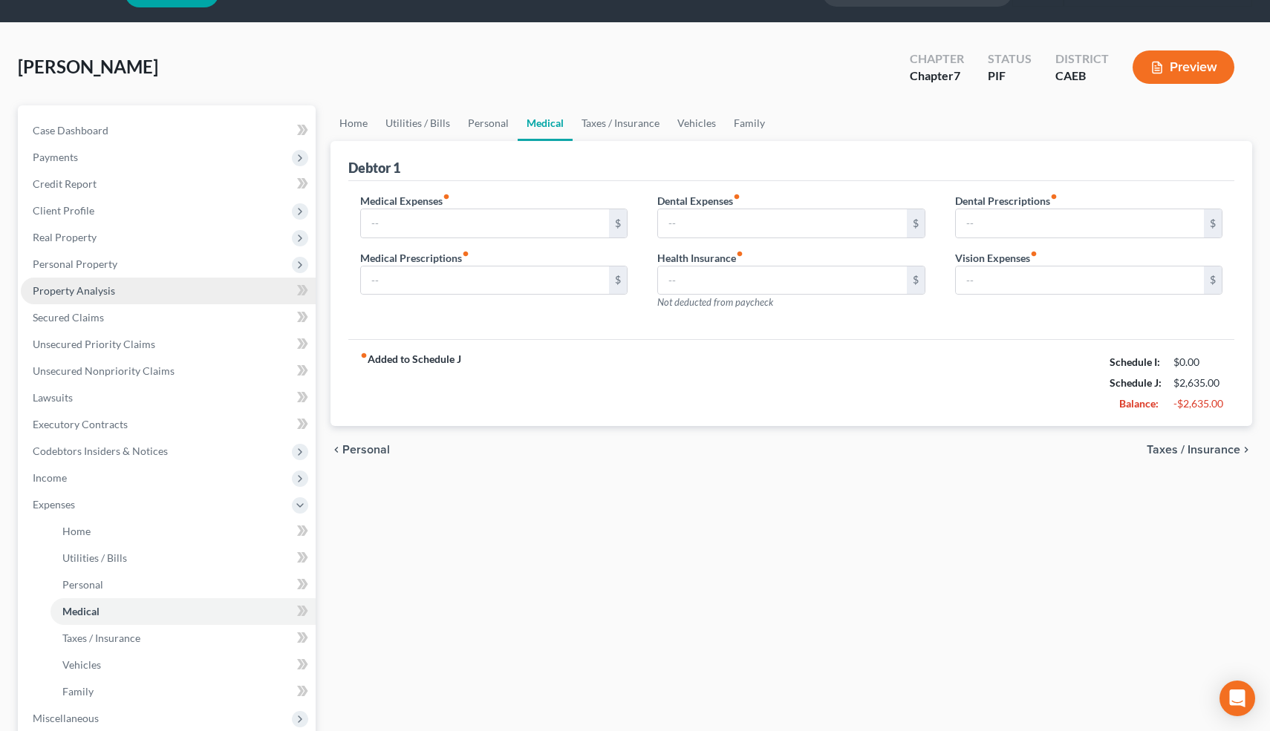
click at [146, 284] on link "Property Analysis" at bounding box center [168, 291] width 295 height 27
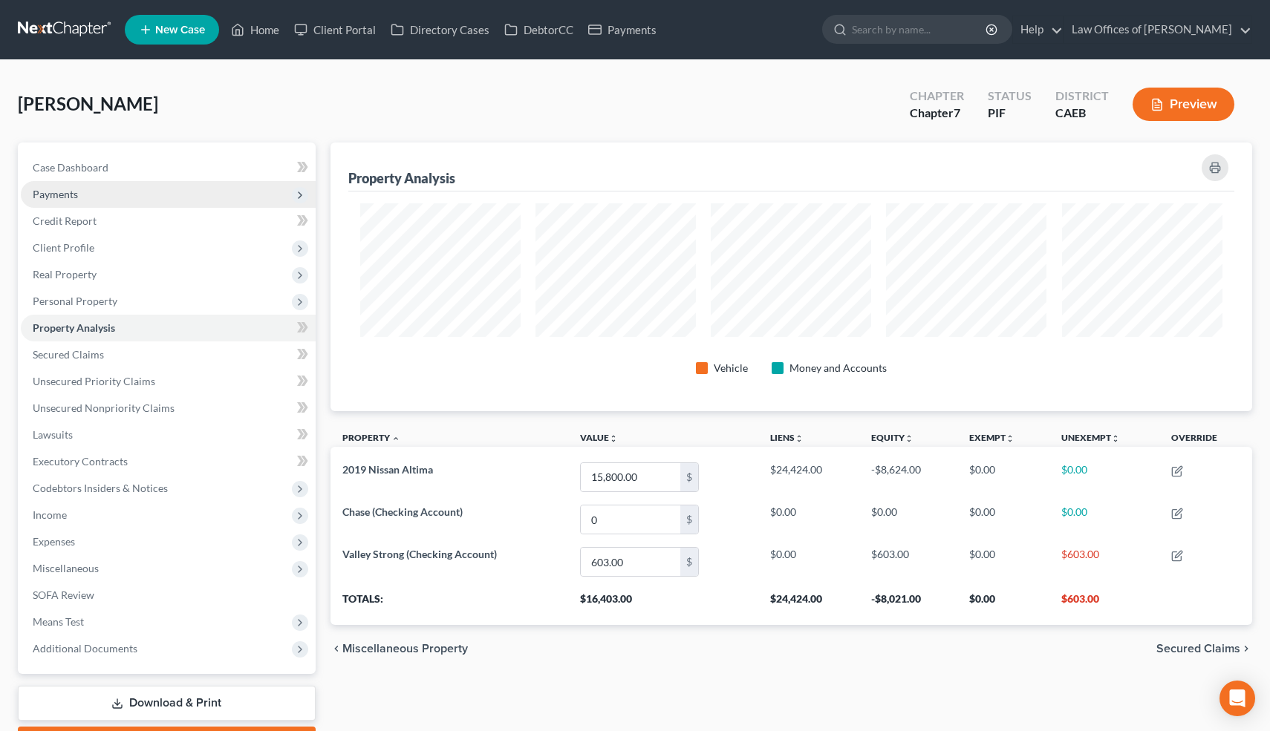
scroll to position [269, 921]
click at [116, 166] on link "Case Dashboard" at bounding box center [168, 167] width 295 height 27
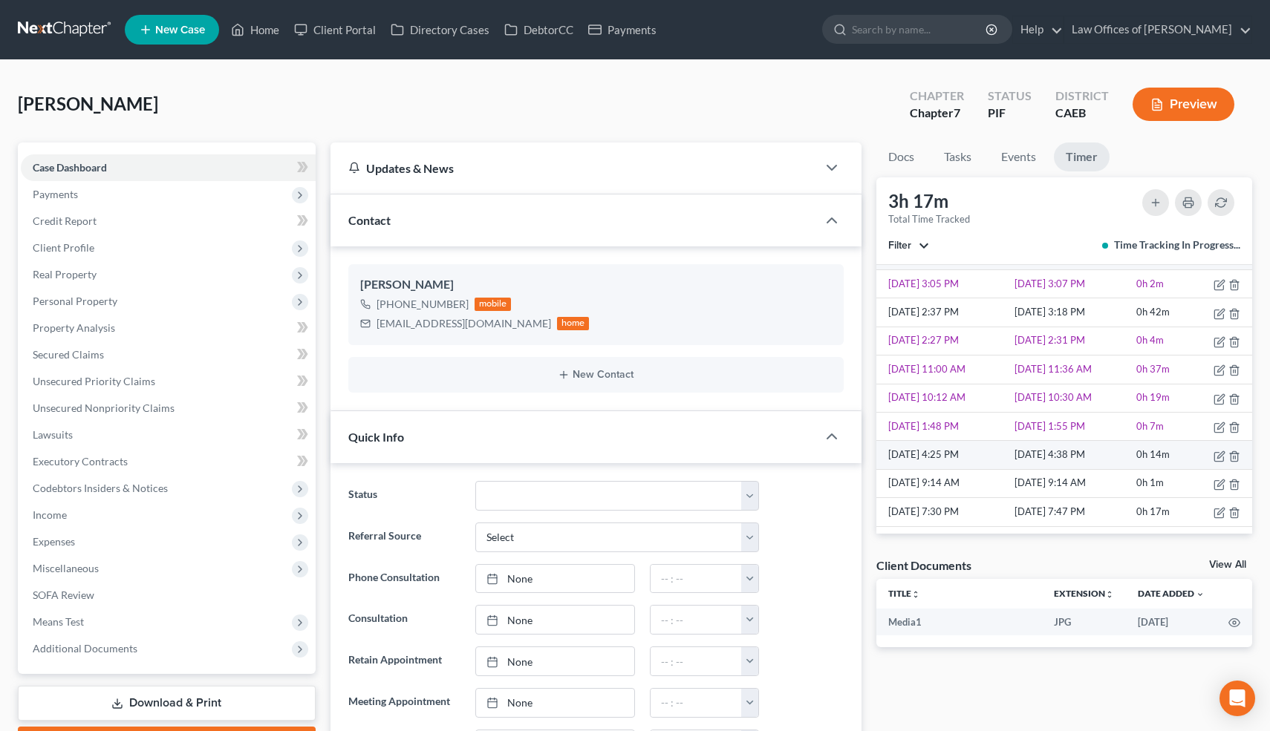
scroll to position [1, 0]
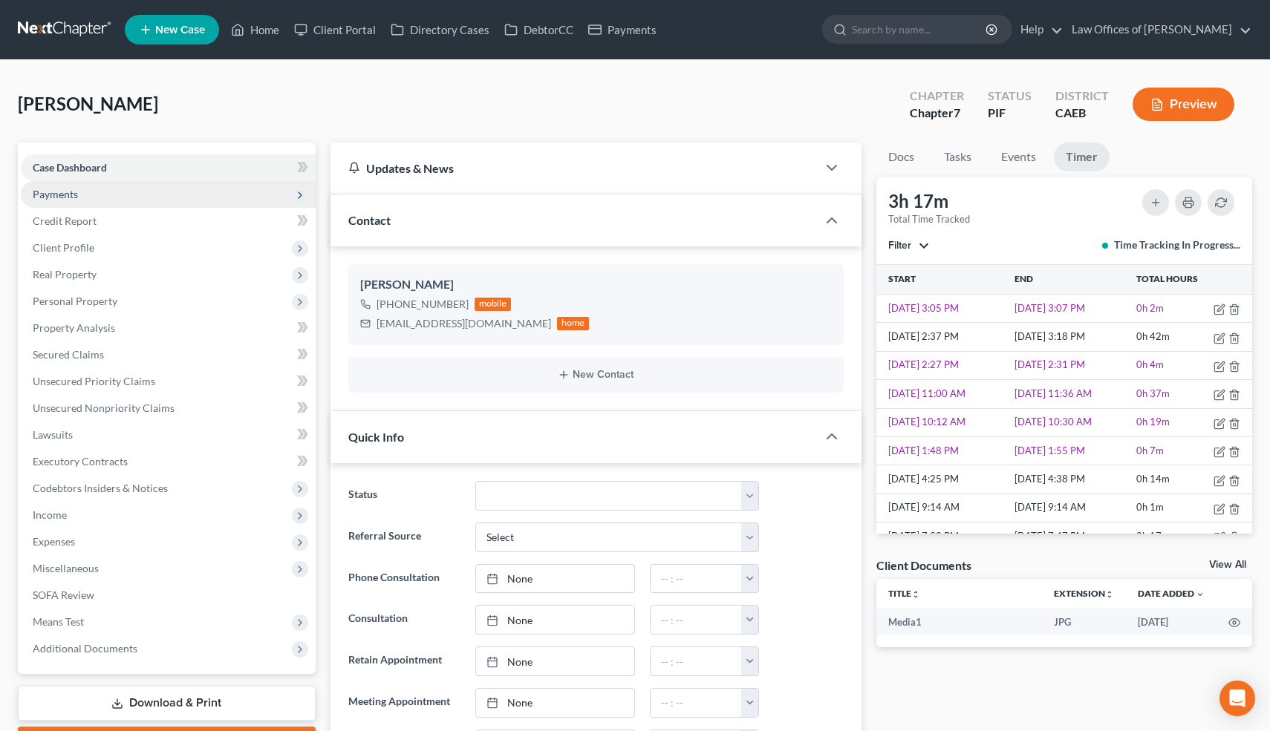
click at [82, 199] on span "Payments" at bounding box center [168, 194] width 295 height 27
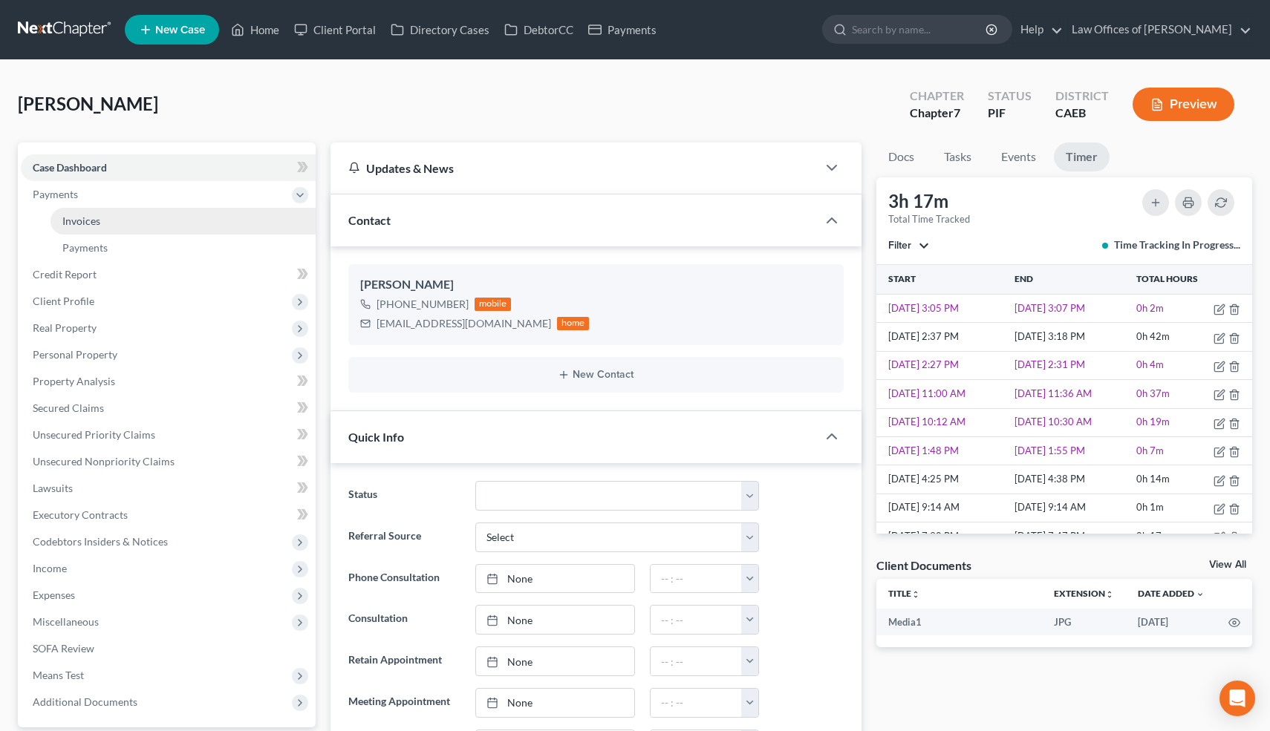
click at [94, 222] on span "Invoices" at bounding box center [81, 221] width 38 height 13
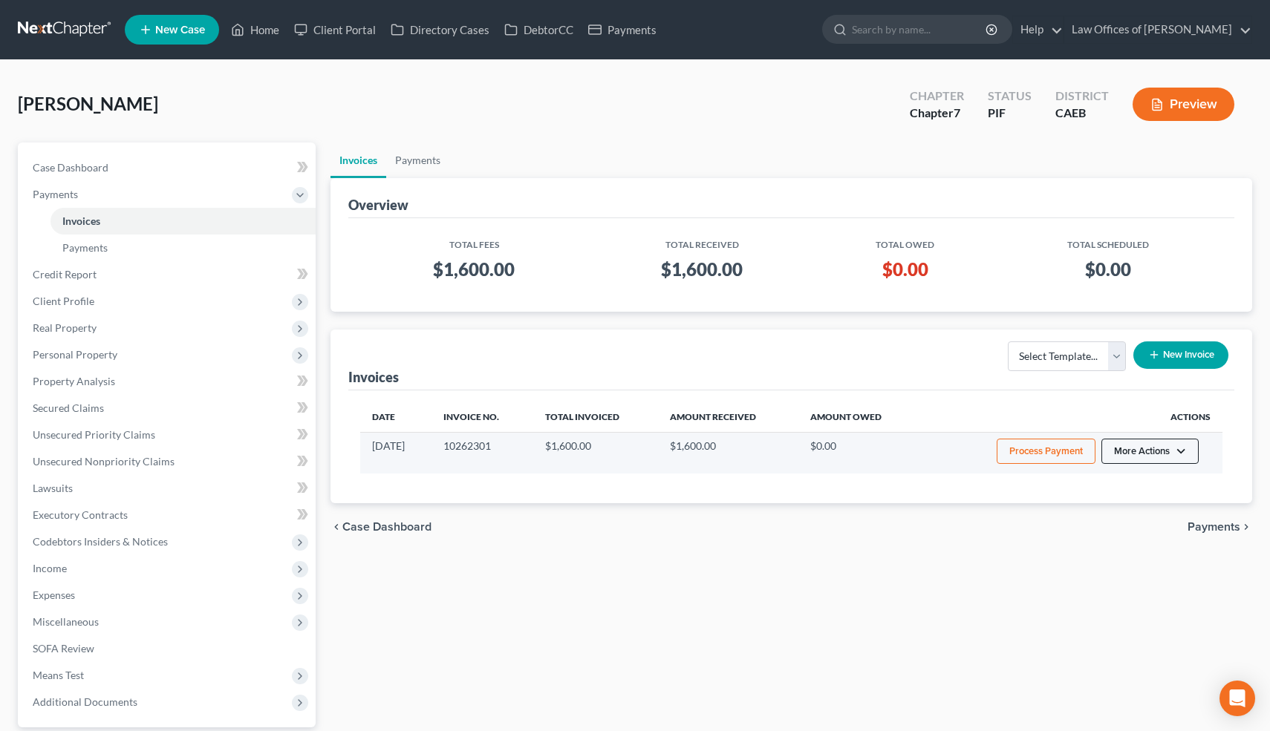
click at [1183, 440] on button "More Actions" at bounding box center [1149, 451] width 97 height 25
click at [1130, 487] on link "View/Edit" at bounding box center [1171, 482] width 174 height 25
select select "0"
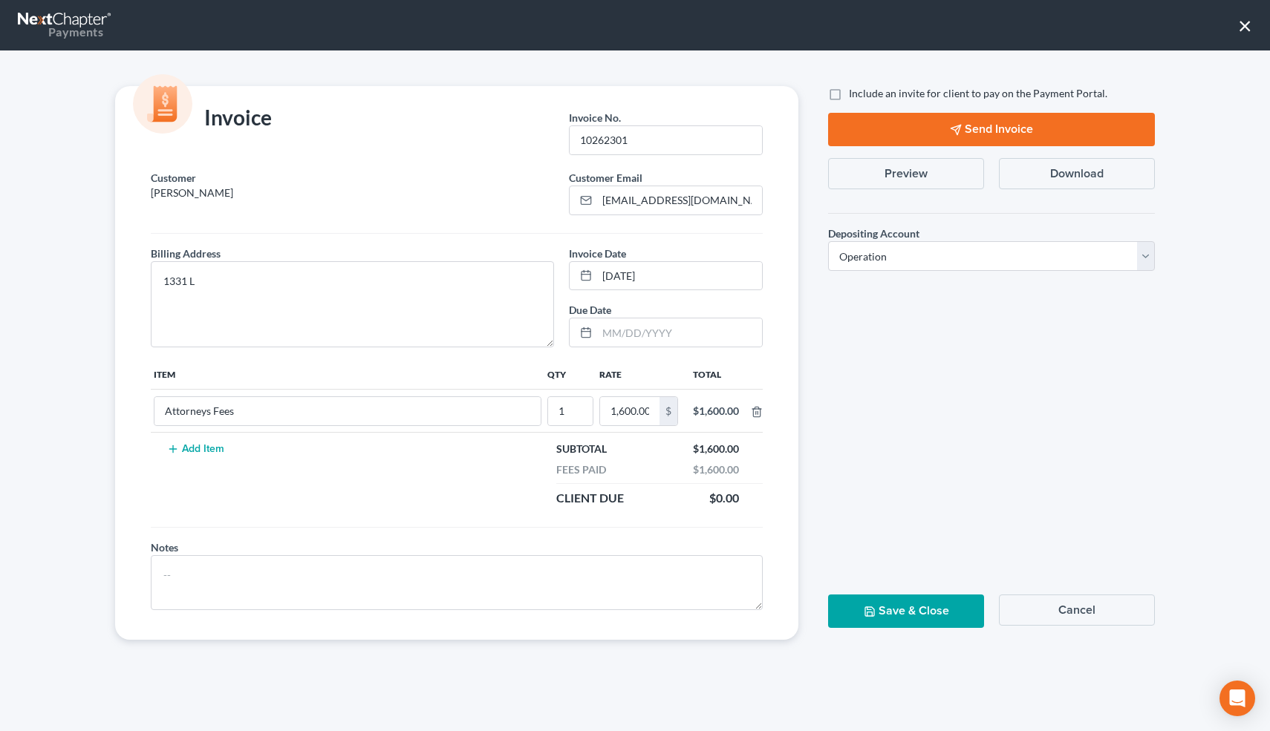
click at [941, 164] on button "Preview" at bounding box center [906, 173] width 156 height 31
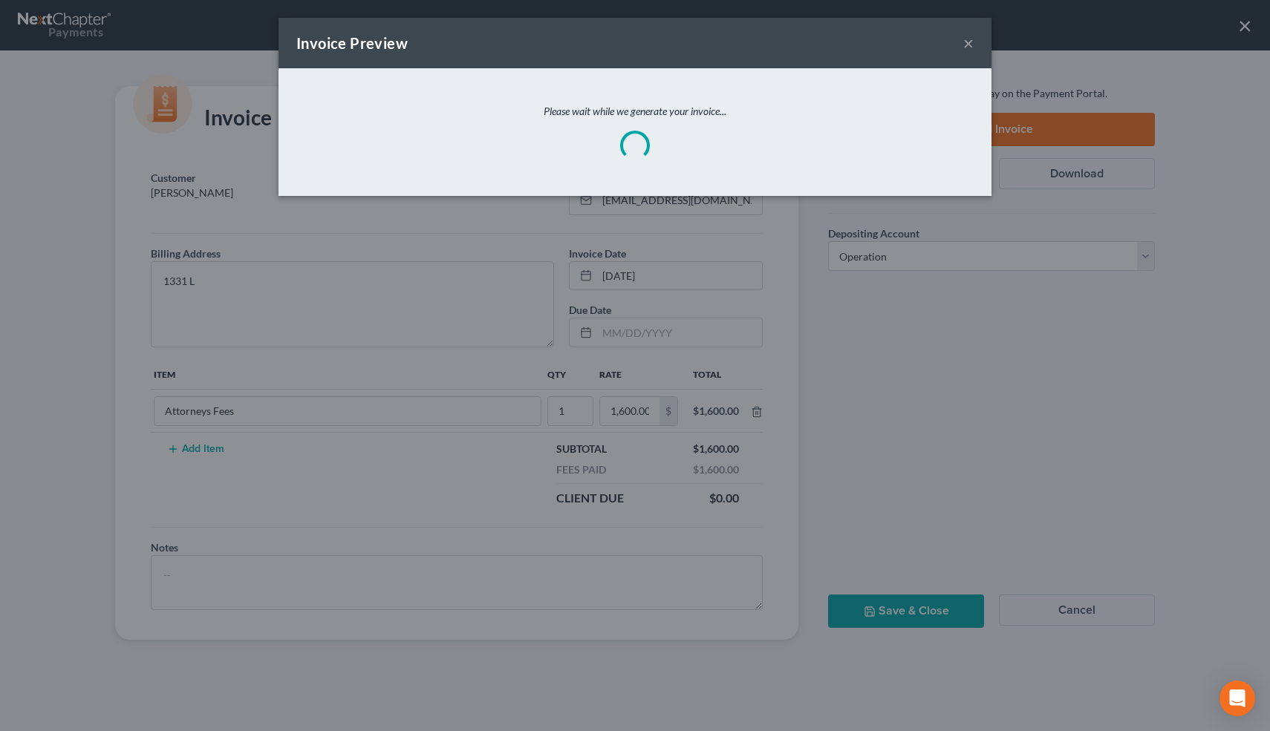
click at [941, 164] on div "Please wait while we generate your invoice..." at bounding box center [634, 132] width 713 height 128
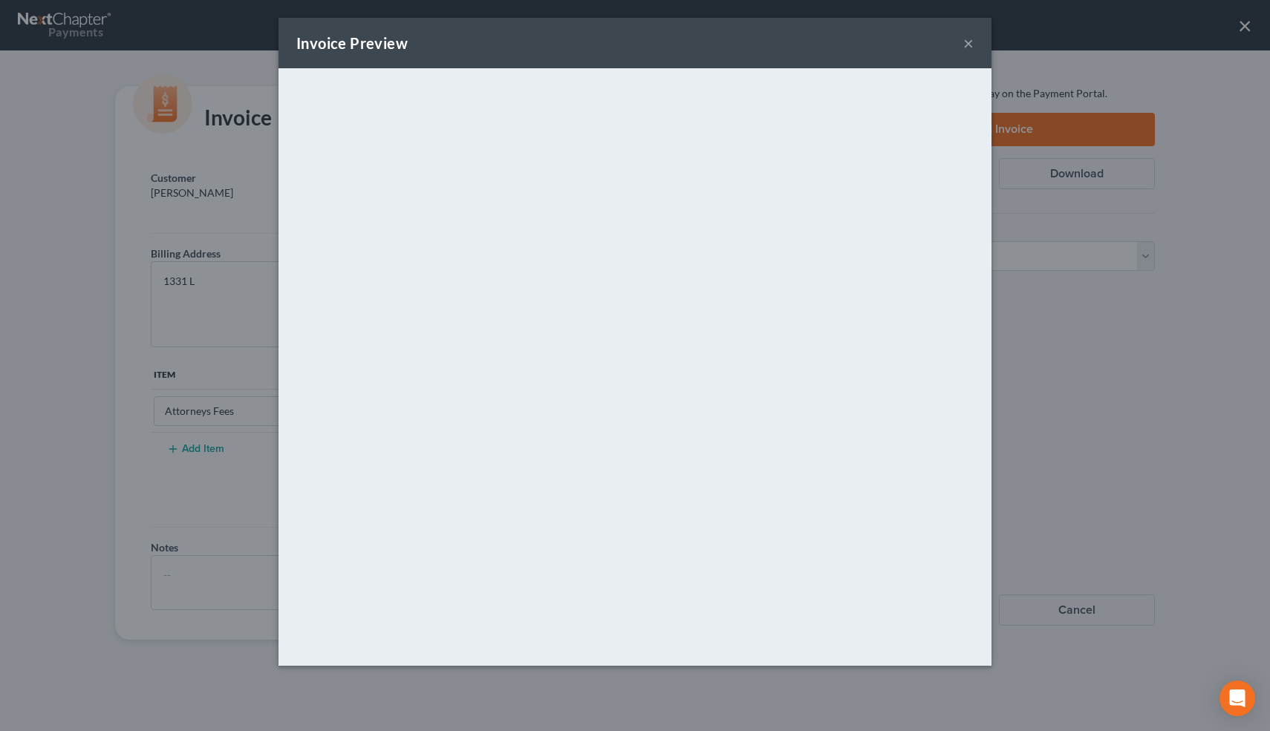
click at [969, 43] on button "×" at bounding box center [968, 43] width 10 height 18
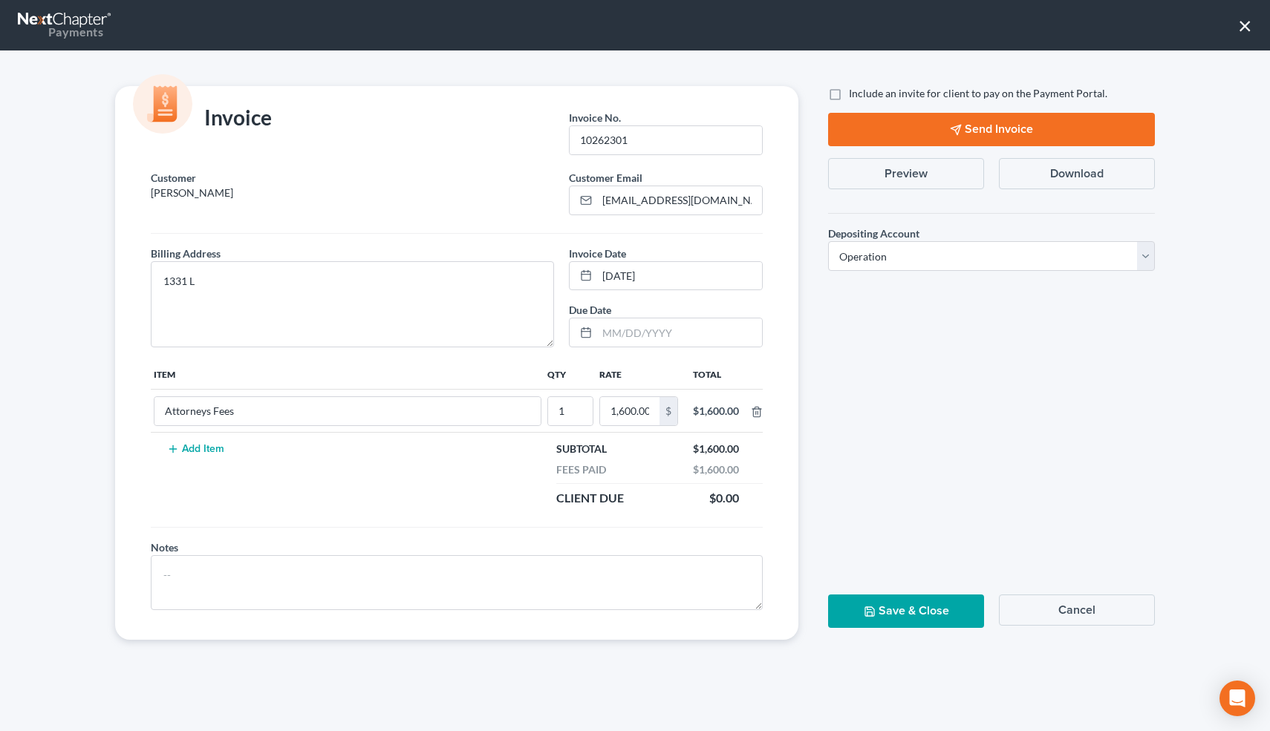
click at [1025, 609] on button "Cancel" at bounding box center [1077, 610] width 156 height 31
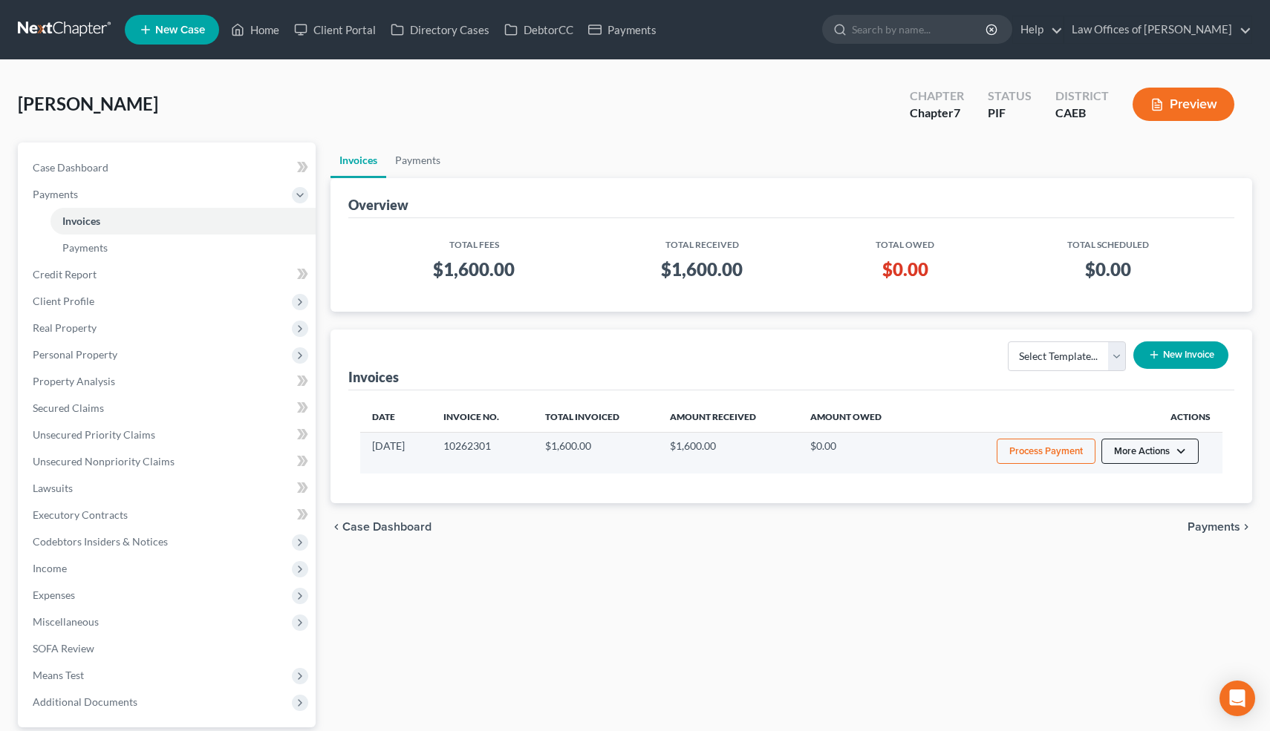
click at [1156, 458] on button "More Actions" at bounding box center [1149, 451] width 97 height 25
click at [1146, 484] on link "View/Edit" at bounding box center [1171, 482] width 174 height 25
select select "0"
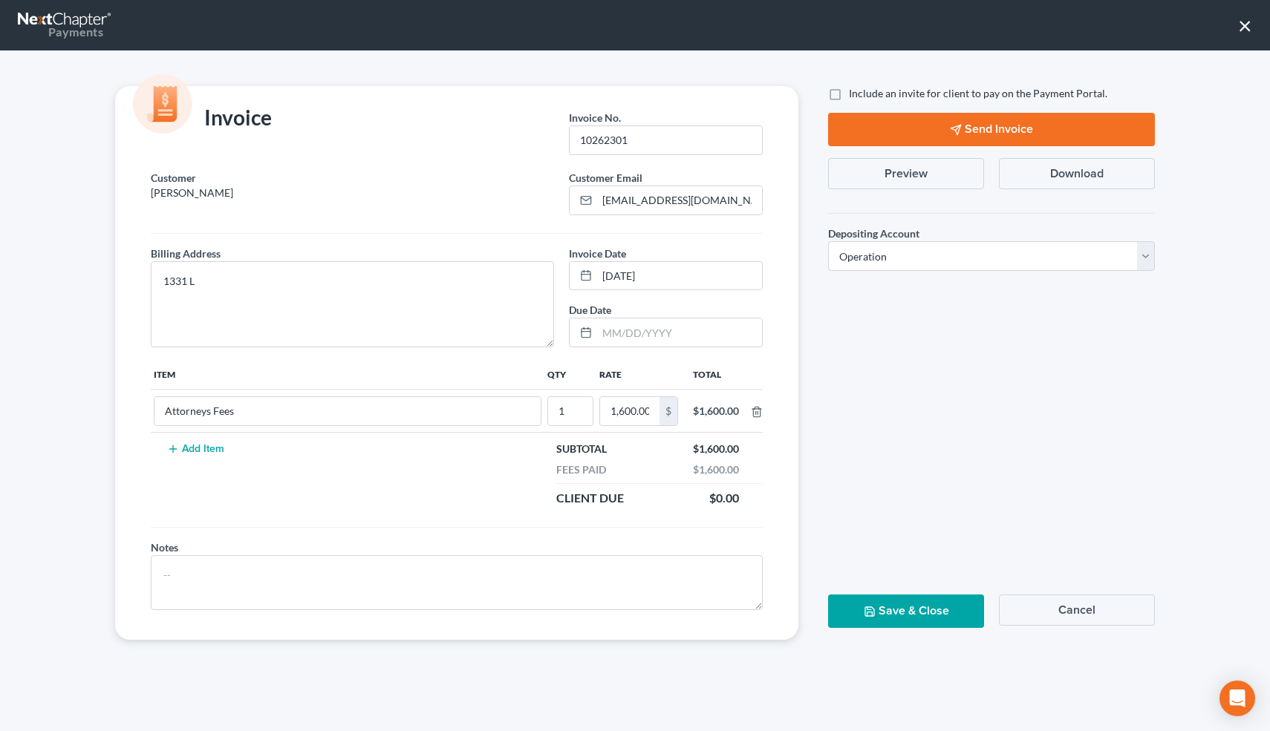
click at [944, 162] on button "Preview" at bounding box center [906, 173] width 156 height 31
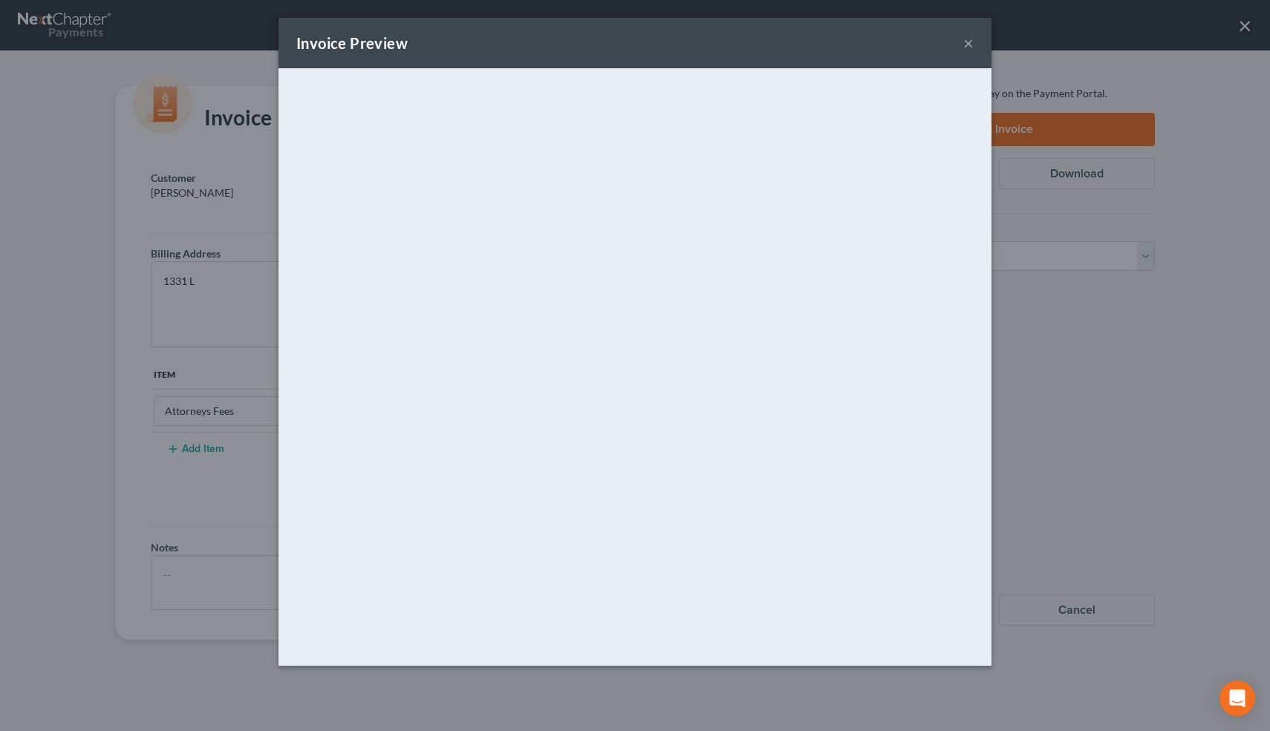
click at [963, 46] on button "×" at bounding box center [968, 43] width 10 height 18
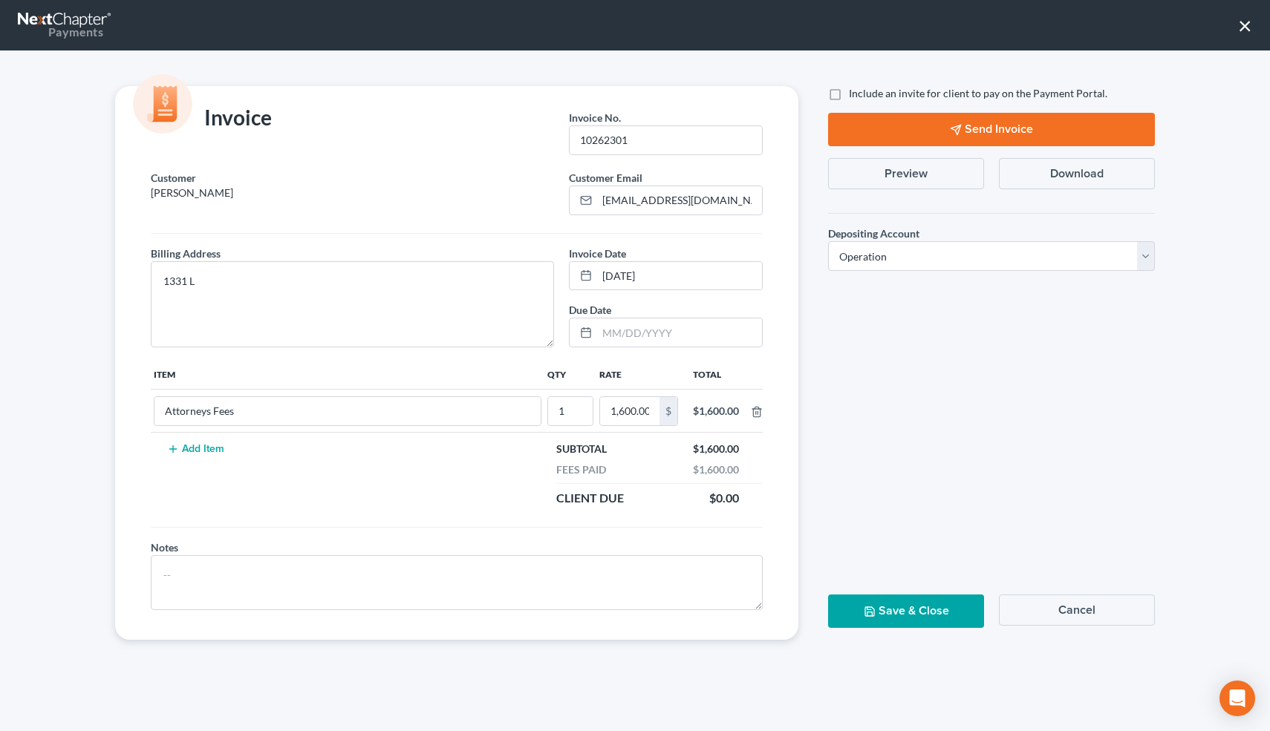
click at [1088, 587] on div "Include an invite for client to pay on the Payment Portal. Send Invoice Preview…" at bounding box center [991, 363] width 356 height 554
click at [1080, 609] on button "Cancel" at bounding box center [1077, 610] width 156 height 31
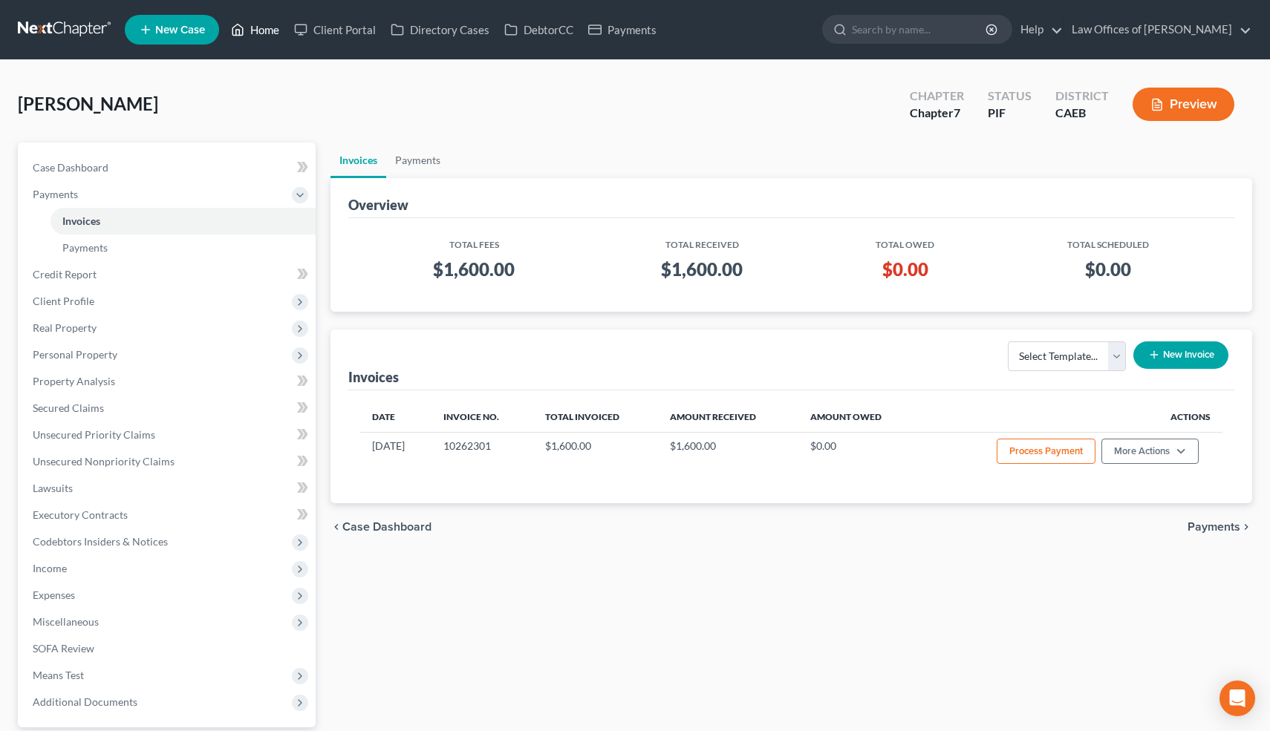
click at [271, 34] on link "Home" at bounding box center [254, 29] width 63 height 27
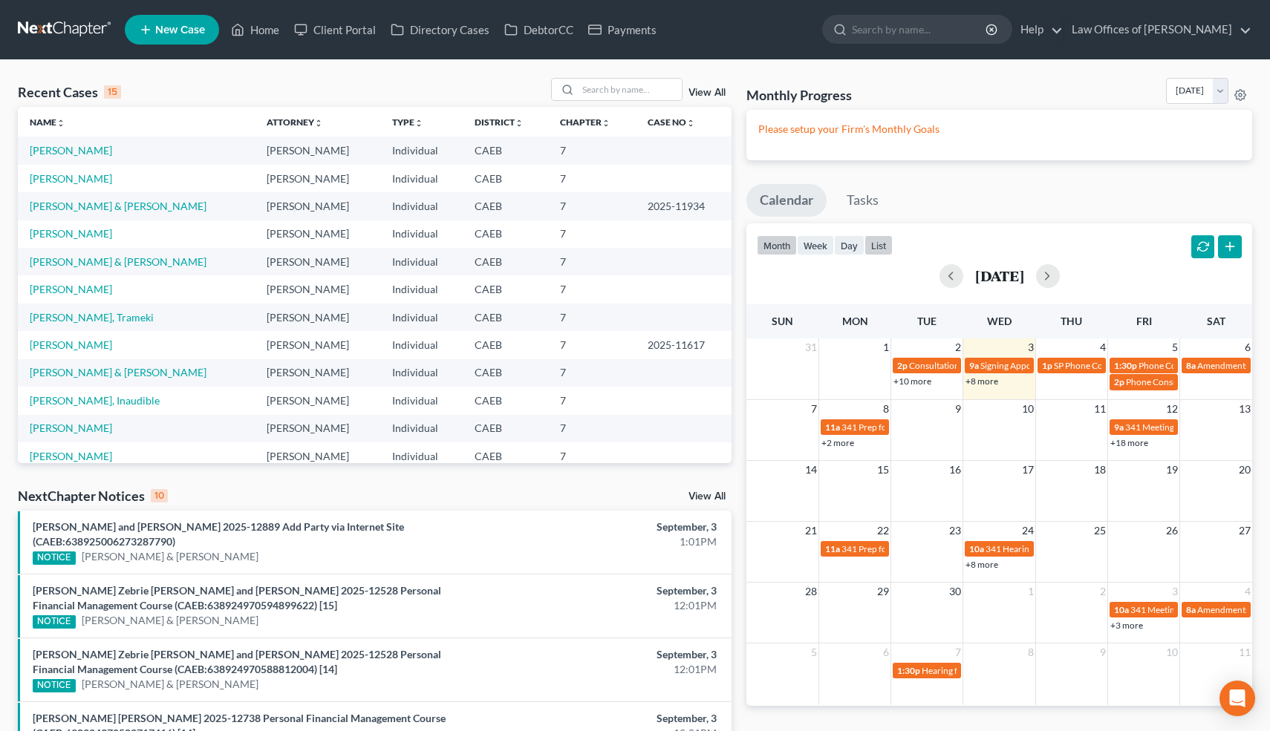
click at [872, 244] on button "list" at bounding box center [878, 245] width 28 height 20
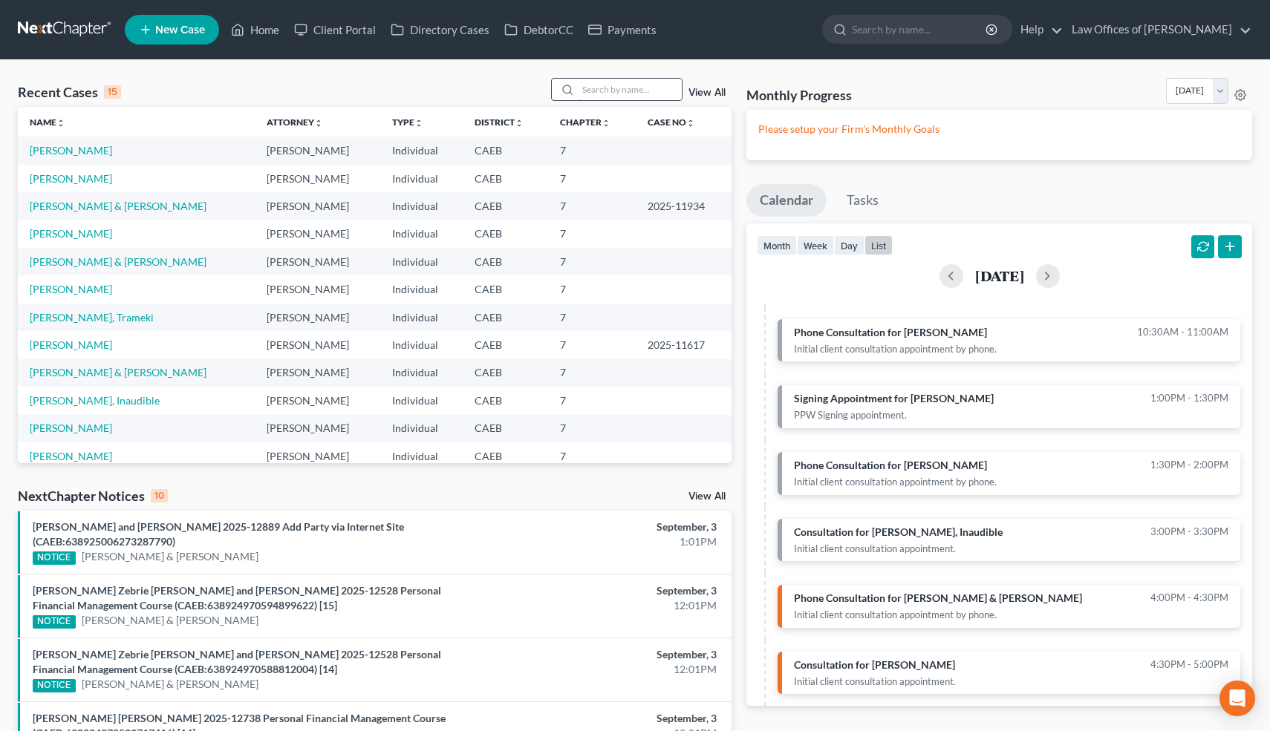
click at [623, 85] on input "search" at bounding box center [630, 90] width 104 height 22
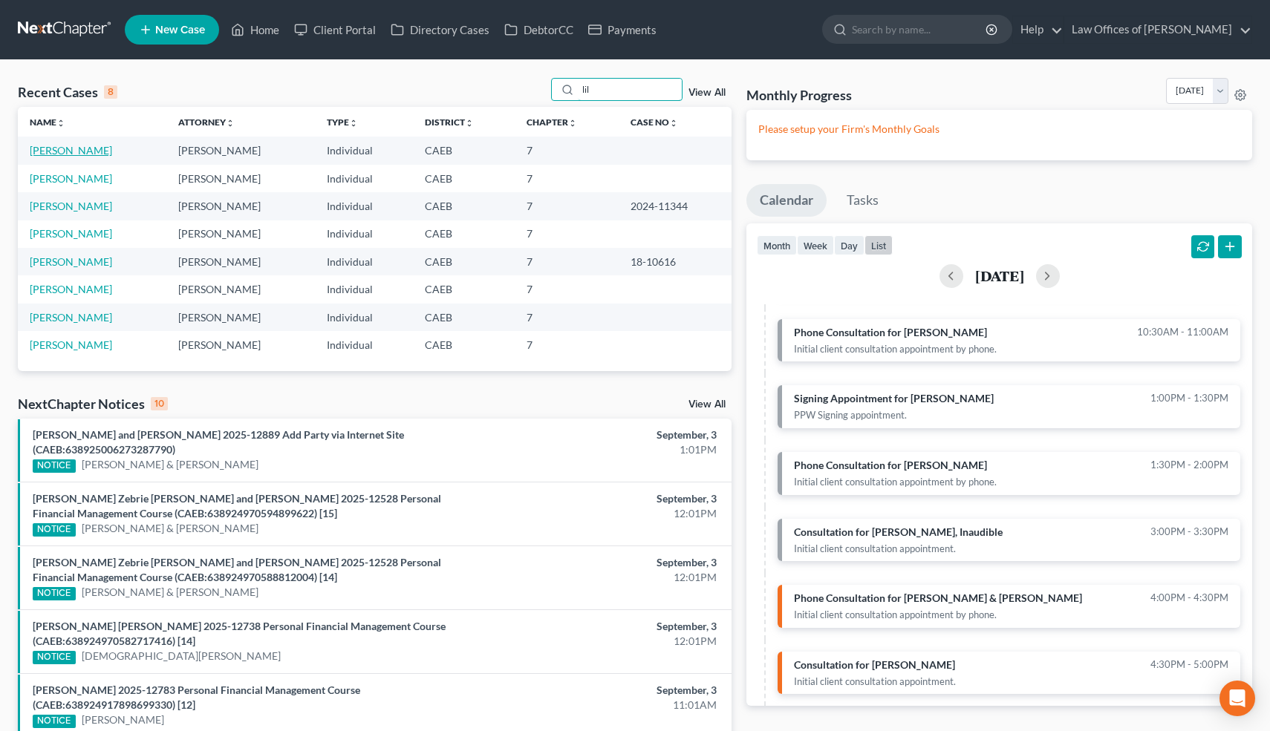
type input "lil"
click at [85, 153] on link "[PERSON_NAME]" at bounding box center [71, 150] width 82 height 13
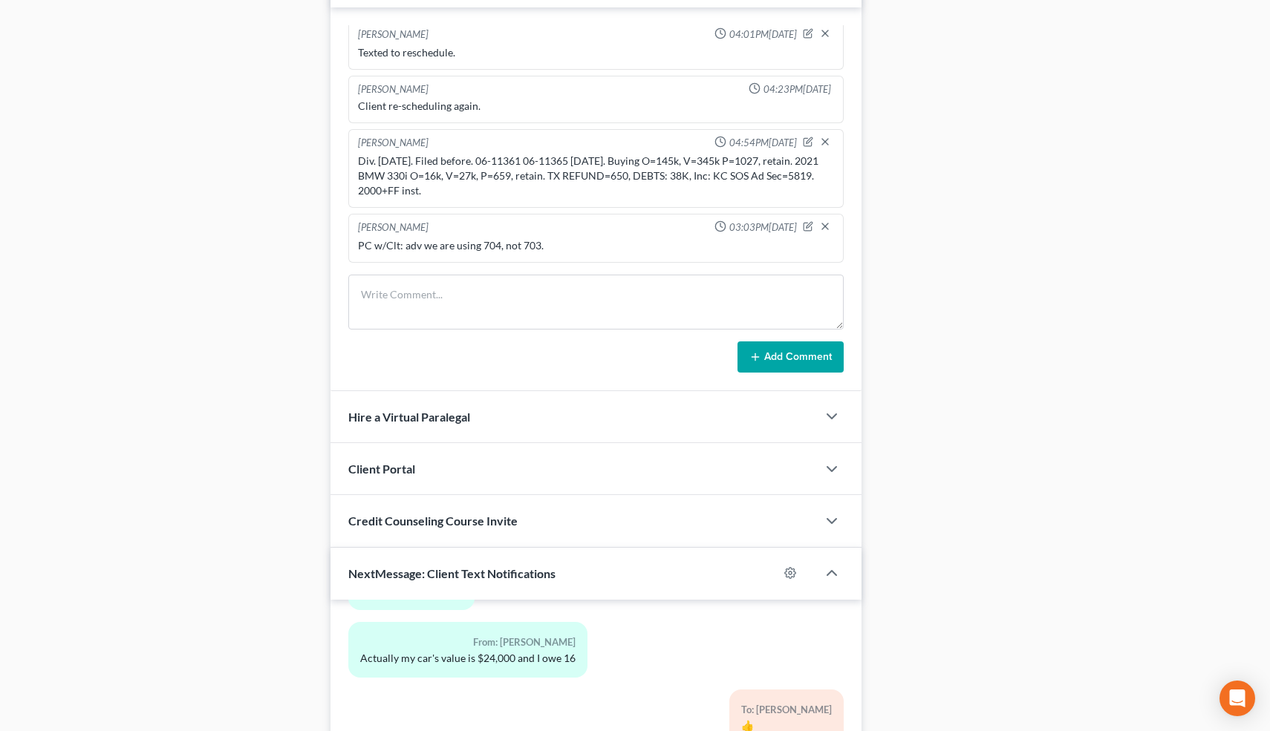
scroll to position [1215, 0]
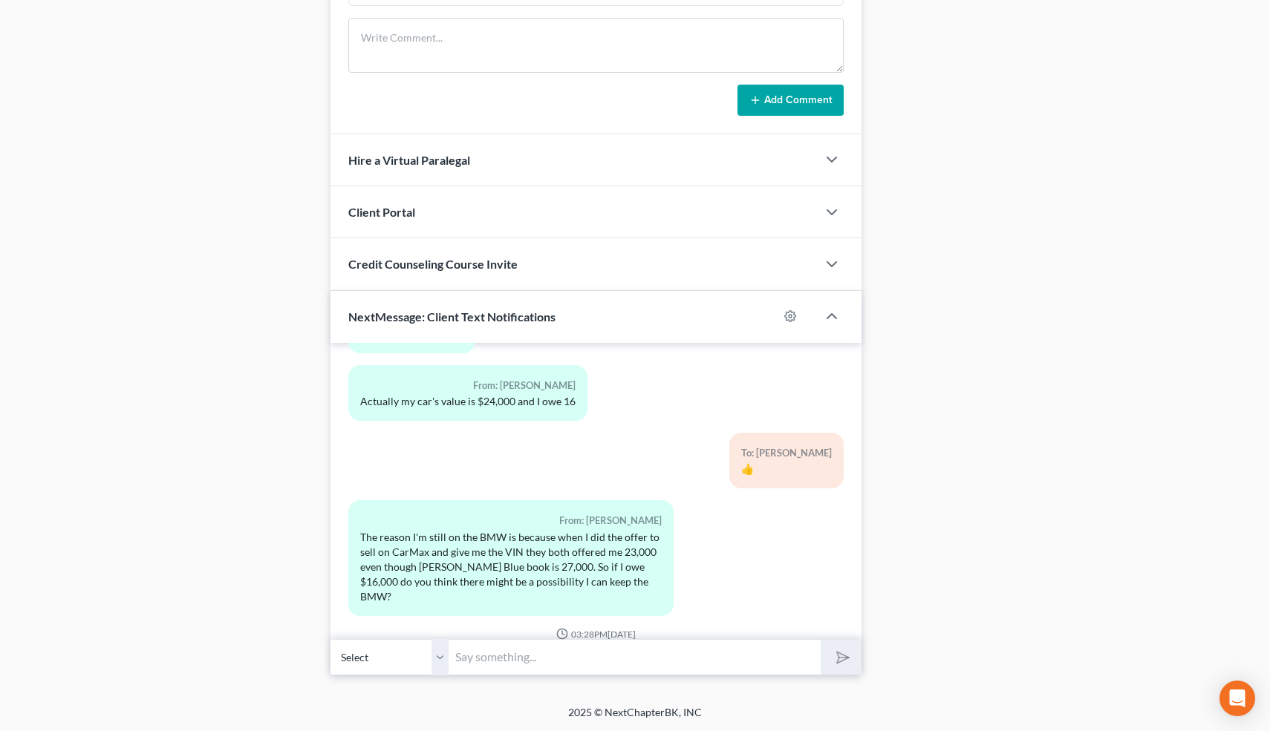
click at [515, 651] on input "text" at bounding box center [635, 657] width 372 height 36
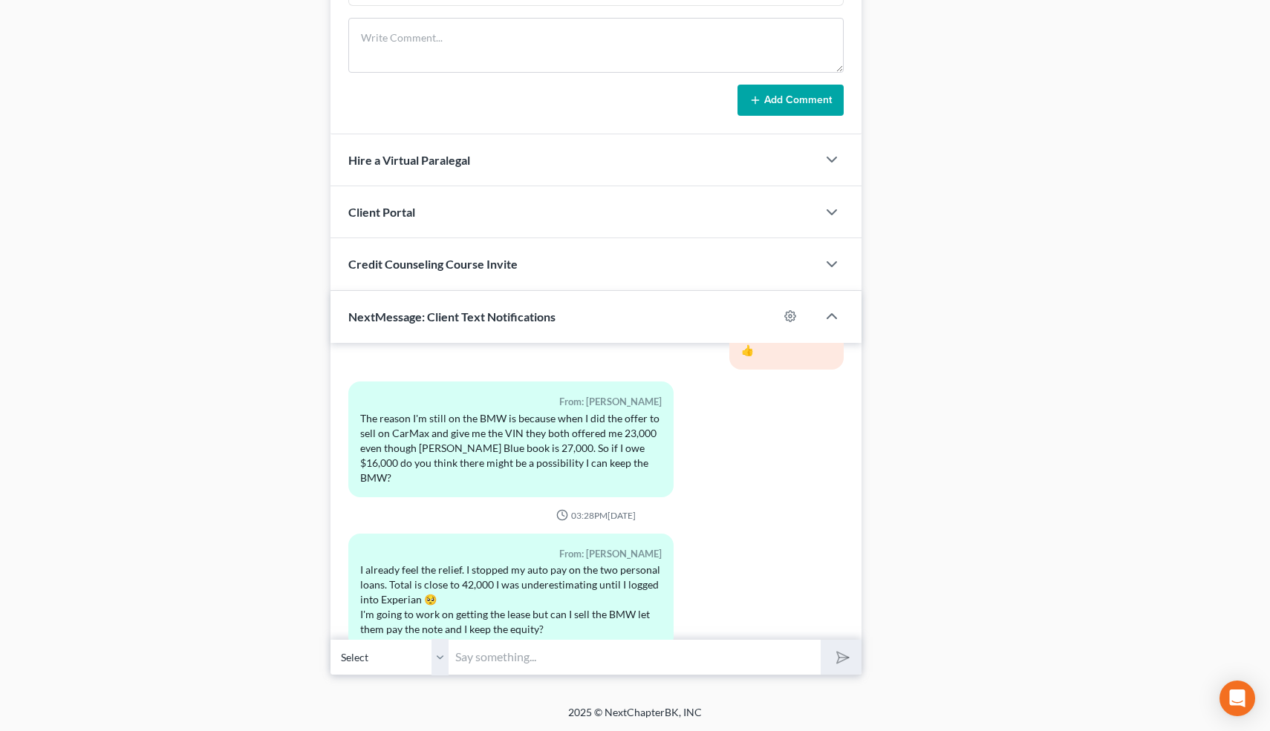
scroll to position [8201, 0]
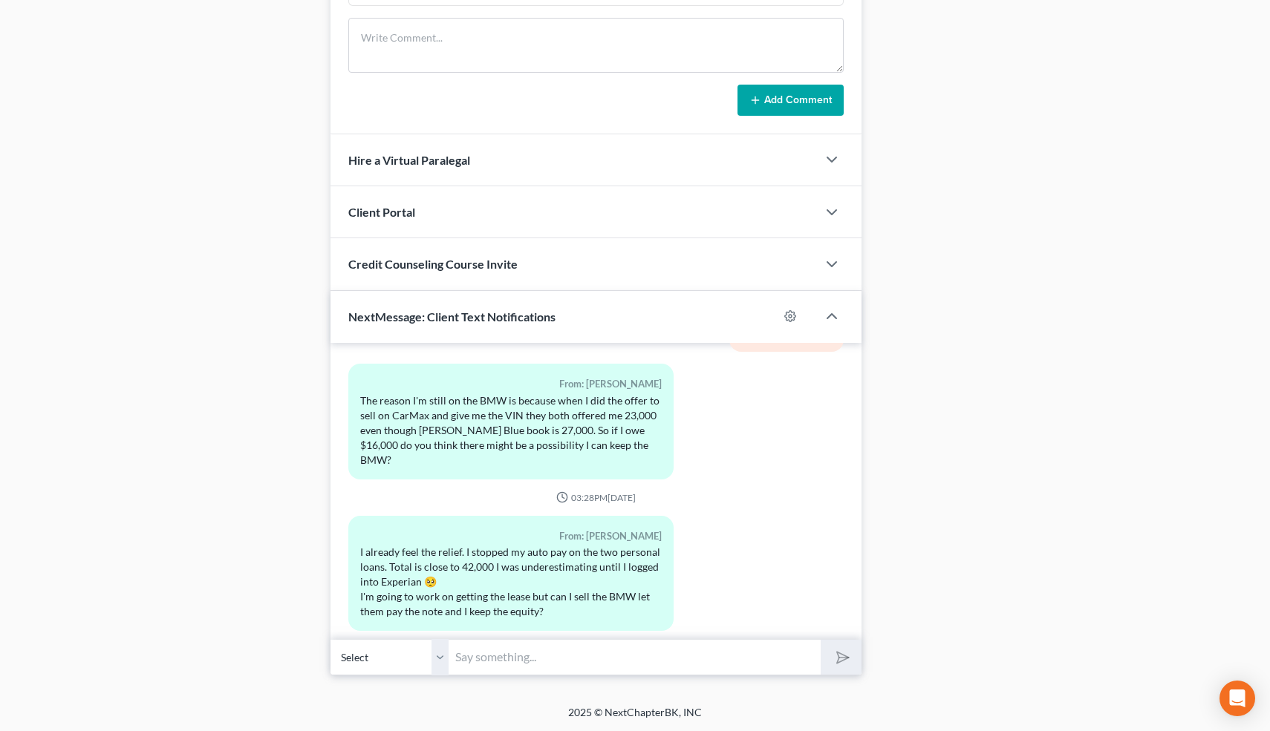
click at [483, 659] on input "text" at bounding box center [635, 657] width 372 height 36
click at [486, 658] on input "text" at bounding box center [635, 657] width 372 height 36
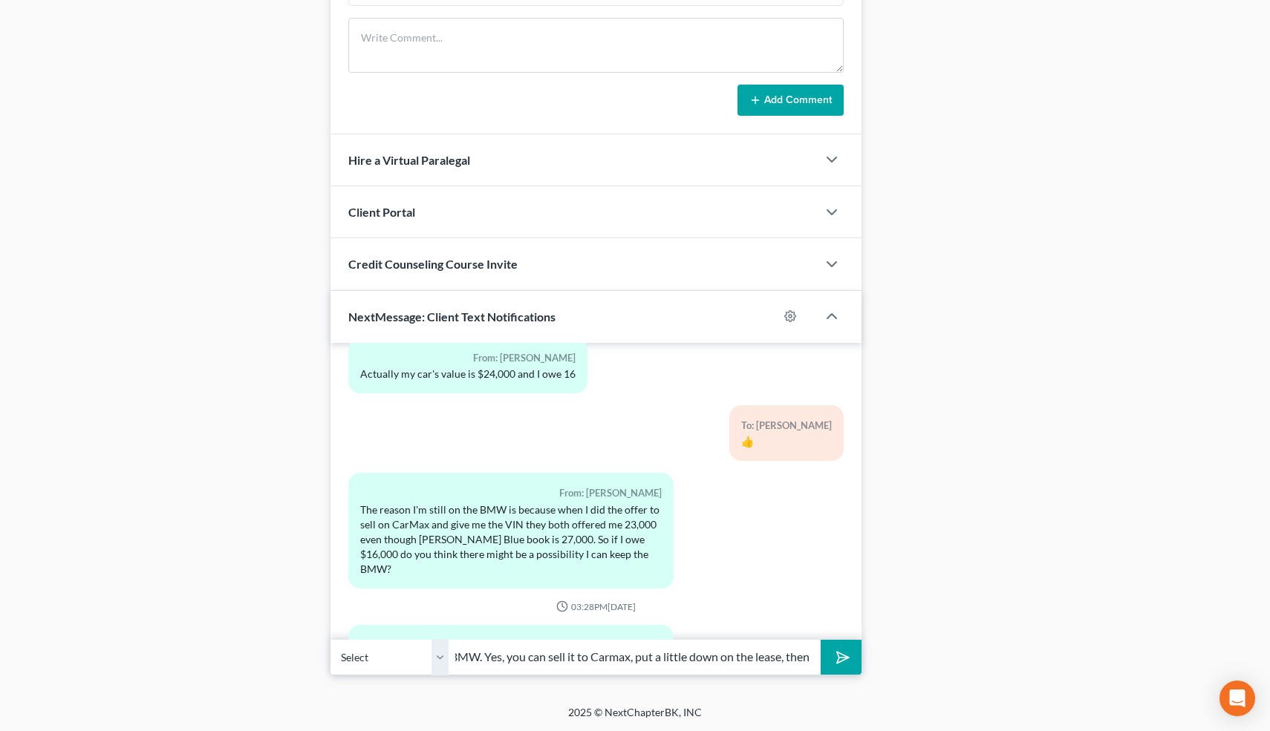
scroll to position [0, 296]
type input "The house is fine. I had forgotten you have equity in the BMW. Yes, you can sel…"
click at [820, 640] on button "submit" at bounding box center [840, 657] width 41 height 35
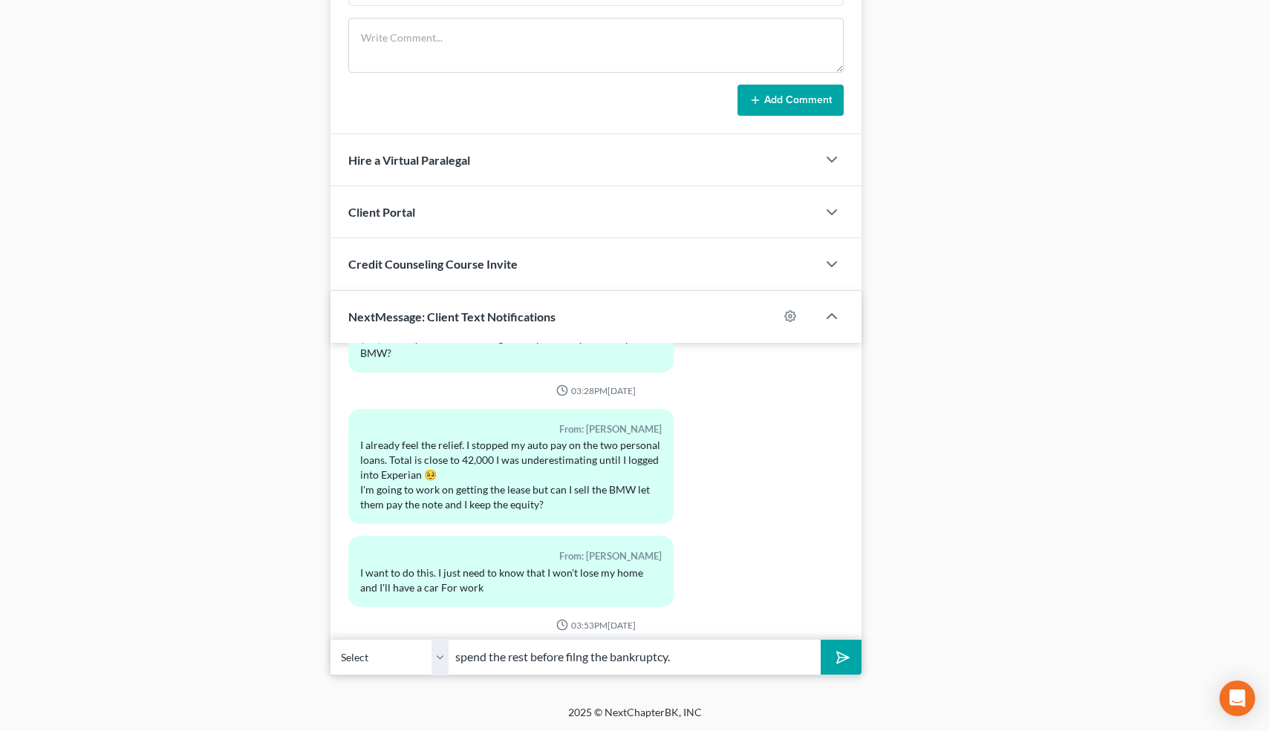
type input "spend the rest before filng the bankruptcy."
click at [820, 640] on button "submit" at bounding box center [840, 657] width 41 height 35
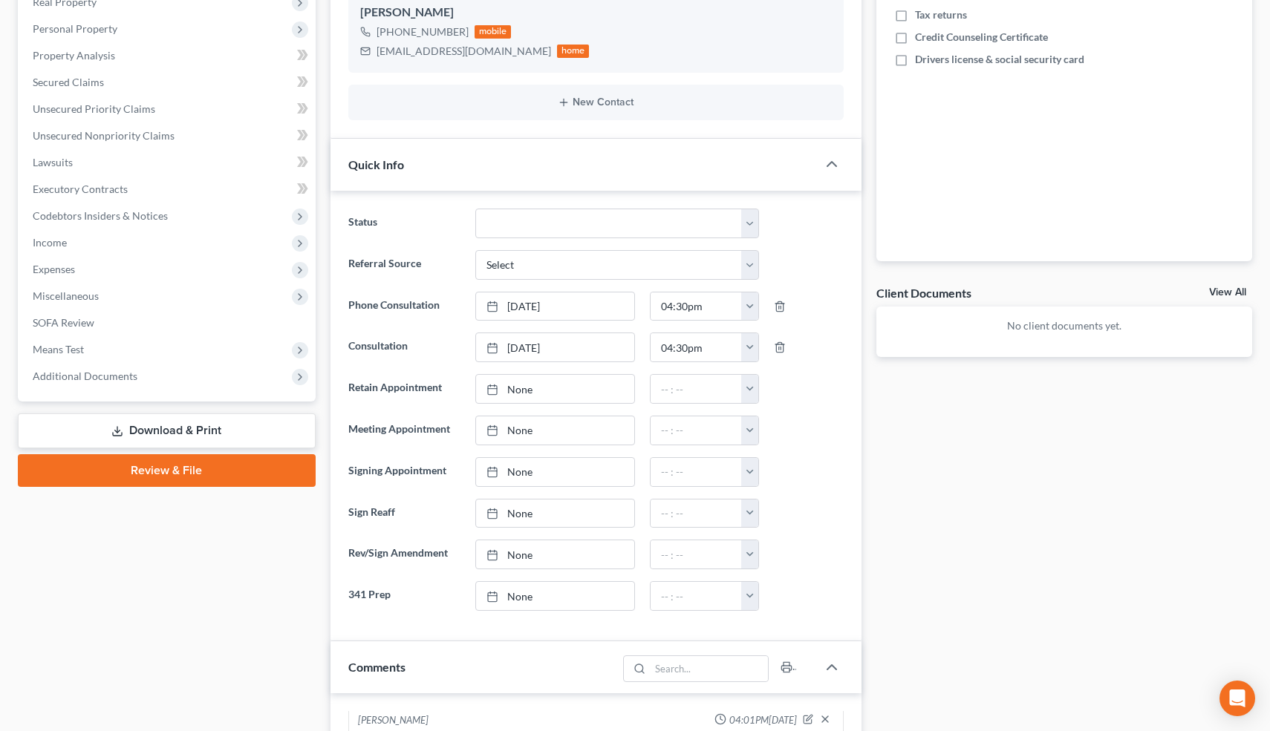
scroll to position [0, 0]
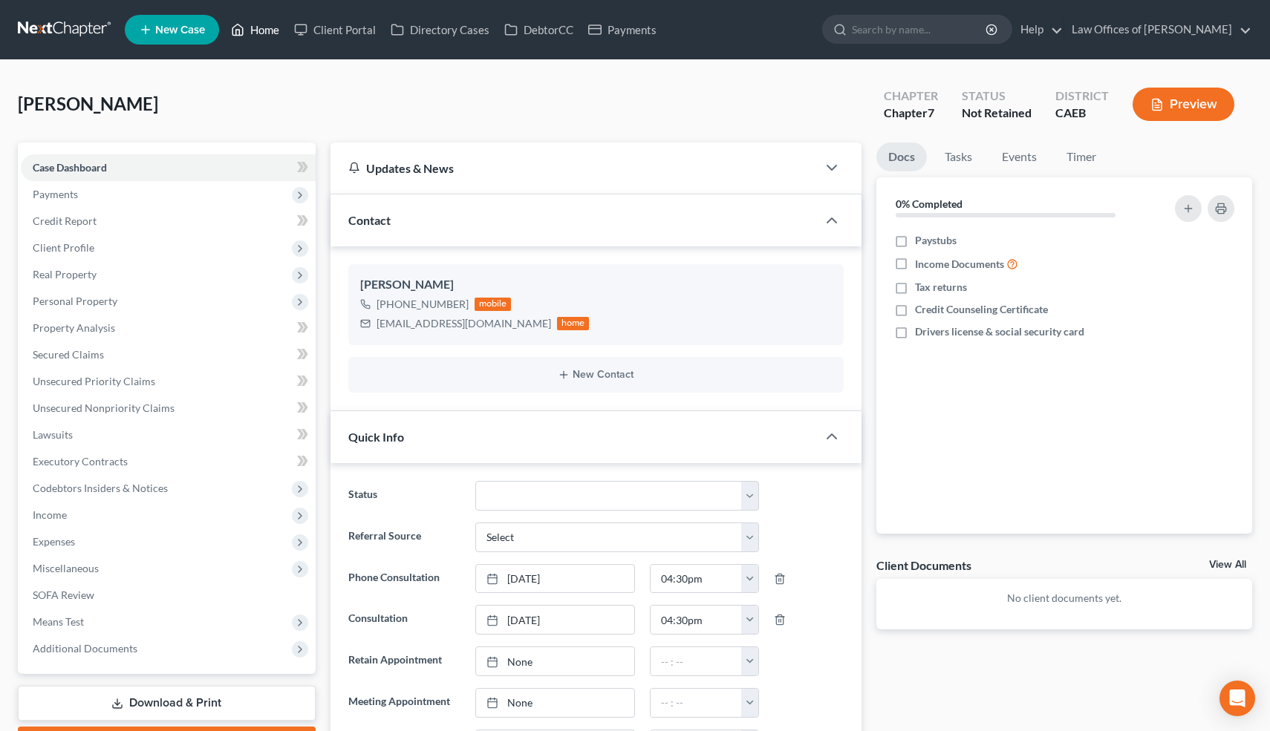
click at [265, 30] on link "Home" at bounding box center [254, 29] width 63 height 27
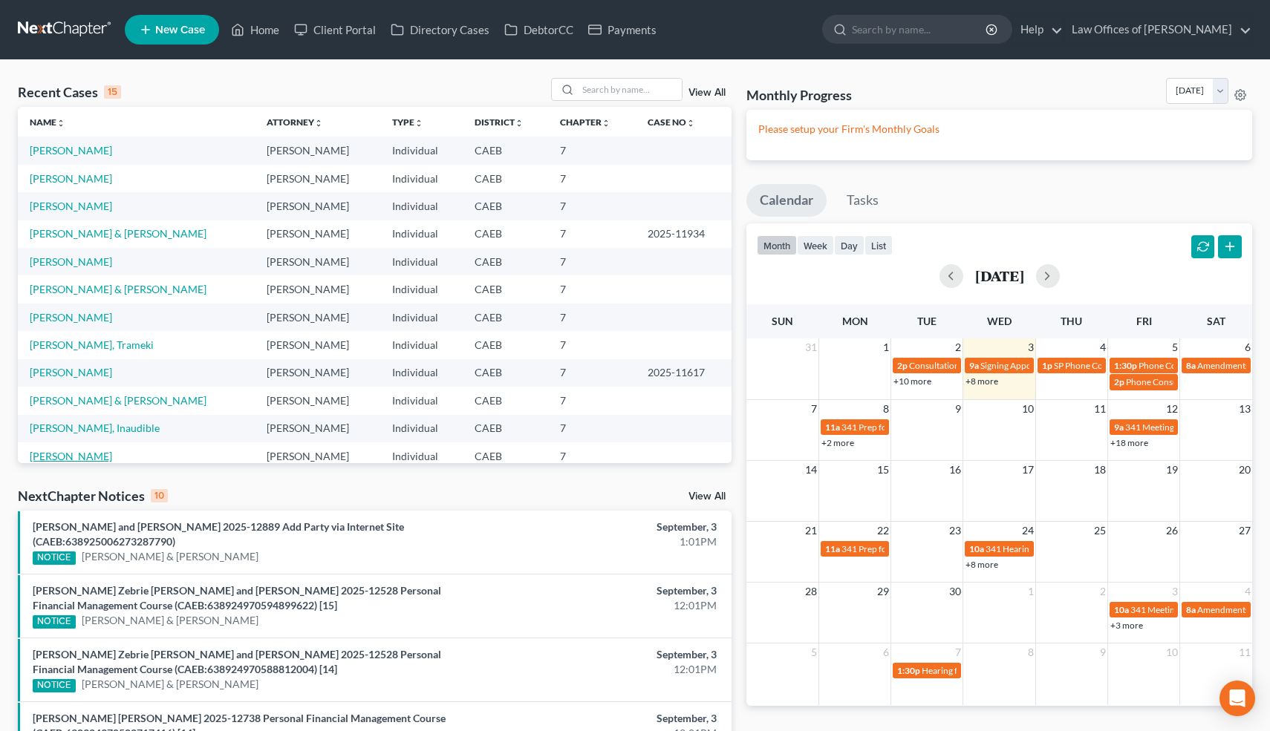
click at [62, 456] on link "[PERSON_NAME]" at bounding box center [71, 456] width 82 height 13
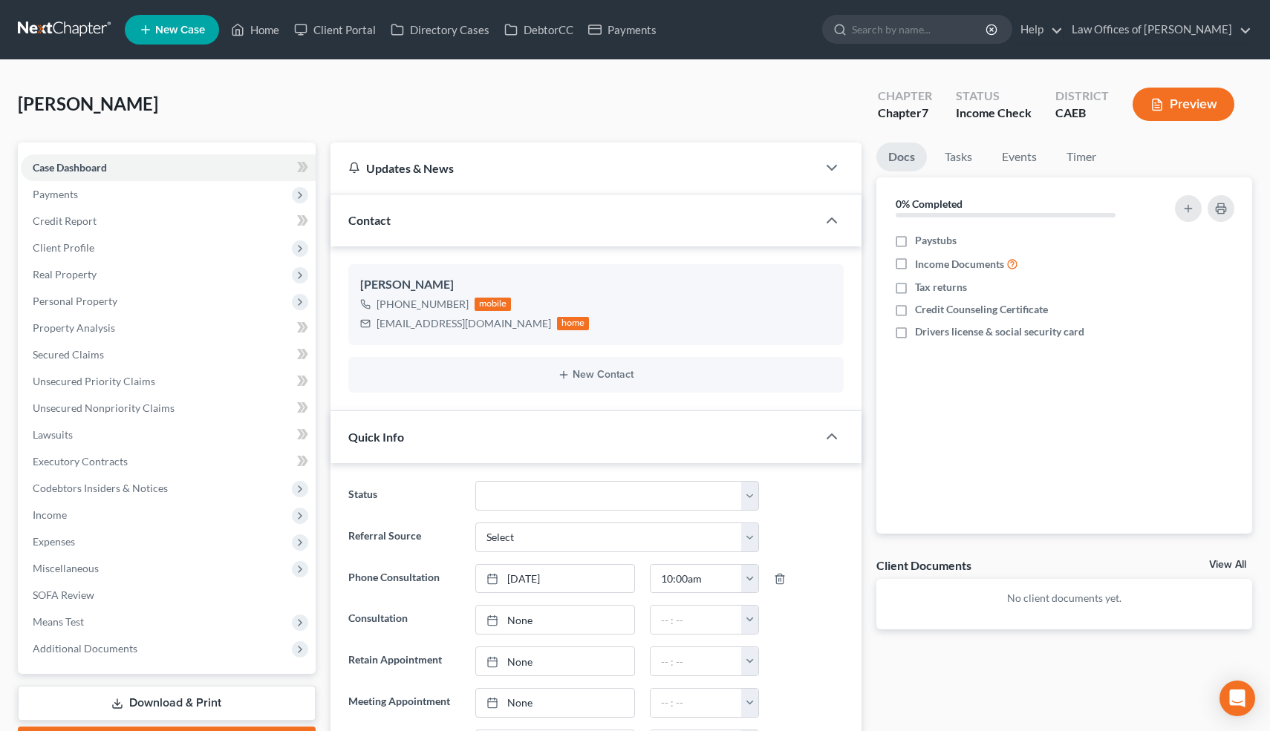
scroll to position [181, 0]
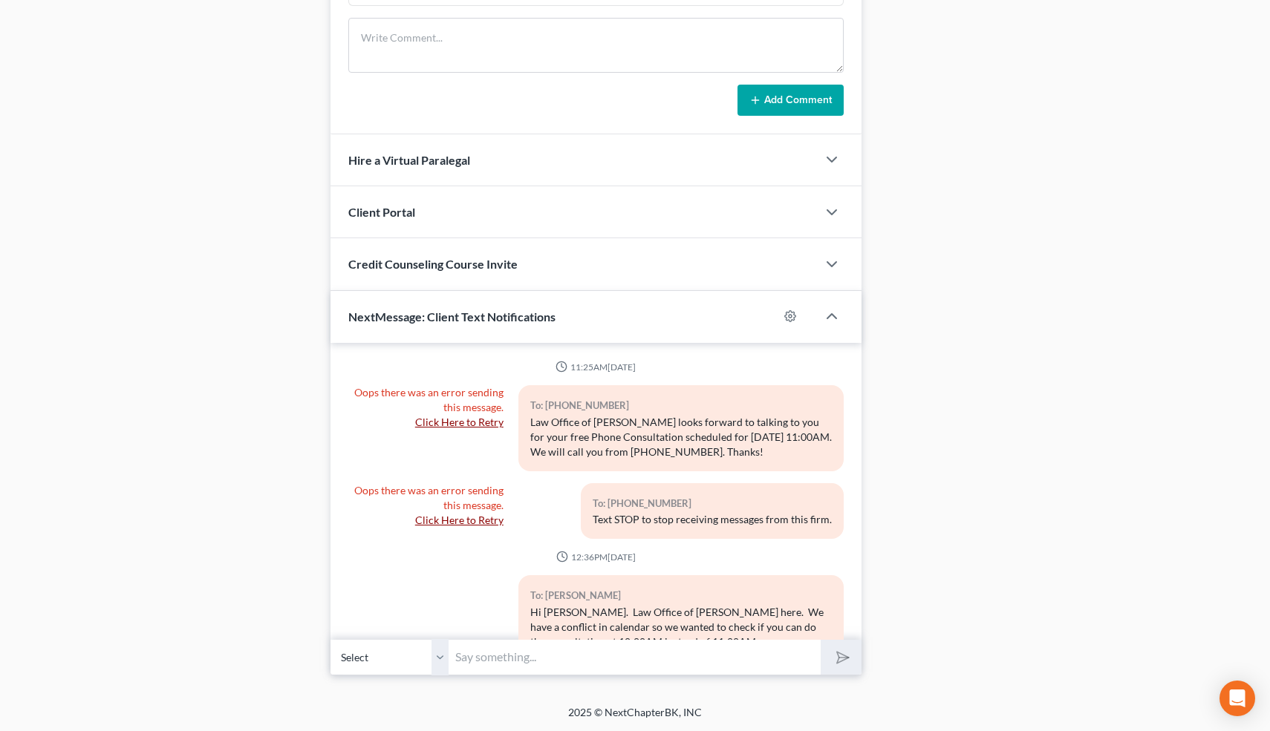
scroll to position [4113, 0]
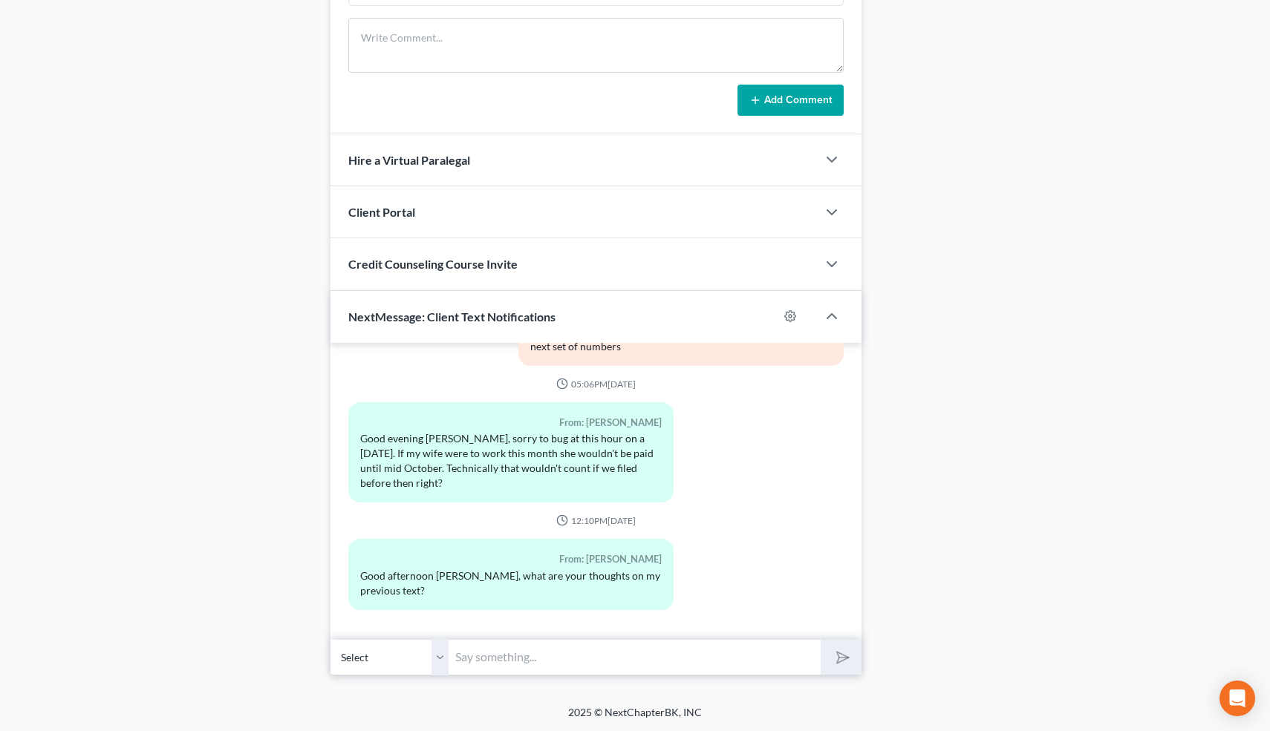
click at [542, 646] on input "text" at bounding box center [635, 657] width 372 height 36
click at [518, 653] on input "text" at bounding box center [635, 657] width 372 height 36
type input "O"
type input "Hi. October income doesn't count if the case is filed in October. If you still …"
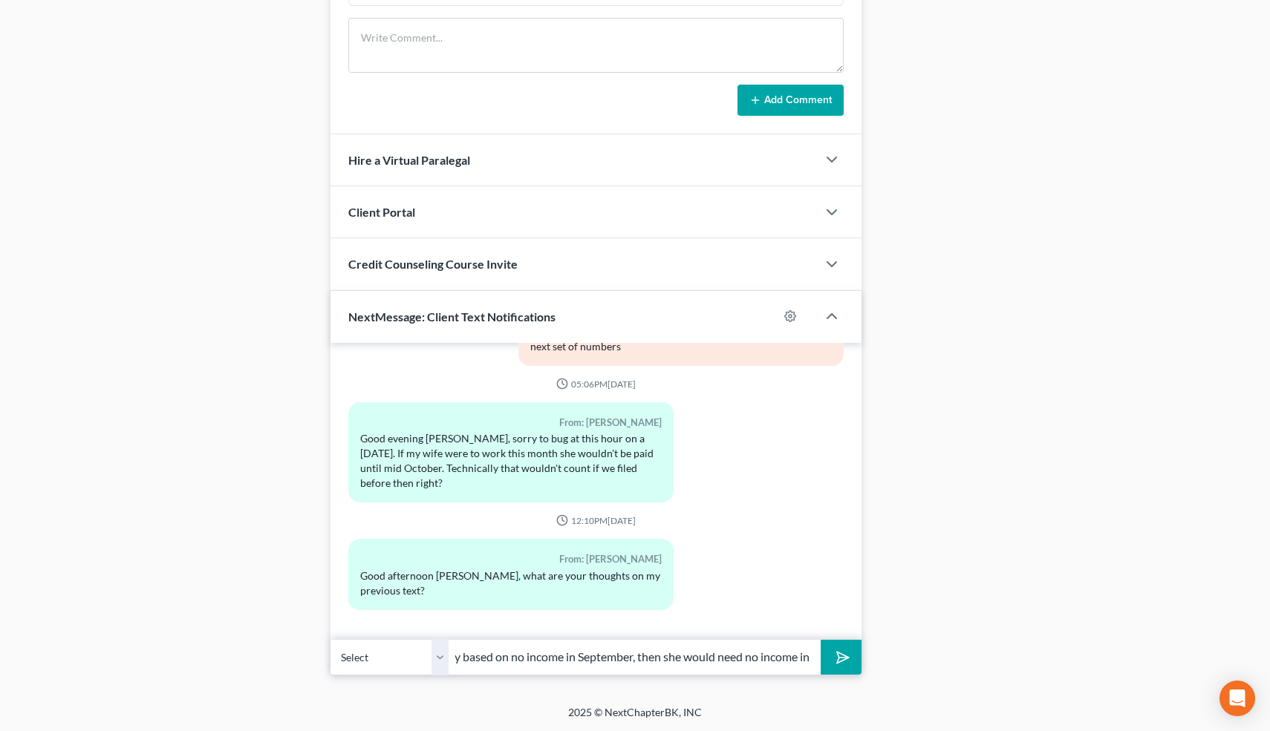
click at [820, 640] on button "submit" at bounding box center [840, 657] width 41 height 35
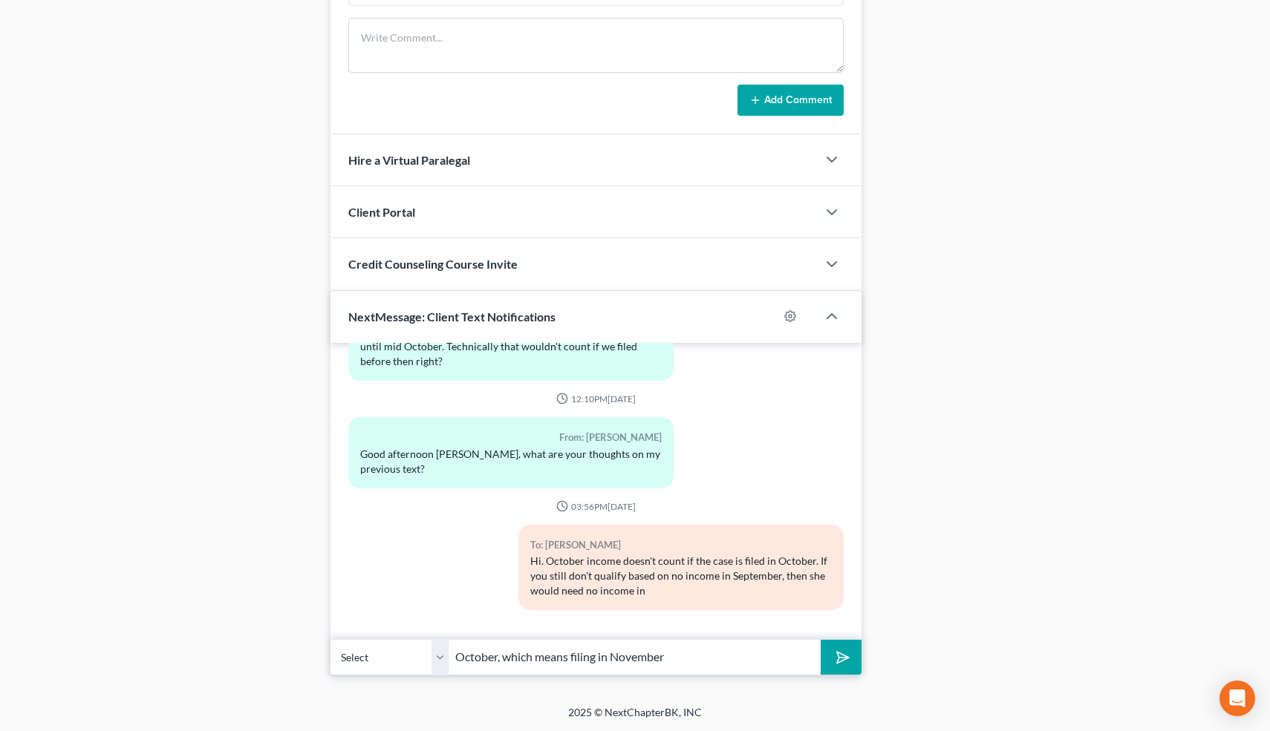
type input "October, which means filing in November"
click at [820, 640] on button "submit" at bounding box center [840, 657] width 41 height 35
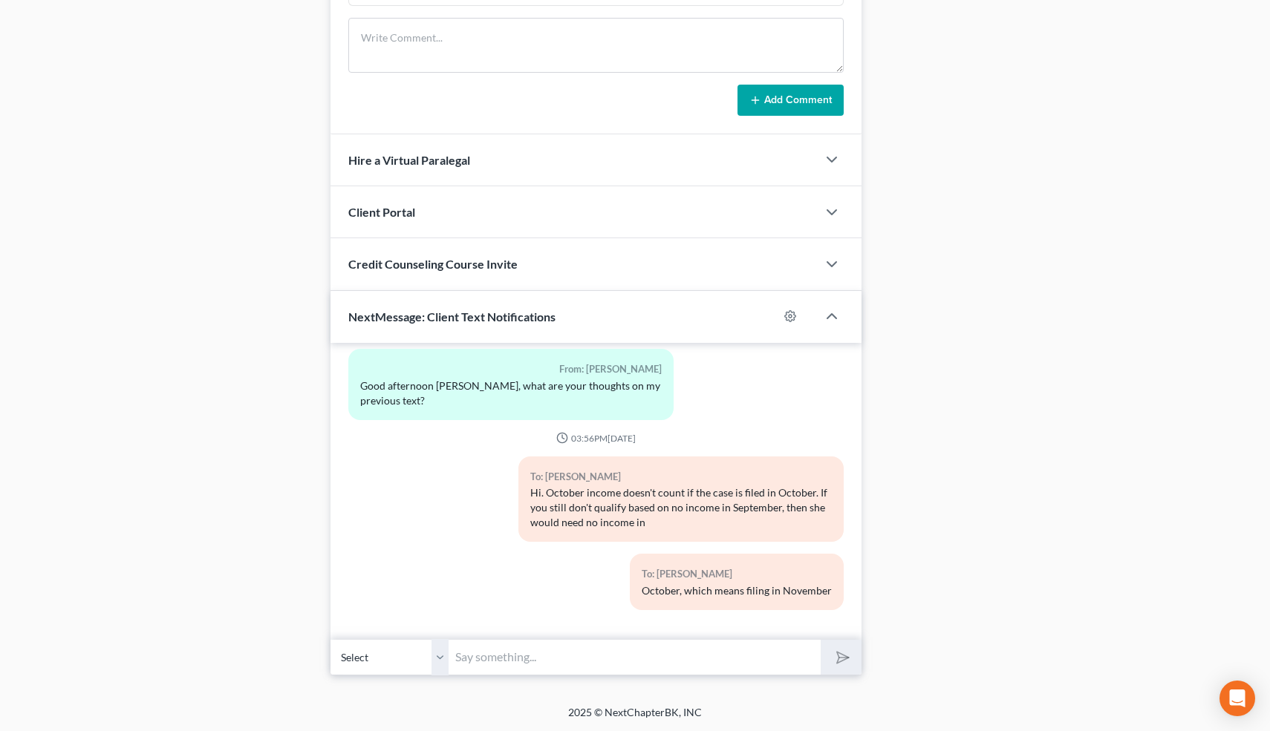
click at [528, 650] on input "text" at bounding box center [635, 657] width 372 height 36
type input "n"
type input "And we would be using May-October to file in November, or April-September if yo…"
click at [820, 640] on button "submit" at bounding box center [840, 657] width 41 height 35
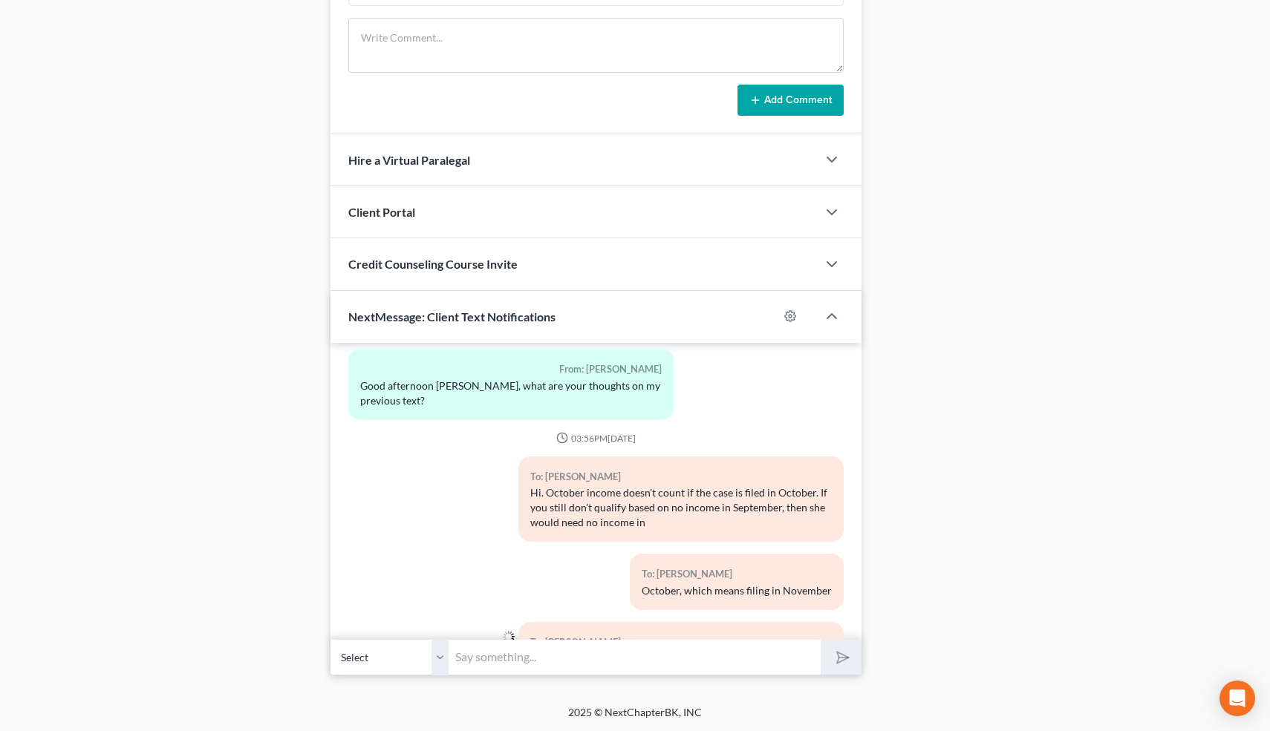
scroll to position [4385, 0]
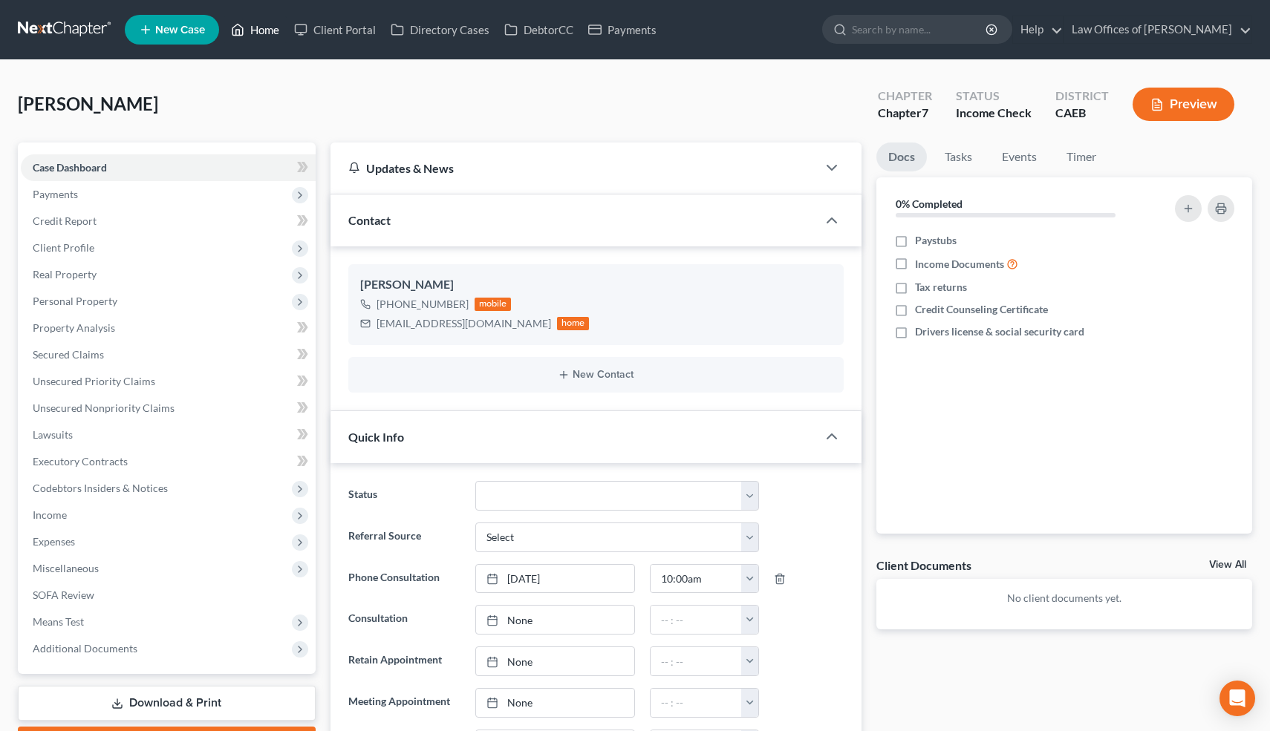
click at [261, 29] on link "Home" at bounding box center [254, 29] width 63 height 27
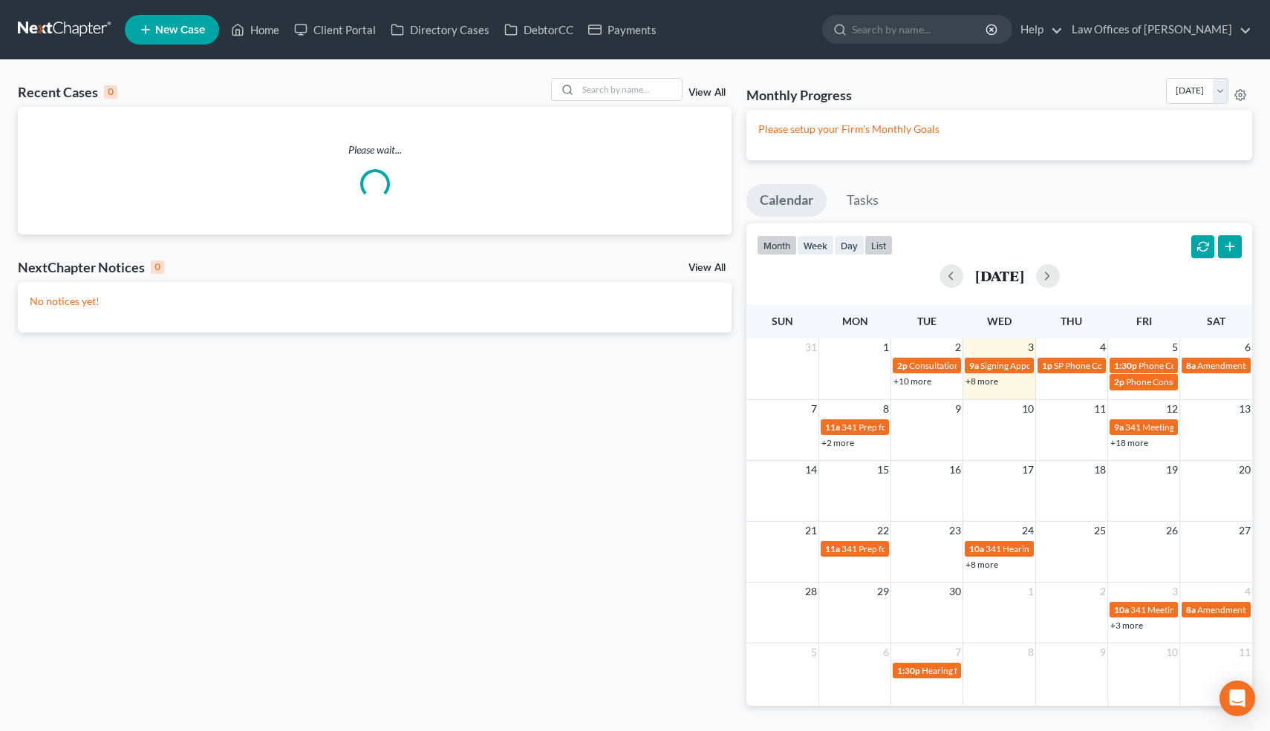
click at [881, 244] on button "list" at bounding box center [878, 245] width 28 height 20
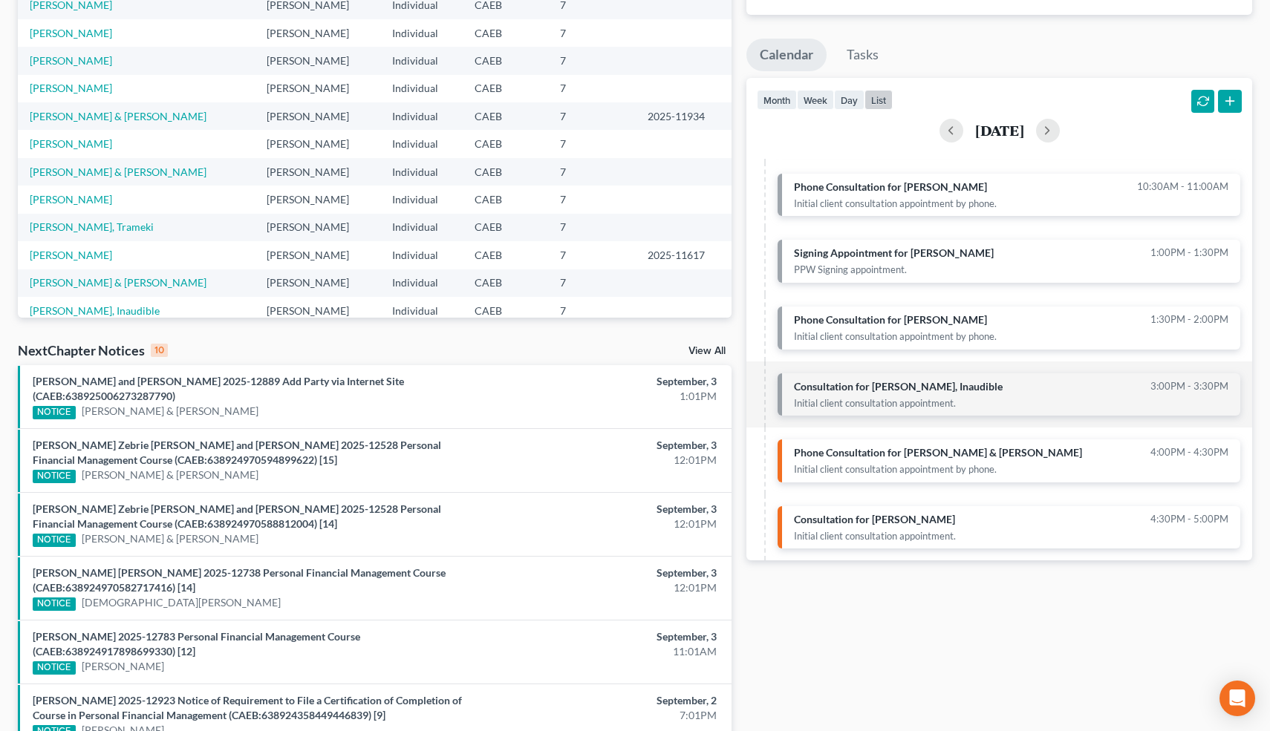
scroll to position [146, 0]
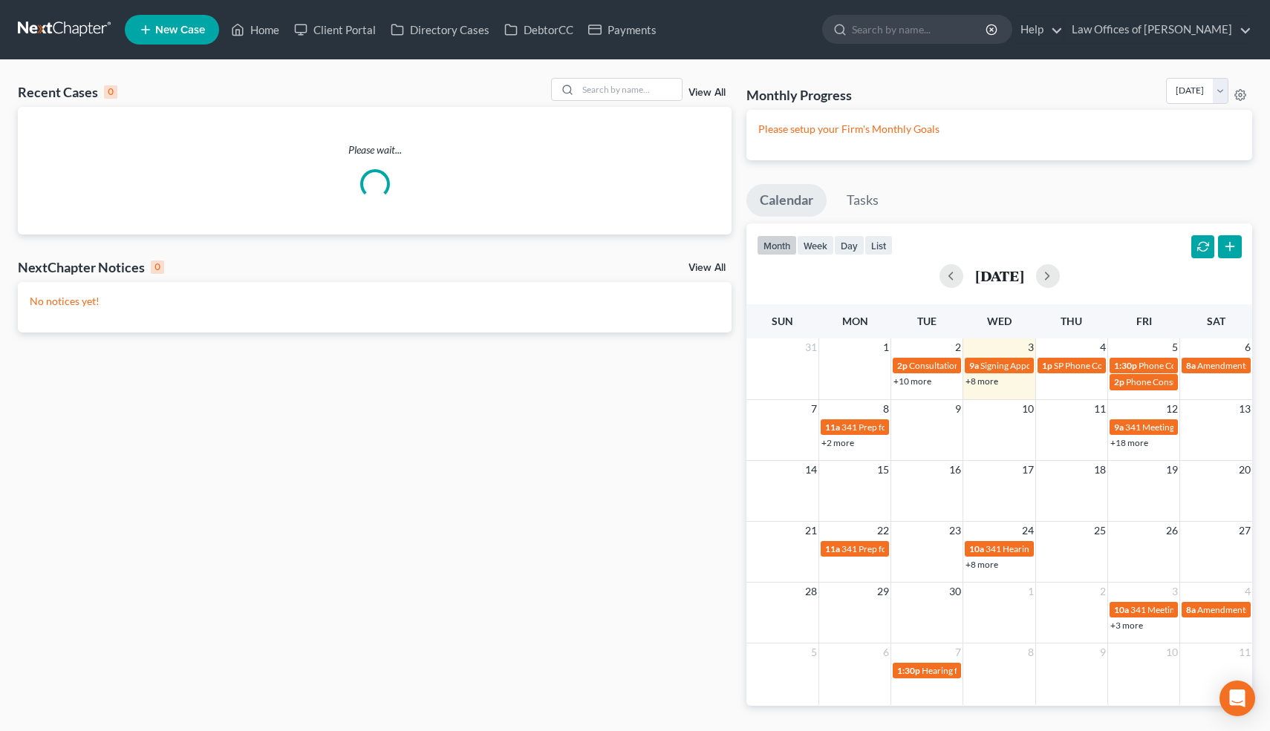
scroll to position [42, 0]
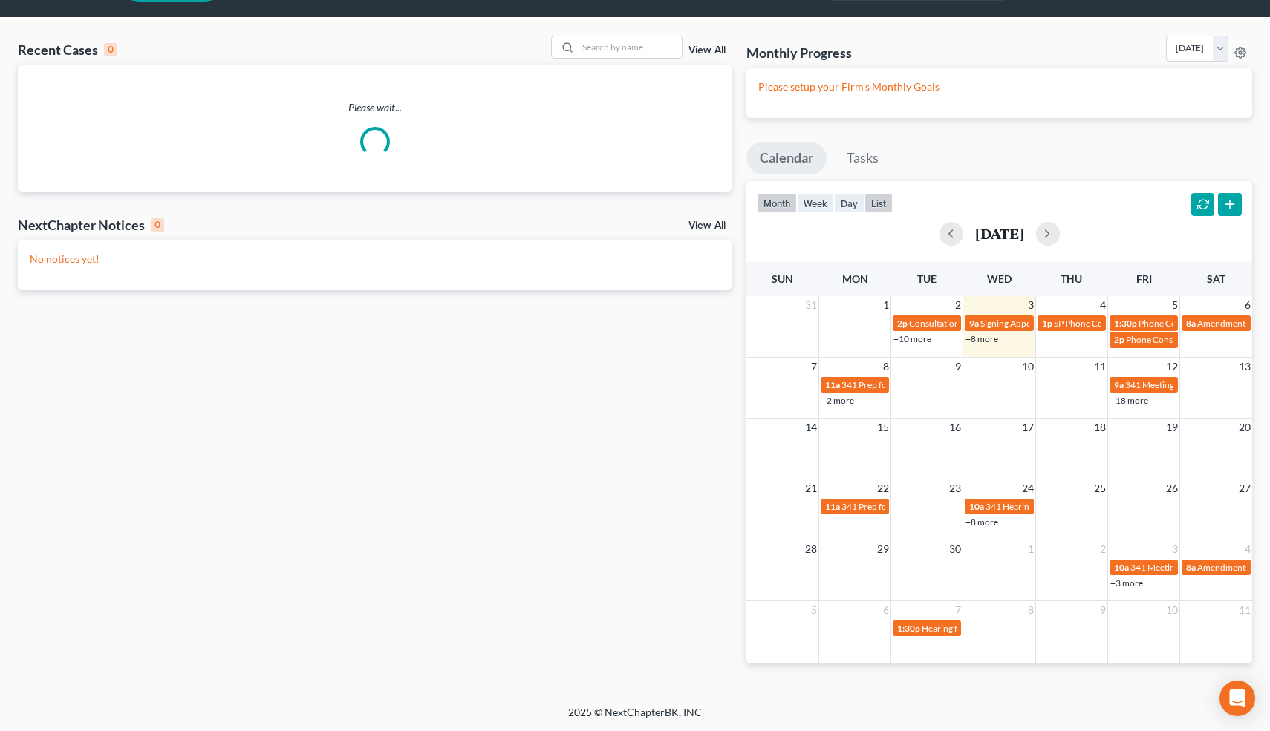
click at [879, 198] on button "list" at bounding box center [878, 203] width 28 height 20
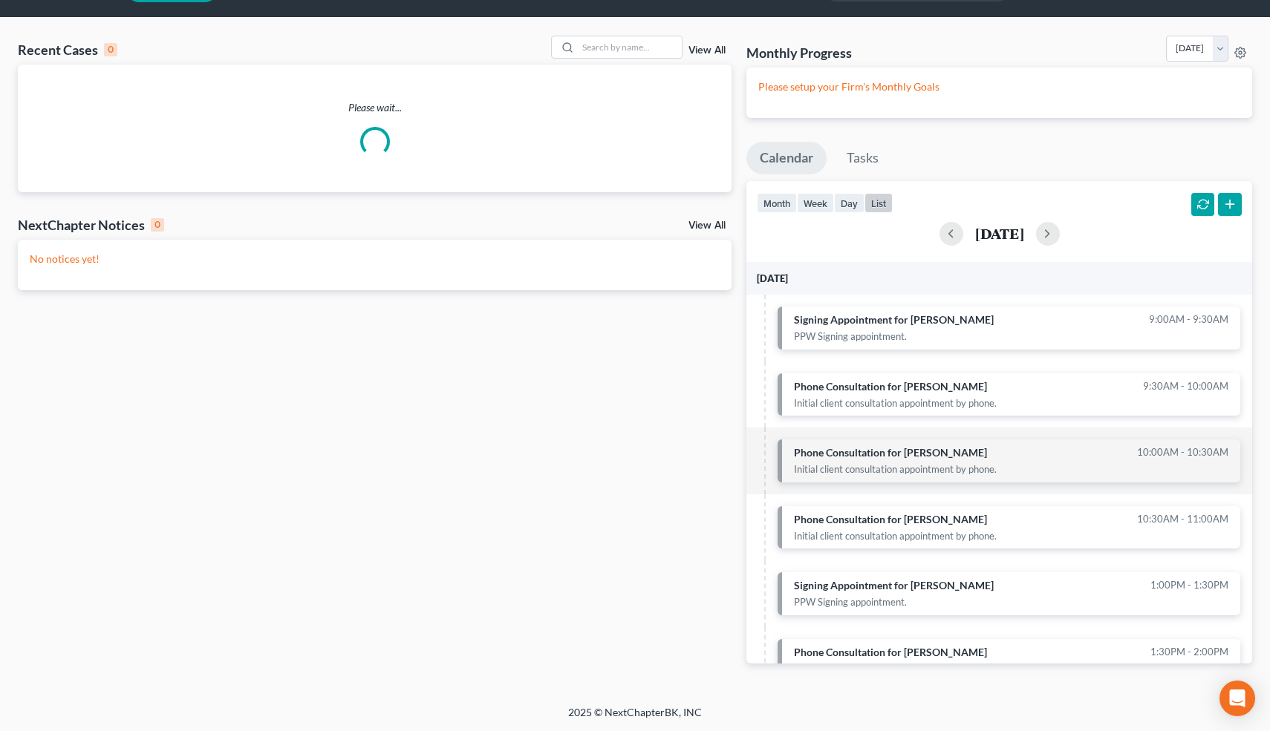
scroll to position [230, 0]
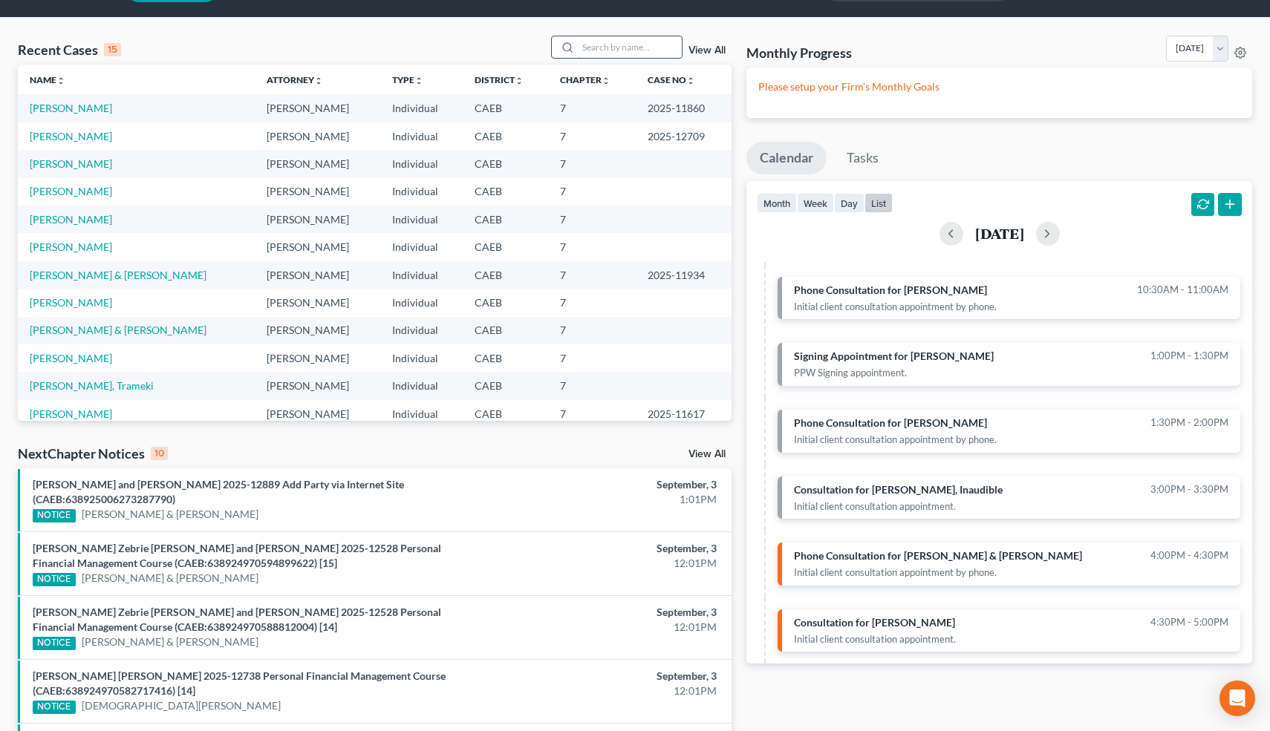
click at [617, 45] on input "search" at bounding box center [630, 47] width 104 height 22
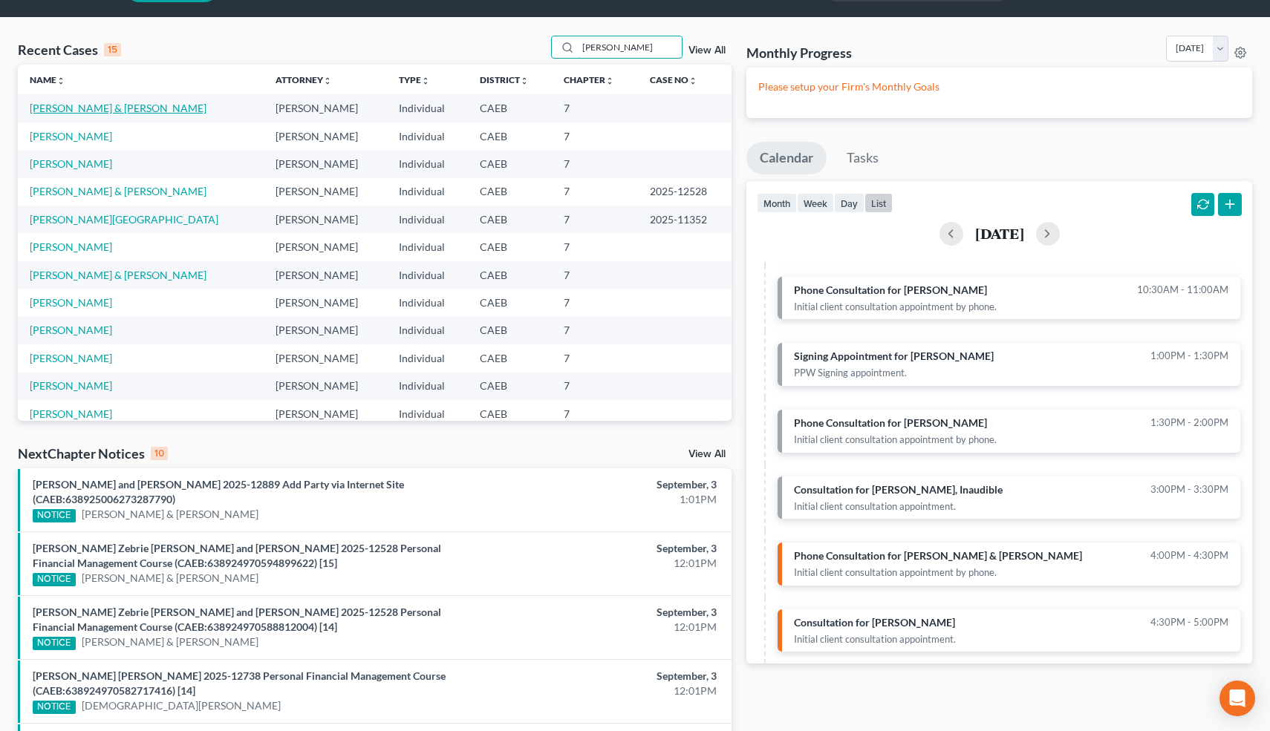
type input "davis"
click at [120, 108] on link "Davis, Larry & Christine" at bounding box center [118, 108] width 177 height 13
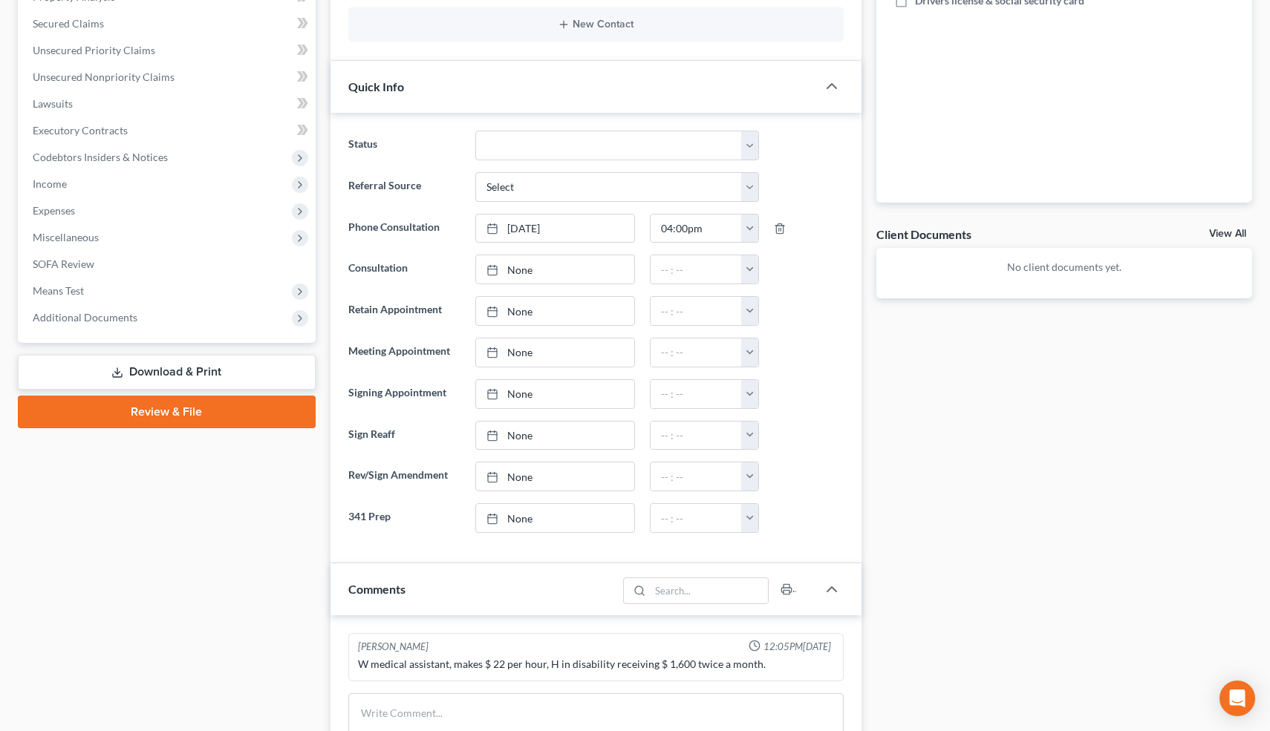
scroll to position [569, 0]
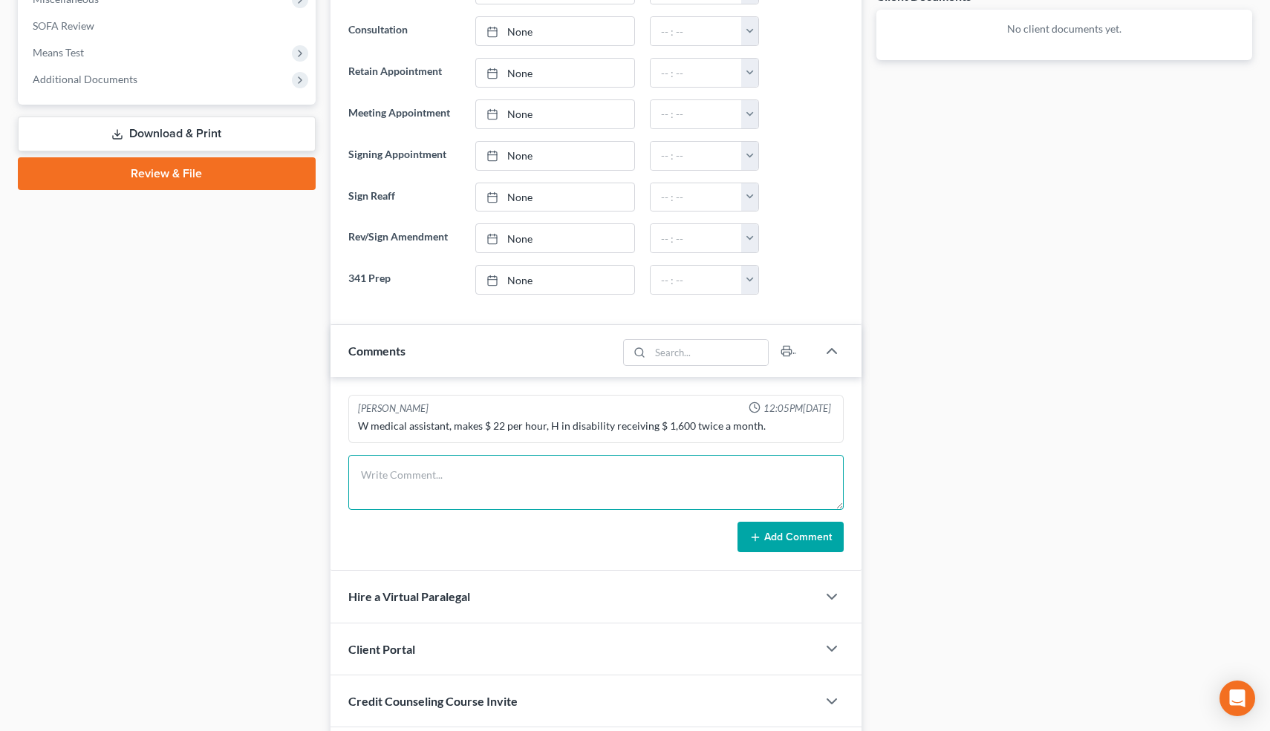
click at [480, 478] on textarea at bounding box center [596, 482] width 496 height 55
click at [621, 475] on textarea "Never filed. Married. Weldon. Rent=650. 2019 Nissan Kix 2021 Nissan Frontier Tr…" at bounding box center [596, 482] width 496 height 55
click at [817, 475] on textarea "Never filed. Married. Weldon. Rent=650. 2019 Nissan Kix O=5k, P=341, retain. 20…" at bounding box center [596, 482] width 496 height 55
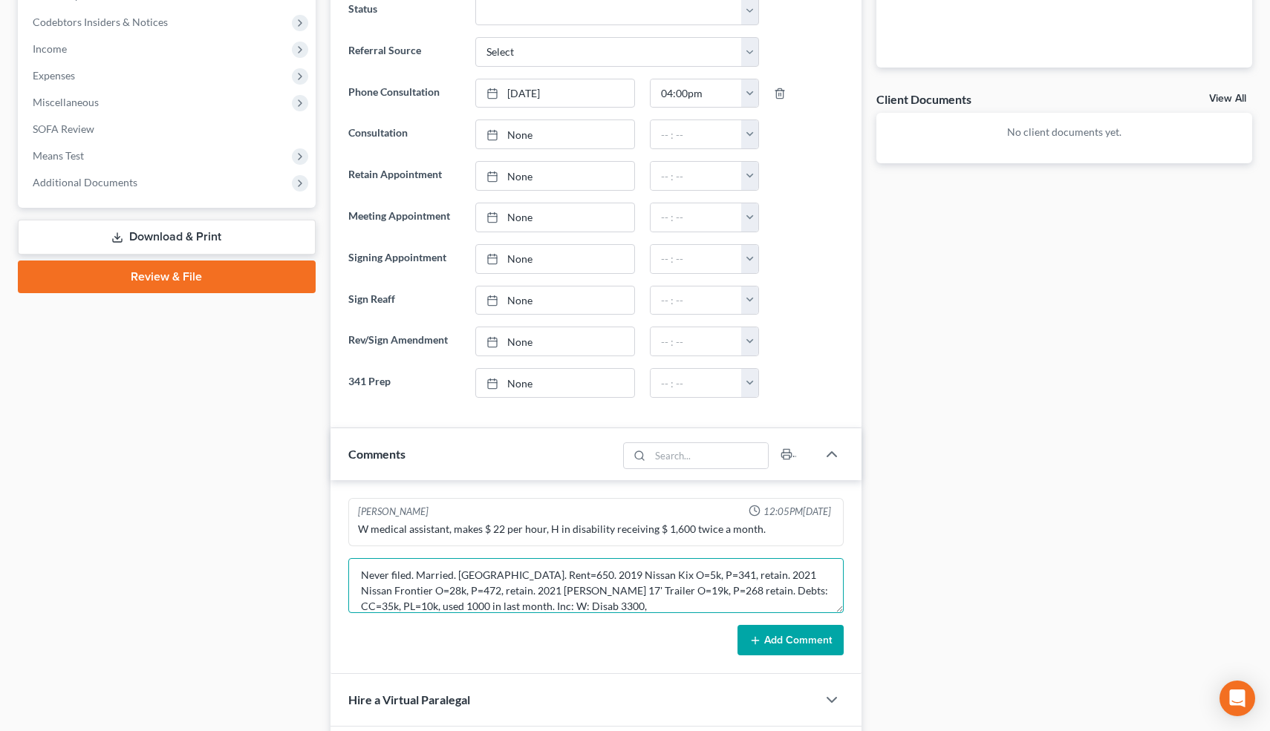
scroll to position [471, 0]
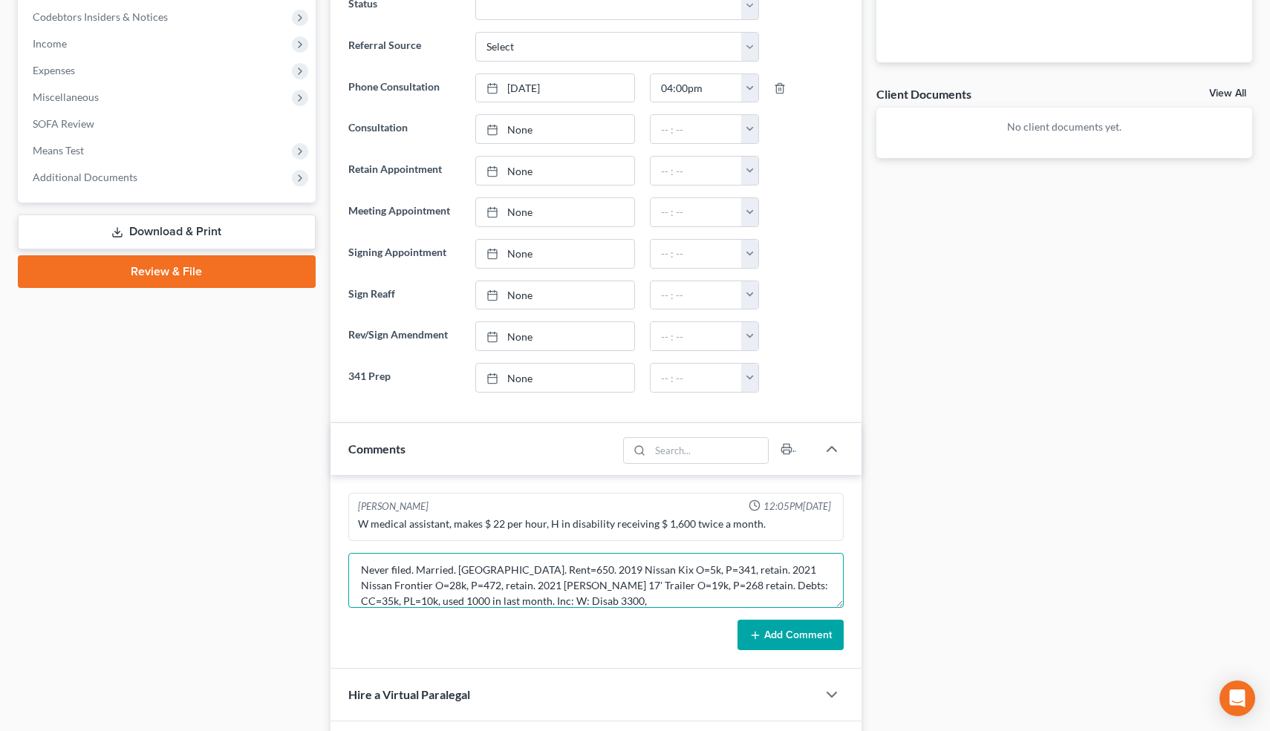
click at [557, 601] on textarea "Never filed. Married. Weldon. Rent=650. 2019 Nissan Kix O=5k, P=341, retain. 20…" at bounding box center [596, 580] width 496 height 55
click at [477, 602] on textarea "Never filed. Married. Weldon. Rent=650. 2019 Nissan Kix O=5k, P=341, retain. 20…" at bounding box center [596, 580] width 496 height 55
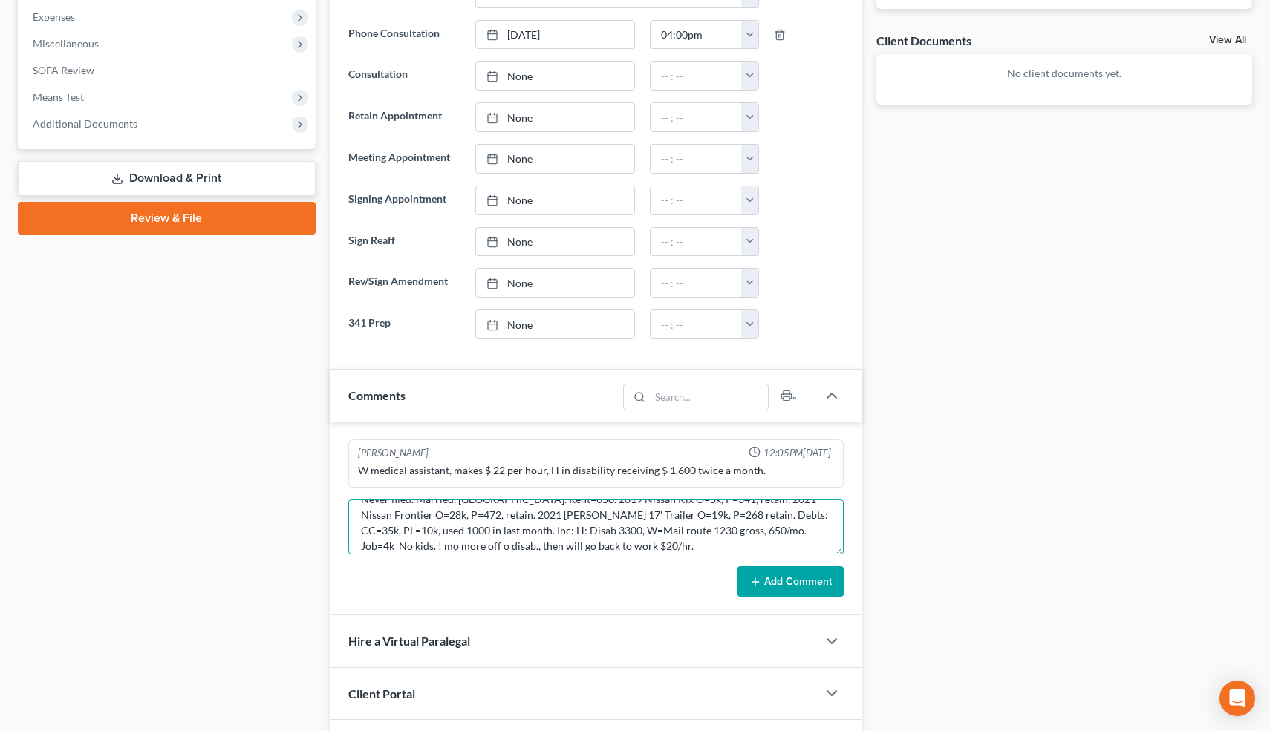
scroll to position [0, 0]
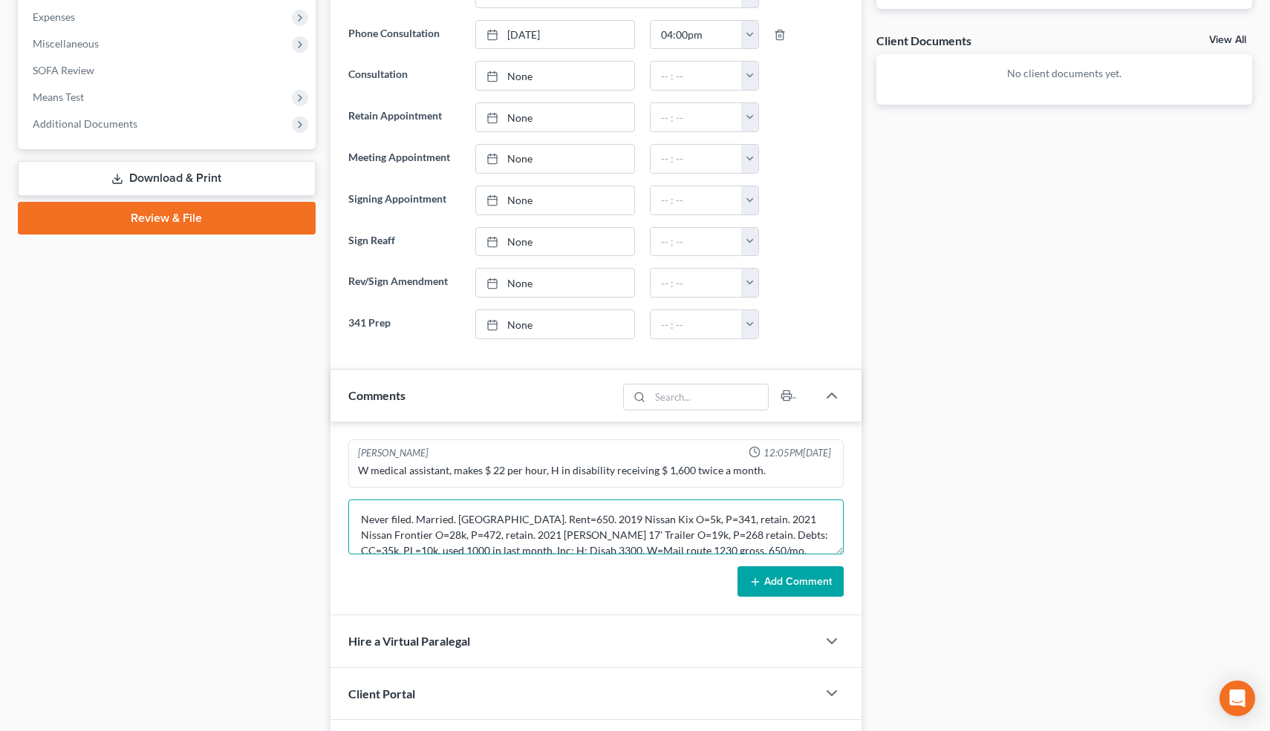
click at [530, 516] on textarea "Never filed. Married. Weldon. Rent=650. 2019 Nissan Kix O=5k, P=341, retain. 20…" at bounding box center [596, 527] width 496 height 55
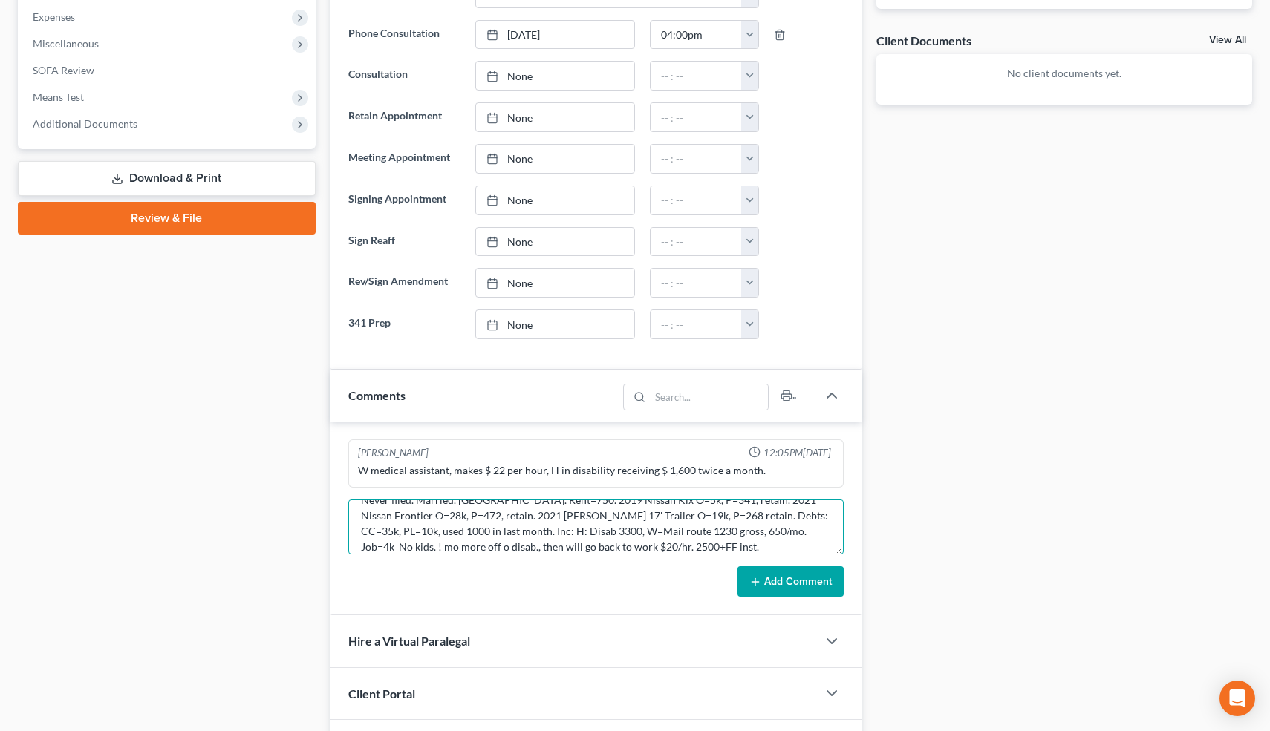
type textarea "Never filed. Married. Weldon. Rent=750. 2019 Nissan Kix O=5k, P=341, retain. 20…"
click at [781, 573] on button "Add Comment" at bounding box center [790, 582] width 106 height 31
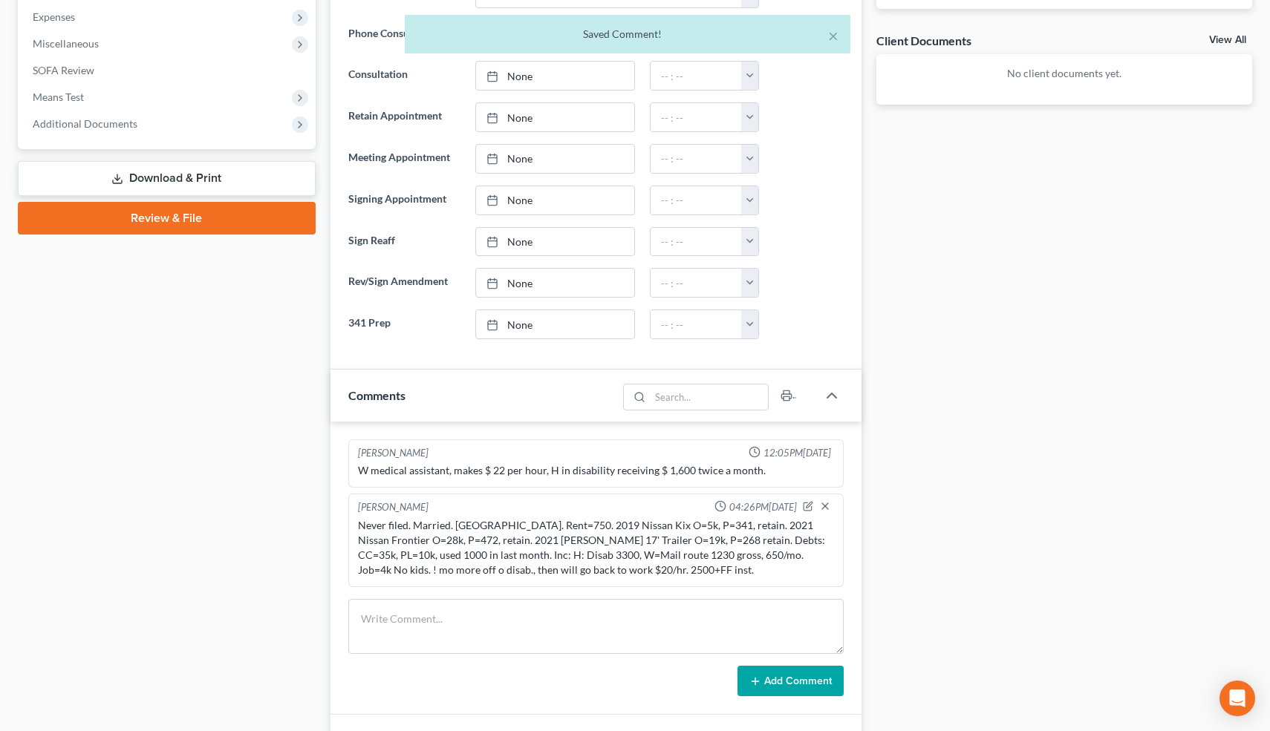
scroll to position [0, 0]
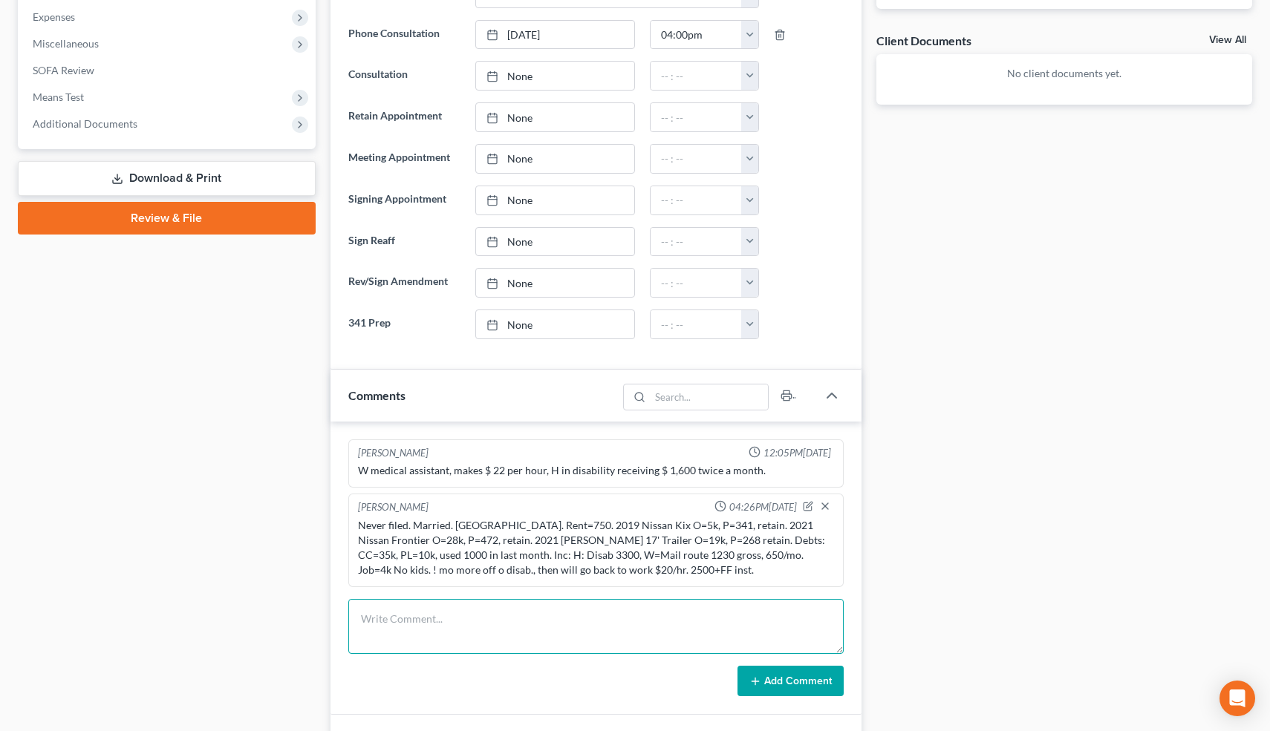
click at [520, 619] on textarea at bounding box center [596, 626] width 496 height 55
click at [642, 569] on div "Never filed. Married. Weldon. Rent=750. 2019 Nissan Kix O=5k, P=341, retain. 20…" at bounding box center [596, 547] width 477 height 59
click at [808, 503] on icon "button" at bounding box center [808, 506] width 10 height 10
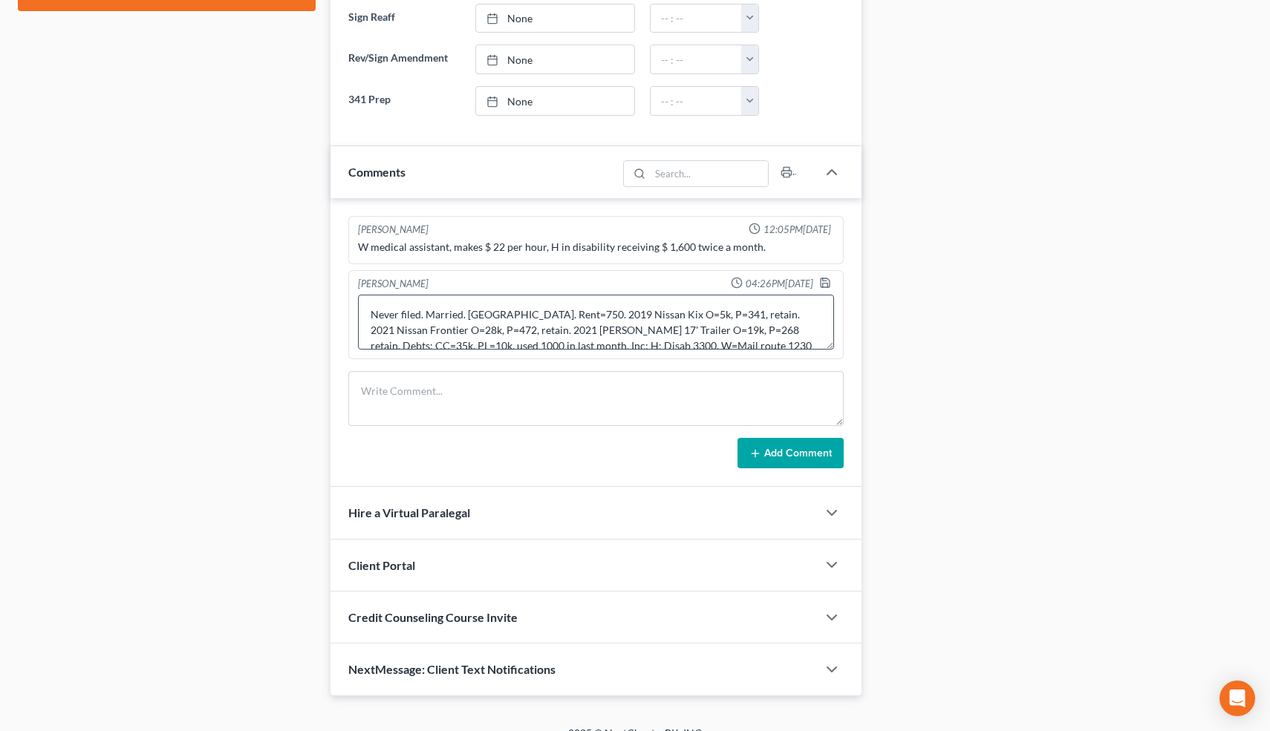
scroll to position [31, 0]
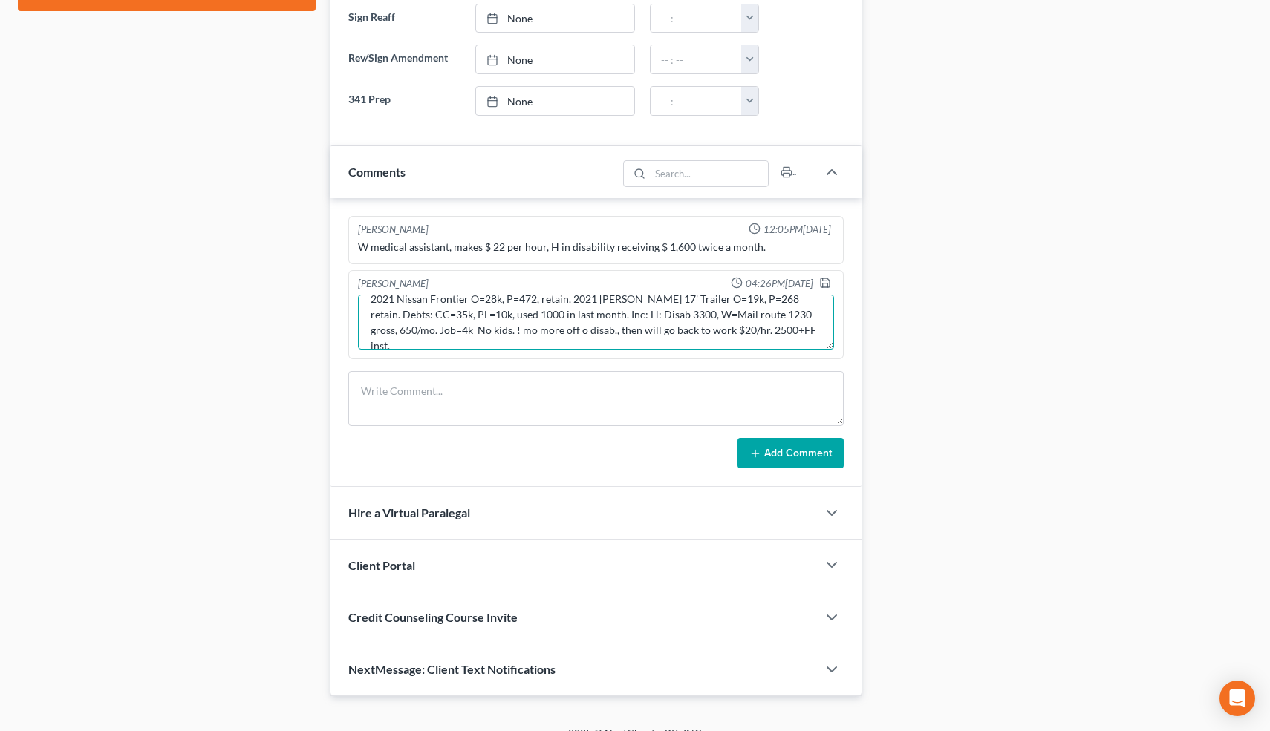
click at [653, 332] on textarea "Never filed. Married. Weldon. Rent=750. 2019 Nissan Kix O=5k, P=341, retain. 20…" at bounding box center [596, 322] width 477 height 55
type textarea "Never filed. Married. Weldon. Rent=750. 2019 Nissan Kix O=5k, P=341, retain. 20…"
click at [825, 279] on icon "button" at bounding box center [825, 283] width 12 height 12
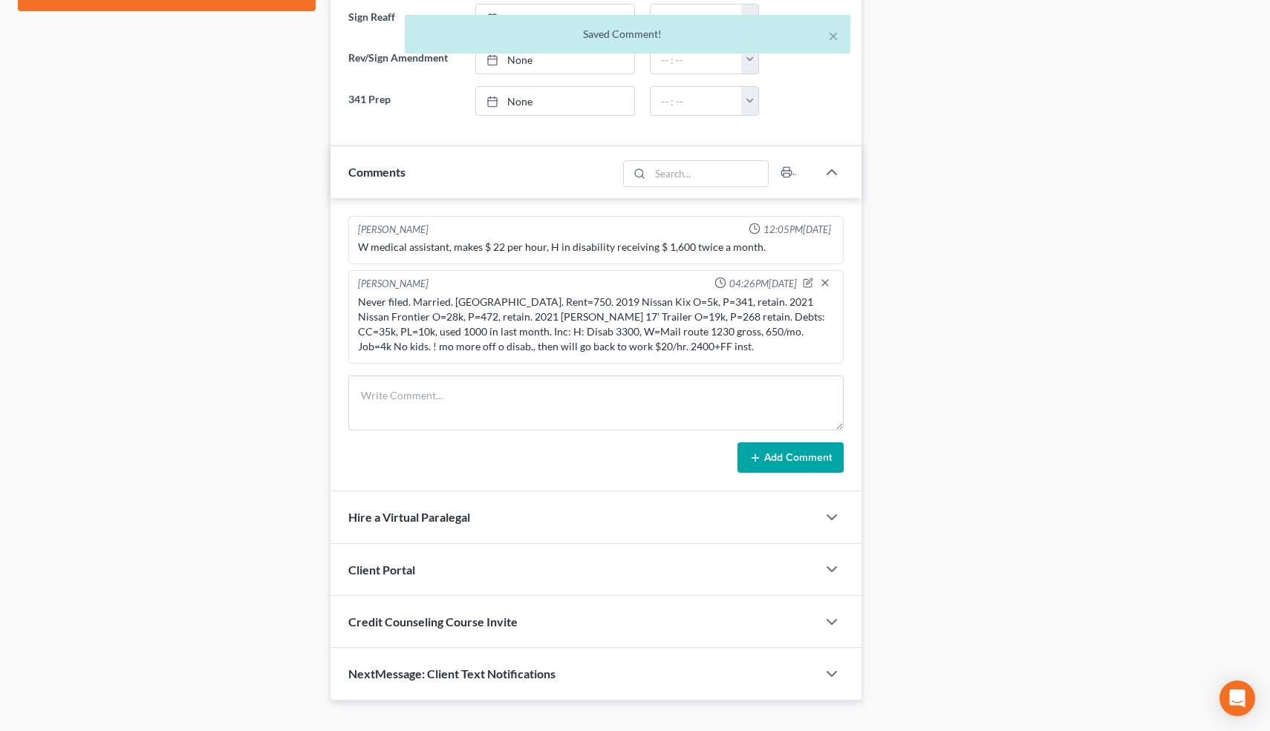
scroll to position [774, 0]
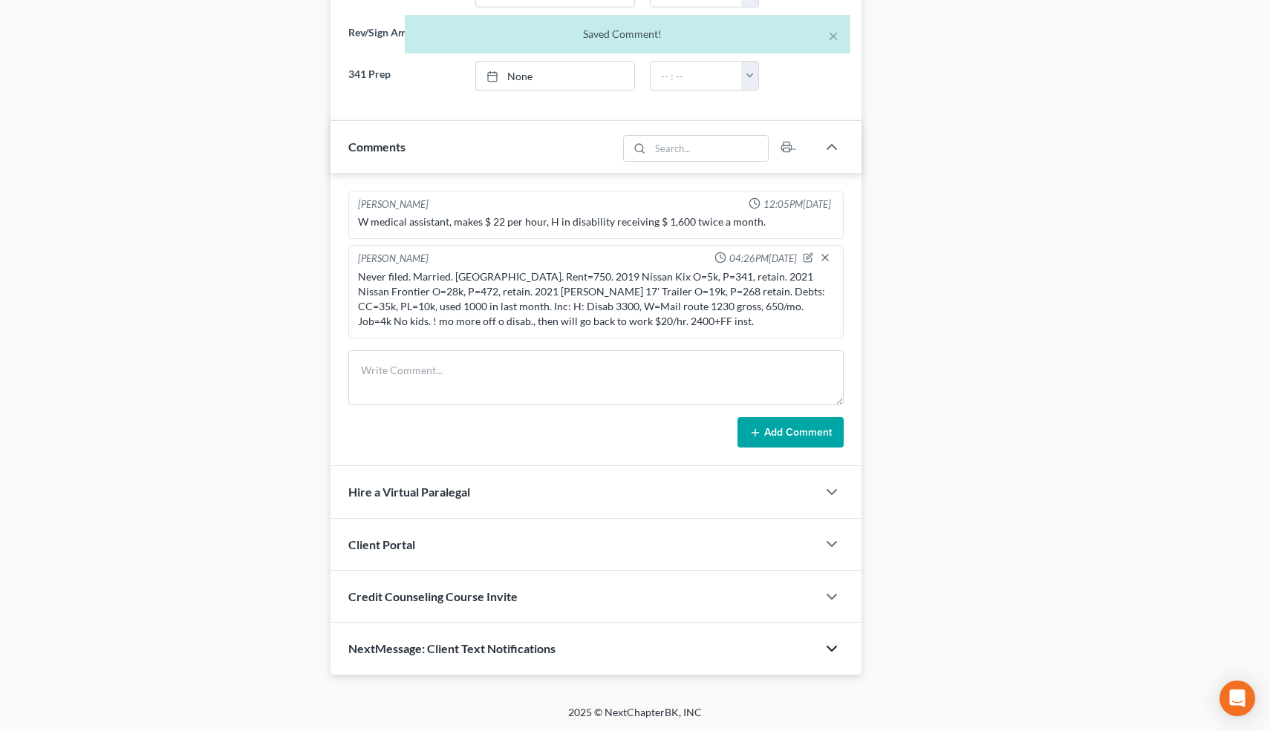
click at [834, 644] on icon "button" at bounding box center [832, 649] width 18 height 18
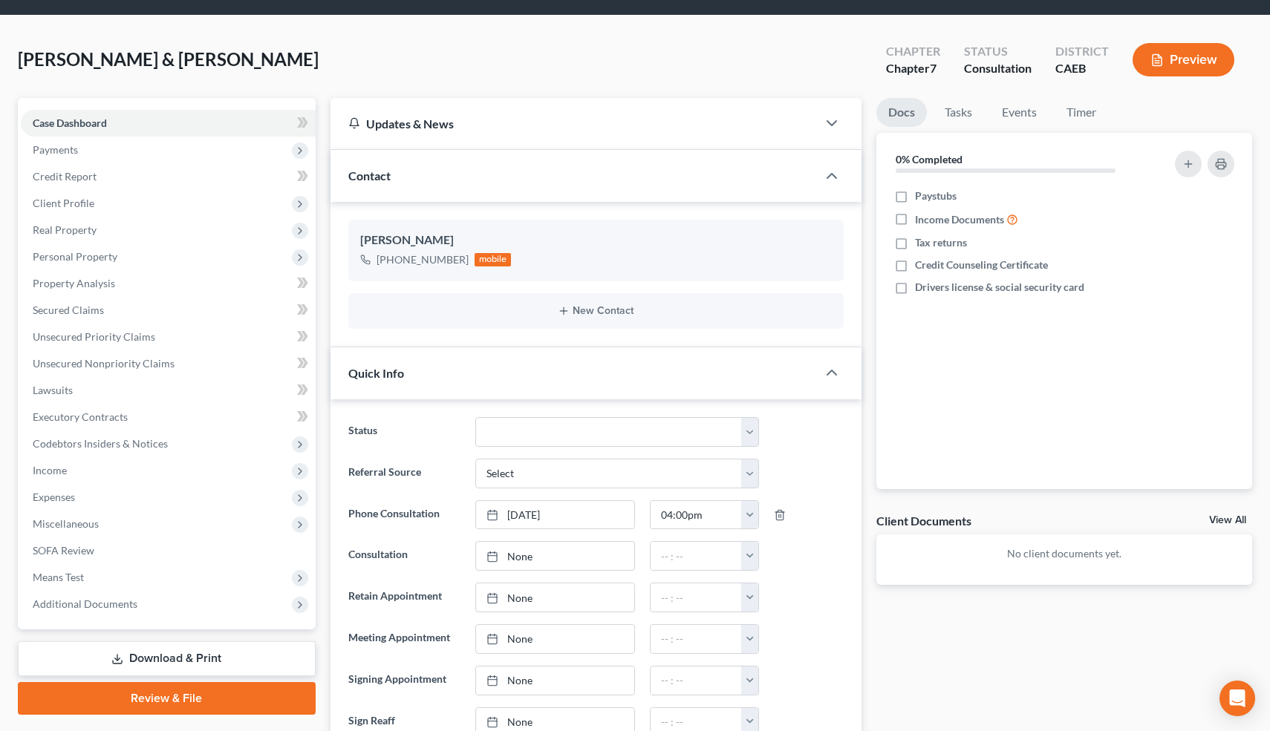
scroll to position [0, 0]
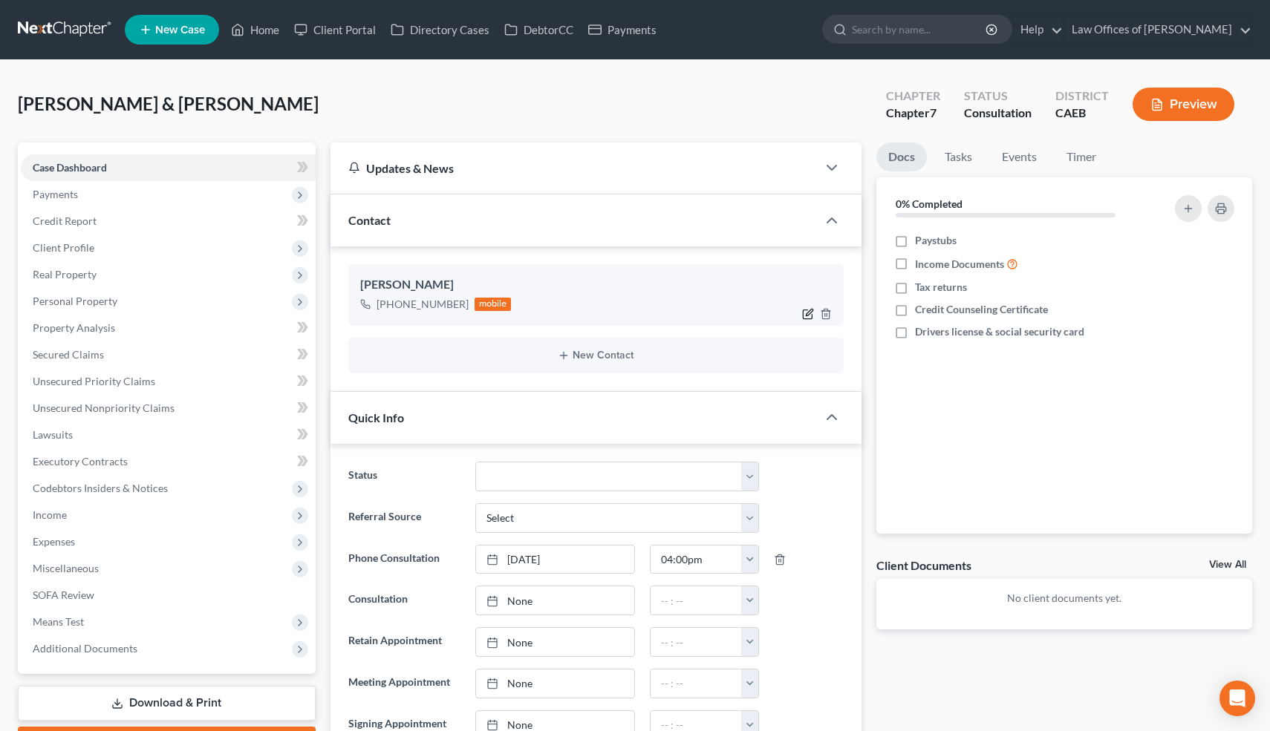
click at [807, 313] on icon "button" at bounding box center [809, 312] width 7 height 7
select select "0"
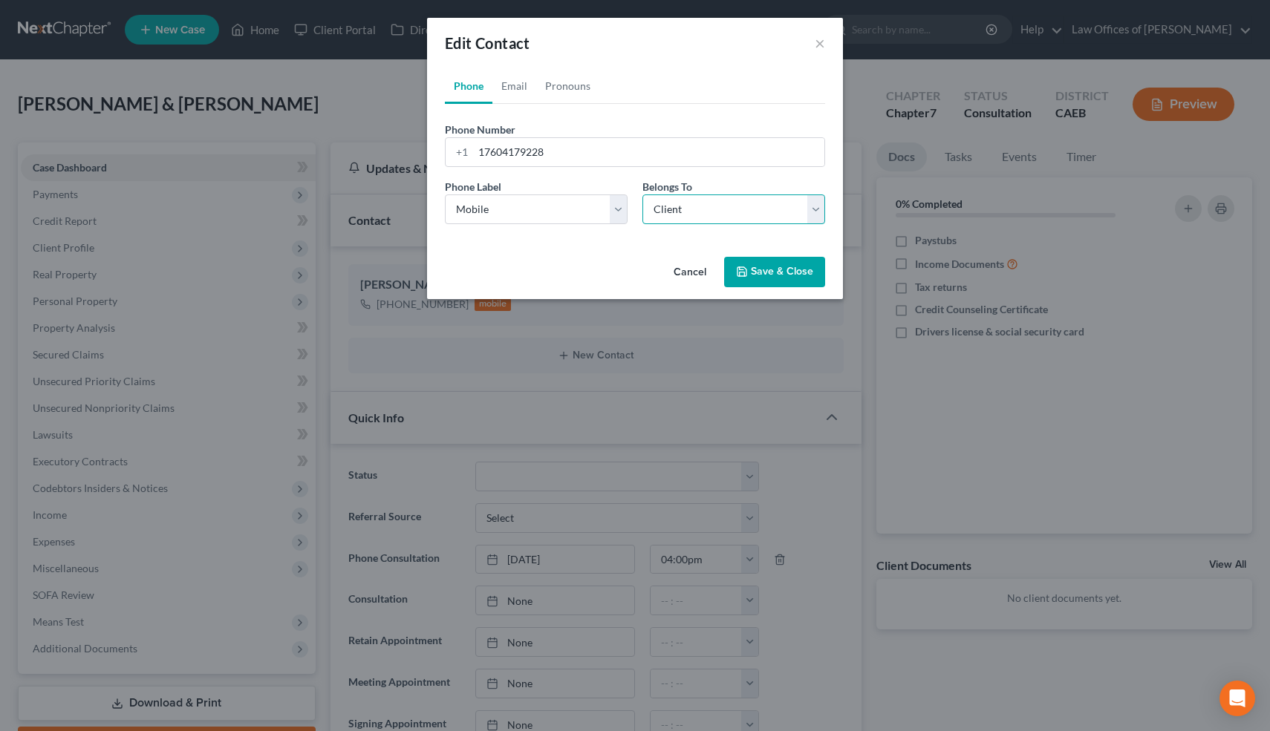
click at [718, 204] on select "Select Client Spouse Other" at bounding box center [733, 210] width 183 height 30
select select "1"
click at [642, 195] on select "Select Client Spouse Other" at bounding box center [733, 210] width 183 height 30
click at [797, 272] on button "Save & Close" at bounding box center [774, 272] width 101 height 31
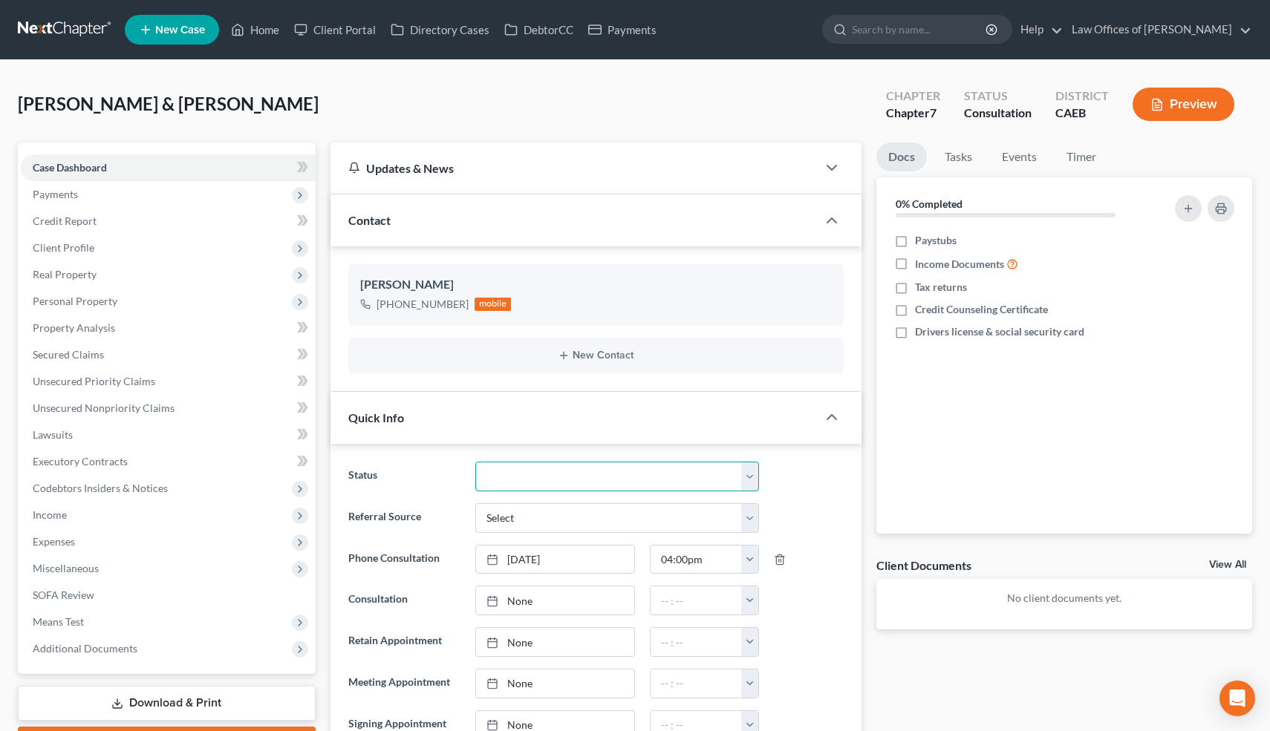
click at [659, 485] on select "Cancelled/Refund Closed Consultation Declined Discharged Filed Income Check In …" at bounding box center [616, 477] width 283 height 30
select select "10"
click at [475, 462] on select "Cancelled/Refund Closed Consultation Declined Discharged Filed Income Check In …" at bounding box center [616, 477] width 283 height 30
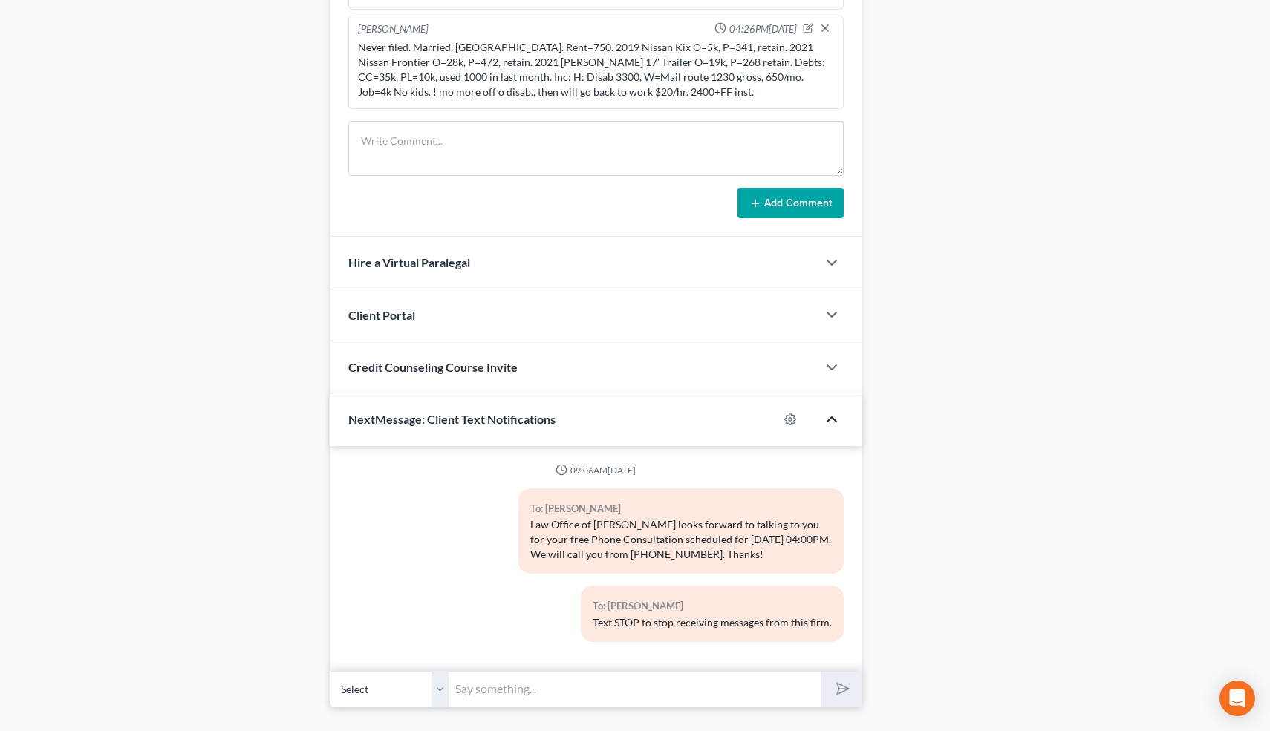
scroll to position [1035, 0]
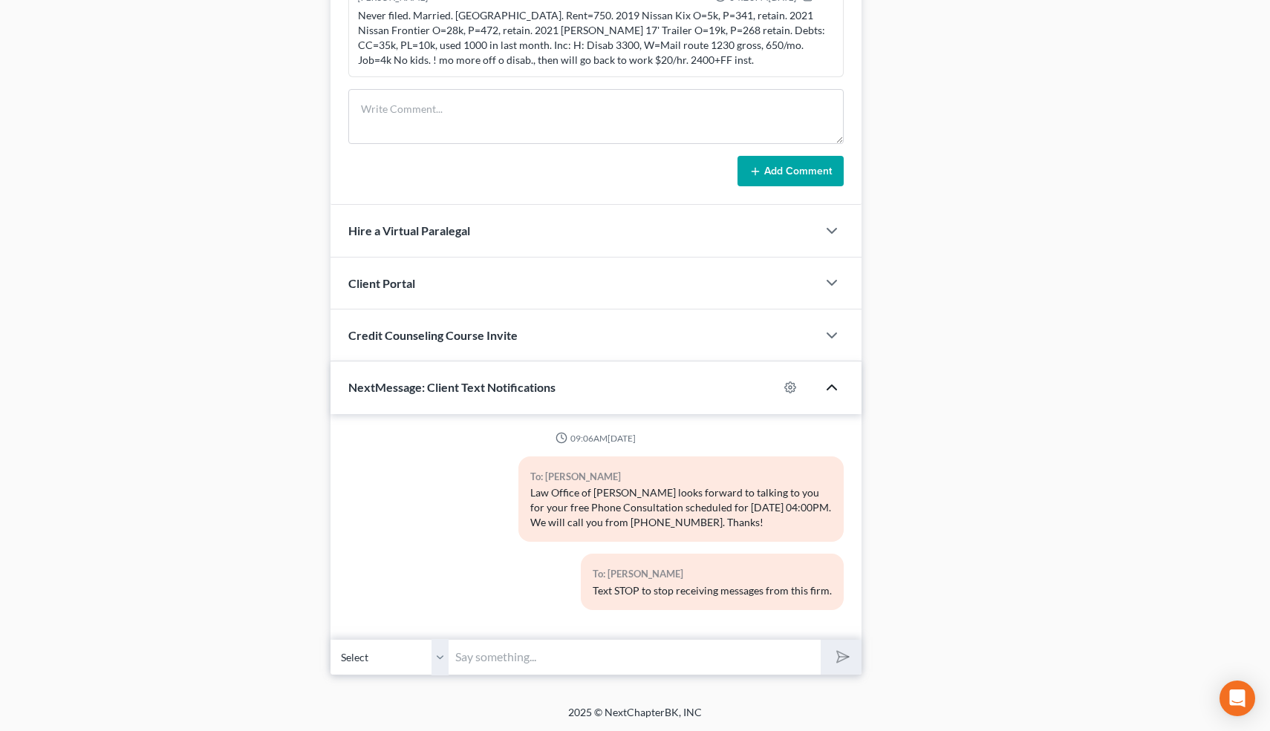
click at [610, 662] on input "text" at bounding box center [635, 657] width 372 height 36
type input "Nice talking to you! Like I said, just reply here if you have any questions or …"
click at [820, 640] on button "submit" at bounding box center [840, 657] width 41 height 35
click at [331, 362] on div "NextMessage: Client Text Notifications" at bounding box center [554, 387] width 448 height 51
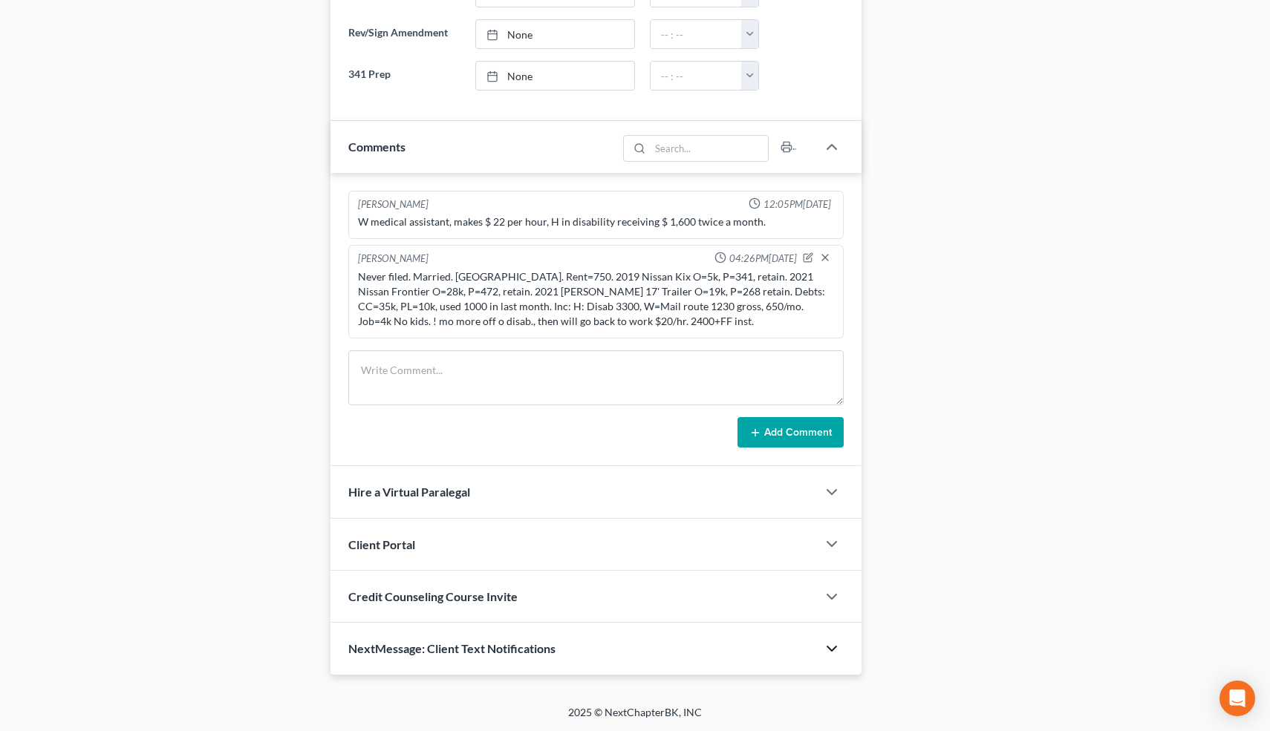
scroll to position [0, 0]
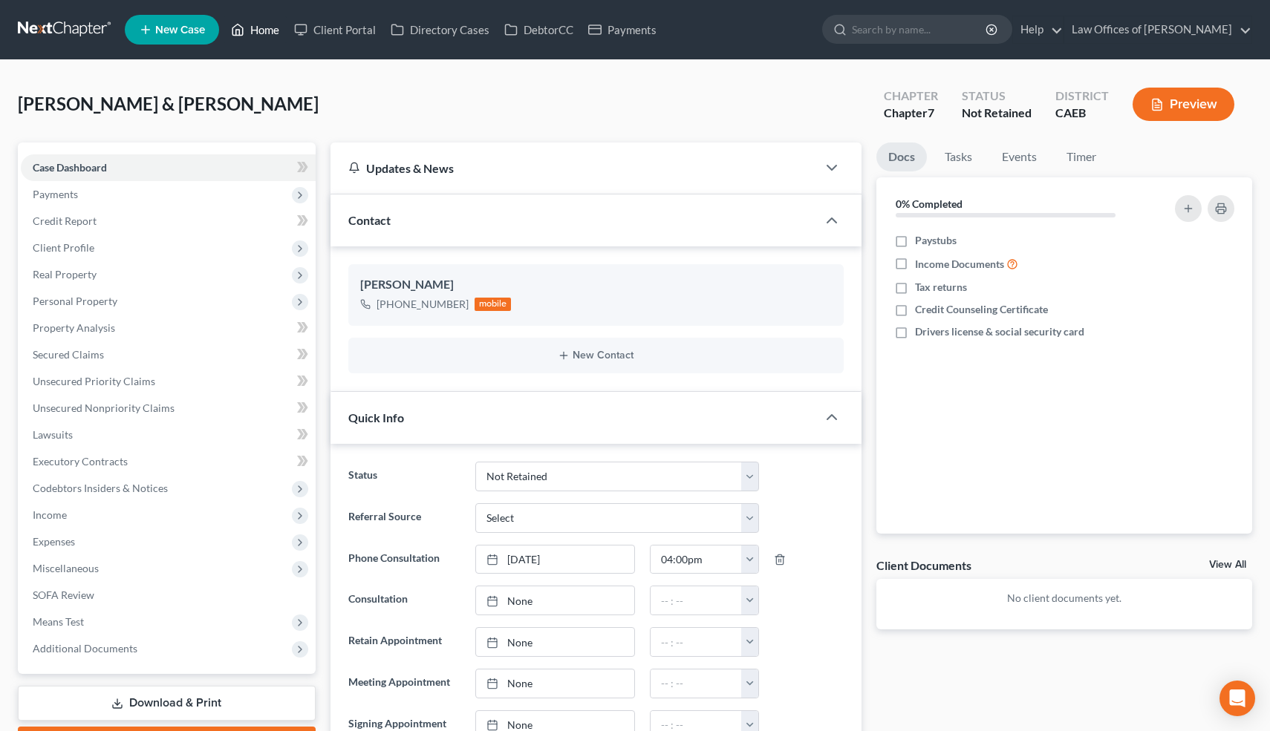
click at [268, 27] on link "Home" at bounding box center [254, 29] width 63 height 27
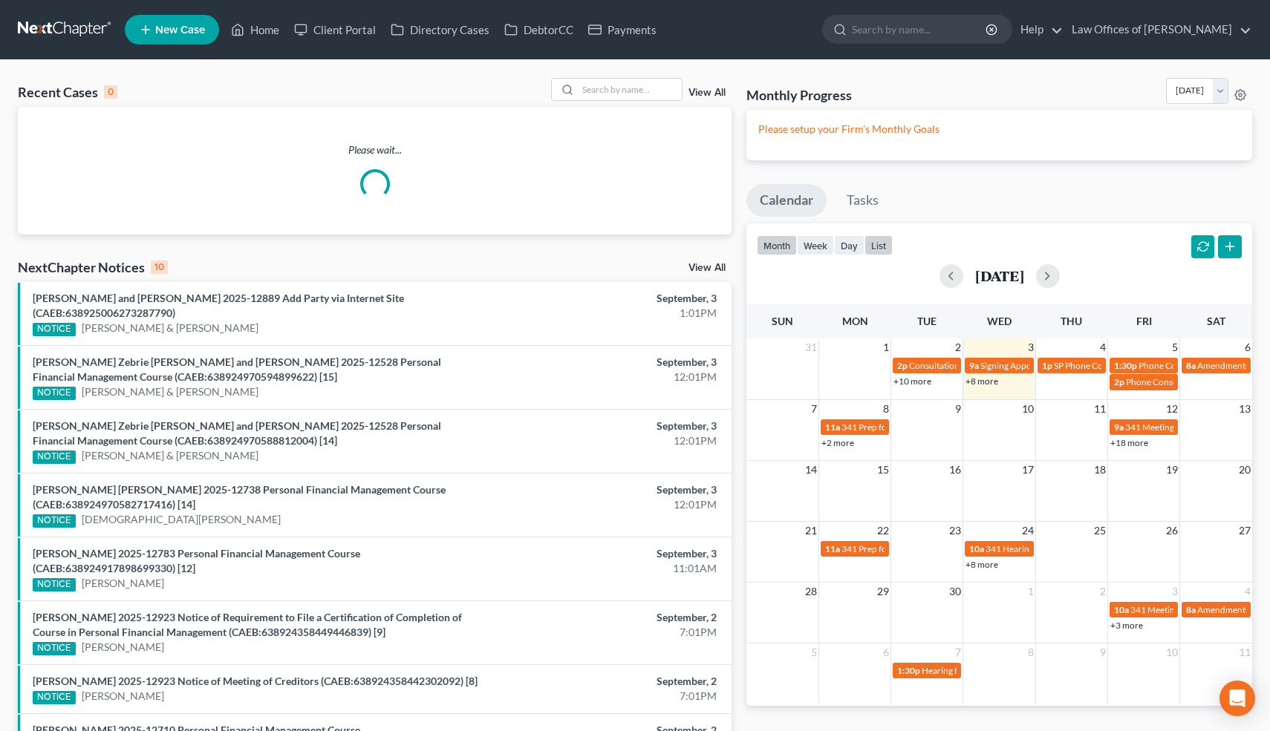
click at [884, 249] on button "list" at bounding box center [878, 245] width 28 height 20
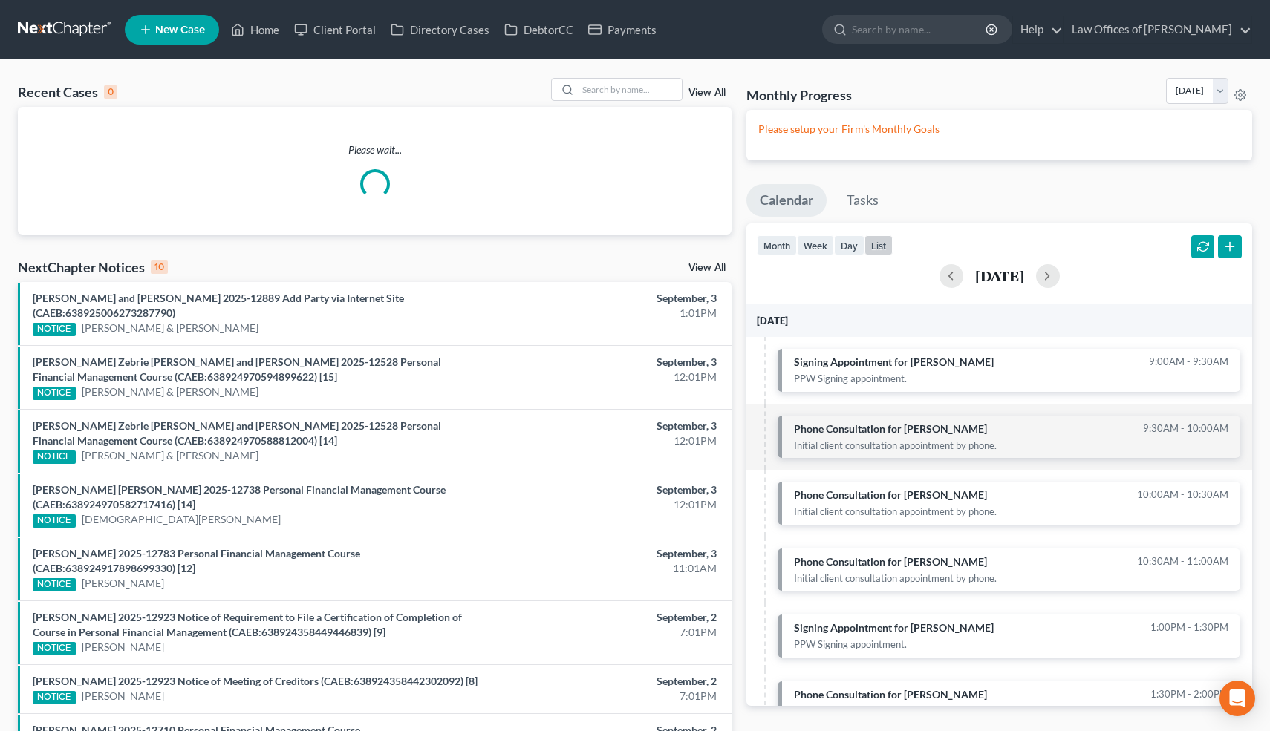
scroll to position [230, 0]
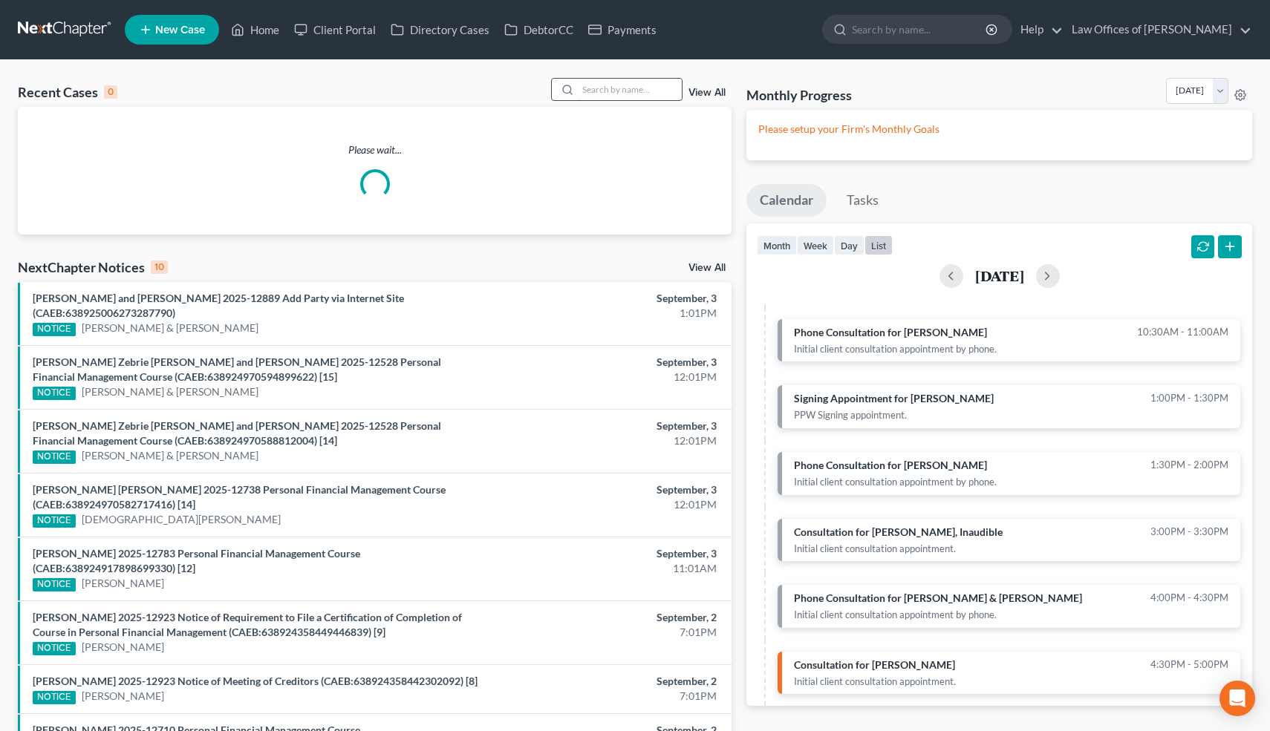
click at [633, 94] on input "search" at bounding box center [630, 90] width 104 height 22
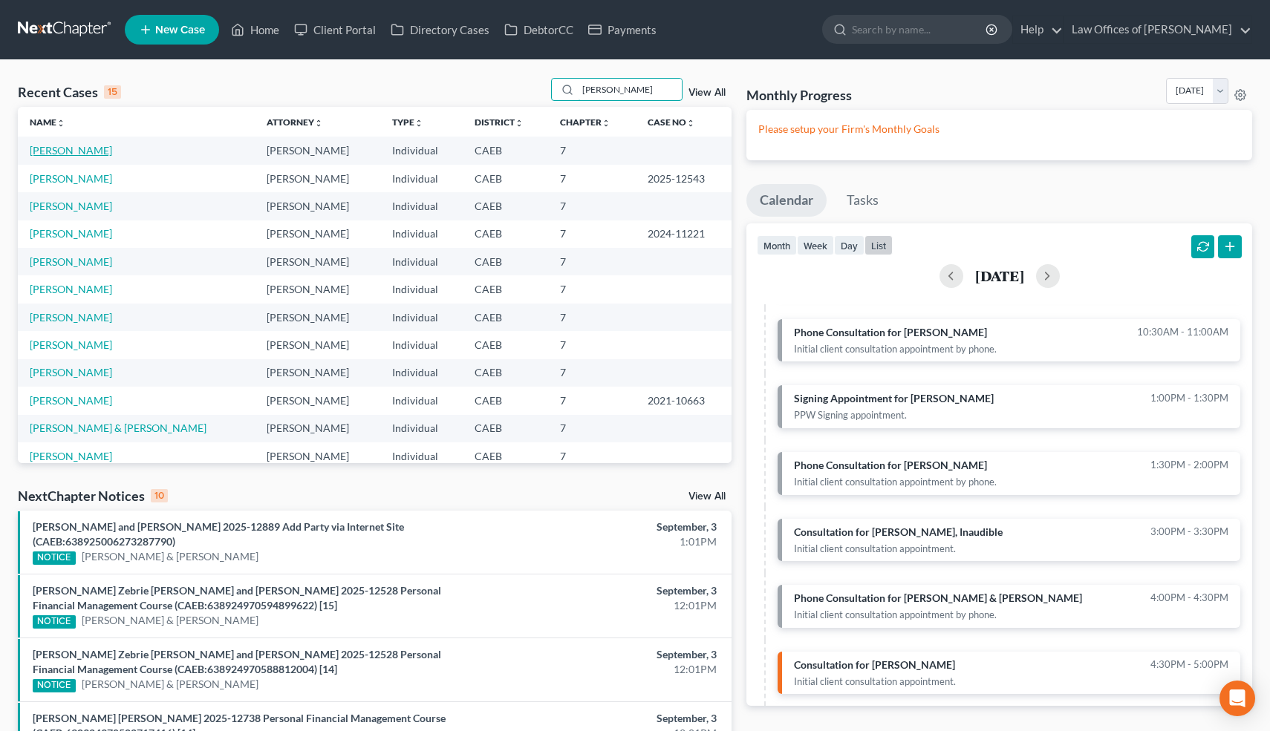
type input "jaime"
click at [85, 148] on link "Barajas, Jaime" at bounding box center [71, 150] width 82 height 13
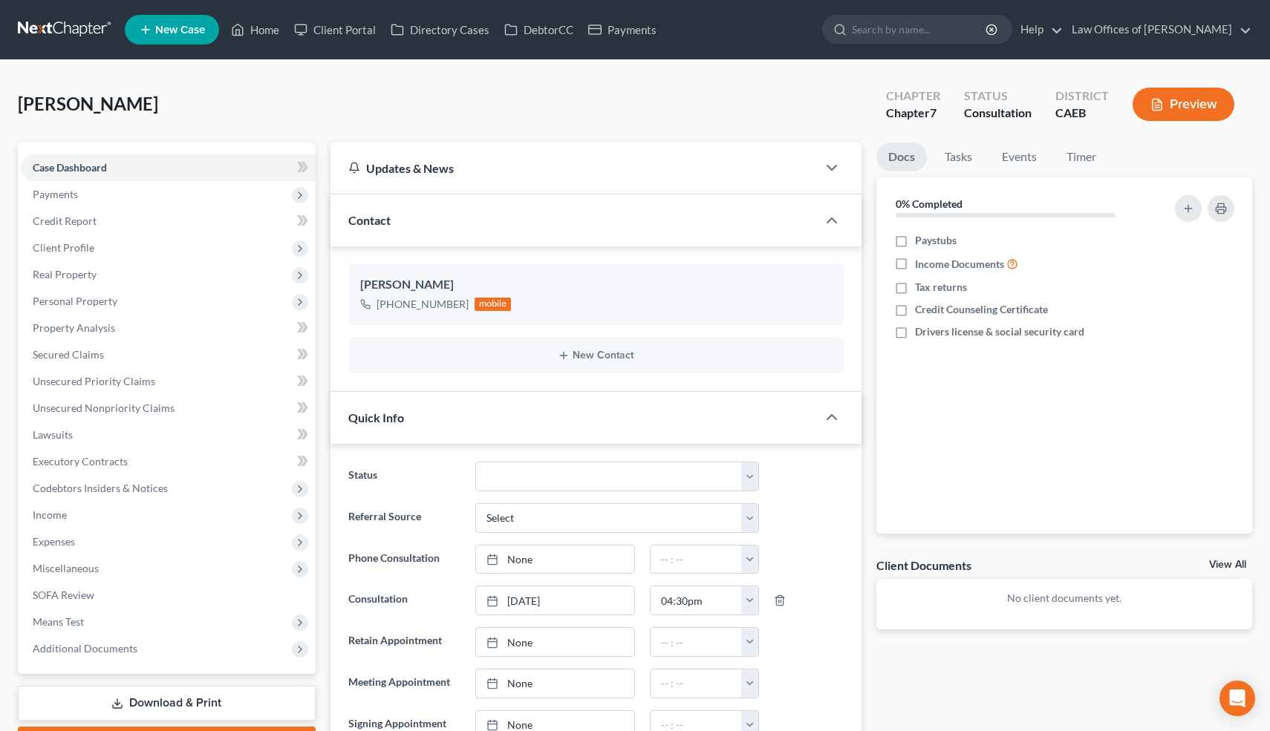
scroll to position [480, 0]
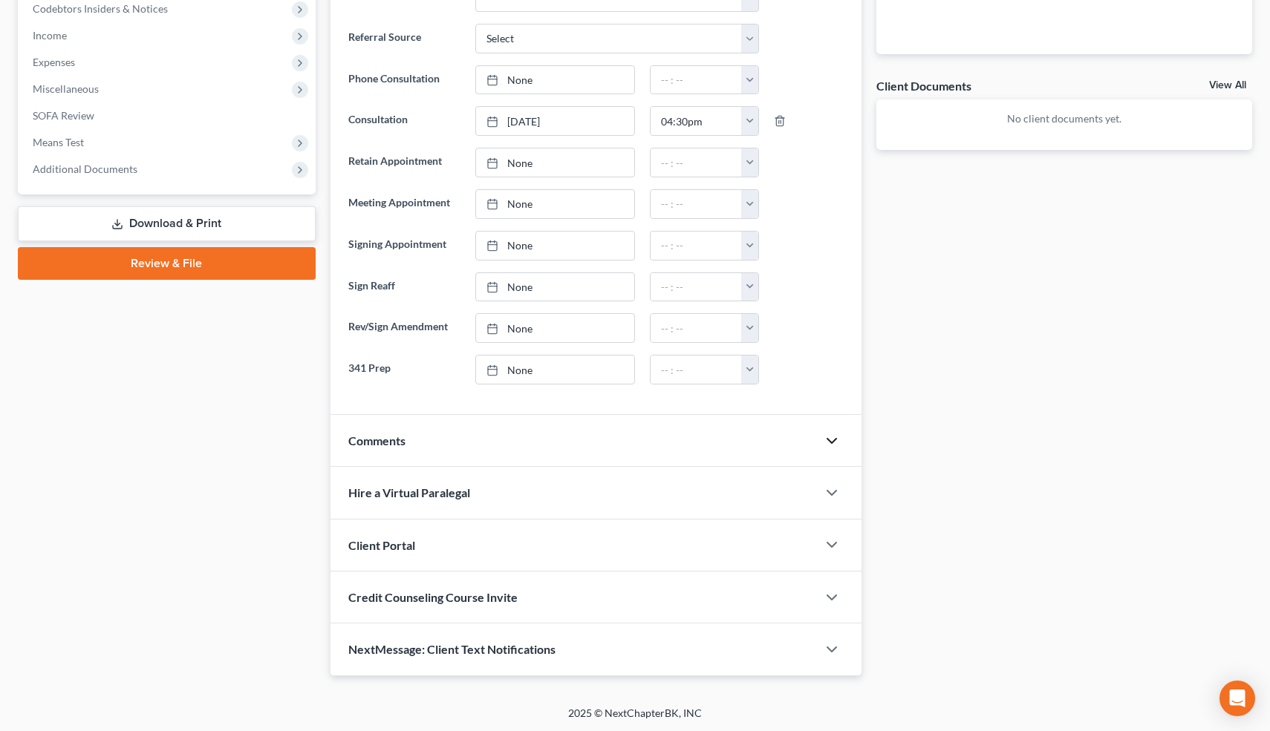
click at [832, 443] on icon "button" at bounding box center [832, 441] width 18 height 18
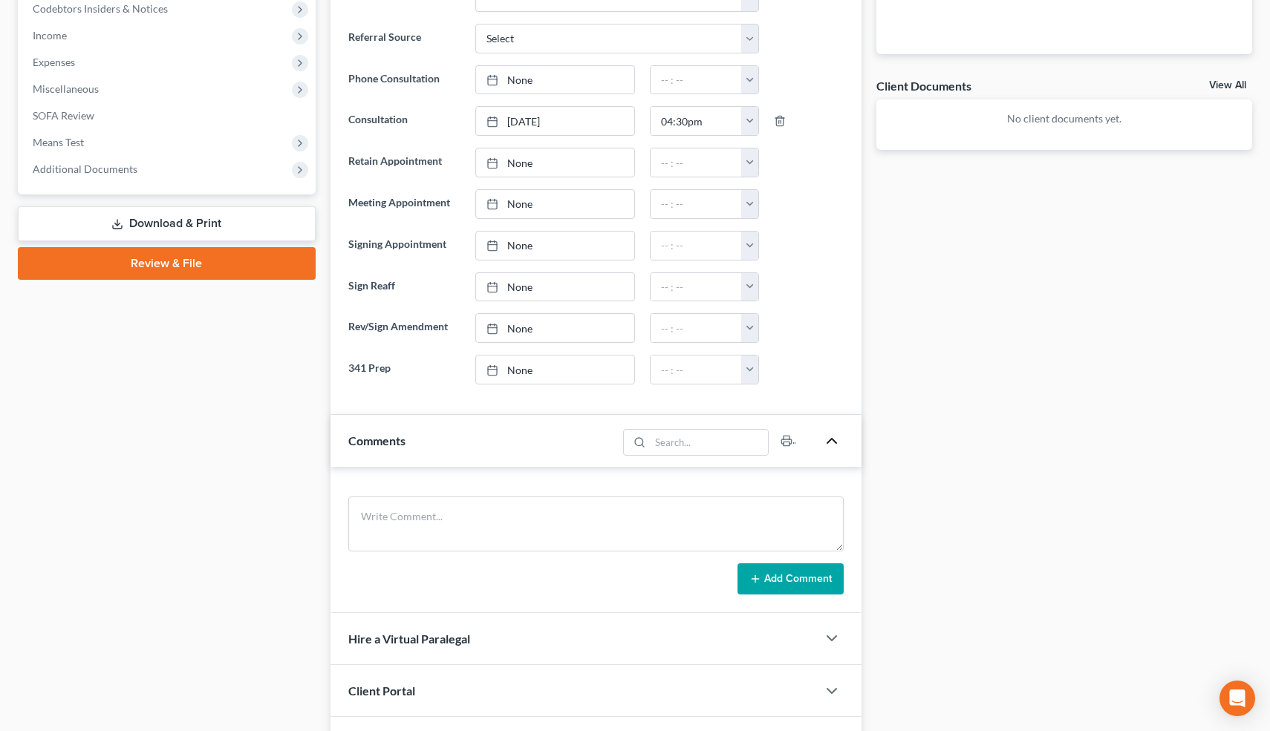
scroll to position [0, 0]
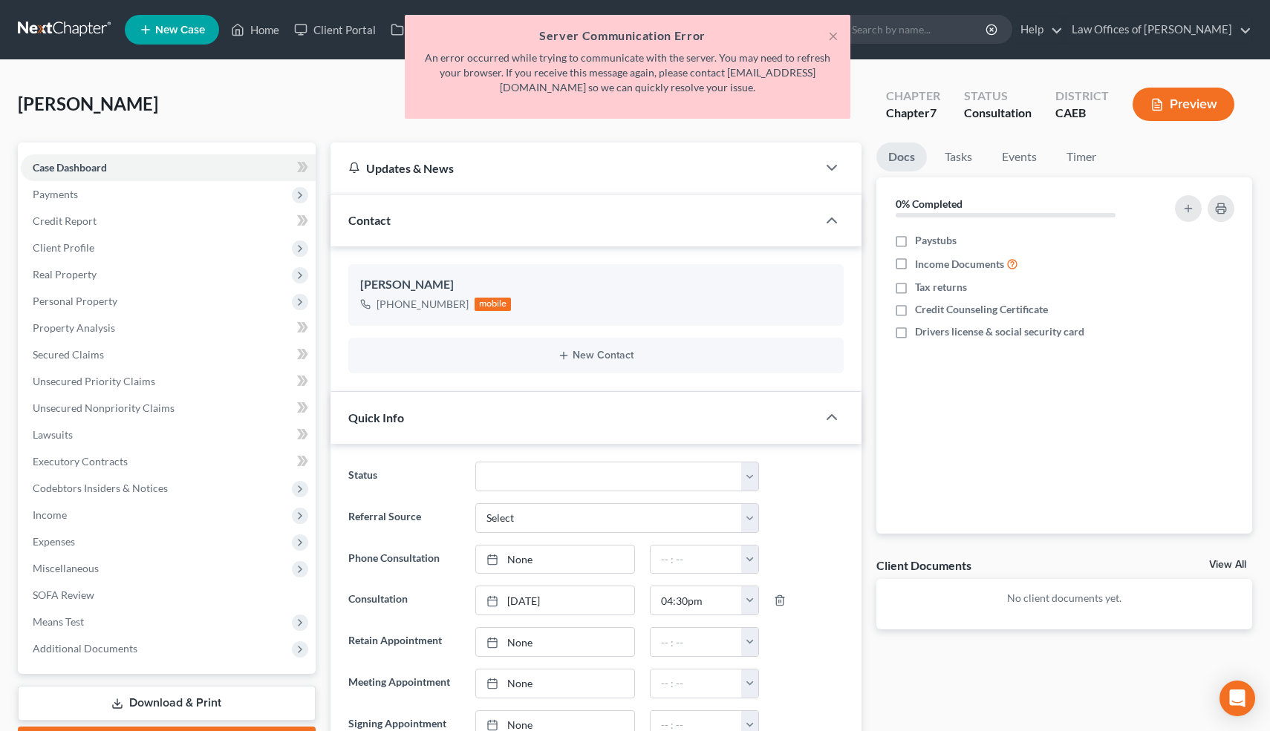
click at [831, 40] on button "×" at bounding box center [833, 36] width 10 height 18
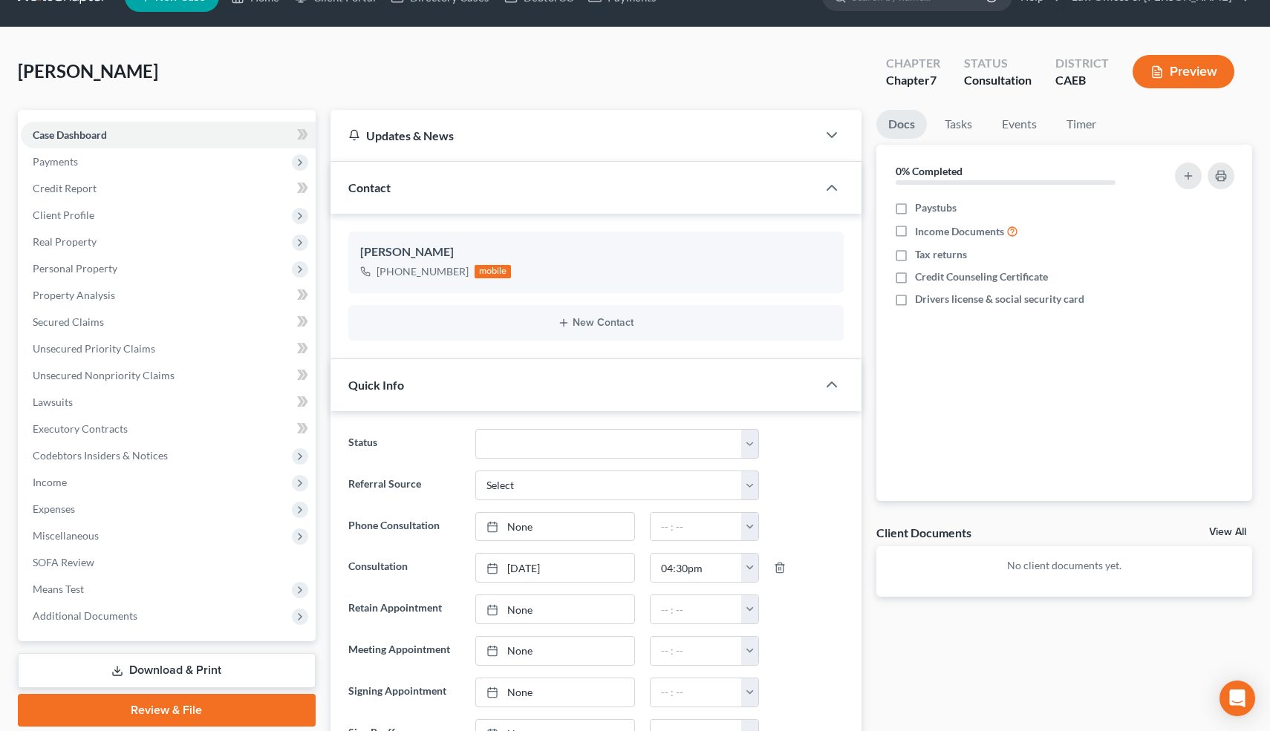
scroll to position [480, 0]
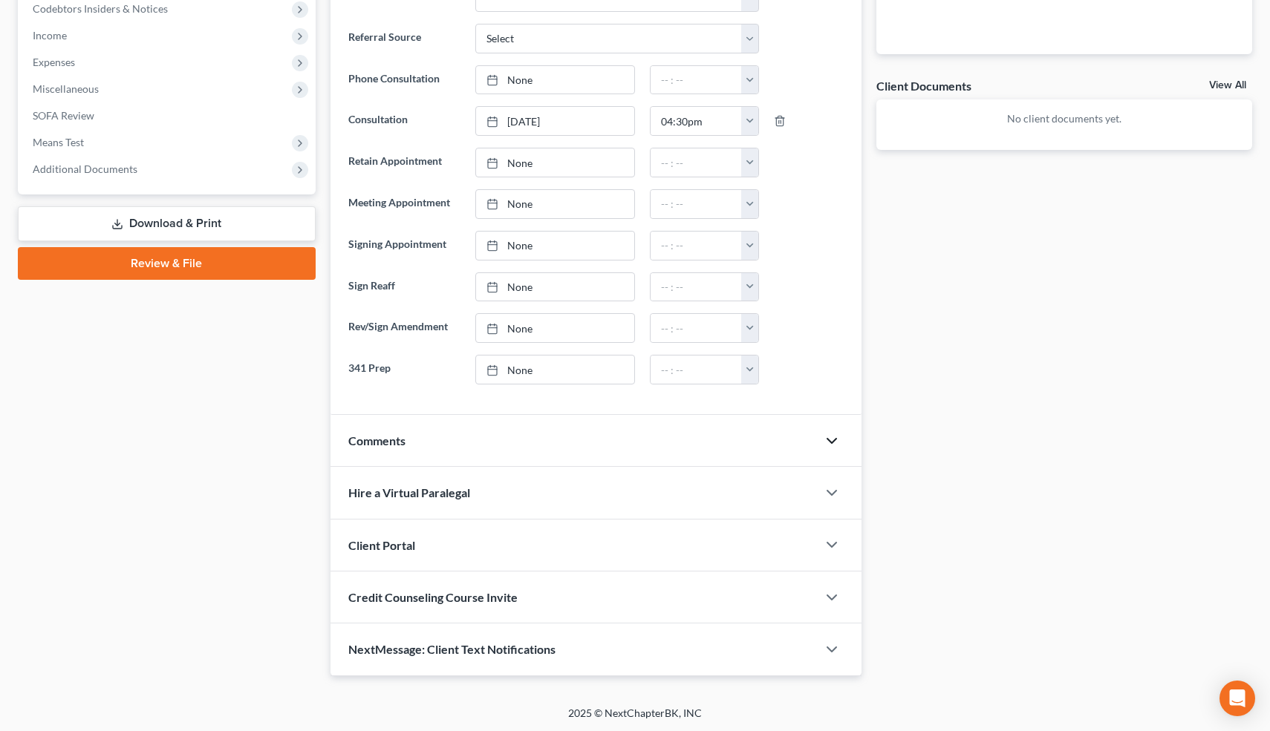
click at [832, 442] on icon "button" at bounding box center [832, 441] width 18 height 18
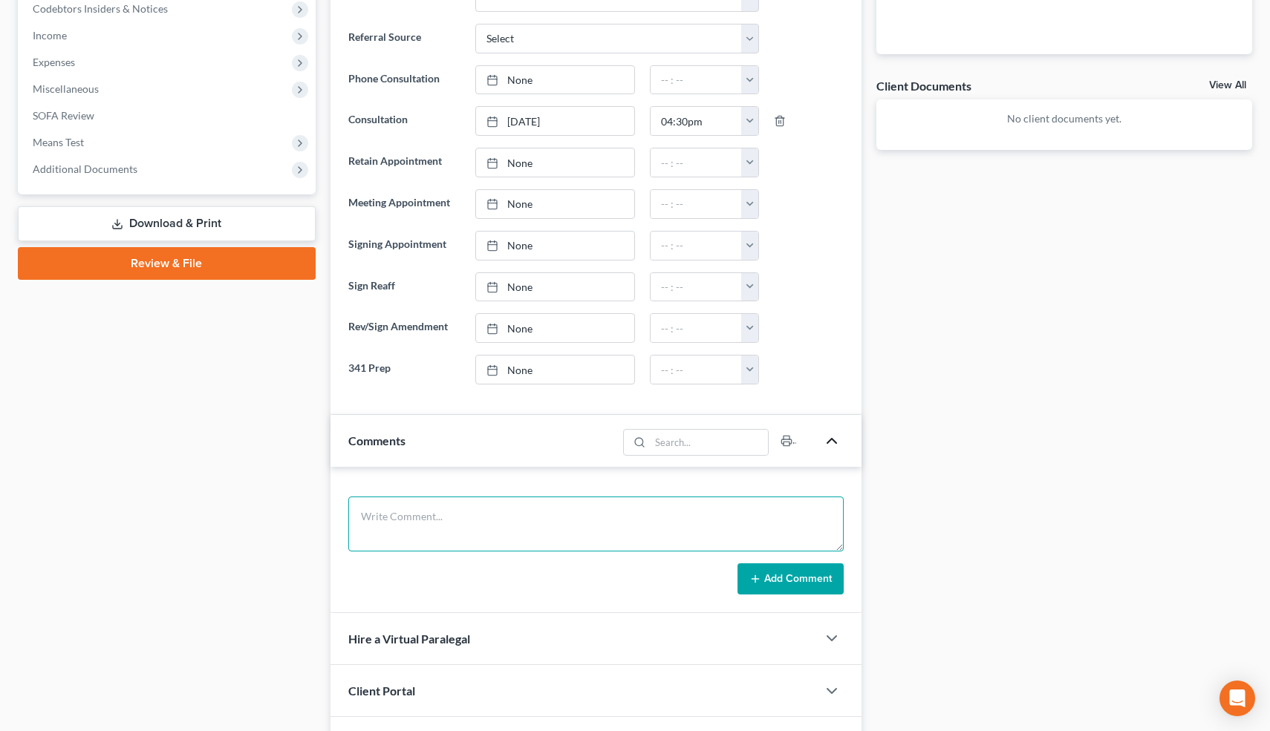
click at [465, 518] on textarea at bounding box center [596, 524] width 496 height 55
click at [473, 533] on textarea "Never filed. Not married. 2012 Honda Civic SI O=10k, P=261, retain. Rent-lives …" at bounding box center [596, 524] width 496 height 55
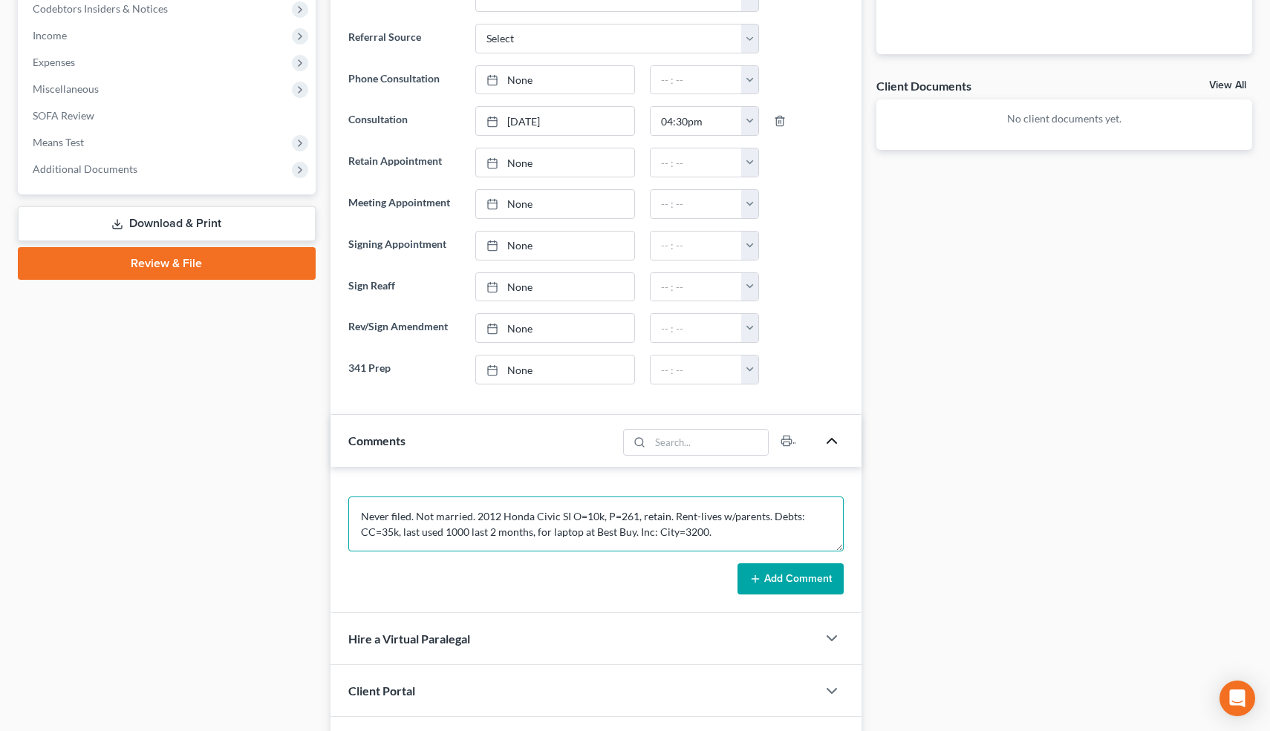
click at [725, 531] on textarea "Never filed. Not married. 2012 Honda Civic SI O=10k, P=261, retain. Rent-lives …" at bounding box center [596, 524] width 496 height 55
type textarea "Never filed. Not married. 2012 Honda Civic SI O=10k, P=261, retain. Rent-lives …"
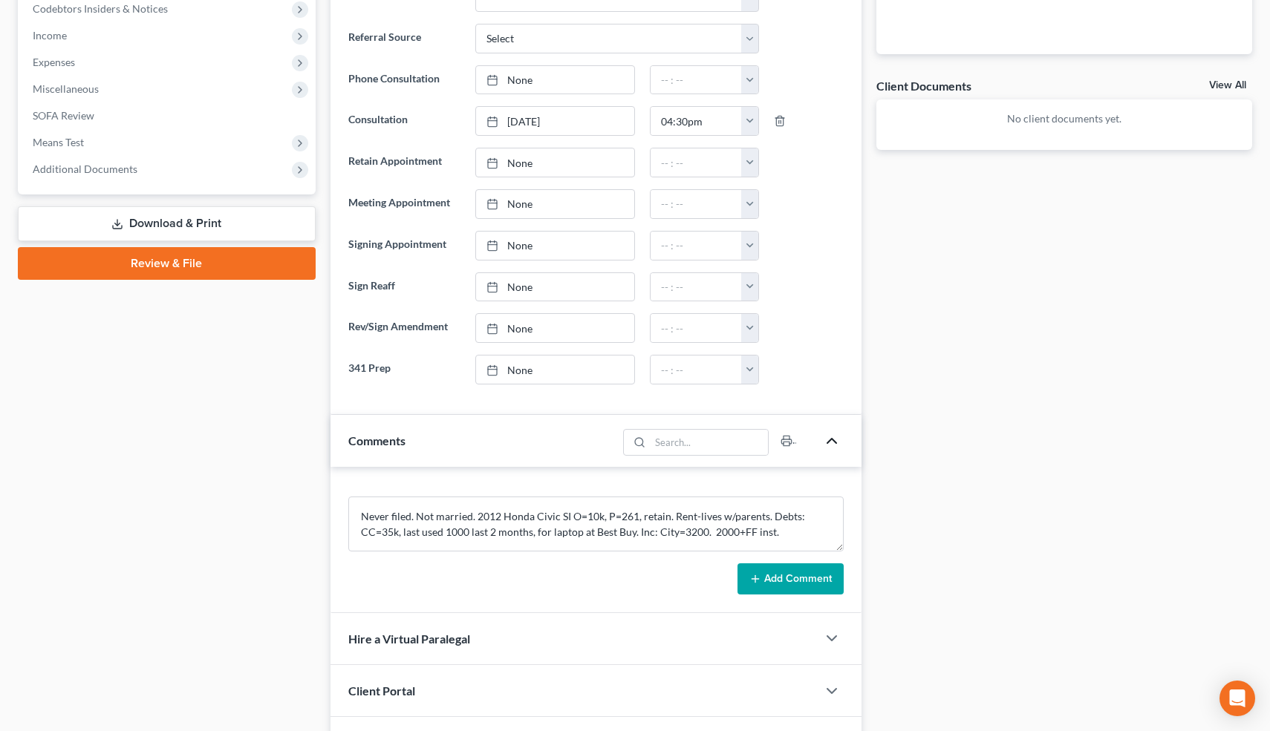
click at [773, 572] on button "Add Comment" at bounding box center [790, 579] width 106 height 31
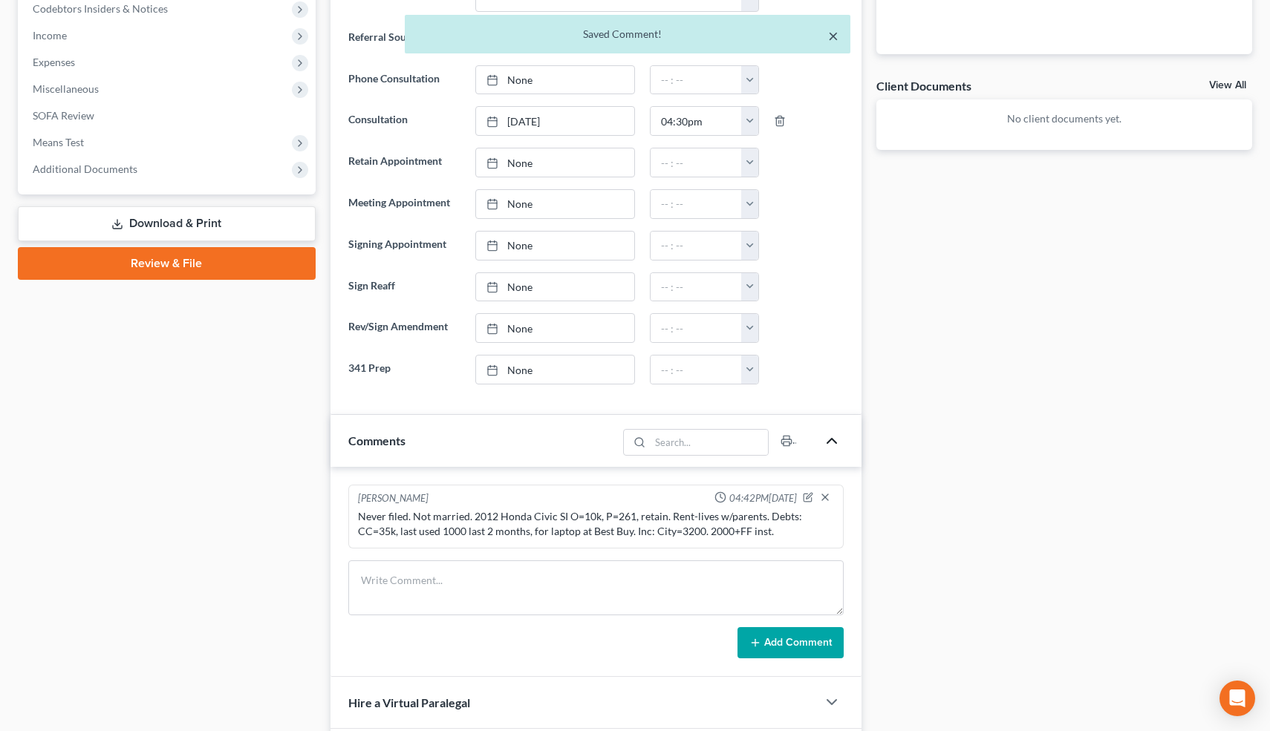
click at [834, 39] on button "×" at bounding box center [833, 36] width 10 height 18
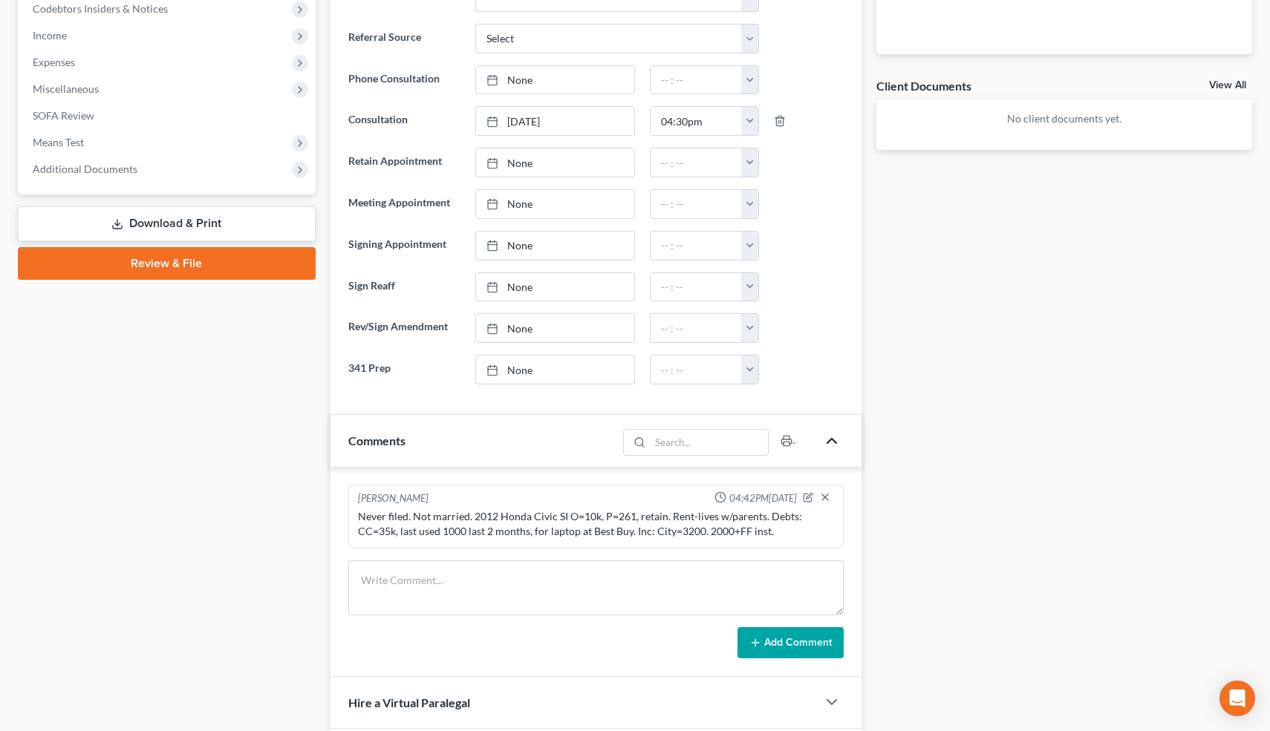
scroll to position [0, 0]
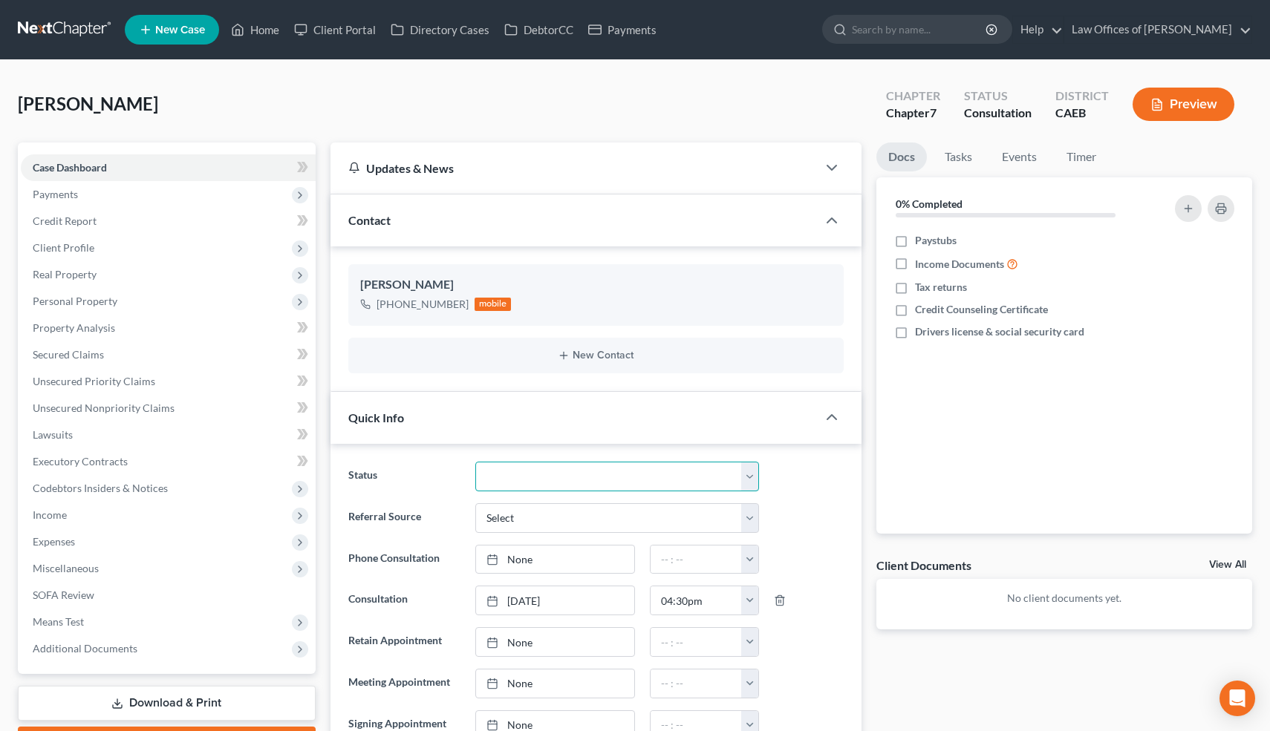
click at [561, 480] on select "Cancelled/Refund Closed Consultation Declined Discharged Filed Income Check In …" at bounding box center [616, 477] width 283 height 30
select select "14"
click at [475, 462] on select "Cancelled/Refund Closed Consultation Declined Discharged Filed Income Check In …" at bounding box center [616, 477] width 283 height 30
click at [805, 313] on icon "button" at bounding box center [808, 314] width 12 height 12
select select "0"
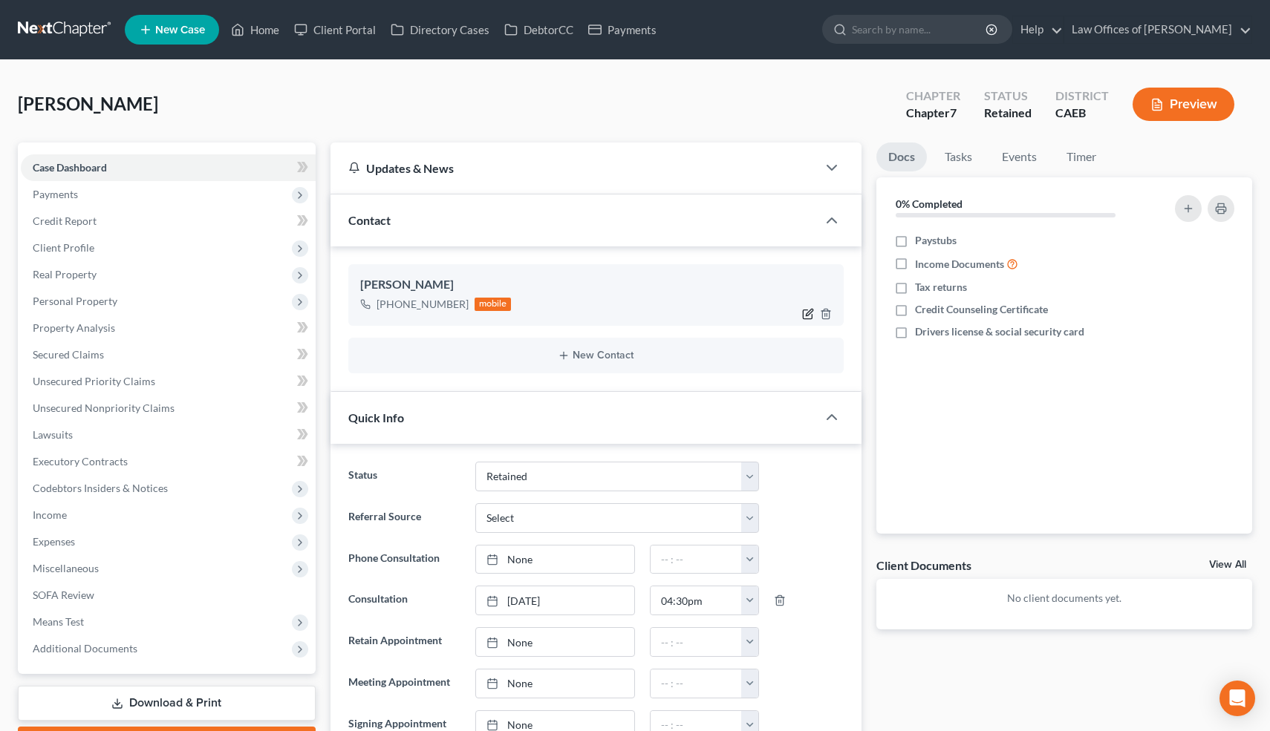
select select "0"
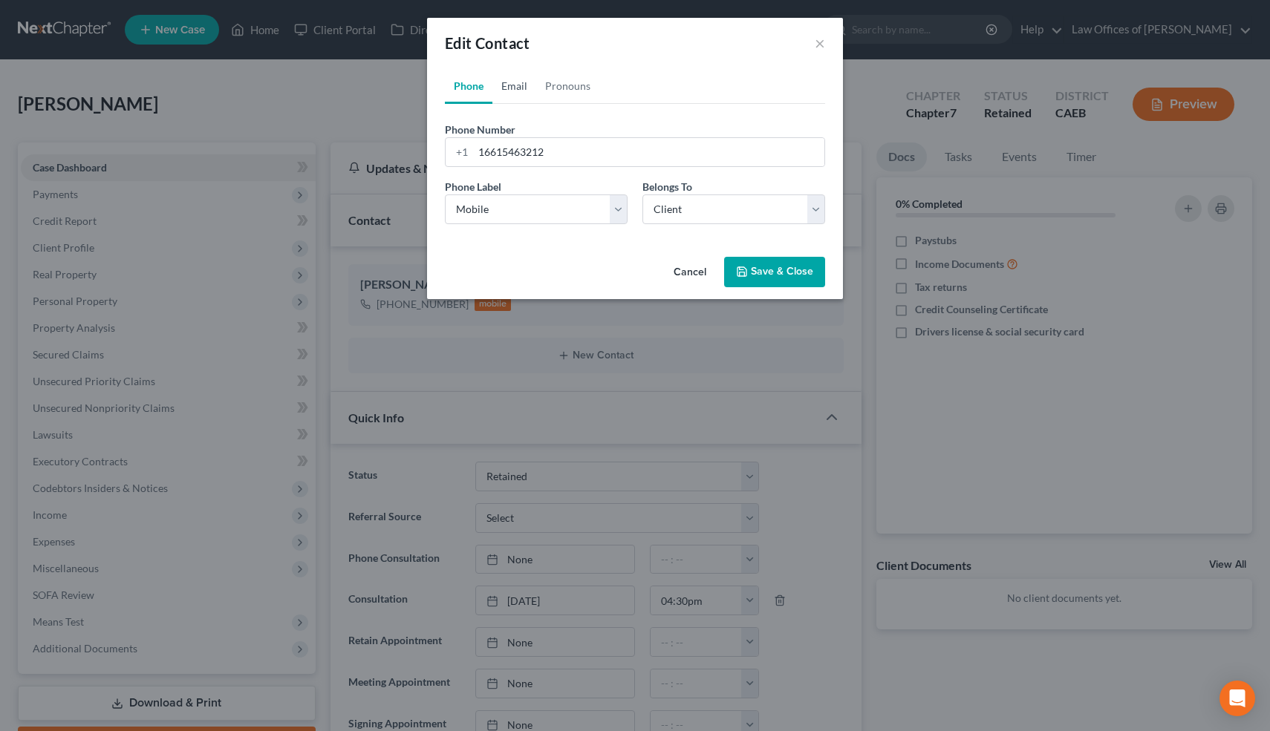
click at [520, 80] on link "Email" at bounding box center [514, 86] width 44 height 36
click at [512, 150] on input "email" at bounding box center [648, 152] width 351 height 28
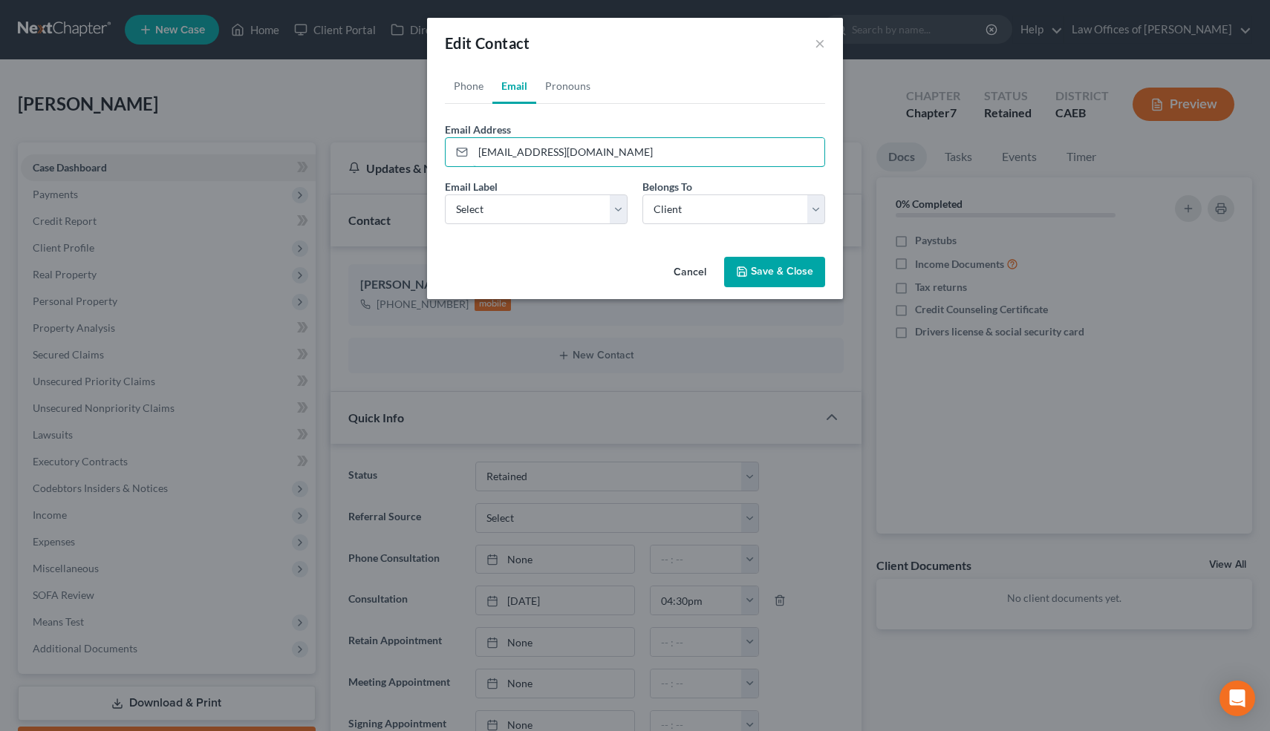
type input "pofjaime@gmail.com"
click at [518, 193] on div "Email Label Select Home Work Other" at bounding box center [536, 201] width 198 height 45
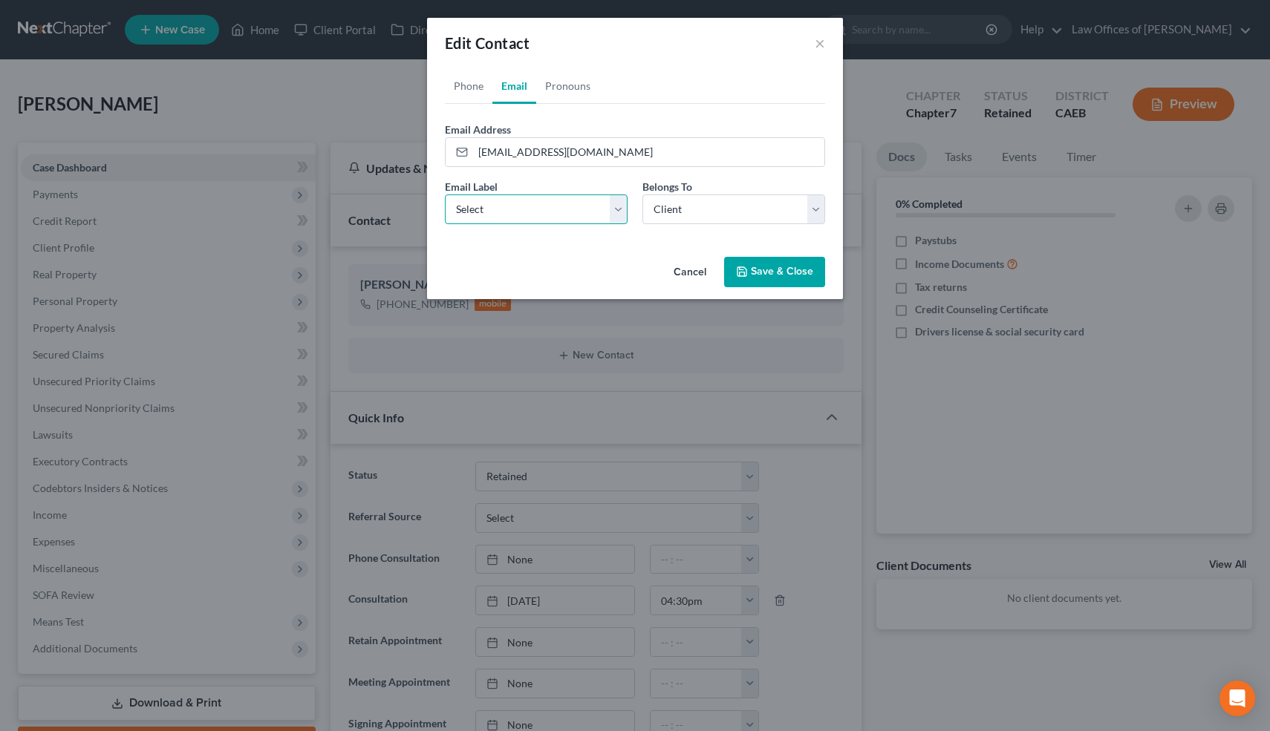
click at [516, 203] on select "Select Home Work Other" at bounding box center [536, 210] width 183 height 30
select select "0"
click at [445, 195] on select "Select Home Work Other" at bounding box center [536, 210] width 183 height 30
click at [743, 271] on icon "button" at bounding box center [742, 272] width 12 height 12
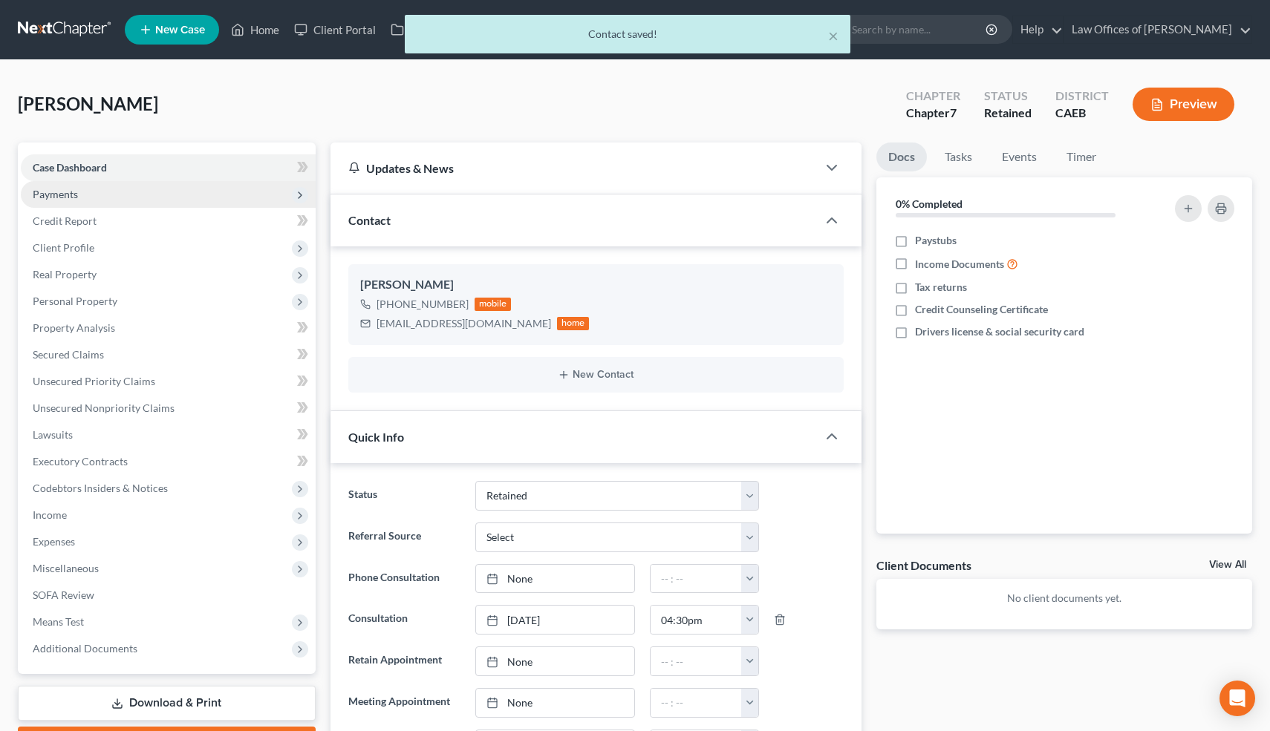
click at [151, 191] on span "Payments" at bounding box center [168, 194] width 295 height 27
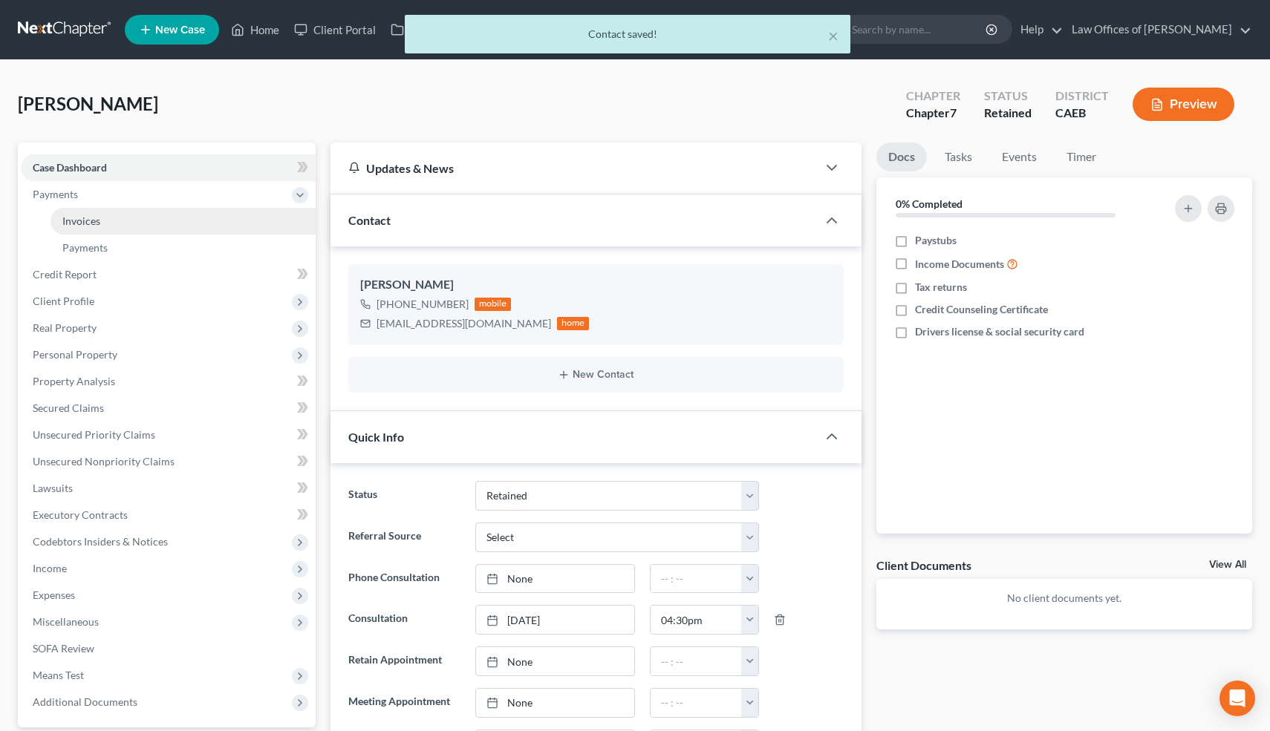
click at [96, 221] on span "Invoices" at bounding box center [81, 221] width 38 height 13
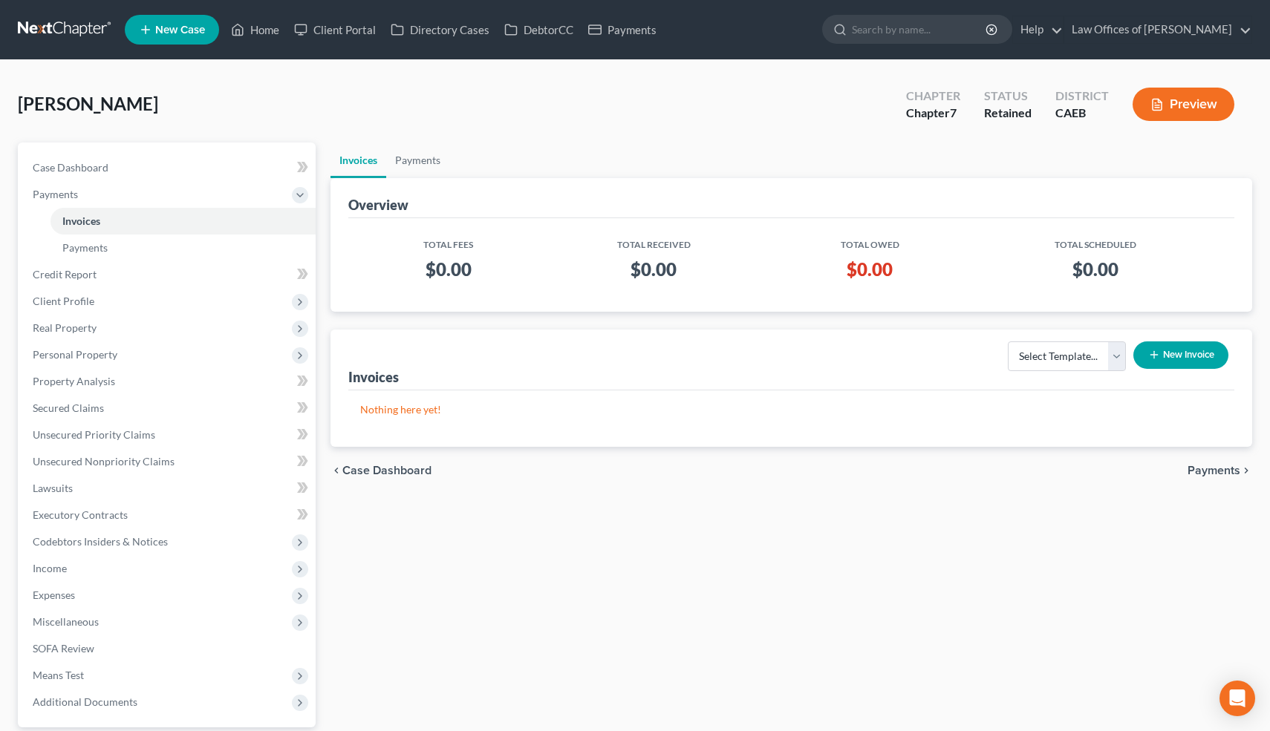
click at [1185, 344] on button "New Invoice" at bounding box center [1180, 355] width 95 height 27
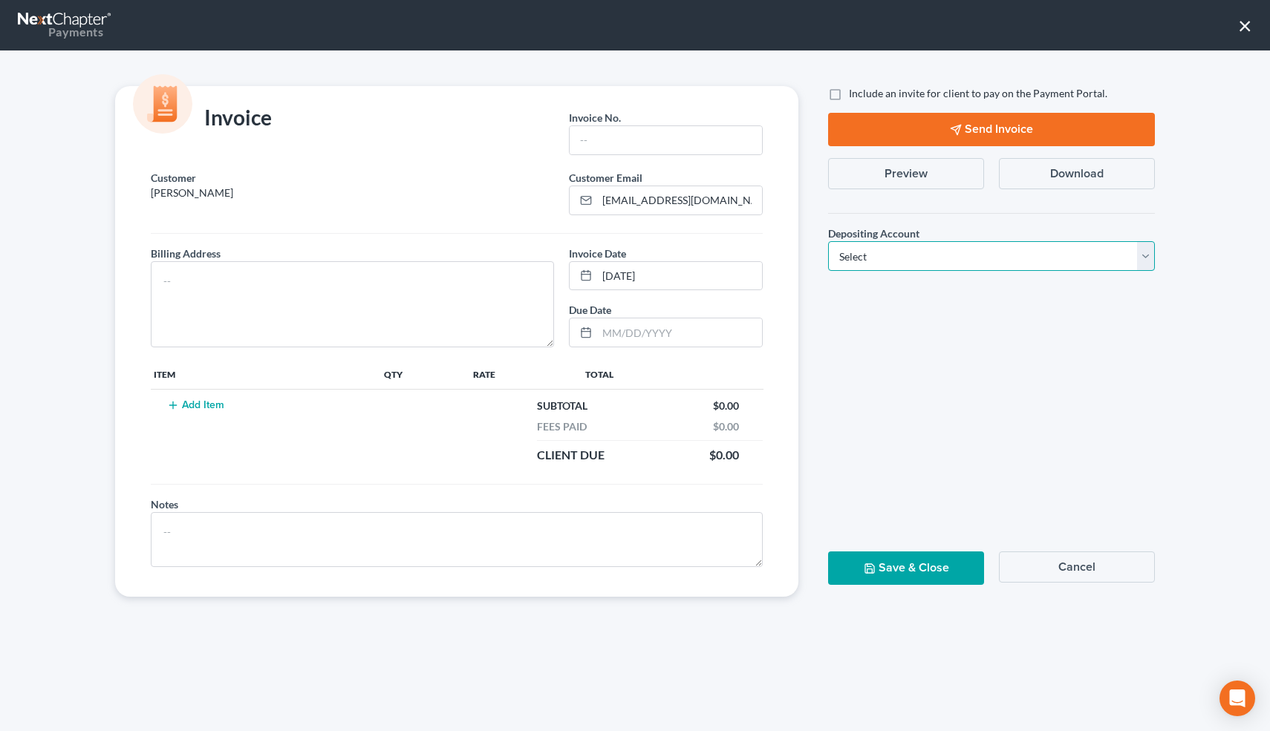
click at [890, 255] on select "Select Operation Trust" at bounding box center [991, 256] width 327 height 30
select select "0"
click at [828, 241] on select "Select Operation Trust" at bounding box center [991, 256] width 327 height 30
click at [660, 148] on input "text" at bounding box center [665, 140] width 192 height 28
type input "09032504"
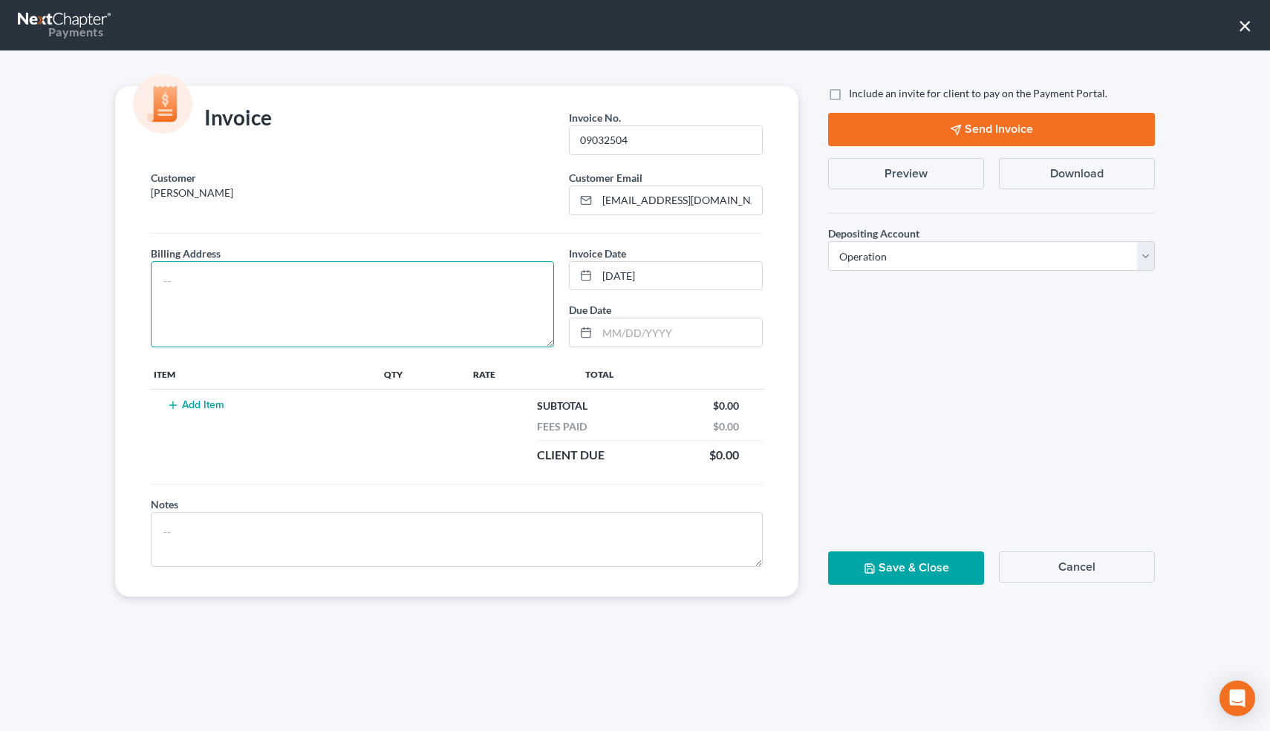
click at [374, 293] on textarea at bounding box center [352, 304] width 403 height 86
type textarea "1331 L St."
click at [190, 405] on button "Add Item" at bounding box center [195, 405] width 65 height 12
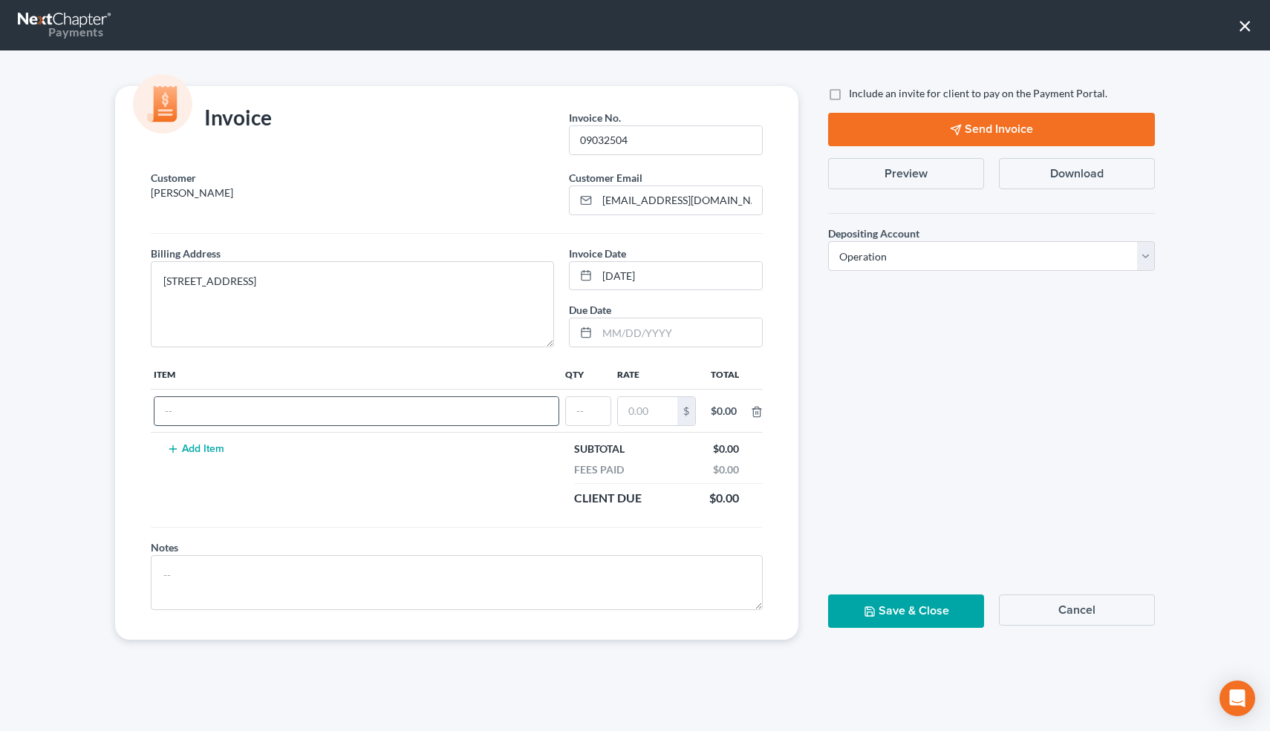
click at [209, 406] on input "text" at bounding box center [356, 411] width 404 height 28
type input "Attorneys fees"
type input "1"
type input "2,000"
click at [615, 330] on input "text" at bounding box center [679, 333] width 165 height 28
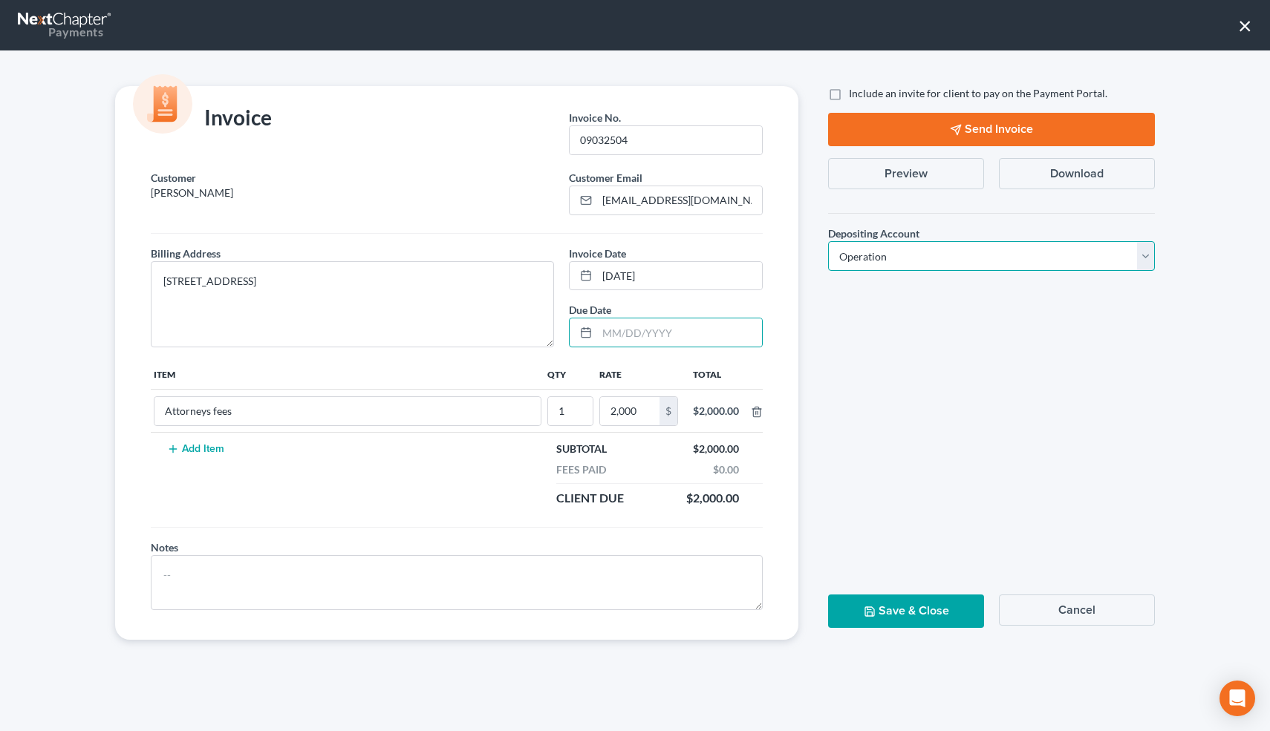
click at [893, 253] on select "Select Operation Trust" at bounding box center [991, 256] width 327 height 30
click at [890, 610] on button "Save & Close" at bounding box center [906, 611] width 156 height 33
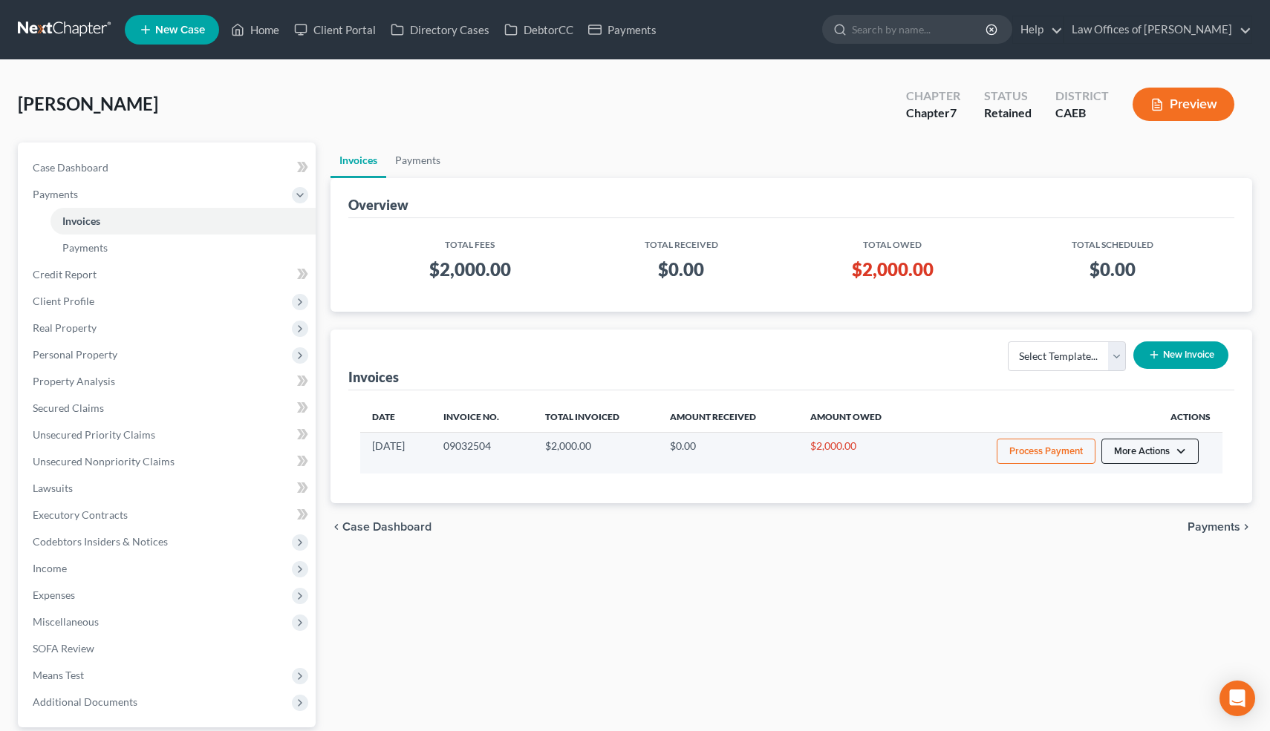
click at [1171, 447] on button "More Actions" at bounding box center [1149, 451] width 97 height 25
click at [1127, 506] on link "Record Cash or Check Payment" at bounding box center [1171, 507] width 174 height 25
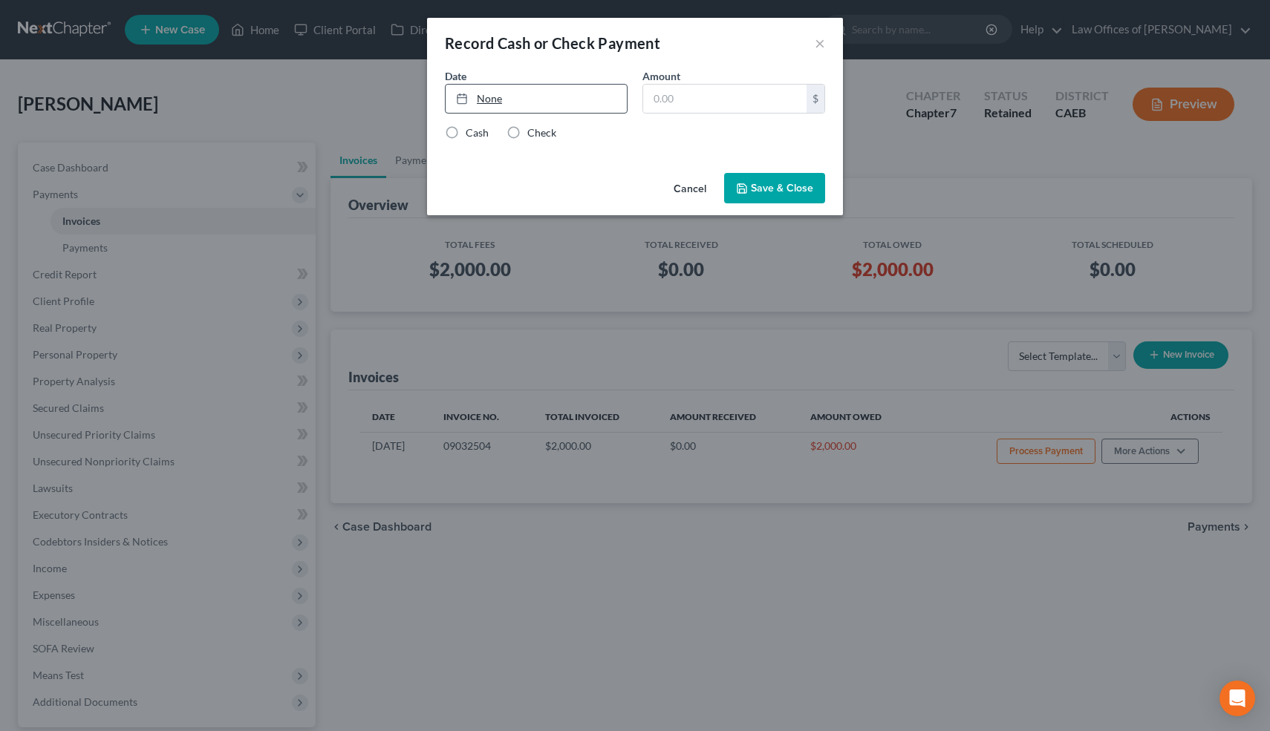
click at [490, 94] on link "None" at bounding box center [535, 99] width 181 height 28
click at [694, 101] on input "text" at bounding box center [724, 99] width 163 height 28
type input "80"
click at [498, 133] on div "Cash Check" at bounding box center [635, 132] width 380 height 15
click at [527, 134] on label "Check" at bounding box center [541, 132] width 29 height 15
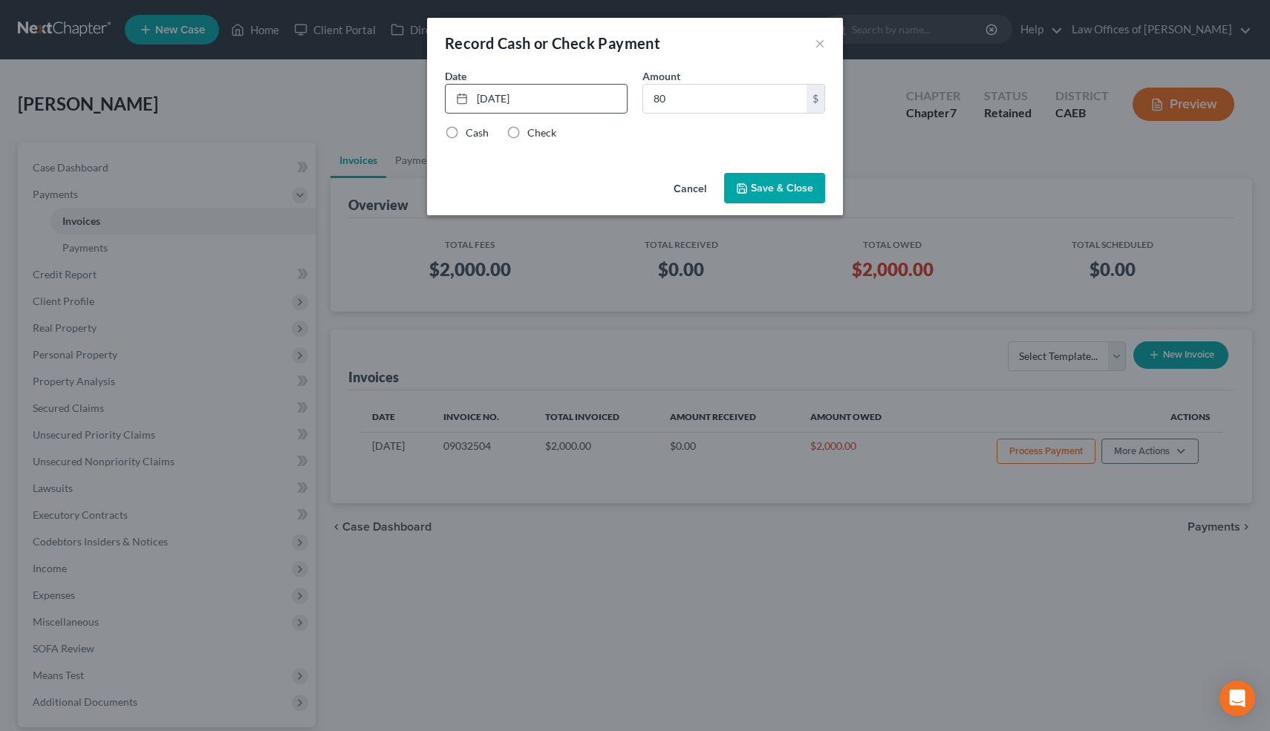
click at [533, 134] on input "Check" at bounding box center [538, 130] width 10 height 10
radio input "true"
click at [774, 193] on button "Save & Close" at bounding box center [774, 188] width 101 height 31
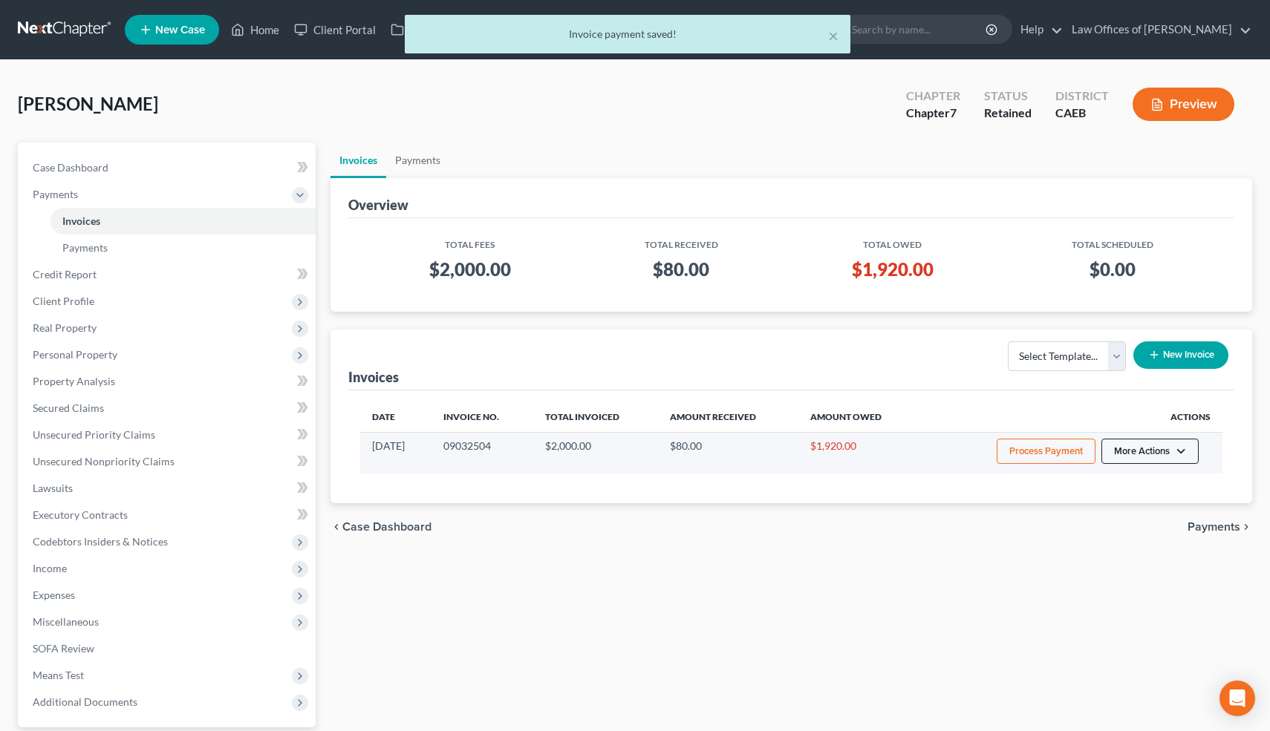
click at [1175, 446] on button "More Actions" at bounding box center [1149, 451] width 97 height 25
click at [1146, 484] on link "View/Edit" at bounding box center [1171, 482] width 174 height 25
select select "0"
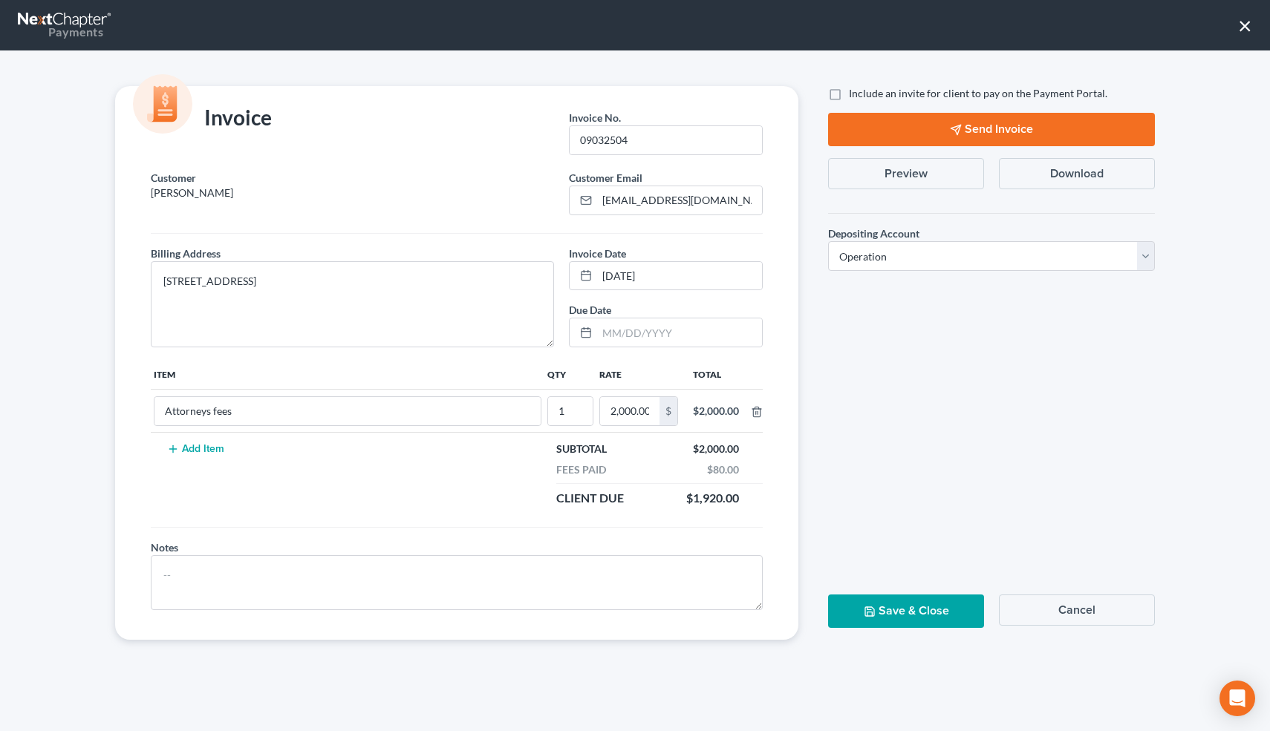
click at [928, 183] on button "Preview" at bounding box center [906, 173] width 156 height 31
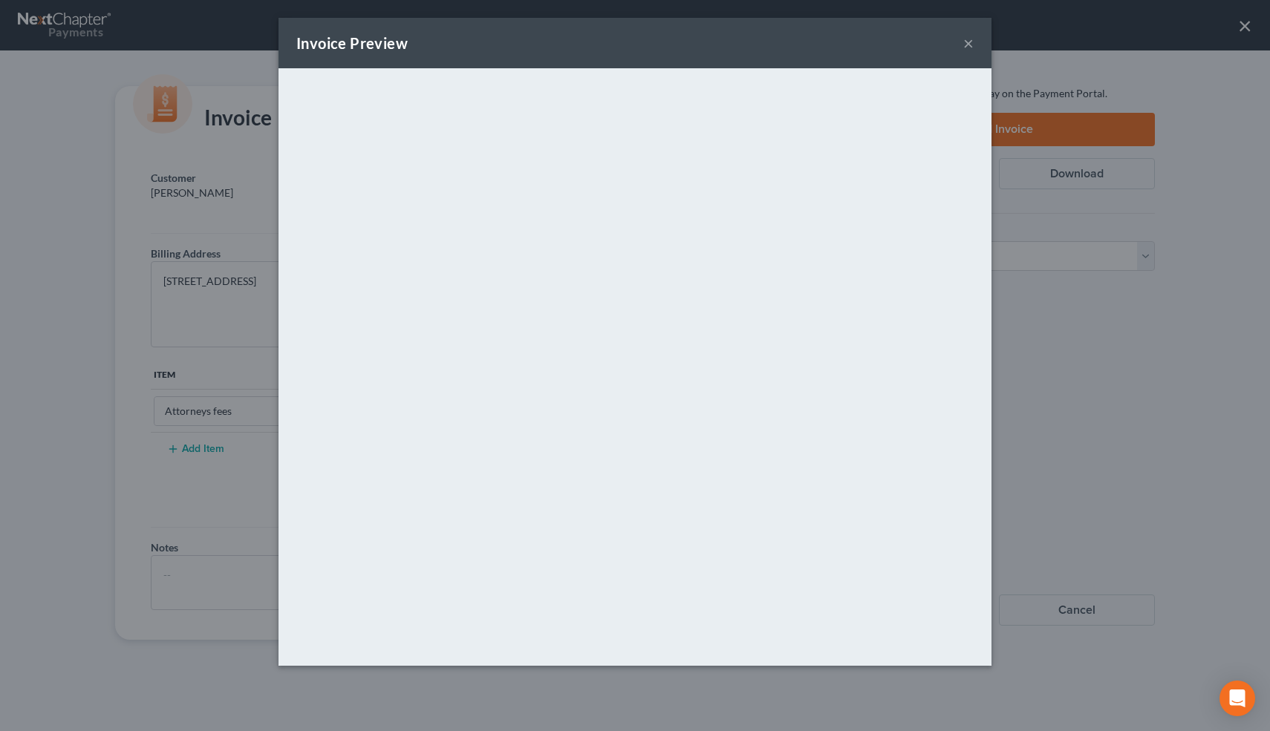
click at [969, 42] on button "×" at bounding box center [968, 43] width 10 height 18
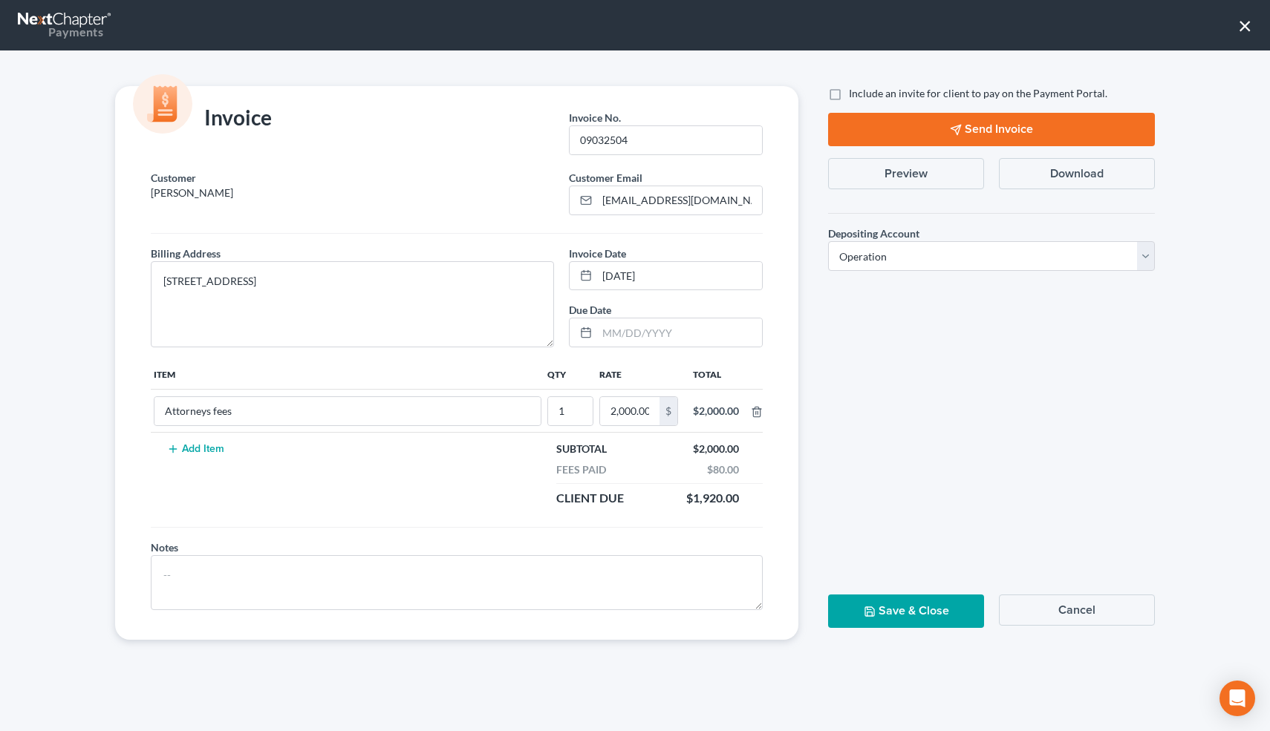
click at [918, 603] on button "Save & Close" at bounding box center [906, 611] width 156 height 33
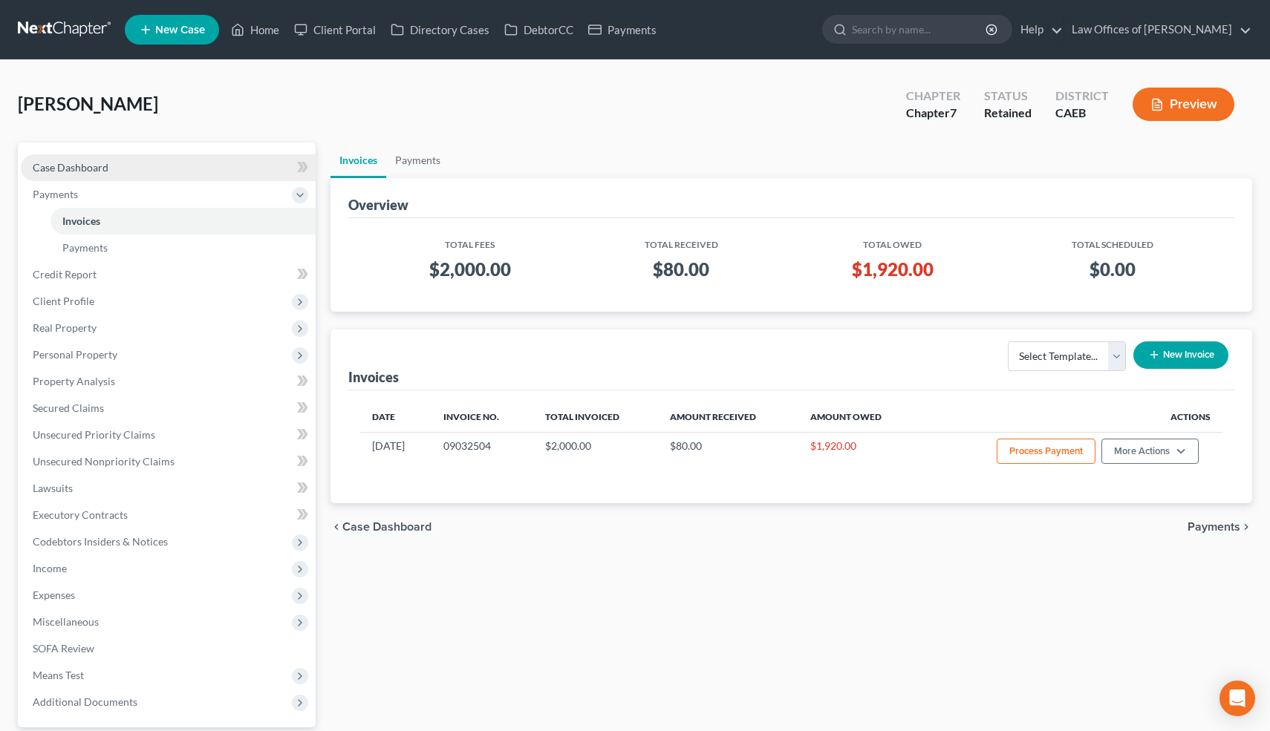
click at [63, 160] on link "Case Dashboard" at bounding box center [168, 167] width 295 height 27
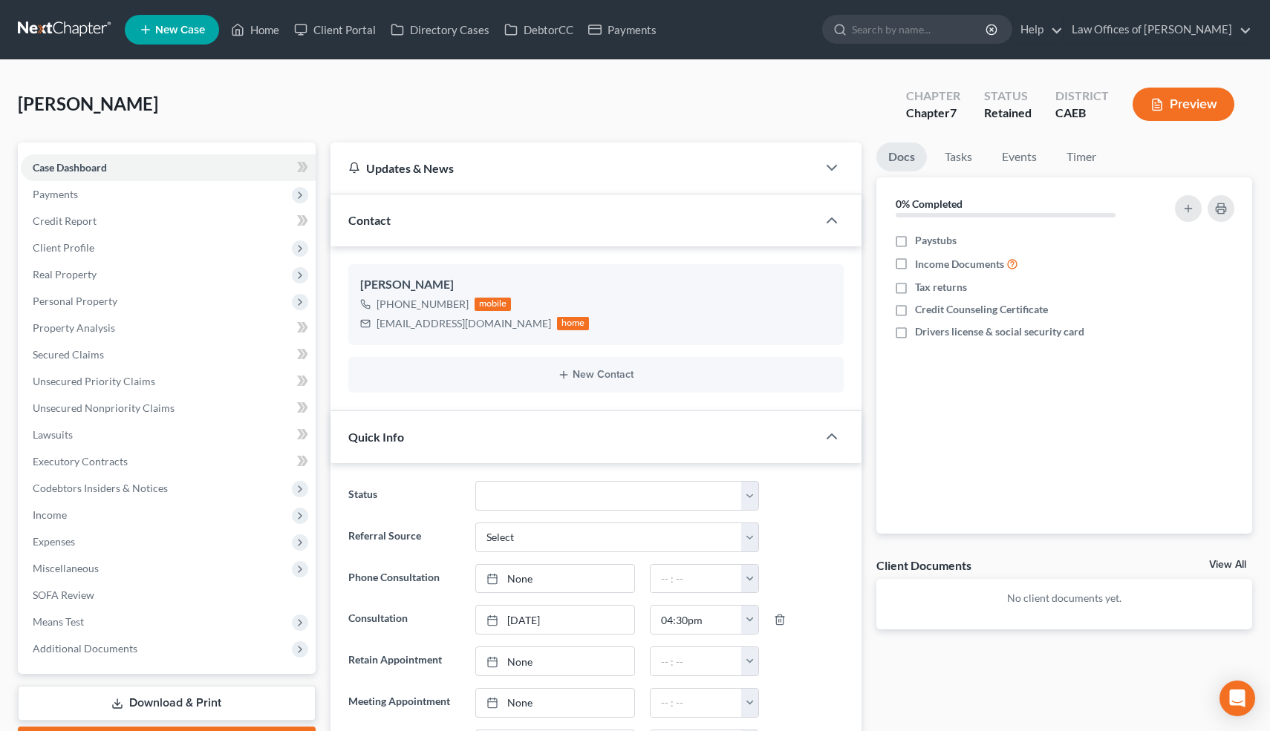
click at [102, 107] on span "Barajas, Jaime" at bounding box center [88, 104] width 140 height 22
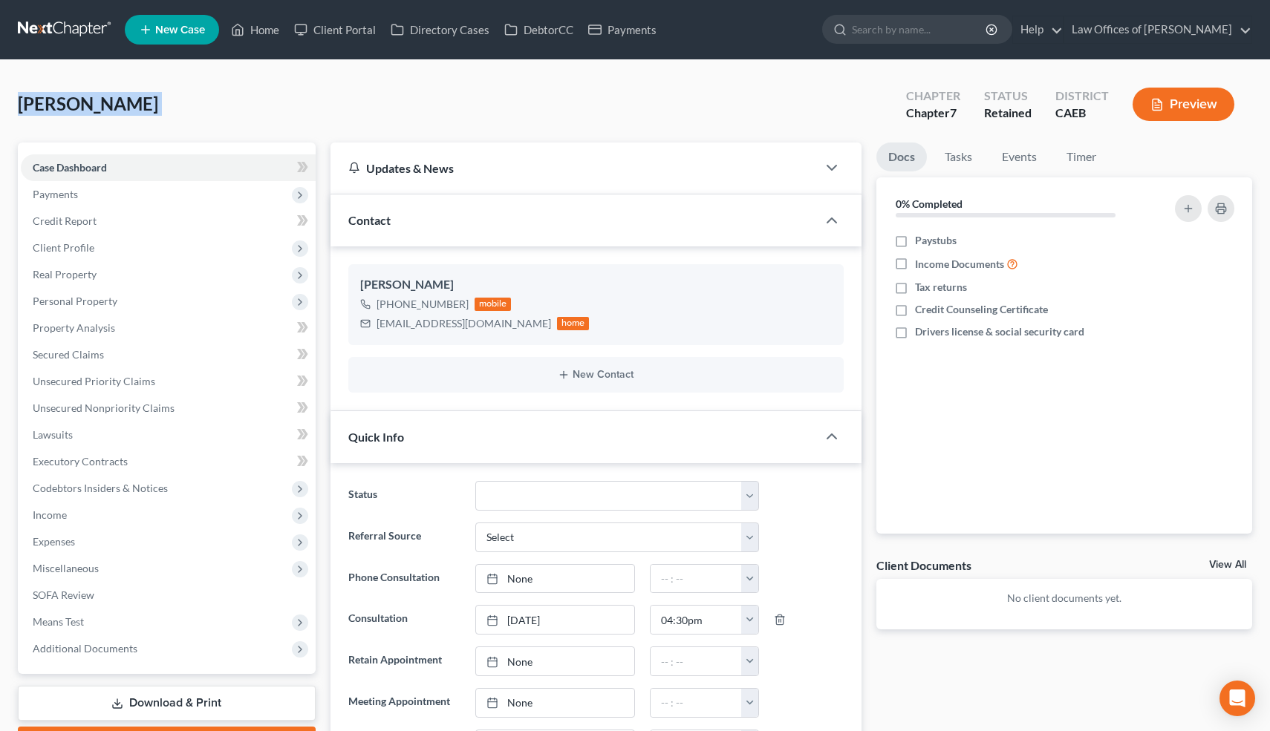
copy div "Barajas, Jaime Upgraded"
click at [266, 28] on link "Home" at bounding box center [254, 29] width 63 height 27
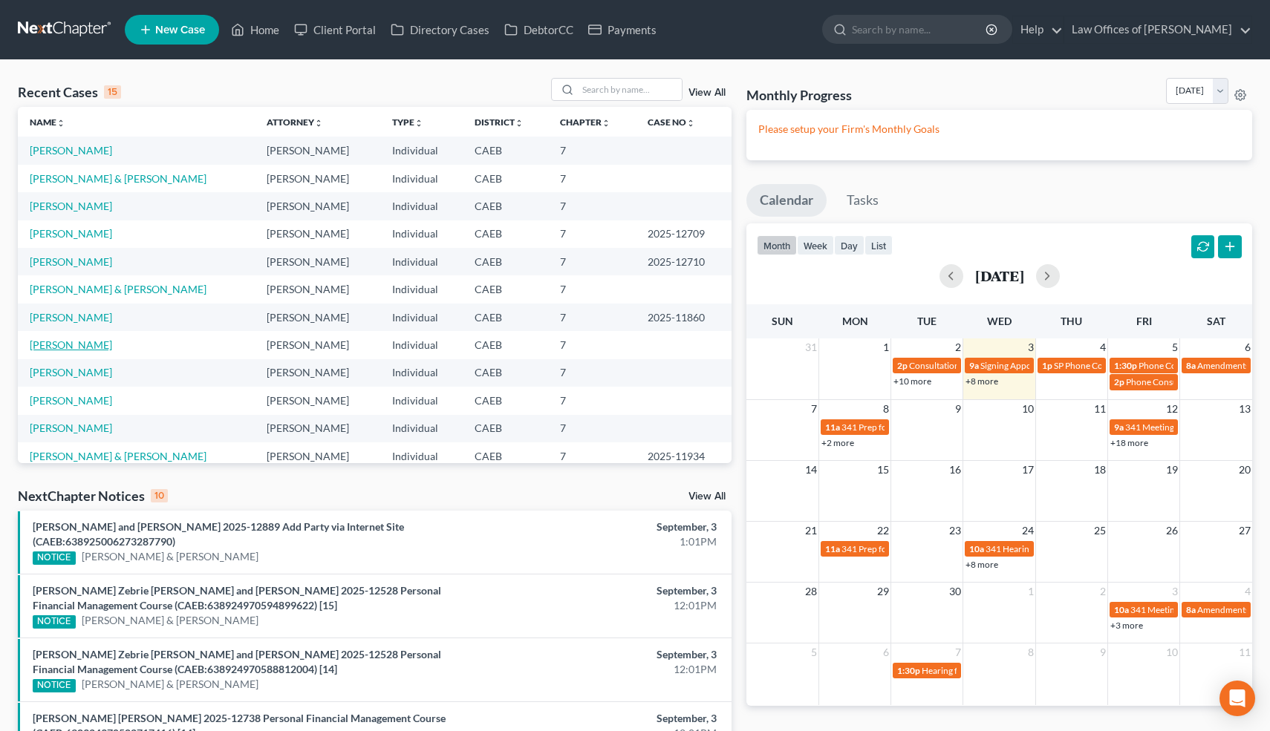
click at [79, 346] on link "[PERSON_NAME]" at bounding box center [71, 345] width 82 height 13
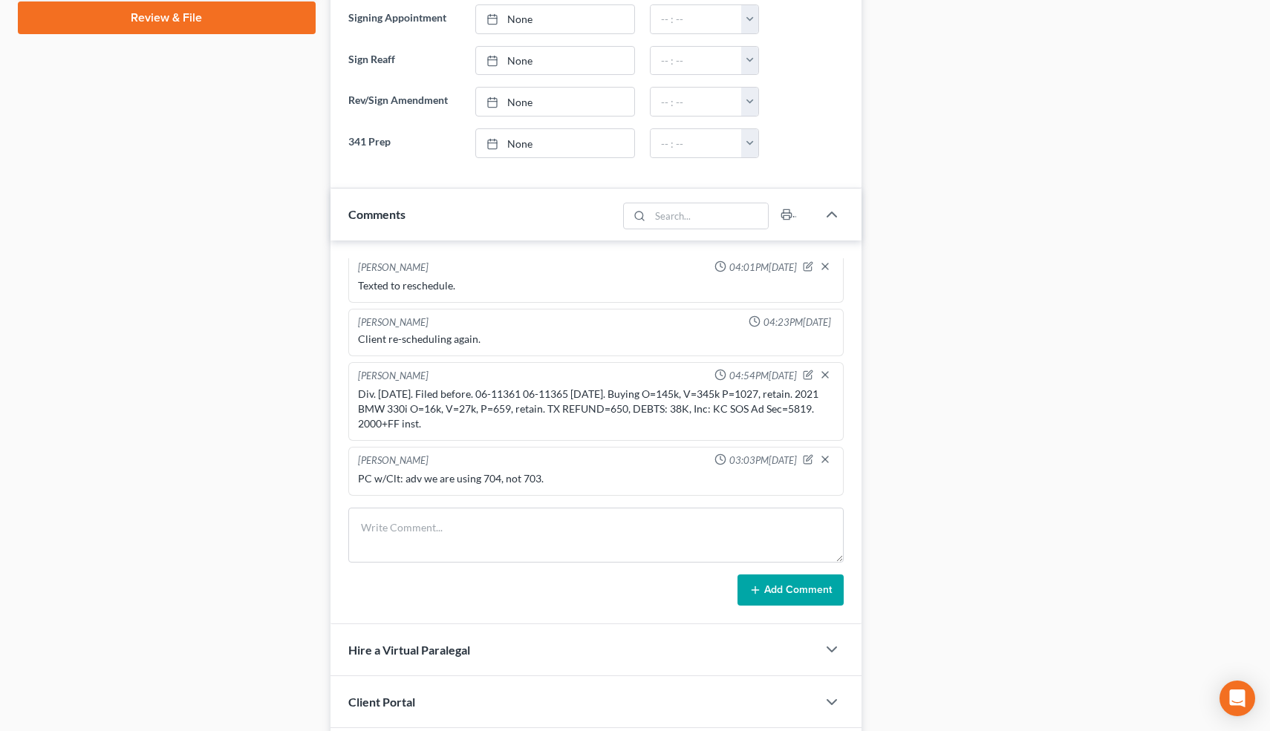
scroll to position [1215, 0]
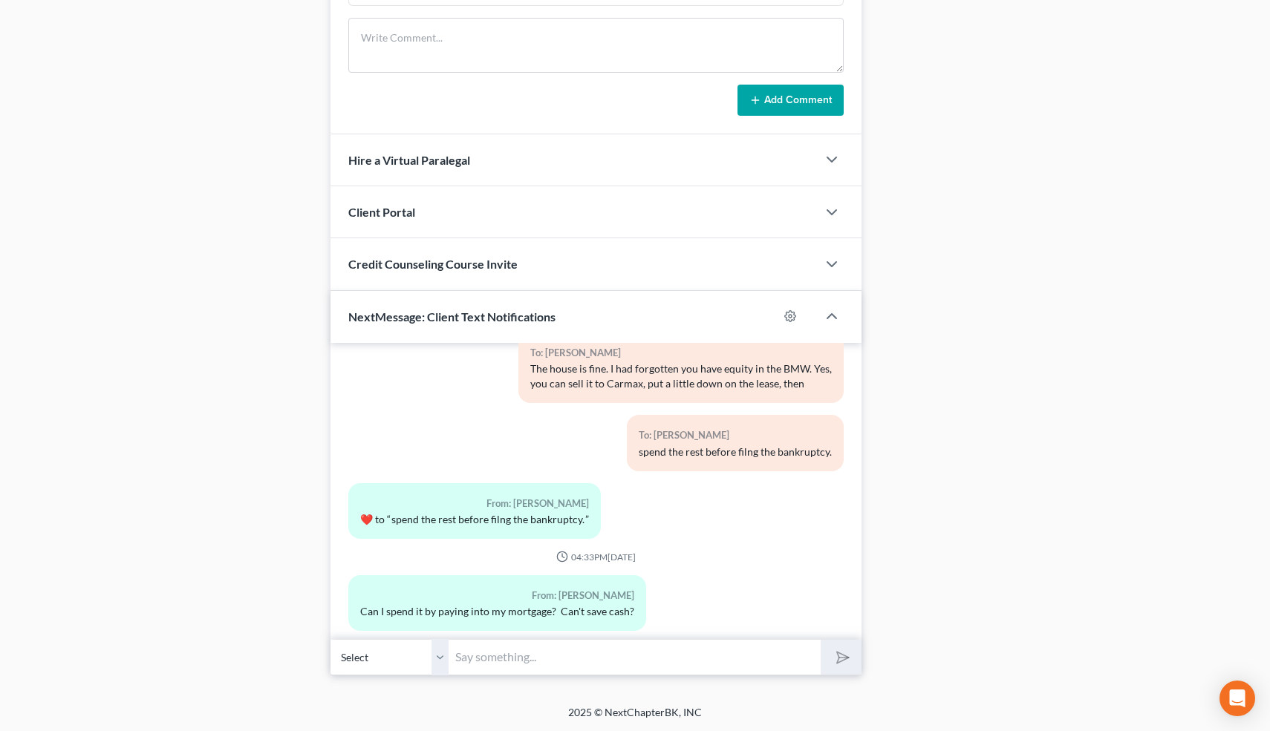
click at [538, 660] on input "text" at bounding box center [635, 657] width 372 height 36
click at [494, 657] on input "text" at bounding box center [635, 657] width 372 height 36
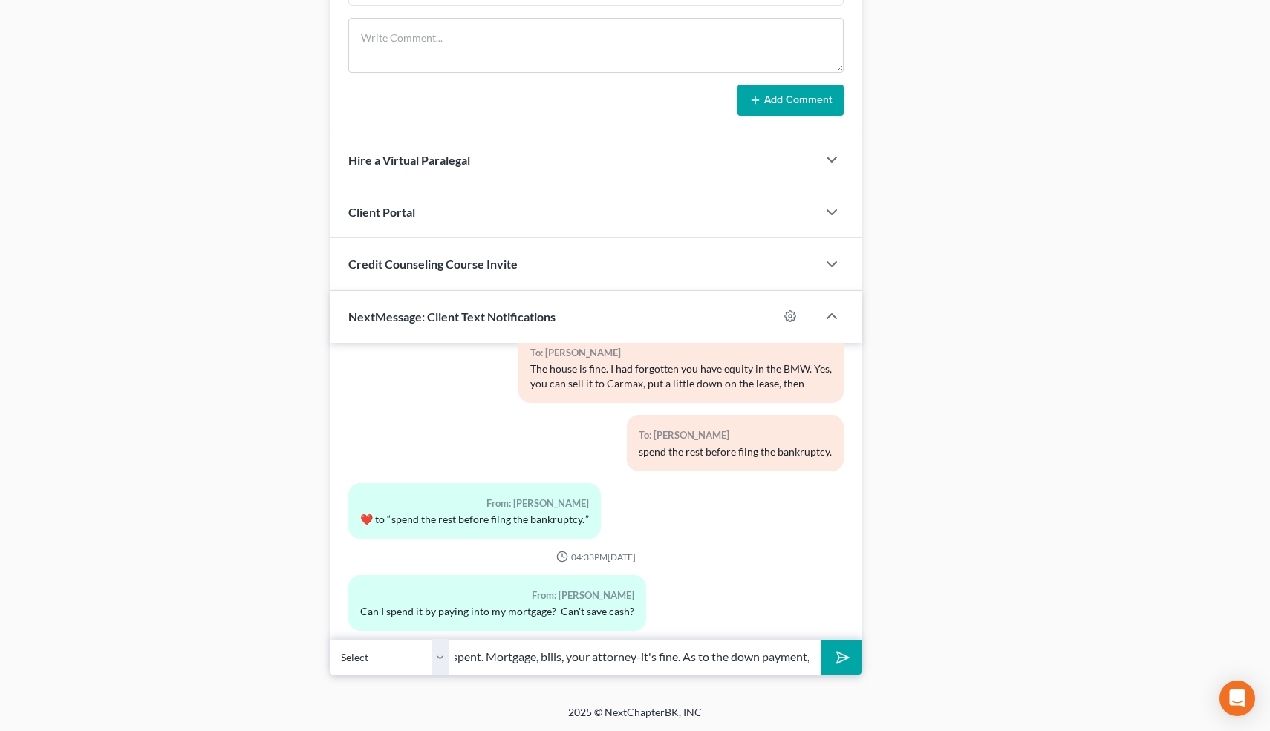
type input "Can't save cash-it has to be spent. Mortgage, bills, your attorney-it's fine. A…"
click at [820, 640] on button "submit" at bounding box center [840, 657] width 41 height 35
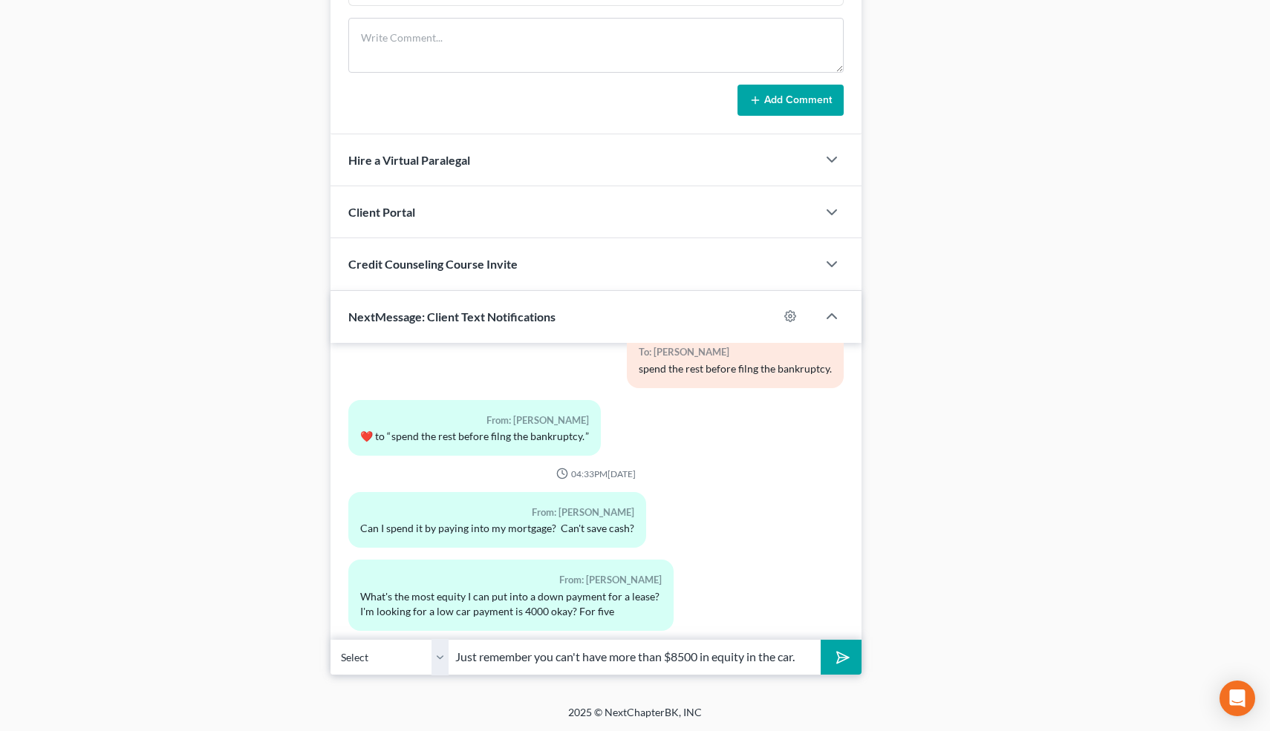
type input "Just remember you can't have more than $8500 in equity in the car."
click at [820, 640] on button "submit" at bounding box center [840, 657] width 41 height 35
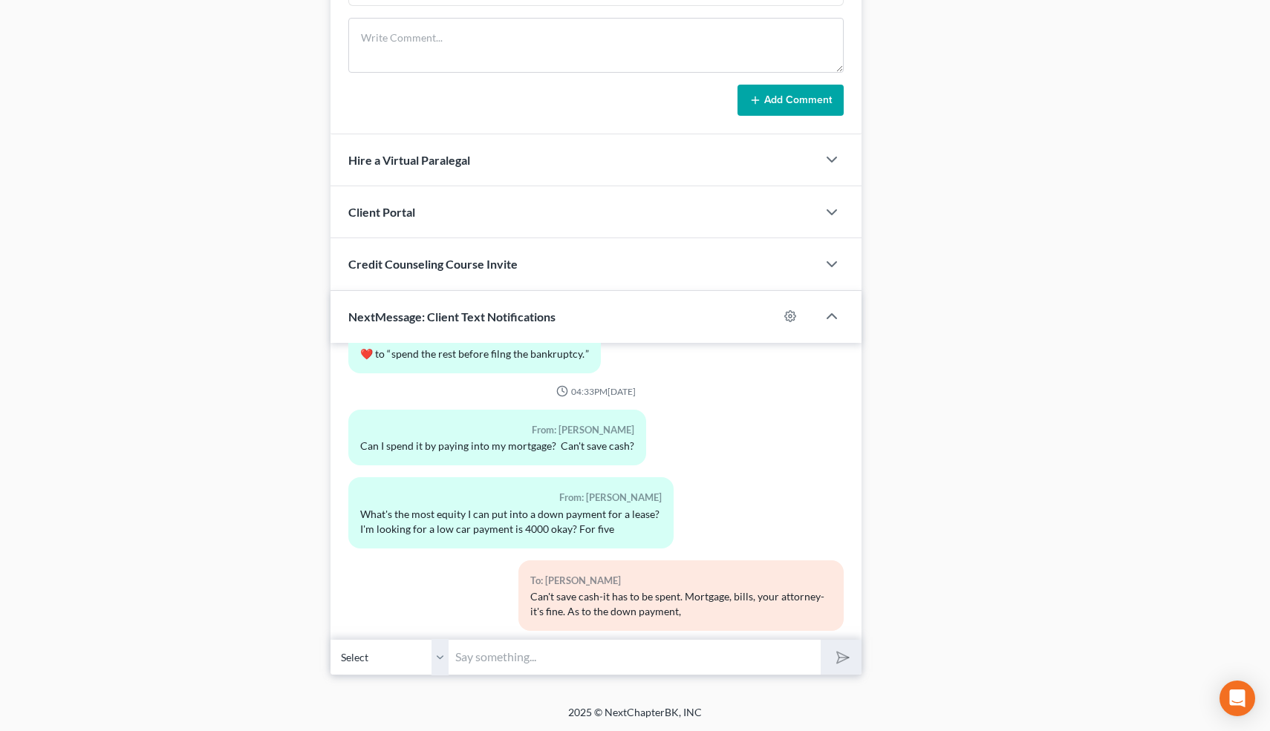
scroll to position [0, 0]
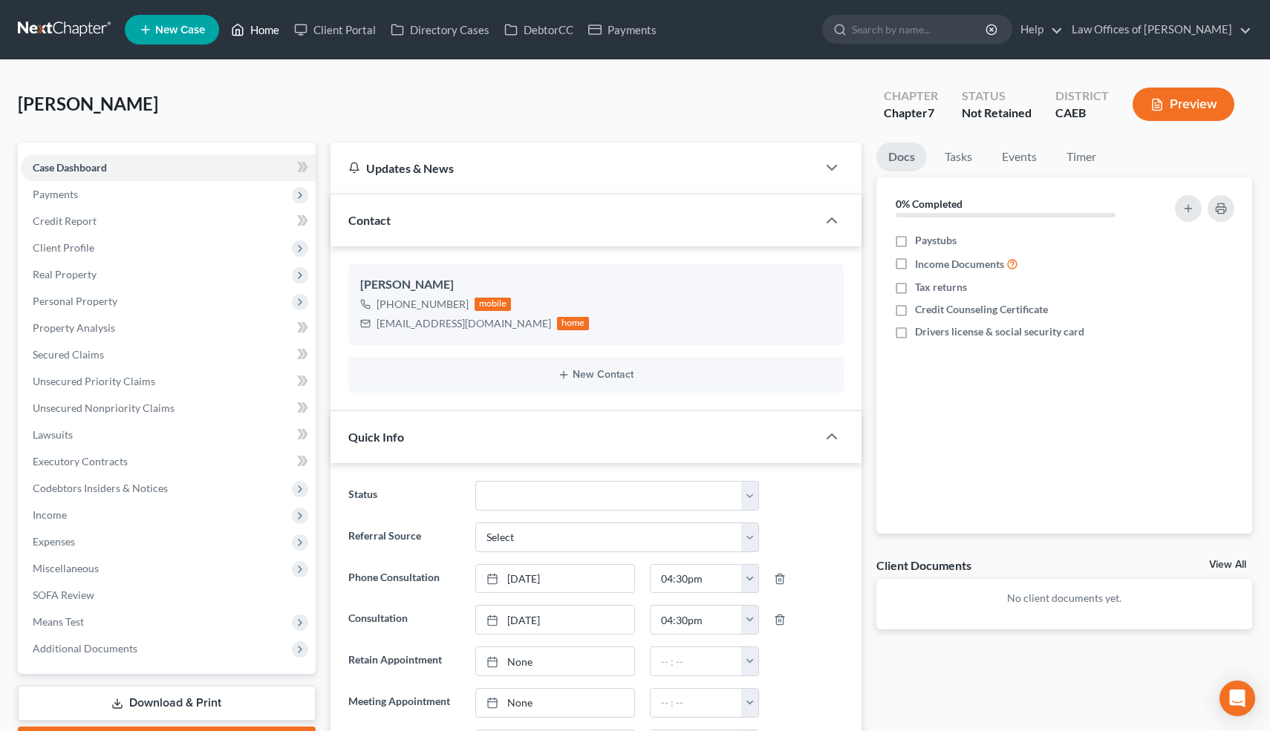
click at [272, 38] on link "Home" at bounding box center [254, 29] width 63 height 27
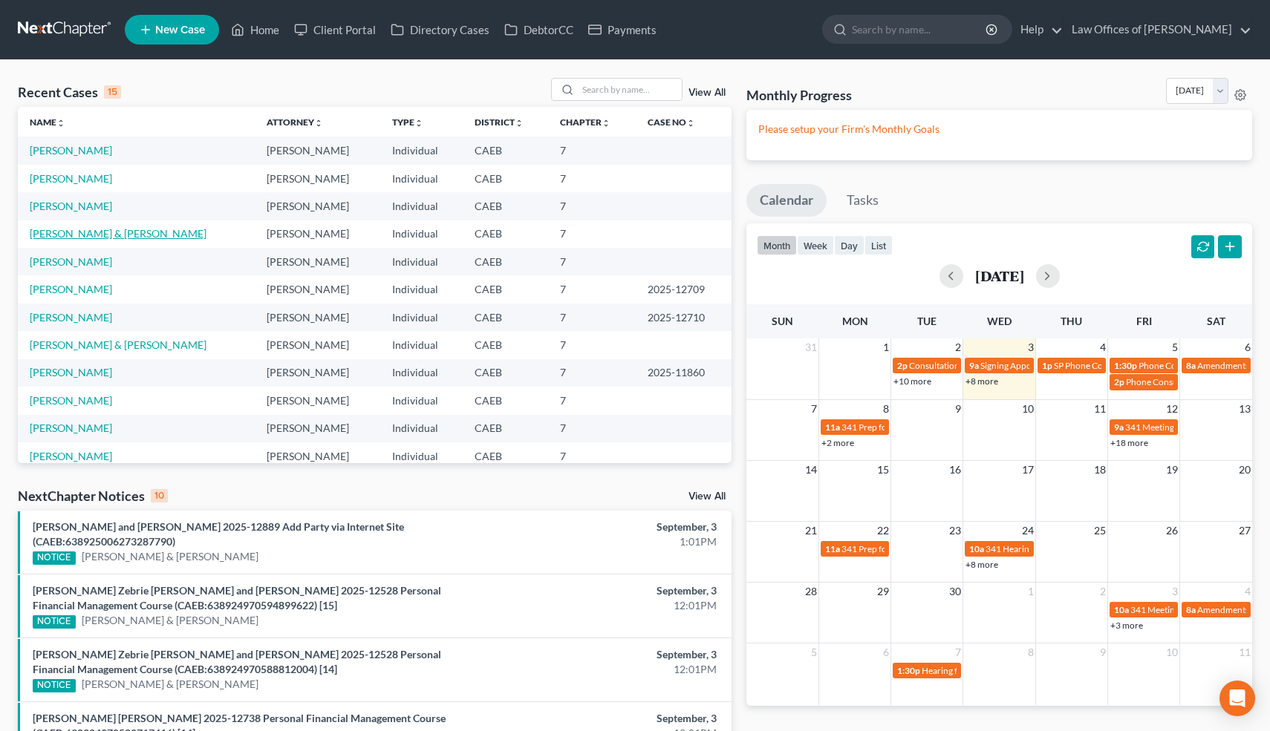
click at [174, 237] on link "Quintana, Ivan & Carrillo-Quintana, Johanna" at bounding box center [118, 233] width 177 height 13
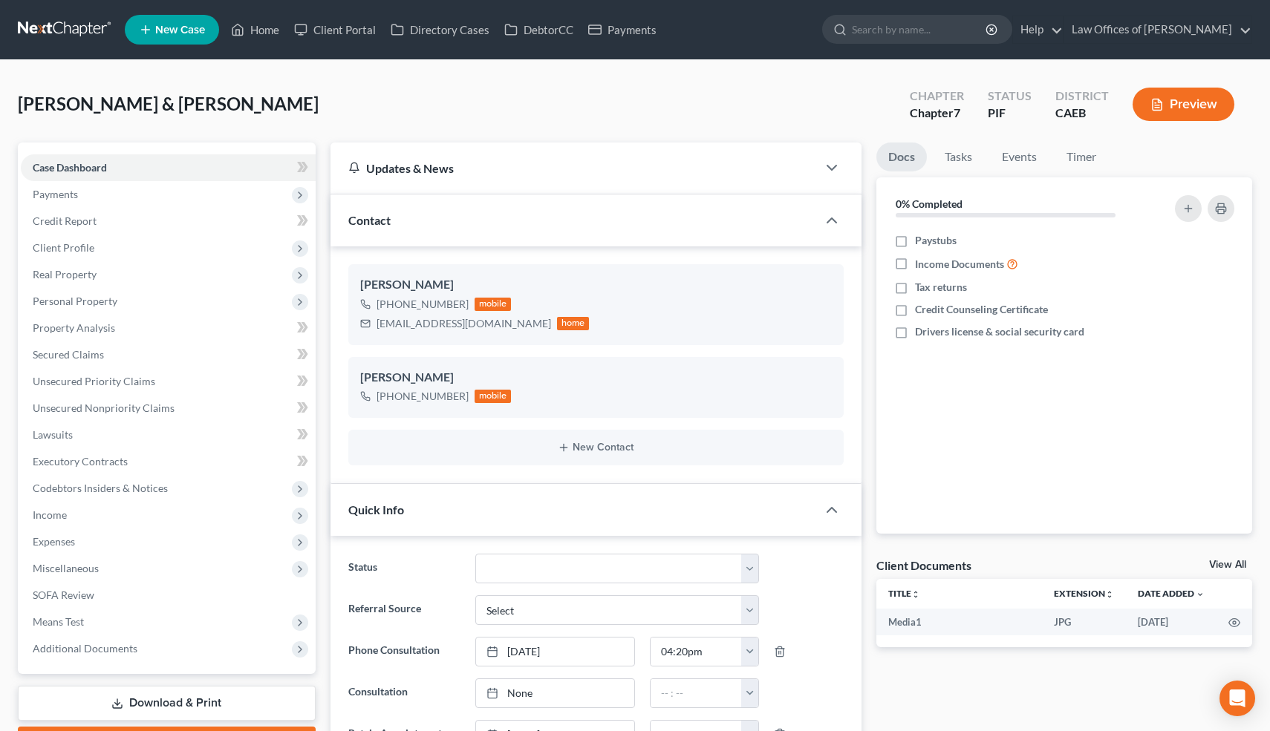
scroll to position [12035, 0]
click at [826, 408] on icon "button" at bounding box center [826, 406] width 12 height 12
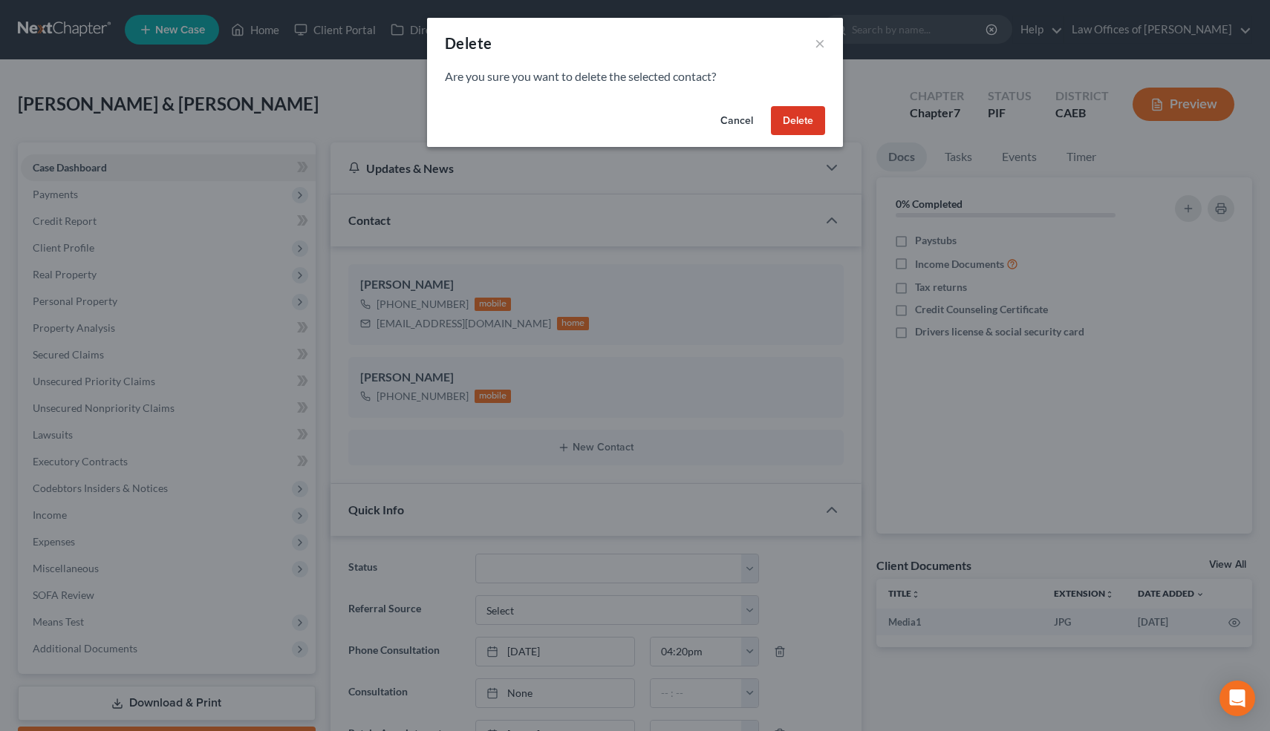
click at [795, 126] on button "Delete" at bounding box center [798, 121] width 54 height 30
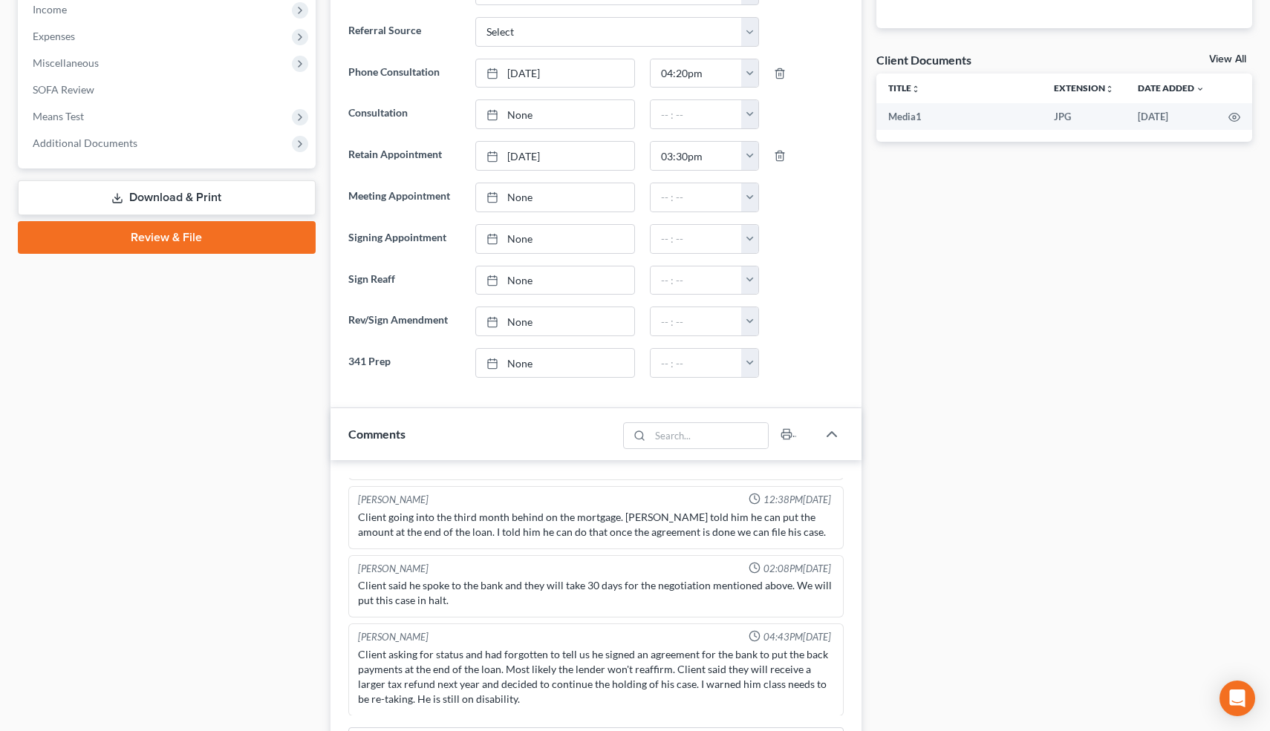
scroll to position [0, 0]
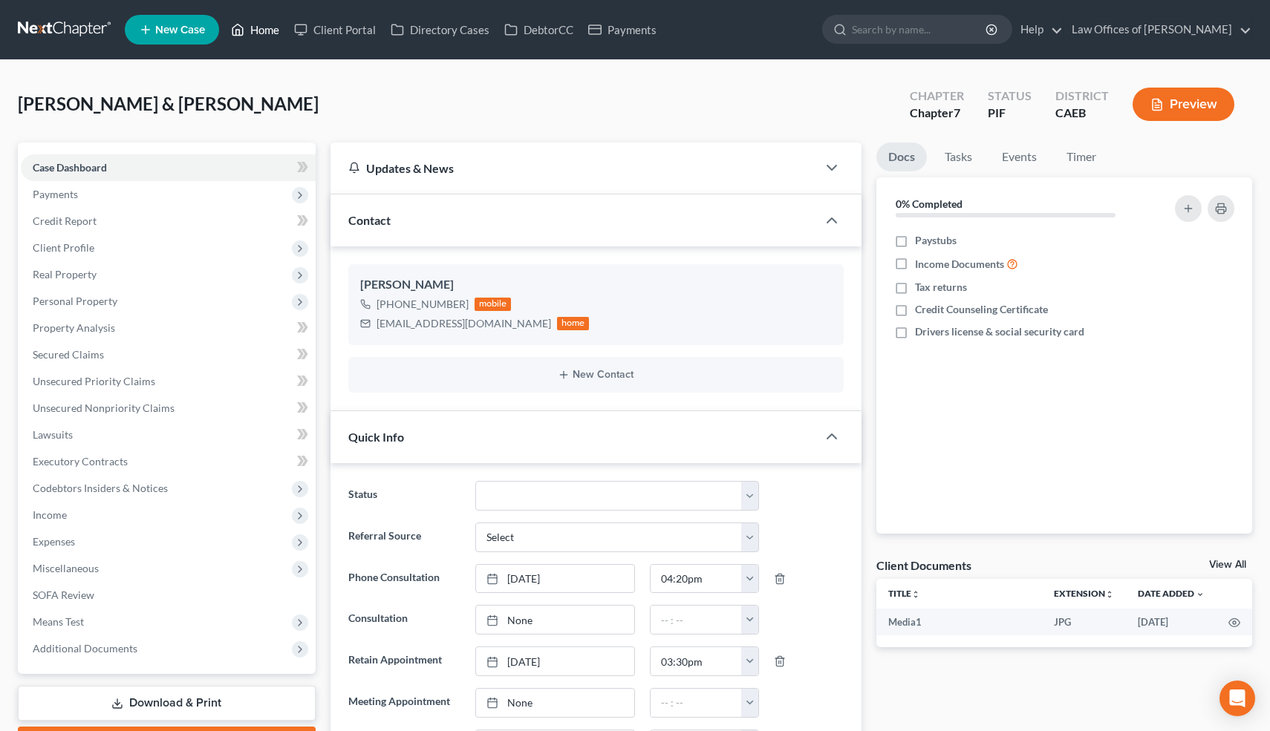
click at [260, 36] on link "Home" at bounding box center [254, 29] width 63 height 27
